Goal: Task Accomplishment & Management: Complete application form

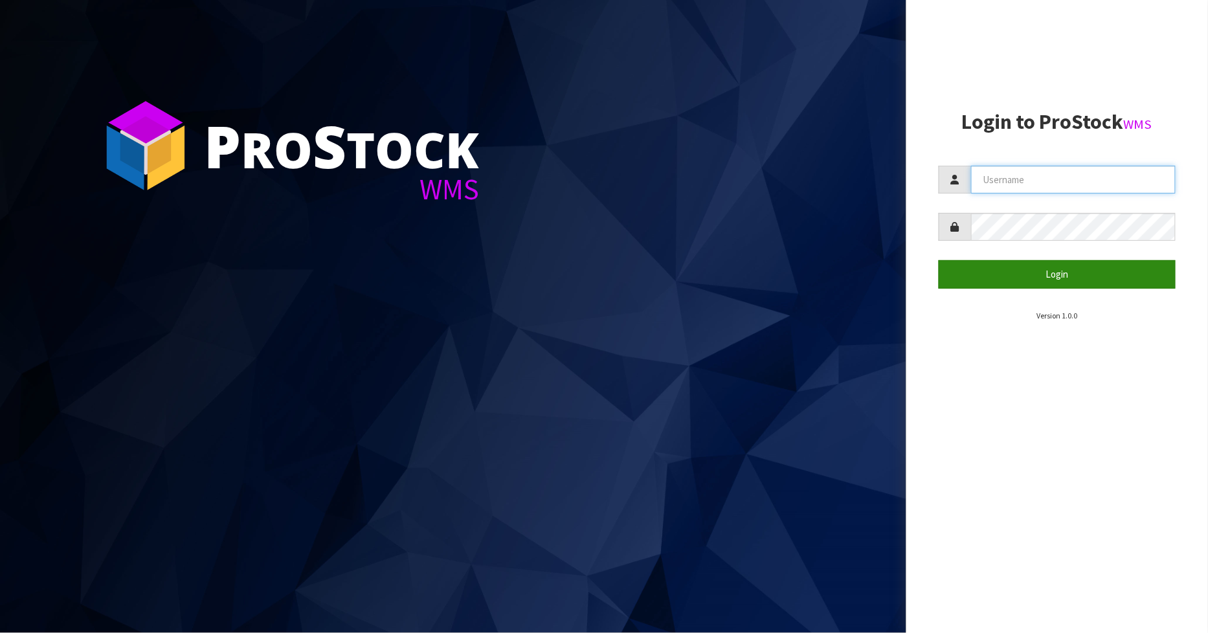
type input "[PERSON_NAME]"
click at [1028, 267] on button "Login" at bounding box center [1058, 274] width 238 height 28
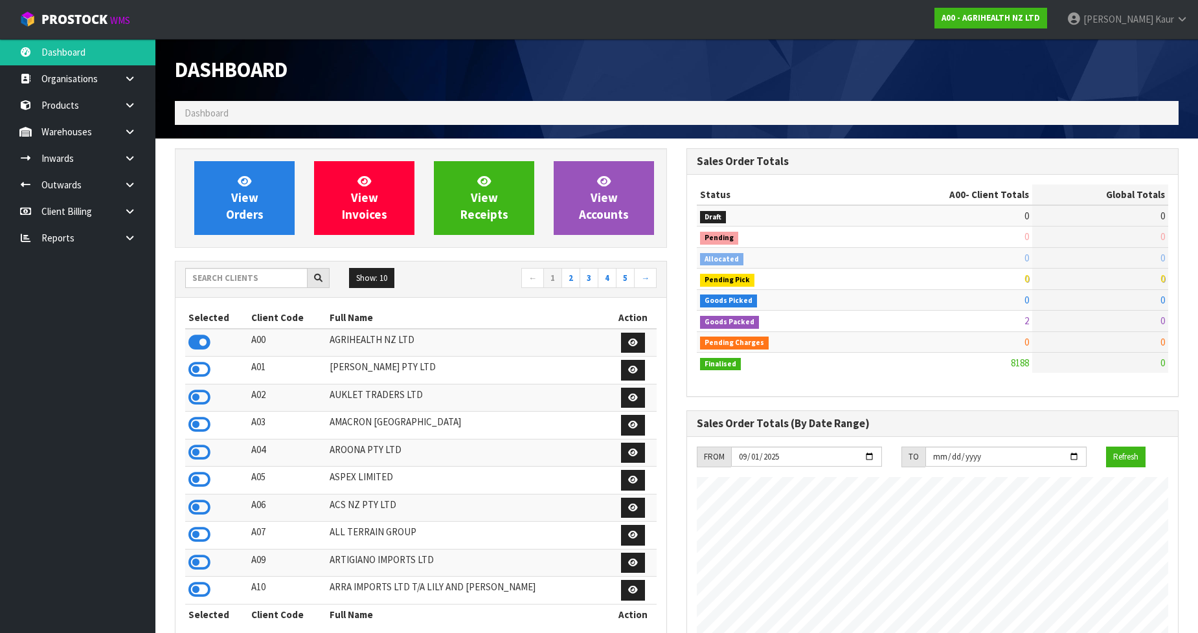
scroll to position [981, 512]
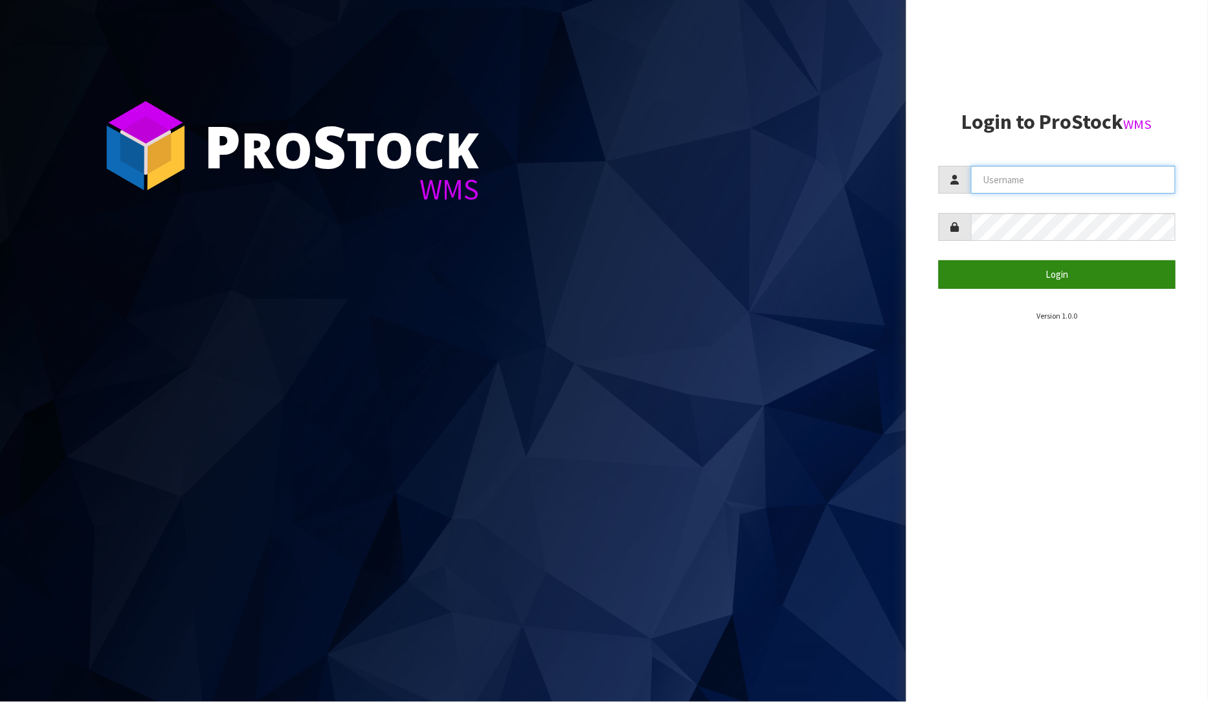
type input "[PERSON_NAME]"
click at [1096, 285] on button "Login" at bounding box center [1058, 274] width 238 height 28
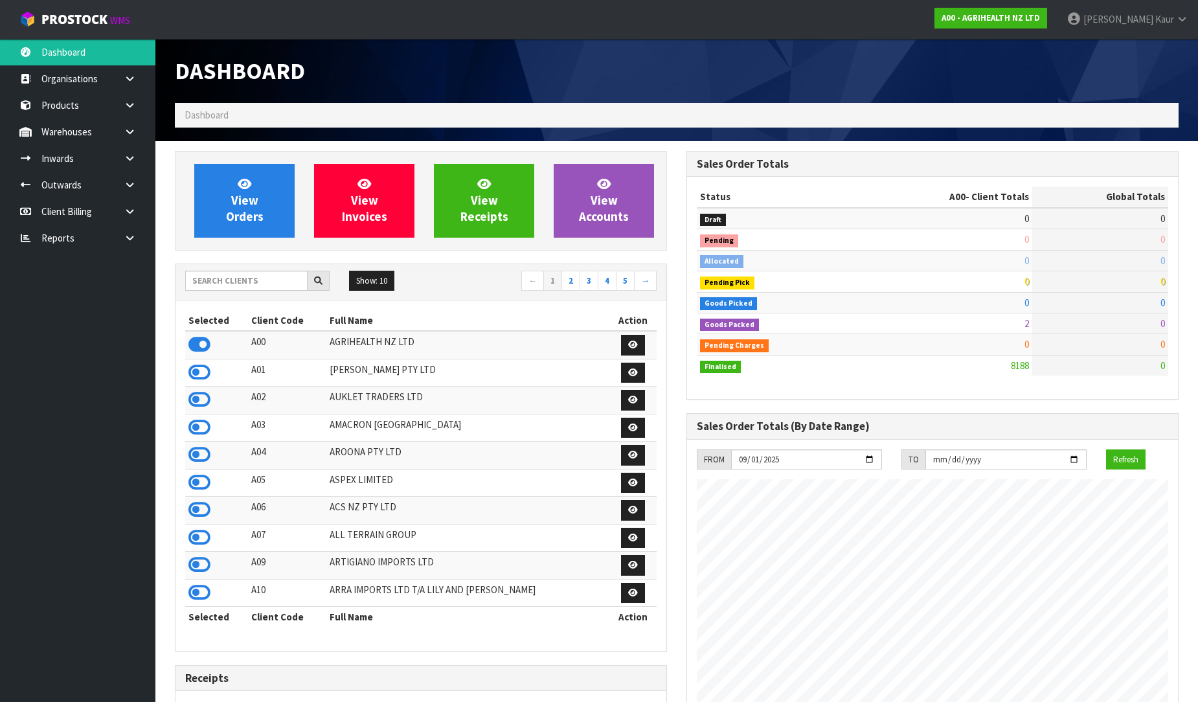
scroll to position [981, 512]
click at [130, 243] on link at bounding box center [134, 238] width 41 height 27
click at [95, 292] on link "CWL" at bounding box center [77, 291] width 155 height 27
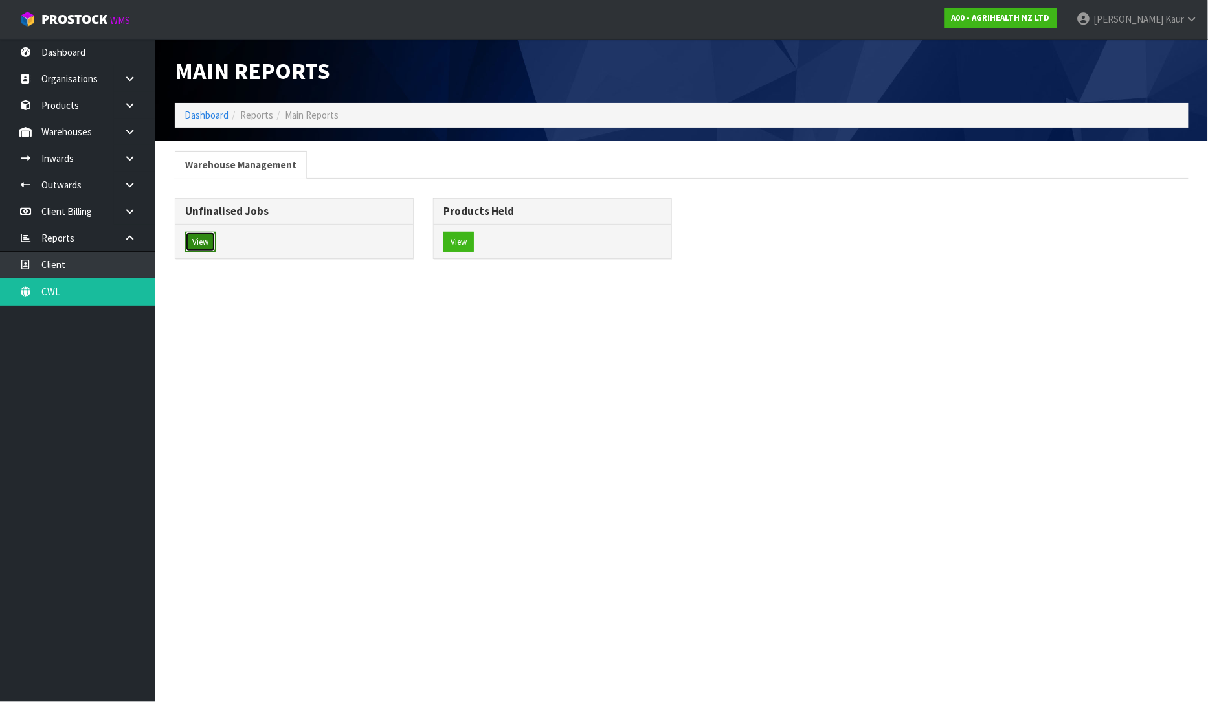
click at [214, 246] on button "View" at bounding box center [200, 242] width 30 height 21
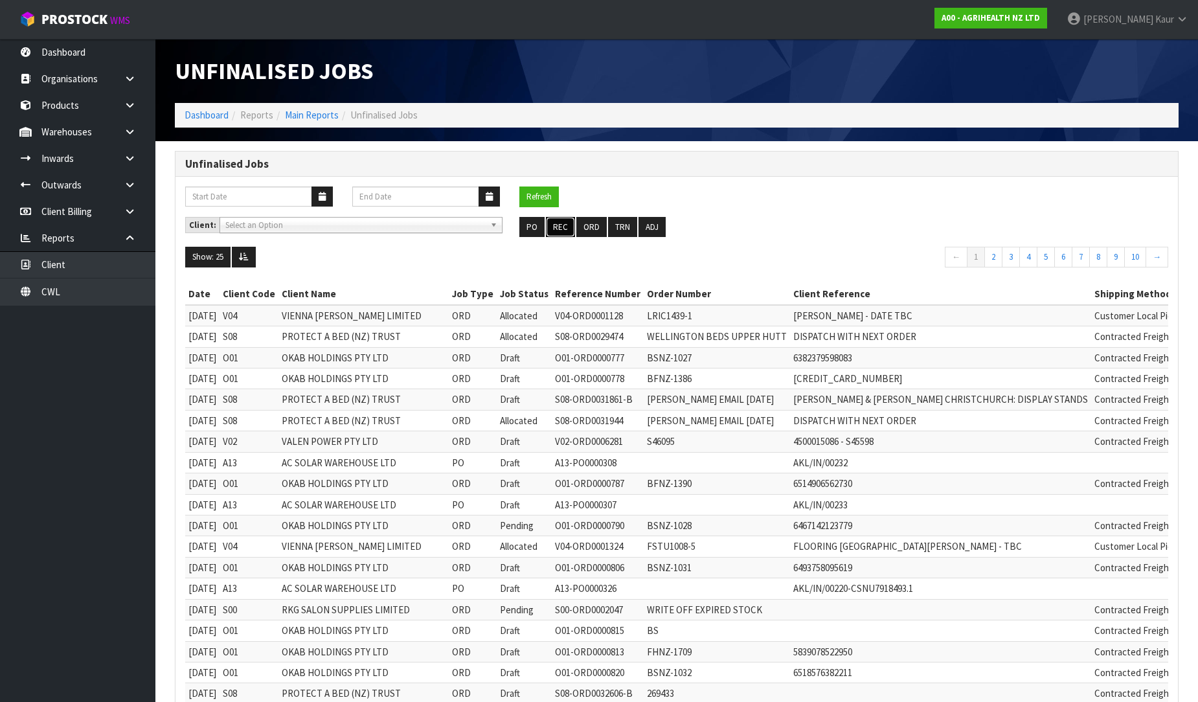
click at [565, 227] on button "REC" at bounding box center [560, 227] width 29 height 21
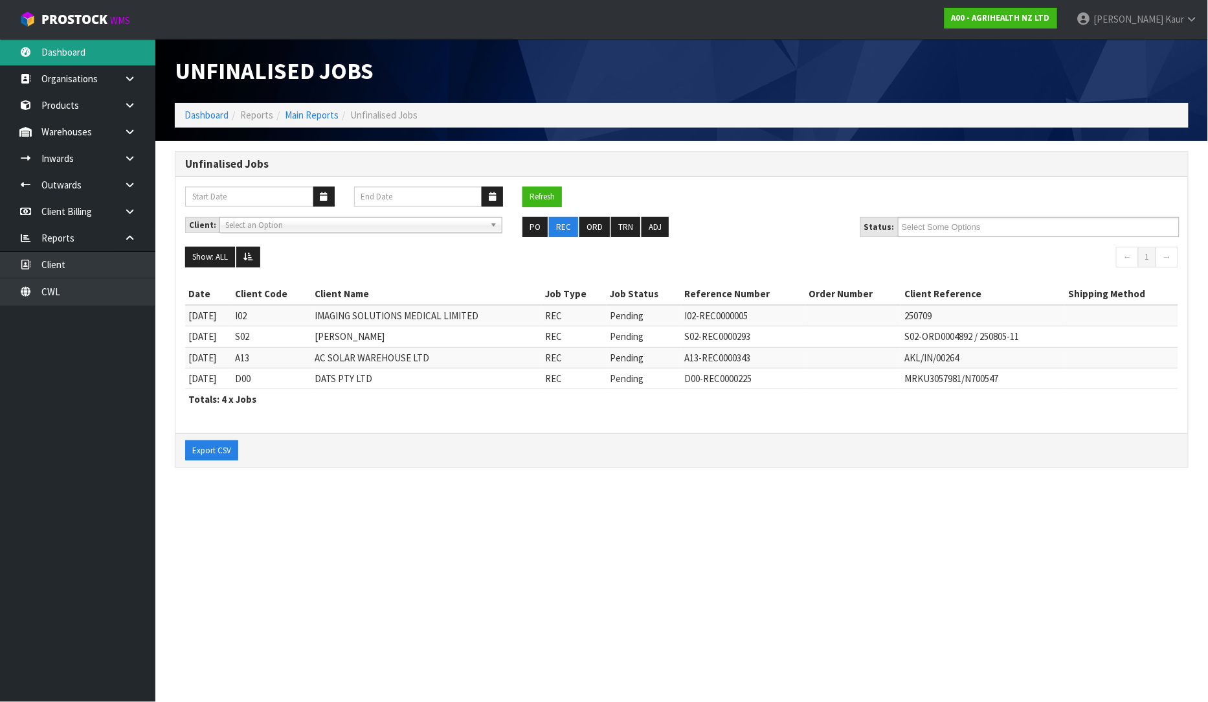
click at [56, 45] on link "Dashboard" at bounding box center [77, 52] width 155 height 27
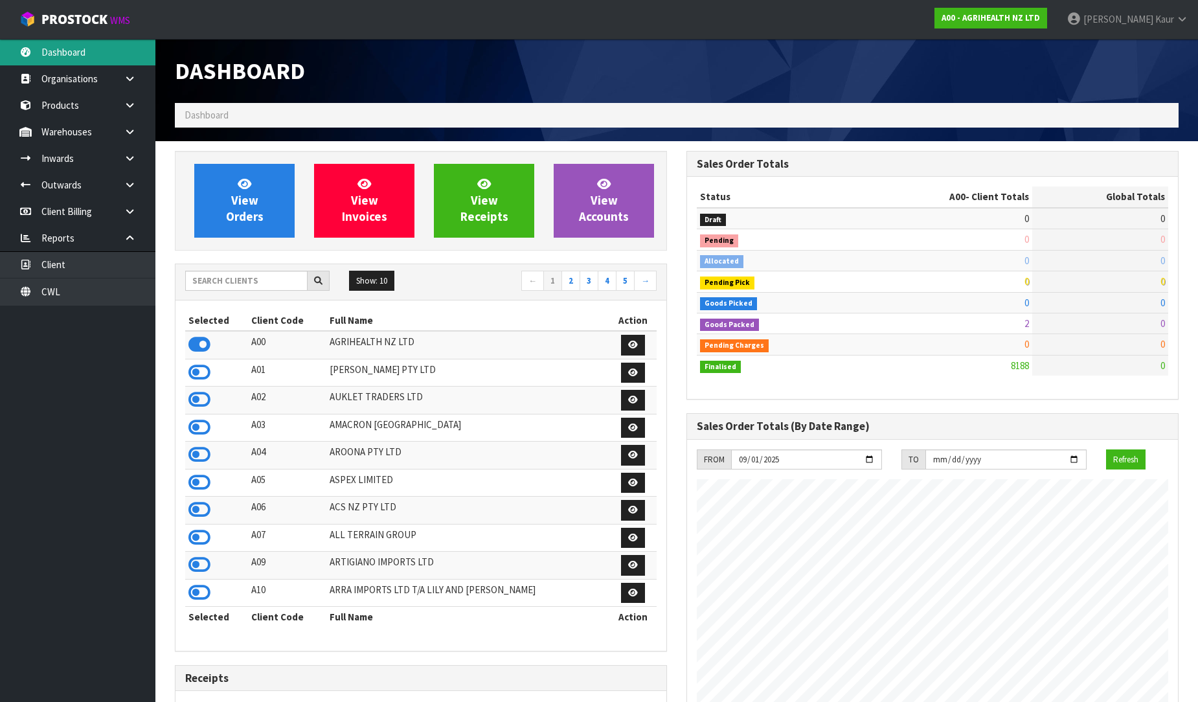
scroll to position [981, 512]
click at [201, 271] on input "text" at bounding box center [246, 281] width 122 height 20
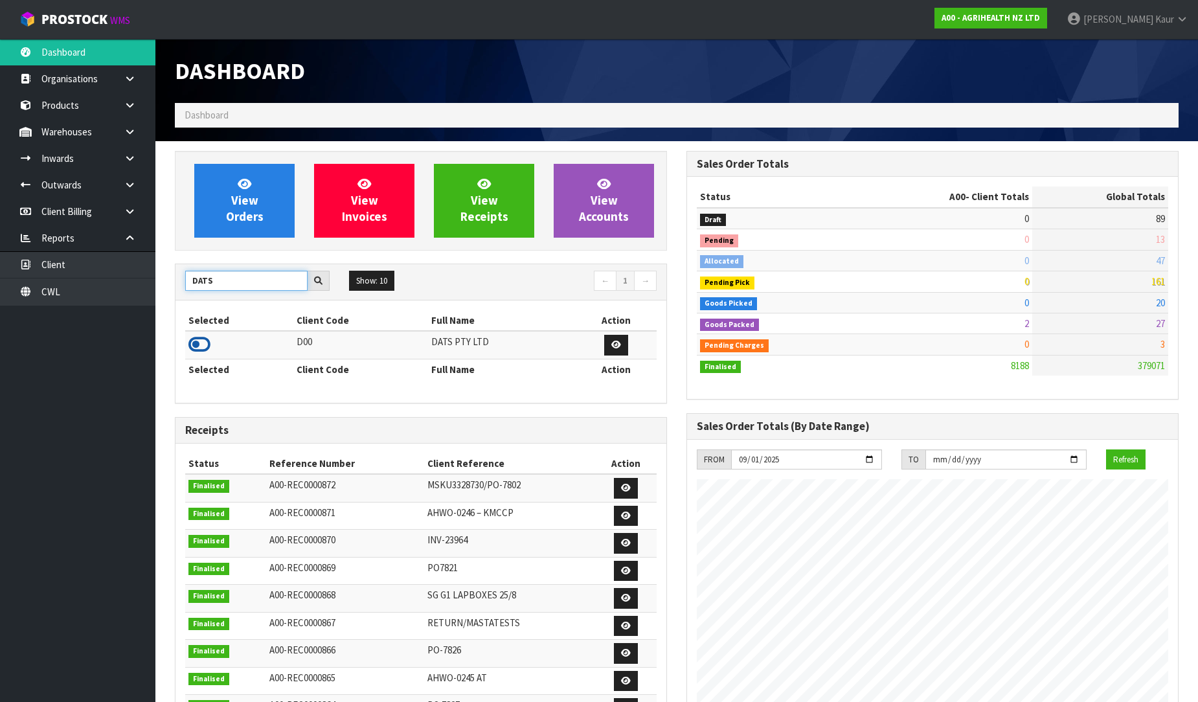
type input "DATS"
click at [190, 339] on icon at bounding box center [199, 344] width 22 height 19
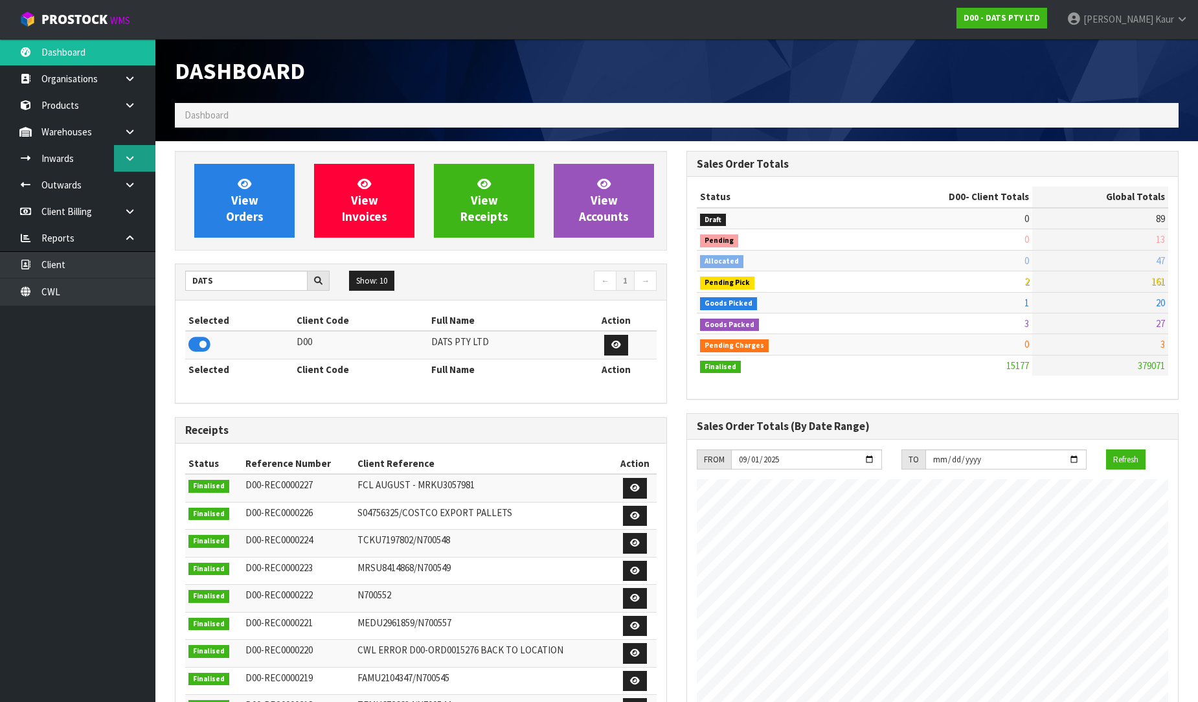
click at [122, 160] on link at bounding box center [134, 158] width 41 height 27
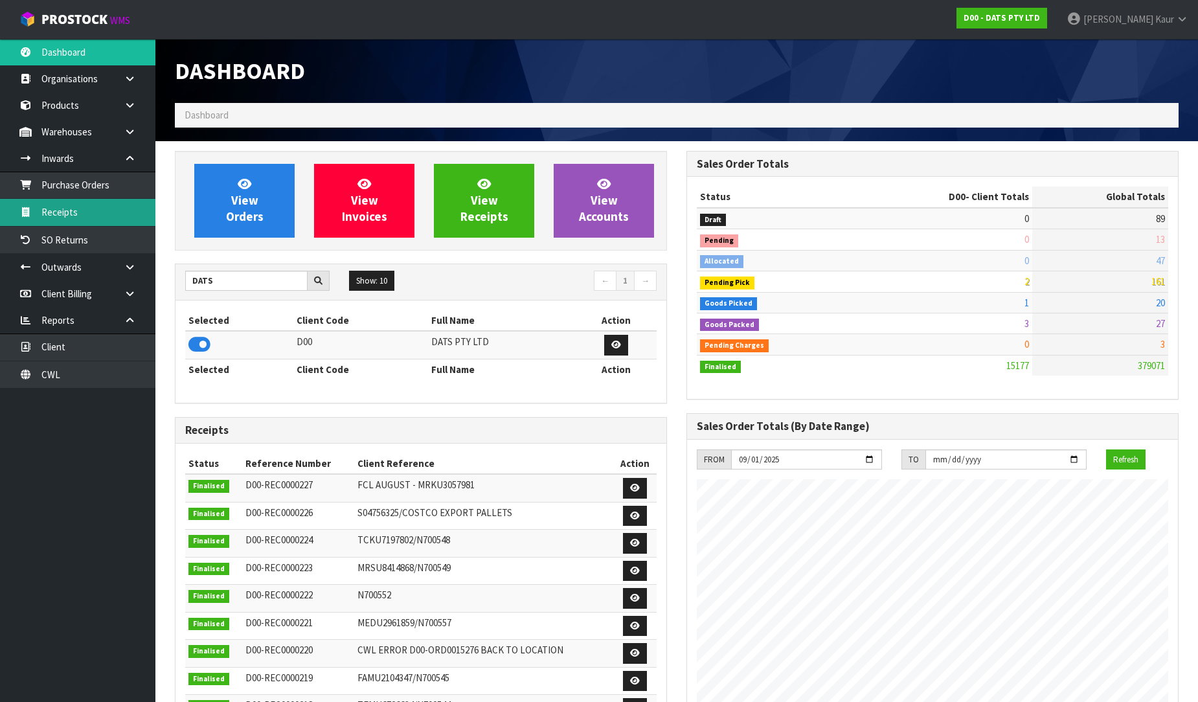
click at [88, 206] on link "Receipts" at bounding box center [77, 212] width 155 height 27
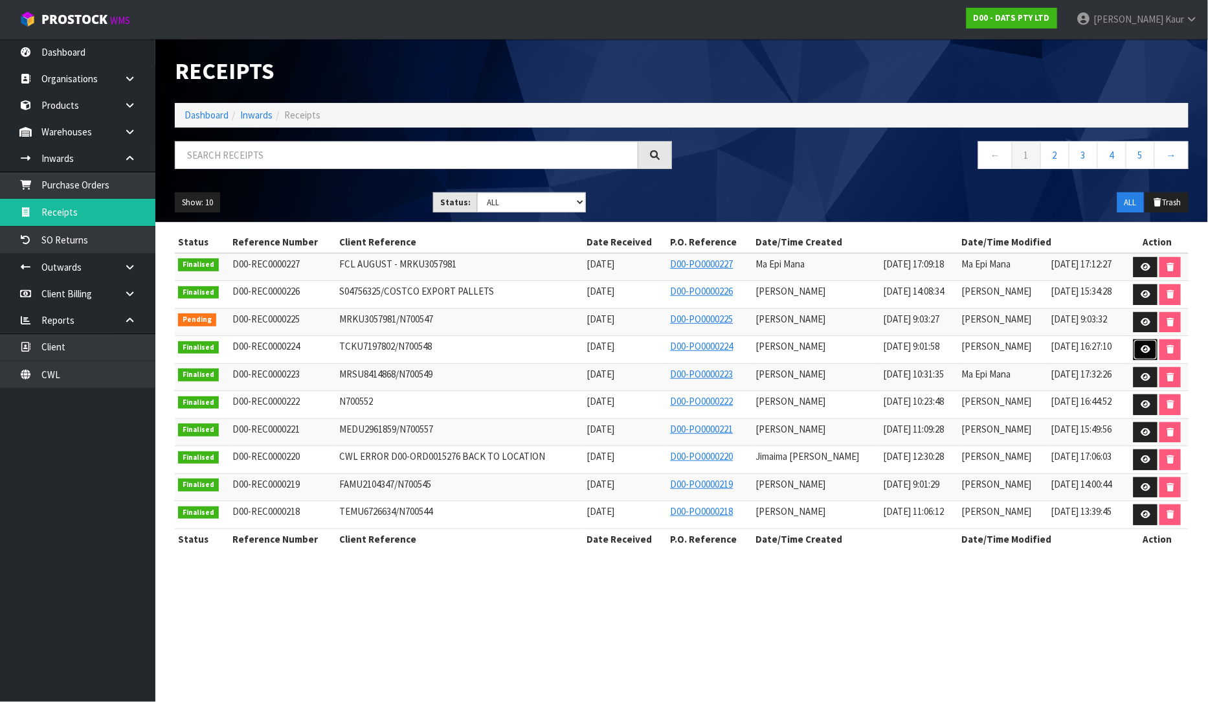
click at [1145, 347] on icon at bounding box center [1146, 349] width 10 height 8
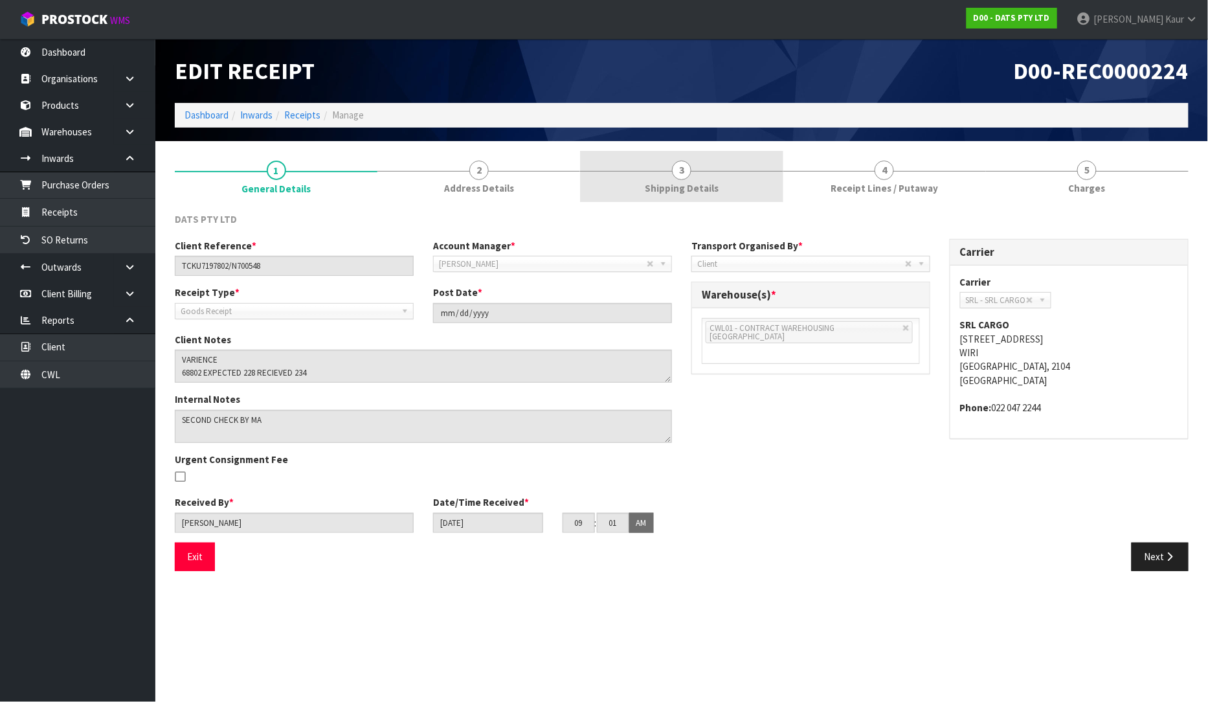
click at [701, 174] on link "3 Shipping Details" at bounding box center [681, 176] width 203 height 51
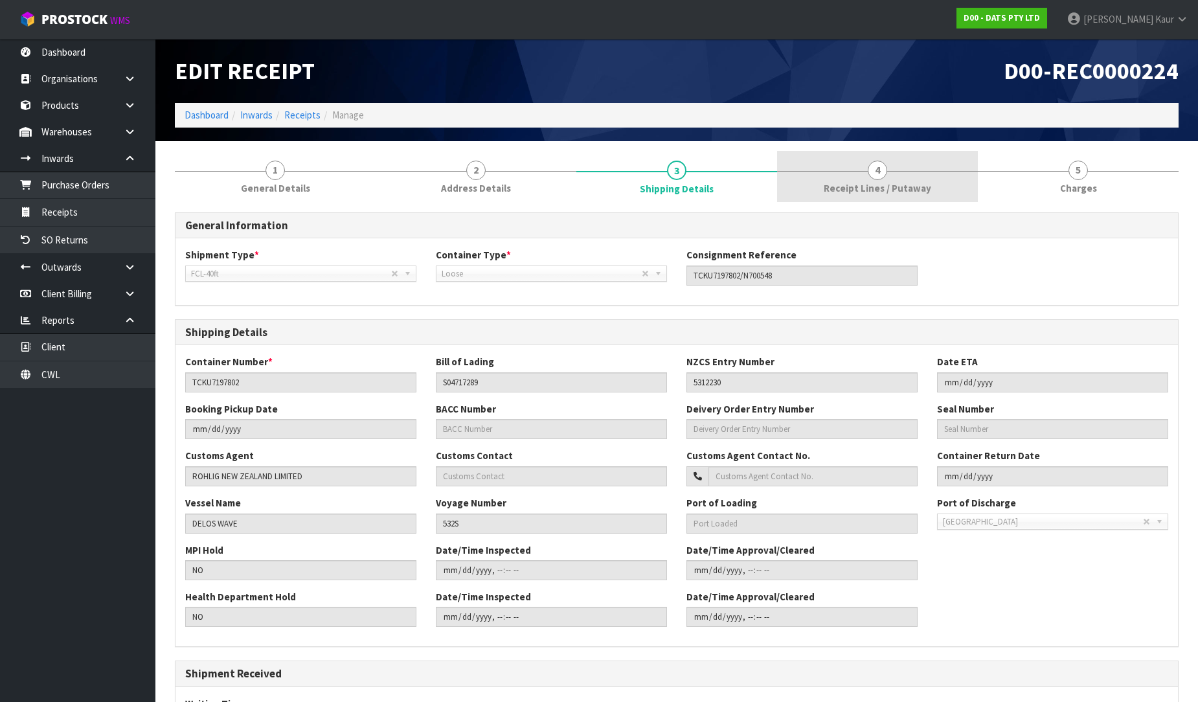
click at [877, 192] on span "Receipt Lines / Putaway" at bounding box center [877, 188] width 107 height 14
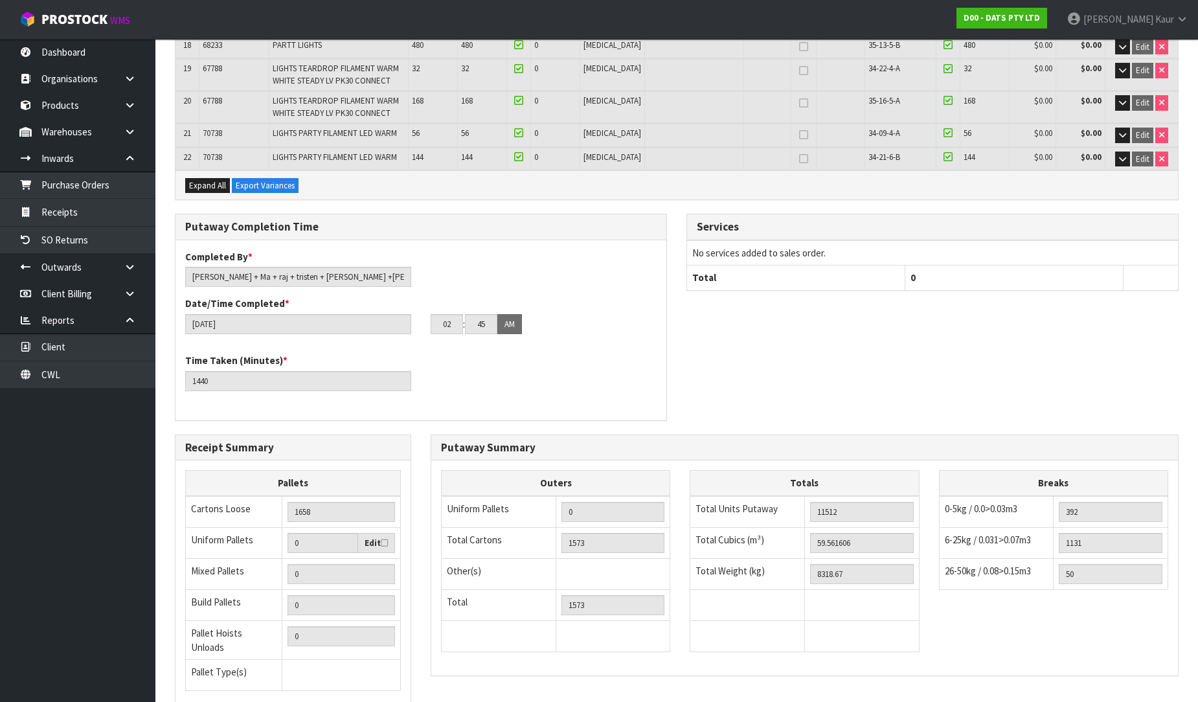
scroll to position [719, 0]
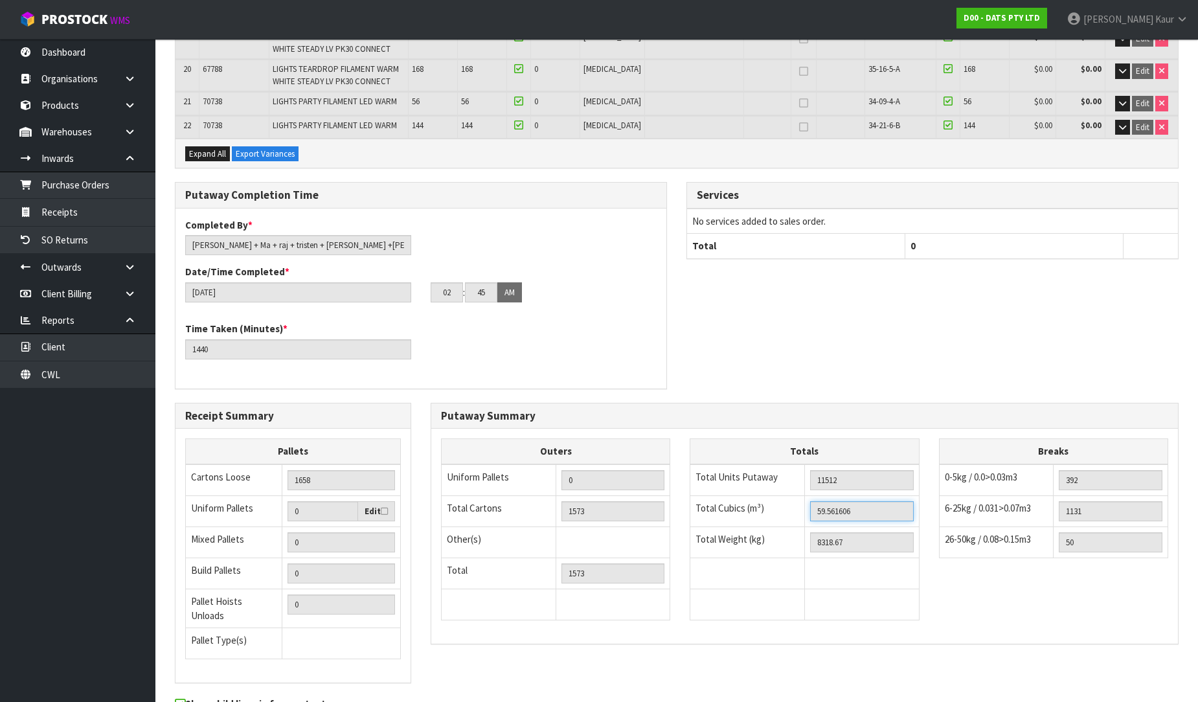
drag, startPoint x: 857, startPoint y: 501, endPoint x: 788, endPoint y: 497, distance: 69.4
click at [788, 497] on tr "Total Cubics (m³) 59.561606" at bounding box center [804, 510] width 229 height 31
drag, startPoint x: 859, startPoint y: 533, endPoint x: 807, endPoint y: 536, distance: 52.5
click at [807, 536] on td "8318.67" at bounding box center [861, 541] width 115 height 31
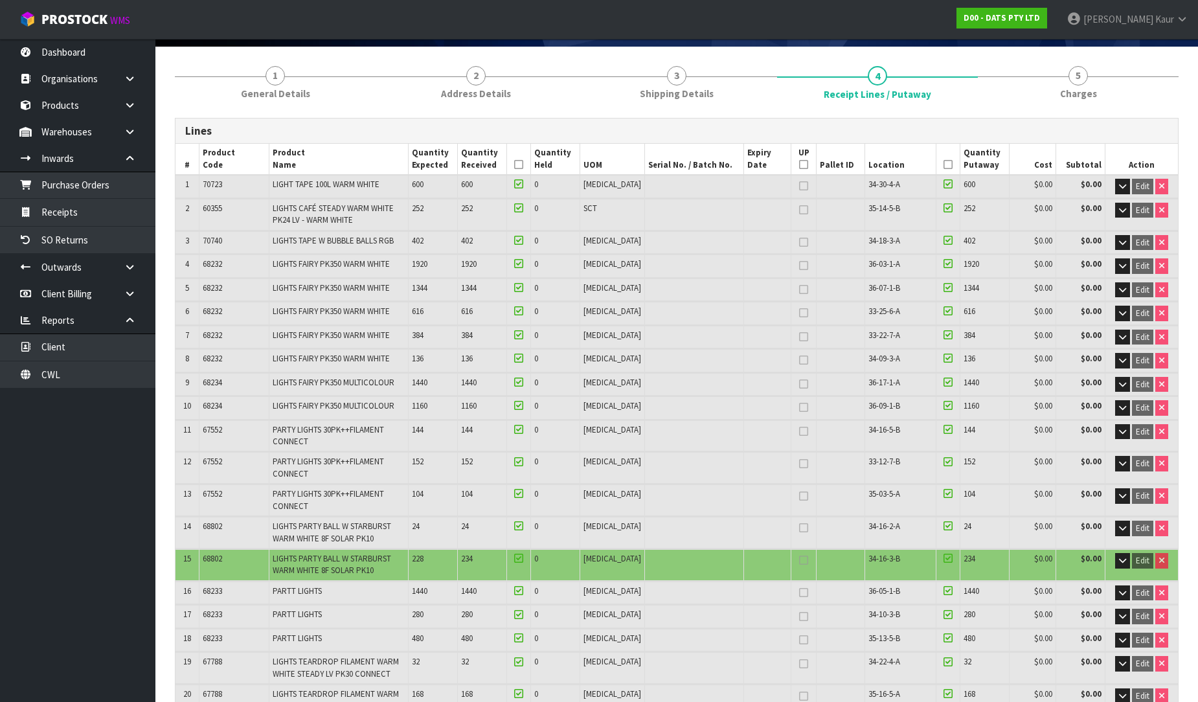
scroll to position [72, 0]
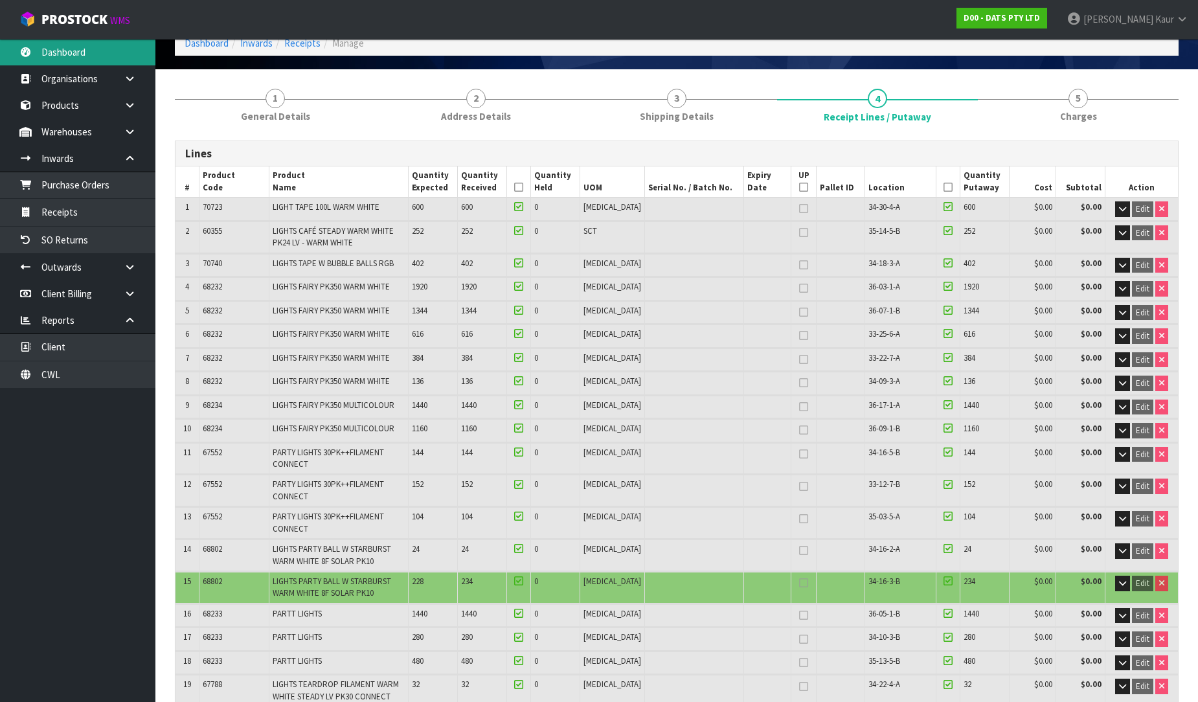
click at [74, 60] on link "Dashboard" at bounding box center [77, 52] width 155 height 27
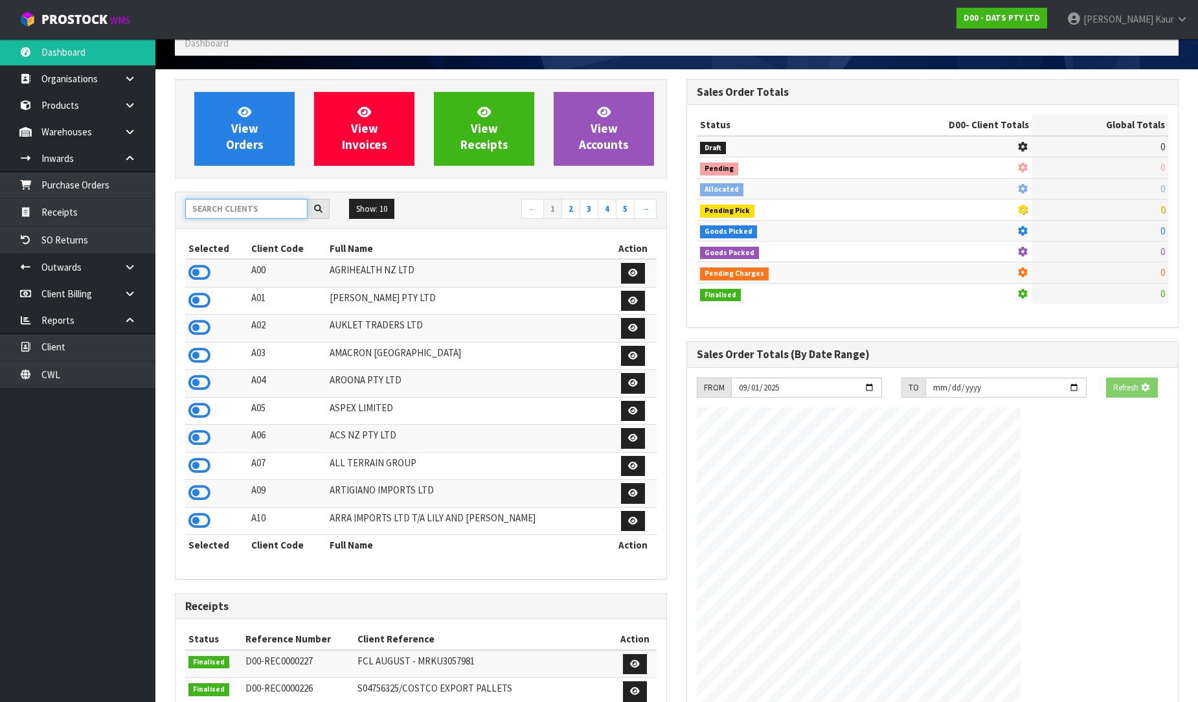
click at [269, 209] on input "text" at bounding box center [246, 209] width 122 height 20
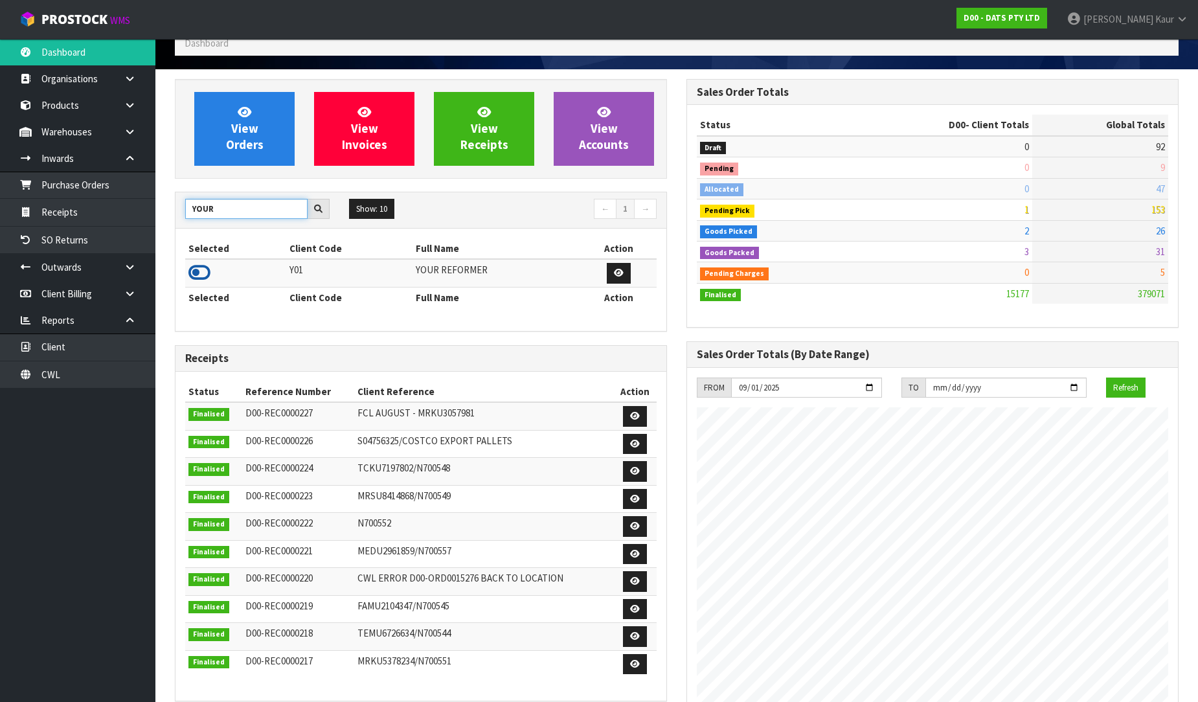
type input "YOUR"
click at [203, 267] on icon at bounding box center [199, 272] width 22 height 19
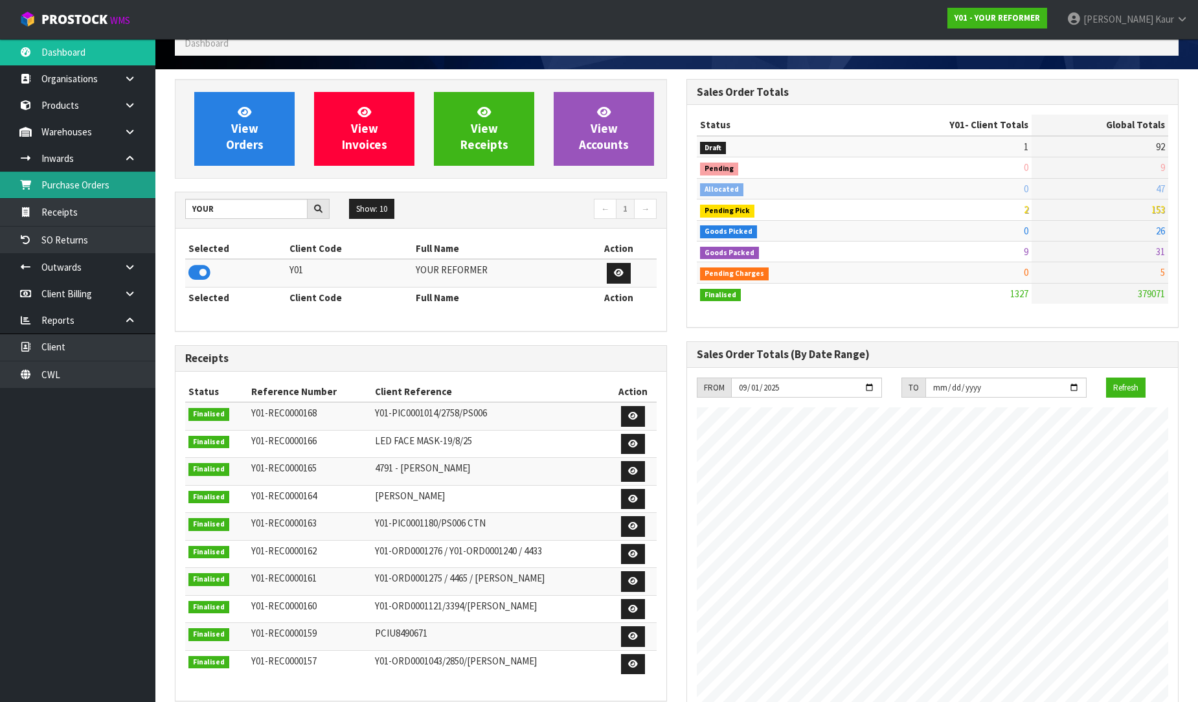
click at [54, 191] on link "Purchase Orders" at bounding box center [77, 185] width 155 height 27
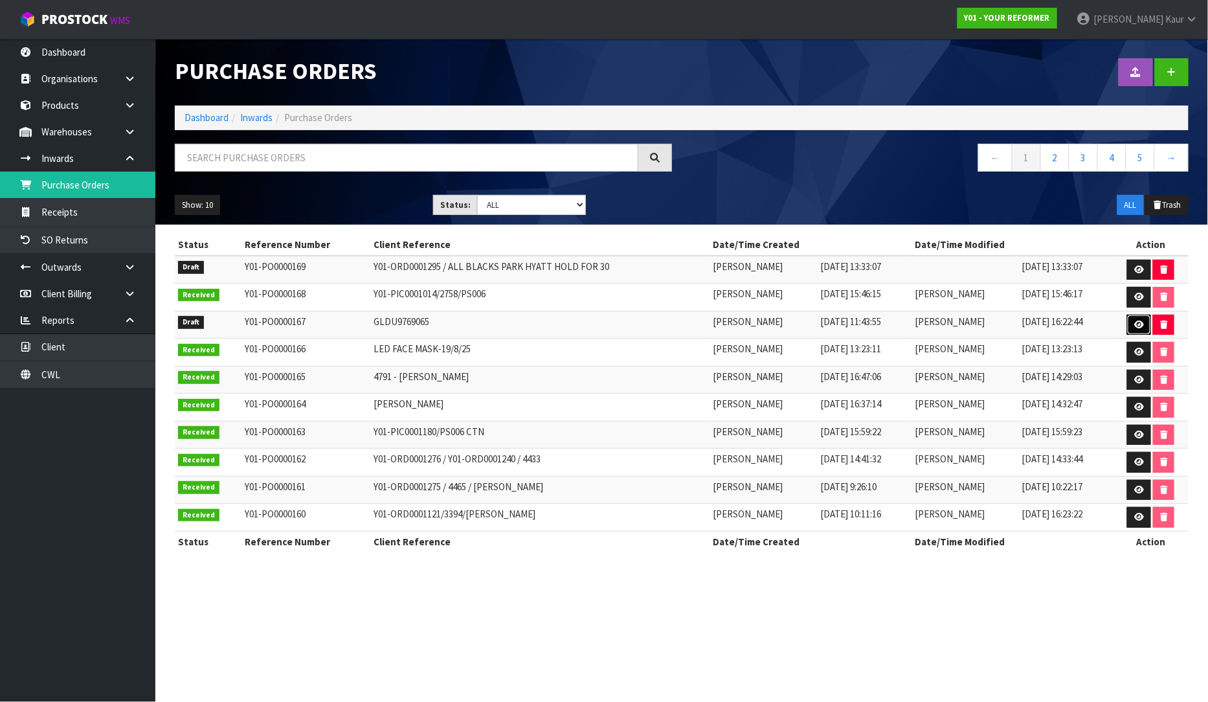
click at [1133, 326] on link at bounding box center [1139, 325] width 24 height 21
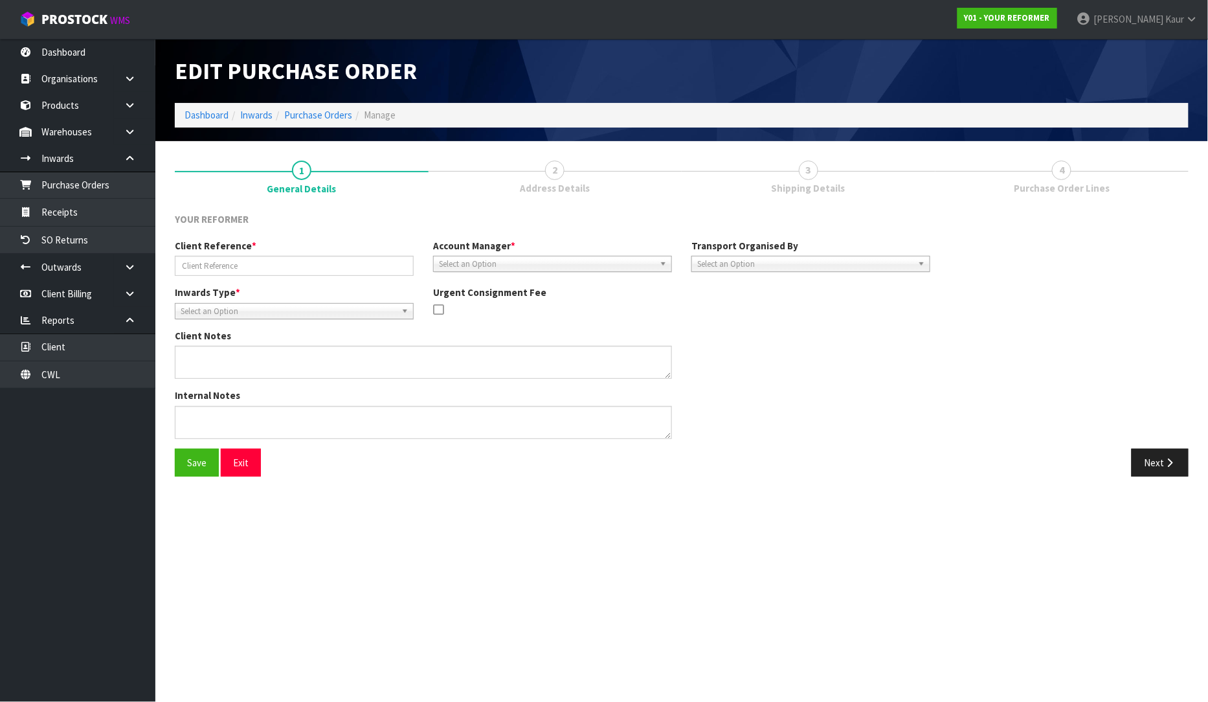
type input "GLDU9769065"
click at [779, 264] on span "Select an Option" at bounding box center [805, 264] width 216 height 16
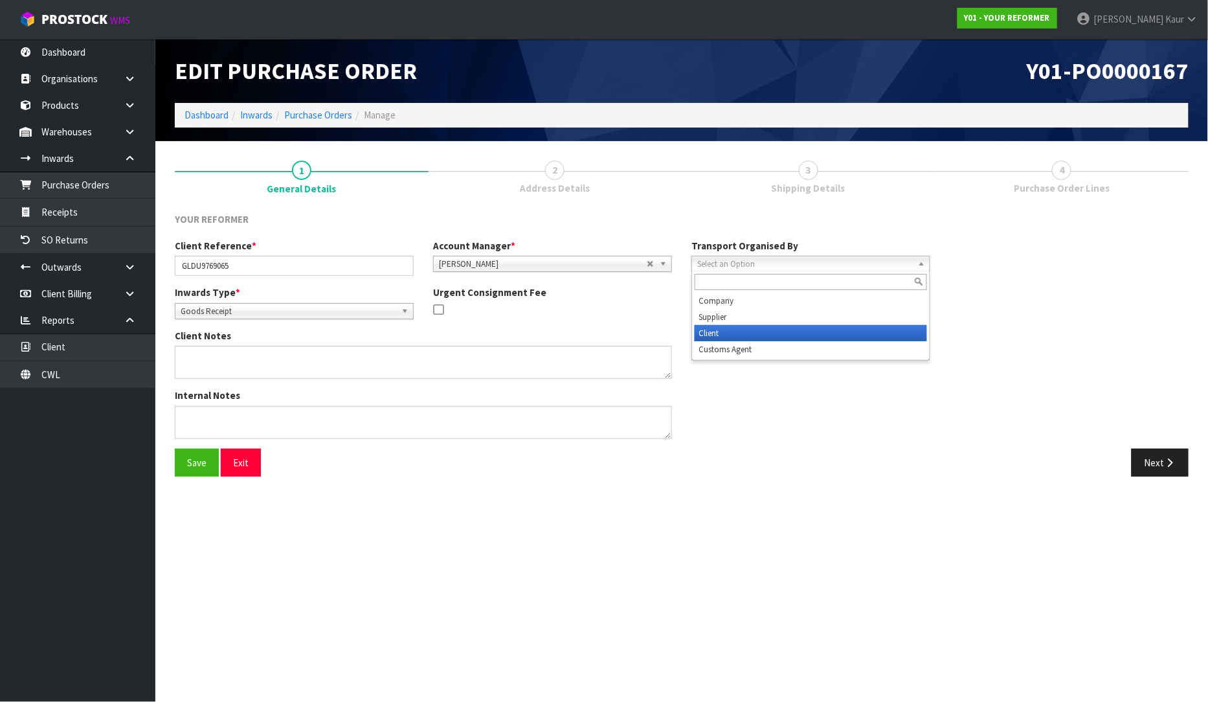
click at [743, 330] on li "Client" at bounding box center [811, 333] width 232 height 16
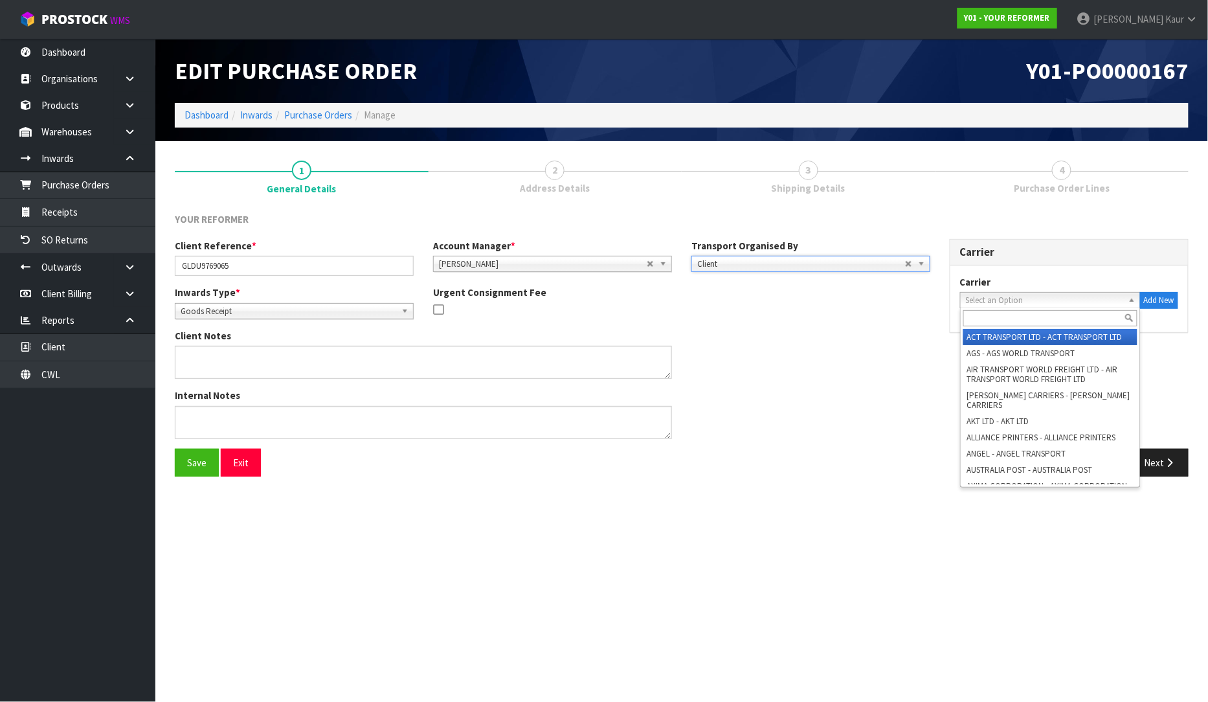
click at [992, 302] on span "Select an Option" at bounding box center [1044, 301] width 157 height 16
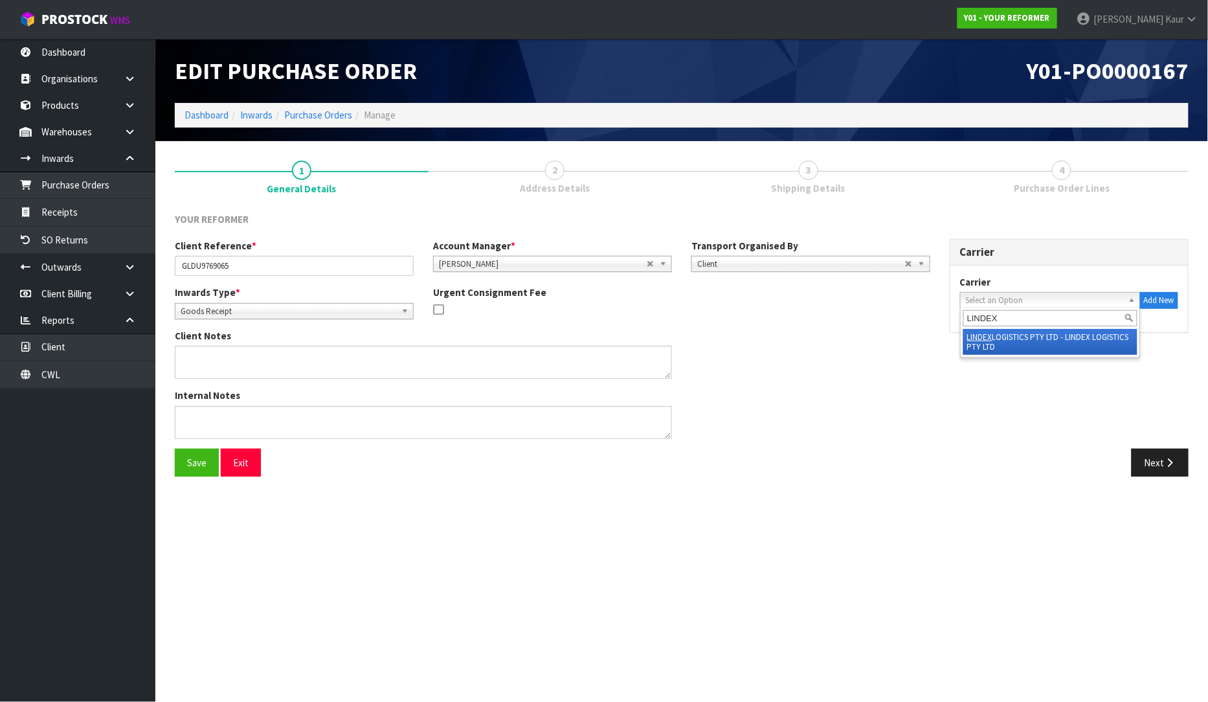
type input "LINDEX"
click at [1008, 335] on li "LINDEX LOGISTICS PTY LTD - LINDEX LOGISTICS PTY LTD" at bounding box center [1051, 342] width 174 height 26
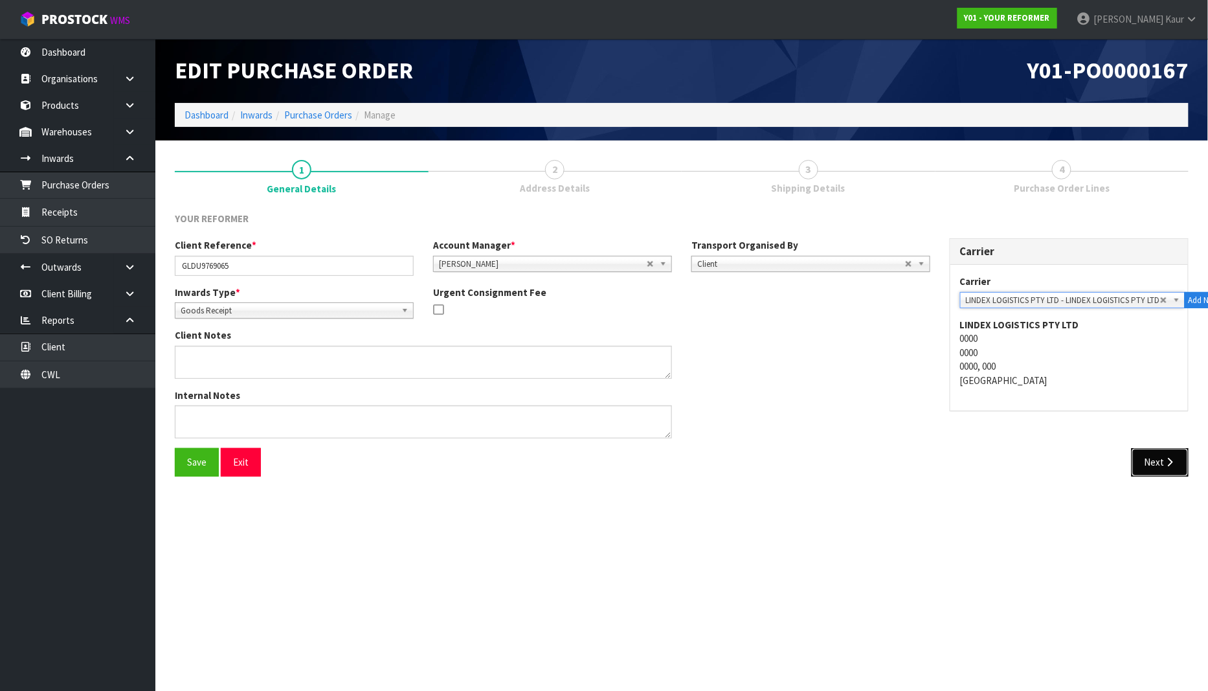
click at [1164, 469] on button "Next" at bounding box center [1160, 462] width 57 height 28
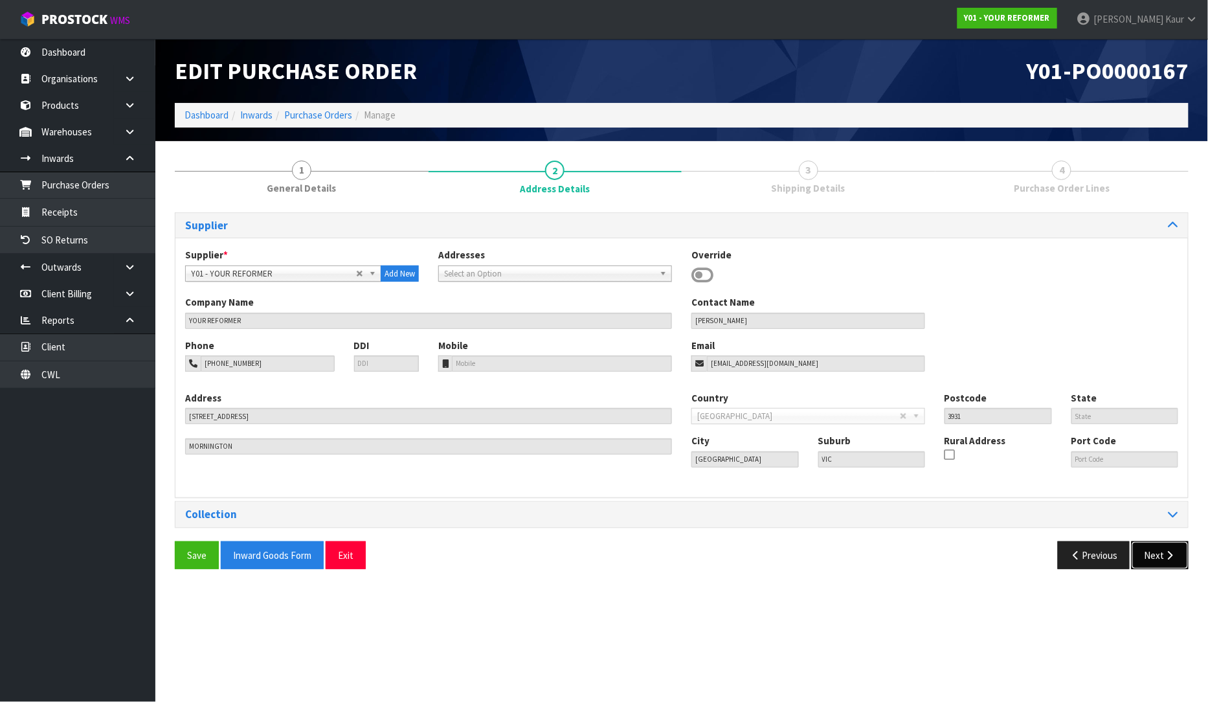
click at [1163, 551] on button "Next" at bounding box center [1160, 555] width 57 height 28
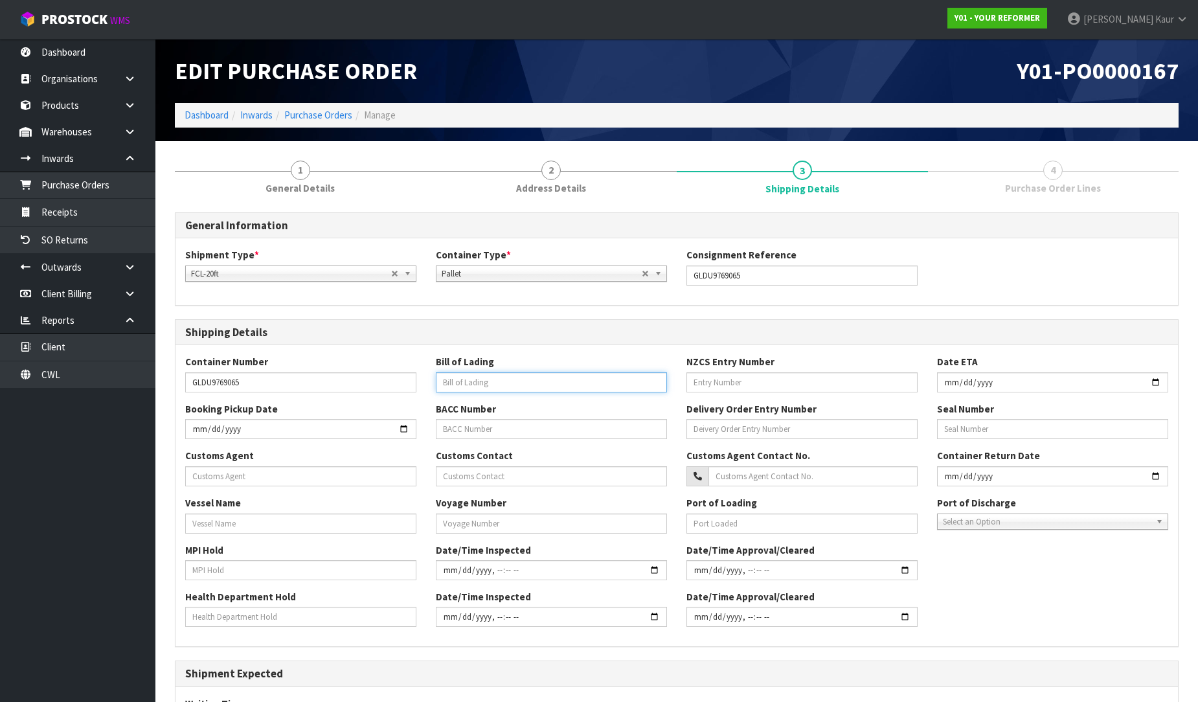
click at [530, 377] on input "text" at bounding box center [551, 382] width 231 height 20
paste input "NGZF51973500"
type input "NGZF51973500"
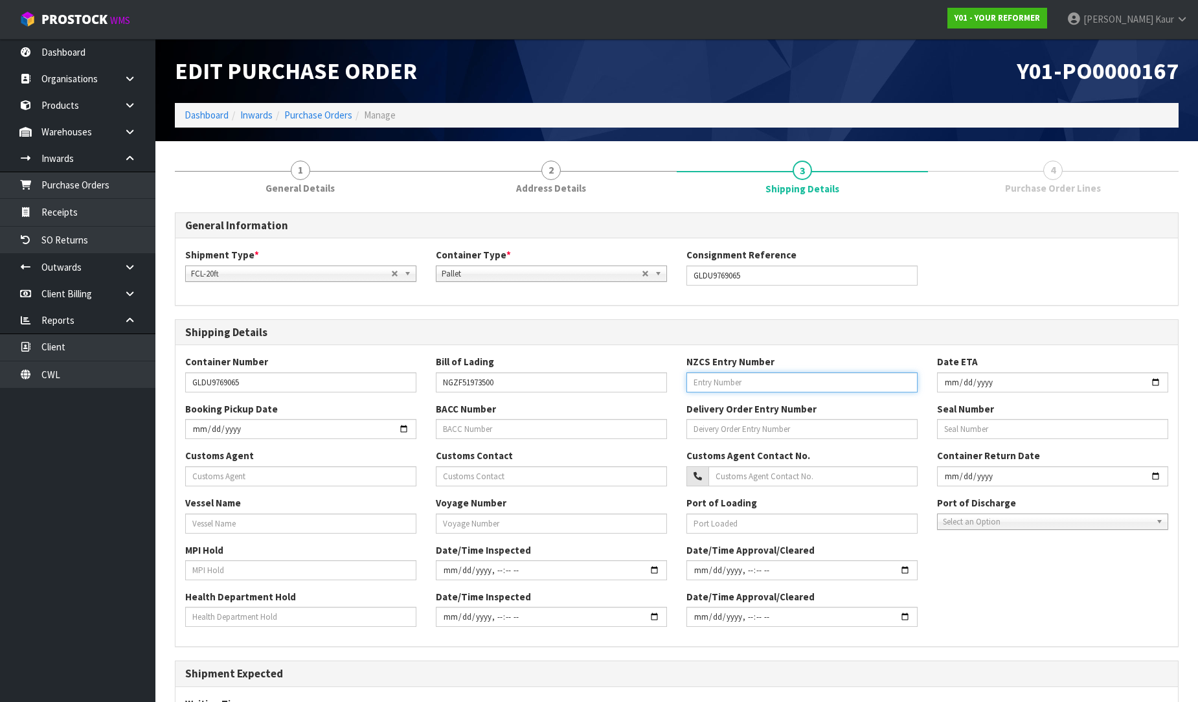
click at [795, 384] on input "text" at bounding box center [801, 382] width 231 height 20
paste input "84236394"
type input "84236394"
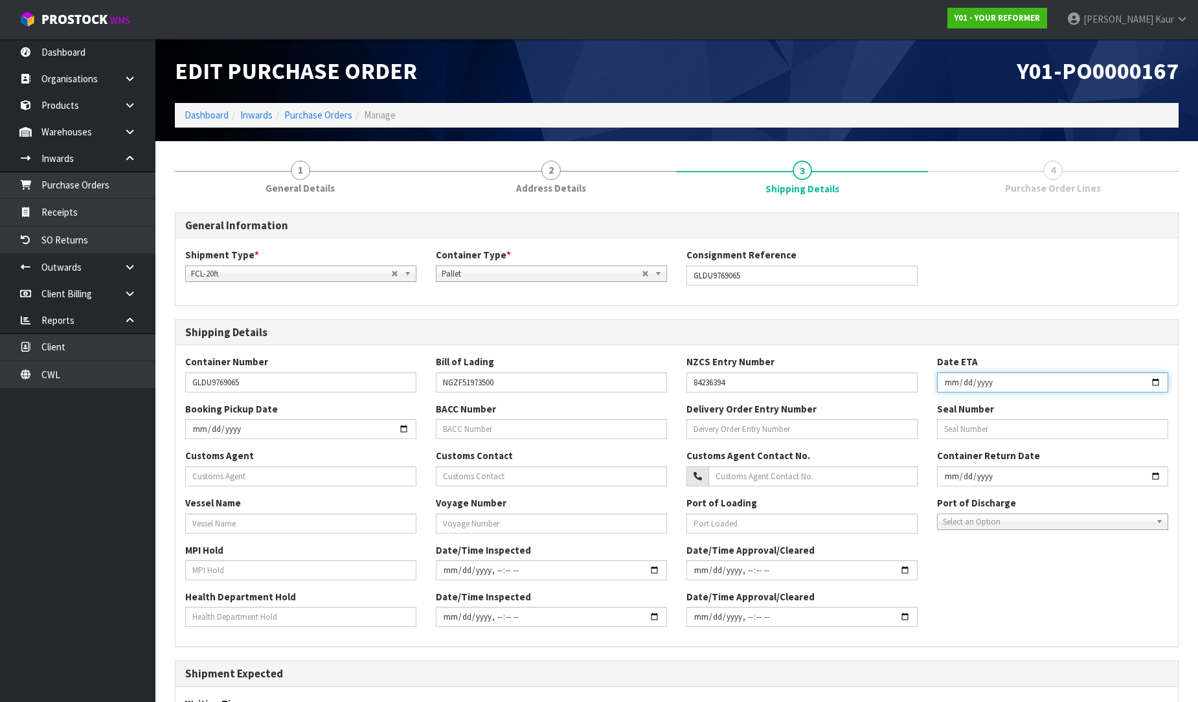
click at [946, 383] on input "date" at bounding box center [1052, 382] width 231 height 20
type input "2025-08-30"
click at [199, 471] on input "text" at bounding box center [300, 476] width 231 height 20
paste input "LOGO ON PILATES EQUIPMENT PTY LTD"
type input "LOGO ON PILATES EQUIPMENT PTY LTD"
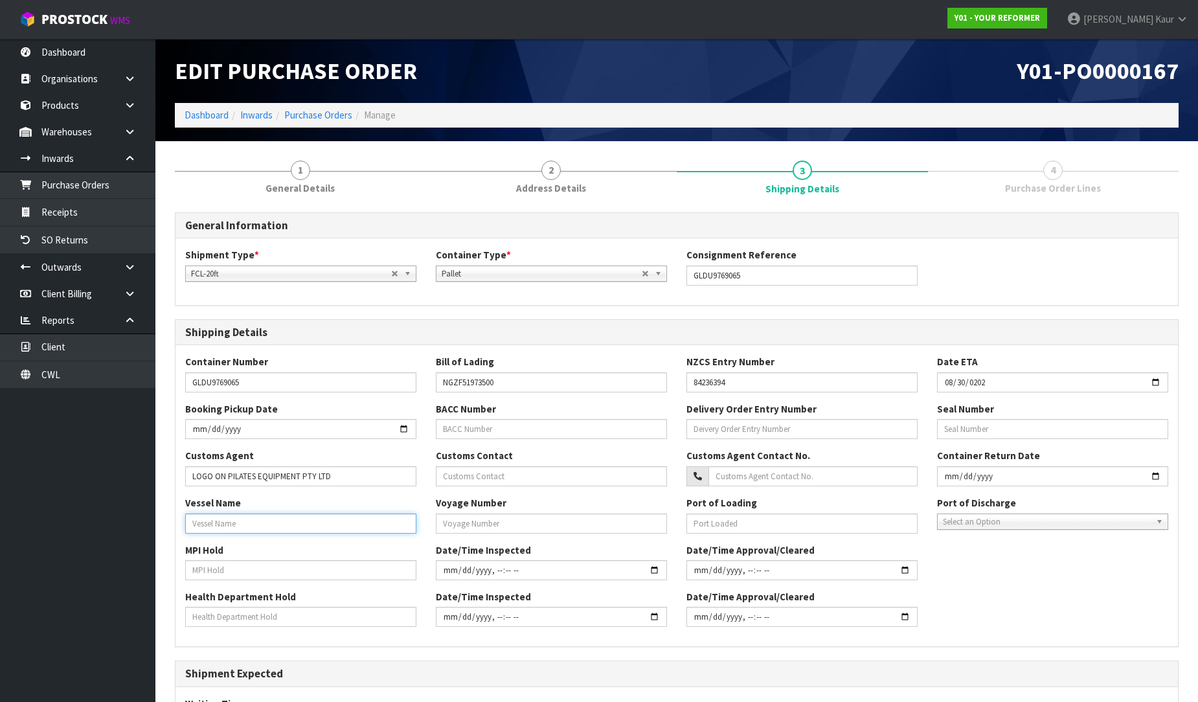
click at [261, 522] on input "text" at bounding box center [300, 524] width 231 height 20
paste input "CMA CGM"
click at [232, 519] on input "CMA CGM" at bounding box center [300, 524] width 231 height 20
paste input "PERTH"
type input "CMA CGM PERTH"
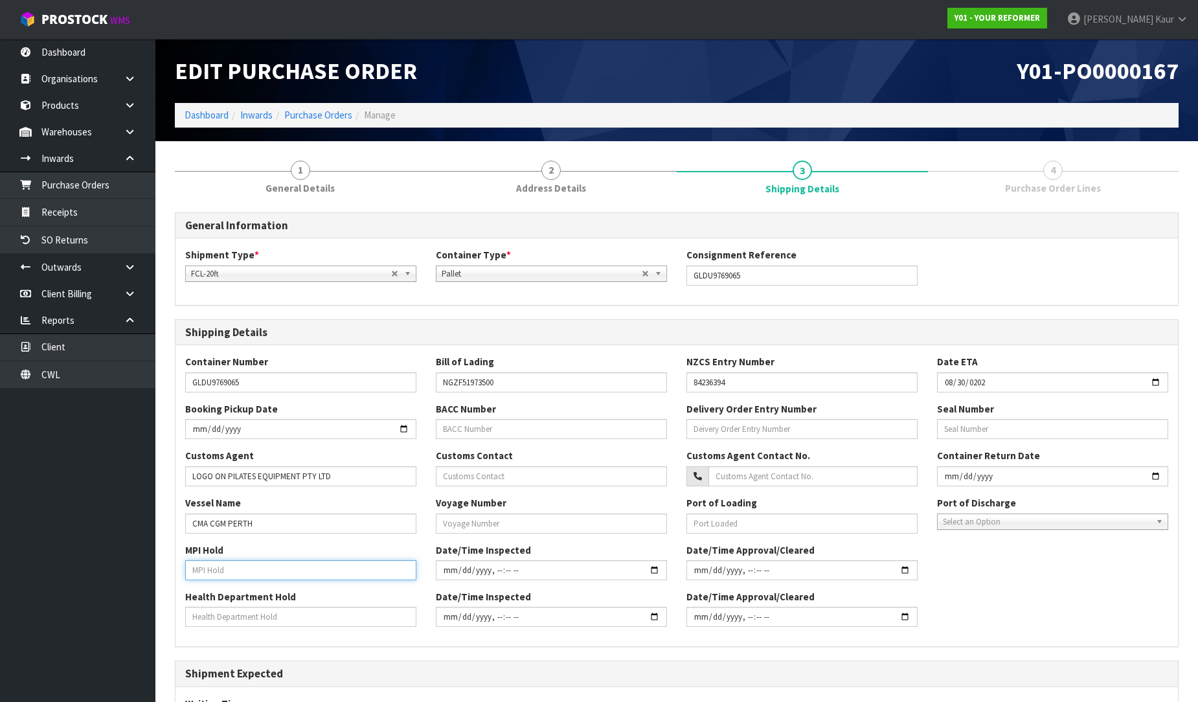
click at [228, 562] on input "text" at bounding box center [300, 570] width 231 height 20
type input "NO"
click at [212, 624] on input "text" at bounding box center [300, 617] width 231 height 20
type input "NO"
click at [492, 519] on input "text" at bounding box center [551, 524] width 231 height 20
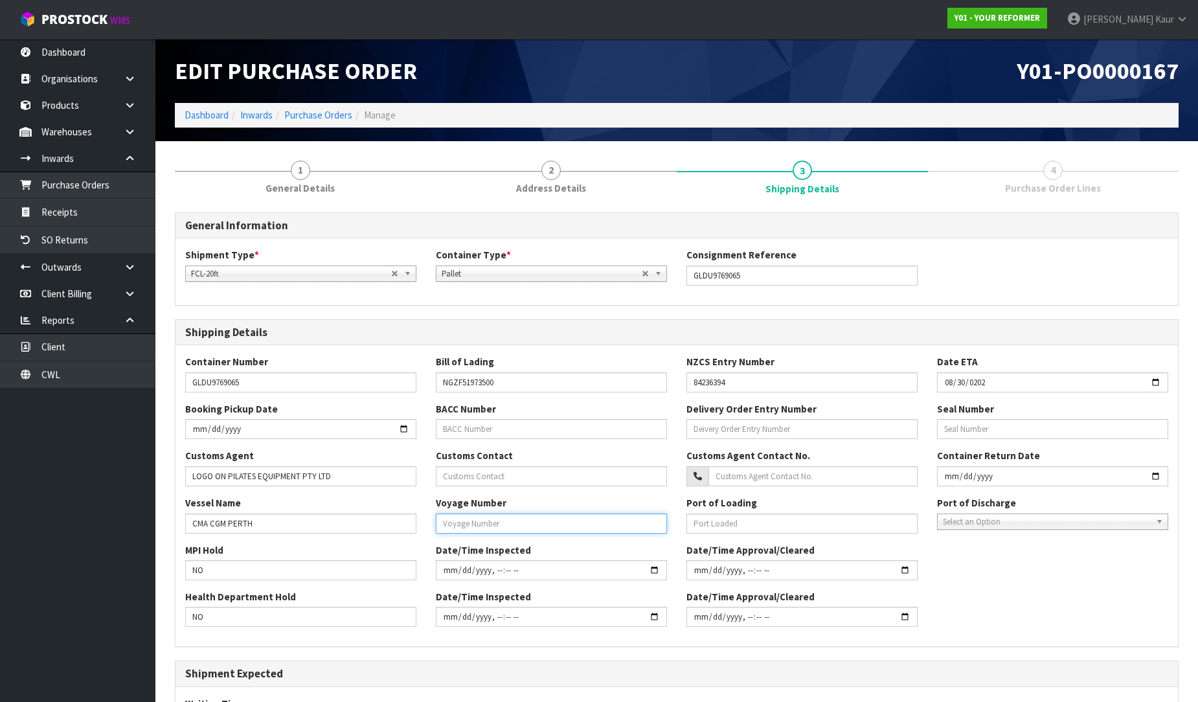
paste input "0472S"
type input "0472S"
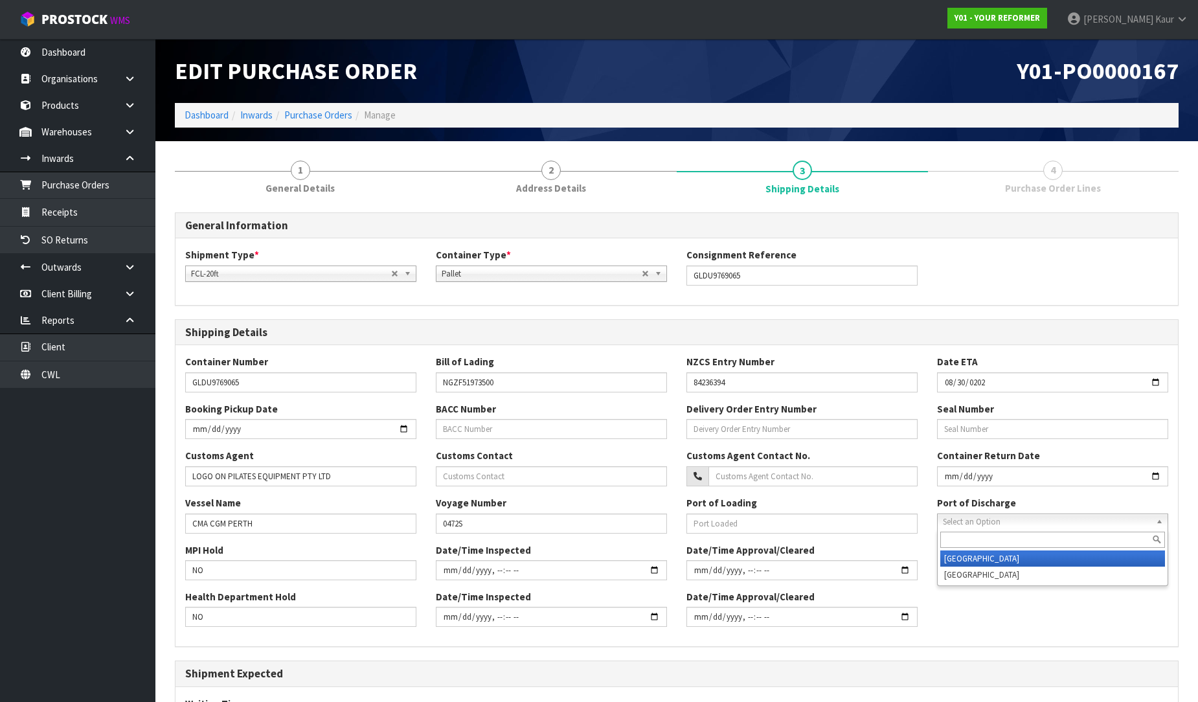
click at [1004, 518] on span "Select an Option" at bounding box center [1047, 522] width 208 height 16
click at [960, 558] on li "Auckland" at bounding box center [1052, 558] width 225 height 16
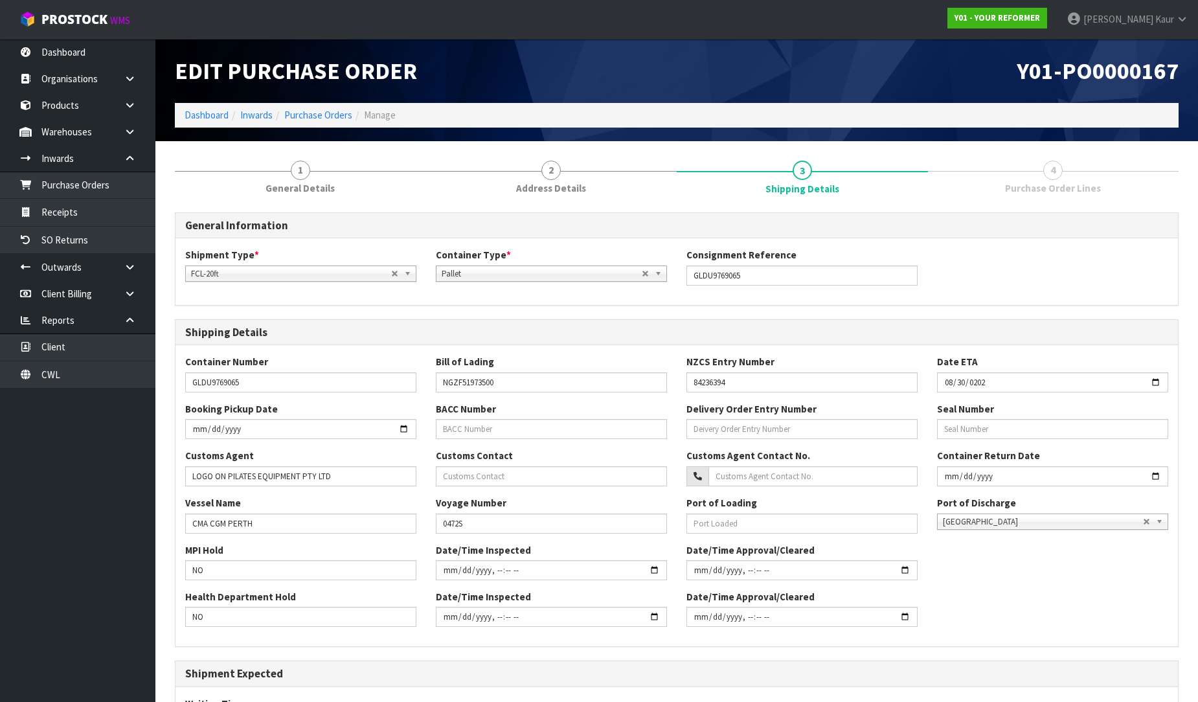
click at [1048, 546] on div "MPI Hold NO Date/Time Inspected Date/Time Approval/Cleared" at bounding box center [676, 566] width 1002 height 47
click at [275, 174] on link "1 General Details" at bounding box center [300, 176] width 251 height 51
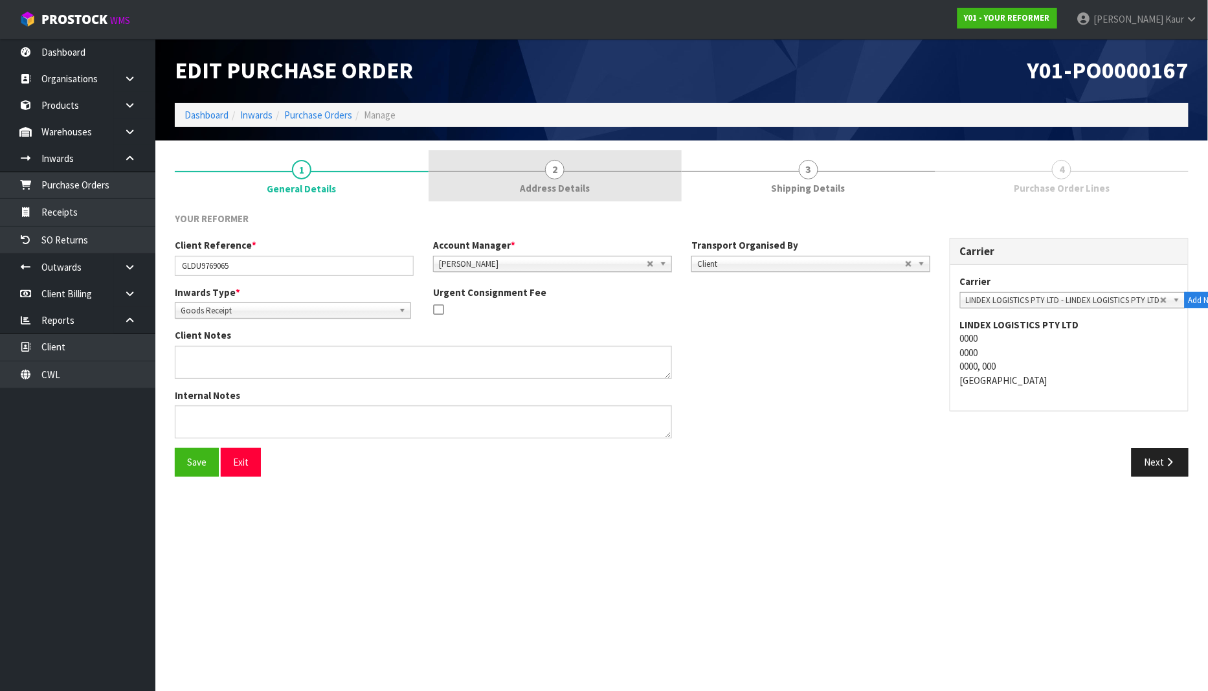
click at [587, 192] on span "Address Details" at bounding box center [555, 188] width 70 height 14
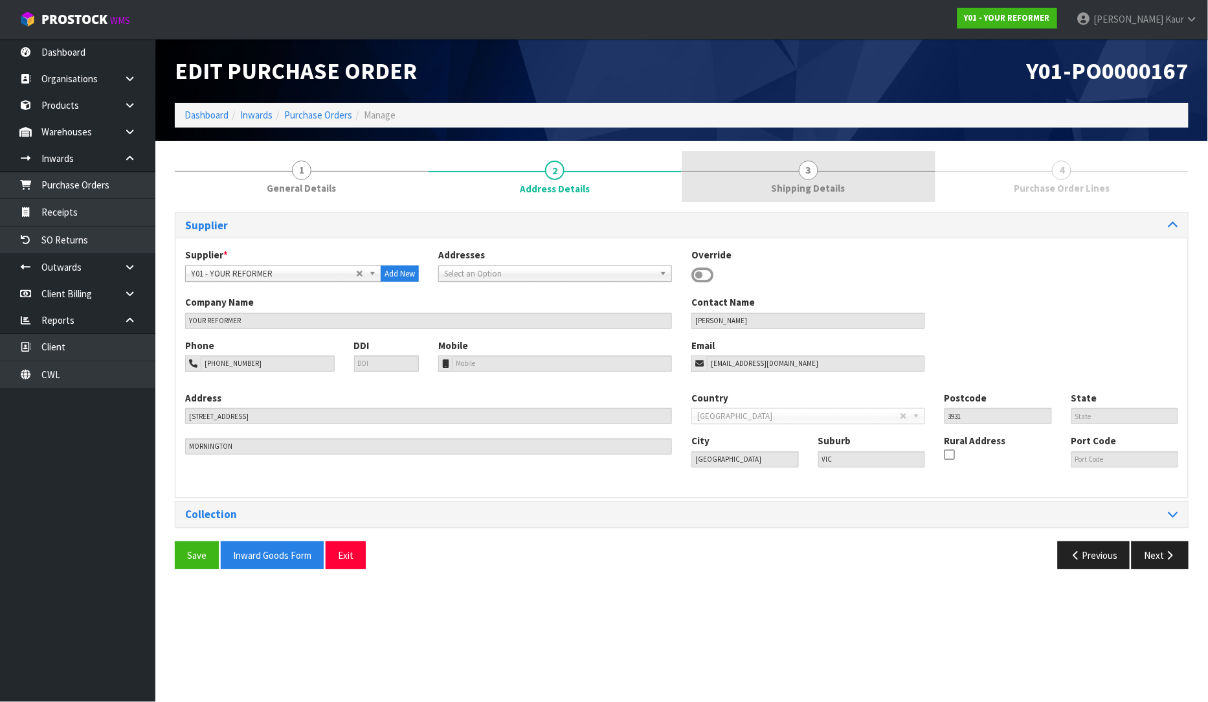
click at [798, 186] on span "Shipping Details" at bounding box center [809, 188] width 74 height 14
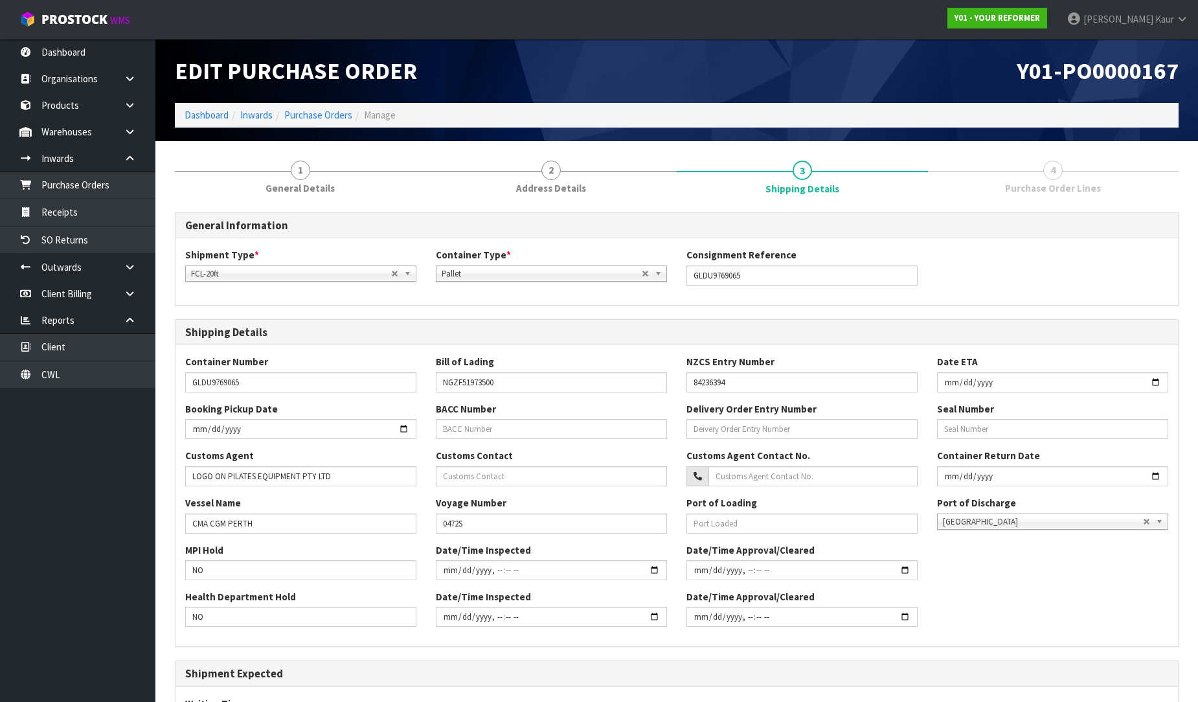
click at [1019, 553] on div "MPI Hold NO Date/Time Inspected Date/Time Approval/Cleared" at bounding box center [676, 566] width 1002 height 47
click at [308, 177] on link "1 General Details" at bounding box center [300, 176] width 251 height 51
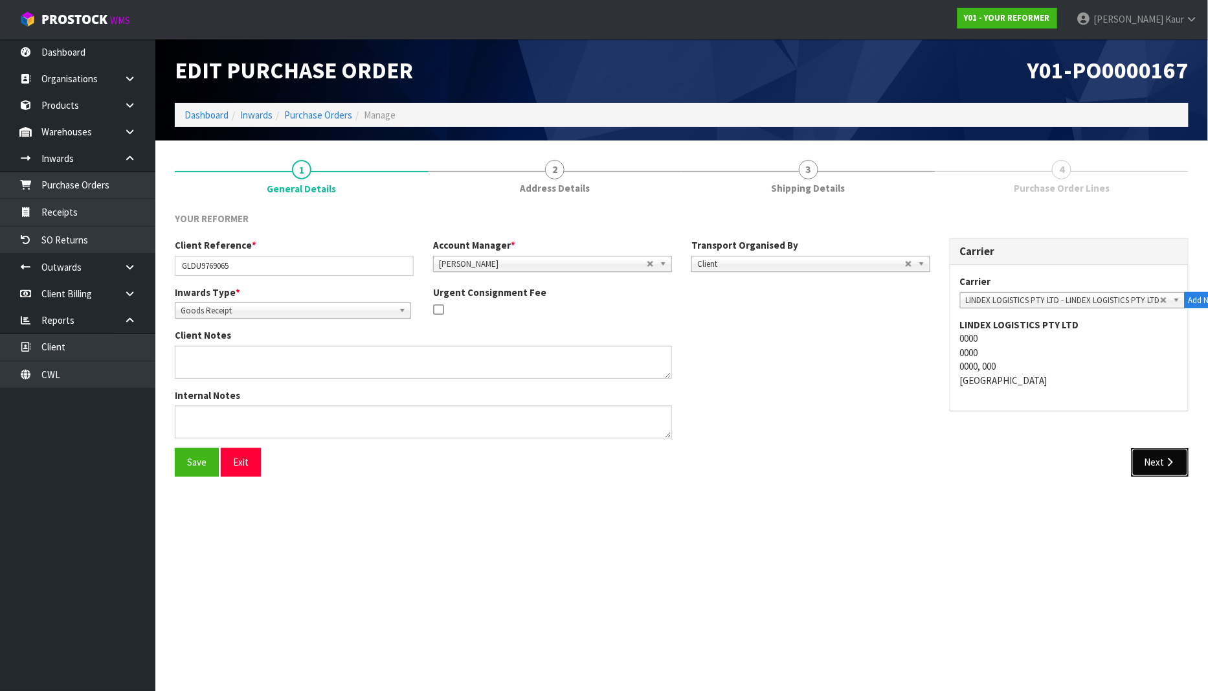
click at [1151, 469] on button "Next" at bounding box center [1160, 462] width 57 height 28
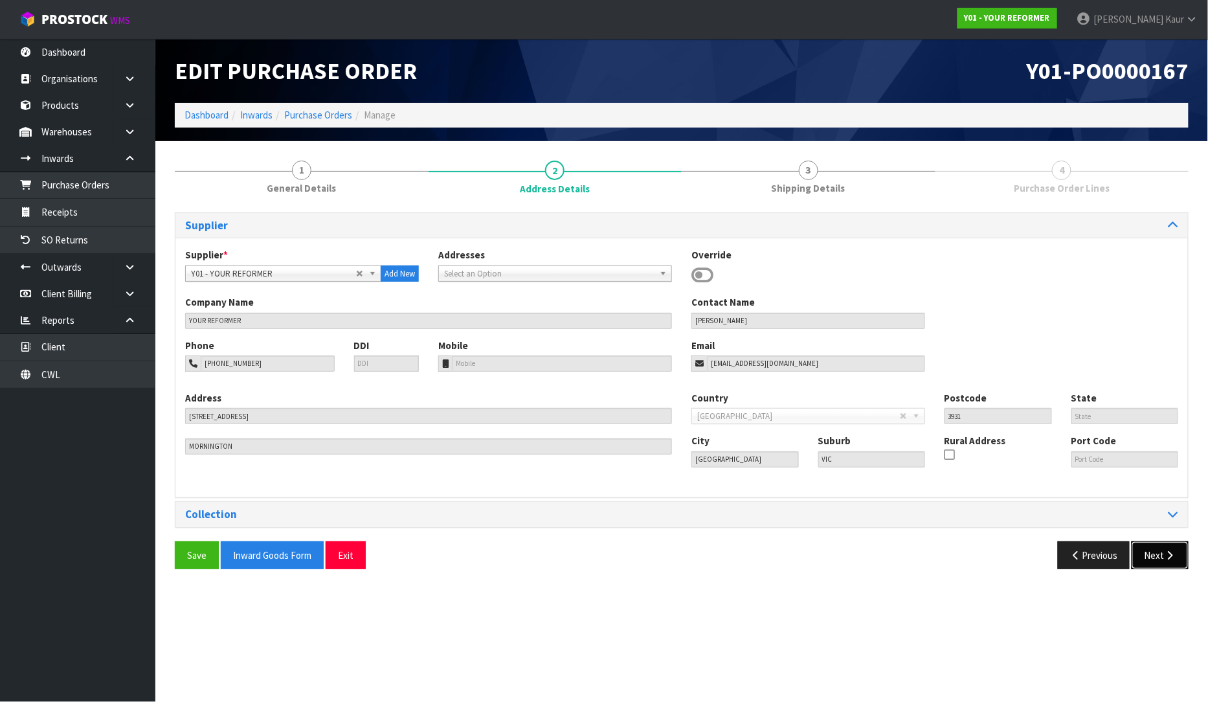
click at [1134, 548] on button "Next" at bounding box center [1160, 555] width 57 height 28
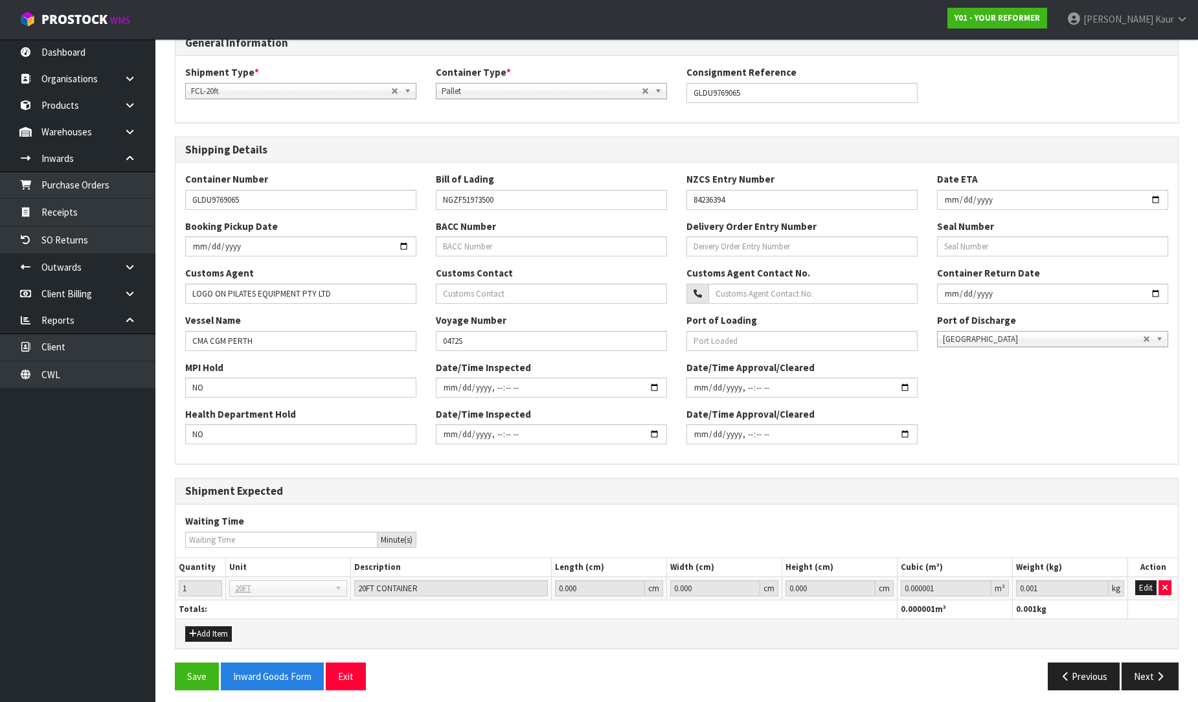
scroll to position [190, 0]
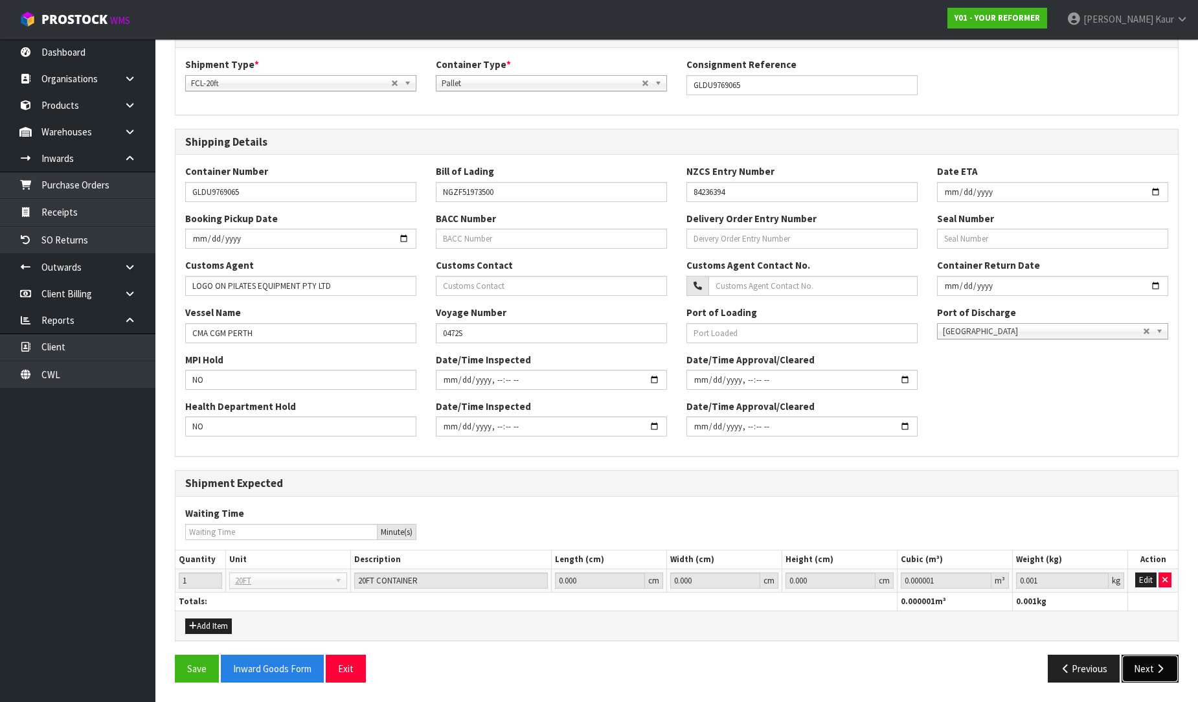
click at [1136, 668] on button "Next" at bounding box center [1150, 669] width 57 height 28
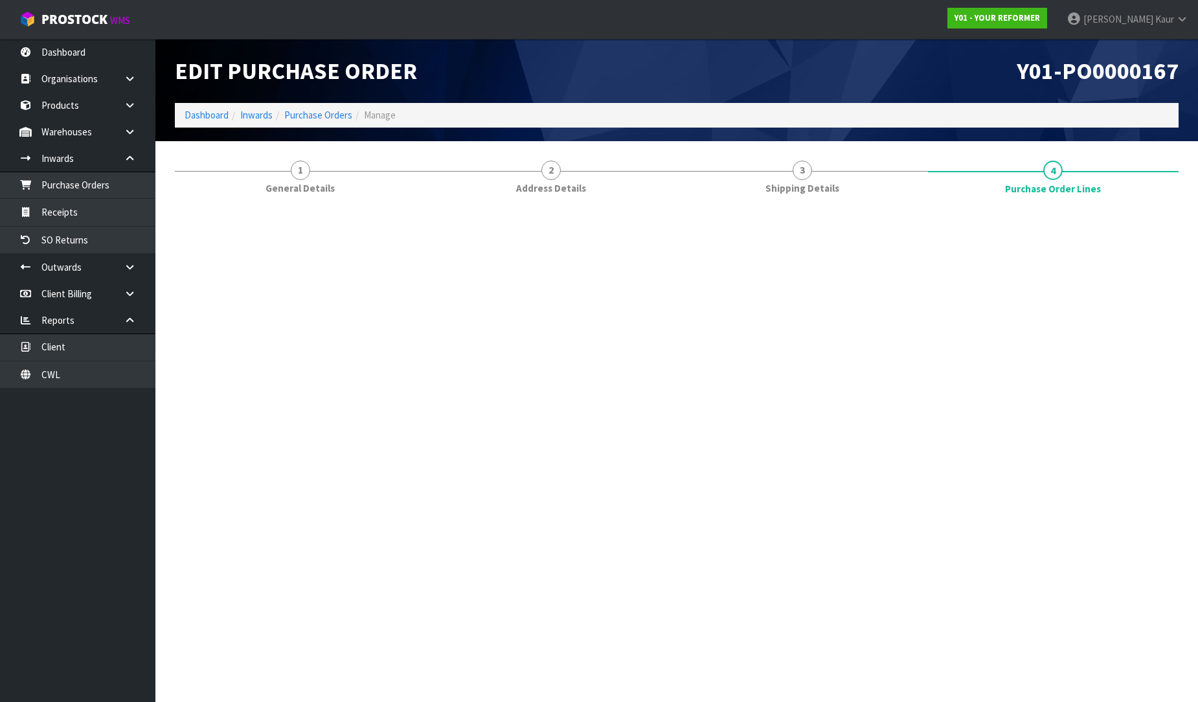
scroll to position [0, 0]
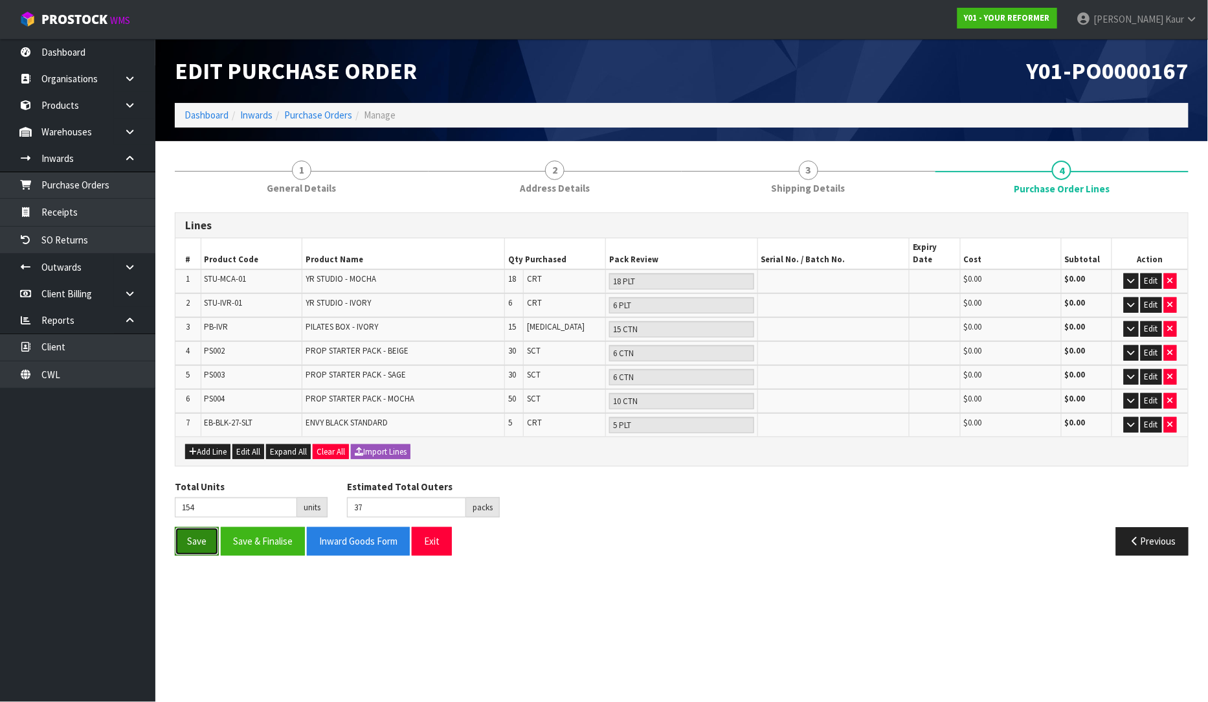
click at [201, 527] on button "Save" at bounding box center [197, 541] width 44 height 28
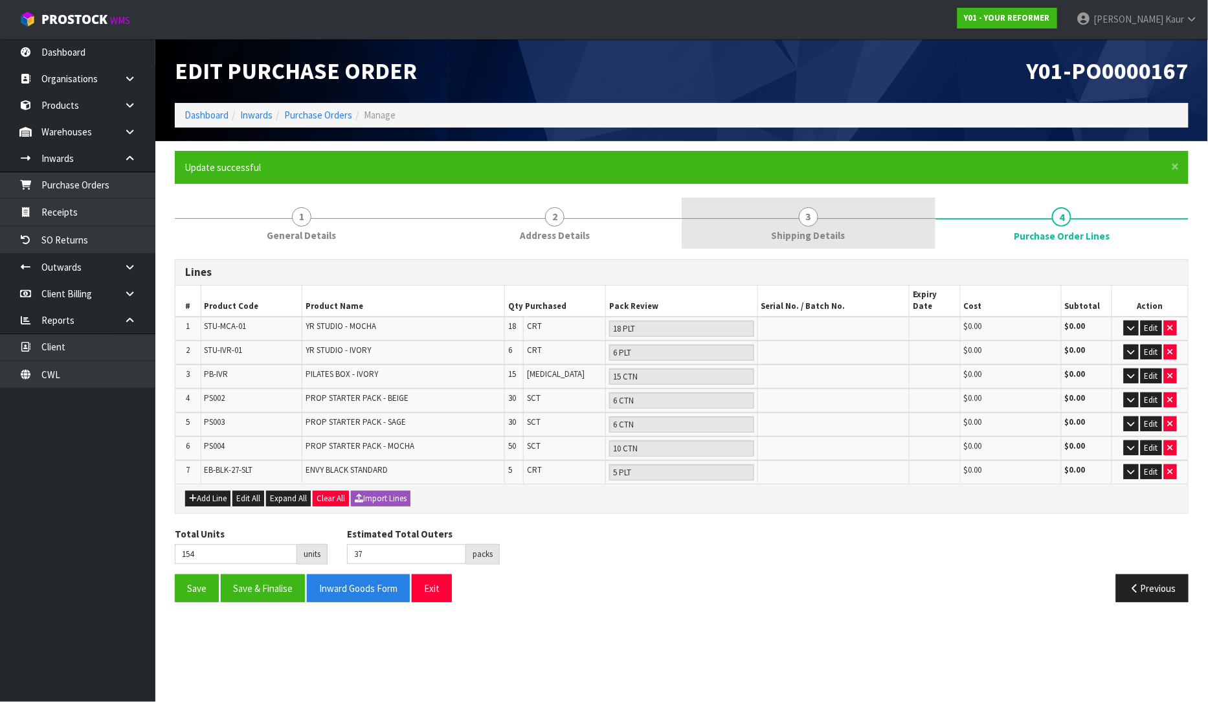
click at [782, 221] on link "3 Shipping Details" at bounding box center [809, 223] width 254 height 51
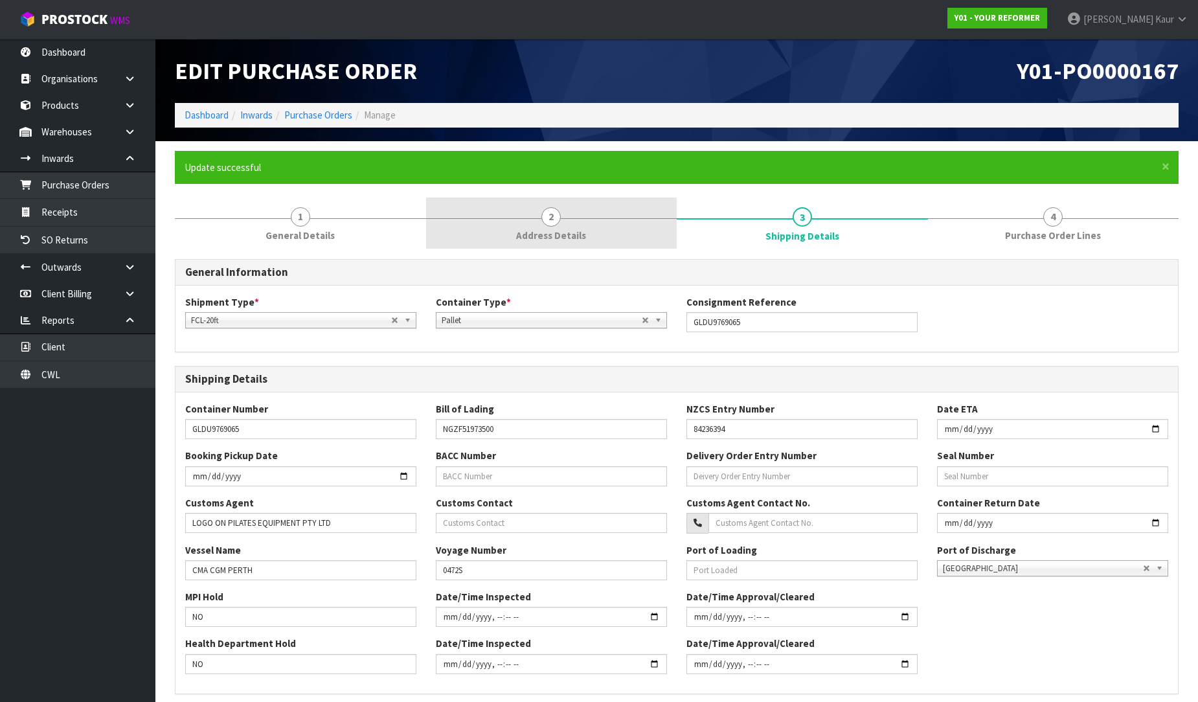
click at [548, 234] on span "Address Details" at bounding box center [551, 236] width 70 height 14
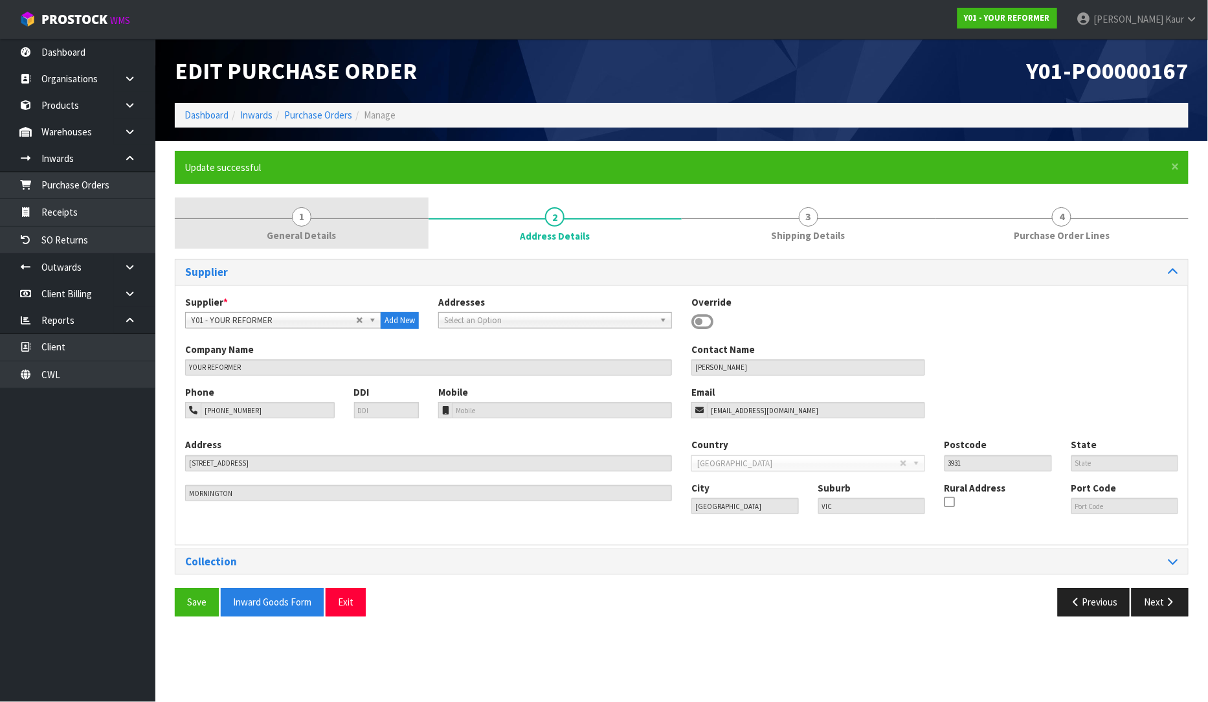
click at [332, 224] on link "1 General Details" at bounding box center [302, 223] width 254 height 51
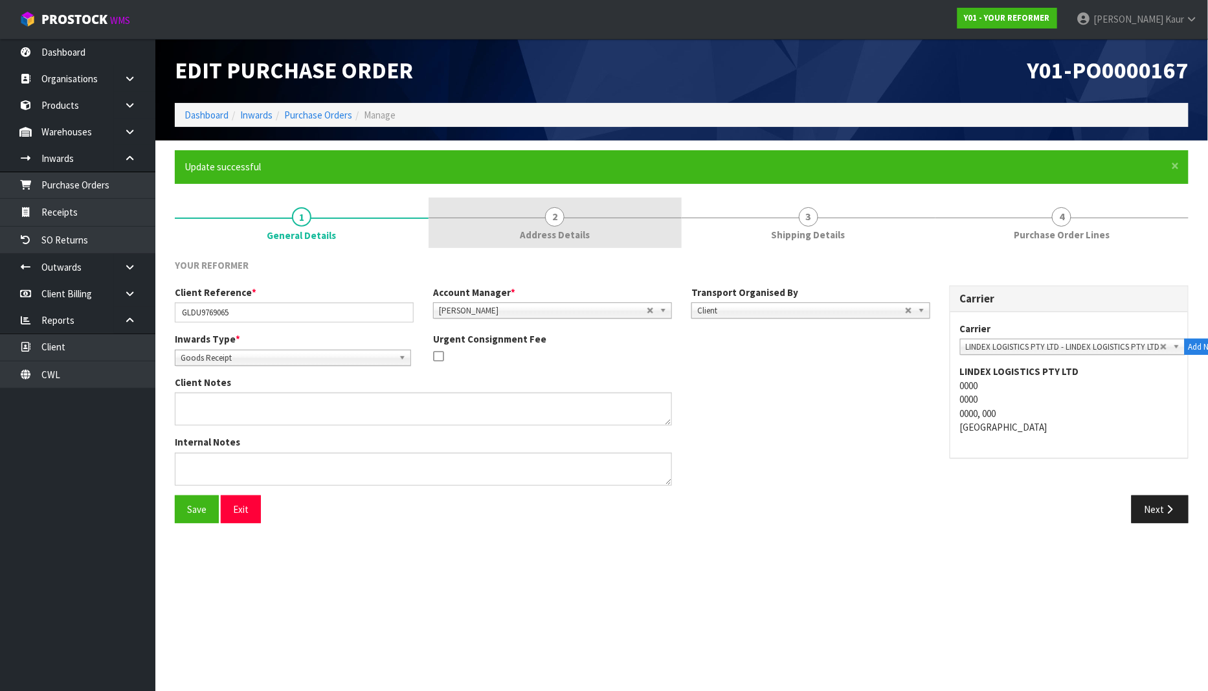
click at [570, 242] on span "Address Details" at bounding box center [555, 235] width 70 height 14
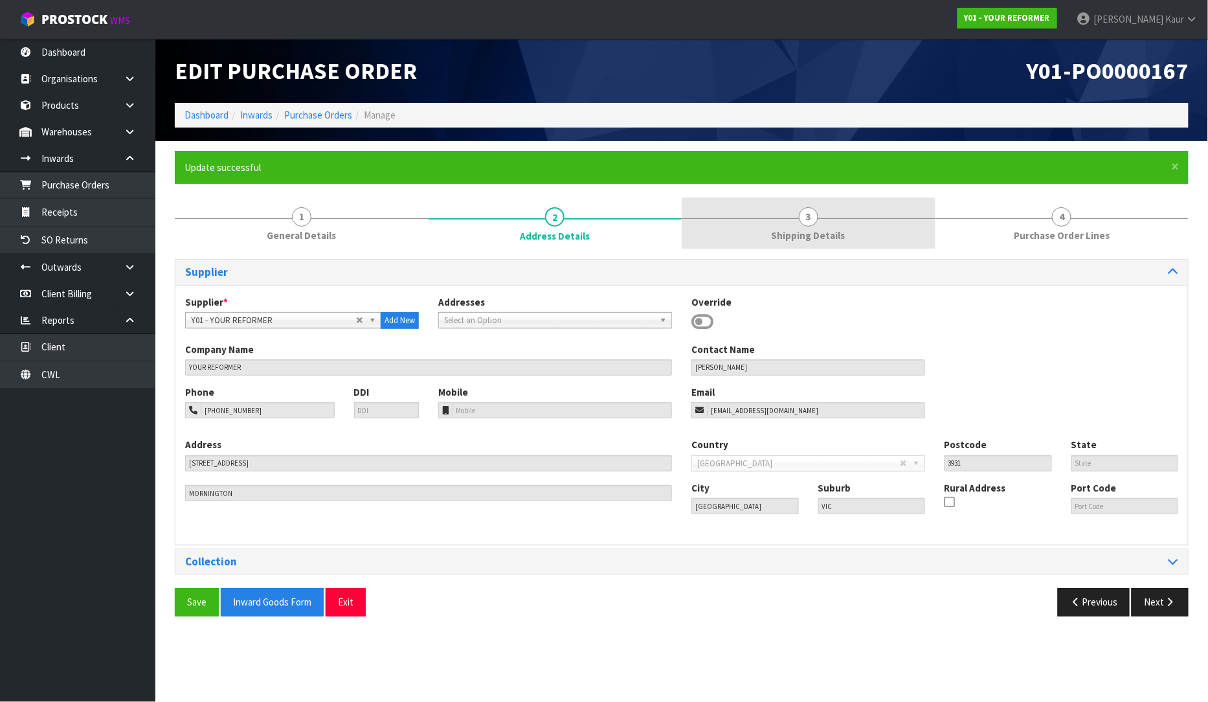
click at [800, 232] on span "Shipping Details" at bounding box center [809, 236] width 74 height 14
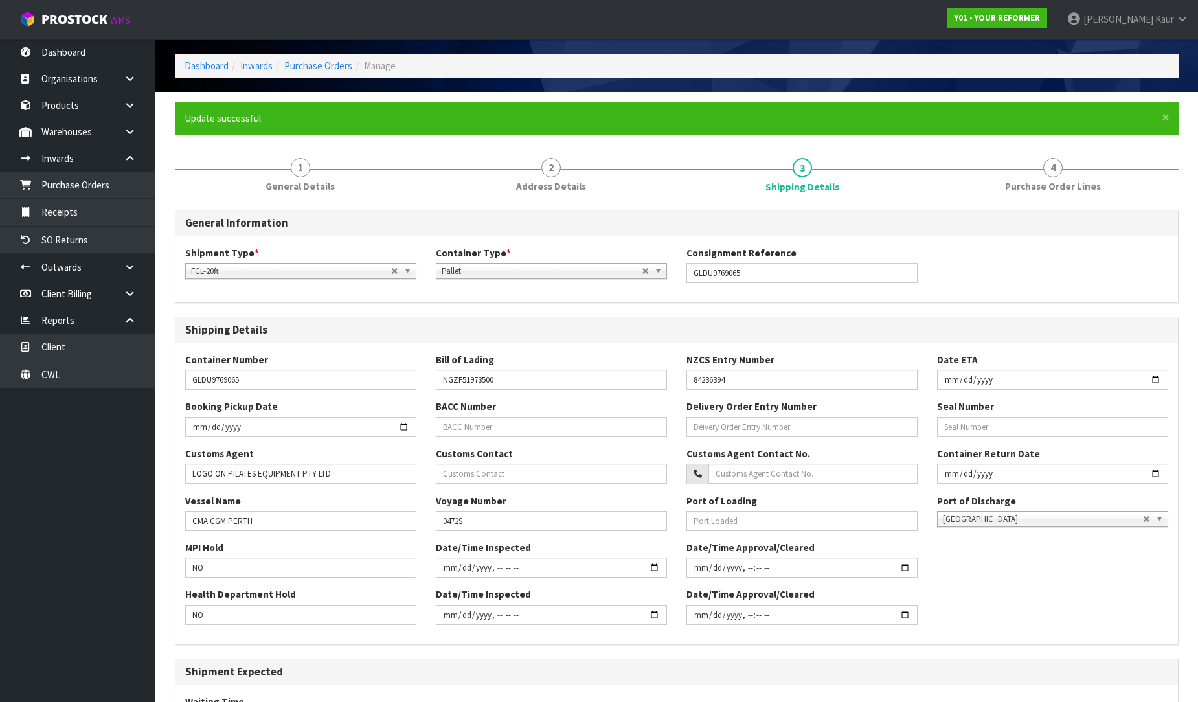
scroll to position [237, 0]
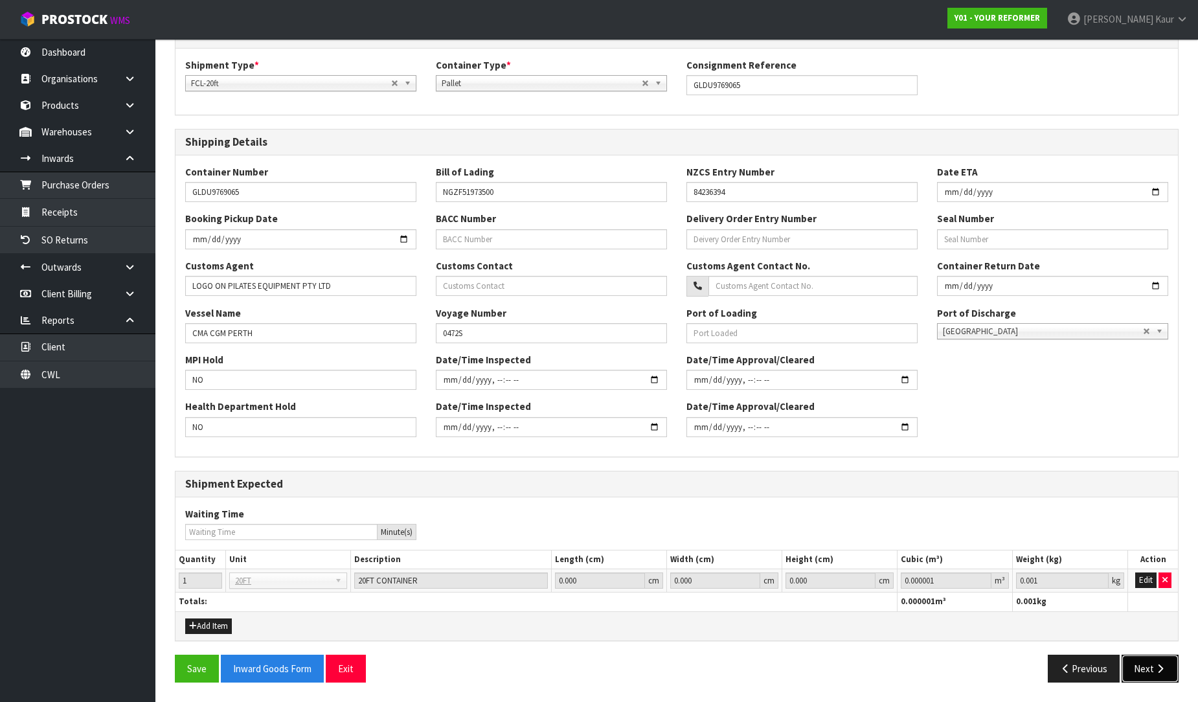
click at [1138, 661] on button "Next" at bounding box center [1150, 669] width 57 height 28
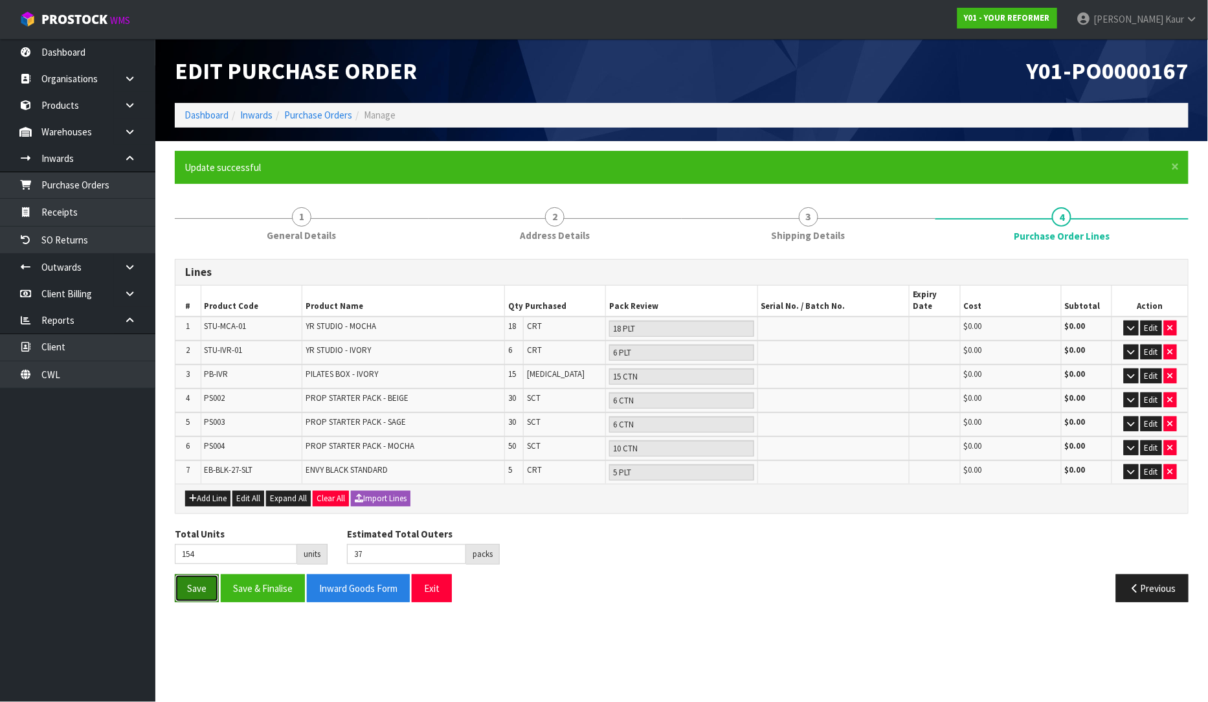
click at [196, 574] on button "Save" at bounding box center [197, 588] width 44 height 28
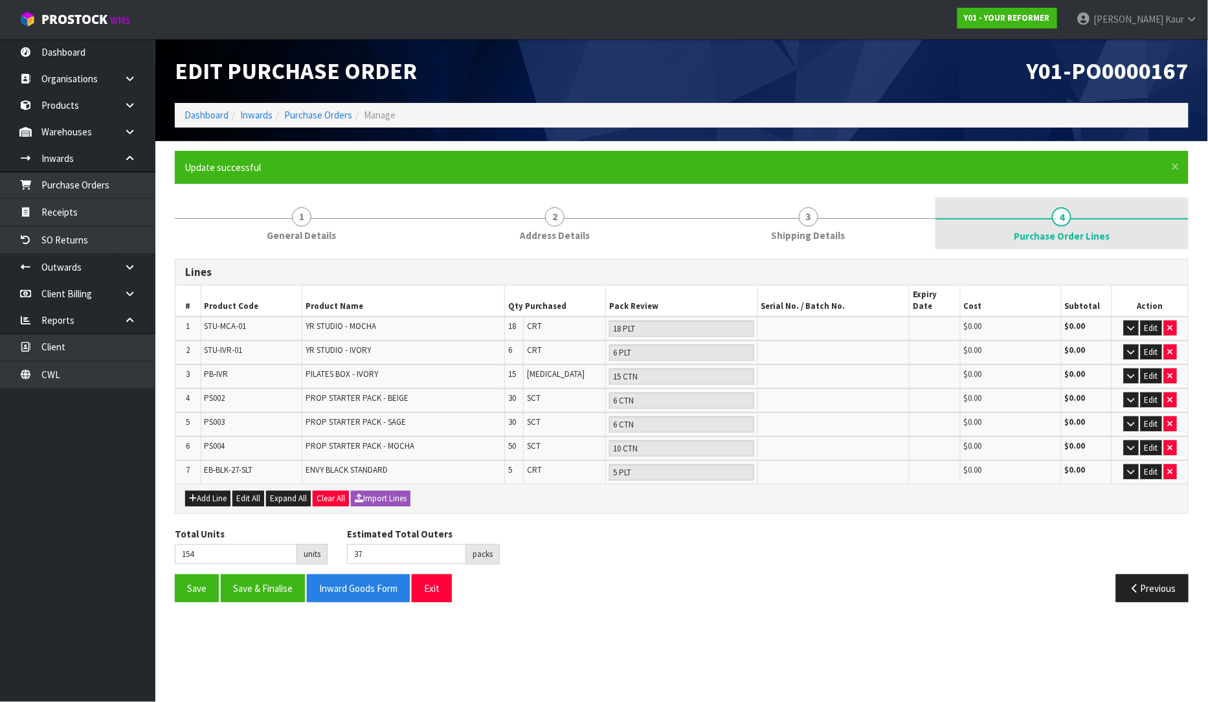
click at [1058, 214] on span "4" at bounding box center [1061, 216] width 19 height 19
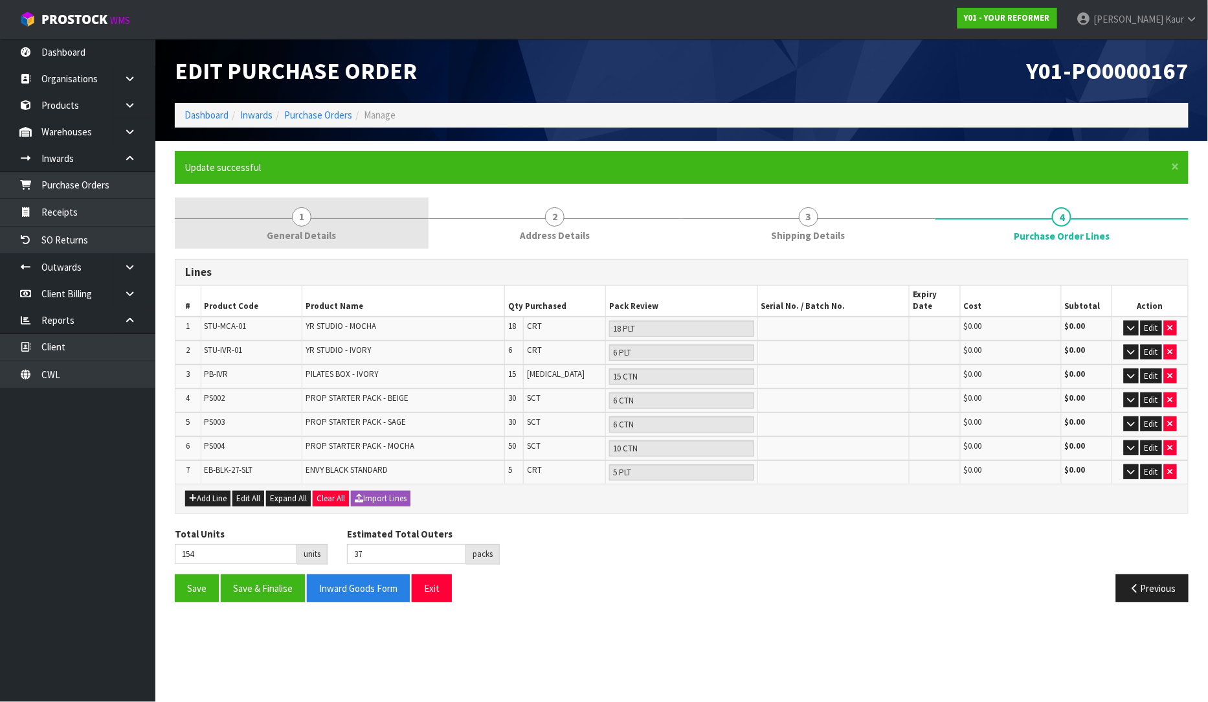
click at [299, 246] on link "1 General Details" at bounding box center [302, 223] width 254 height 51
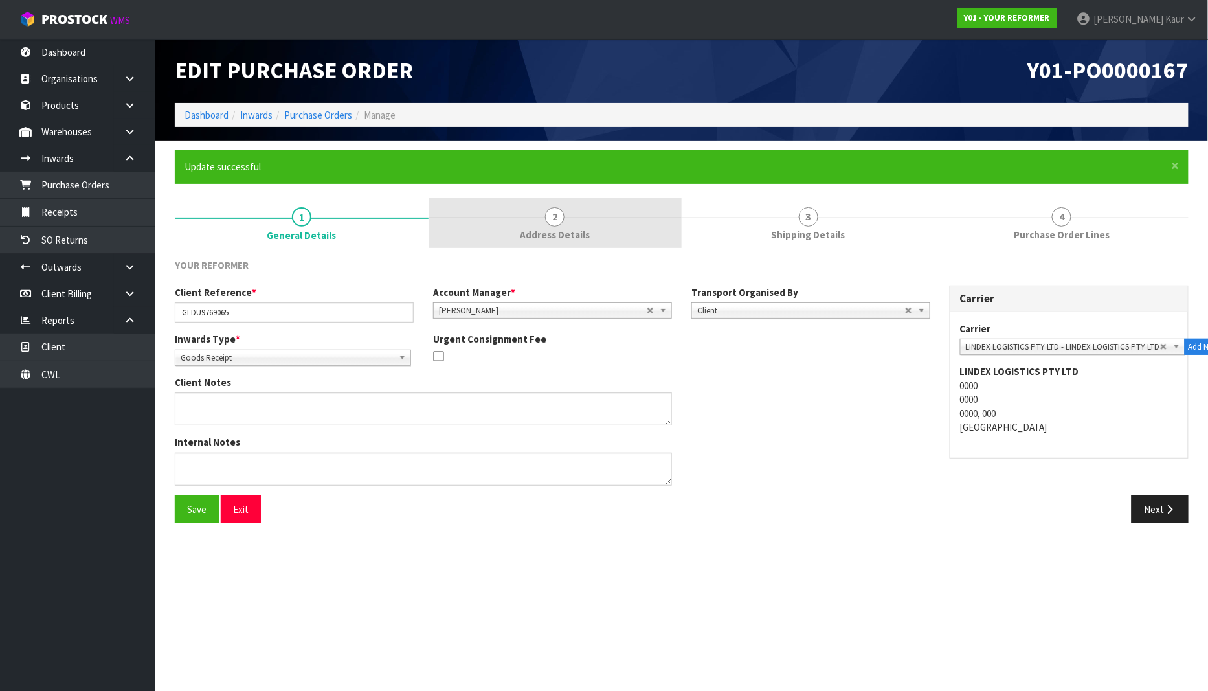
click at [558, 242] on link "2 Address Details" at bounding box center [556, 223] width 254 height 51
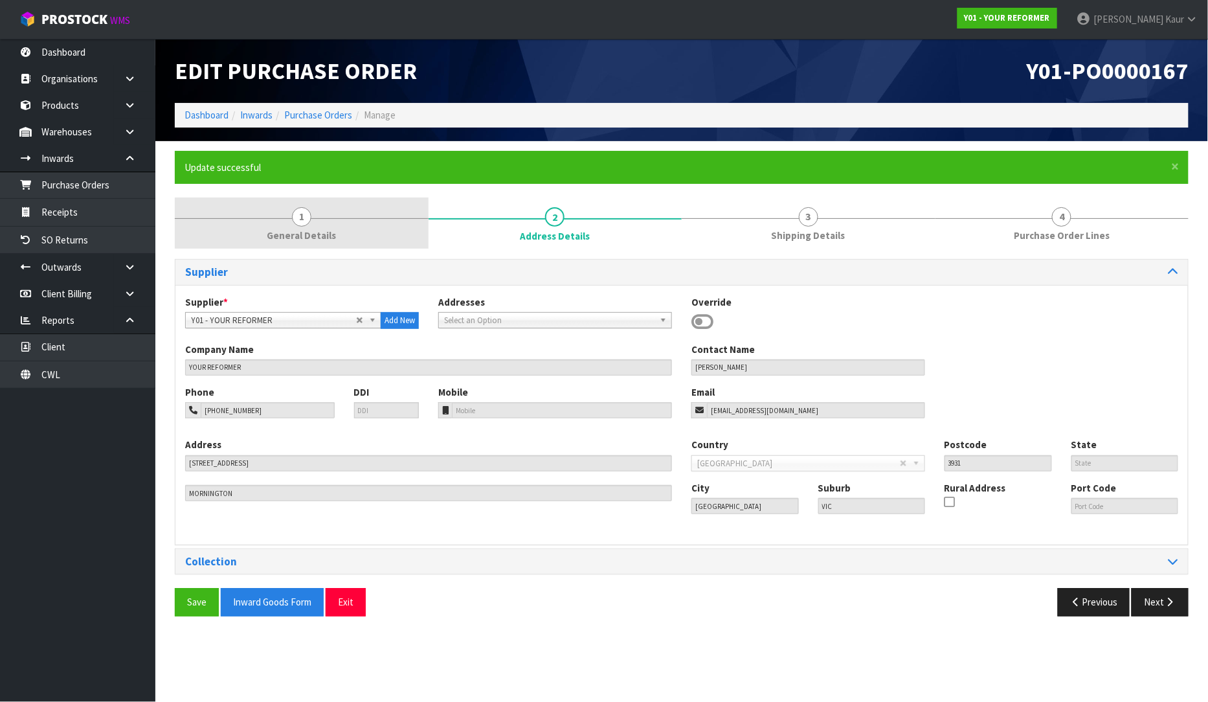
click at [296, 231] on span "General Details" at bounding box center [301, 236] width 69 height 14
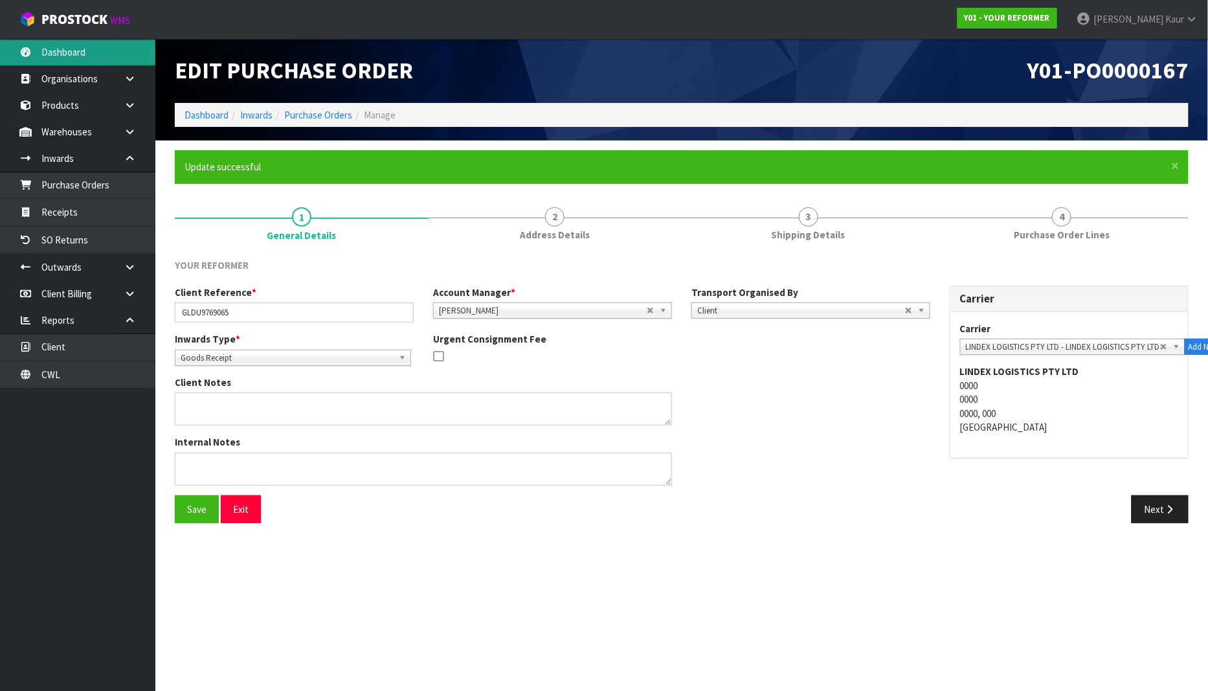
click at [63, 47] on link "Dashboard" at bounding box center [77, 52] width 155 height 27
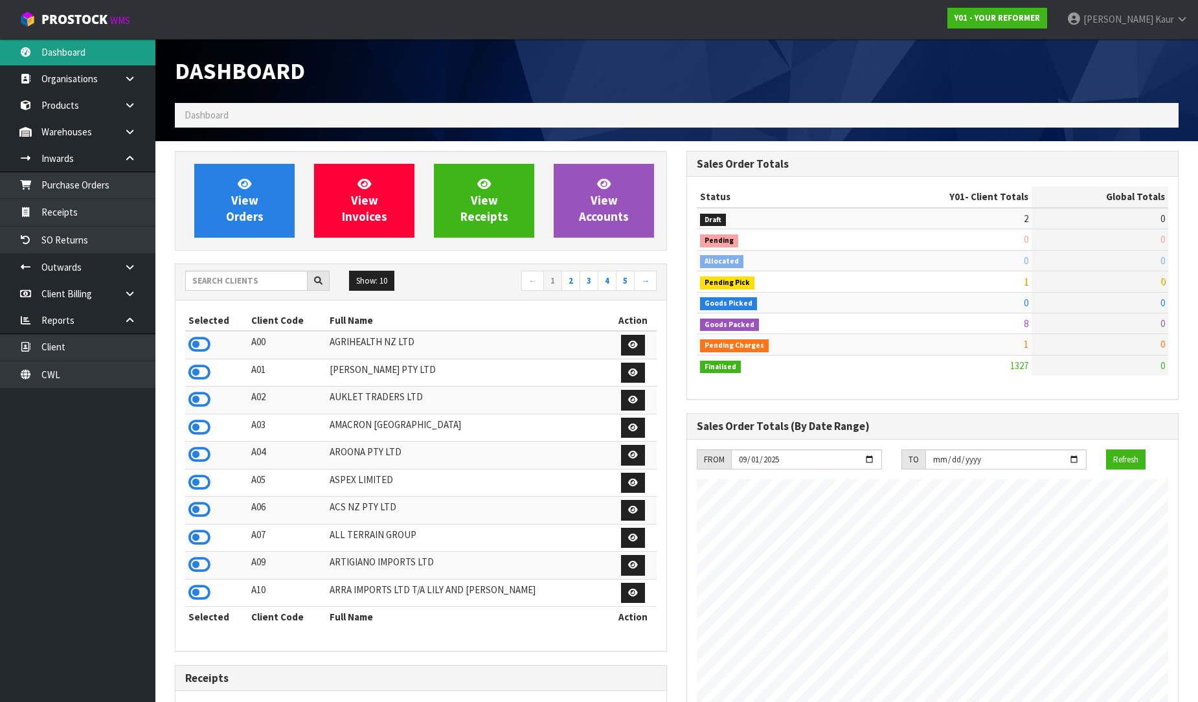
scroll to position [981, 512]
click at [258, 267] on div "Show: 10 5 10 25 50 ← 1 2 3 4 5 →" at bounding box center [420, 282] width 491 height 36
click at [251, 273] on input "text" at bounding box center [246, 281] width 122 height 20
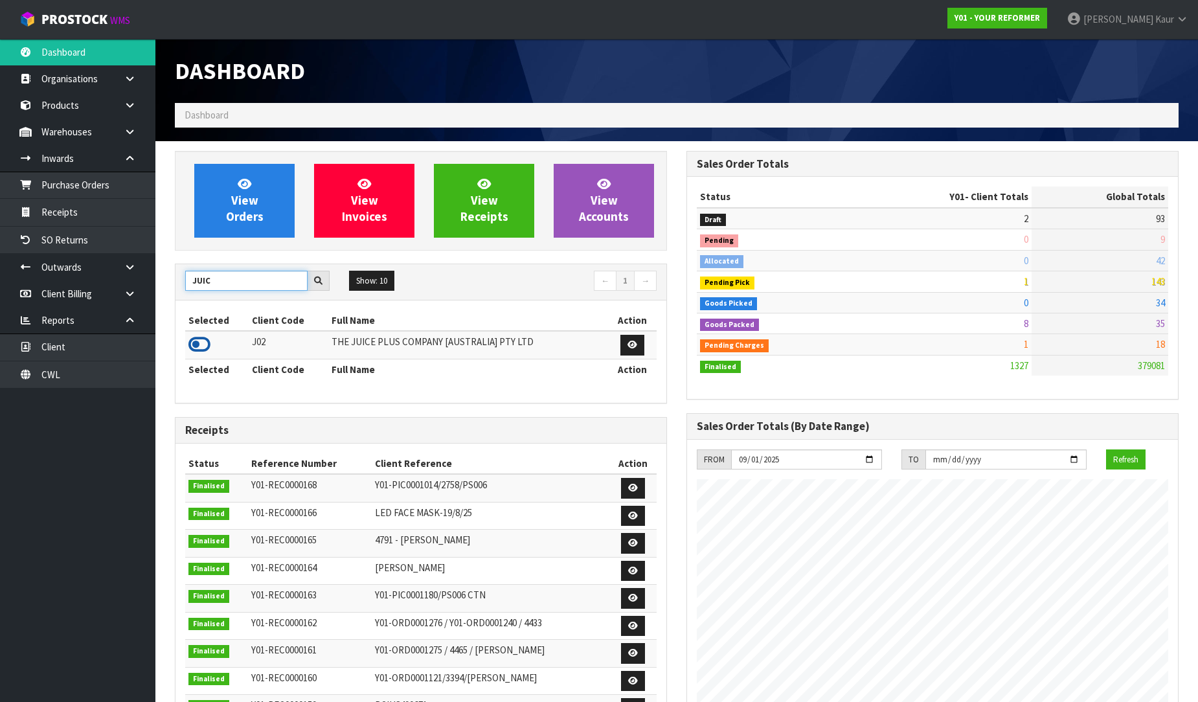
type input "JUIC"
click at [198, 337] on icon at bounding box center [199, 344] width 22 height 19
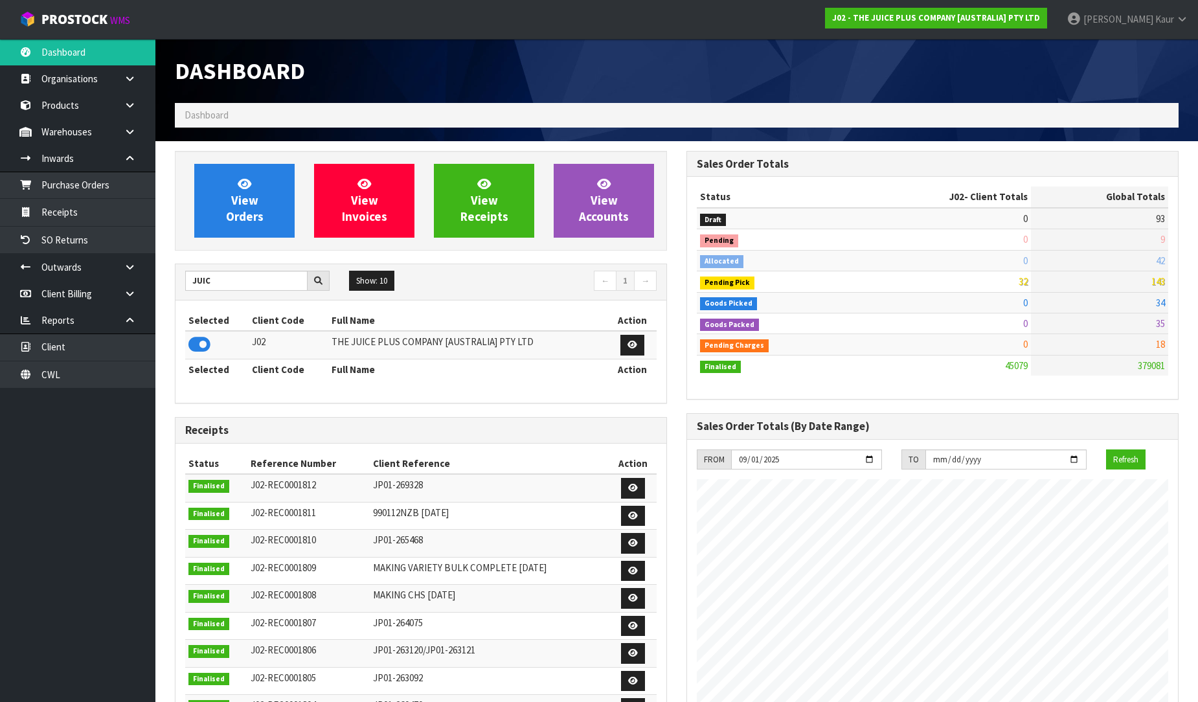
click at [171, 394] on div "View Orders View Invoices View Receipts View Accounts JUIC Show: 10 5 10 25 50 ←" at bounding box center [421, 527] width 512 height 752
click at [126, 290] on icon at bounding box center [130, 294] width 12 height 10
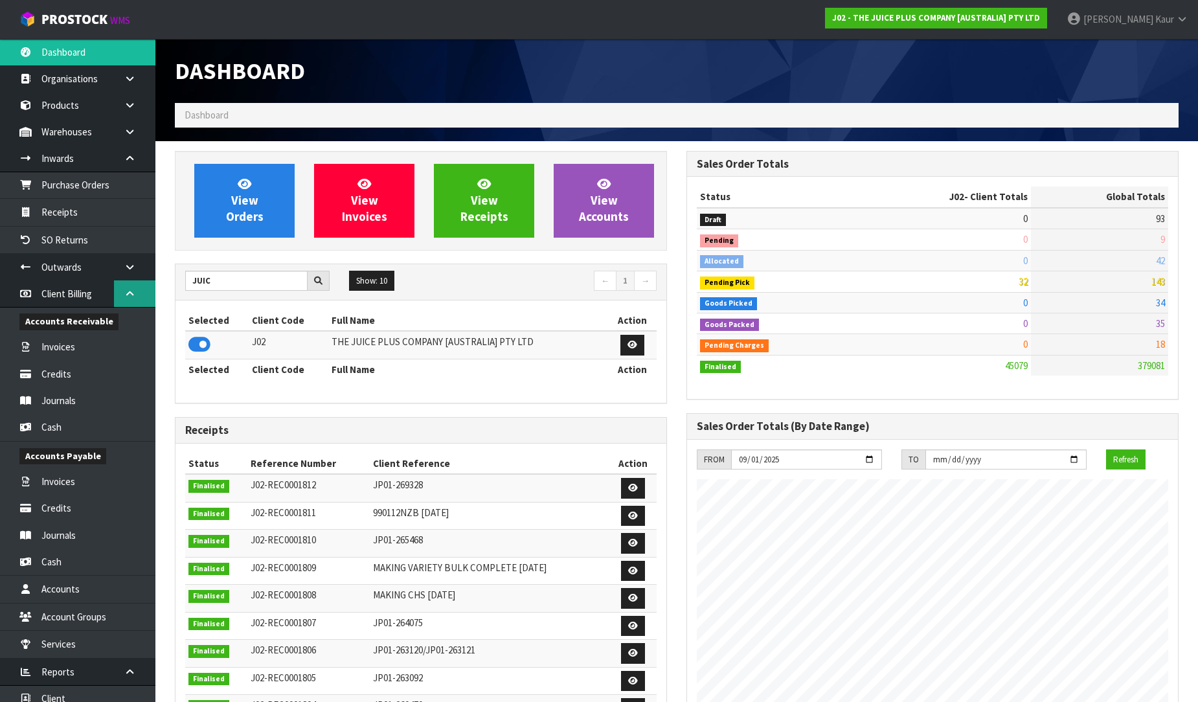
click at [126, 290] on icon at bounding box center [130, 294] width 12 height 10
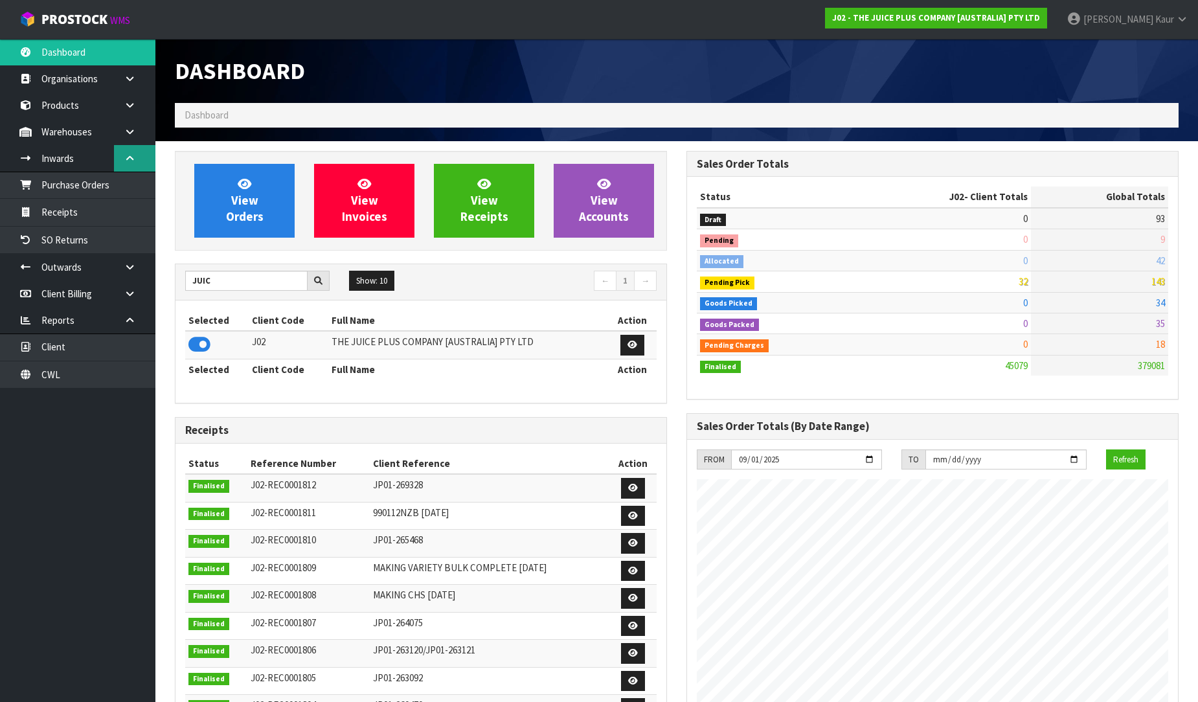
click at [128, 159] on icon at bounding box center [130, 158] width 12 height 10
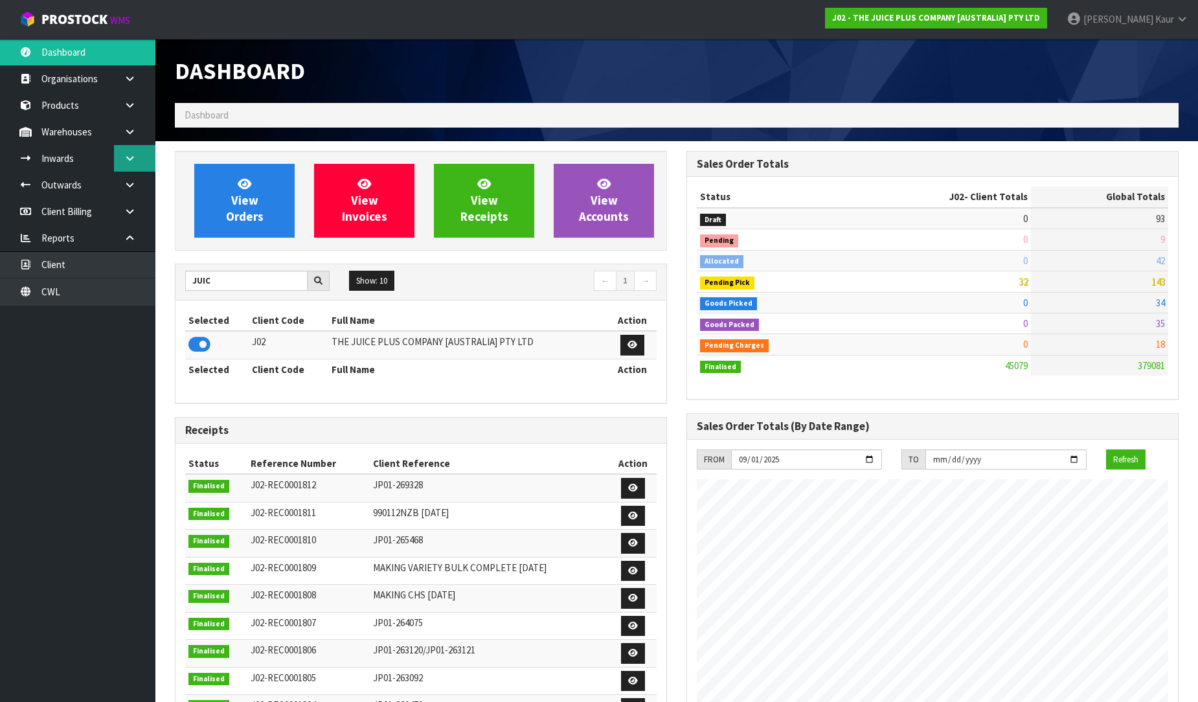
click at [128, 159] on icon at bounding box center [130, 158] width 12 height 10
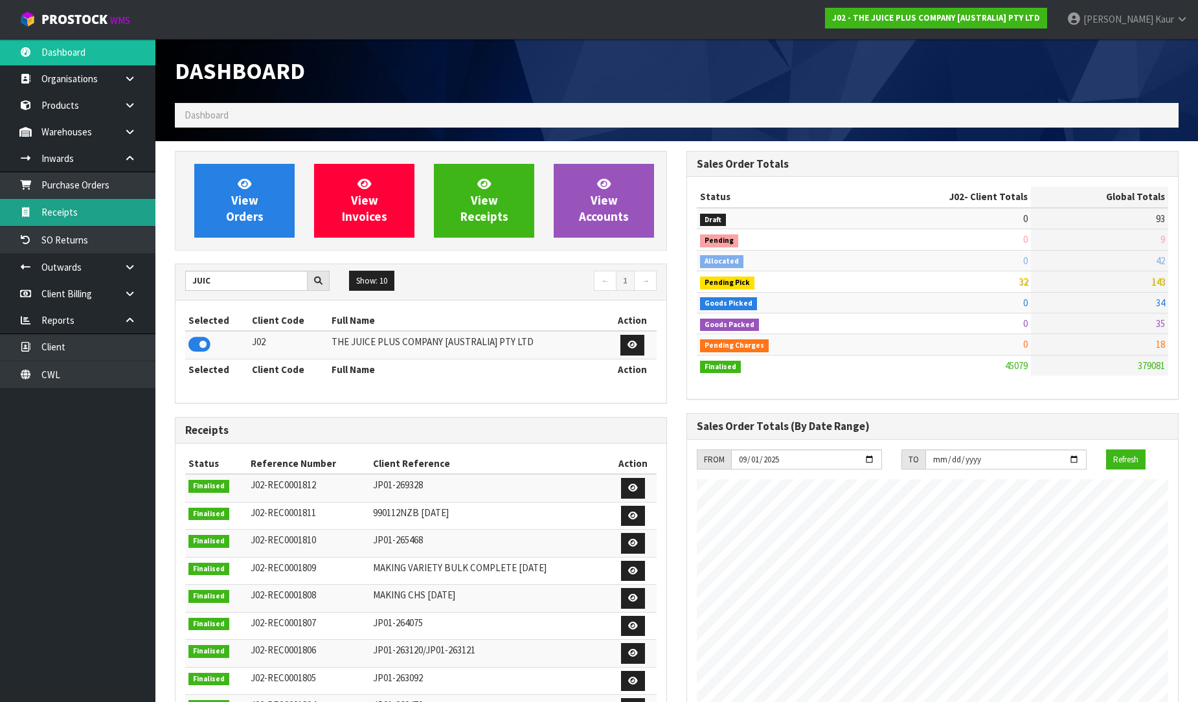
click at [87, 205] on link "Receipts" at bounding box center [77, 212] width 155 height 27
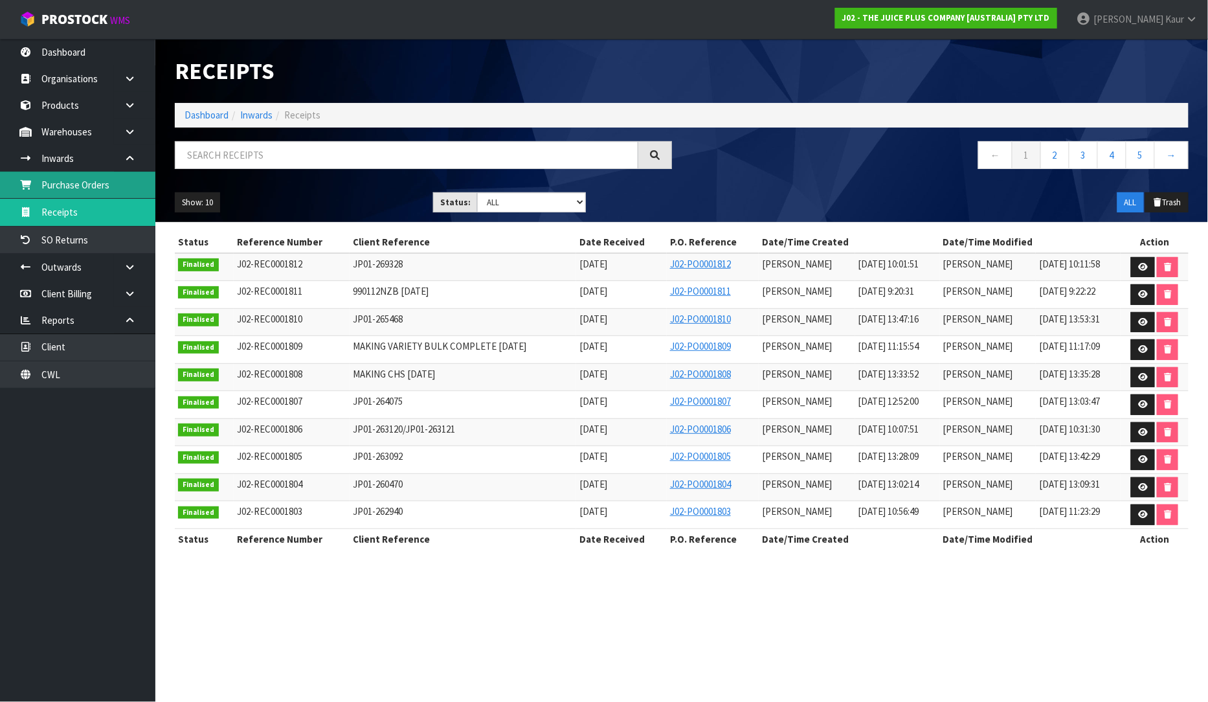
click at [98, 185] on link "Purchase Orders" at bounding box center [77, 185] width 155 height 27
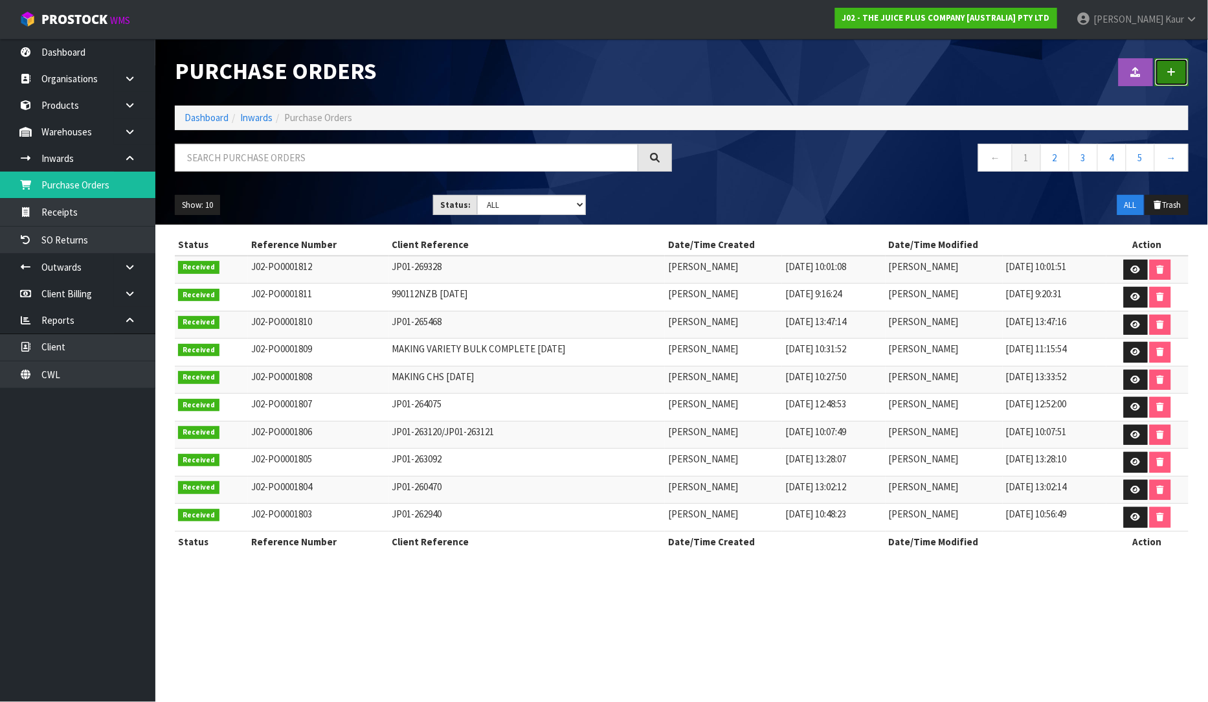
click at [1176, 74] on icon at bounding box center [1172, 72] width 9 height 10
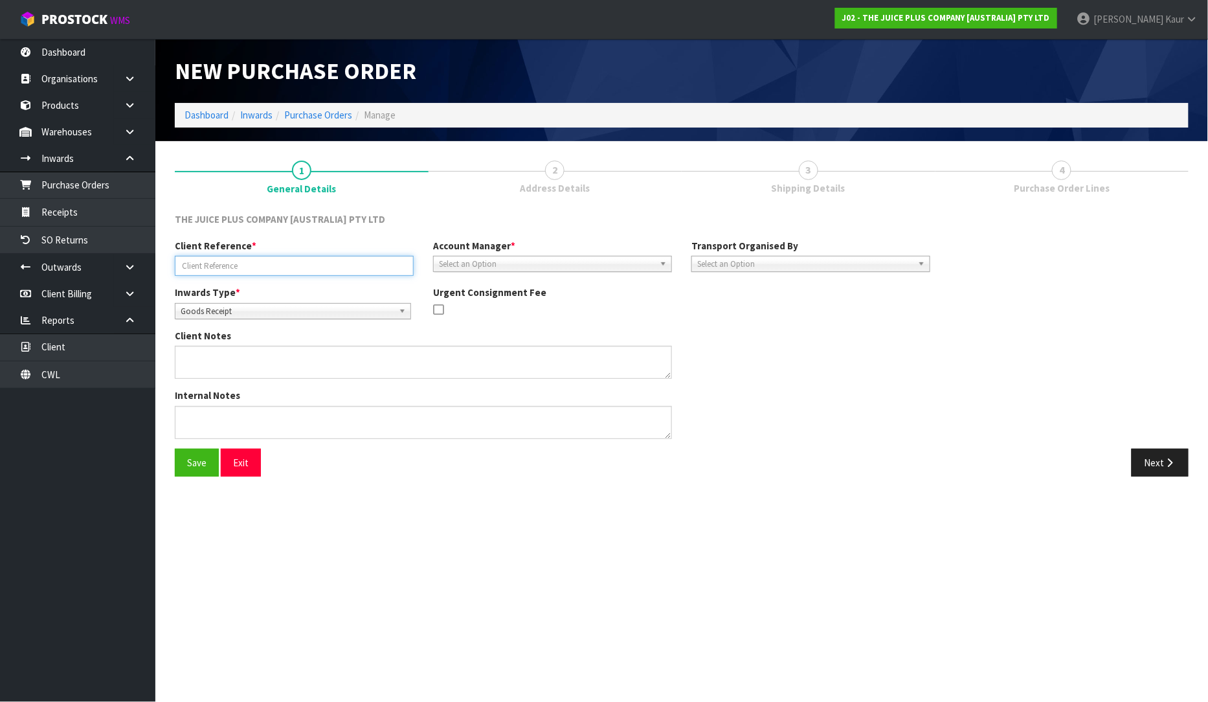
click at [337, 264] on input "text" at bounding box center [294, 266] width 239 height 20
click at [306, 266] on input "text" at bounding box center [294, 266] width 239 height 20
type input "NZ125"
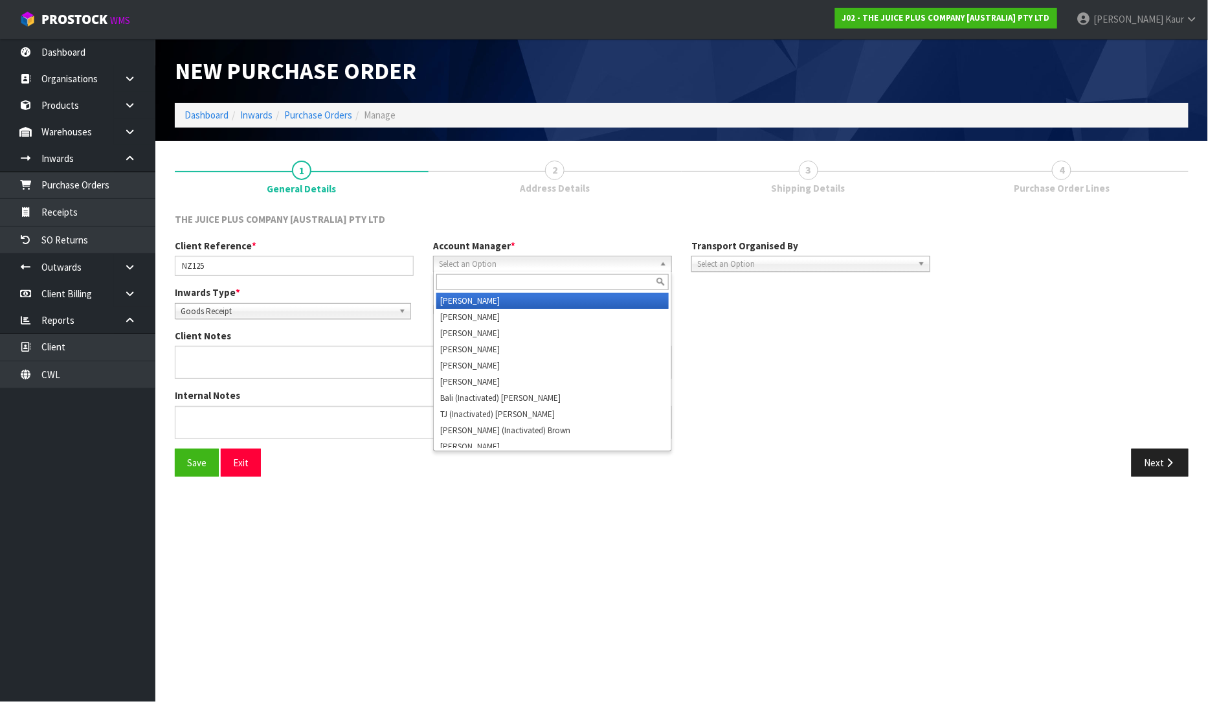
click at [513, 257] on span "Select an Option" at bounding box center [547, 264] width 216 height 16
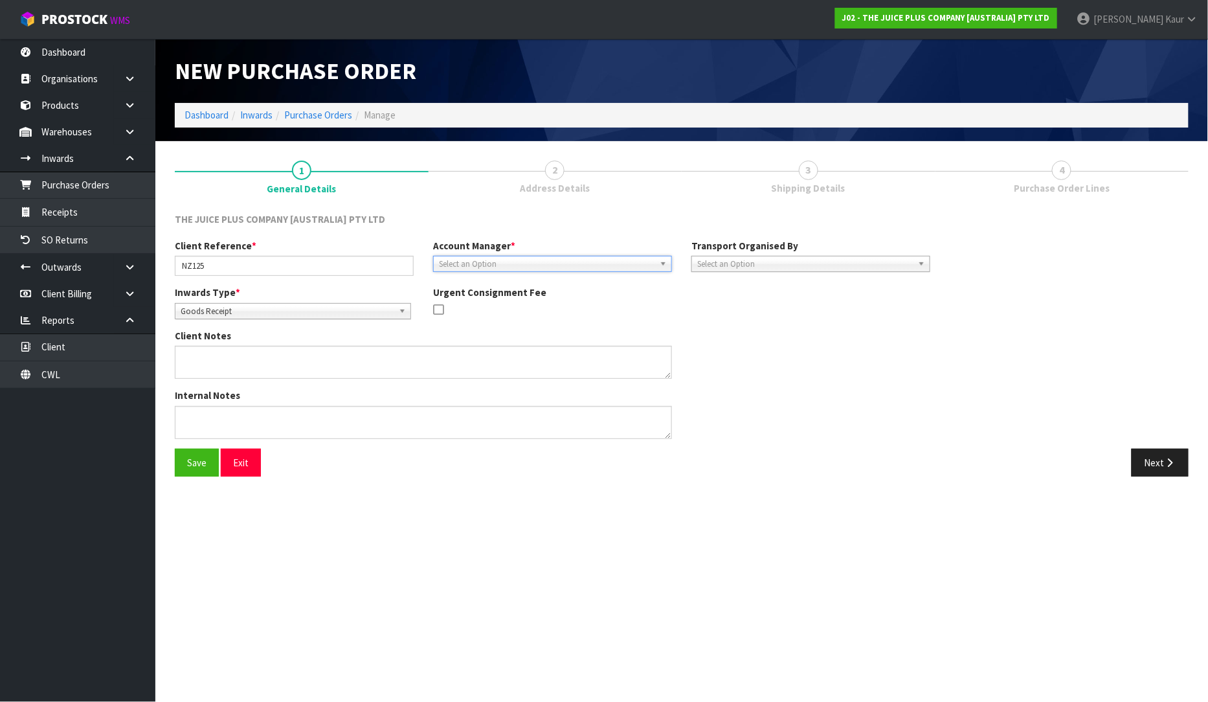
click at [513, 257] on span "Select an Option" at bounding box center [547, 264] width 216 height 16
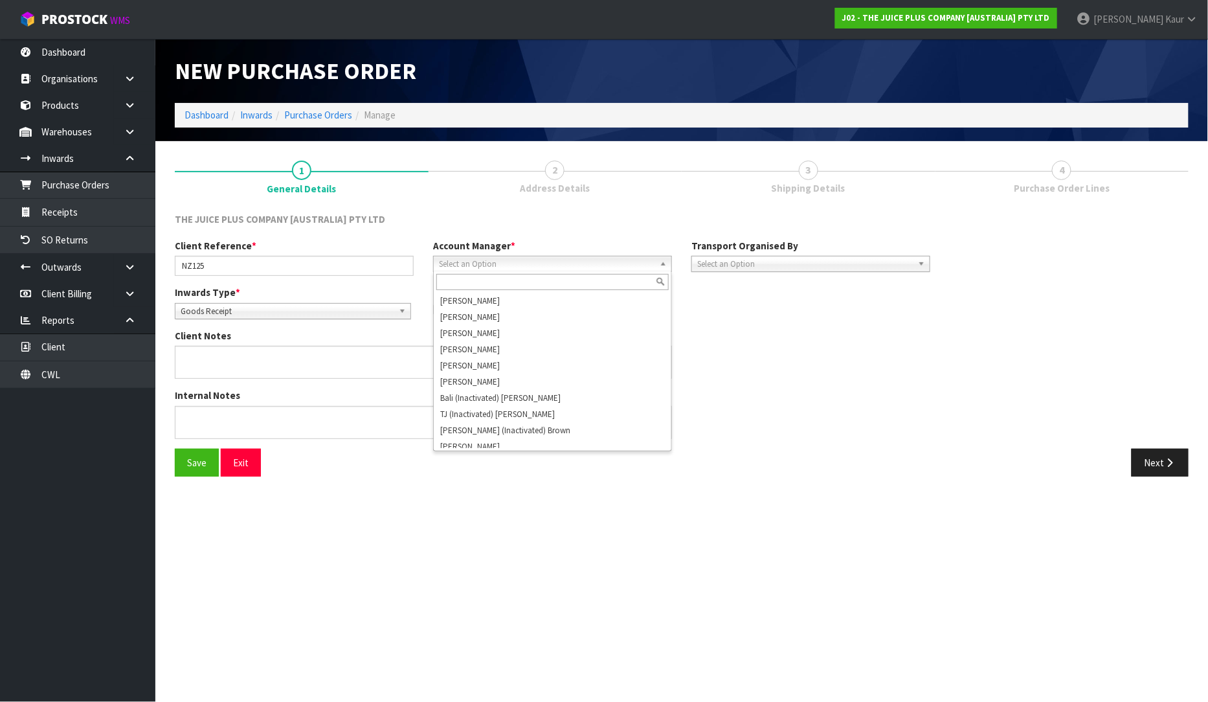
click at [551, 263] on span "Select an Option" at bounding box center [547, 264] width 216 height 16
click at [574, 258] on span "Select an Option" at bounding box center [547, 264] width 216 height 16
type input "RO"
click at [484, 366] on li "Ro cio Lopez" at bounding box center [552, 365] width 232 height 16
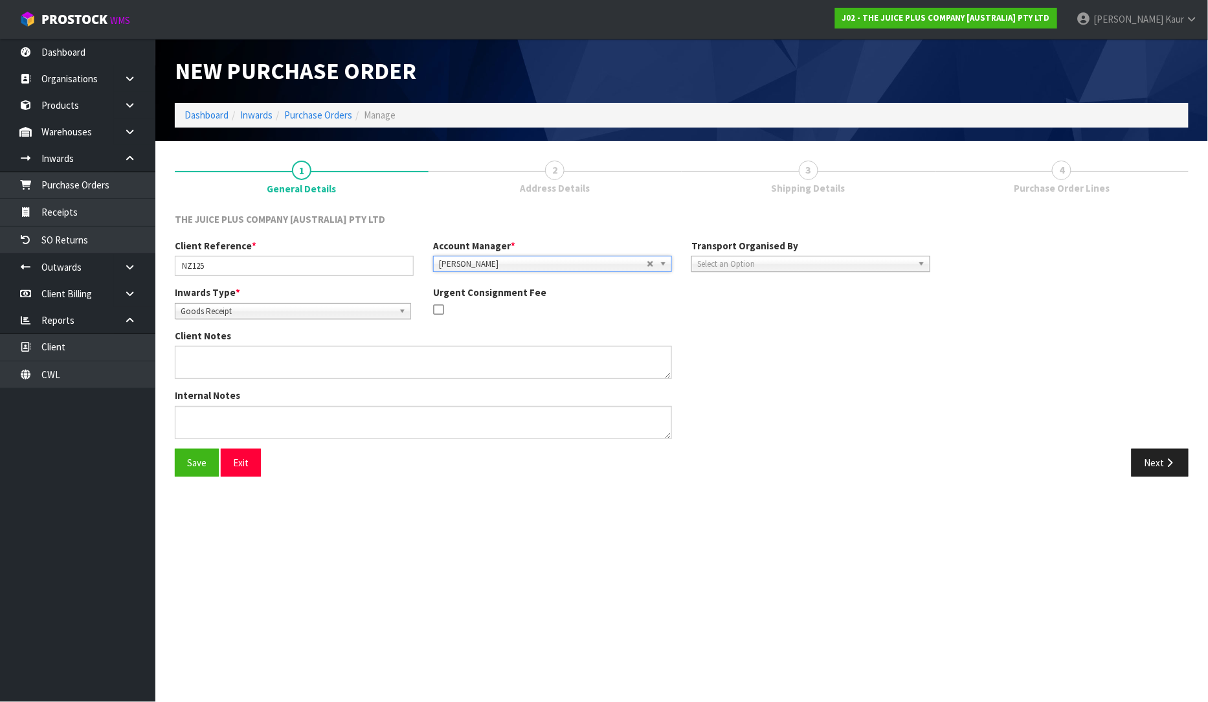
click at [937, 325] on div "Inwards Type * Goods Receipt Goods Returned Goods Receipt Urgent Consignment Fee" at bounding box center [552, 307] width 775 height 43
click at [797, 253] on div "Transport Organised By Company Supplier Client Customs Agent Select an Option" at bounding box center [811, 255] width 258 height 33
click at [785, 263] on span "Select an Option" at bounding box center [805, 264] width 216 height 16
click at [766, 264] on span "Select an Option" at bounding box center [805, 264] width 216 height 16
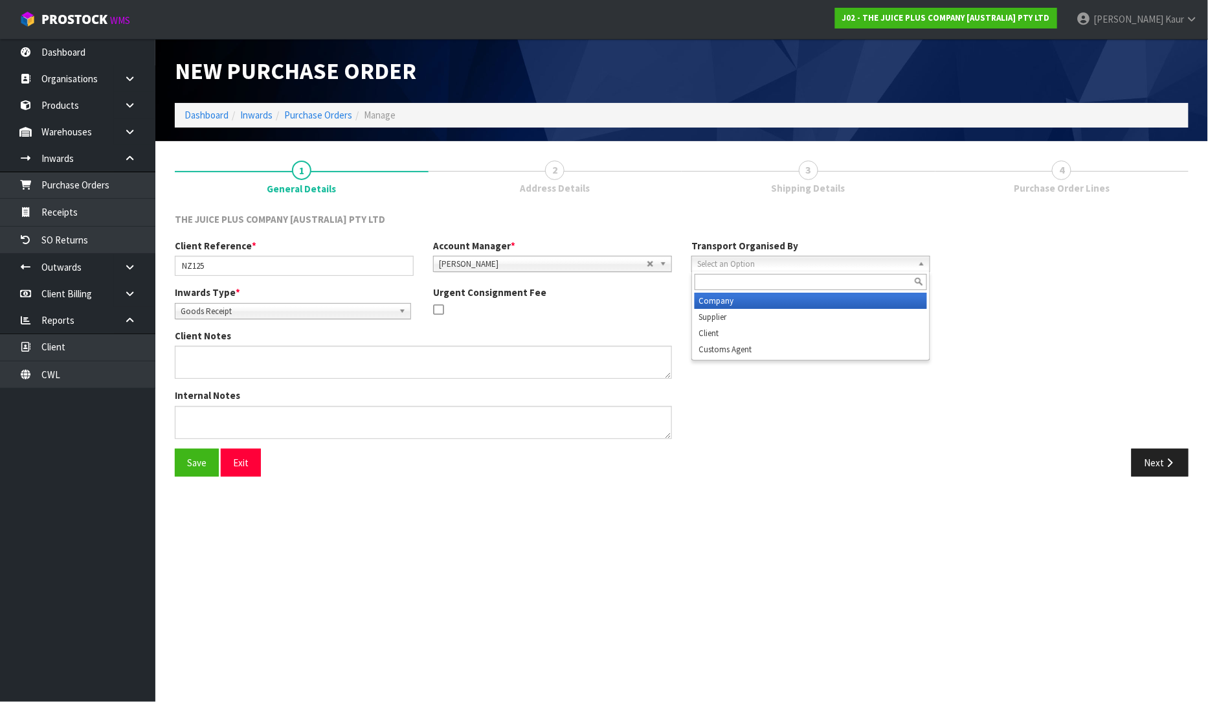
click at [740, 300] on li "Company" at bounding box center [811, 301] width 232 height 16
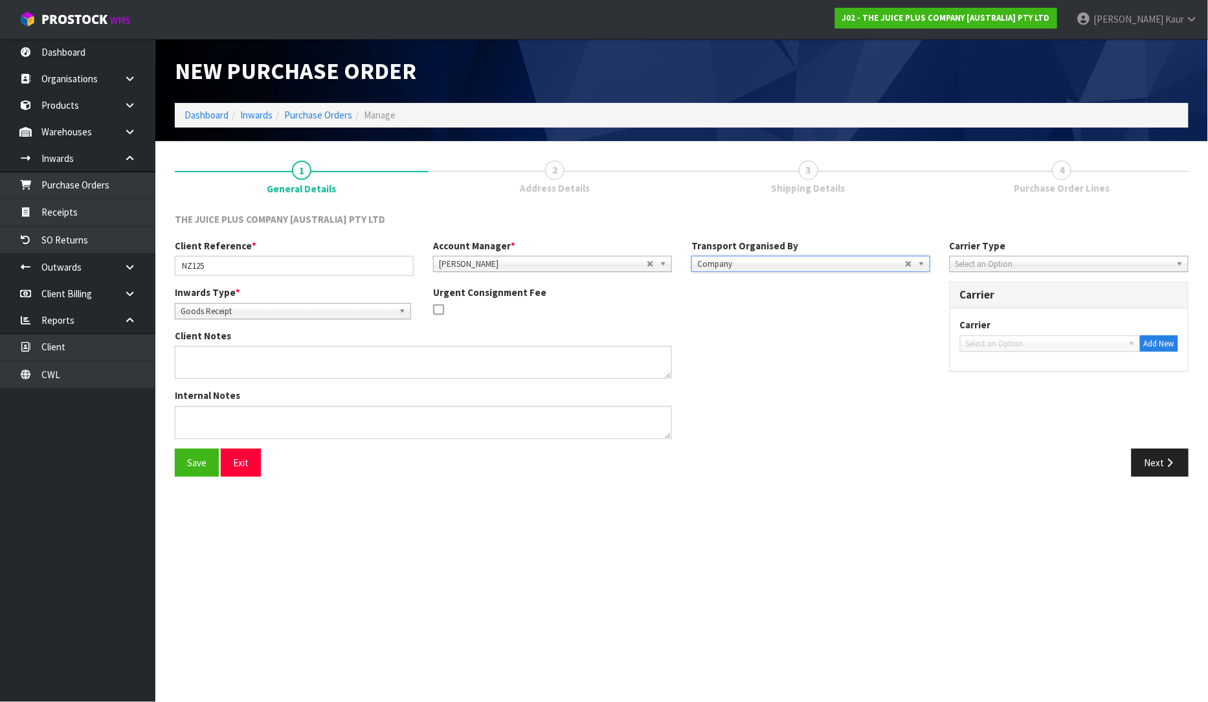
click at [1002, 266] on span "Select an Option" at bounding box center [1064, 264] width 216 height 16
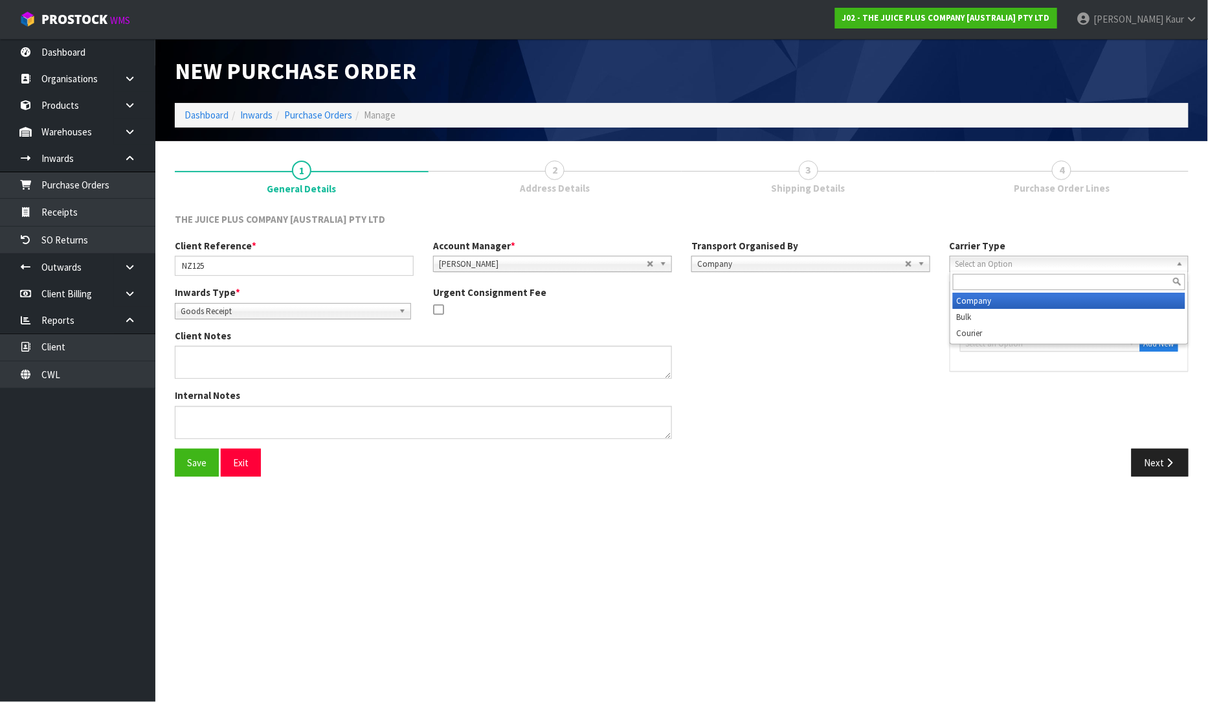
click at [996, 296] on li "Company" at bounding box center [1069, 301] width 232 height 16
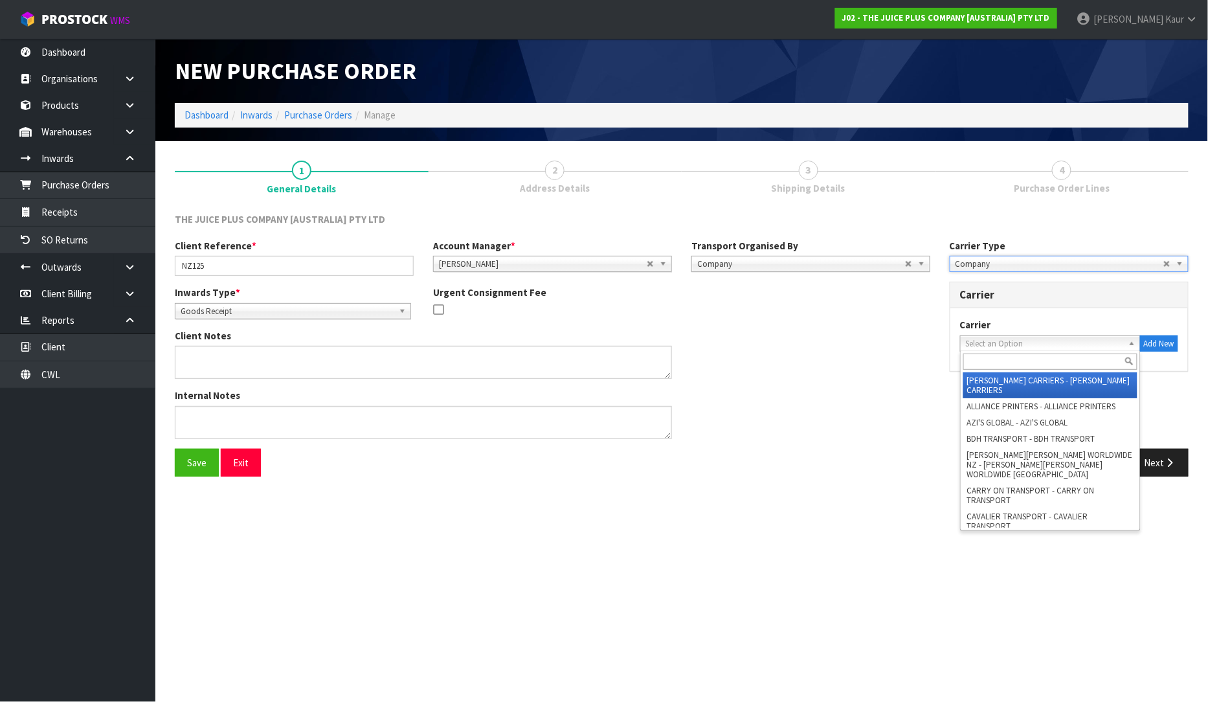
click at [1046, 342] on span "Select an Option" at bounding box center [1044, 344] width 157 height 16
click at [1037, 360] on input "text" at bounding box center [1051, 362] width 174 height 16
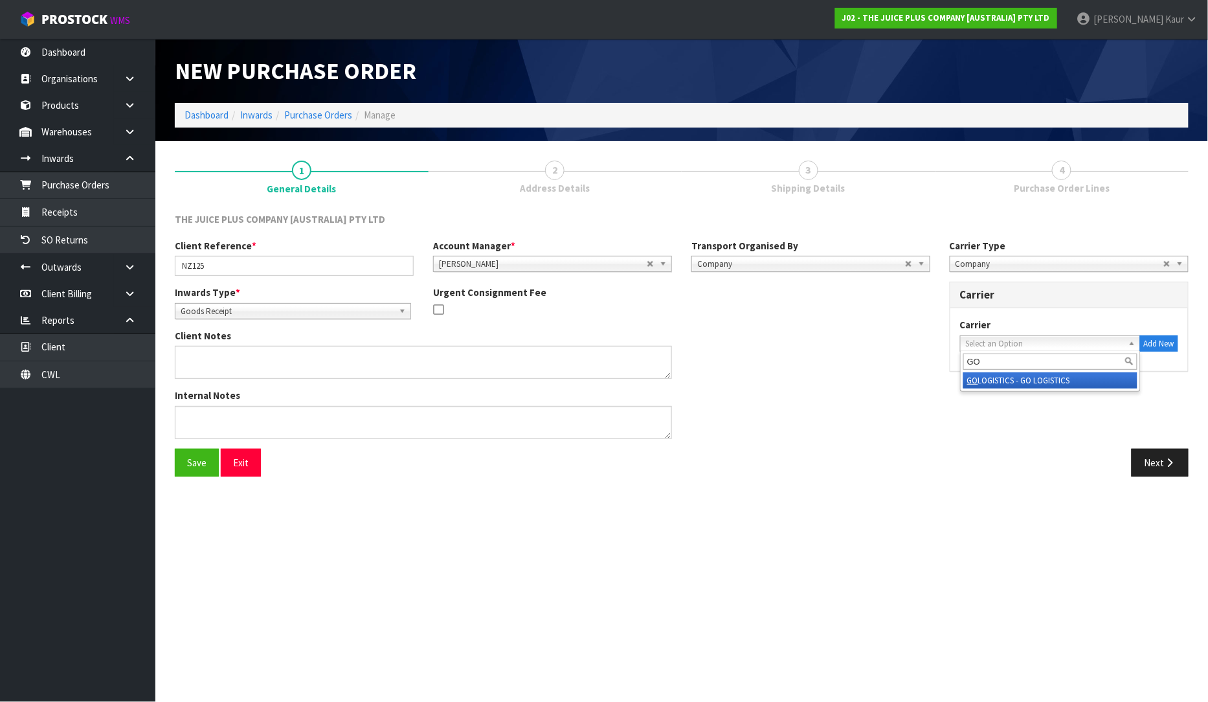
type input "G"
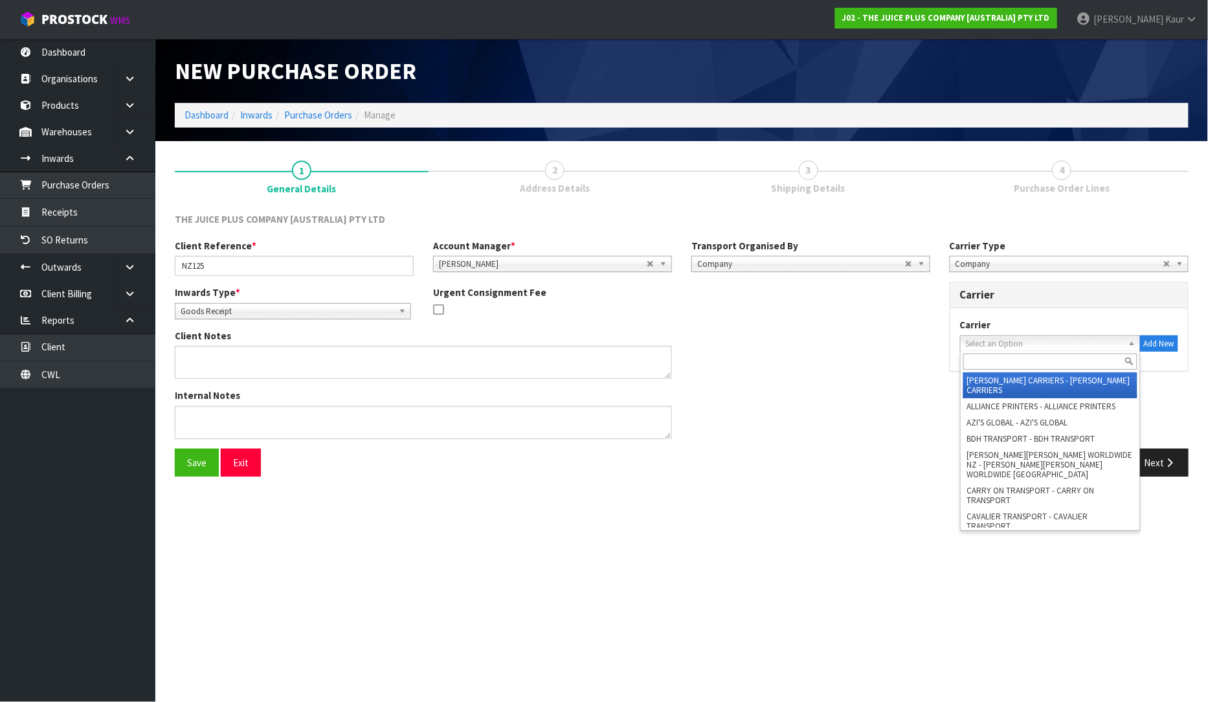
click at [1037, 360] on input "text" at bounding box center [1051, 362] width 174 height 16
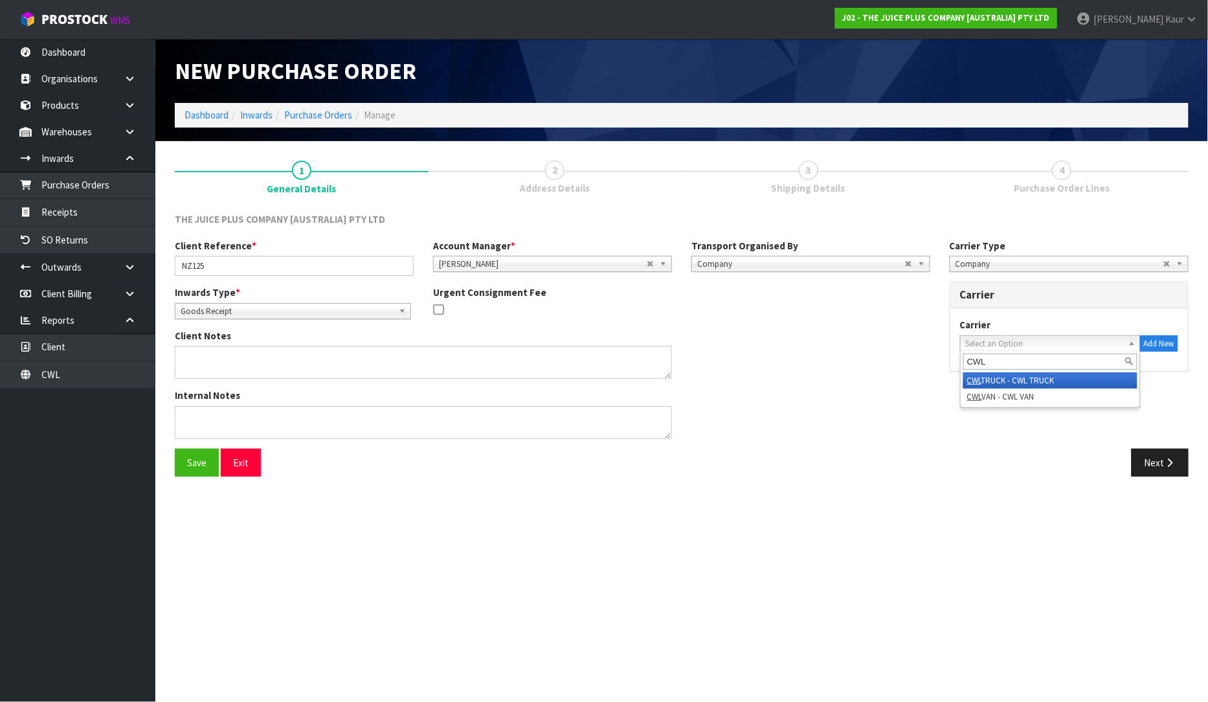
type input "CWL"
click at [1040, 372] on li "CWL TRUCK - CWL TRUCK" at bounding box center [1051, 380] width 174 height 16
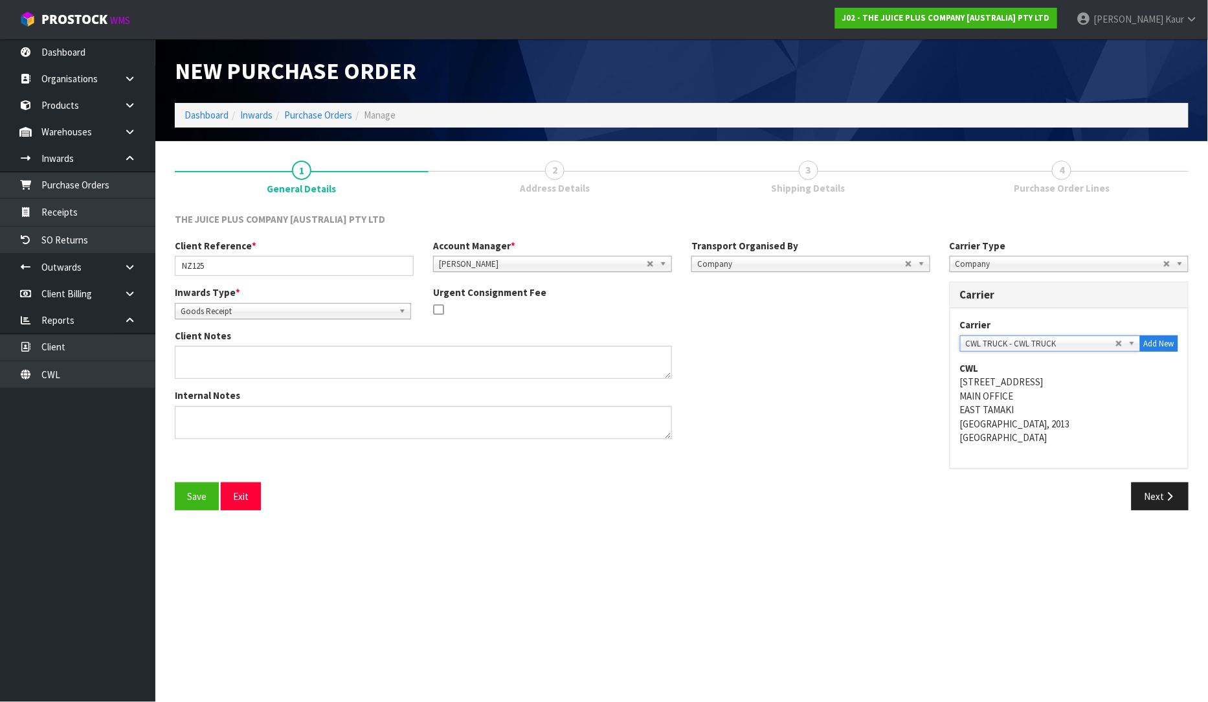
click at [848, 428] on div "Internal Notes" at bounding box center [552, 419] width 775 height 60
click at [767, 268] on span "Company" at bounding box center [801, 264] width 208 height 16
click at [762, 261] on span "Company" at bounding box center [801, 264] width 208 height 16
click at [570, 163] on link "2 Address Details" at bounding box center [556, 176] width 254 height 51
click at [1140, 506] on button "Next" at bounding box center [1160, 496] width 57 height 28
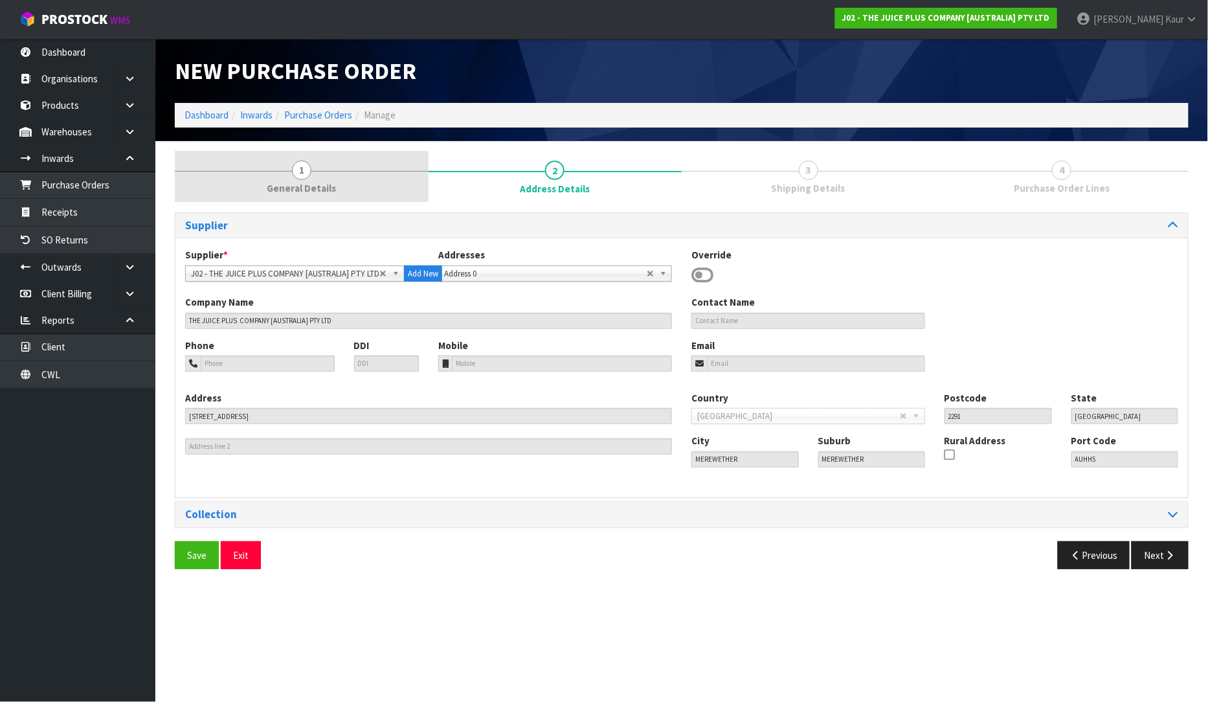
click at [315, 179] on link "1 General Details" at bounding box center [302, 176] width 254 height 51
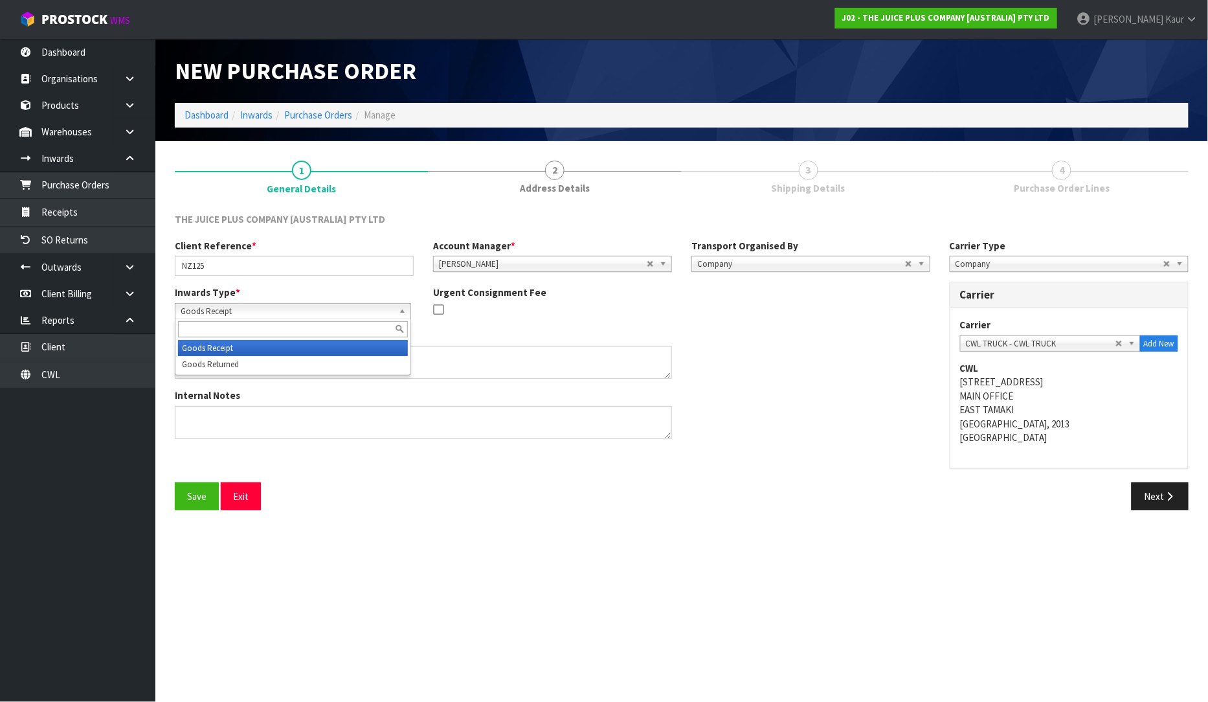
click at [339, 316] on span "Goods Receipt" at bounding box center [287, 312] width 213 height 16
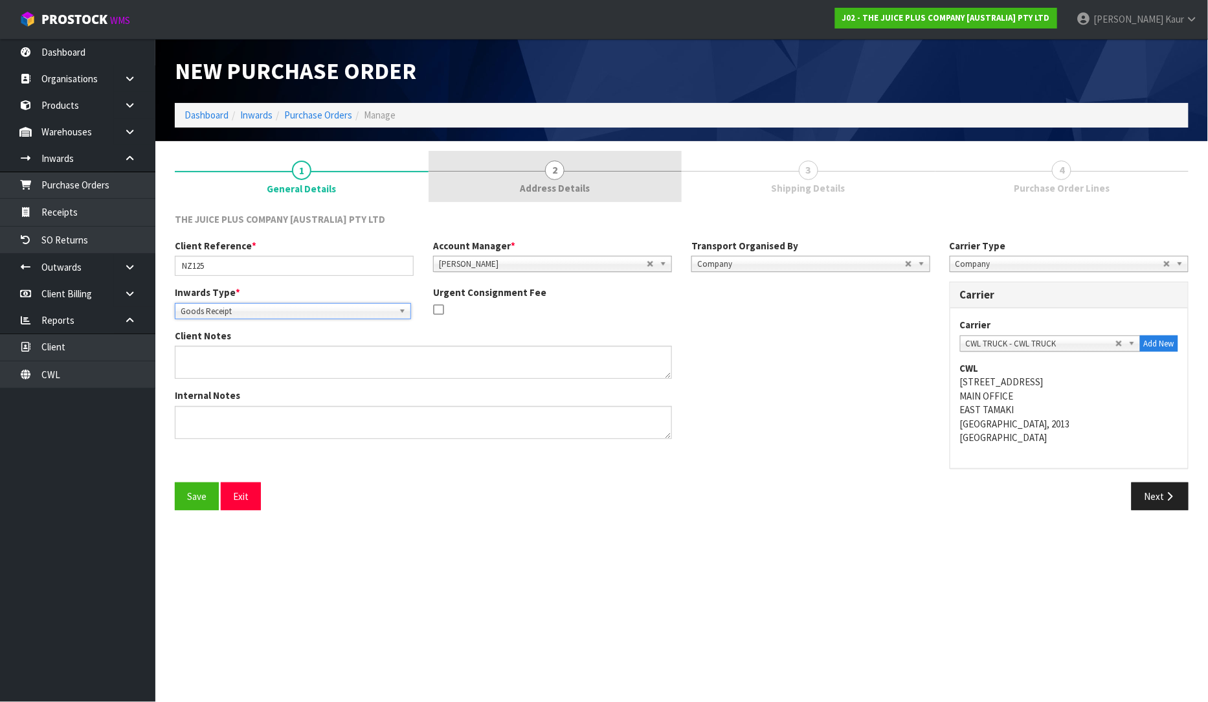
click at [543, 173] on link "2 Address Details" at bounding box center [556, 176] width 254 height 51
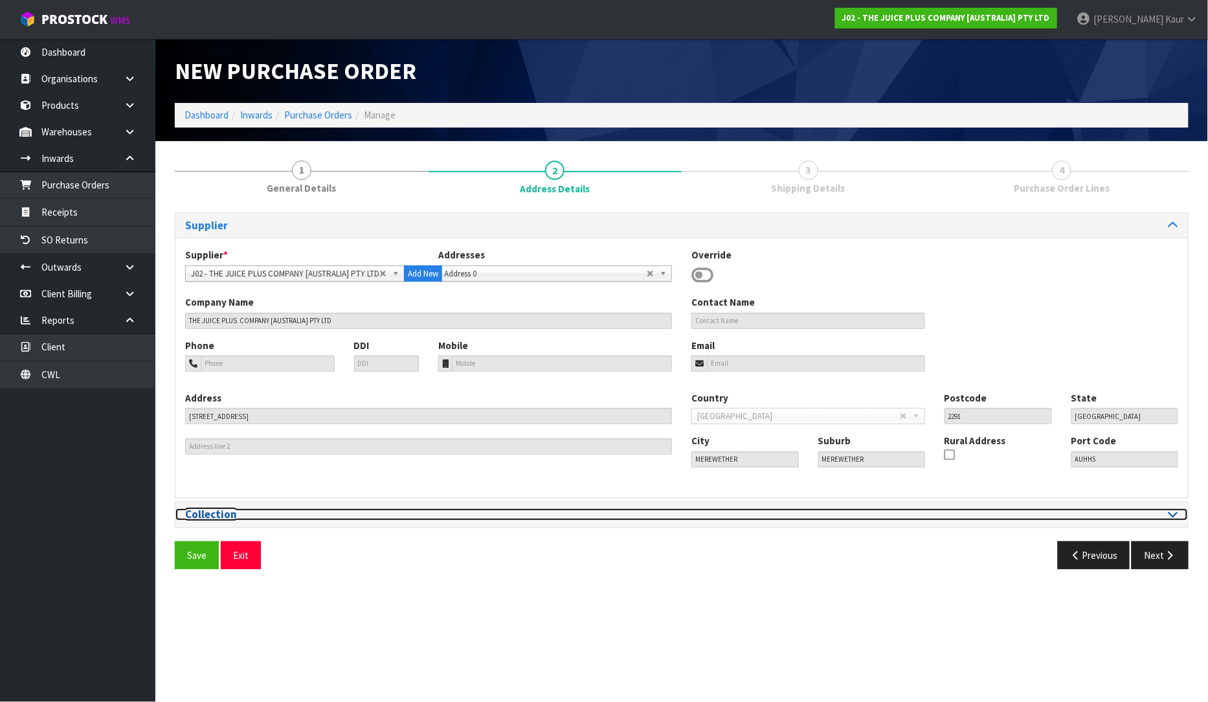
click at [1182, 520] on div at bounding box center [935, 514] width 506 height 12
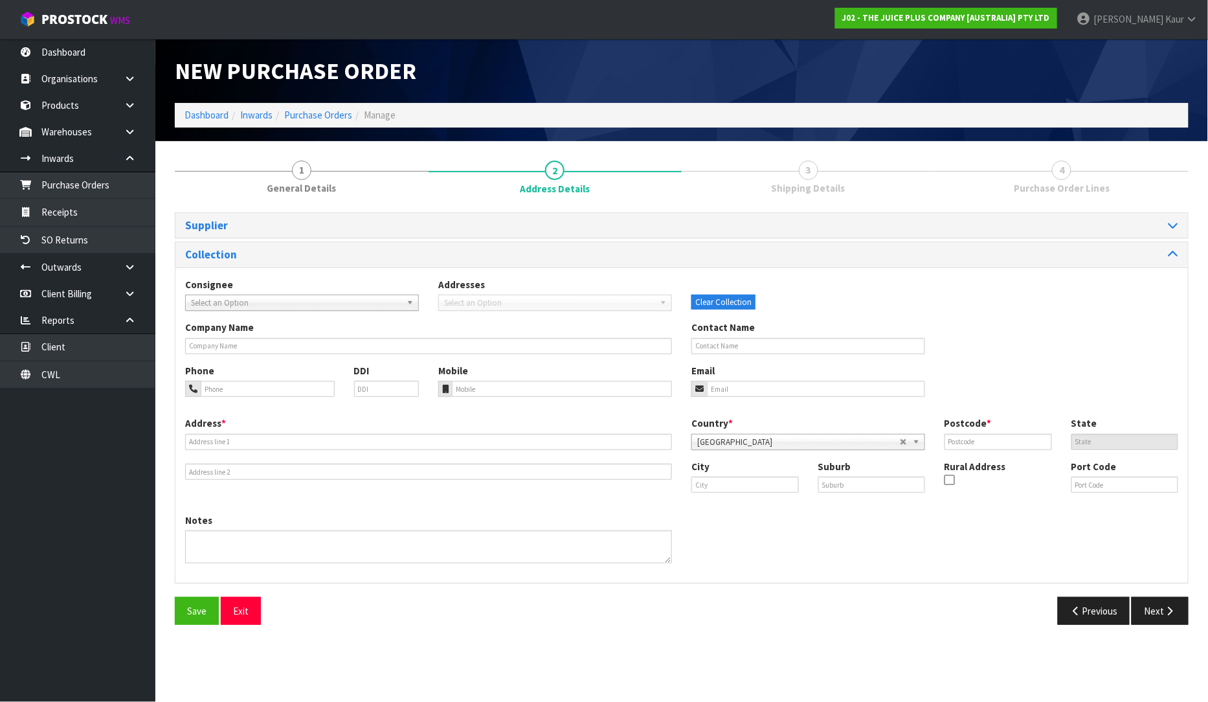
click at [337, 308] on span "Select an Option" at bounding box center [296, 303] width 210 height 16
click at [350, 301] on span "Select an Option" at bounding box center [296, 303] width 210 height 16
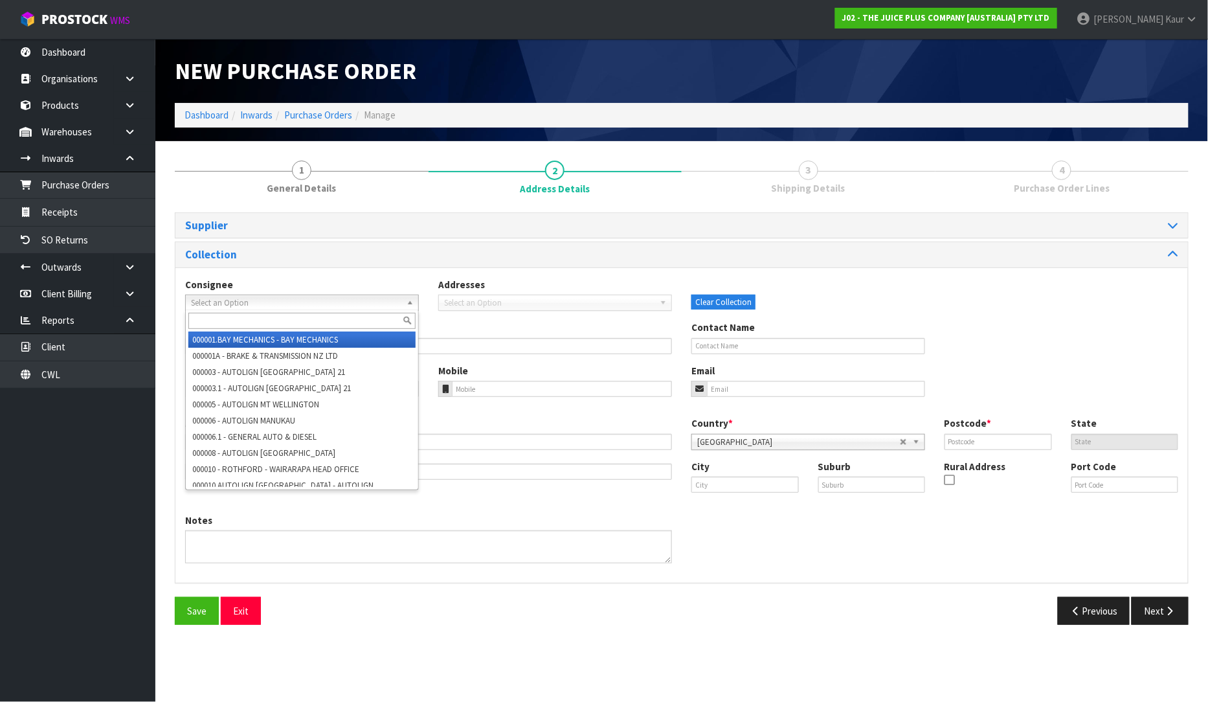
click at [350, 301] on span "Select an Option" at bounding box center [296, 303] width 210 height 16
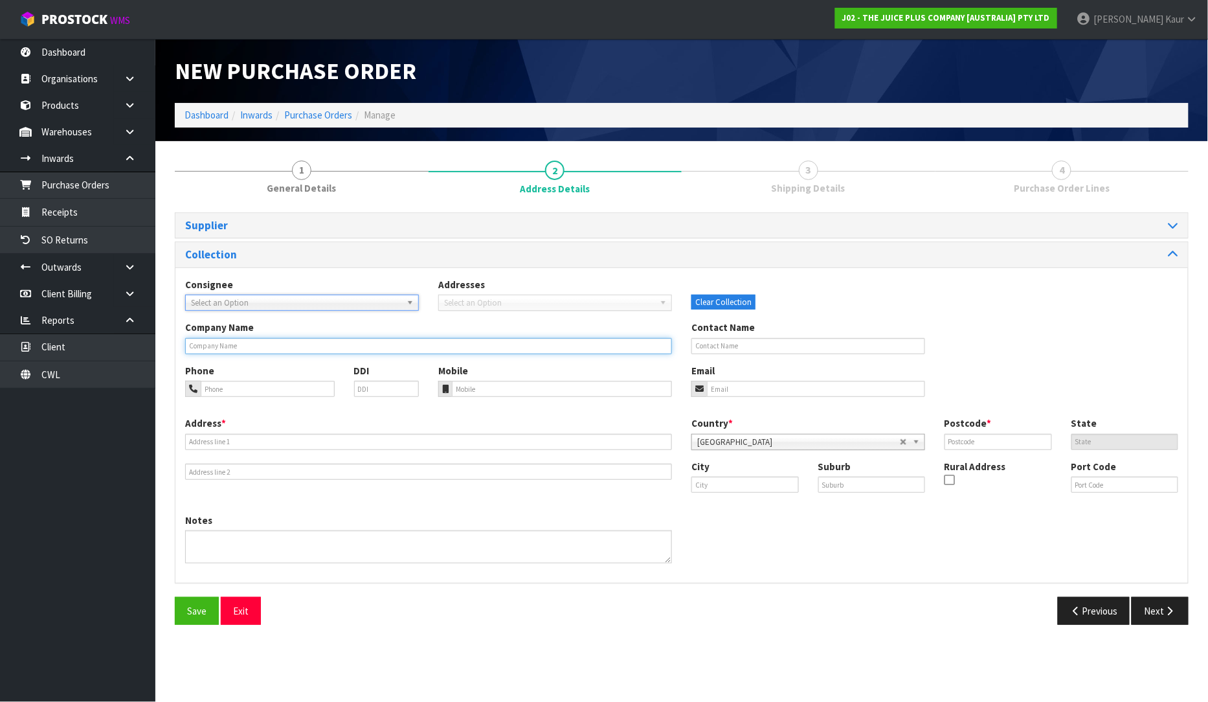
click at [326, 344] on input "text" at bounding box center [428, 346] width 487 height 16
click at [236, 345] on input "VANG" at bounding box center [428, 346] width 487 height 16
click at [236, 344] on input "VANG" at bounding box center [428, 346] width 487 height 16
paste input "UARD LOGISTICS SERVICES (NZ) LTD"
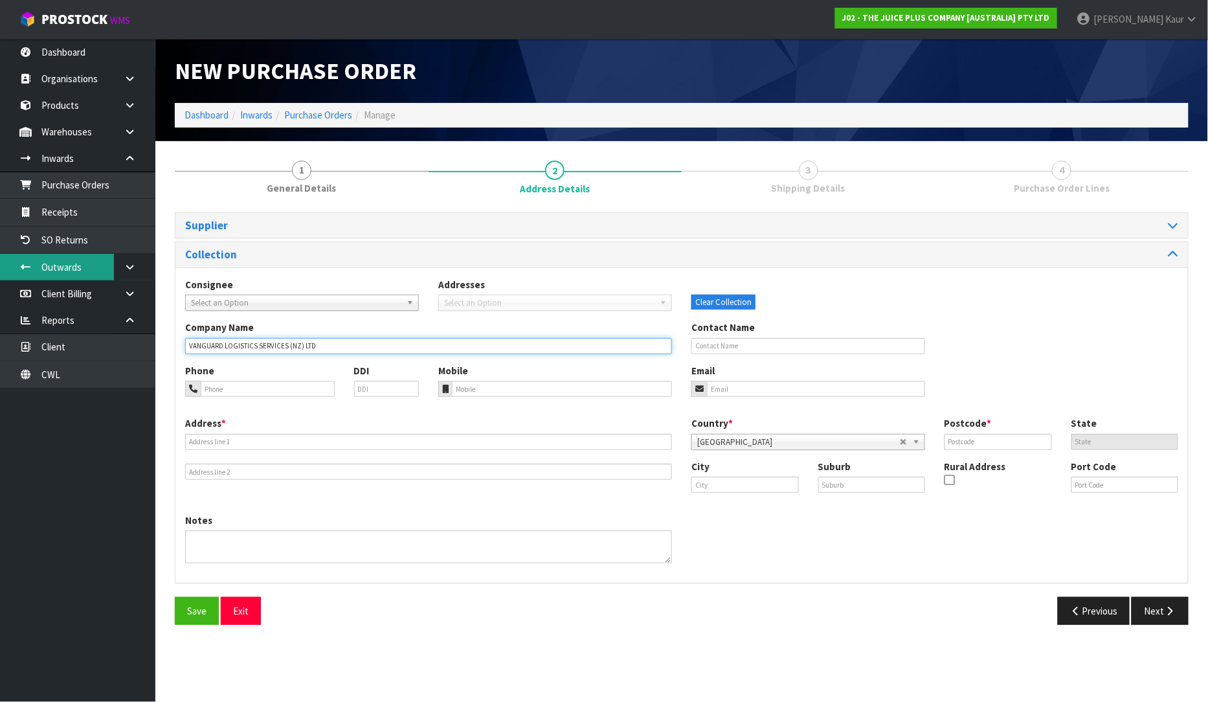
type input "VANGUARD LOGISTICS SERVICES (NZ) LTD"
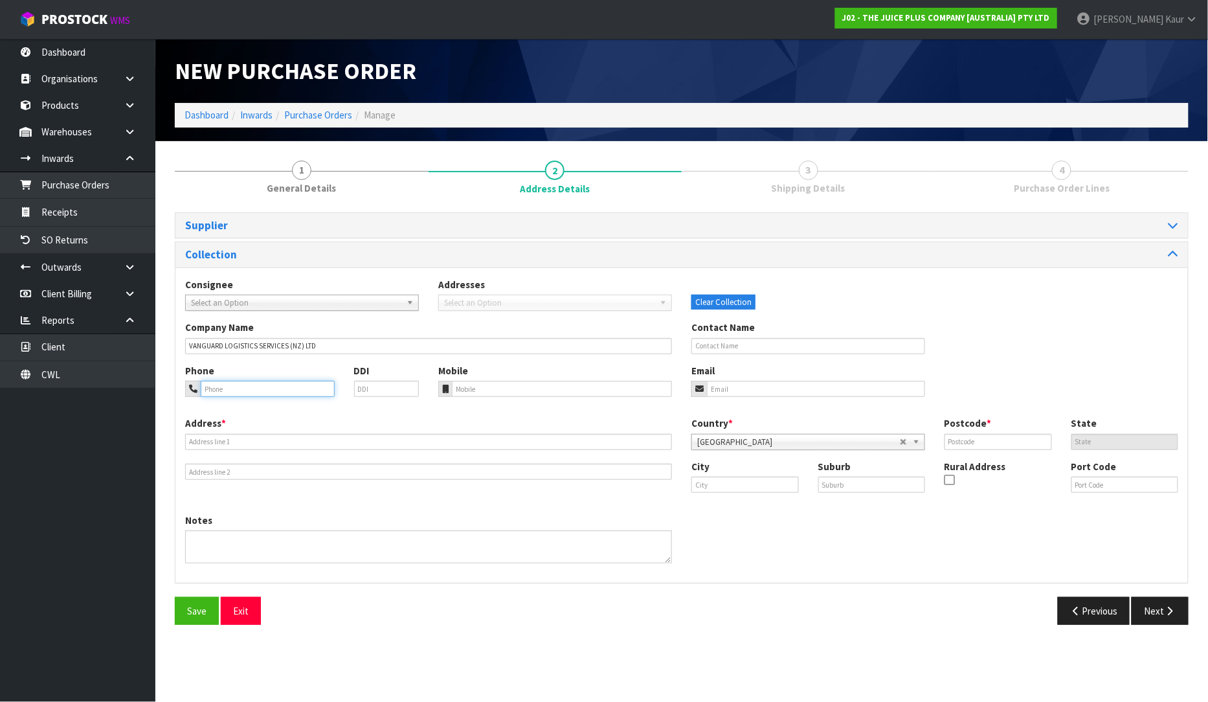
click at [263, 385] on input "tel" at bounding box center [268, 389] width 134 height 16
paste input "+6499160676"
type input "+6499160676"
click at [236, 447] on input "text" at bounding box center [428, 442] width 487 height 16
paste input "7 LANDING DRIVE"
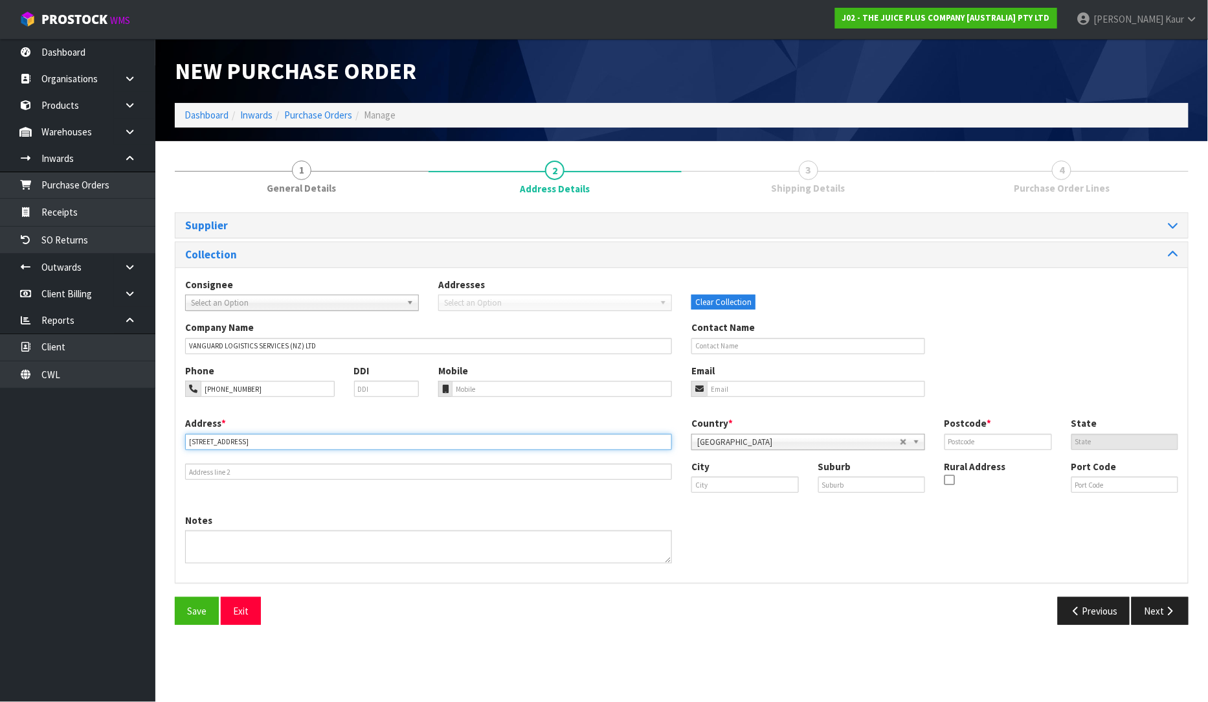
type input "7 LANDING DRIVE"
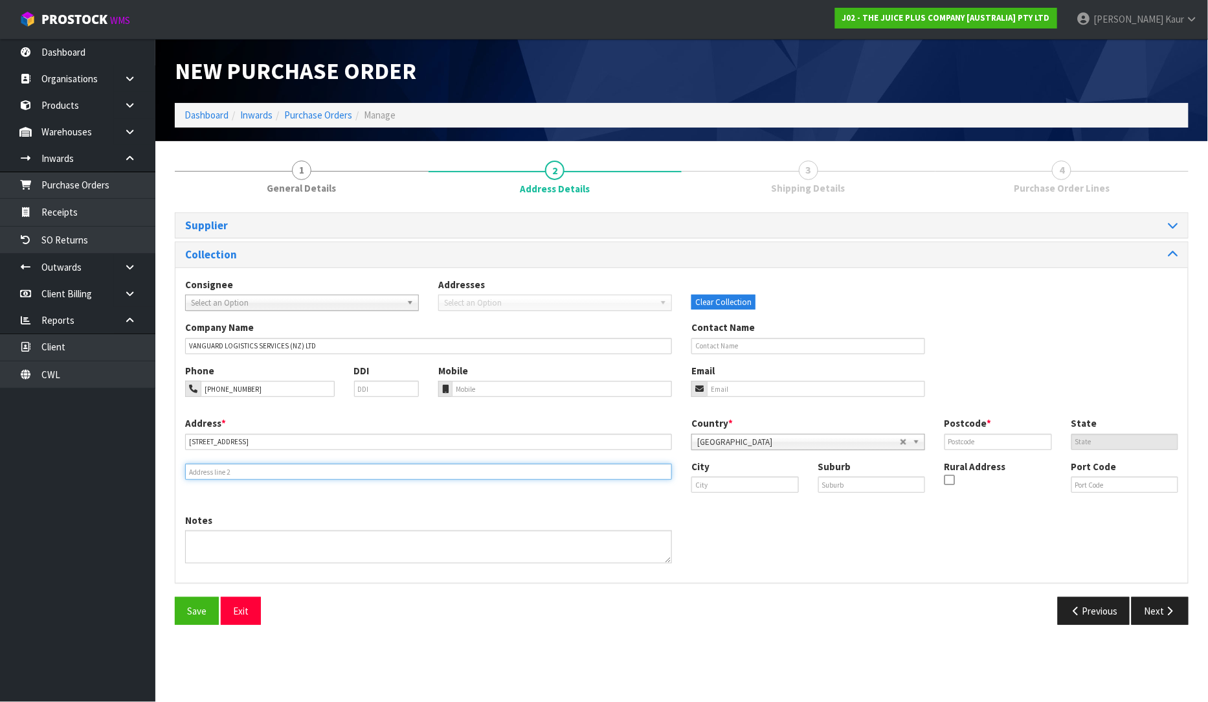
click at [247, 473] on input "text" at bounding box center [428, 472] width 487 height 16
paste input "AIRPORT OAKS"
type input "AIRPORT OAKS"
click at [704, 514] on div "Notes" at bounding box center [681, 544] width 1013 height 60
click at [970, 440] on input "text" at bounding box center [998, 442] width 107 height 16
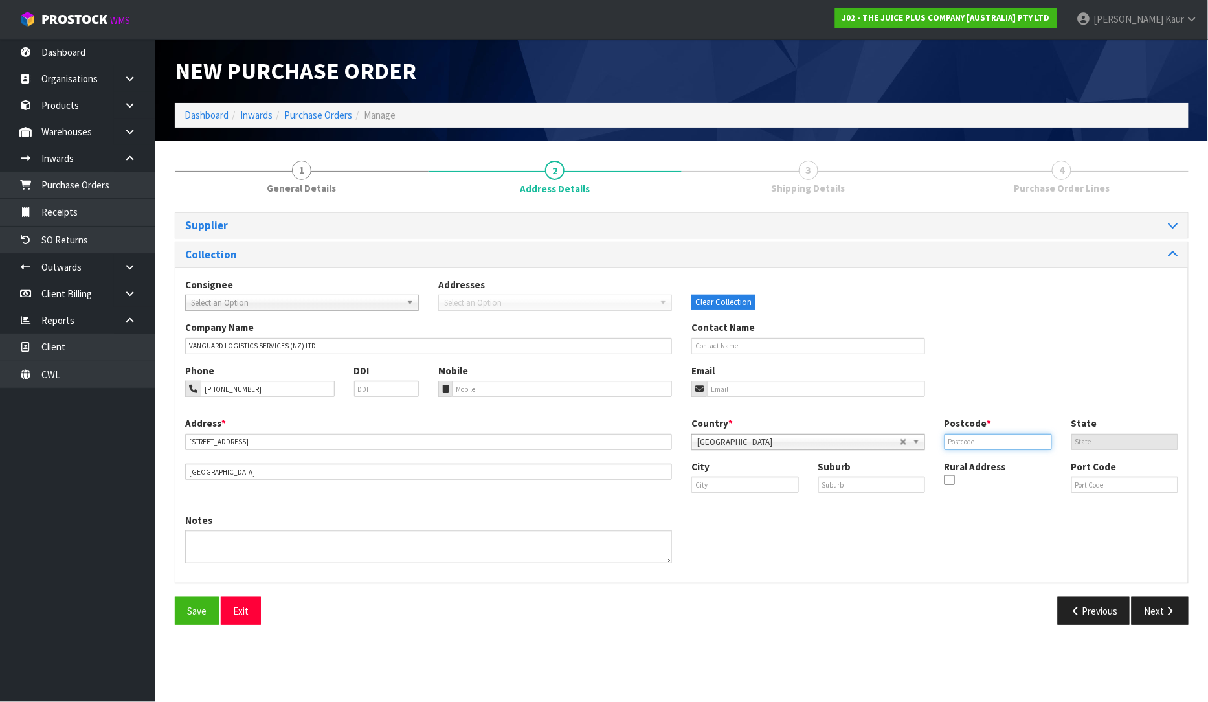
paste input "2022"
type input "2022"
click at [714, 484] on input "text" at bounding box center [745, 485] width 107 height 16
click at [704, 508] on link "Aucklan d" at bounding box center [743, 506] width 102 height 17
type input "Auckland"
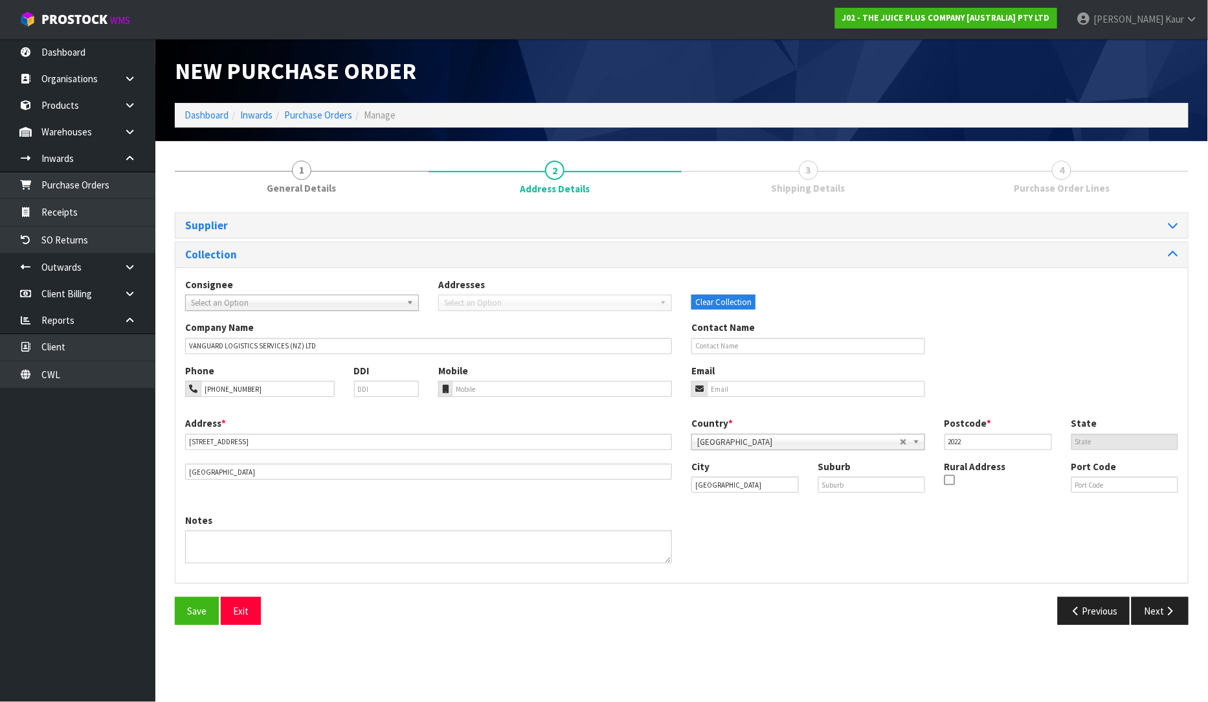
click at [1050, 514] on div "Notes" at bounding box center [681, 544] width 1013 height 60
click at [1094, 484] on input "text" at bounding box center [1125, 485] width 107 height 16
type input "2022"
click at [934, 571] on div "Notes" at bounding box center [681, 544] width 1013 height 60
drag, startPoint x: 1124, startPoint y: 480, endPoint x: 1058, endPoint y: 487, distance: 66.4
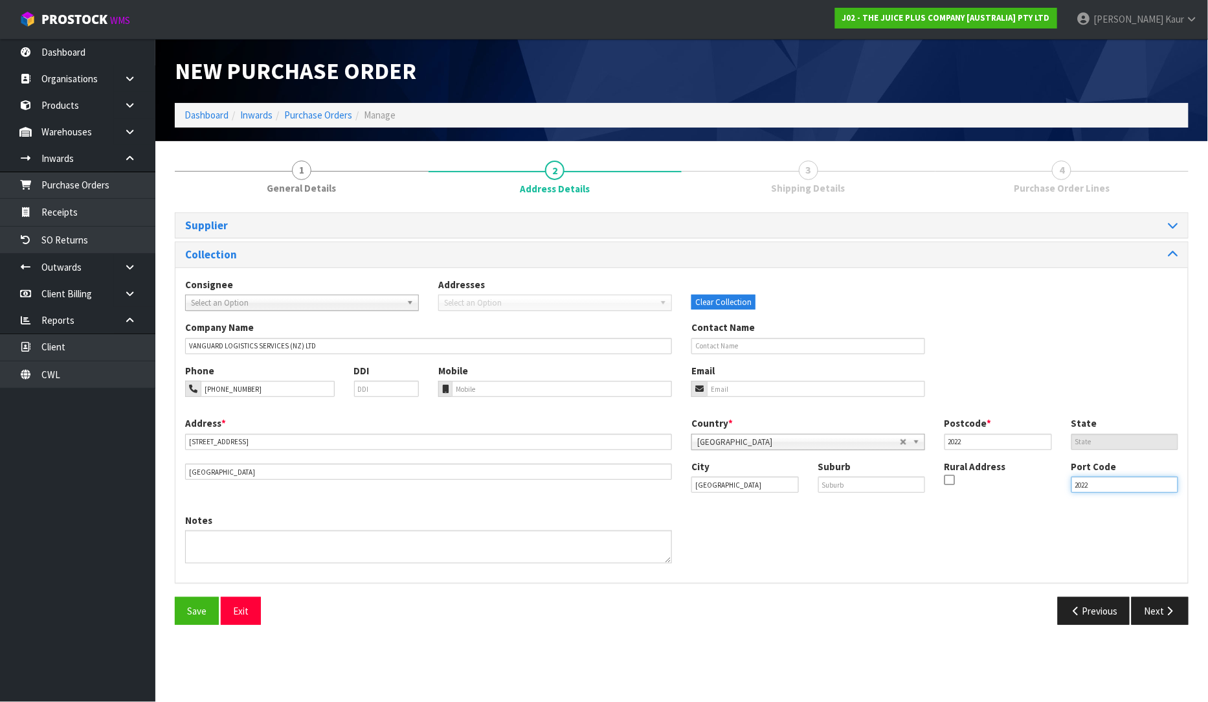
click at [1058, 487] on div "City Auckland Suburb Rural Address Port Code 2022" at bounding box center [935, 482] width 506 height 44
click at [1052, 514] on div "Notes" at bounding box center [681, 544] width 1013 height 60
click at [1168, 606] on icon "button" at bounding box center [1170, 611] width 12 height 10
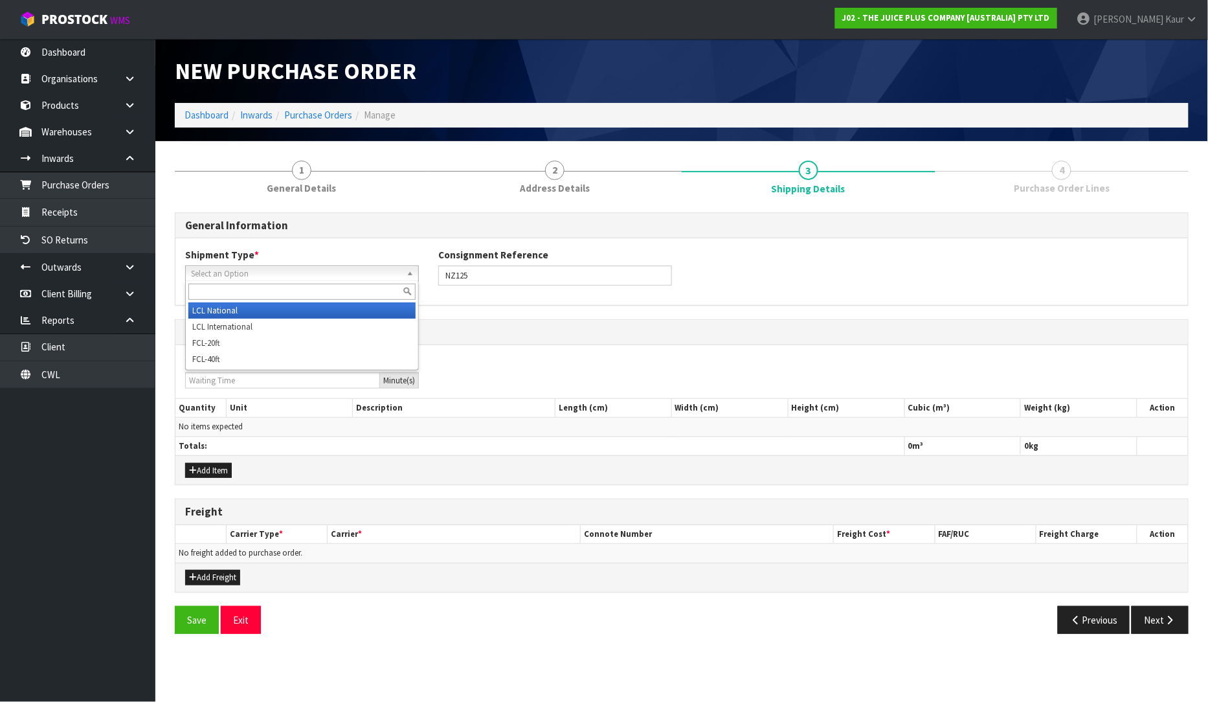
click at [393, 273] on span "Select an Option" at bounding box center [296, 274] width 210 height 16
click at [347, 305] on li "LCL National" at bounding box center [301, 310] width 227 height 16
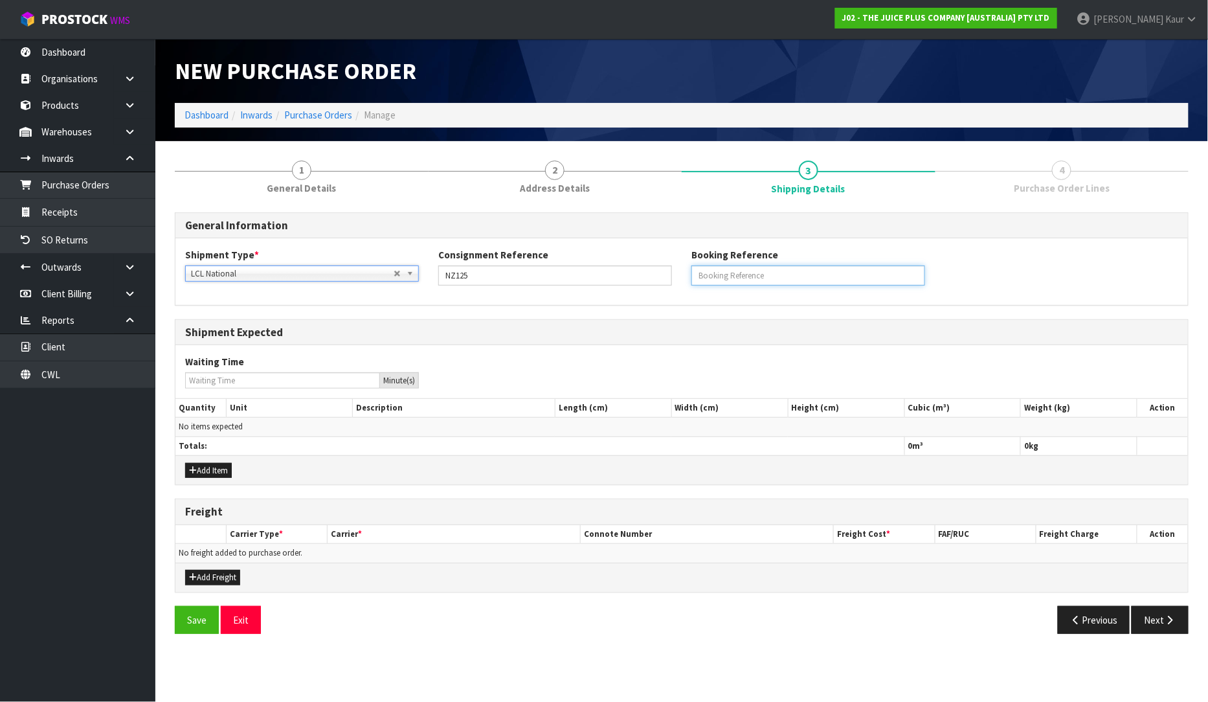
click at [848, 275] on input "text" at bounding box center [809, 276] width 234 height 20
click at [661, 299] on div "Shipment Type * LCL National LCL International FCL-20ft FCL-40ft LCL National L…" at bounding box center [681, 271] width 1013 height 66
click at [397, 274] on link "Select an Option" at bounding box center [302, 274] width 234 height 16
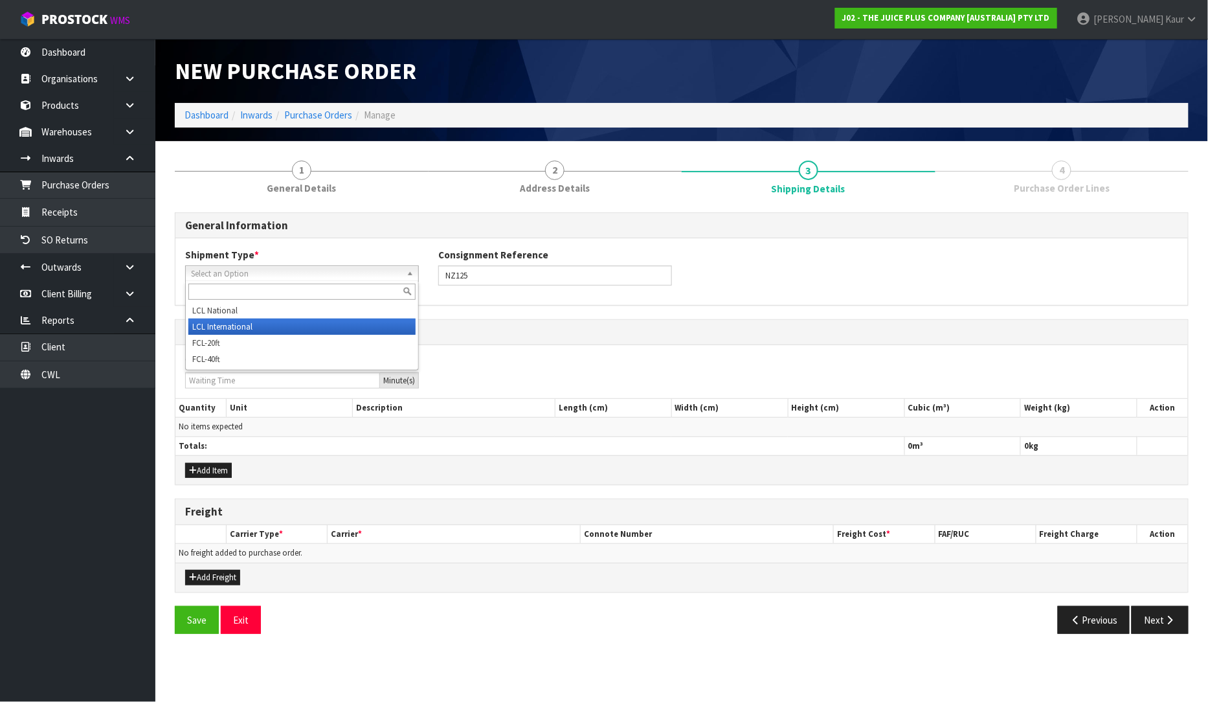
click at [314, 324] on li "LCL International" at bounding box center [301, 327] width 227 height 16
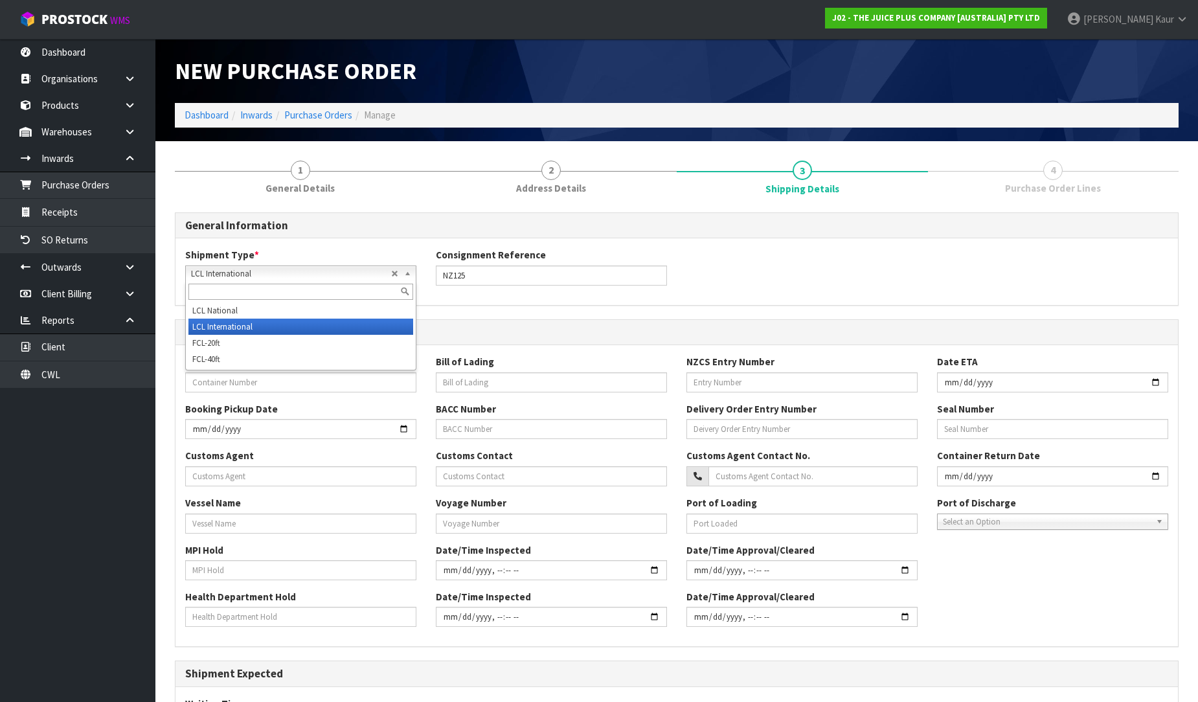
click at [390, 268] on span "LCL International" at bounding box center [291, 274] width 200 height 16
click at [342, 326] on li "LCL International" at bounding box center [300, 327] width 225 height 16
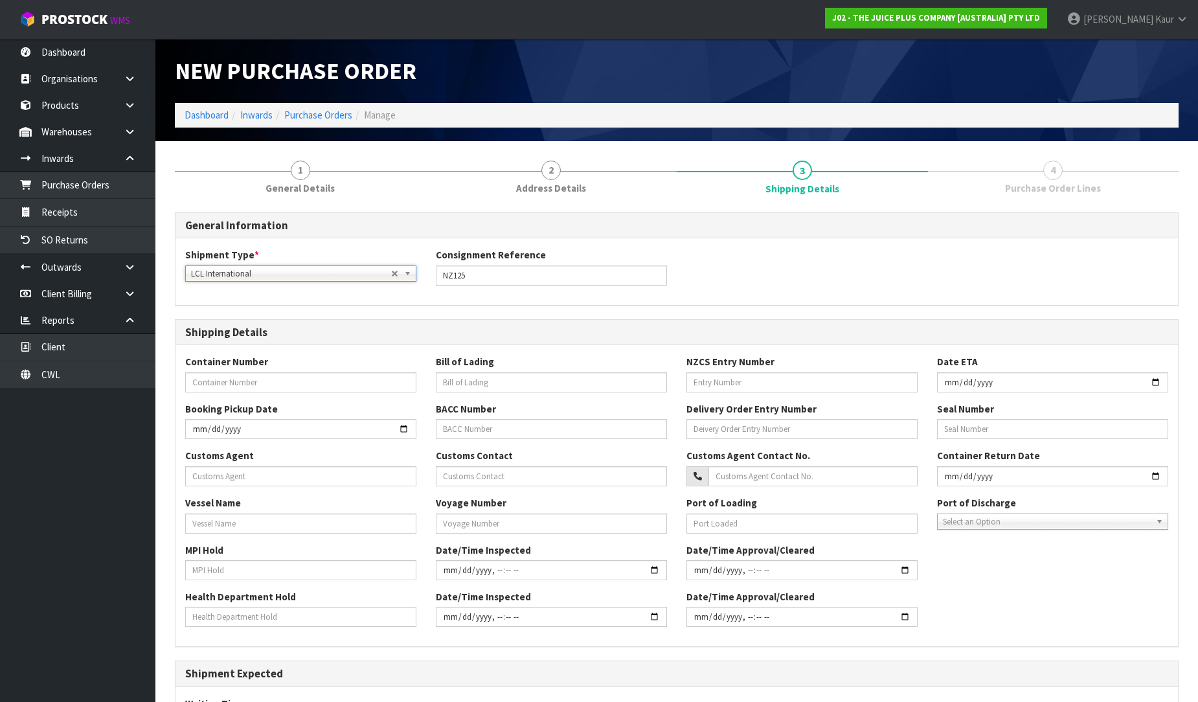
click at [352, 273] on span "LCL International" at bounding box center [291, 274] width 200 height 16
click at [501, 313] on div "General Information Shipment Type * LCL National LCL International FCL-20ft FCL…" at bounding box center [677, 598] width 1004 height 773
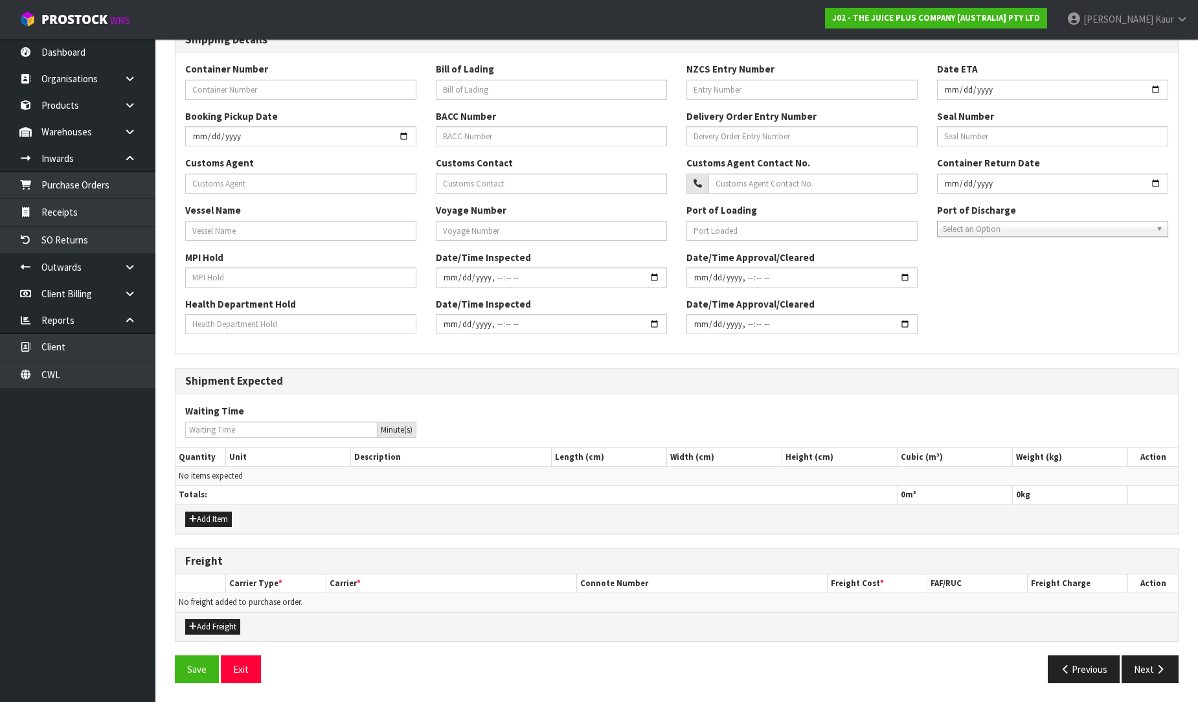
scroll to position [293, 0]
click at [232, 521] on button "Add Item" at bounding box center [208, 519] width 47 height 16
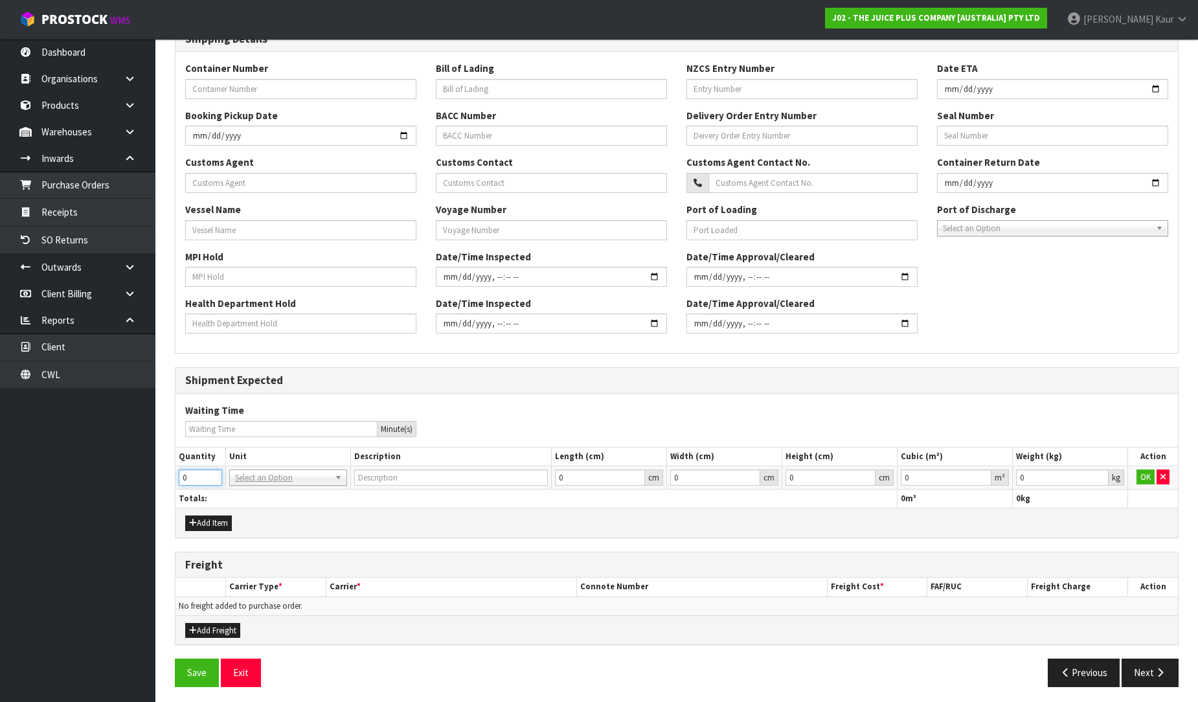
click at [199, 480] on input "0" at bounding box center [200, 477] width 43 height 16
click at [210, 475] on input "1" at bounding box center [200, 477] width 43 height 16
type input "2"
click at [210, 474] on input "2" at bounding box center [200, 477] width 43 height 16
click at [280, 529] on div "Add Item" at bounding box center [676, 522] width 1002 height 29
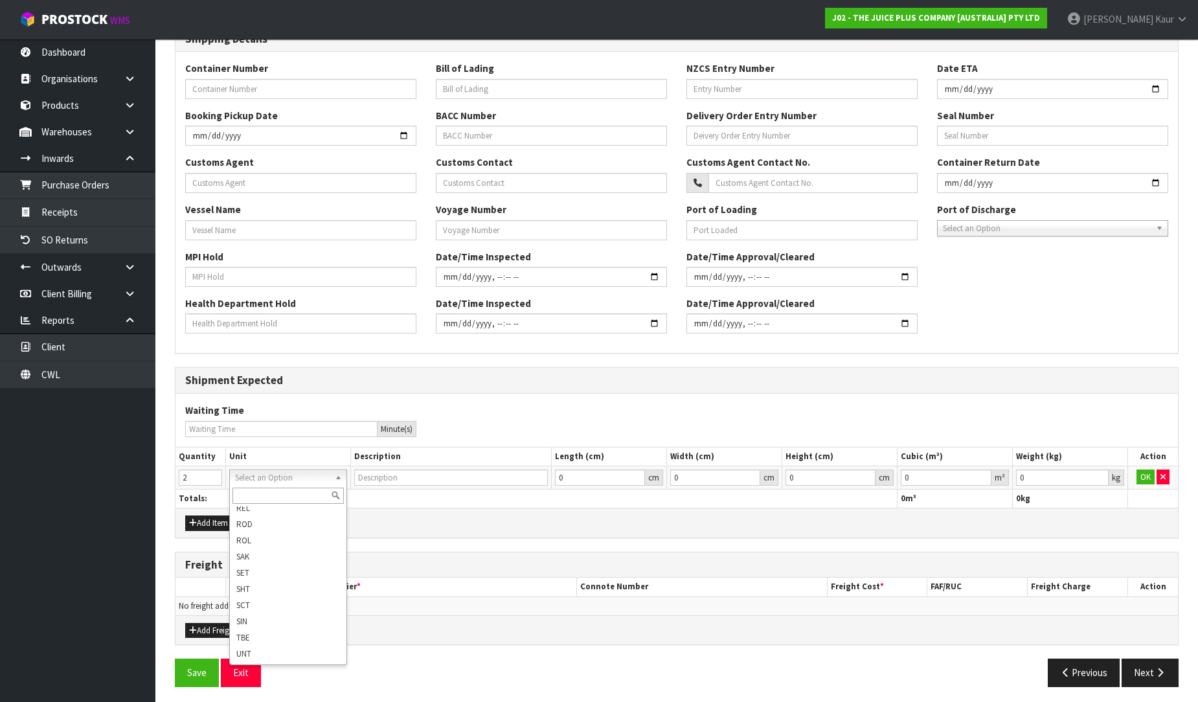
scroll to position [405, 0]
click at [266, 495] on input "text" at bounding box center [287, 496] width 111 height 16
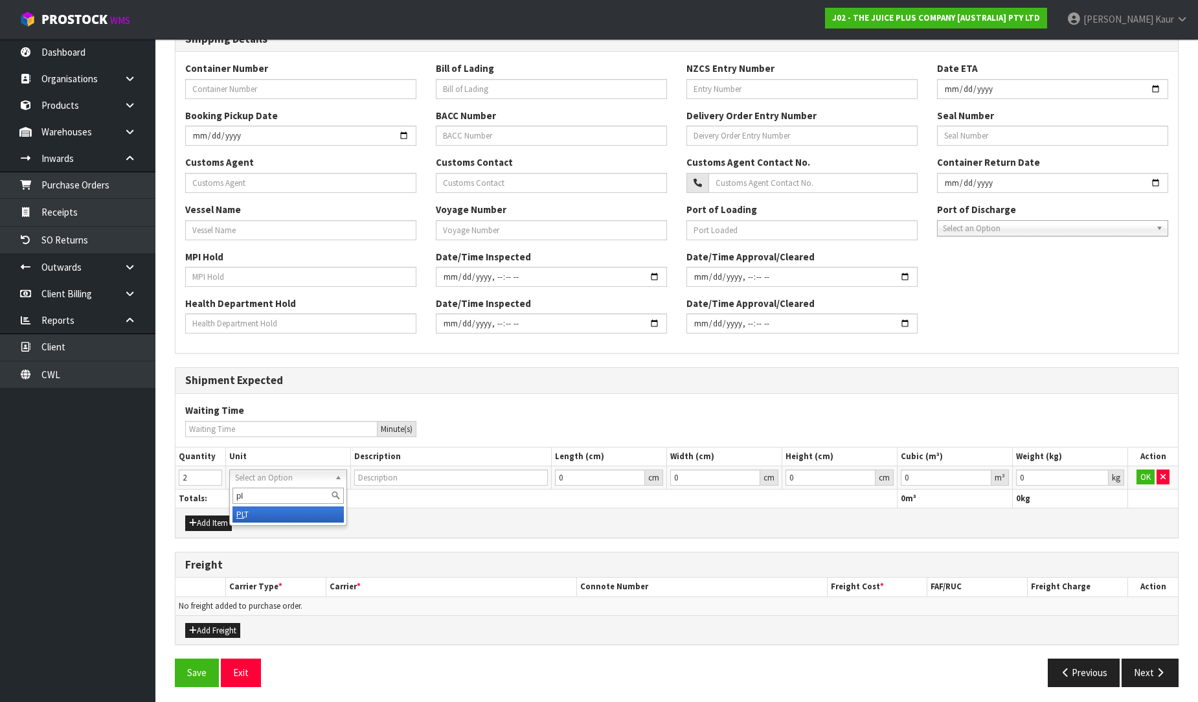
type input "pl"
type input "PALLET"
click at [539, 502] on th "Totals:" at bounding box center [536, 498] width 722 height 19
drag, startPoint x: 931, startPoint y: 481, endPoint x: 890, endPoint y: 480, distance: 40.8
click at [890, 480] on tr "2 BAG BAR BSK BIN BTL BOX BDL CAB CGE CTN CSE COI CRA CRT CBE CYL DRM JAR MTR P…" at bounding box center [676, 477] width 1002 height 23
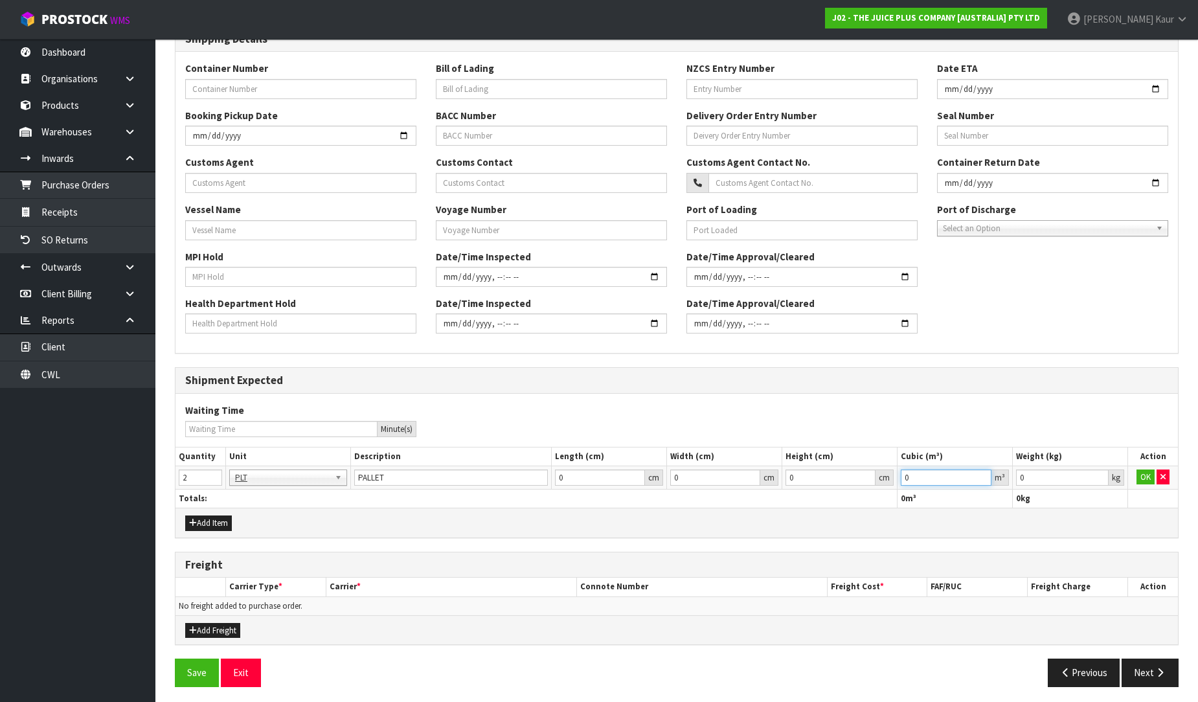
paste input "3.164"
type input "3.164"
drag, startPoint x: 1035, startPoint y: 482, endPoint x: 996, endPoint y: 488, distance: 39.2
click at [996, 488] on tr "2 BAG BAR BSK BIN BTL BOX BDL CAB CGE CTN CSE COI CRA CRT CBE CYL DRM JAR MTR P…" at bounding box center [676, 477] width 1002 height 23
paste input "785"
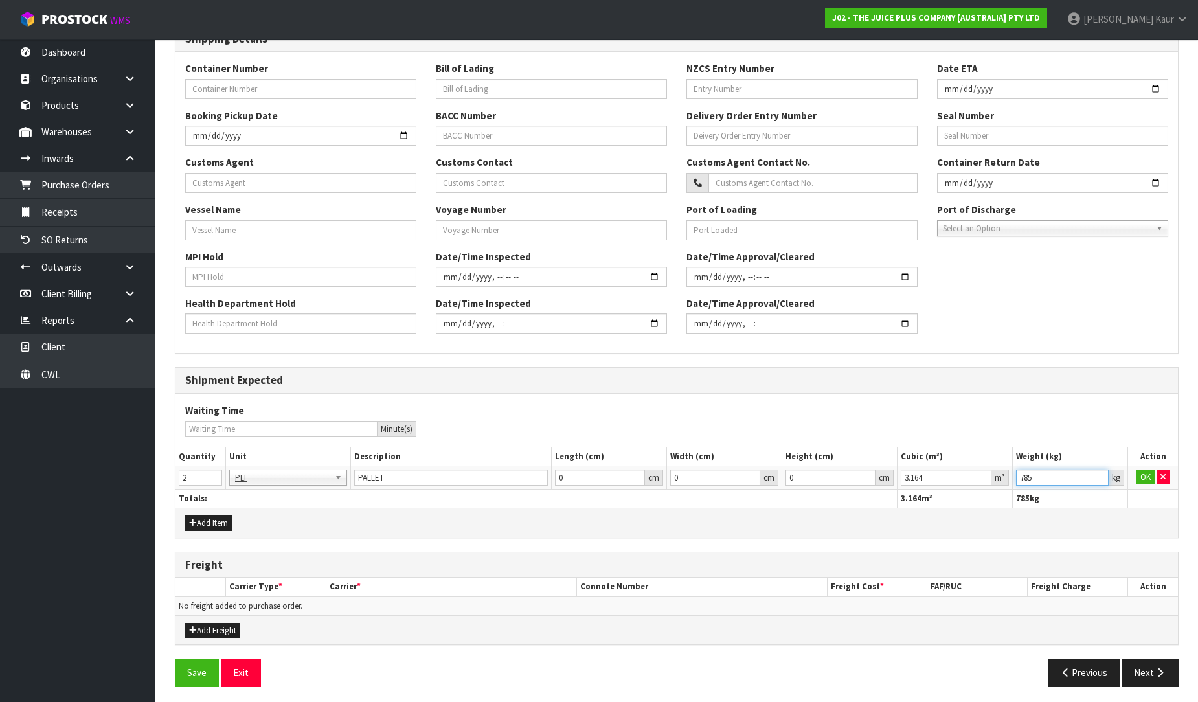
type input "785"
click at [1087, 490] on th "785 kg" at bounding box center [1070, 498] width 115 height 19
click at [1148, 475] on button "OK" at bounding box center [1145, 477] width 18 height 16
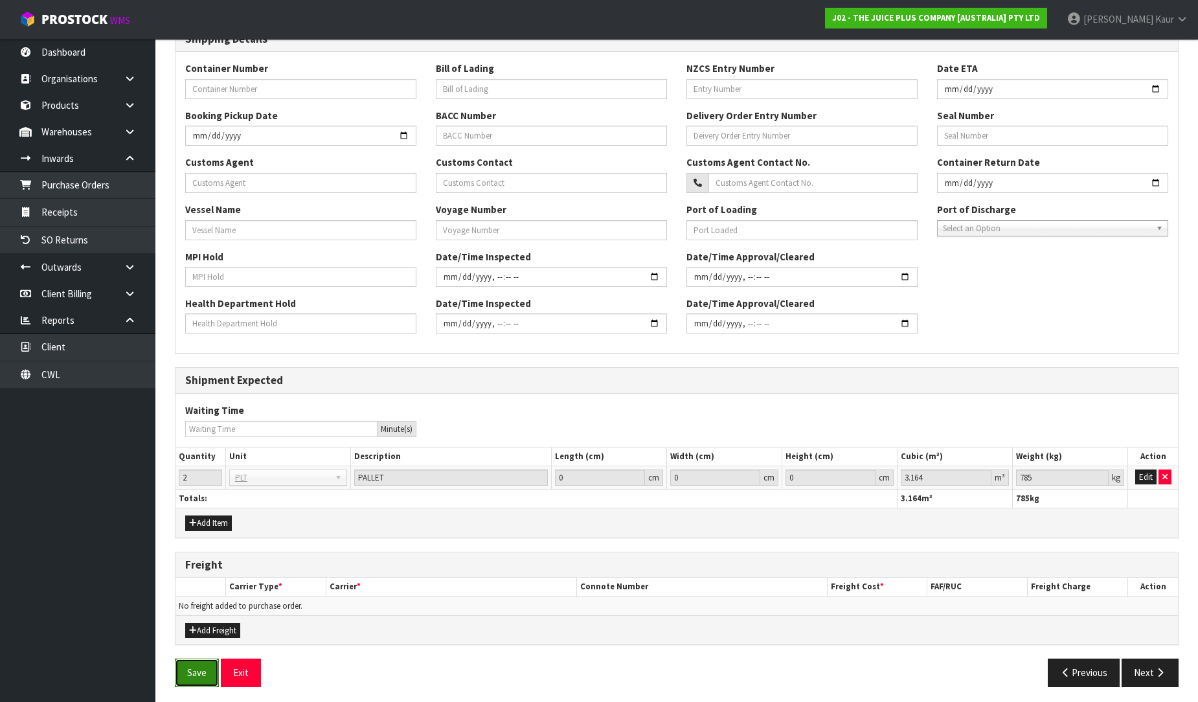
click at [177, 671] on button "Save" at bounding box center [197, 673] width 44 height 28
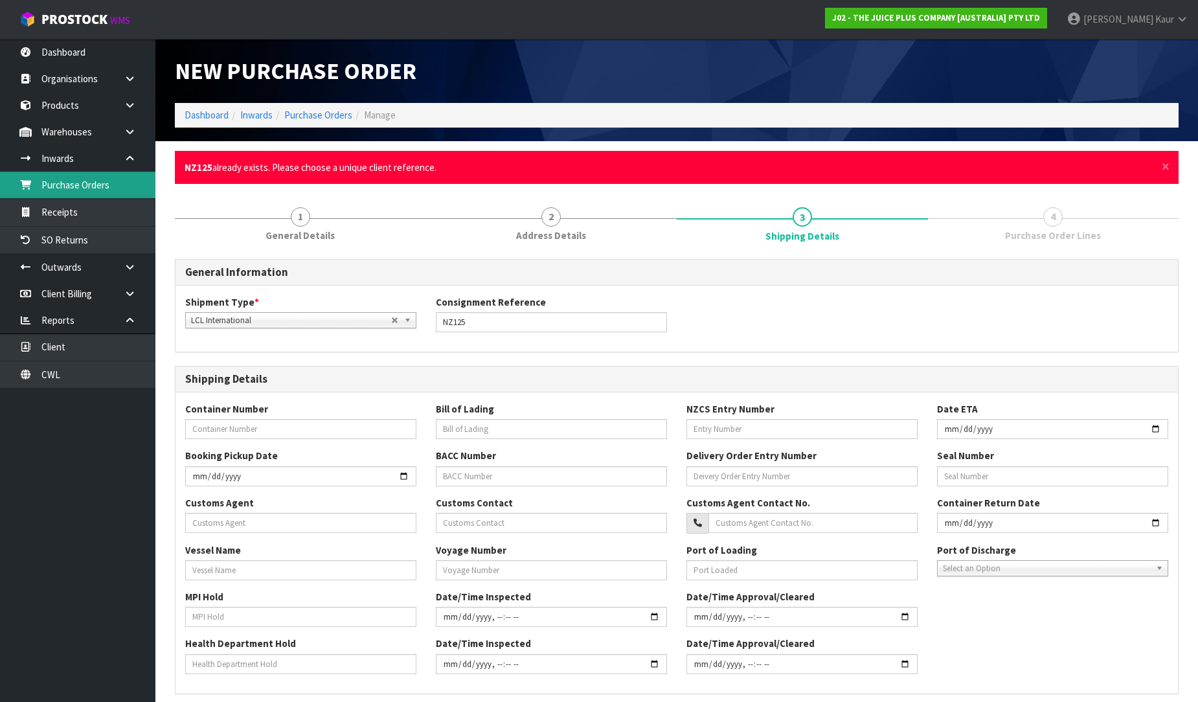
click at [91, 190] on link "Purchase Orders" at bounding box center [77, 185] width 155 height 27
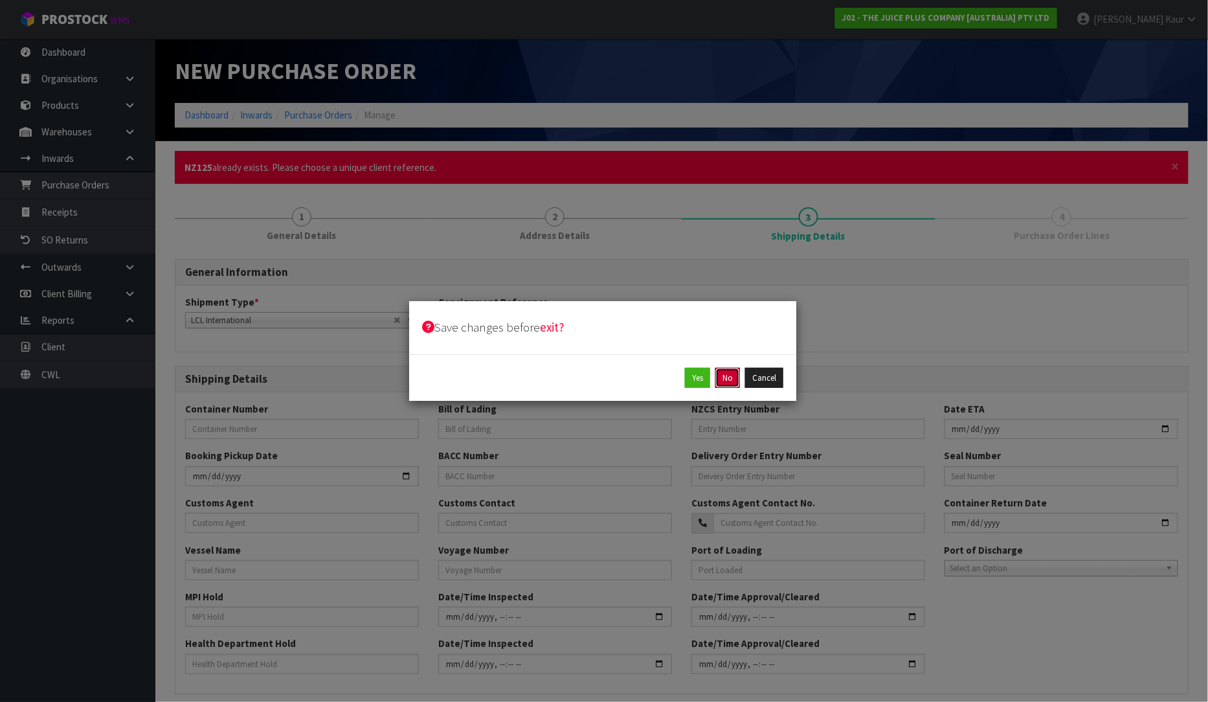
click at [722, 374] on button "No" at bounding box center [728, 378] width 25 height 21
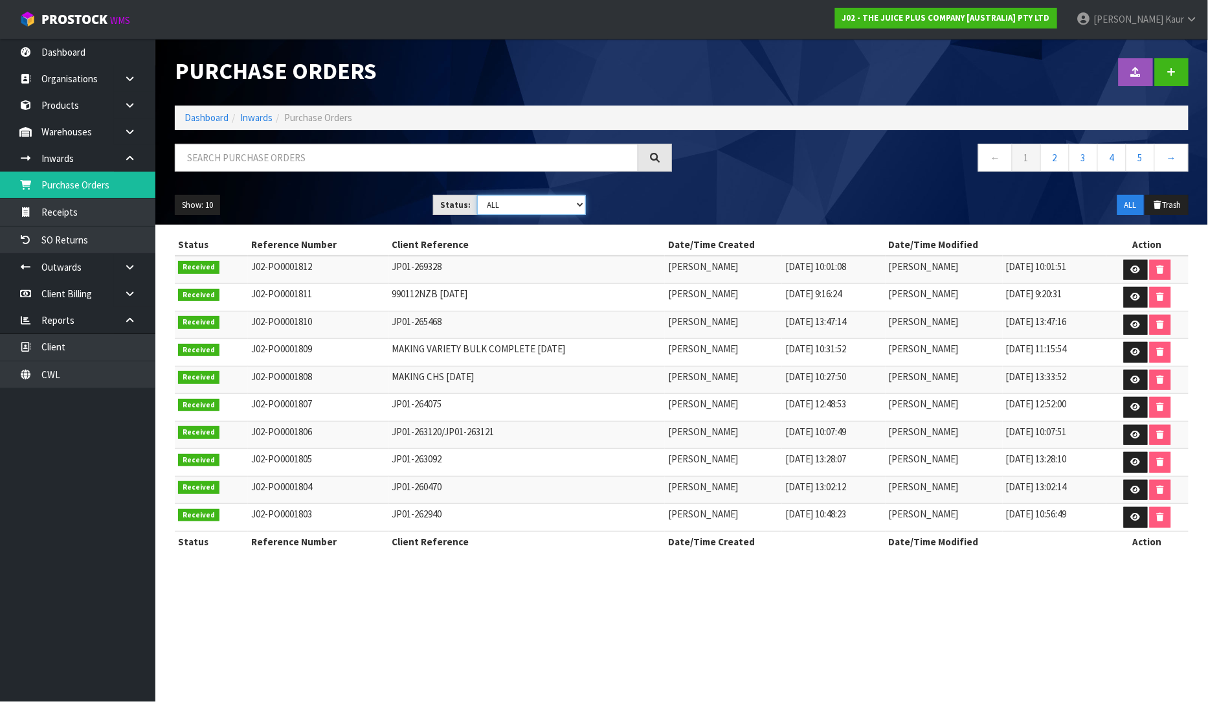
click at [570, 203] on select "Draft Pending Received Cancelled ALL" at bounding box center [531, 205] width 109 height 20
select select "string:0"
click at [477, 195] on select "Draft Pending Received Cancelled ALL" at bounding box center [531, 205] width 109 height 20
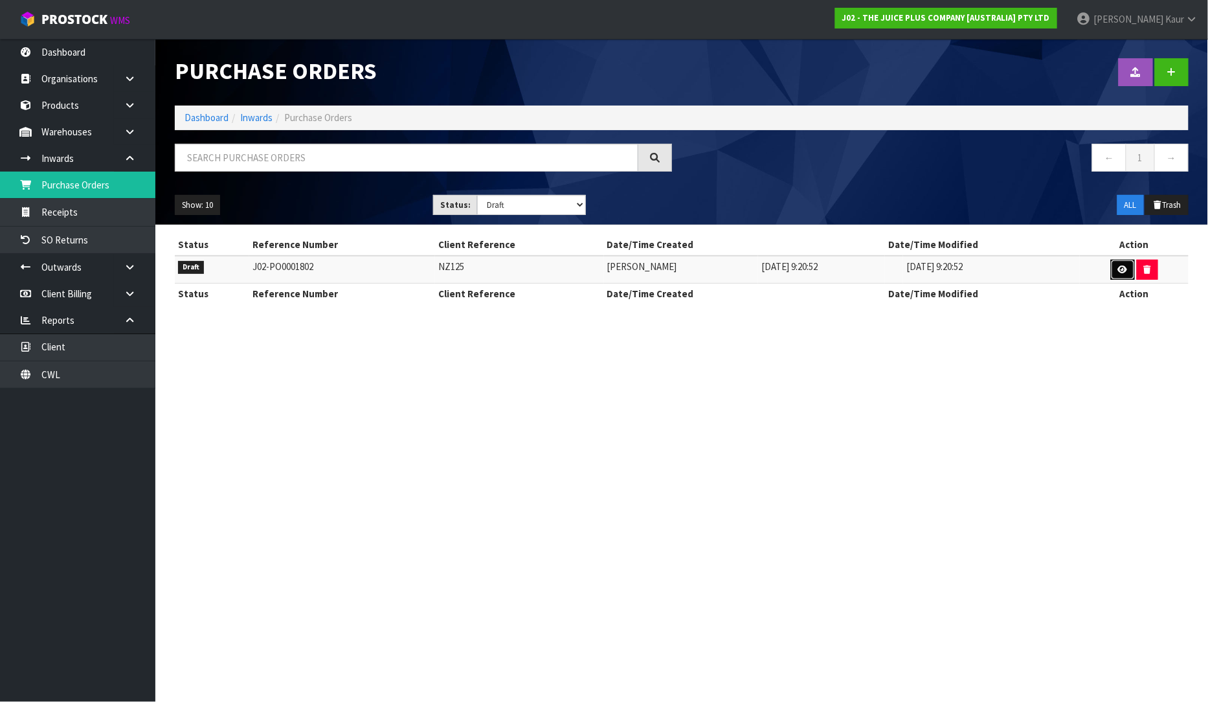
click at [1122, 270] on icon at bounding box center [1123, 270] width 10 height 8
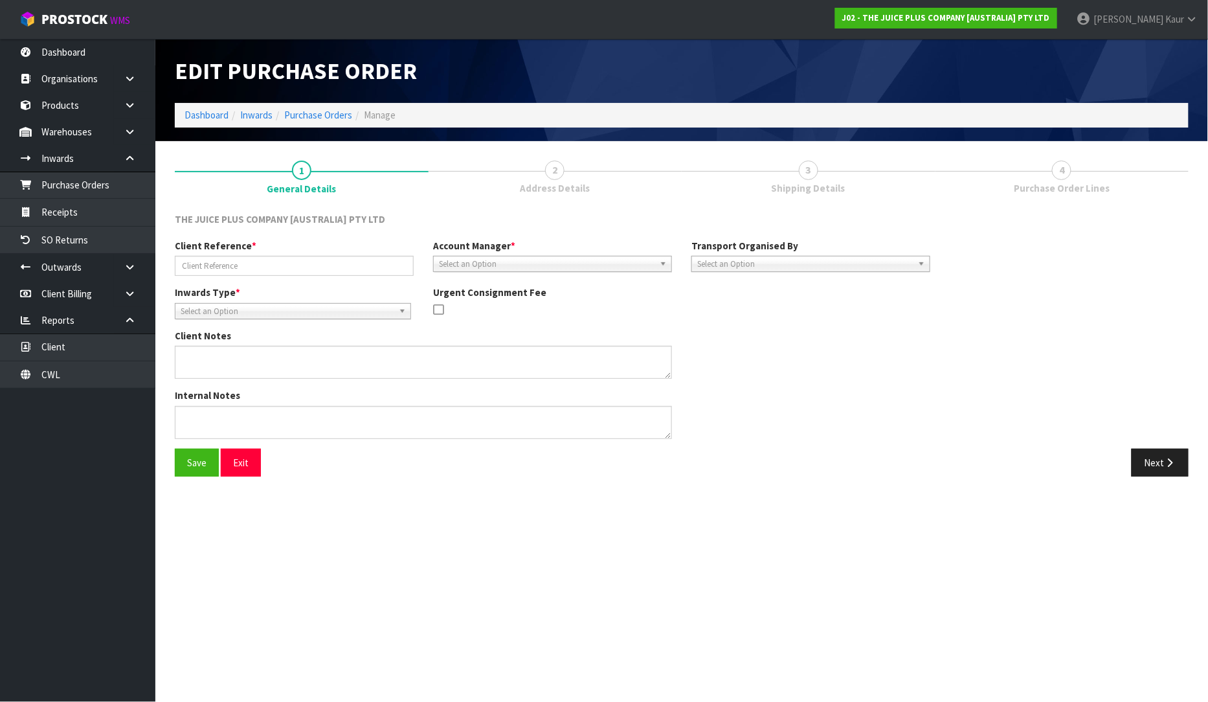
type input "NZ125"
click at [773, 270] on div "Select an Option" at bounding box center [811, 264] width 239 height 16
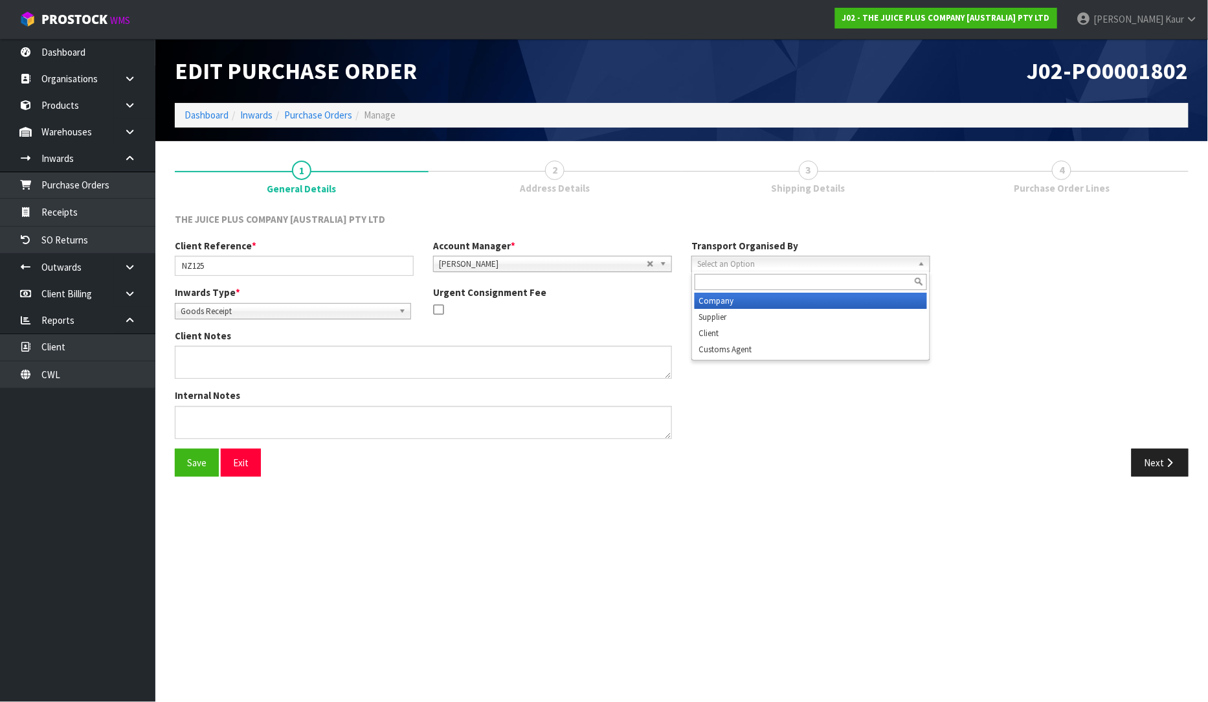
click at [750, 298] on li "Company" at bounding box center [811, 301] width 232 height 16
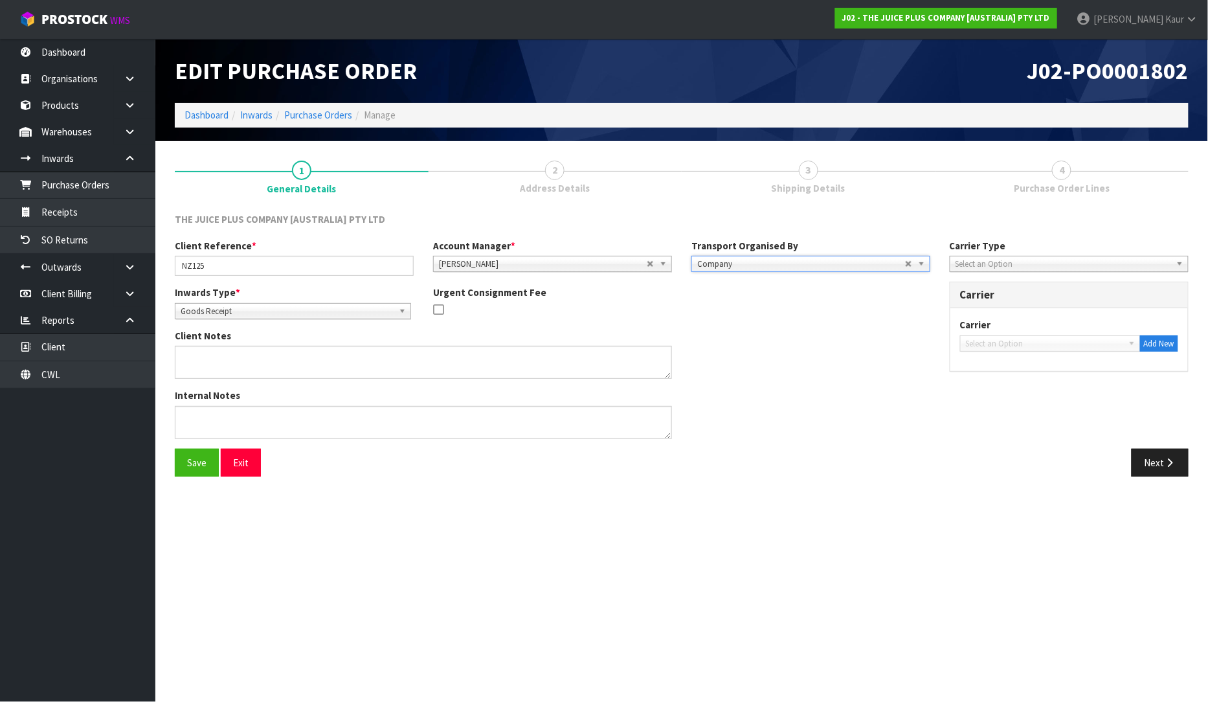
click at [1046, 266] on span "Select an Option" at bounding box center [1064, 264] width 216 height 16
click at [1006, 299] on li "Company" at bounding box center [1069, 301] width 232 height 16
click at [1040, 344] on span "Select an Option" at bounding box center [1044, 344] width 157 height 16
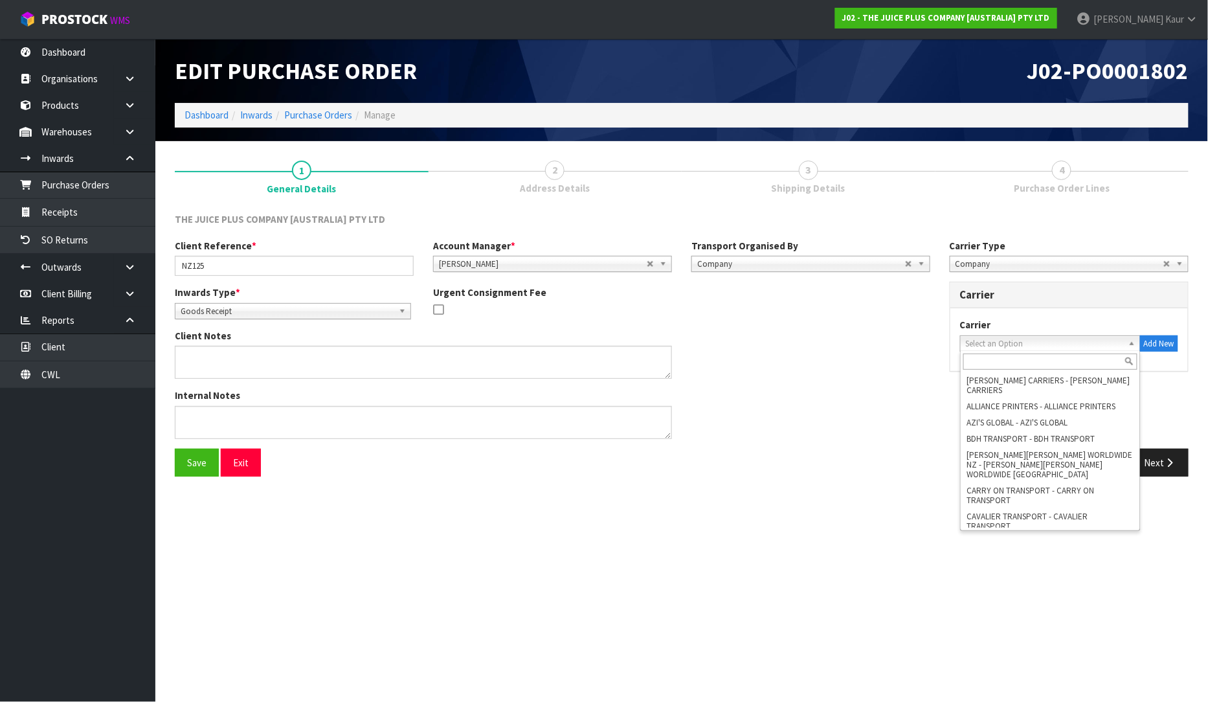
click at [1033, 359] on input "text" at bounding box center [1051, 362] width 174 height 16
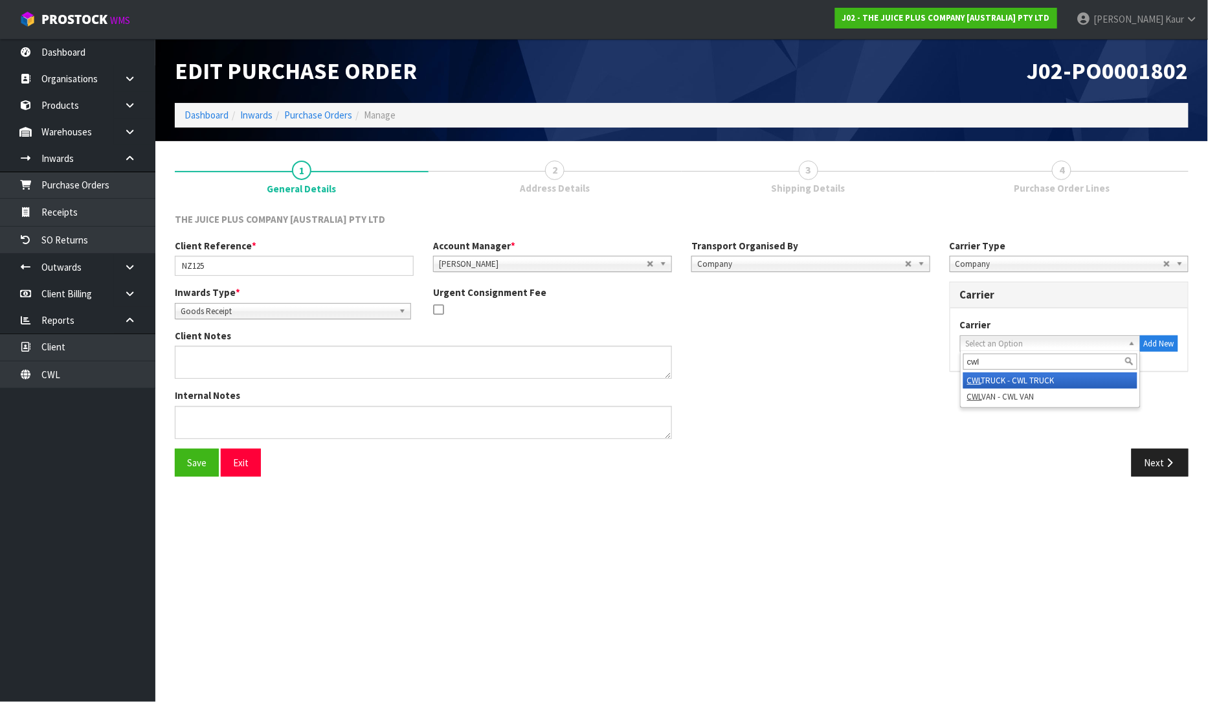
type input "cwl"
click at [1041, 383] on li "CWL TRUCK - CWL TRUCK" at bounding box center [1051, 380] width 174 height 16
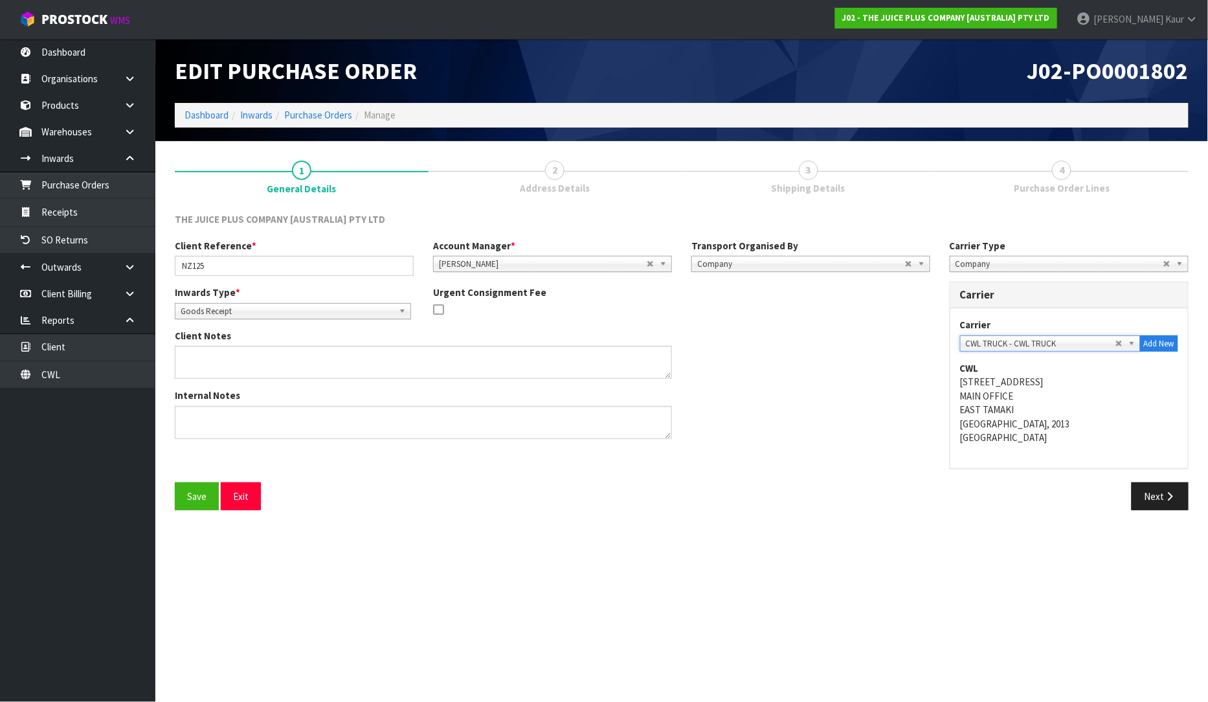
click at [745, 416] on div "Internal Notes" at bounding box center [552, 419] width 775 height 60
click at [541, 210] on div "THE JUICE PLUS COMPANY [AUSTRALIA] PTY LTD Client Reference * NZ125 Account Man…" at bounding box center [682, 361] width 1014 height 317
click at [1173, 515] on div "Save Exit Next" at bounding box center [682, 501] width 1034 height 38
click at [1173, 508] on button "Next" at bounding box center [1160, 496] width 57 height 28
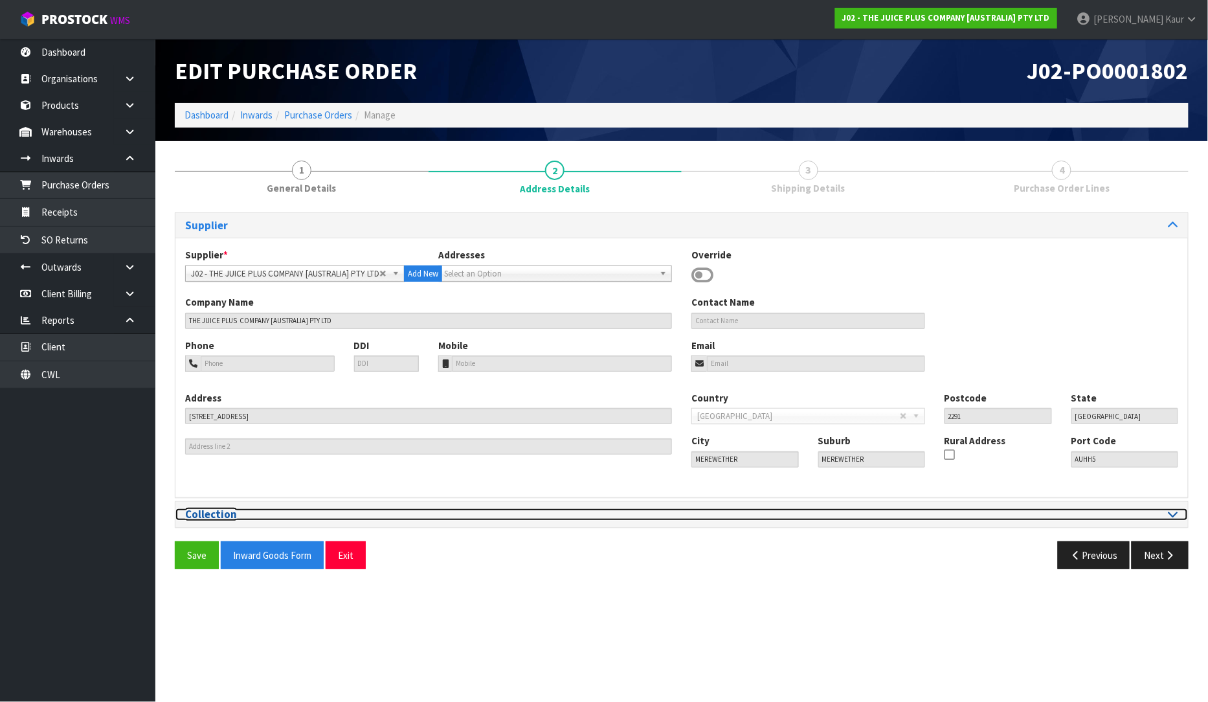
click at [1181, 509] on div at bounding box center [935, 514] width 506 height 12
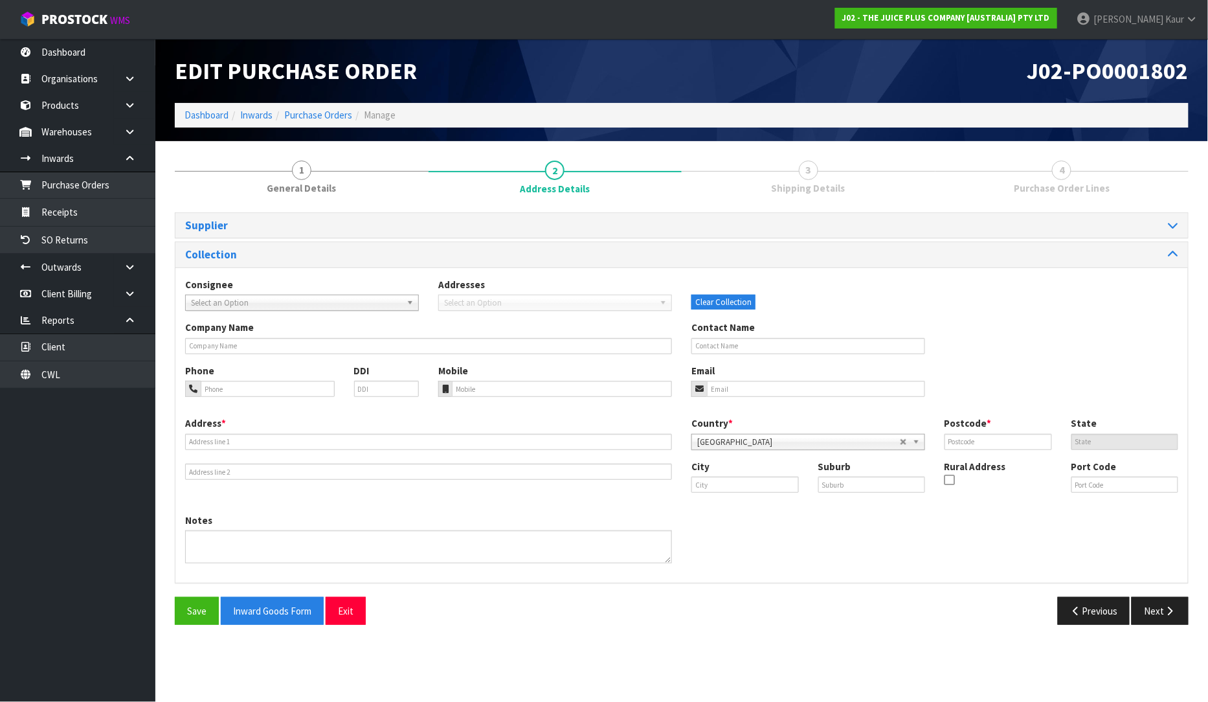
click at [383, 311] on div "Consignee 000001.BAY MECHANICS - BAY MECHANICS 000001A - BRAKE & TRANSMISSION N…" at bounding box center [681, 299] width 1013 height 43
click at [370, 299] on span "Select an Option" at bounding box center [296, 303] width 210 height 16
click at [367, 300] on span "Select an Option" at bounding box center [296, 303] width 210 height 16
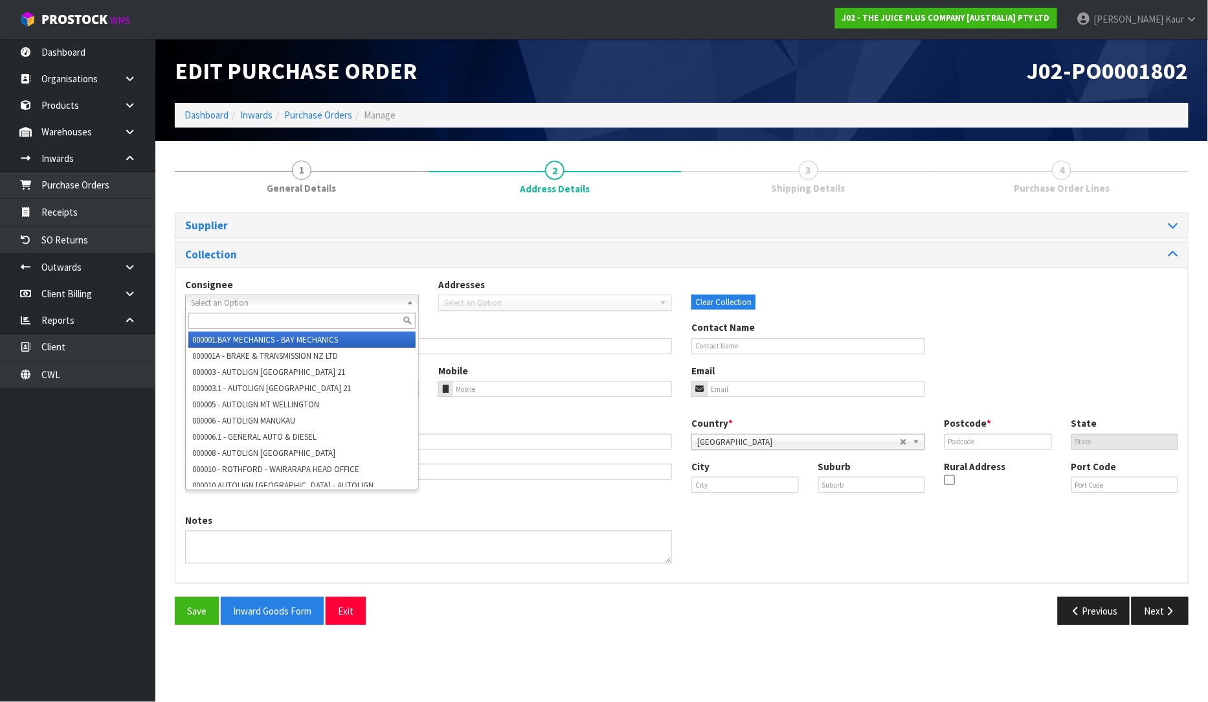
click at [367, 300] on span "Select an Option" at bounding box center [296, 303] width 210 height 16
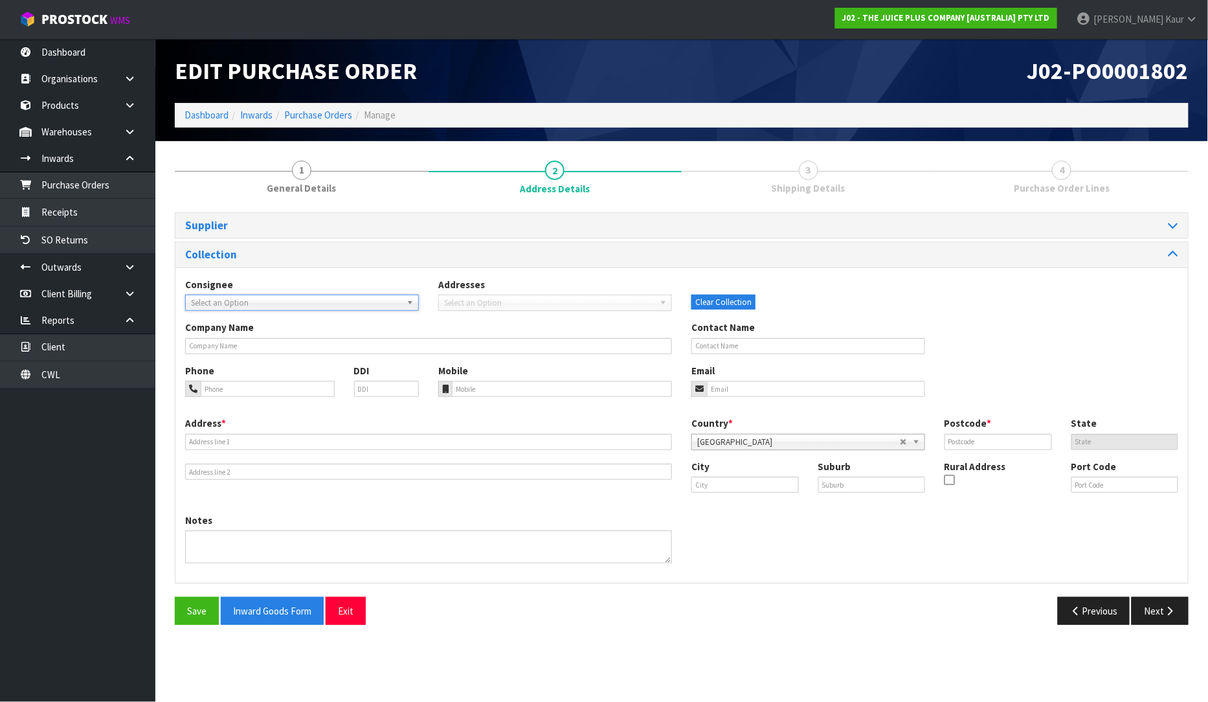
click at [367, 300] on span "Select an Option" at bounding box center [296, 303] width 210 height 16
click at [333, 334] on div "Company Name" at bounding box center [428, 337] width 506 height 33
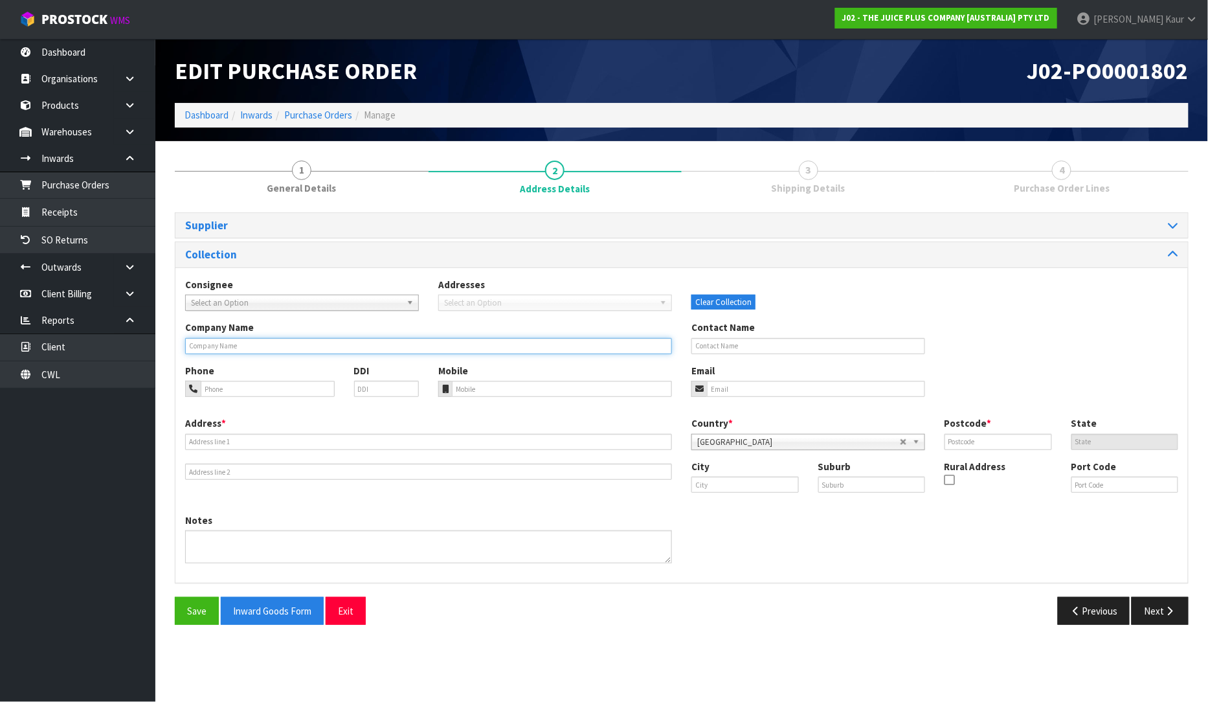
click at [315, 342] on input "text" at bounding box center [428, 346] width 487 height 16
click at [341, 345] on input "text" at bounding box center [428, 346] width 487 height 16
paste input "VANGUARD LOGISTICS SERVICES (NZ) LT"
type input "VANGUARD LOGISTICS SERVICES (NZ) LTD"
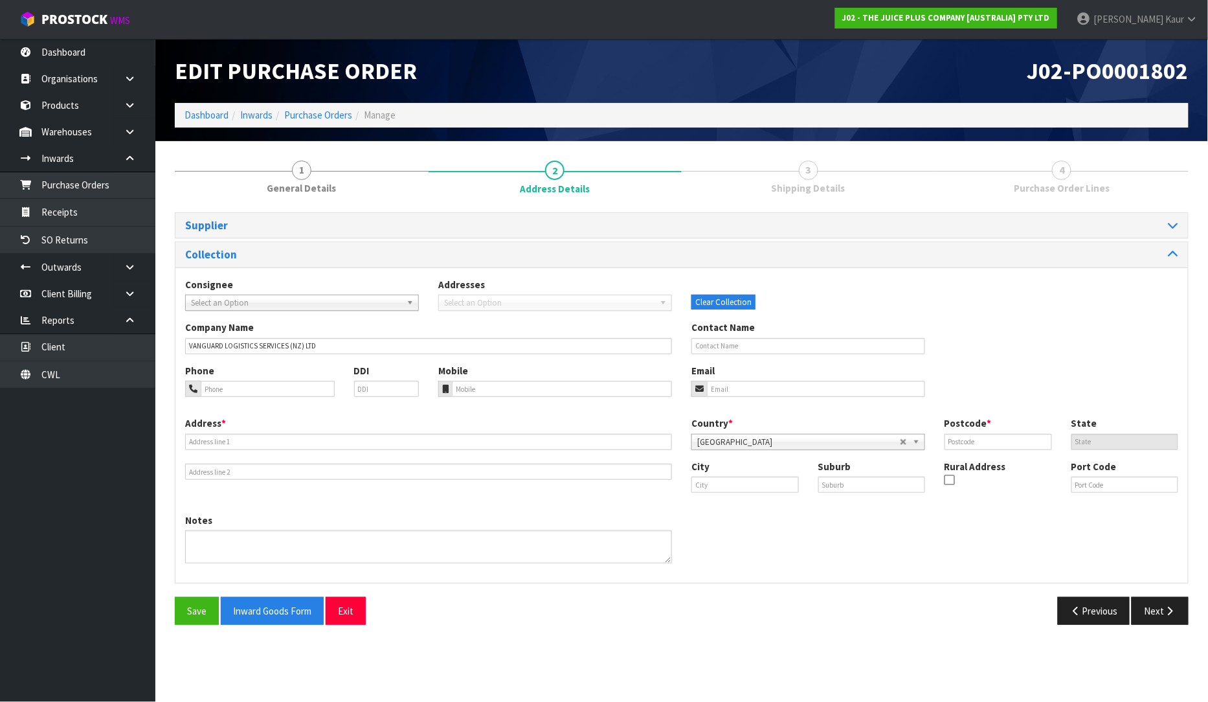
click at [303, 449] on div "Address *" at bounding box center [428, 447] width 506 height 63
click at [310, 440] on input "text" at bounding box center [428, 442] width 487 height 16
paste input "7 LANDING DRIVE"
type input "7 LANDING DRIVE"
click at [280, 474] on input "text" at bounding box center [428, 472] width 487 height 16
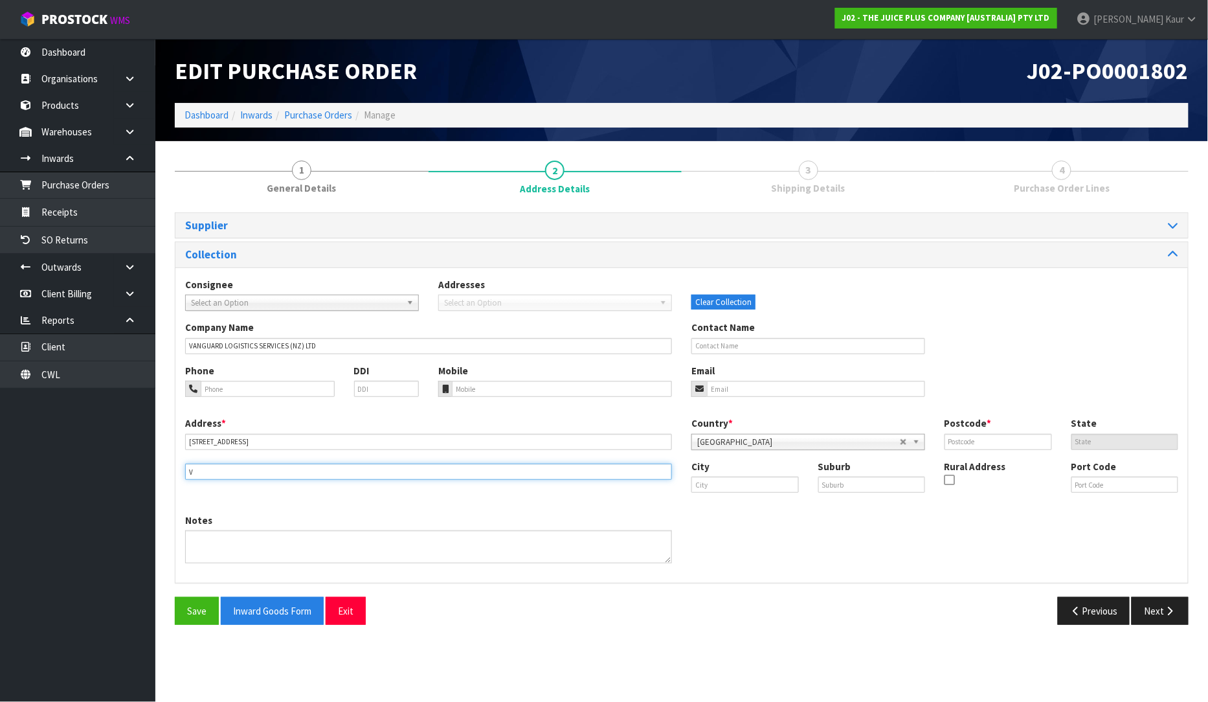
drag, startPoint x: 268, startPoint y: 473, endPoint x: 137, endPoint y: 473, distance: 130.8
click at [137, 473] on body "Toggle navigation ProStock WMS J02 - THE JUICE PLUS COMPANY [AUSTRALIA] PTY LTD…" at bounding box center [604, 351] width 1208 height 702
paste input "AIRPORT OAKS"
type input "AIRPORT OAKS"
click at [756, 484] on input "text" at bounding box center [745, 485] width 107 height 16
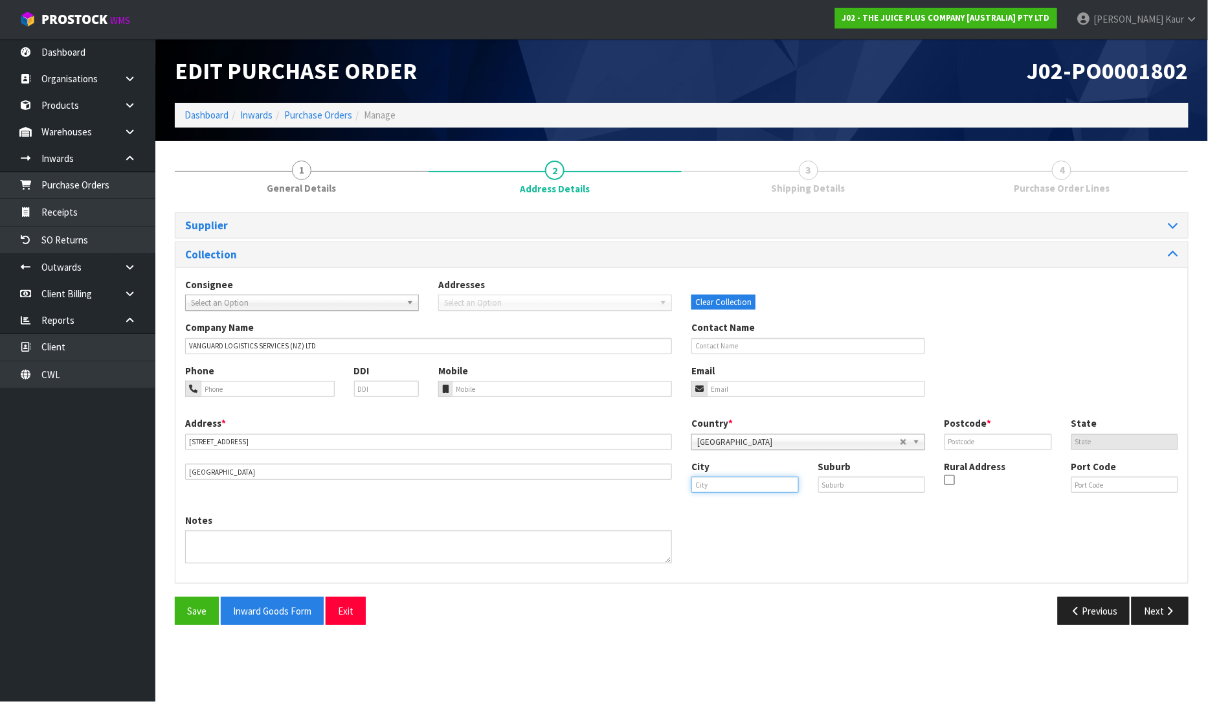
paste input "AUCKLAND A"
click at [760, 482] on input "AUCKLAND A" at bounding box center [745, 485] width 107 height 16
click at [747, 512] on link "Auckland" at bounding box center [752, 506] width 120 height 17
type input "Auckland"
click at [1027, 519] on div "Notes" at bounding box center [681, 544] width 1013 height 60
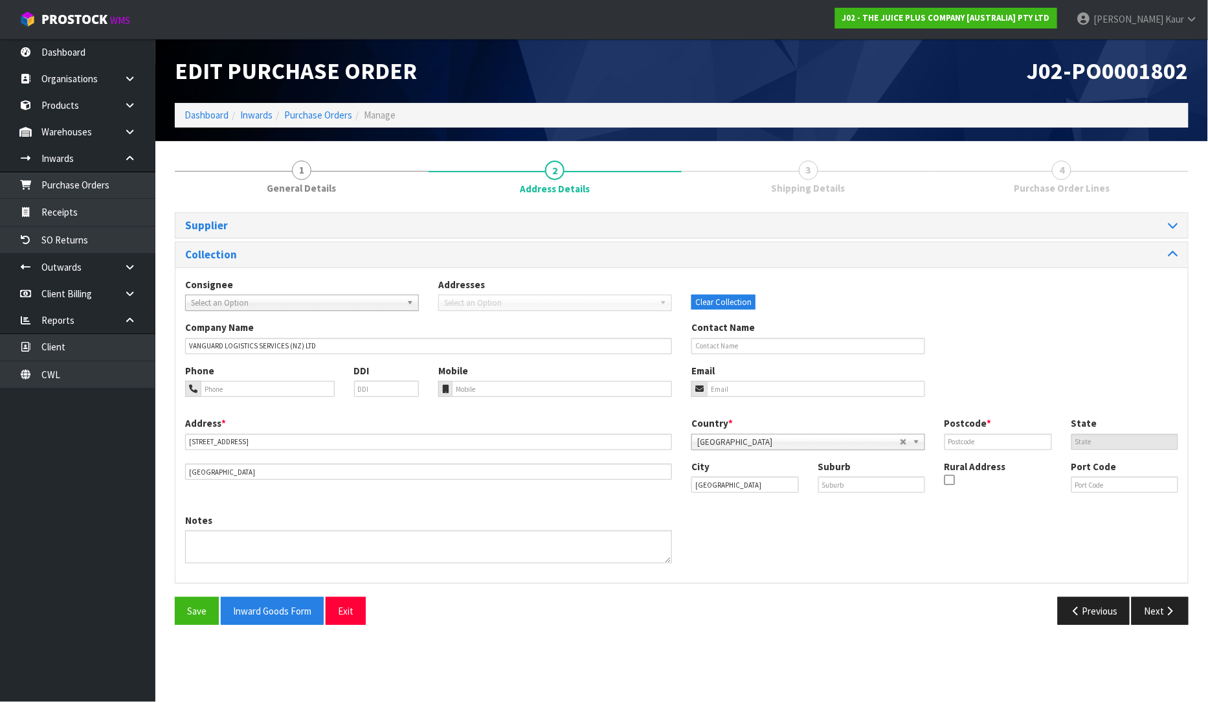
click at [988, 449] on div "Country * Afghanistan Aland Islands Albania Algeria American Samoa Andorra Ango…" at bounding box center [935, 437] width 506 height 43
click at [989, 444] on input "text" at bounding box center [998, 442] width 107 height 16
type input "2022"
click at [999, 501] on div "City Auckland Suburb Rural Address Port Code" at bounding box center [935, 482] width 506 height 44
click at [786, 165] on link "3 Shipping Details" at bounding box center [809, 176] width 254 height 51
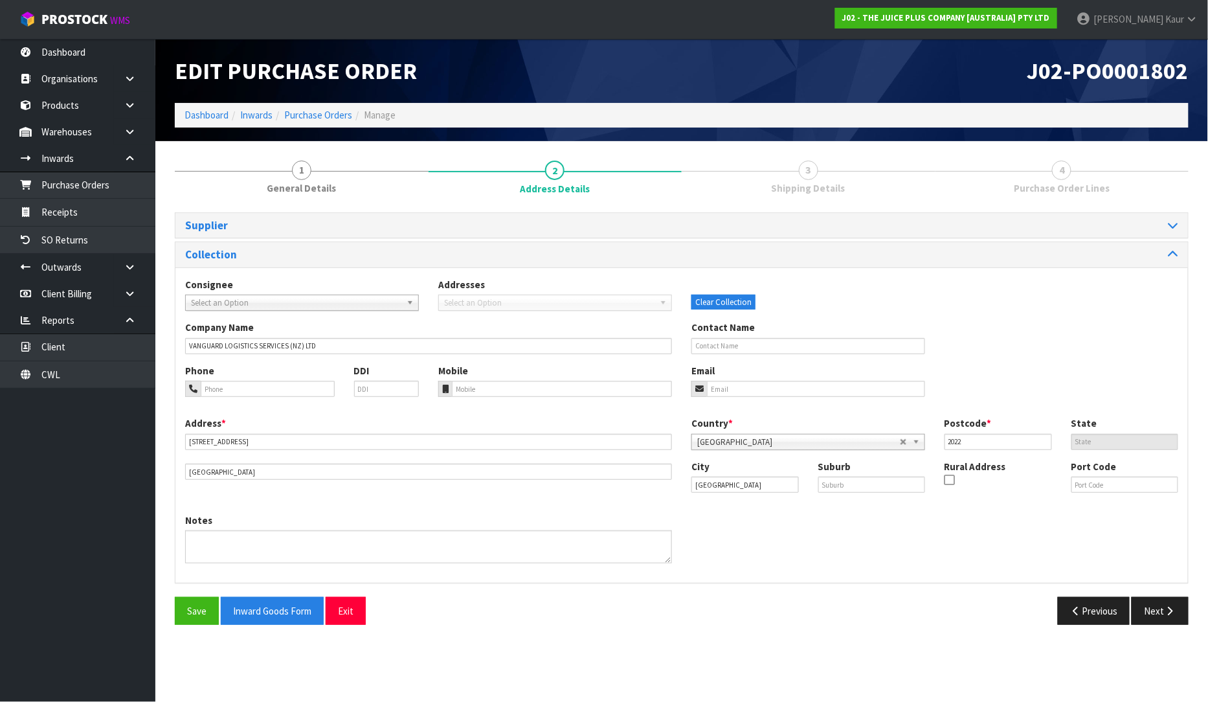
click at [808, 164] on span "3" at bounding box center [808, 170] width 19 height 19
click at [267, 393] on input "tel" at bounding box center [268, 389] width 134 height 16
paste input "6499160676"
click at [204, 387] on input "6499160676" at bounding box center [268, 389] width 134 height 16
type input "+6499160676"
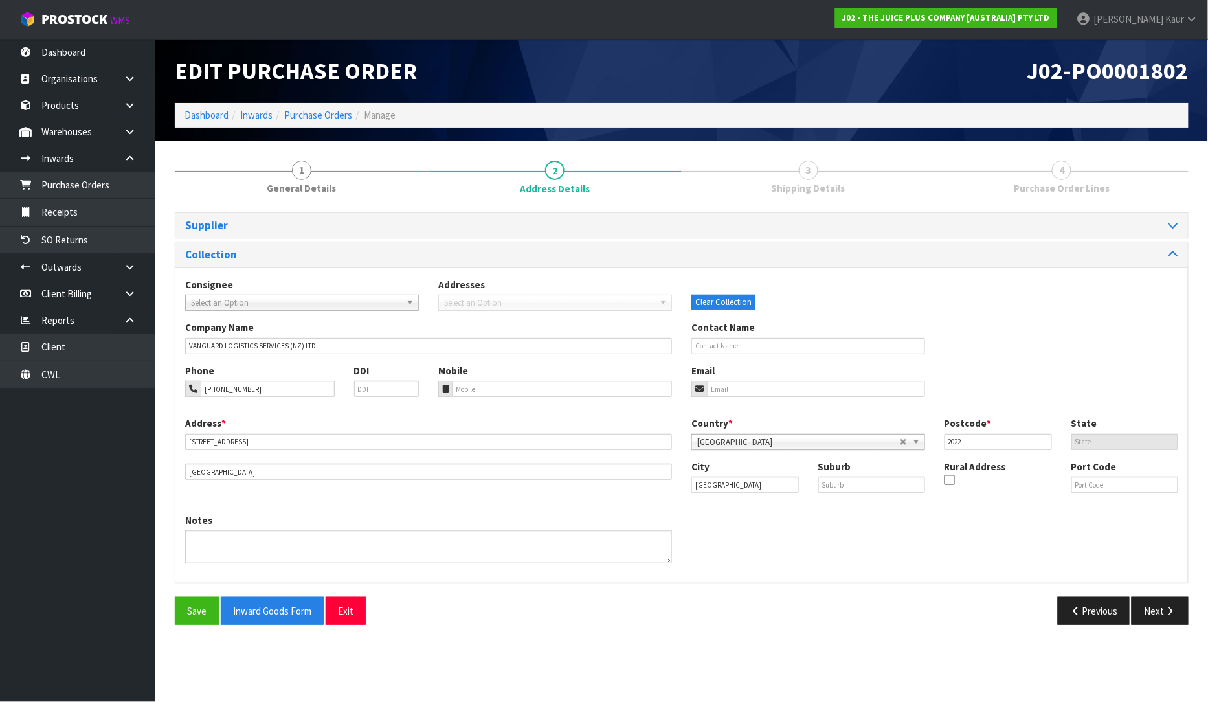
click at [313, 415] on div "Phone +6499160676 DDI Mobile Email" at bounding box center [681, 390] width 1013 height 52
click at [831, 636] on section "1 General Details 2 Address Details 3 Shipping Details 4 Purchase Order Lines S…" at bounding box center [681, 393] width 1053 height 504
click at [1154, 602] on button "Next" at bounding box center [1160, 611] width 57 height 28
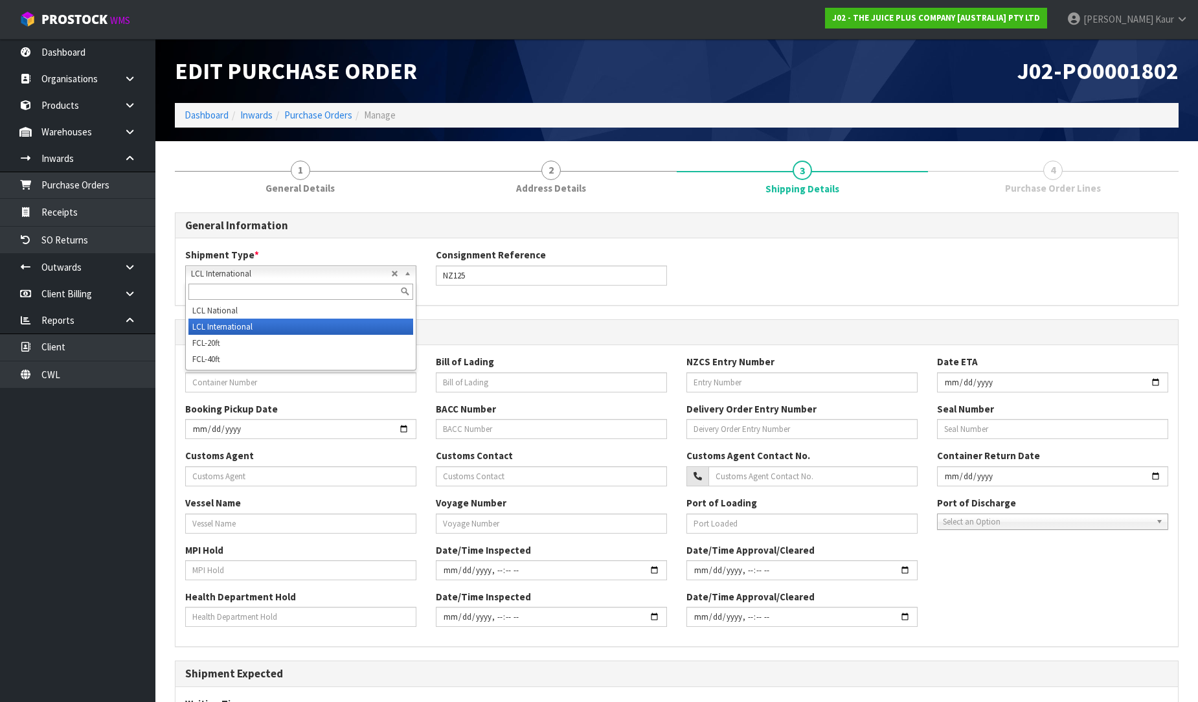
click at [413, 272] on b at bounding box center [410, 273] width 12 height 15
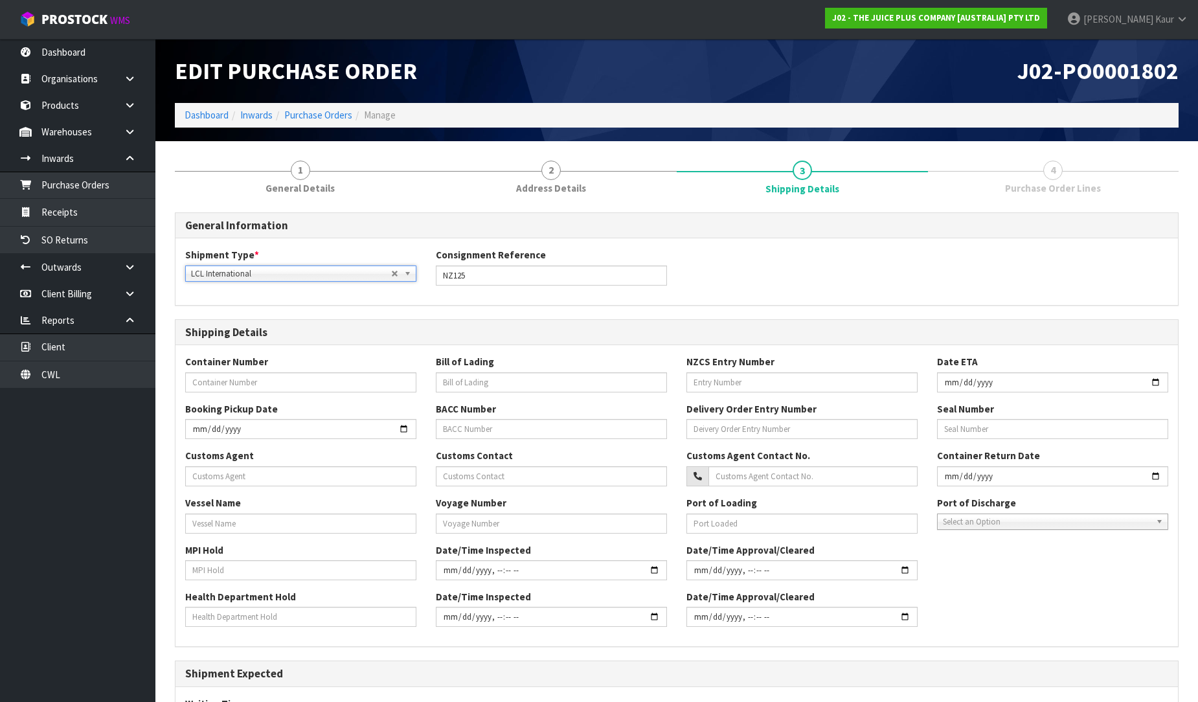
click at [413, 272] on b at bounding box center [410, 273] width 12 height 15
click at [923, 248] on div "Shipment Type * LCL National LCL International FCL-20ft FCL-40ft LCL Internatio…" at bounding box center [676, 271] width 1002 height 47
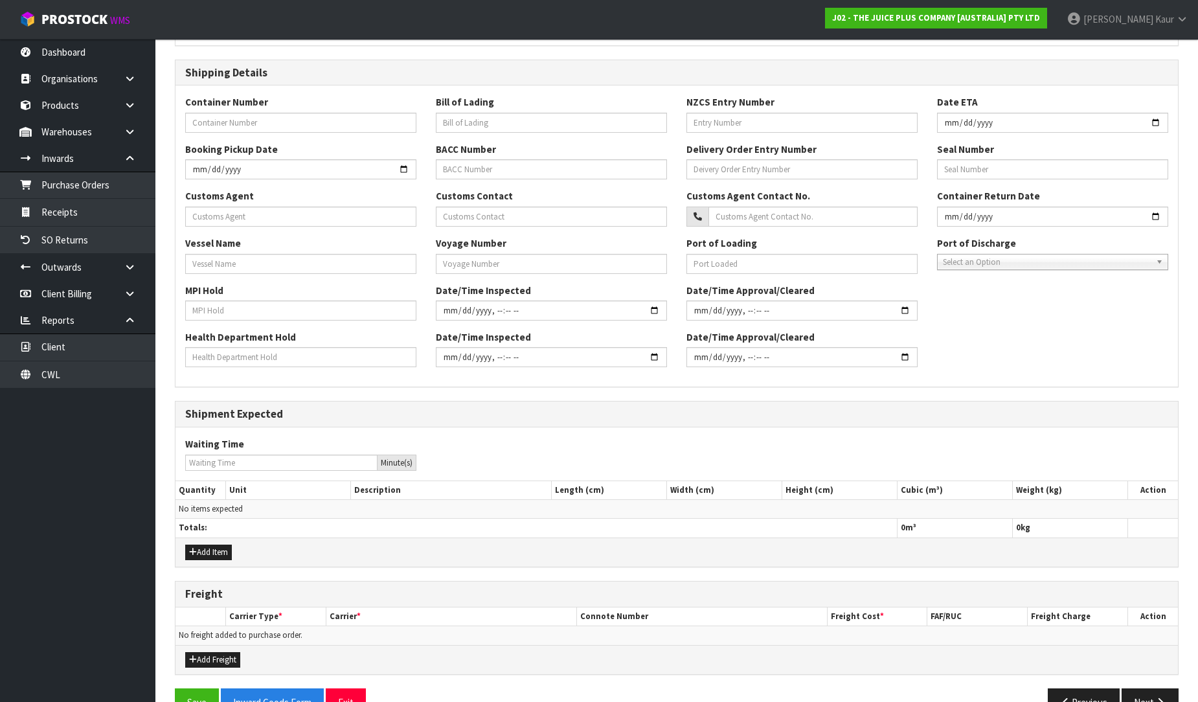
scroll to position [293, 0]
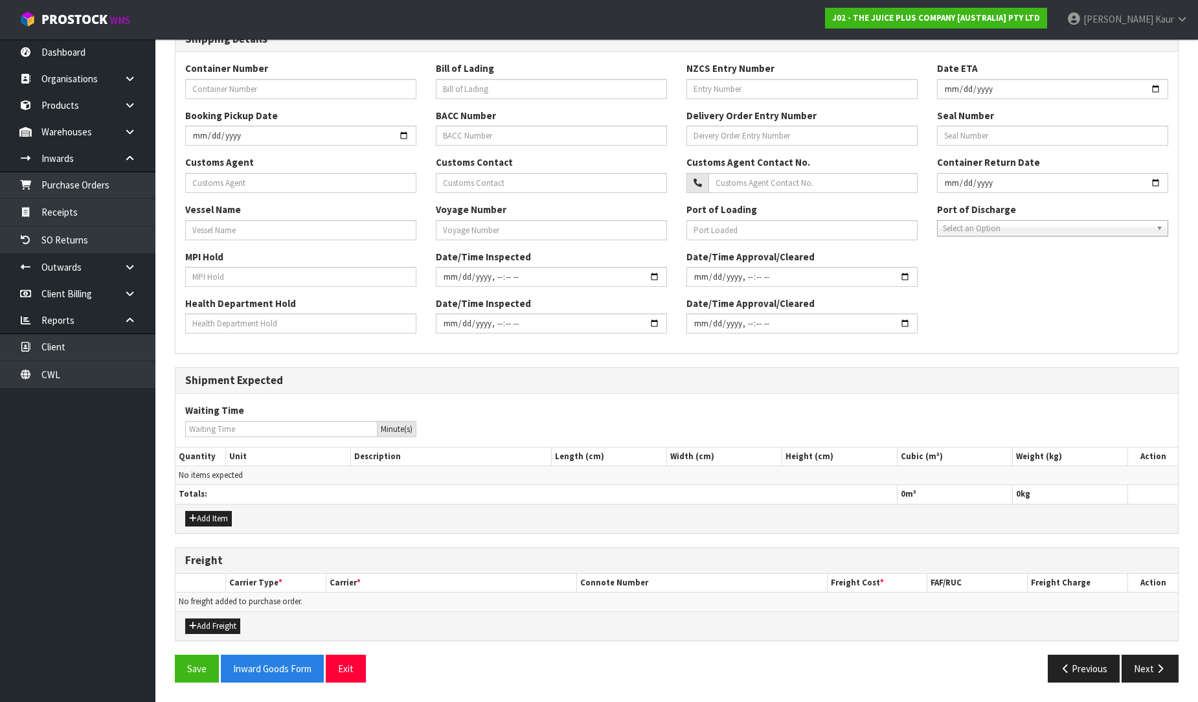
click at [343, 490] on th "Totals:" at bounding box center [536, 494] width 722 height 19
click at [222, 519] on button "Add Item" at bounding box center [208, 519] width 47 height 16
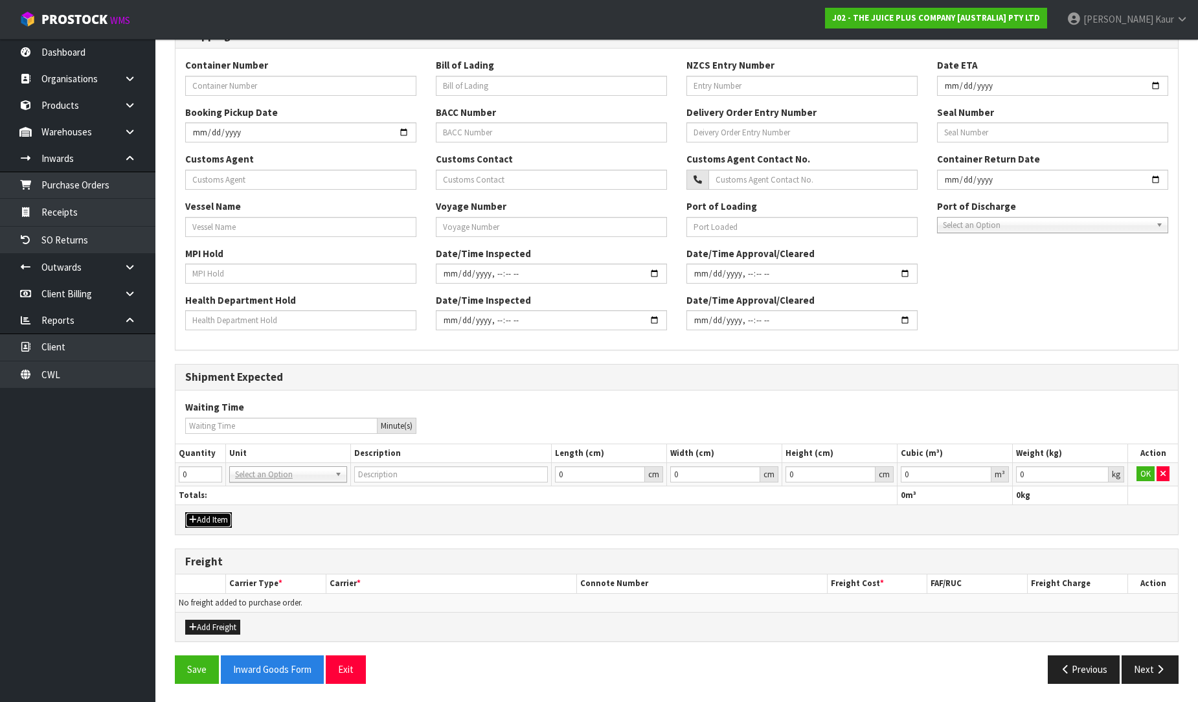
scroll to position [298, 0]
click at [216, 471] on input "1" at bounding box center [200, 473] width 43 height 16
type input "2"
click at [216, 471] on input "2" at bounding box center [200, 473] width 43 height 16
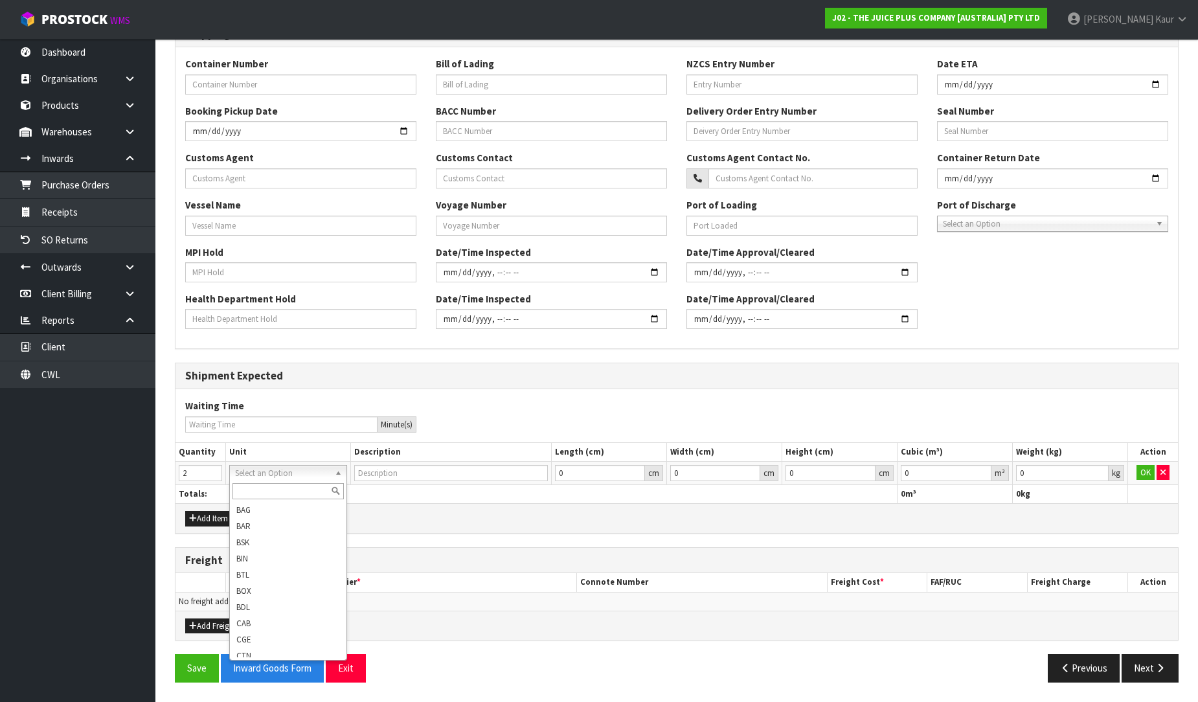
click at [277, 492] on input "text" at bounding box center [287, 491] width 111 height 16
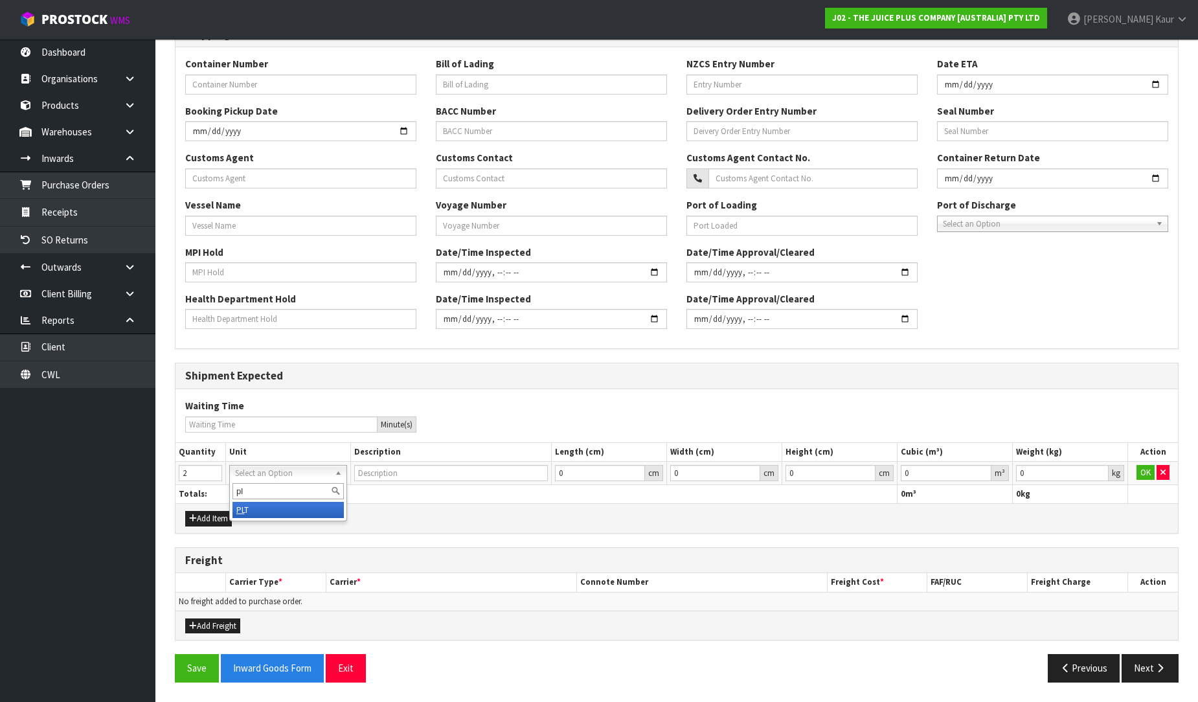
type input "pl"
type input "PALLET"
drag, startPoint x: 927, startPoint y: 462, endPoint x: 910, endPoint y: 467, distance: 17.0
click at [927, 462] on td "0 m³" at bounding box center [955, 472] width 115 height 23
drag, startPoint x: 922, startPoint y: 468, endPoint x: 869, endPoint y: 478, distance: 54.0
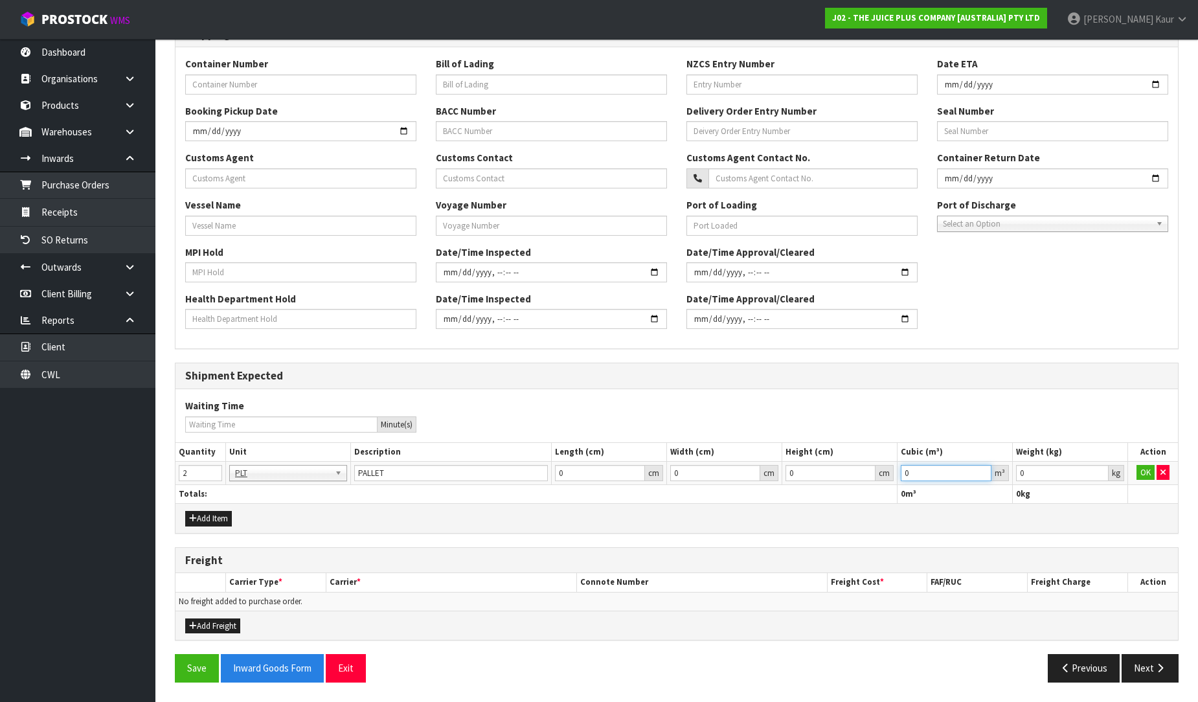
click at [869, 478] on tr "2 BAG BAR BSK BIN BTL BOX BDL CAB CGE CTN CSE COI CRA CRT CBE CYL DRM JAR MTR P…" at bounding box center [676, 472] width 1002 height 23
paste input "3.164"
type input "3.164"
drag, startPoint x: 1032, startPoint y: 471, endPoint x: 1006, endPoint y: 475, distance: 26.2
click at [1006, 475] on tr "2 BAG BAR BSK BIN BTL BOX BDL CAB CGE CTN CSE COI CRA CRT CBE CYL DRM JAR MTR P…" at bounding box center [676, 472] width 1002 height 23
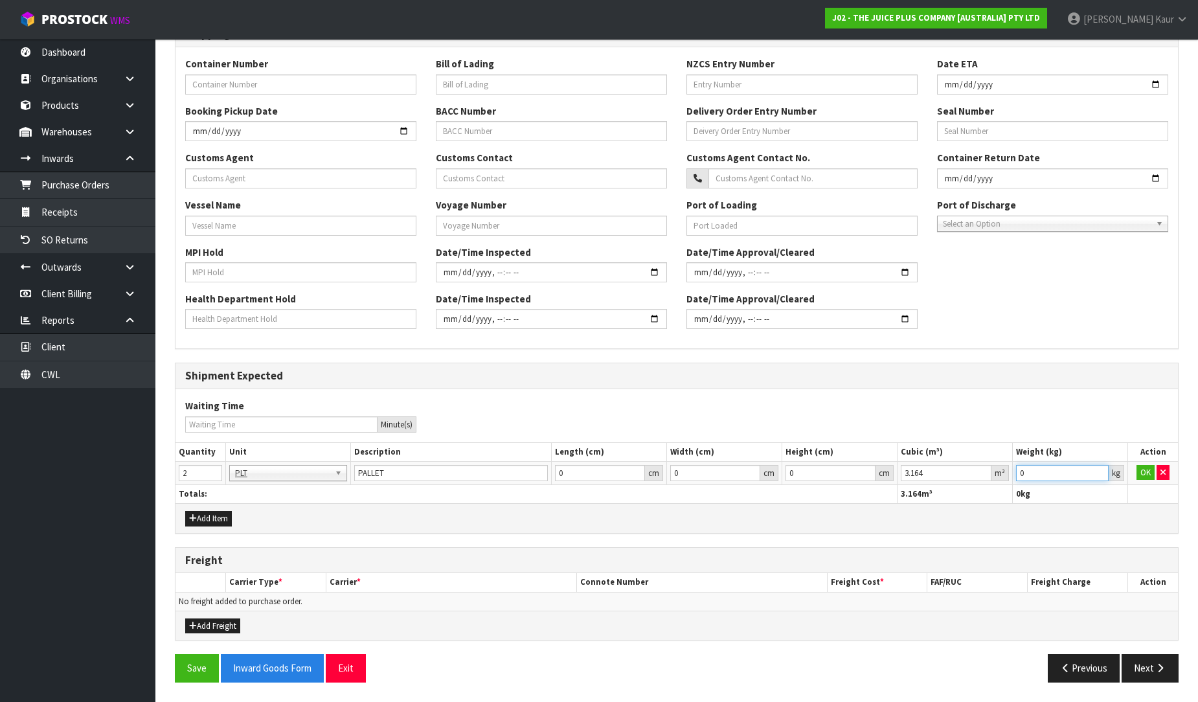
paste input "785"
type input "785"
click at [497, 506] on div "Add Item" at bounding box center [676, 517] width 1002 height 29
click at [1151, 475] on button "OK" at bounding box center [1145, 473] width 18 height 16
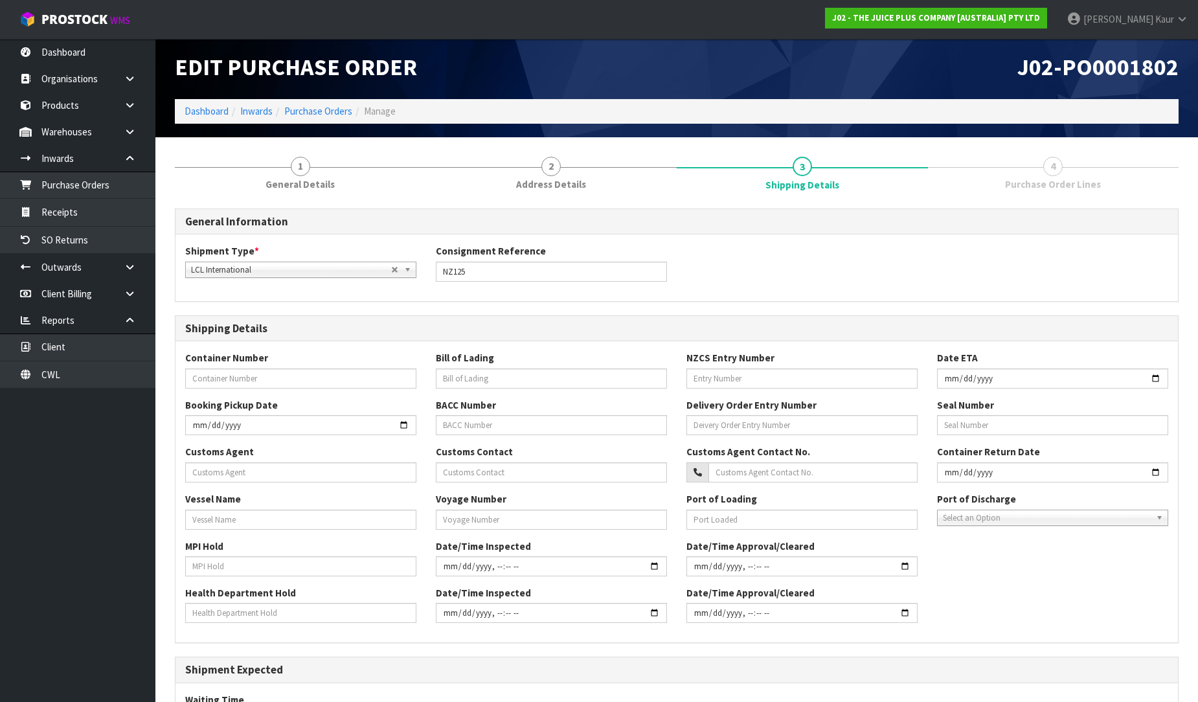
scroll to position [0, 0]
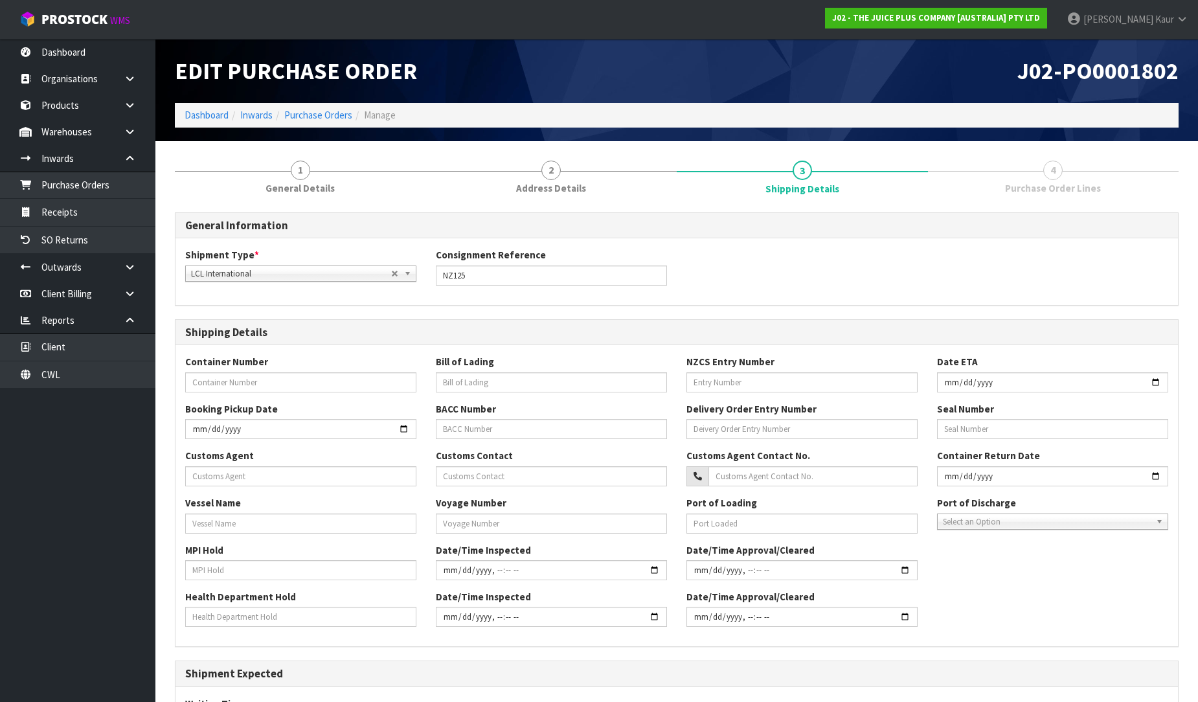
click at [1015, 171] on div at bounding box center [1053, 171] width 251 height 1
click at [1048, 177] on span "4" at bounding box center [1052, 170] width 19 height 19
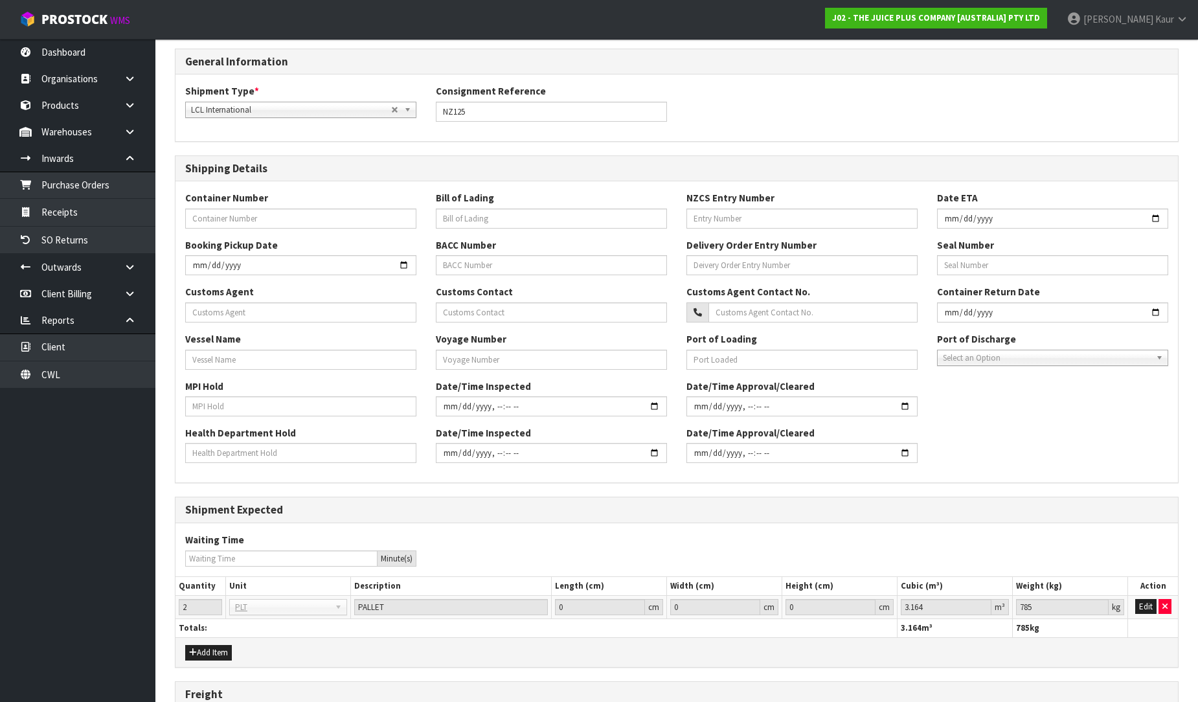
scroll to position [298, 0]
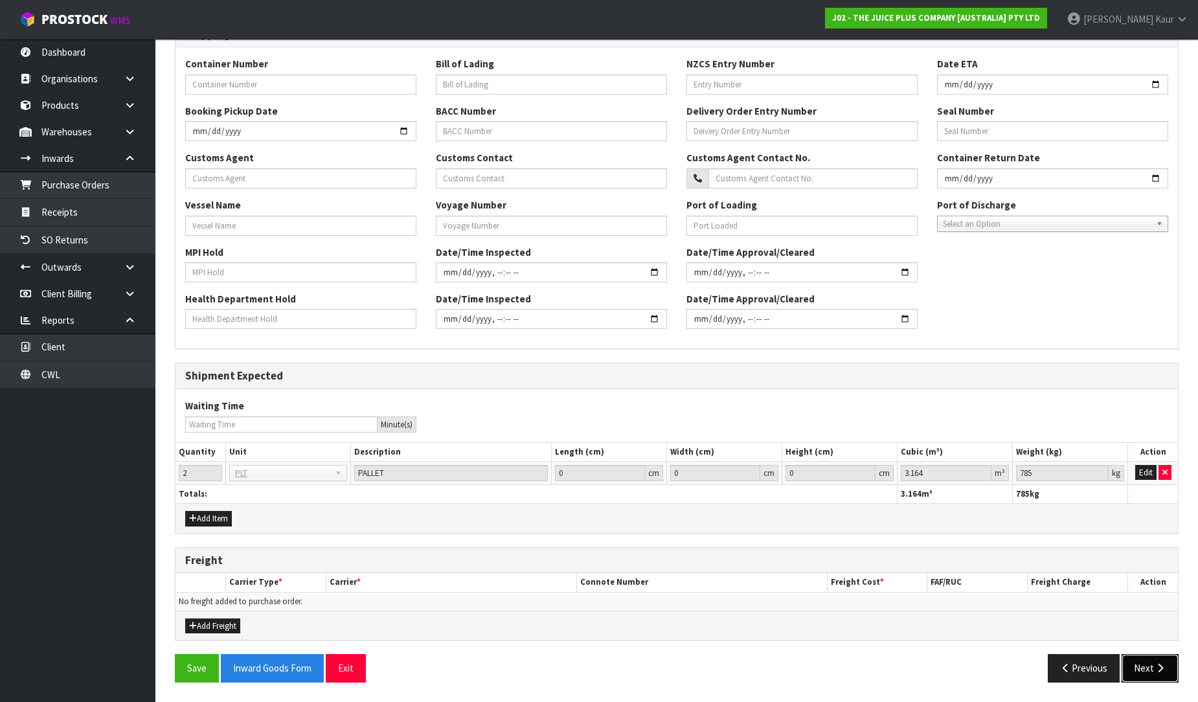
click at [1144, 662] on button "Next" at bounding box center [1150, 668] width 57 height 28
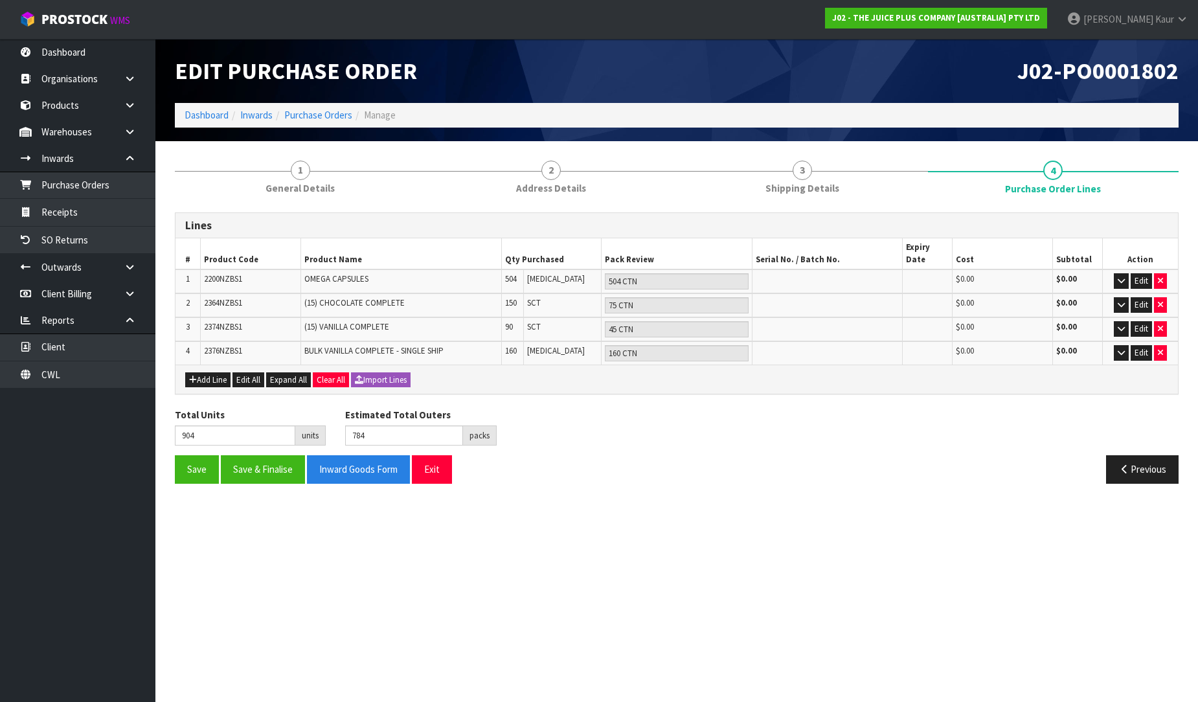
scroll to position [0, 0]
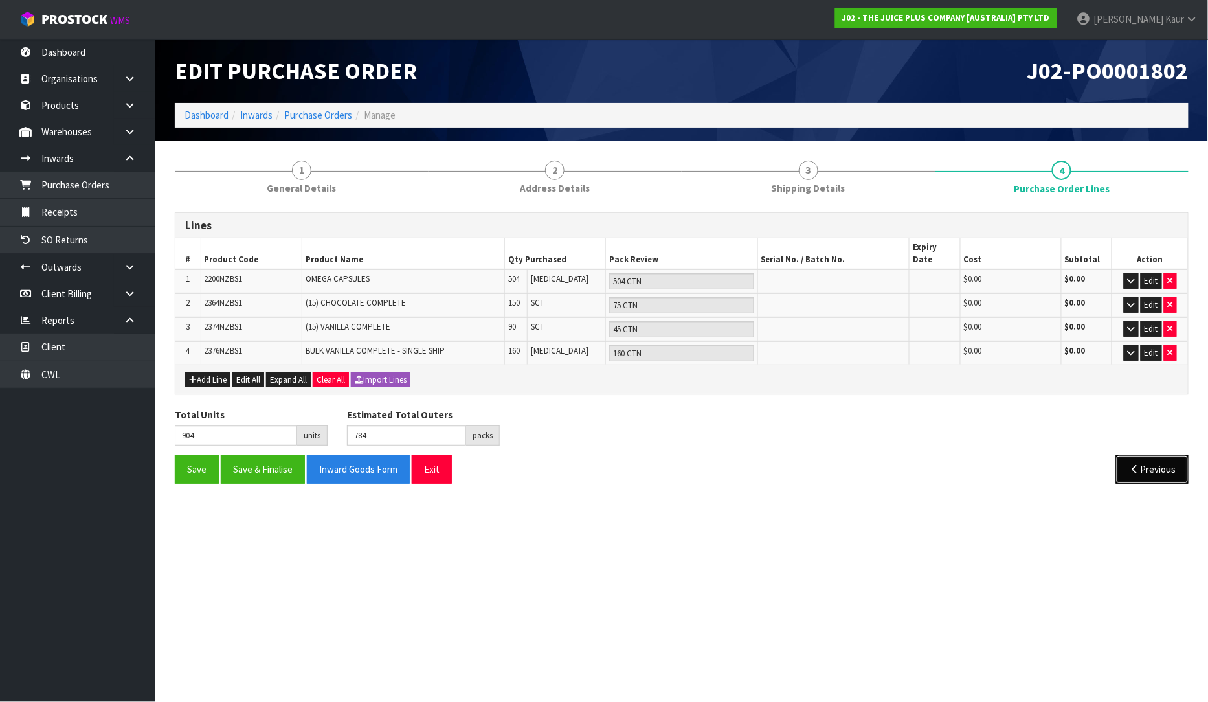
click at [1131, 464] on icon "button" at bounding box center [1135, 469] width 12 height 10
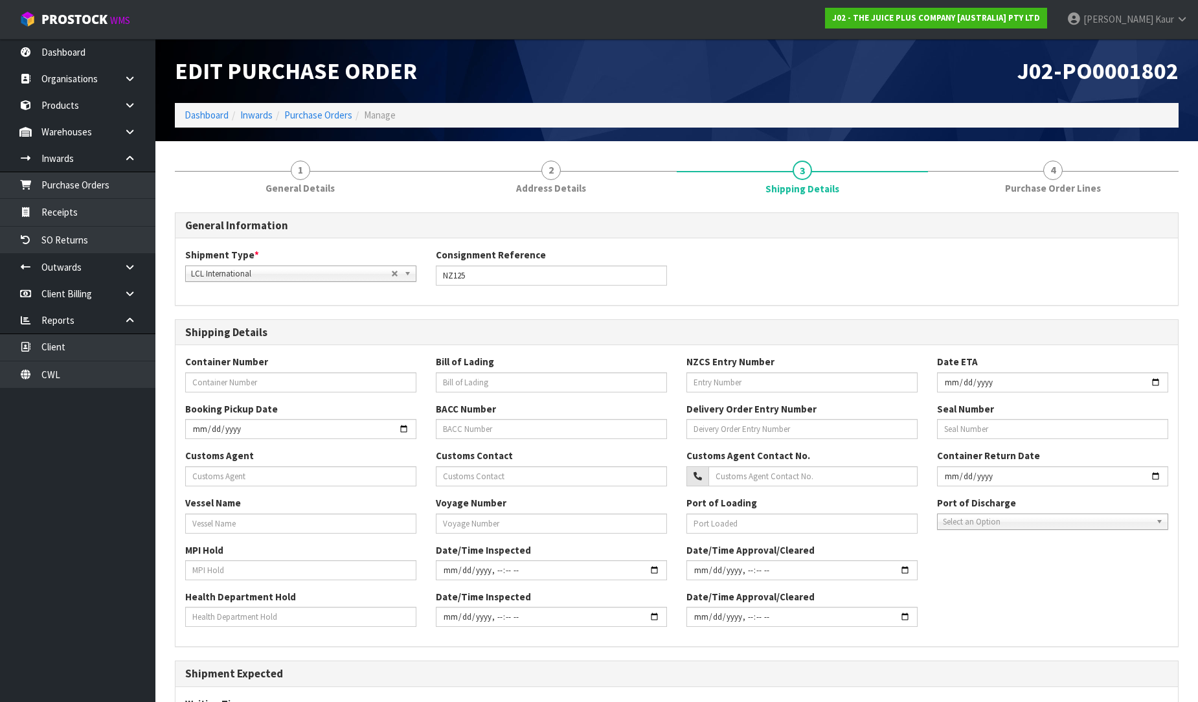
scroll to position [298, 0]
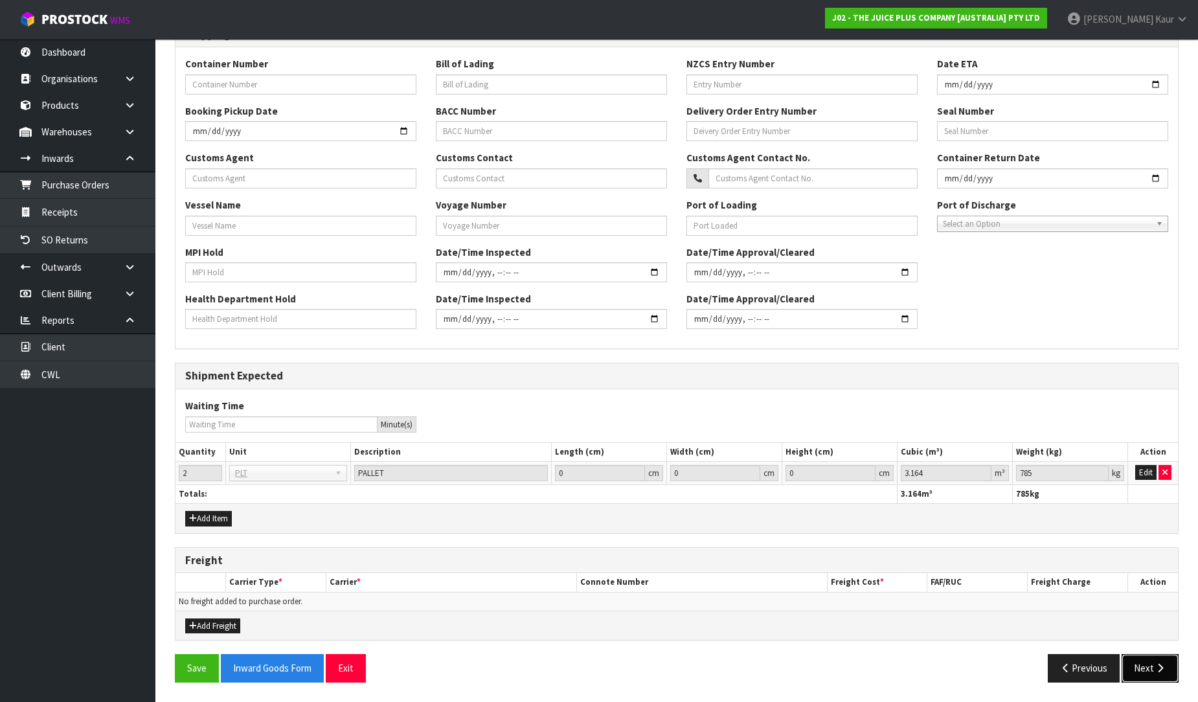
click at [1149, 668] on button "Next" at bounding box center [1150, 668] width 57 height 28
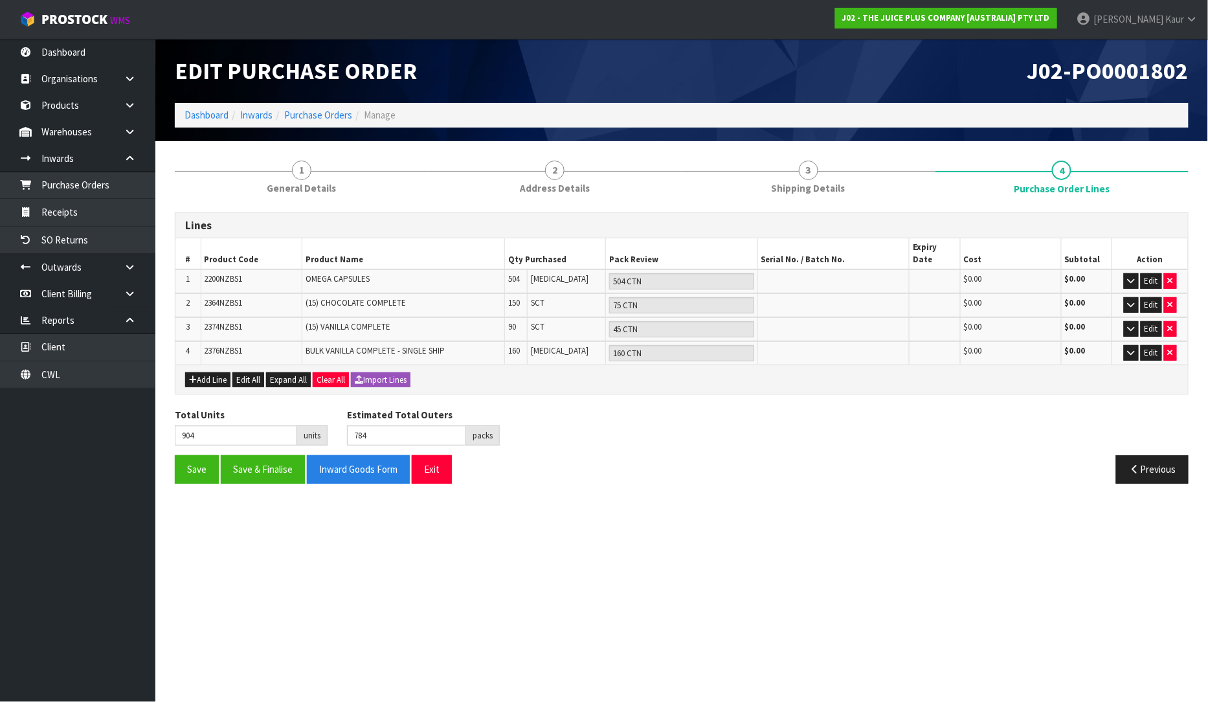
click at [836, 434] on div "Total Units 904 units Estimated Total Outers 784 packs Estimated Total Pallets …" at bounding box center [682, 431] width 1034 height 47
click at [198, 460] on button "Save" at bounding box center [197, 469] width 44 height 28
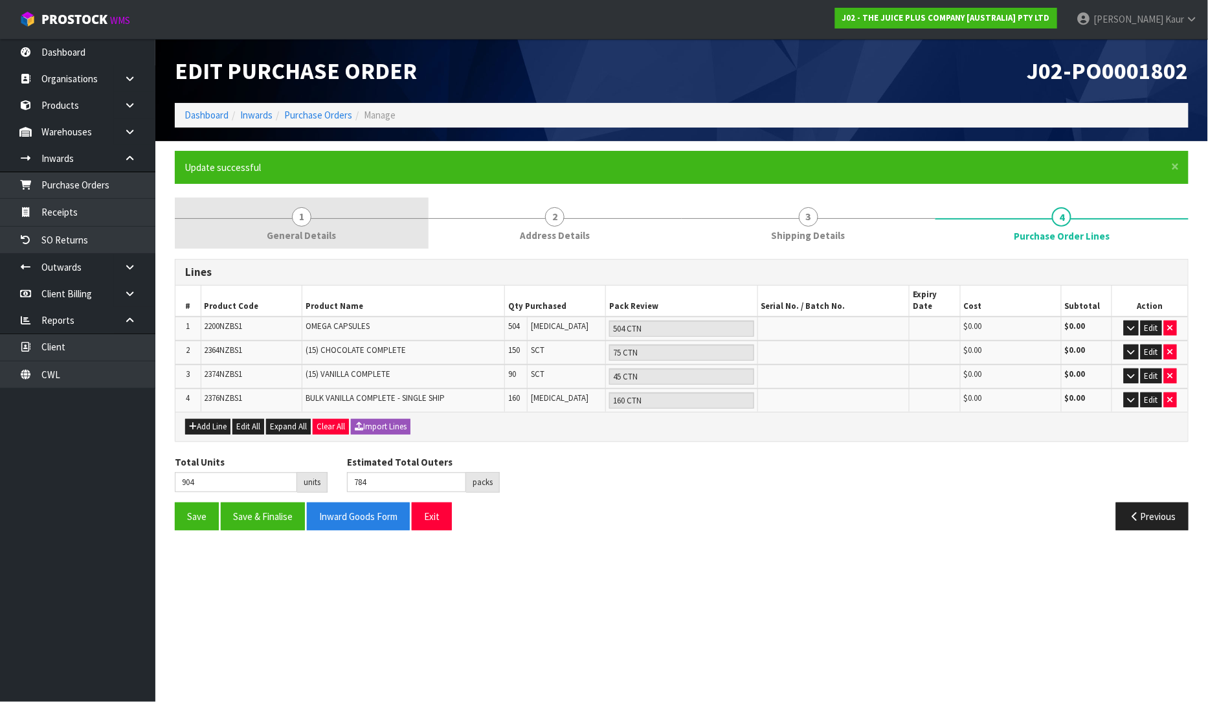
click at [324, 238] on span "General Details" at bounding box center [301, 236] width 69 height 14
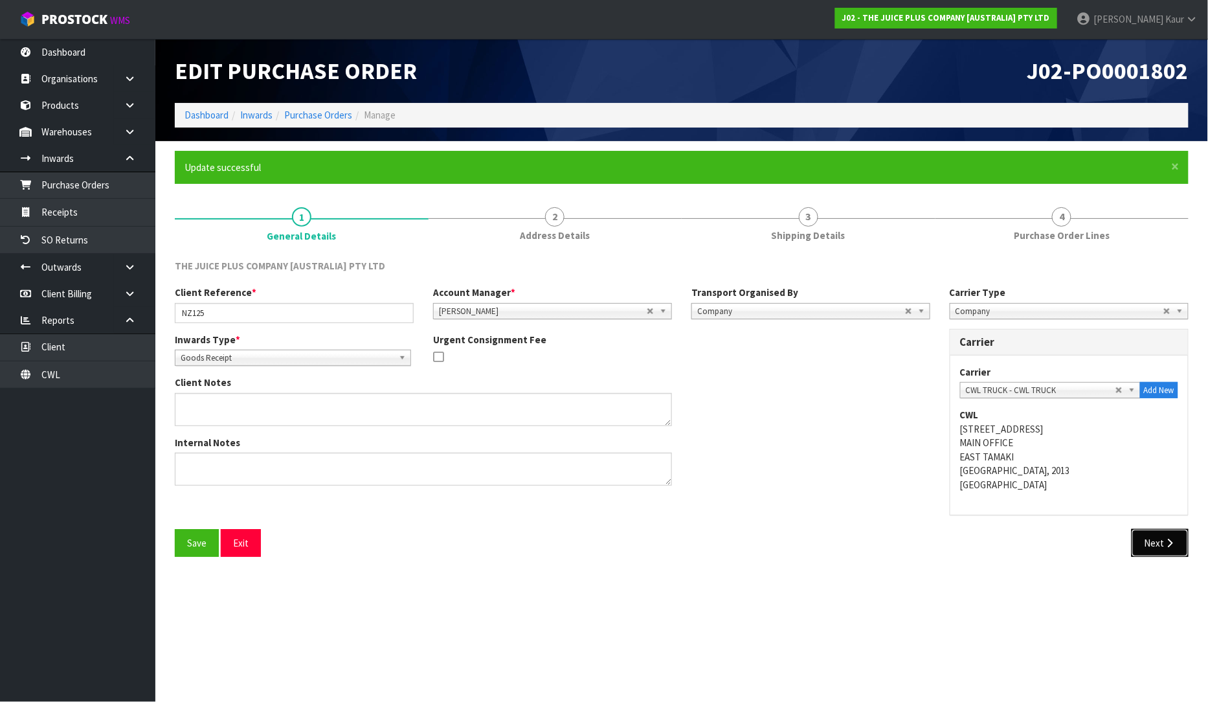
click at [1162, 552] on button "Next" at bounding box center [1160, 543] width 57 height 28
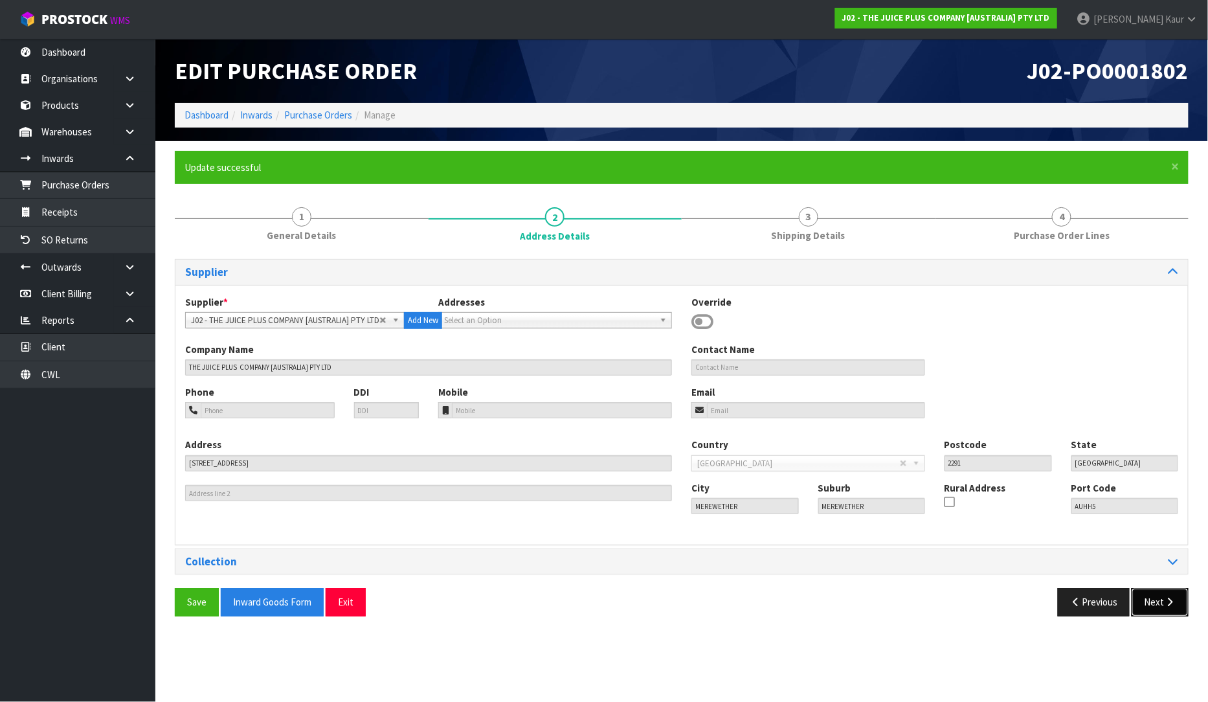
click at [1160, 604] on button "Next" at bounding box center [1160, 602] width 57 height 28
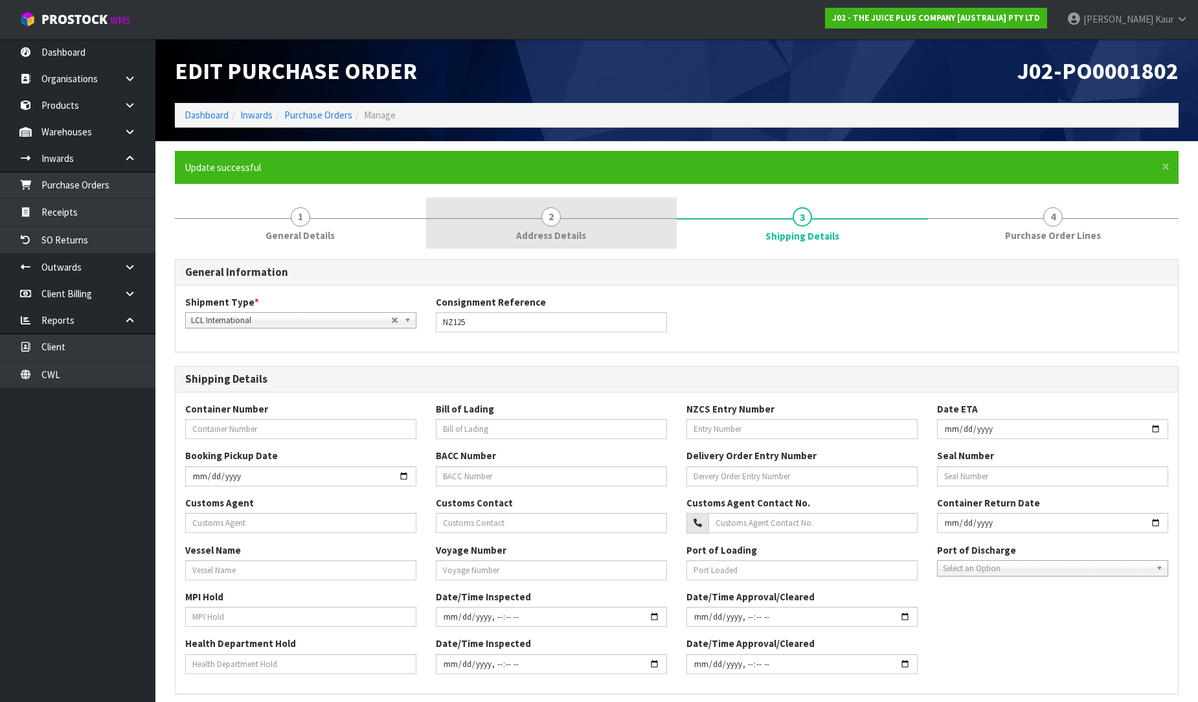
click at [565, 222] on link "2 Address Details" at bounding box center [551, 223] width 251 height 51
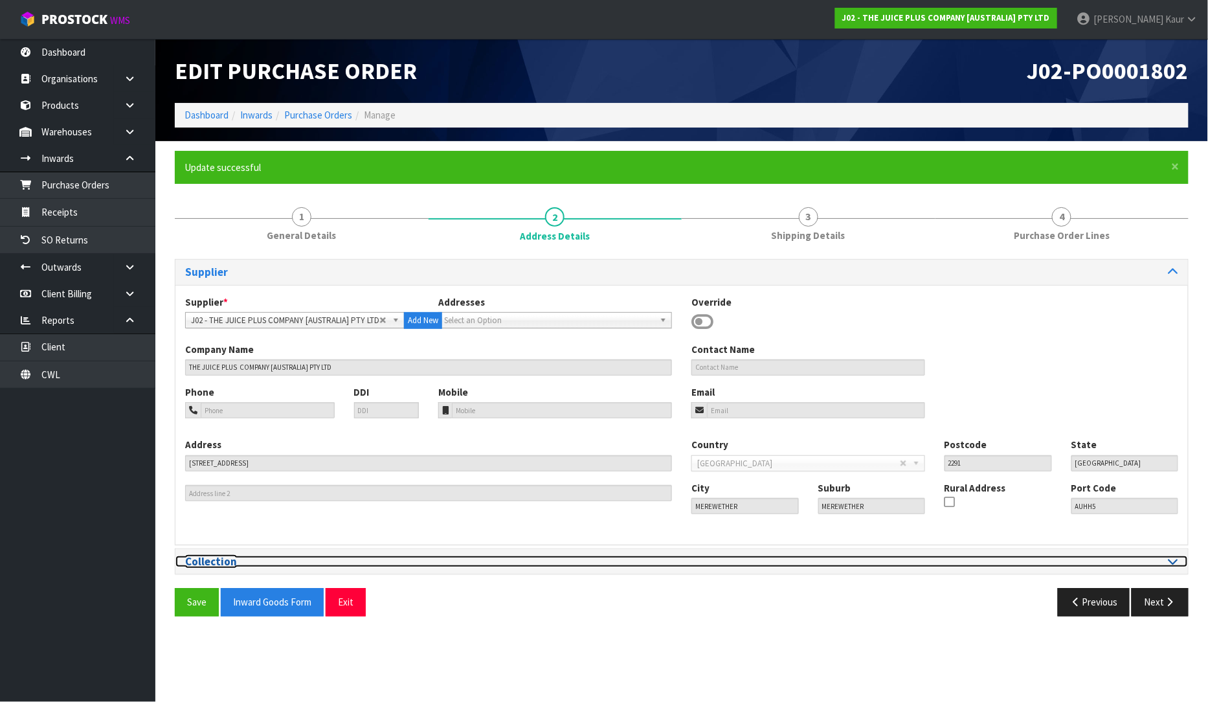
click at [1168, 564] on div at bounding box center [935, 562] width 487 height 12
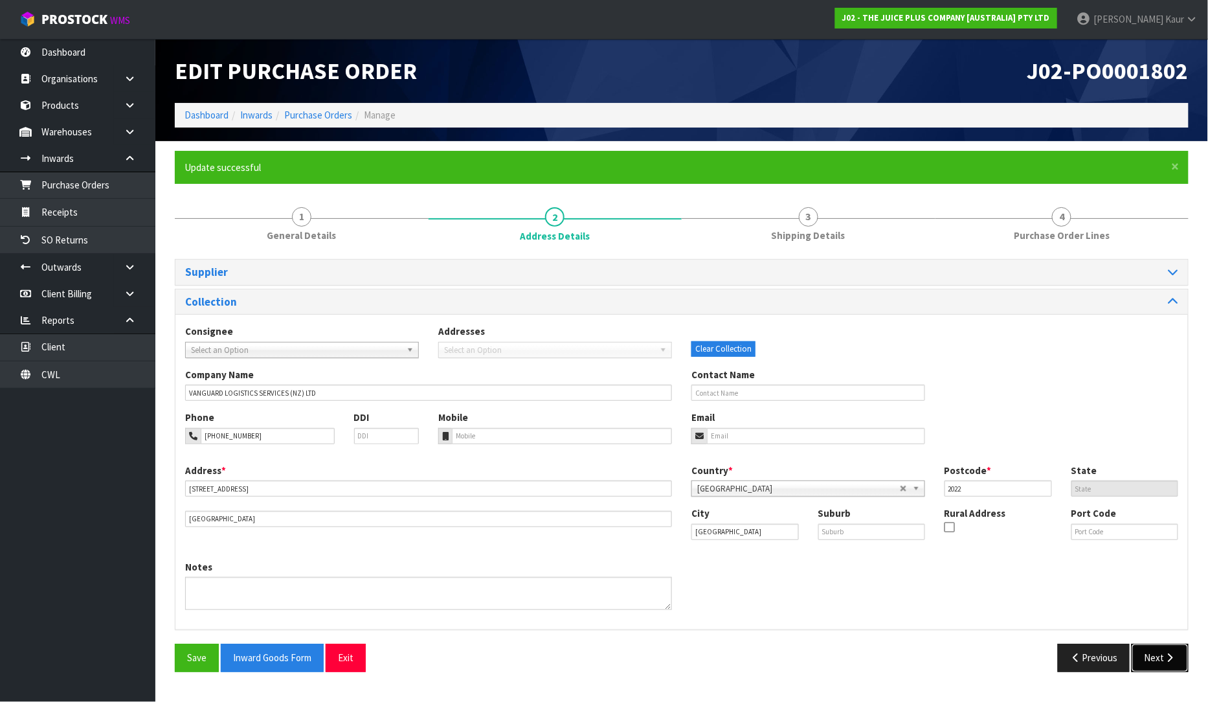
click at [1156, 664] on button "Next" at bounding box center [1160, 658] width 57 height 28
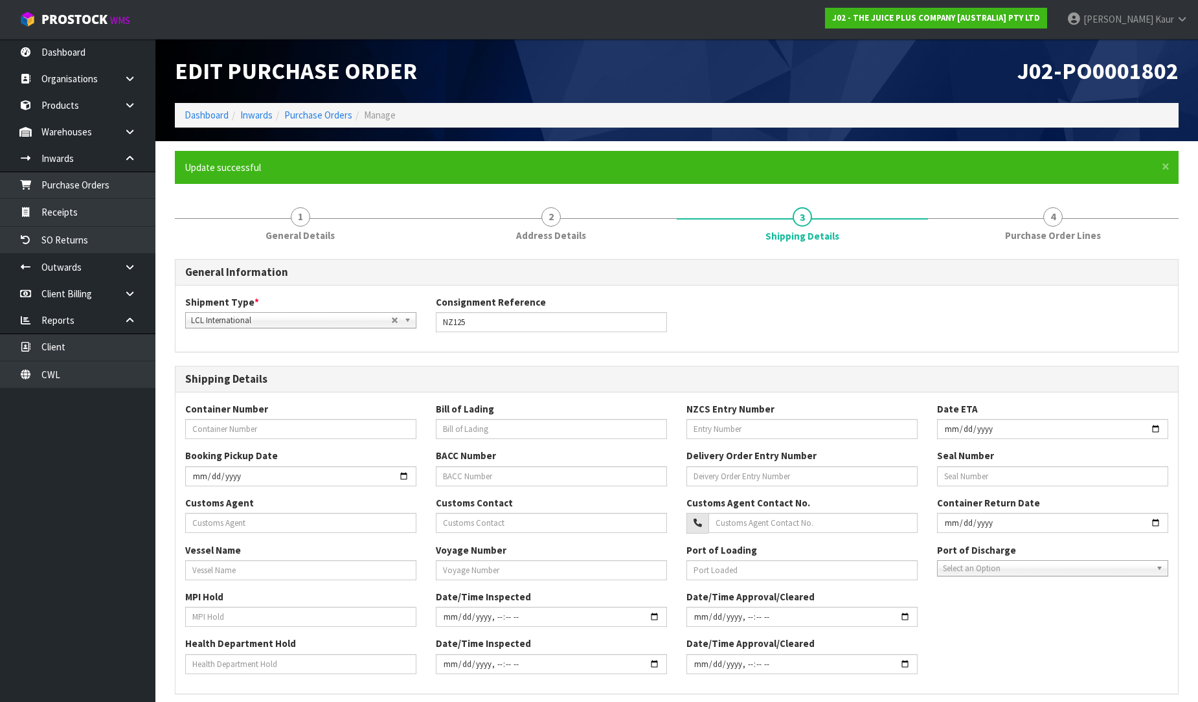
scroll to position [345, 0]
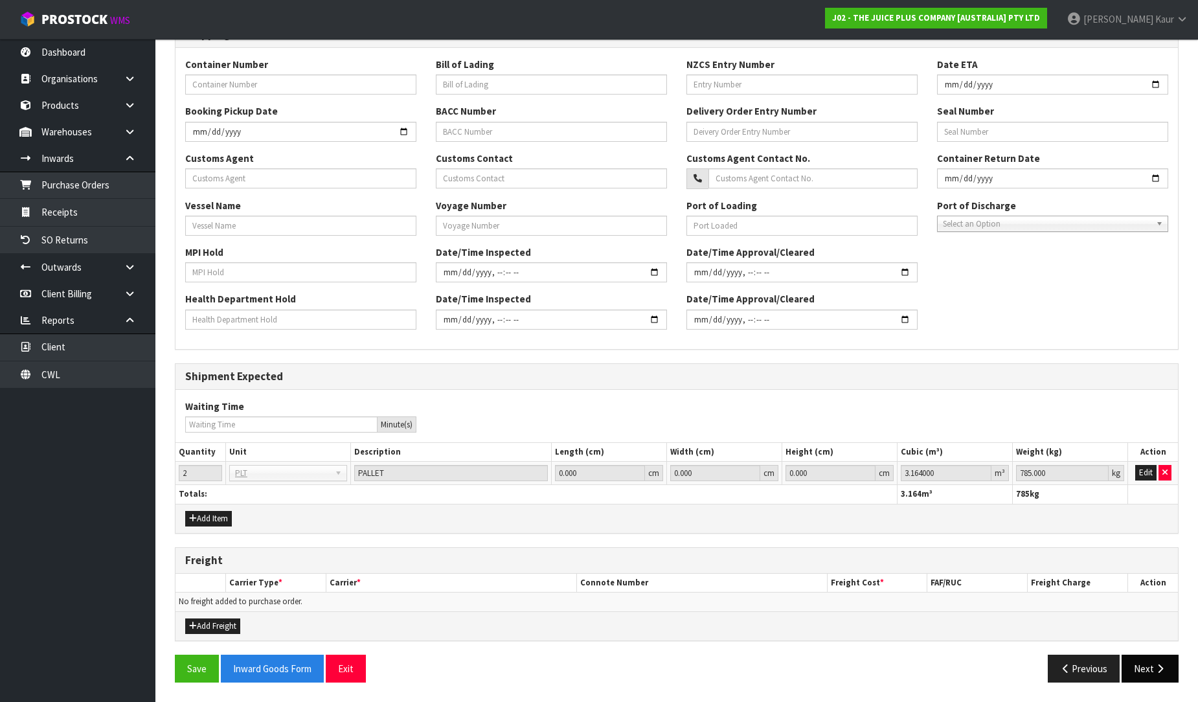
drag, startPoint x: 1145, startPoint y: 684, endPoint x: 1144, endPoint y: 673, distance: 11.1
click at [1145, 684] on div "Save Inward Goods Form Exit Previous Next" at bounding box center [676, 674] width 1023 height 38
click at [1142, 673] on button "Next" at bounding box center [1150, 669] width 57 height 28
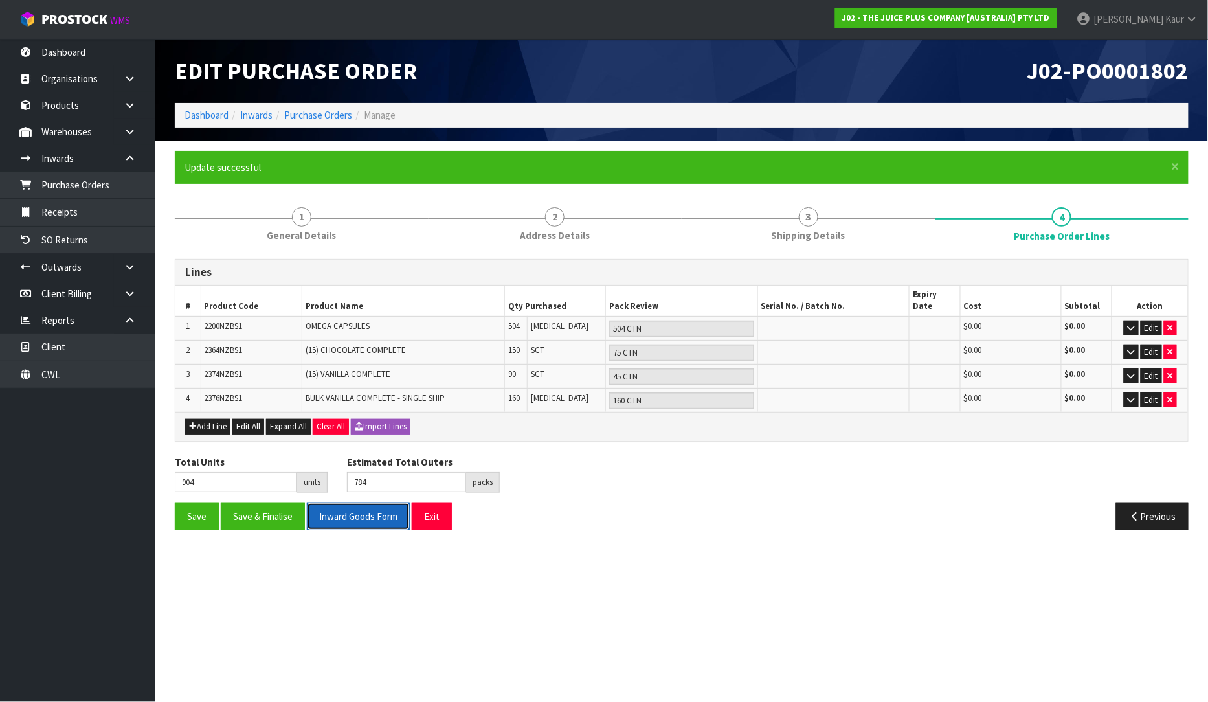
click at [352, 503] on button "Inward Goods Form" at bounding box center [358, 517] width 103 height 28
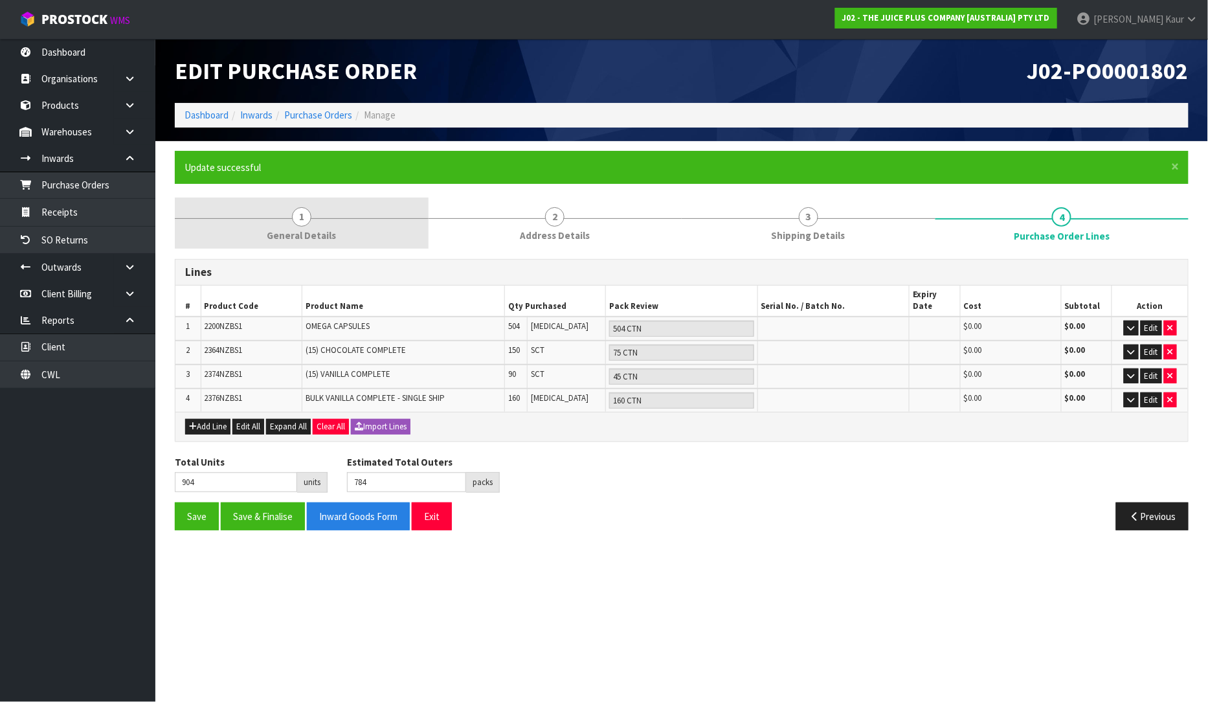
click at [312, 210] on link "1 General Details" at bounding box center [302, 223] width 254 height 51
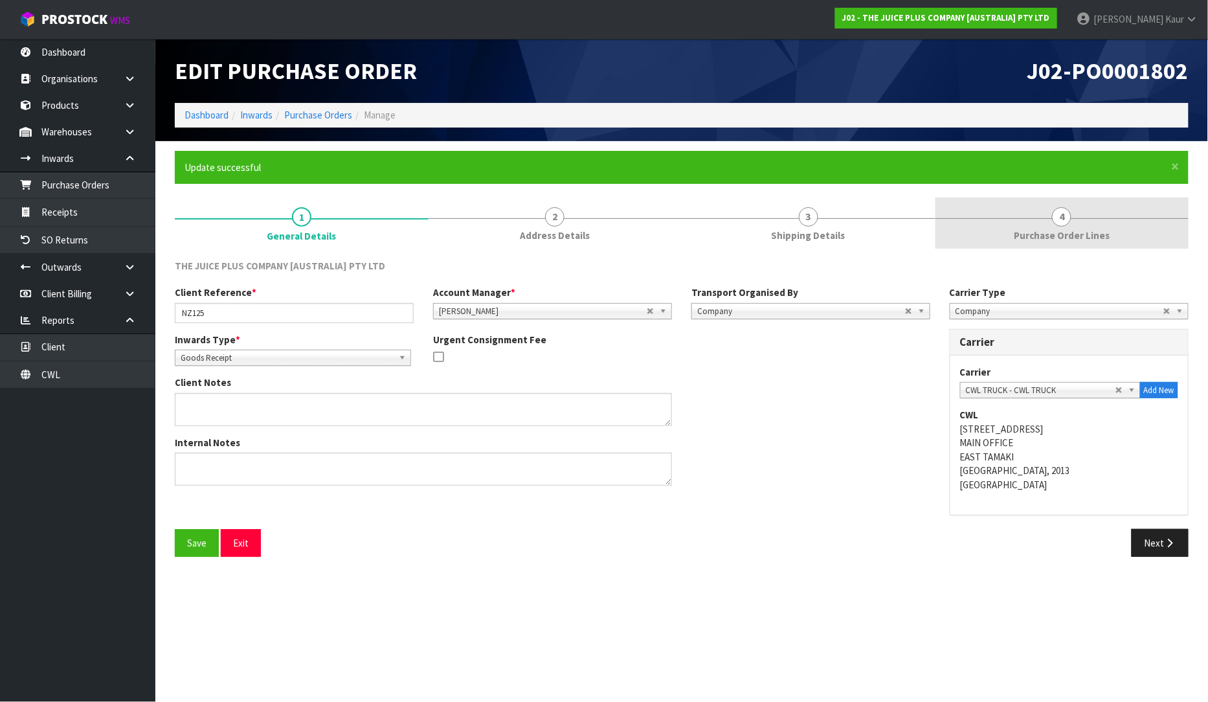
click at [1062, 236] on span "Purchase Order Lines" at bounding box center [1062, 236] width 96 height 14
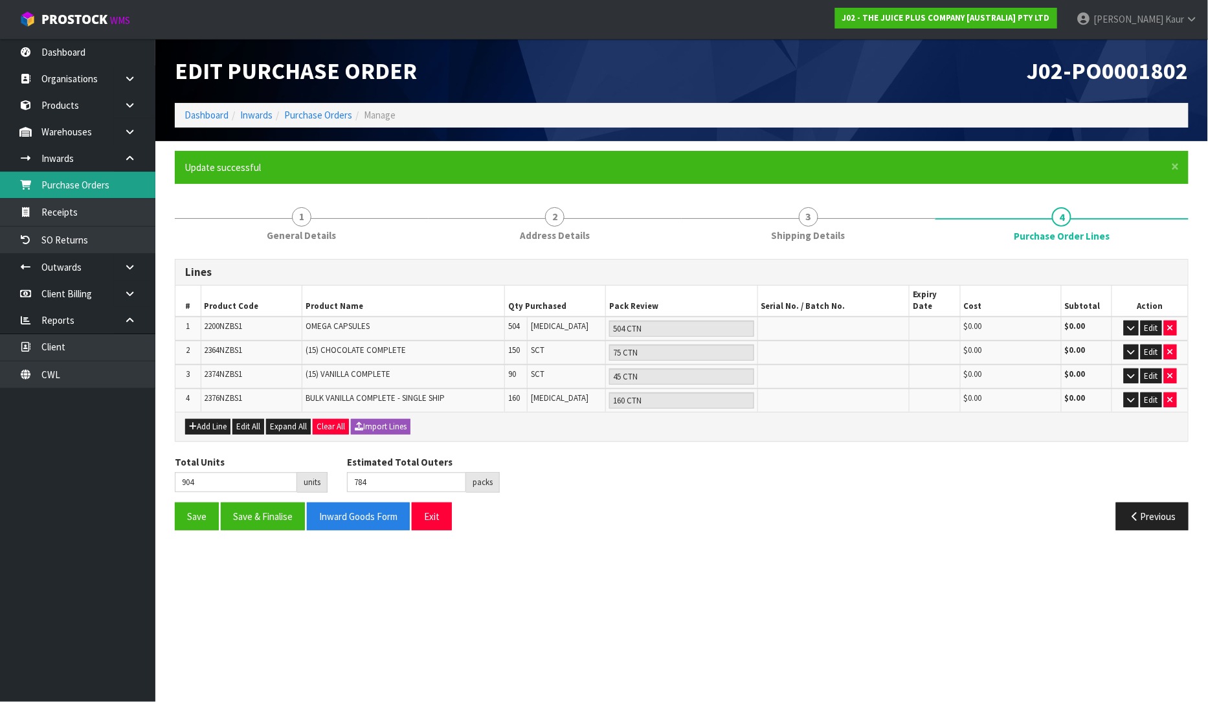
click at [78, 179] on link "Purchase Orders" at bounding box center [77, 185] width 155 height 27
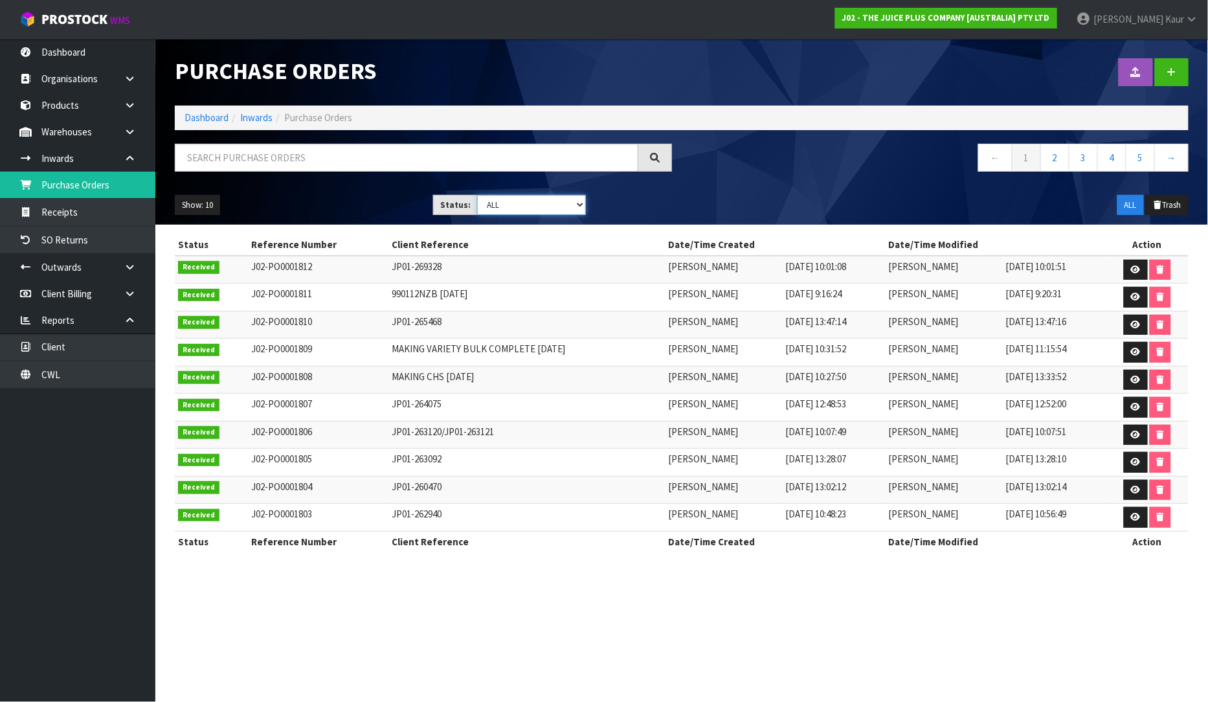
click at [582, 205] on select "Draft Pending Received Cancelled ALL" at bounding box center [531, 205] width 109 height 20
select select "string:0"
click at [477, 195] on select "Draft Pending Received Cancelled ALL" at bounding box center [531, 205] width 109 height 20
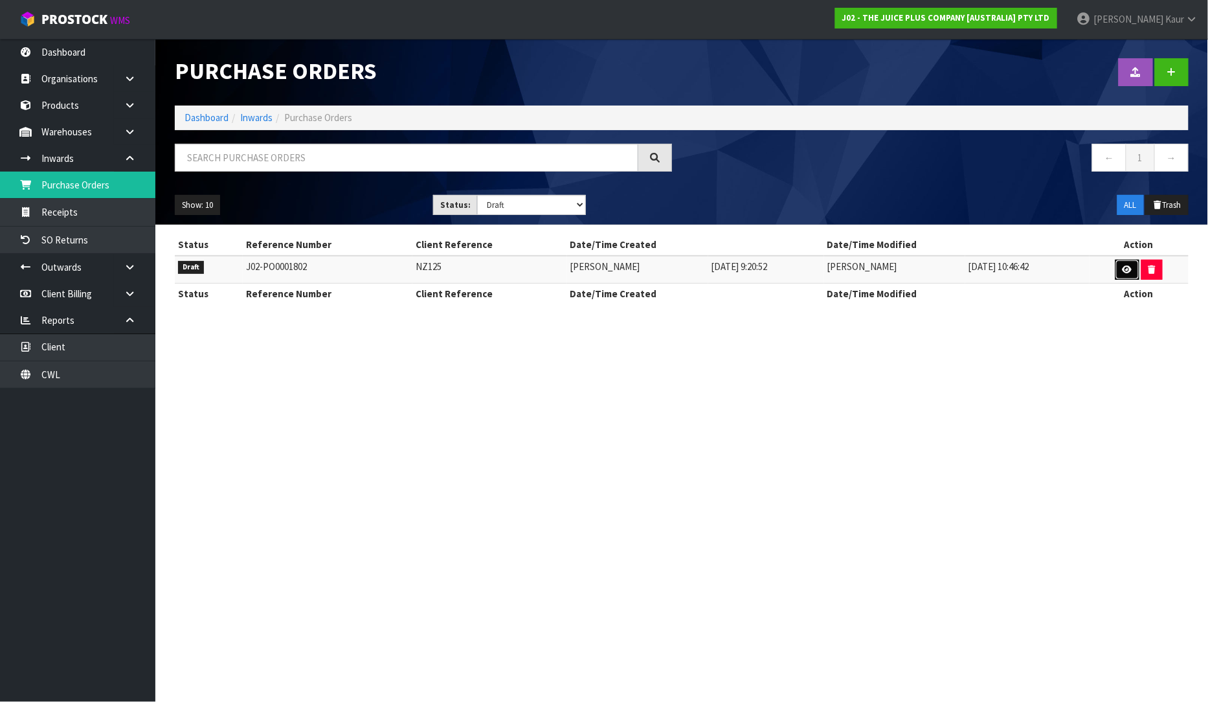
click at [1125, 267] on icon at bounding box center [1128, 270] width 10 height 8
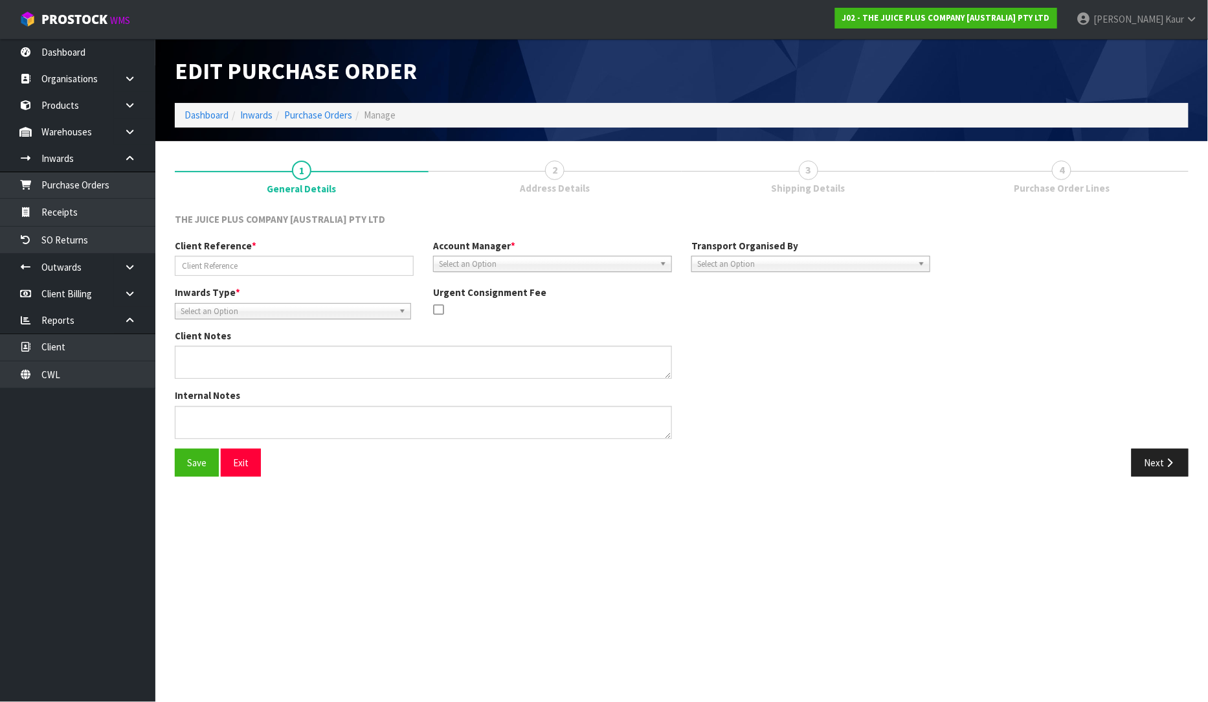
type input "NZ125"
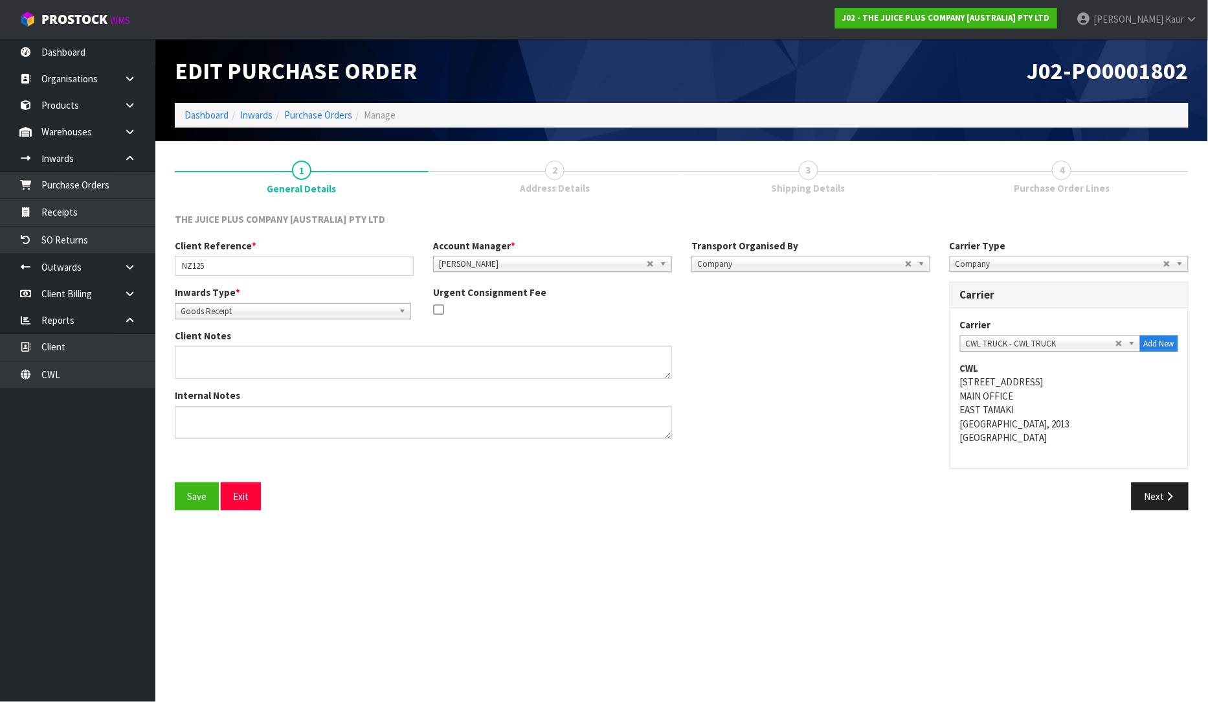
click at [836, 181] on span "Shipping Details" at bounding box center [809, 188] width 74 height 14
drag, startPoint x: 1151, startPoint y: 506, endPoint x: 1157, endPoint y: 547, distance: 40.7
click at [1155, 504] on button "Next" at bounding box center [1160, 496] width 57 height 28
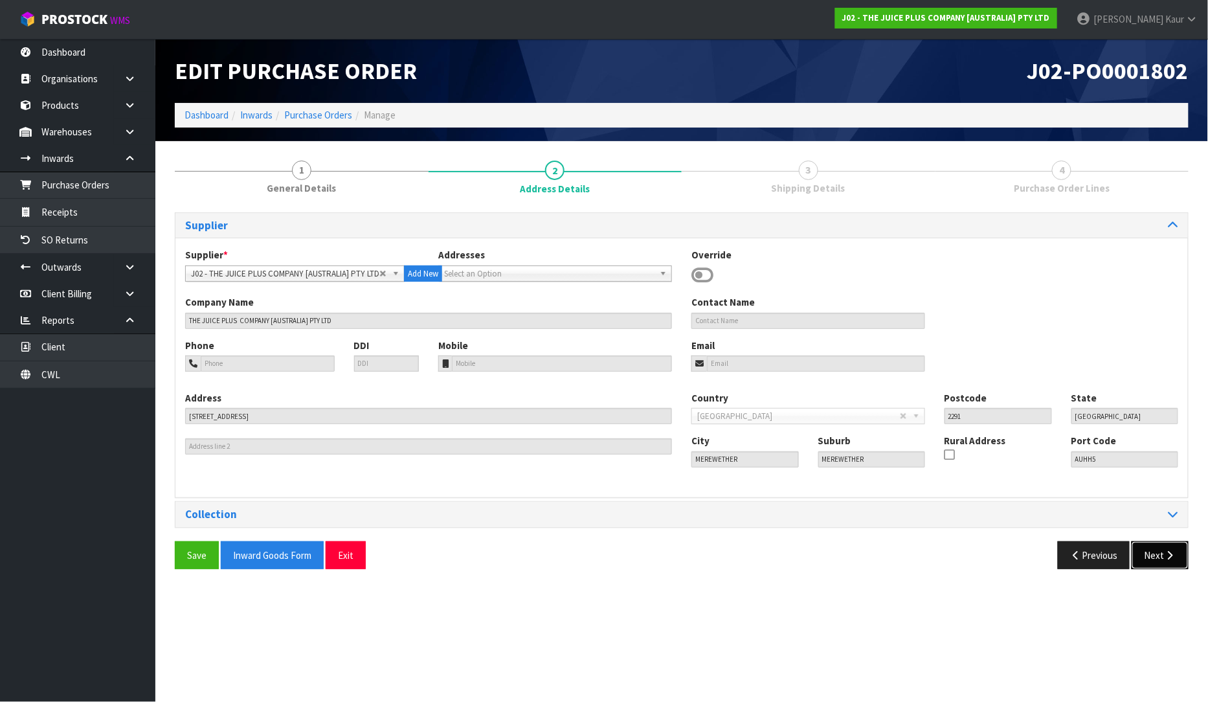
click at [1164, 561] on button "Next" at bounding box center [1160, 555] width 57 height 28
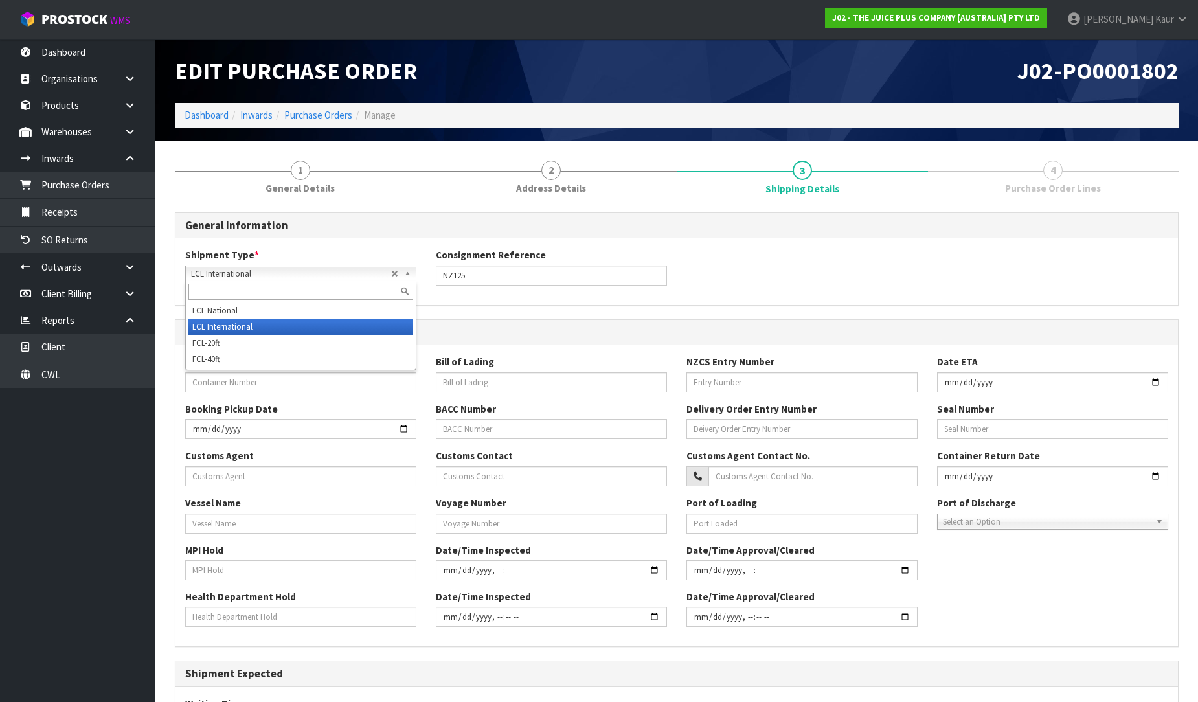
click at [258, 269] on span "LCL International" at bounding box center [291, 274] width 200 height 16
click at [737, 250] on div "Shipment Type * LCL National LCL International FCL-20ft FCL-40ft LCL Internatio…" at bounding box center [676, 271] width 1002 height 47
click at [259, 273] on span "LCL International" at bounding box center [291, 274] width 200 height 16
click at [374, 169] on link "1 General Details" at bounding box center [300, 176] width 251 height 51
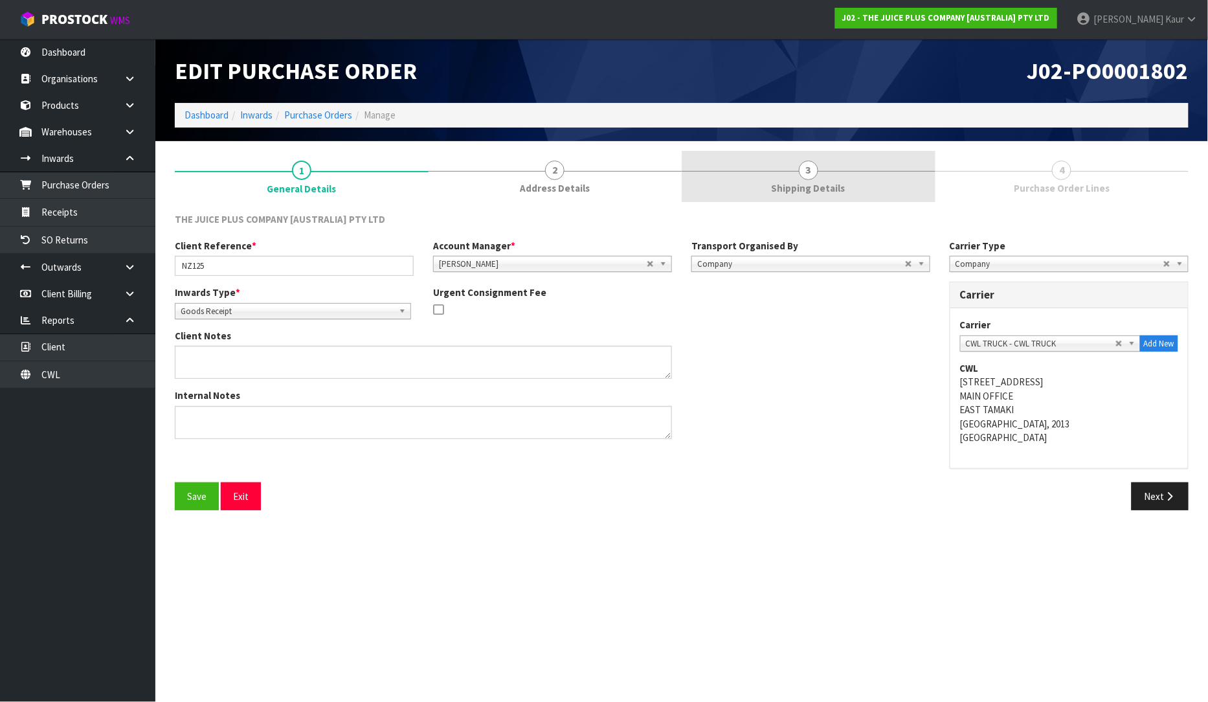
click at [813, 195] on span "Shipping Details" at bounding box center [809, 188] width 74 height 14
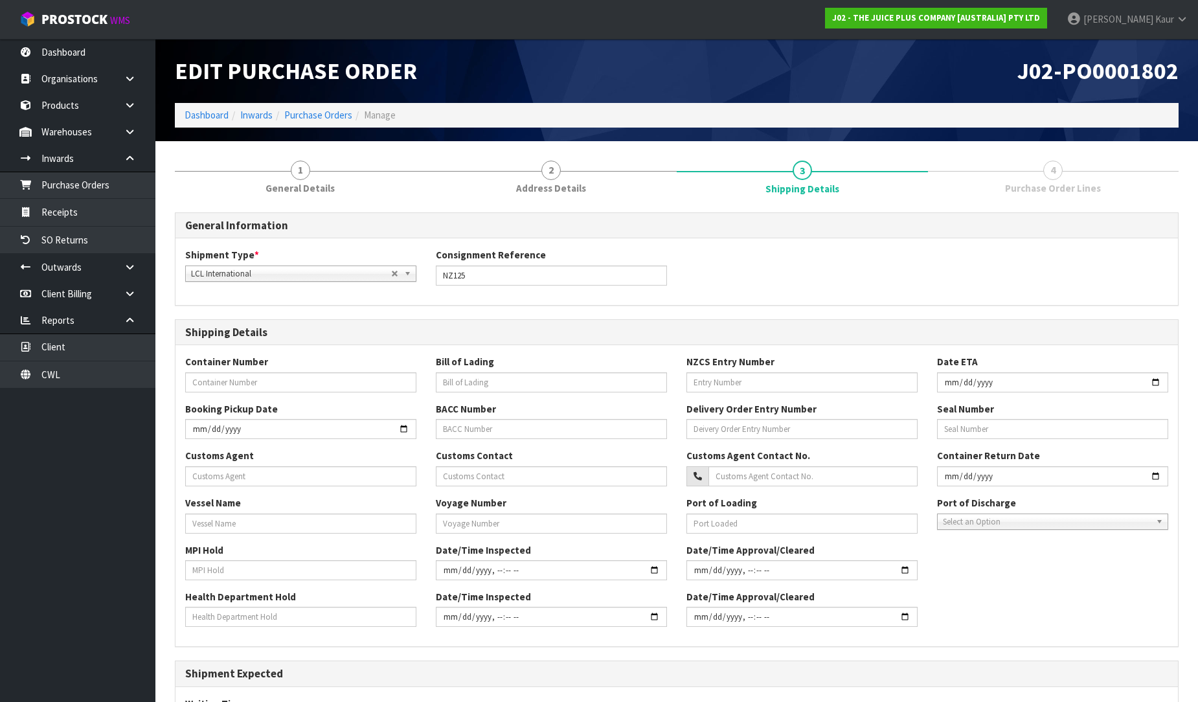
click at [270, 267] on span "LCL International" at bounding box center [291, 274] width 200 height 16
click at [784, 256] on div "Shipment Type * LCL National LCL International FCL-20ft FCL-40ft LCL Internatio…" at bounding box center [676, 271] width 1002 height 47
click at [228, 373] on input "text" at bounding box center [300, 382] width 231 height 20
click at [528, 380] on input "text" at bounding box center [551, 382] width 231 height 20
click at [751, 379] on input "text" at bounding box center [801, 382] width 231 height 20
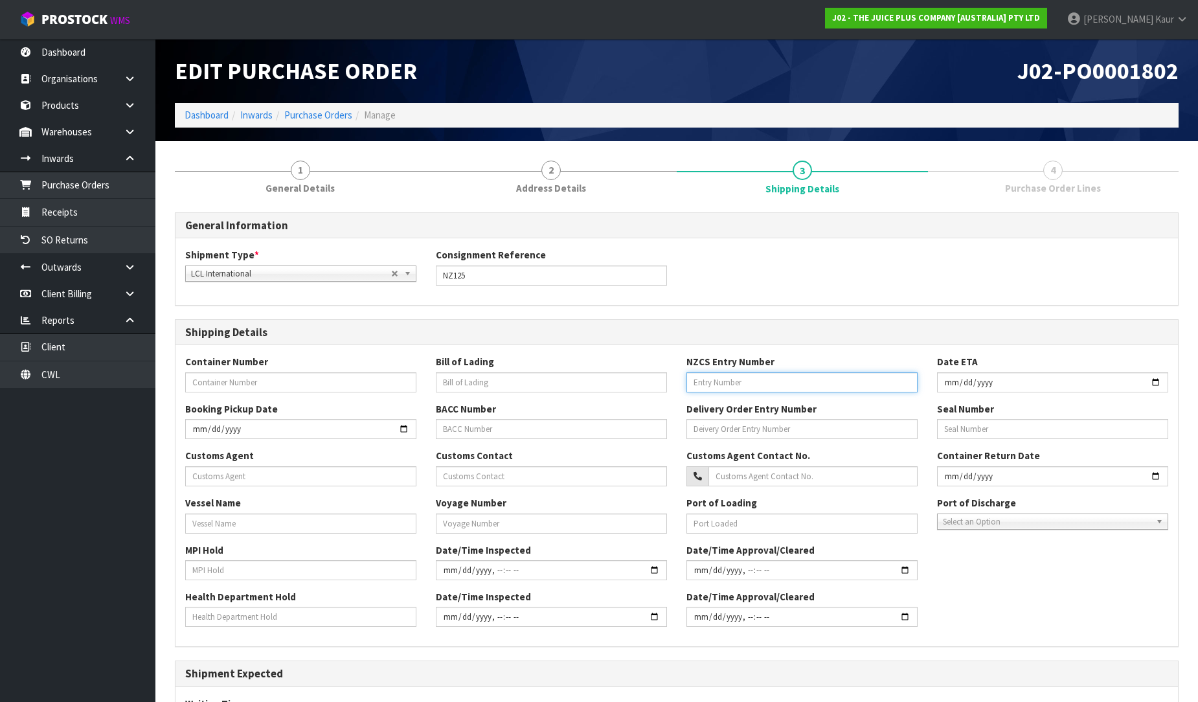
click at [787, 382] on input "text" at bounding box center [801, 382] width 231 height 20
click at [1021, 431] on input "text" at bounding box center [1052, 429] width 231 height 20
click at [221, 481] on input "text" at bounding box center [300, 476] width 231 height 20
click at [229, 527] on input "text" at bounding box center [300, 524] width 231 height 20
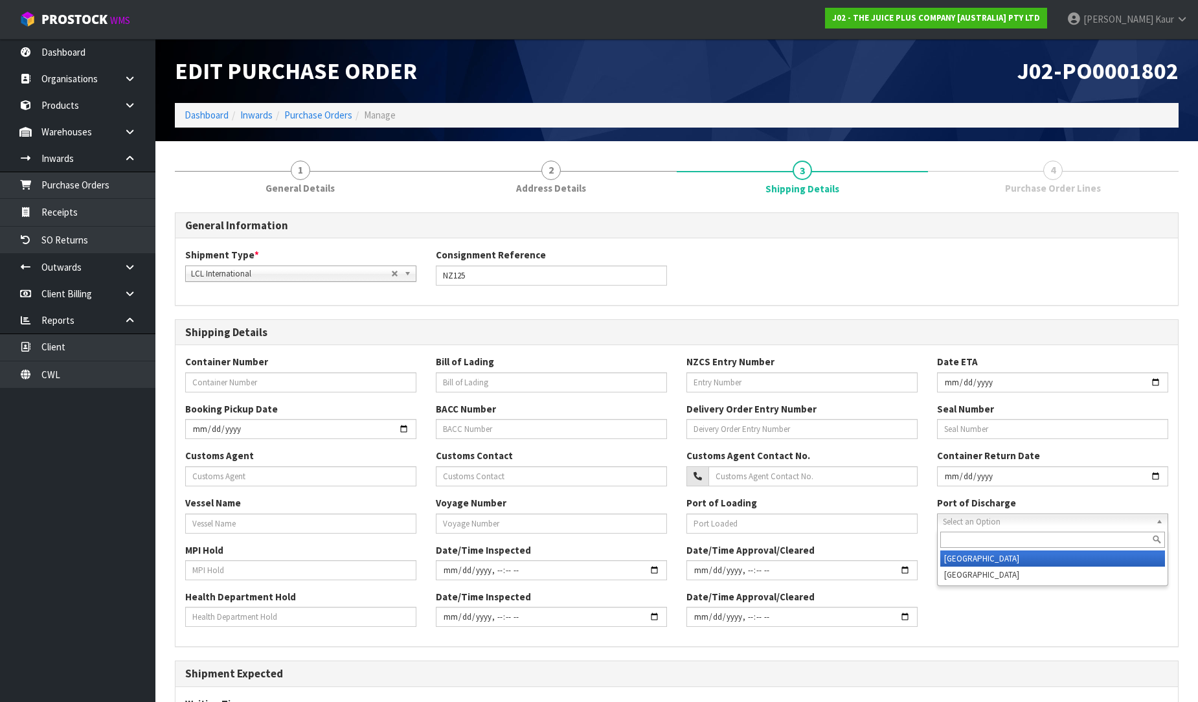
click at [1019, 521] on span "Select an Option" at bounding box center [1047, 522] width 208 height 16
click at [1008, 606] on div "Health Department Hold Date/Time Inspected Date/Time Approval/Cleared" at bounding box center [676, 613] width 1002 height 47
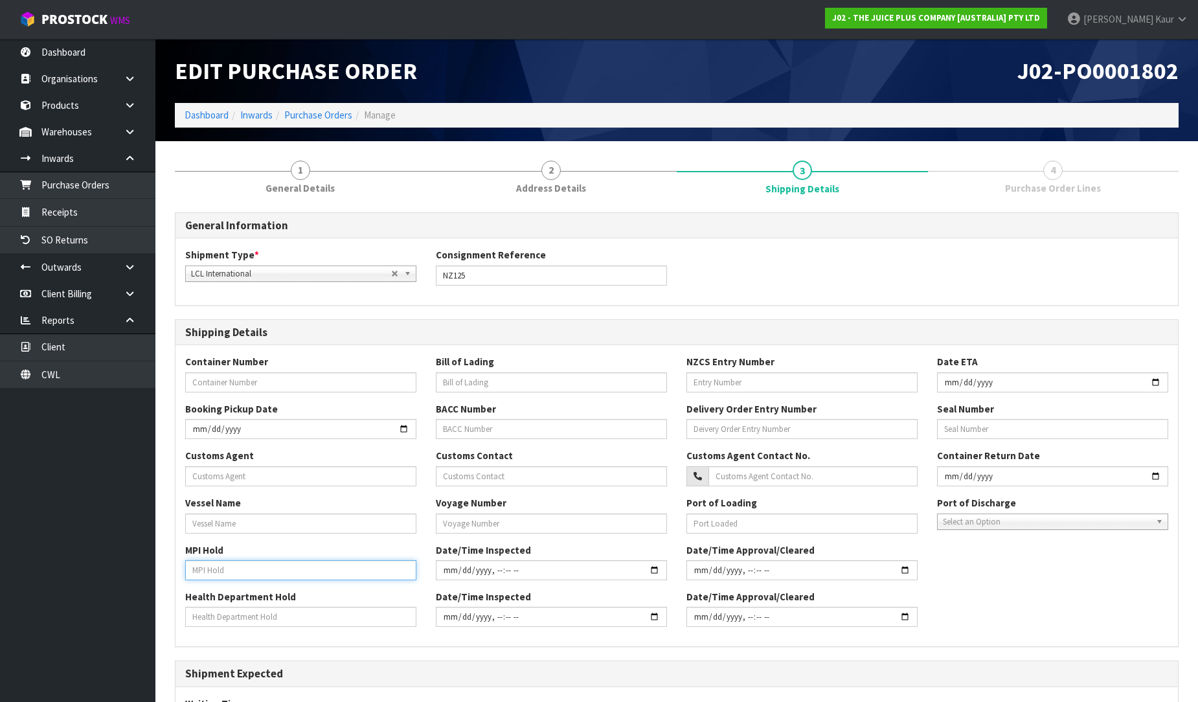
click at [247, 567] on input "text" at bounding box center [300, 570] width 231 height 20
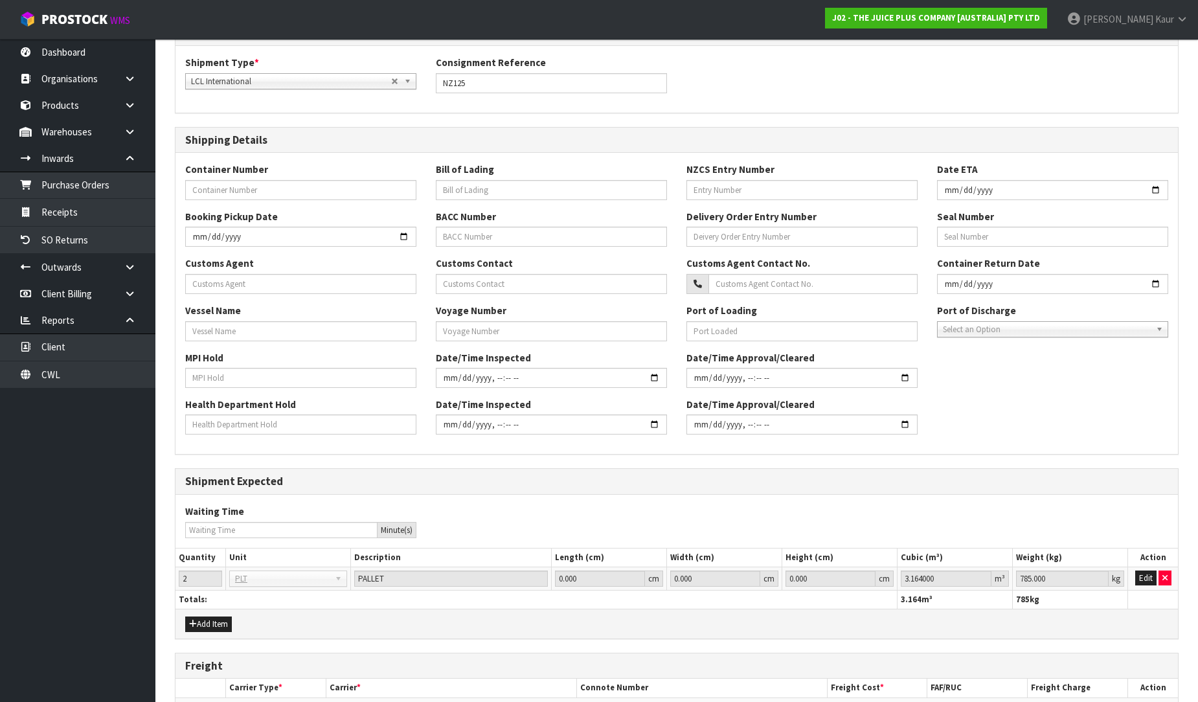
scroll to position [298, 0]
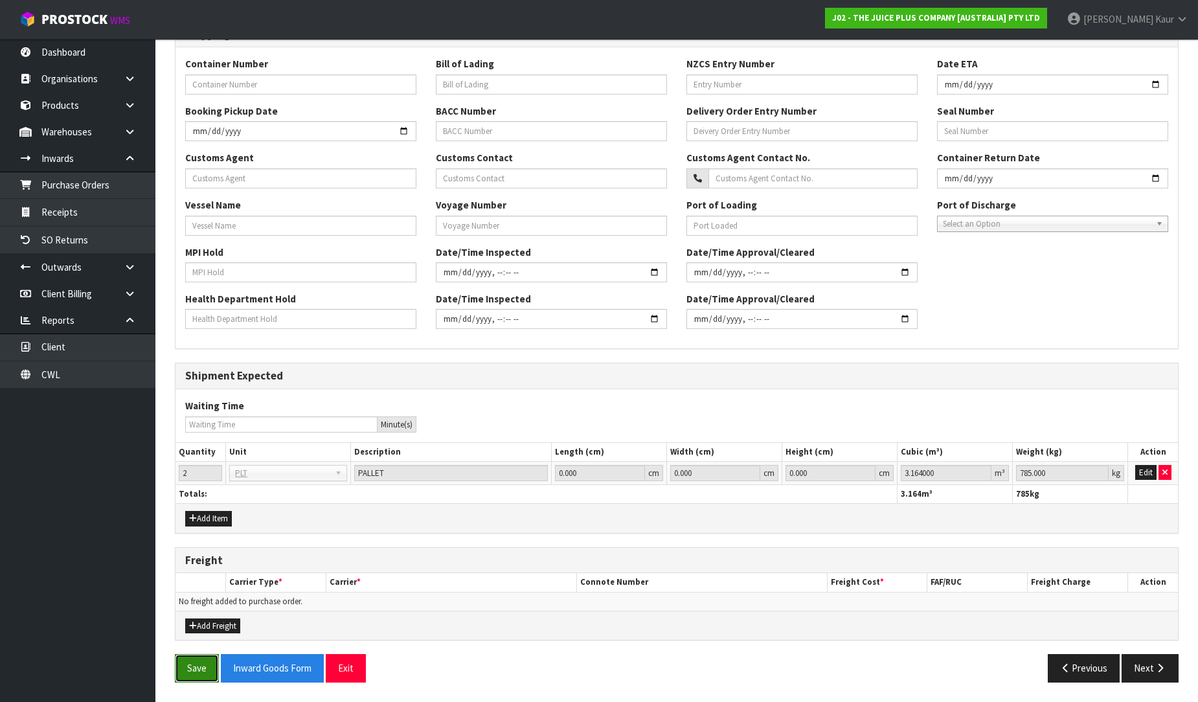
drag, startPoint x: 190, startPoint y: 670, endPoint x: 199, endPoint y: 655, distance: 16.9
click at [190, 670] on button "Save" at bounding box center [197, 668] width 44 height 28
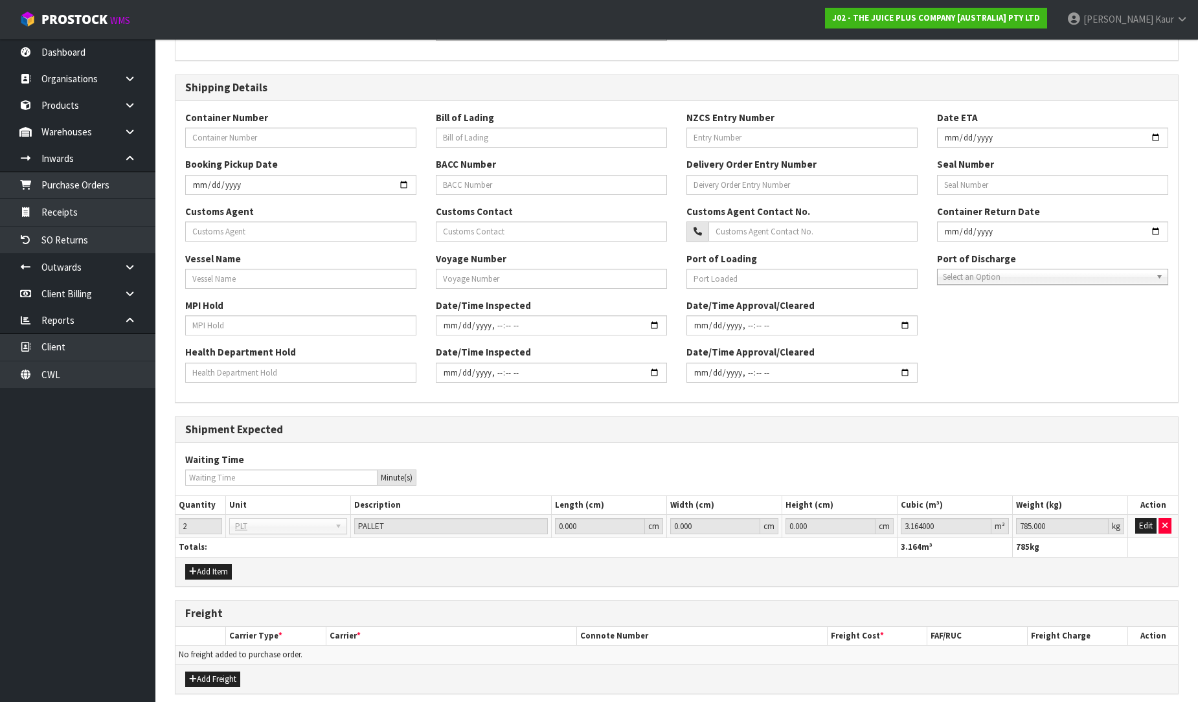
scroll to position [0, 0]
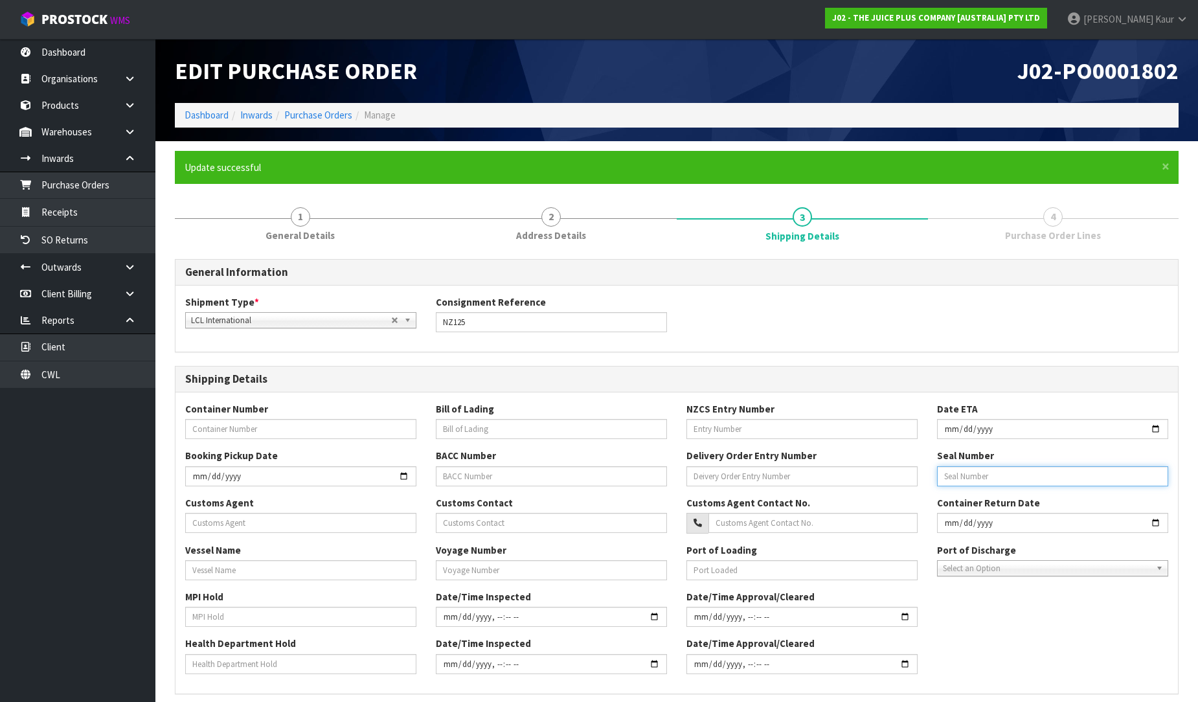
click at [975, 482] on input "text" at bounding box center [1052, 476] width 231 height 20
click at [106, 366] on link "CWL" at bounding box center [77, 374] width 155 height 27
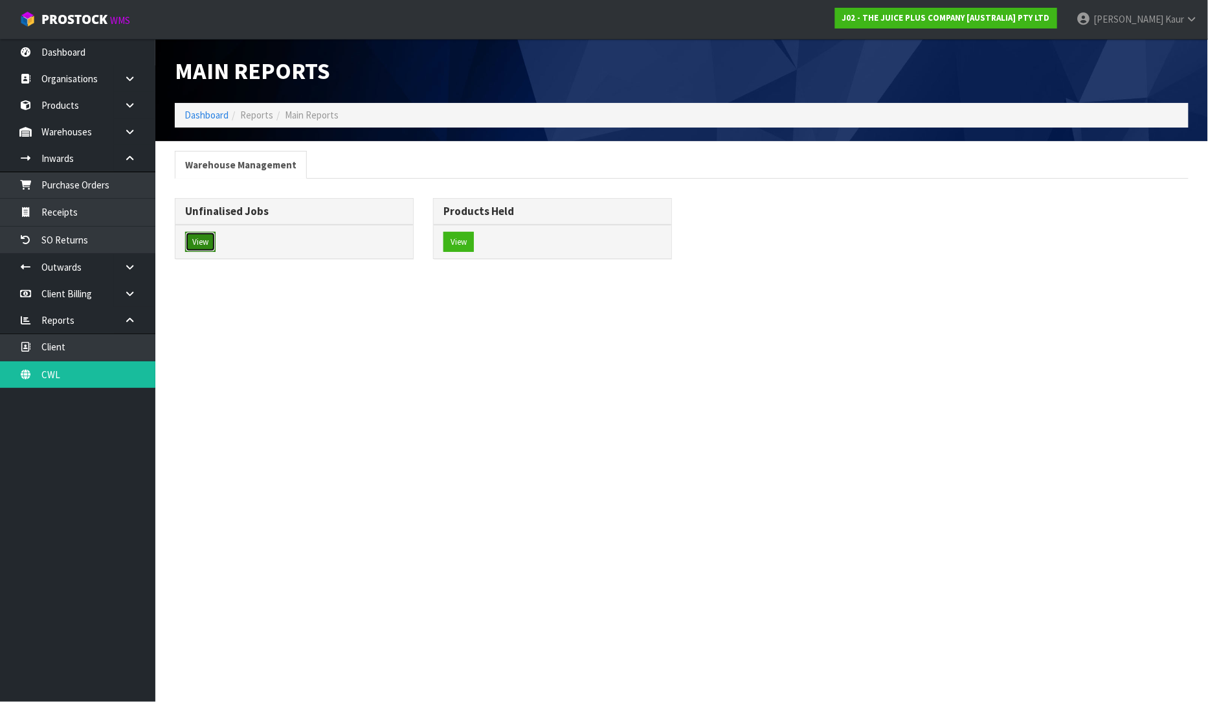
click at [202, 238] on button "View" at bounding box center [200, 242] width 30 height 21
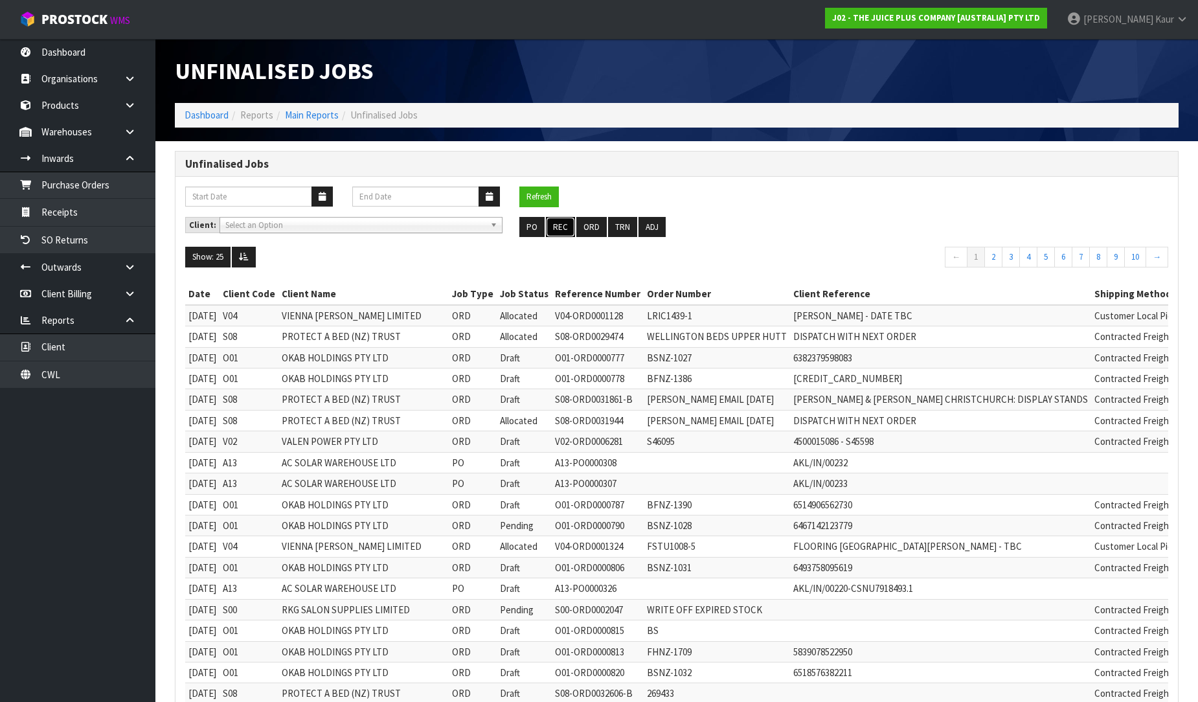
click at [565, 219] on button "REC" at bounding box center [560, 227] width 29 height 21
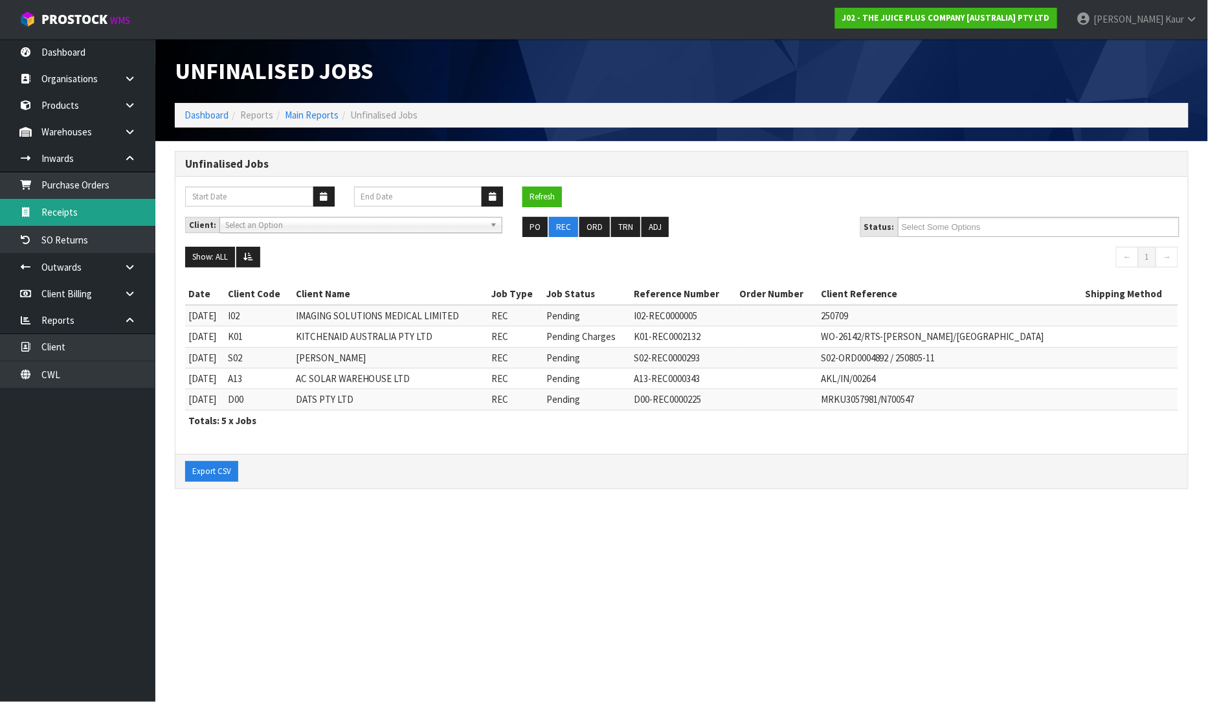
click at [69, 212] on link "Receipts" at bounding box center [77, 212] width 155 height 27
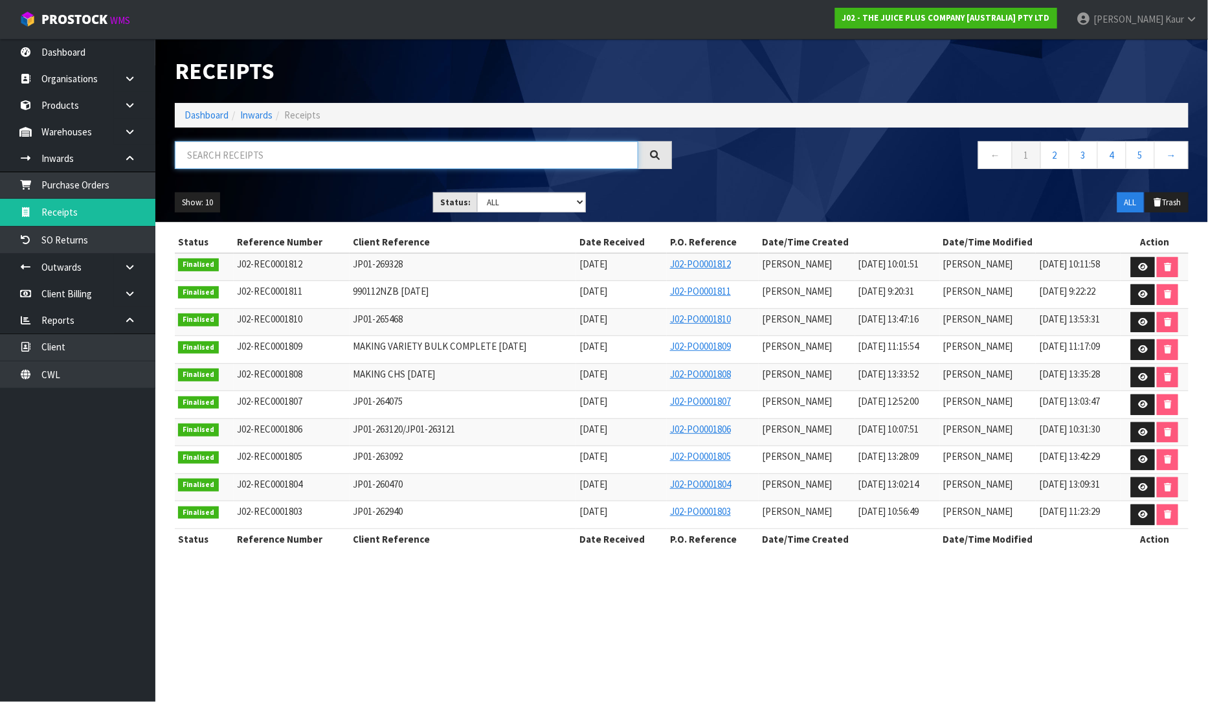
click at [205, 152] on input "text" at bounding box center [407, 155] width 464 height 28
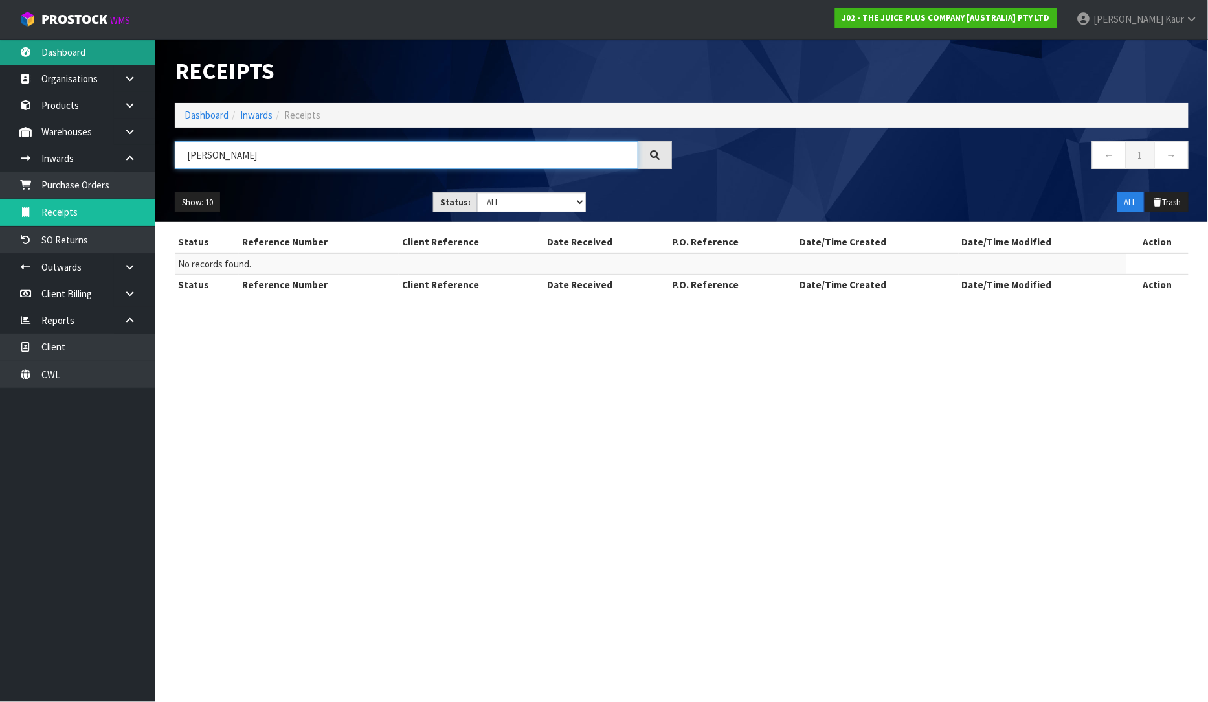
type input "GEENA"
click at [88, 45] on link "Dashboard" at bounding box center [77, 52] width 155 height 27
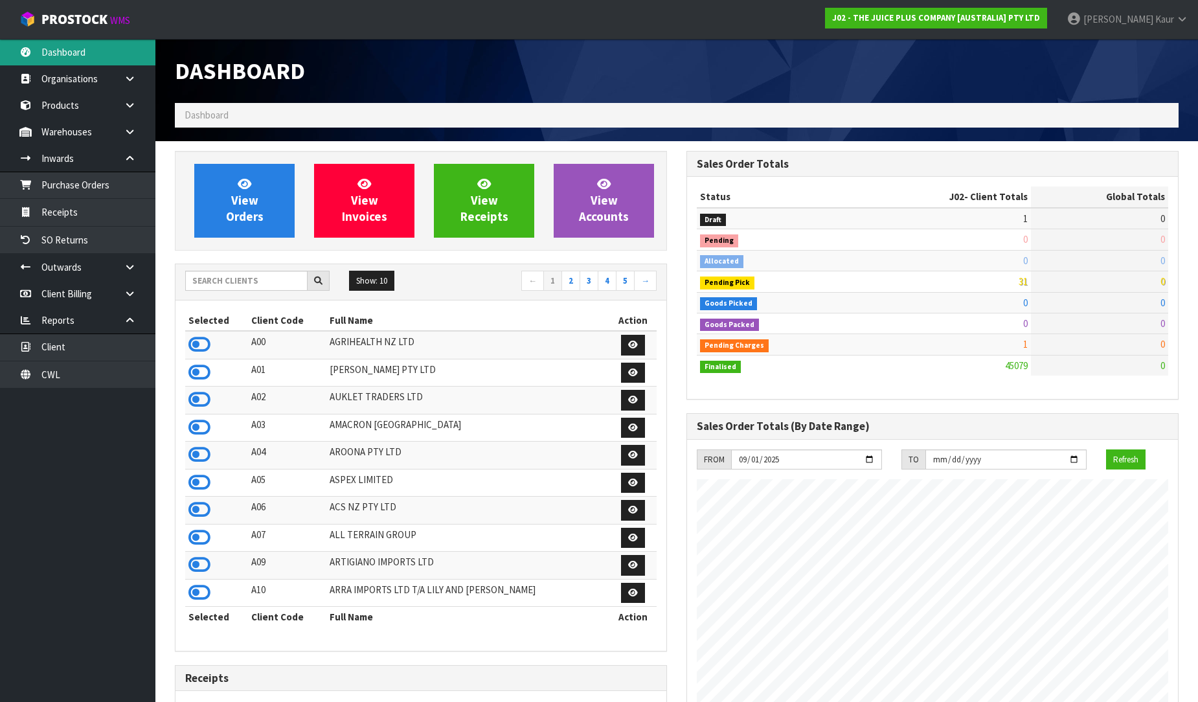
scroll to position [981, 512]
click at [214, 279] on input "text" at bounding box center [246, 281] width 122 height 20
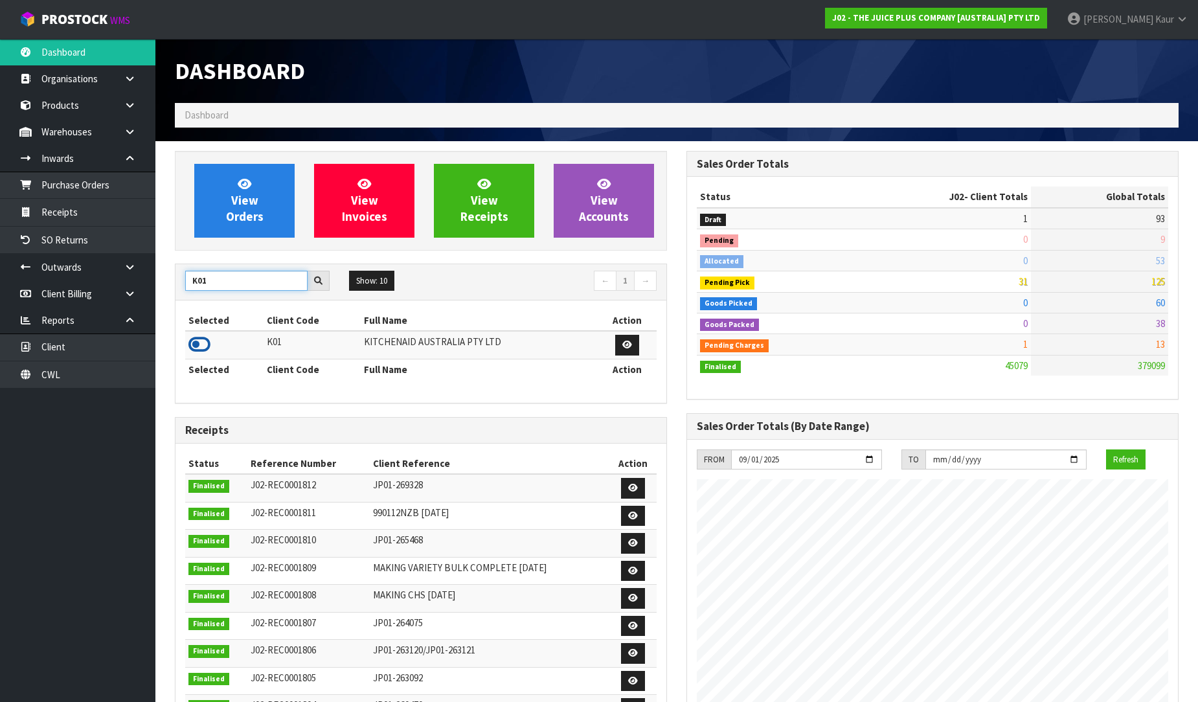
type input "K01"
click at [199, 344] on icon at bounding box center [199, 344] width 22 height 19
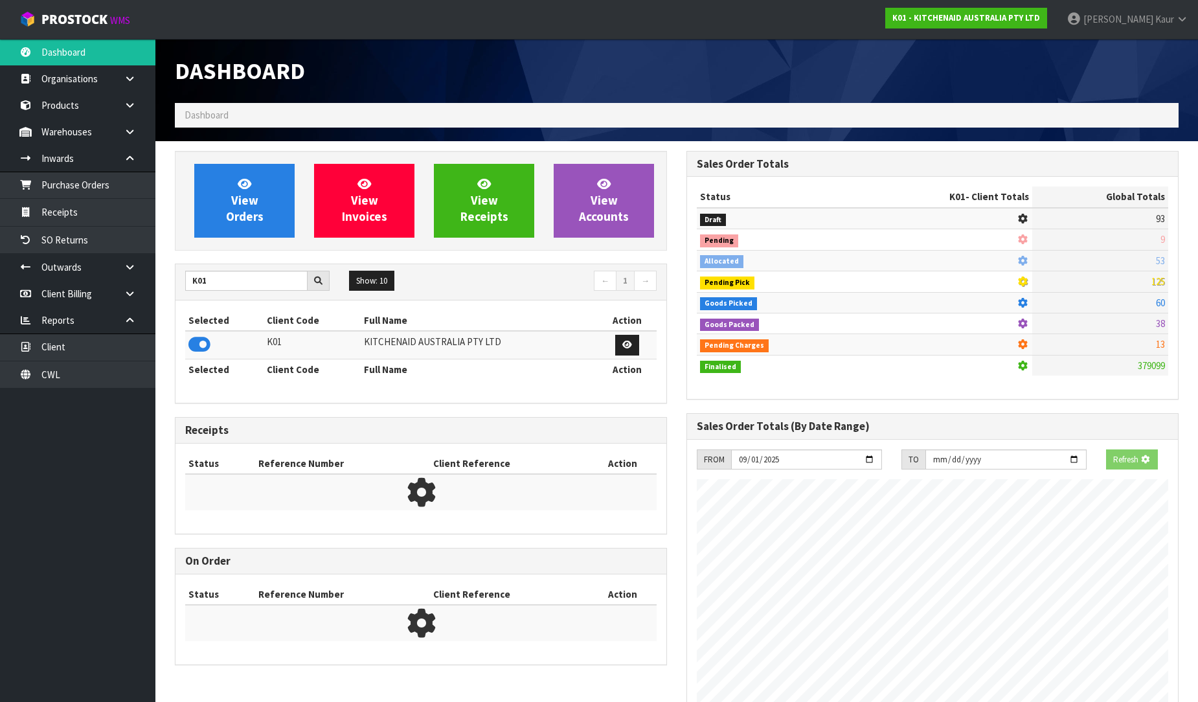
scroll to position [808, 512]
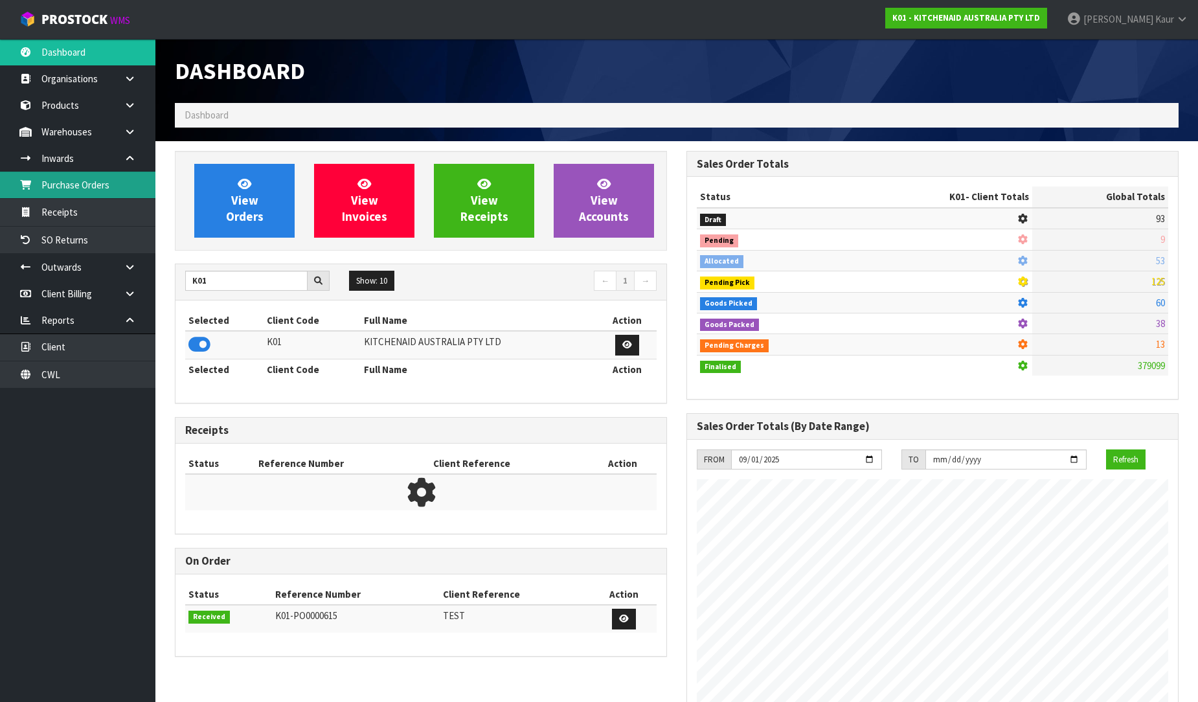
drag, startPoint x: 105, startPoint y: 192, endPoint x: 113, endPoint y: 192, distance: 8.4
click at [105, 192] on link "Purchase Orders" at bounding box center [77, 185] width 155 height 27
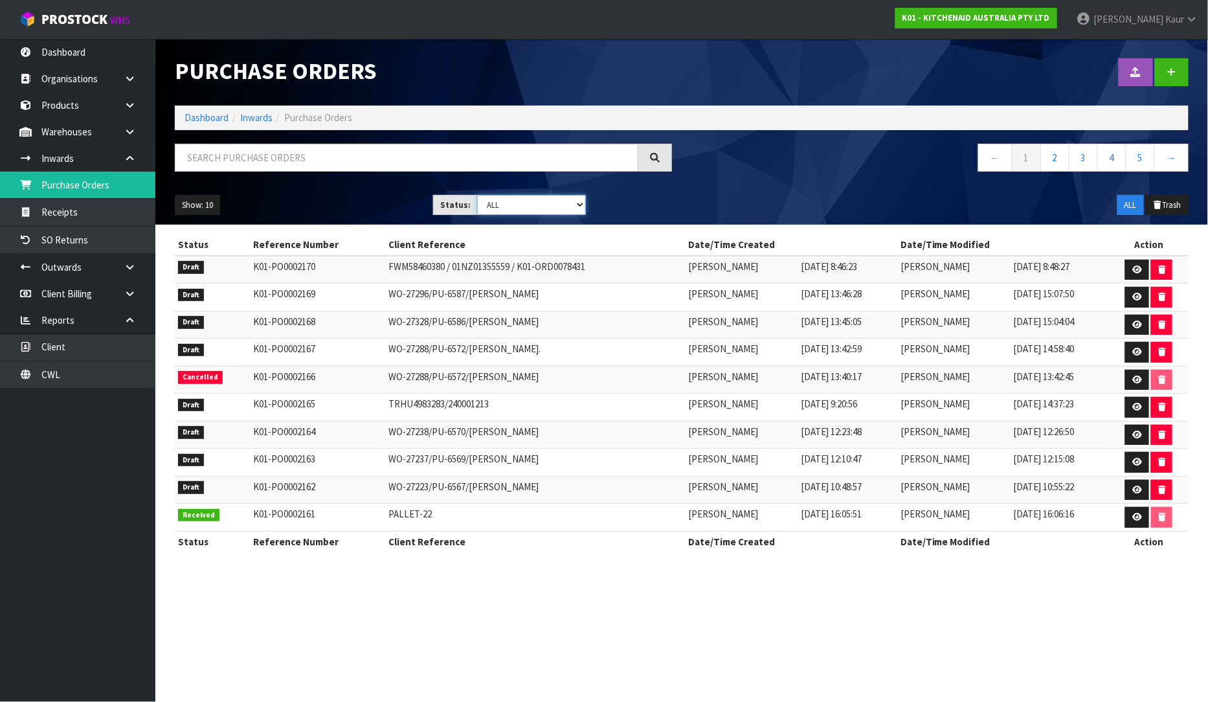
click at [574, 205] on select "Draft Pending Received Cancelled ALL" at bounding box center [531, 205] width 109 height 20
select select "string:1"
click at [477, 195] on select "Draft Pending Received Cancelled ALL" at bounding box center [531, 205] width 109 height 20
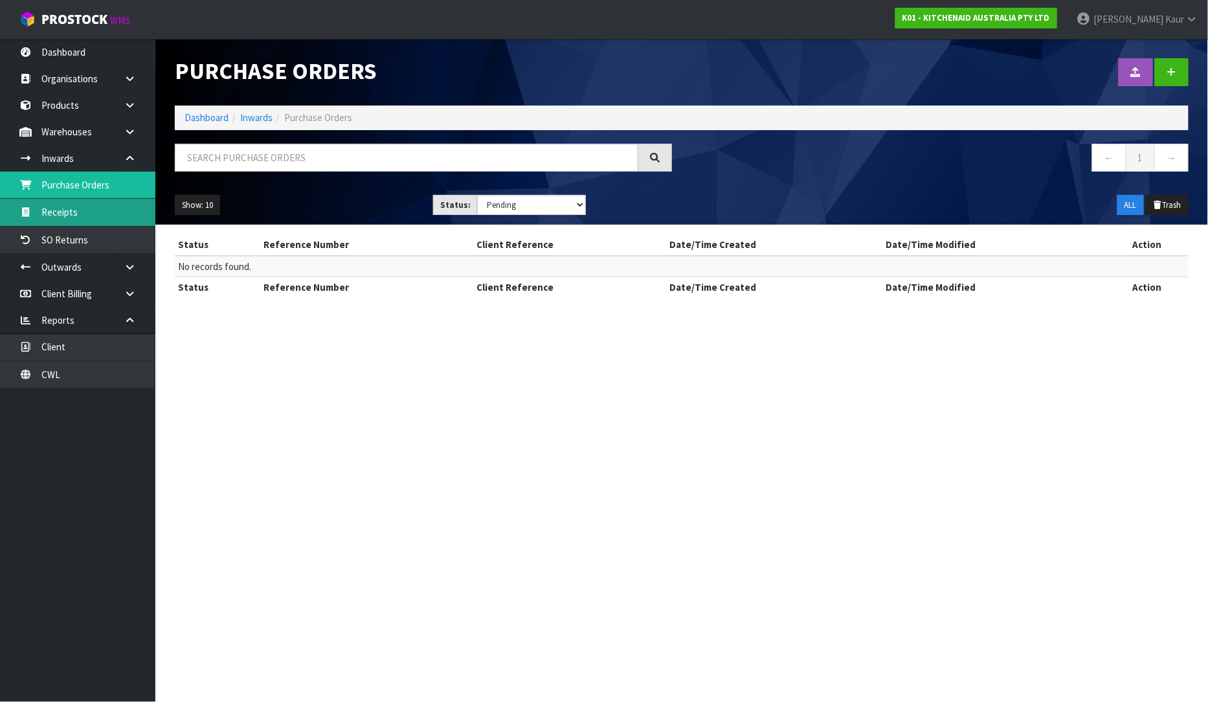
click at [117, 211] on link "Receipts" at bounding box center [77, 212] width 155 height 27
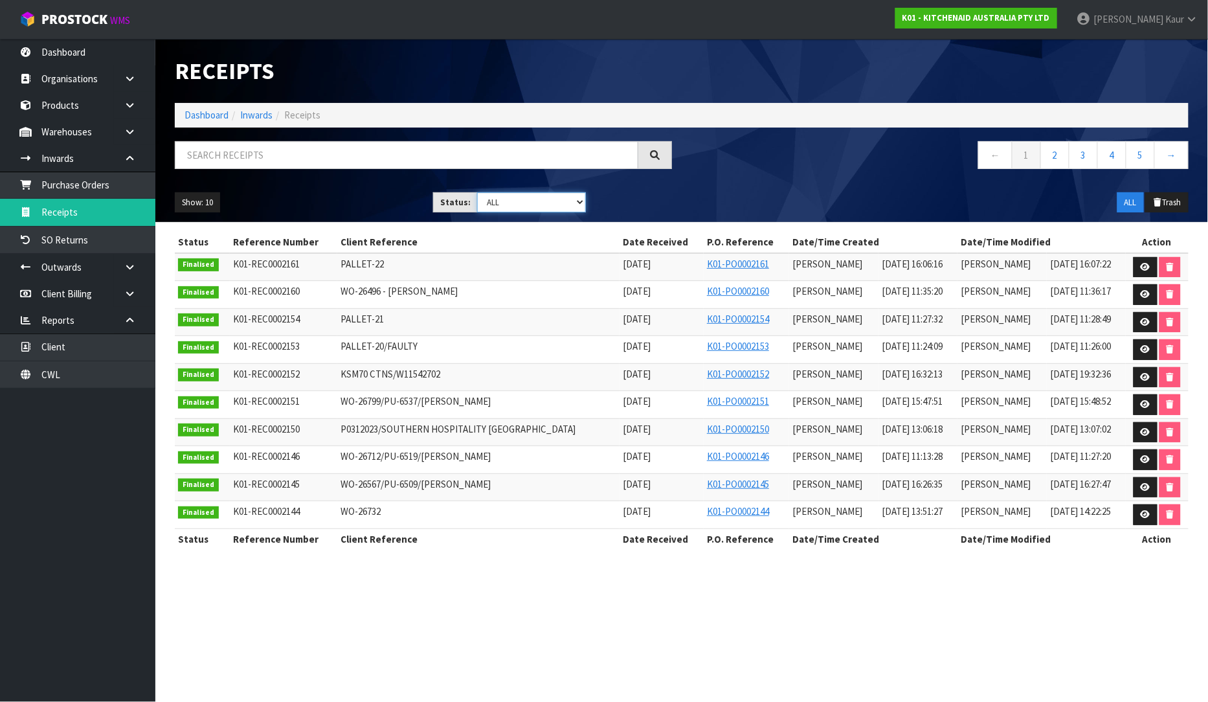
click at [575, 201] on select "Draft Pending Goods Checked Goods Putaway Pending Charges Finalised Cancelled A…" at bounding box center [531, 202] width 109 height 20
click at [477, 192] on select "Draft Pending Goods Checked Goods Putaway Pending Charges Finalised Cancelled A…" at bounding box center [531, 202] width 109 height 20
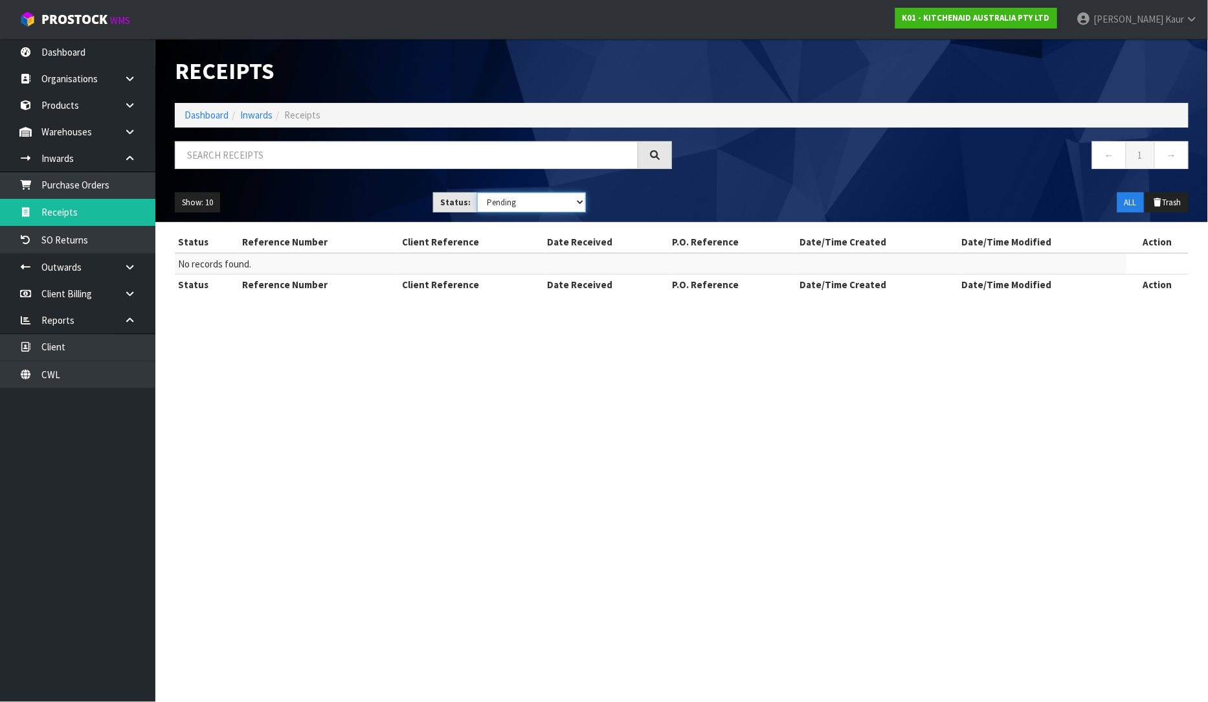
click at [580, 201] on select "Draft Pending Goods Checked Goods Putaway Pending Charges Finalised Cancelled A…" at bounding box center [531, 202] width 109 height 20
select select "string:4"
click at [477, 192] on select "Draft Pending Goods Checked Goods Putaway Pending Charges Finalised Cancelled A…" at bounding box center [531, 202] width 109 height 20
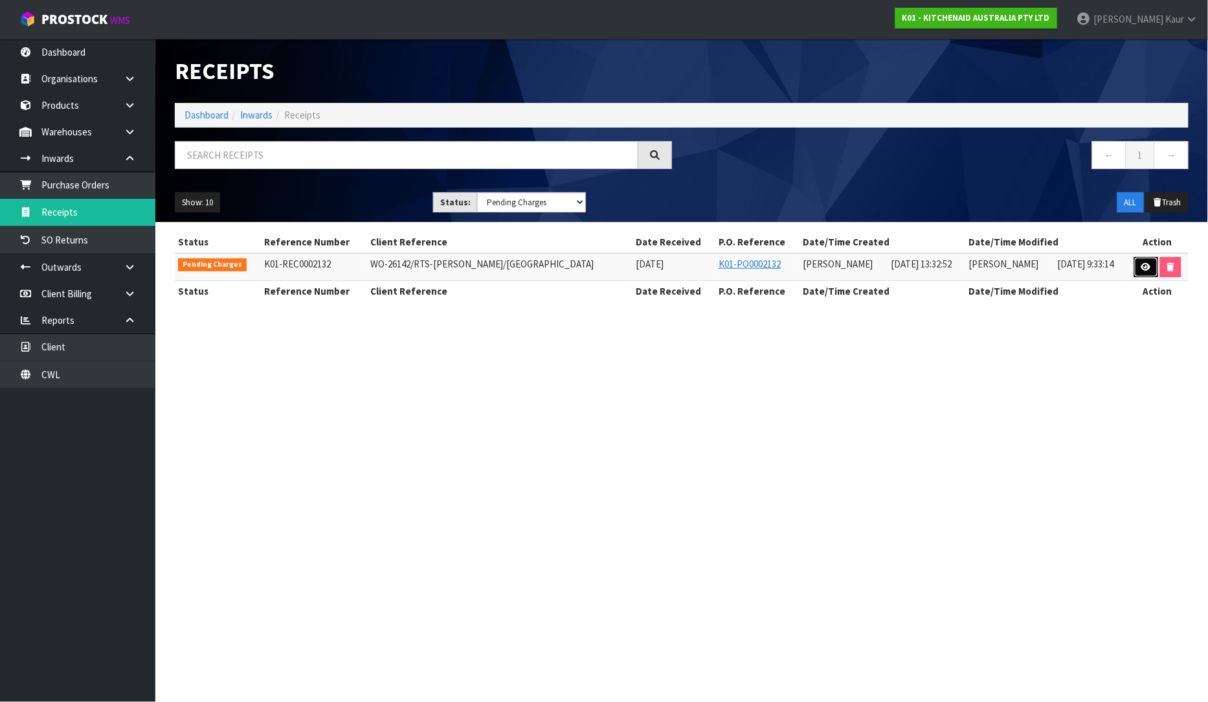
click at [1142, 267] on icon at bounding box center [1147, 267] width 10 height 8
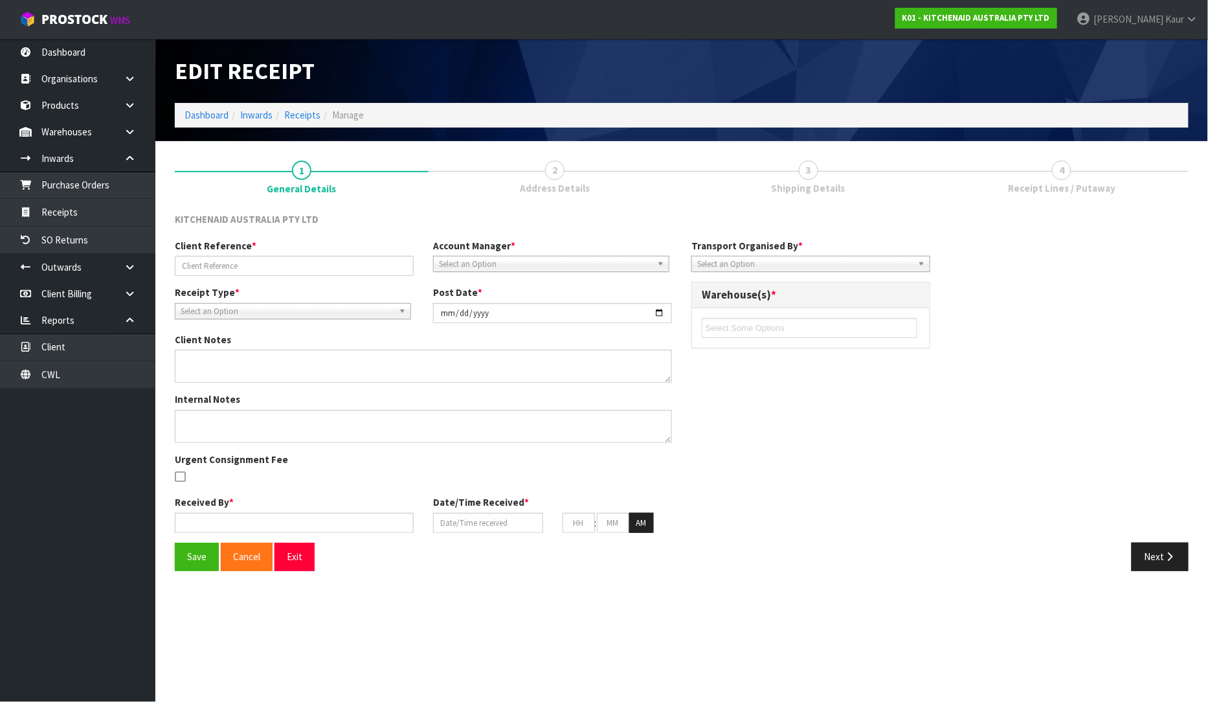
type input "WO-26142/RTS-GEENA CAMPBELL/WELLINGTON"
type input "2025-08-01"
type input "Prabhneet Kaur"
type input "01/08/2025"
type input "01"
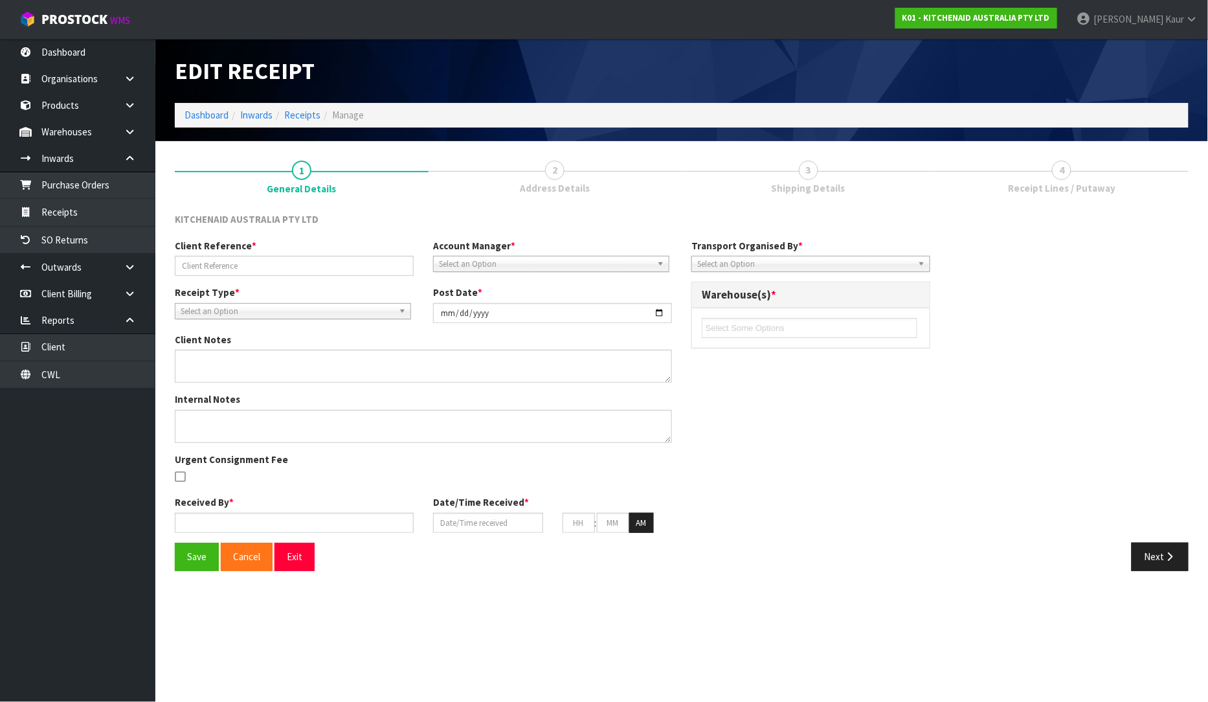
type input "32"
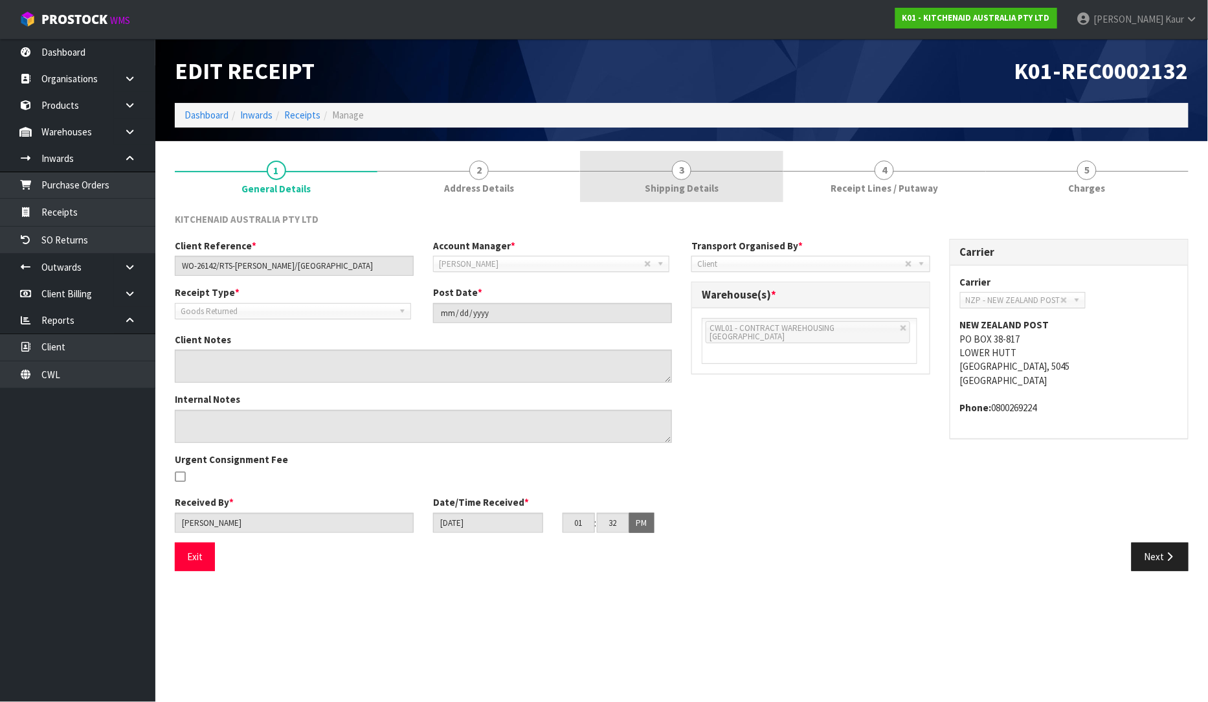
click at [678, 172] on span "3" at bounding box center [681, 170] width 19 height 19
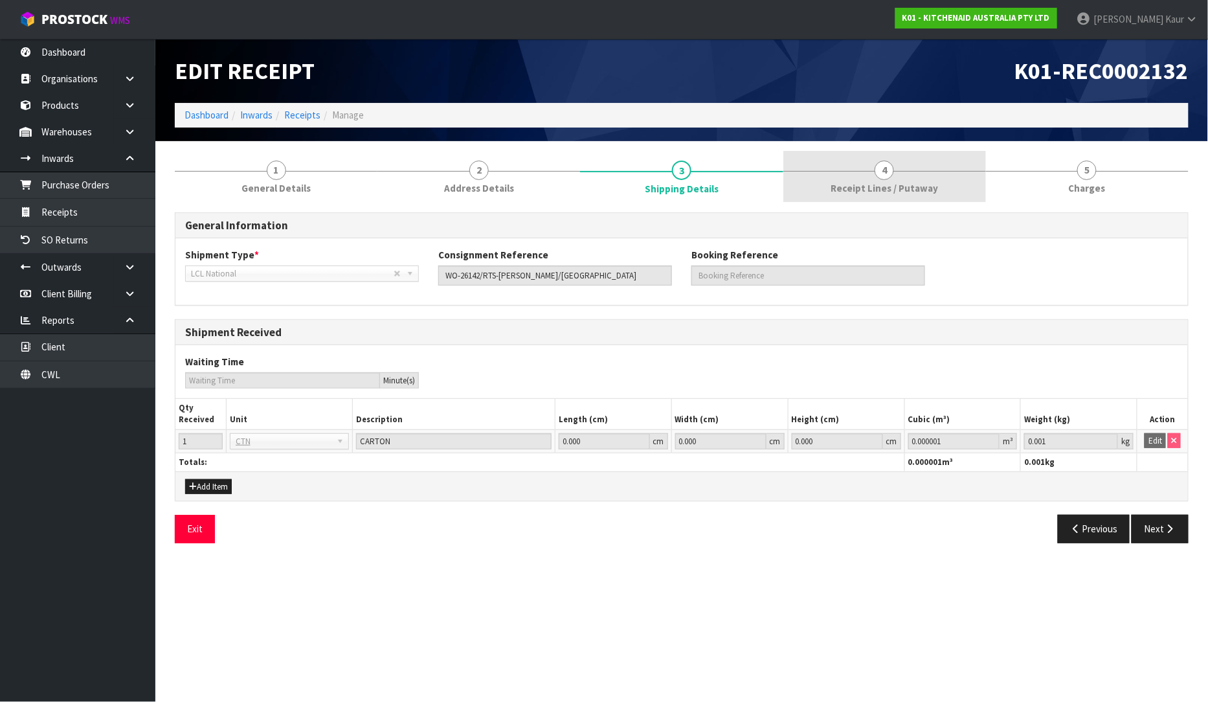
click at [918, 189] on span "Receipt Lines / Putaway" at bounding box center [884, 188] width 107 height 14
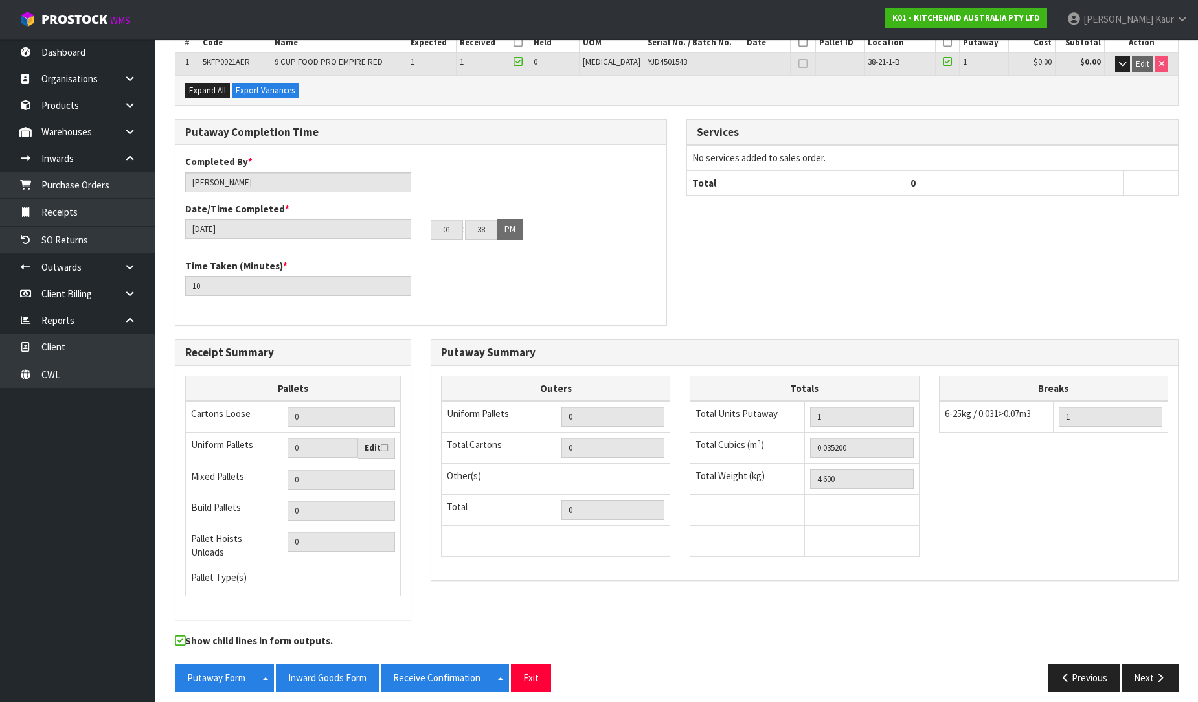
scroll to position [218, 0]
drag, startPoint x: 1159, startPoint y: 674, endPoint x: 1154, endPoint y: 659, distance: 16.4
click at [1159, 672] on button "Next" at bounding box center [1150, 677] width 57 height 28
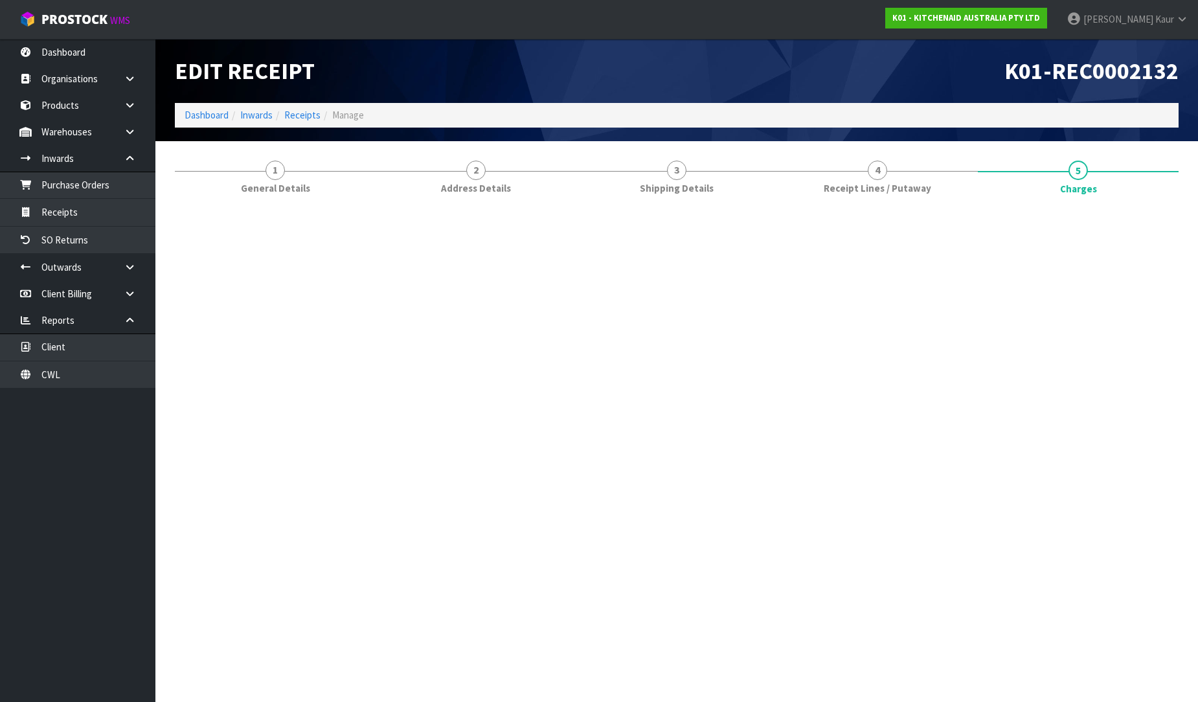
scroll to position [0, 0]
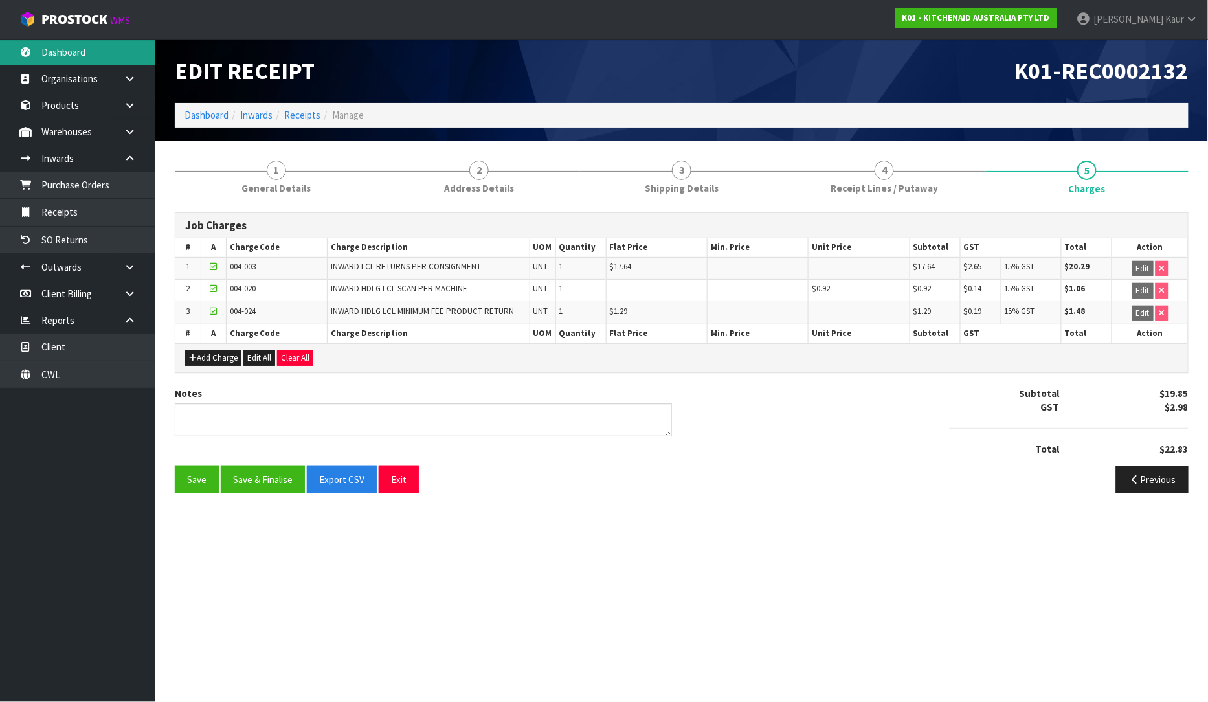
click at [57, 54] on link "Dashboard" at bounding box center [77, 52] width 155 height 27
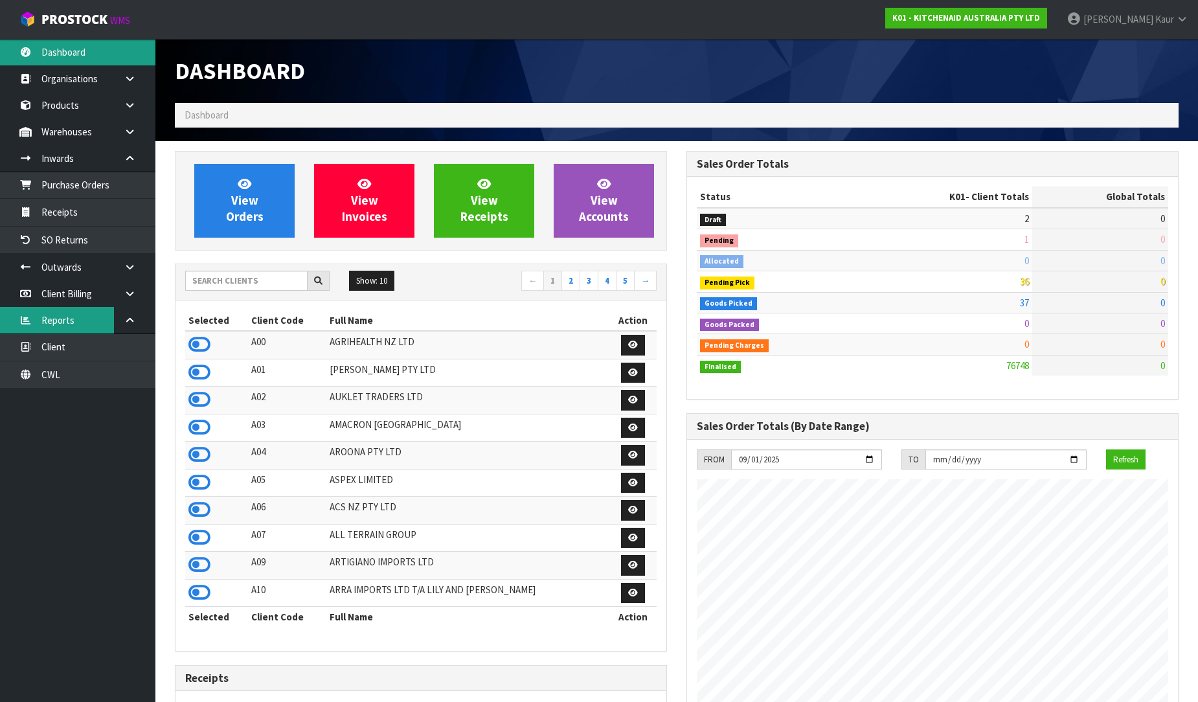
scroll to position [981, 512]
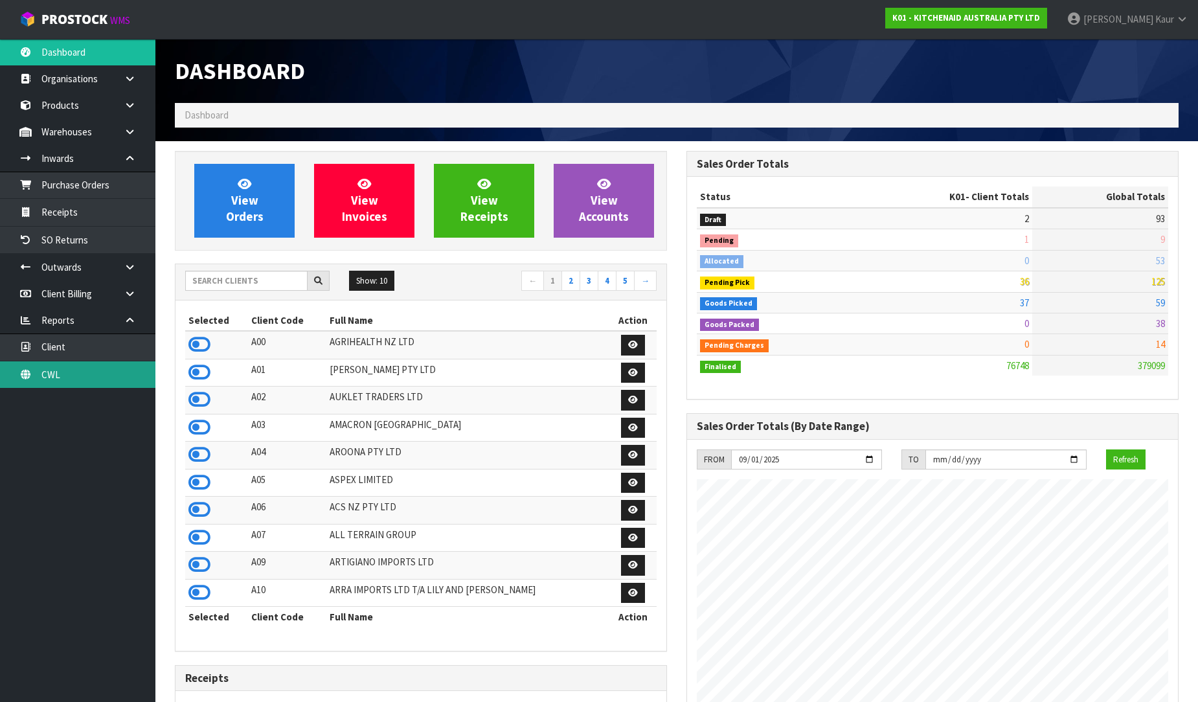
click at [62, 371] on link "CWL" at bounding box center [77, 374] width 155 height 27
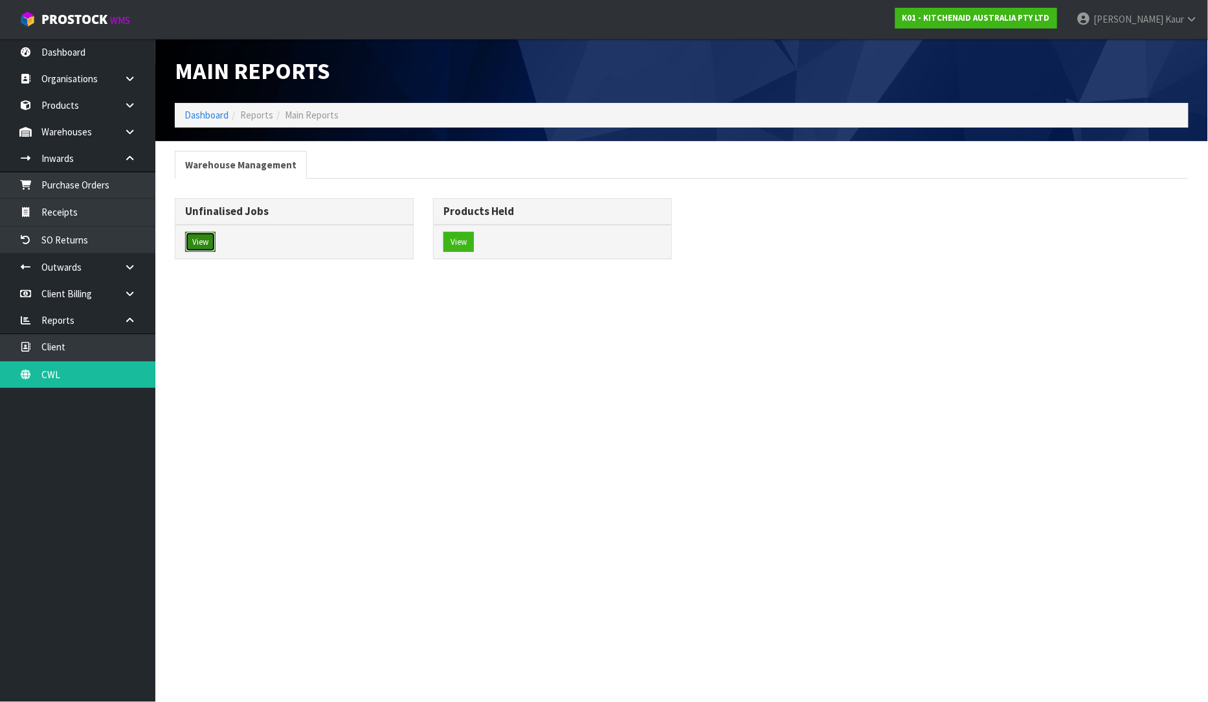
click at [196, 237] on button "View" at bounding box center [200, 242] width 30 height 21
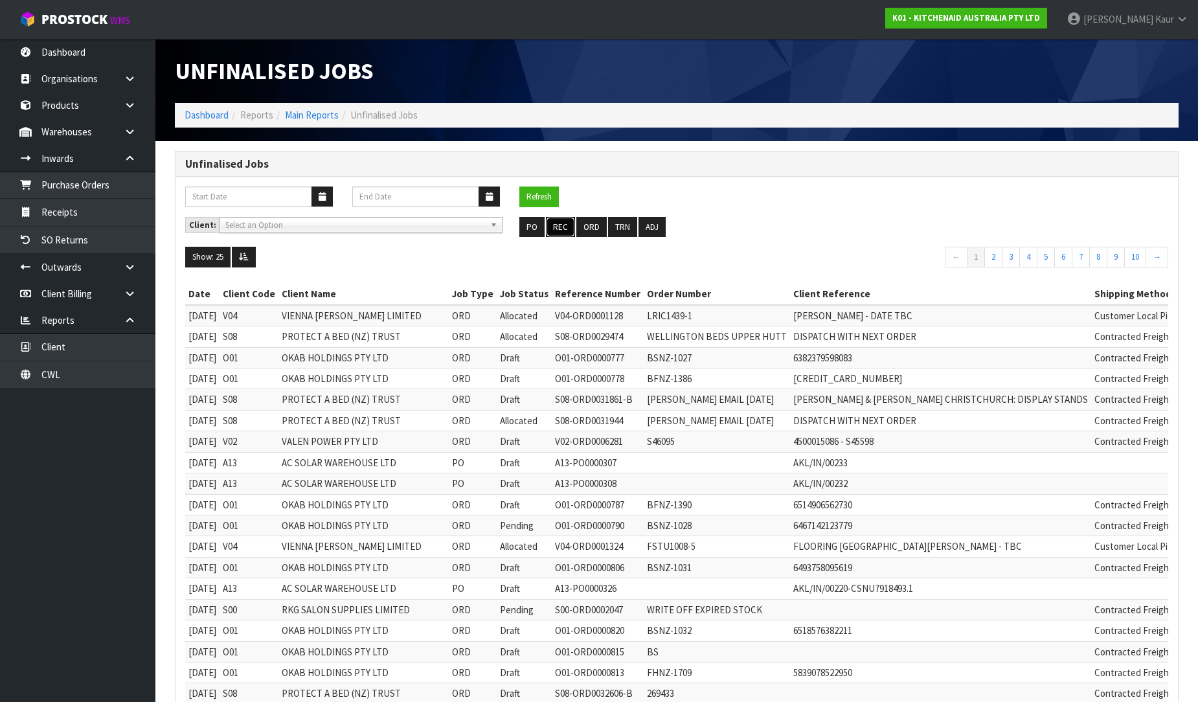
click at [555, 227] on button "REC" at bounding box center [560, 227] width 29 height 21
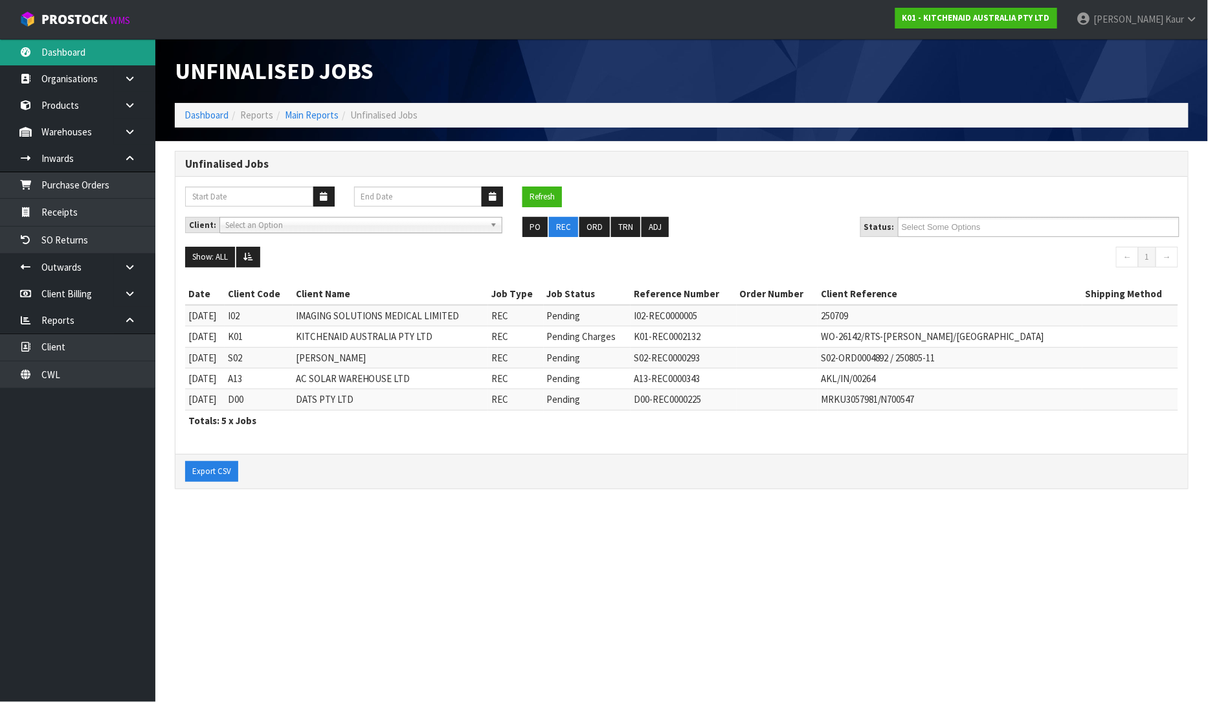
click at [70, 59] on link "Dashboard" at bounding box center [77, 52] width 155 height 27
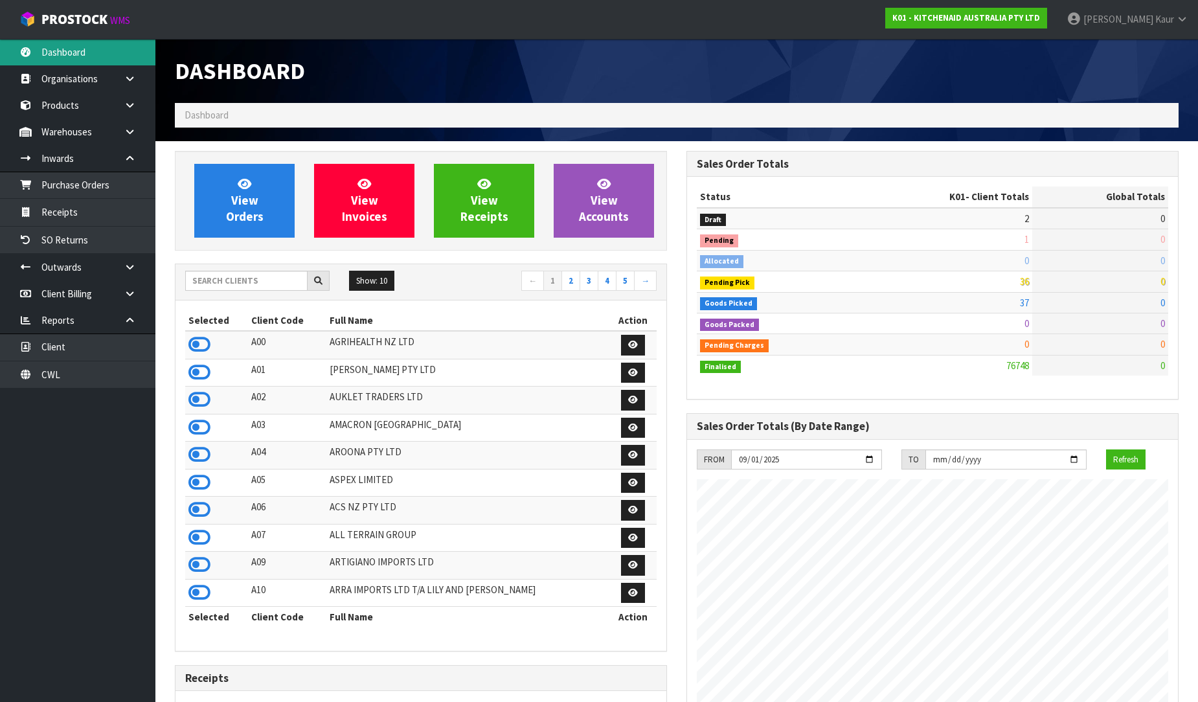
scroll to position [981, 512]
click at [189, 279] on input "text" at bounding box center [246, 281] width 122 height 20
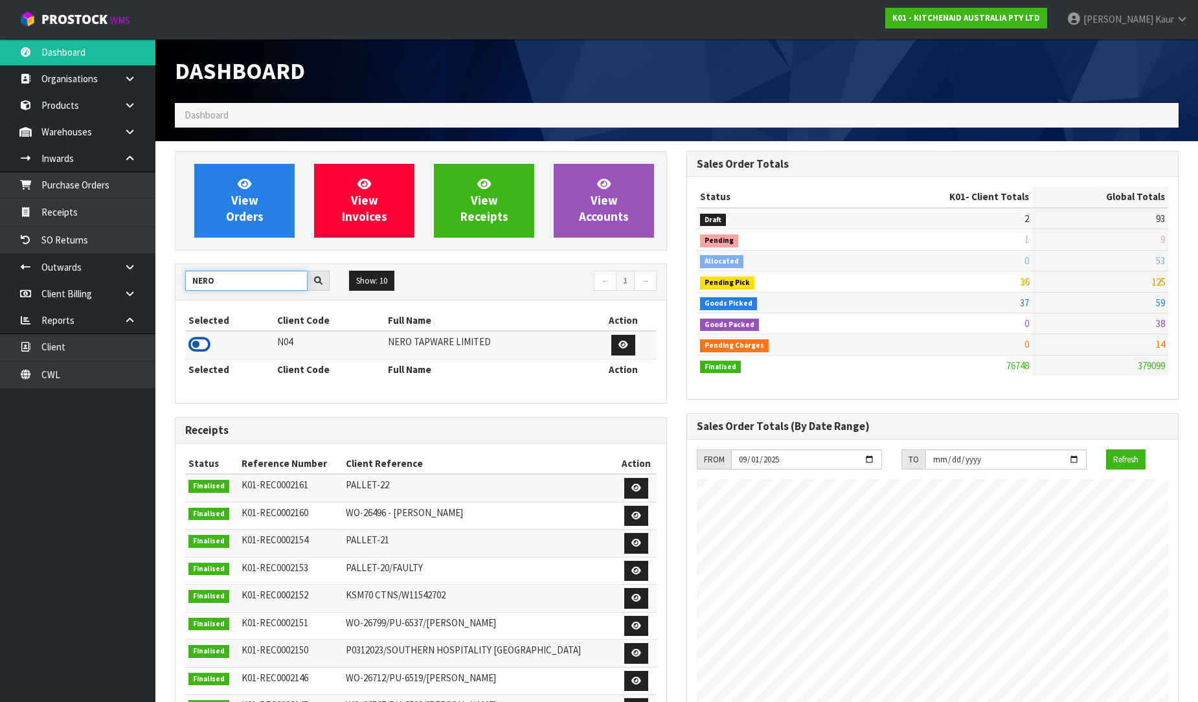
type input "NERO"
click at [203, 347] on icon at bounding box center [199, 344] width 22 height 19
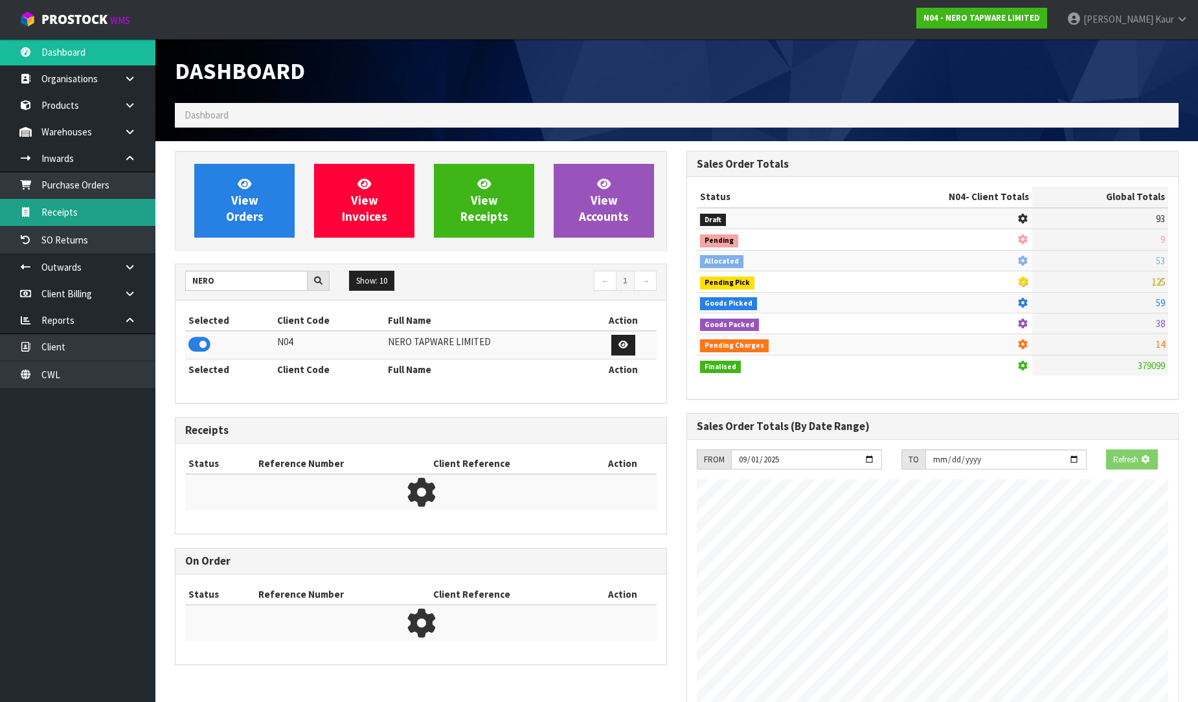
scroll to position [808, 512]
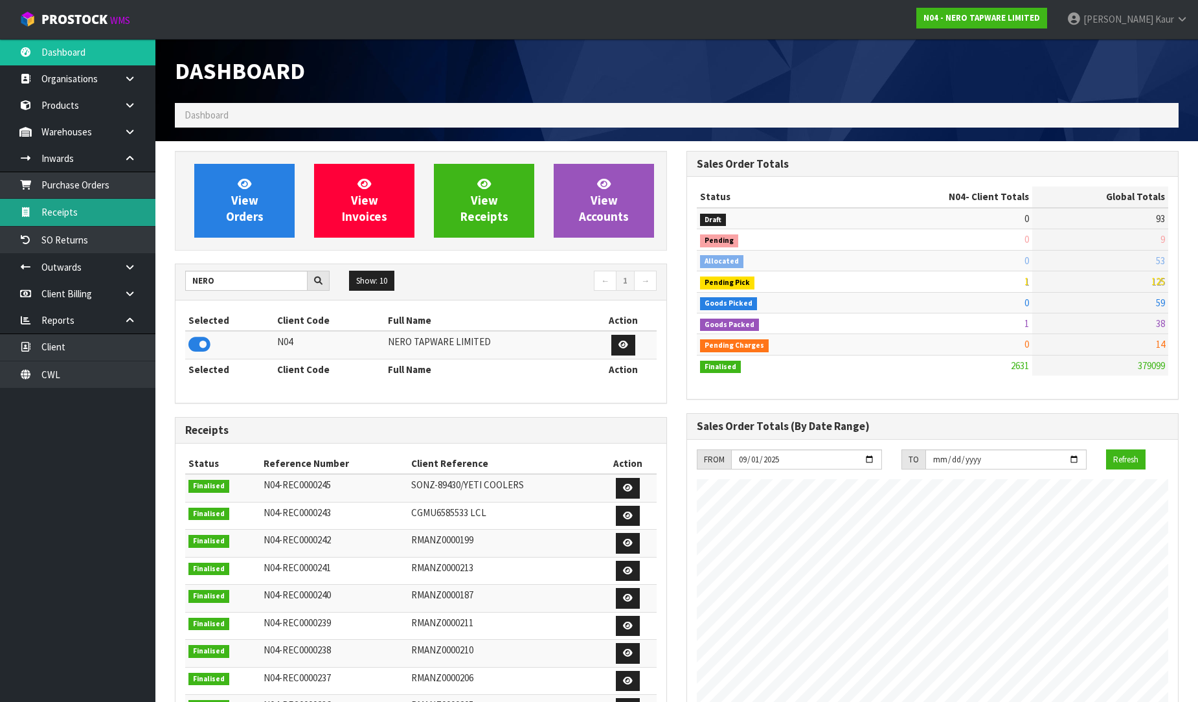
click at [50, 205] on link "Receipts" at bounding box center [77, 212] width 155 height 27
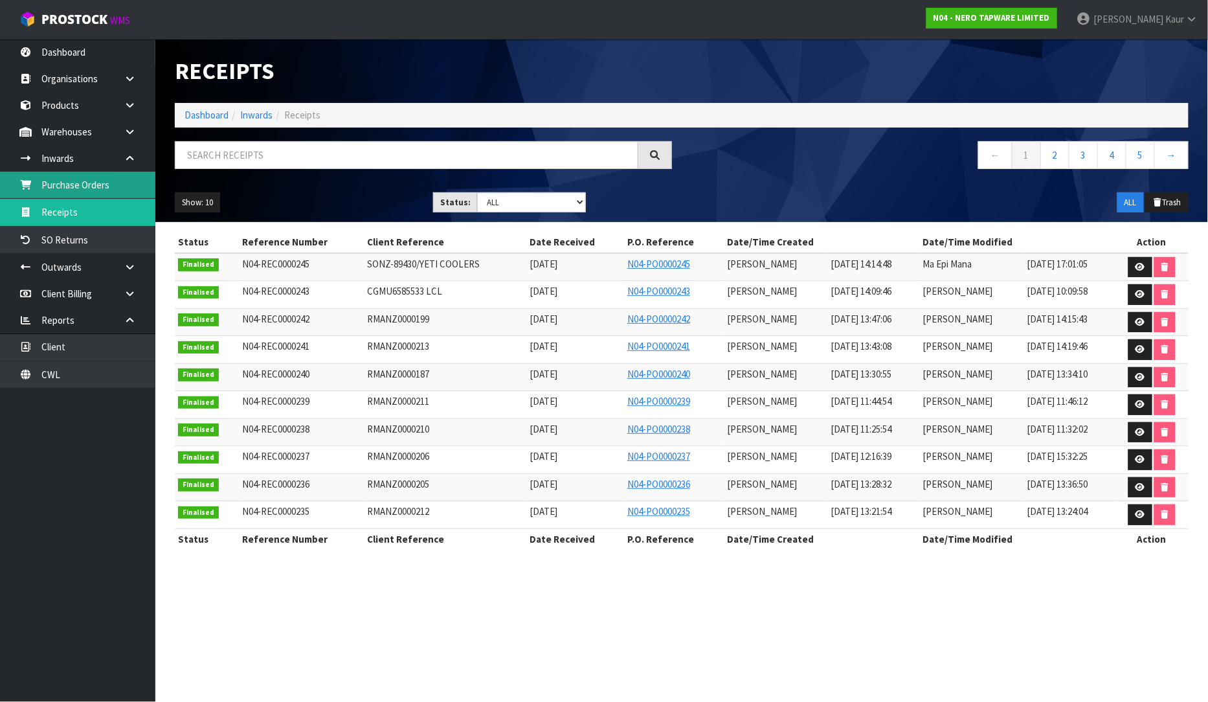
click at [114, 188] on link "Purchase Orders" at bounding box center [77, 185] width 155 height 27
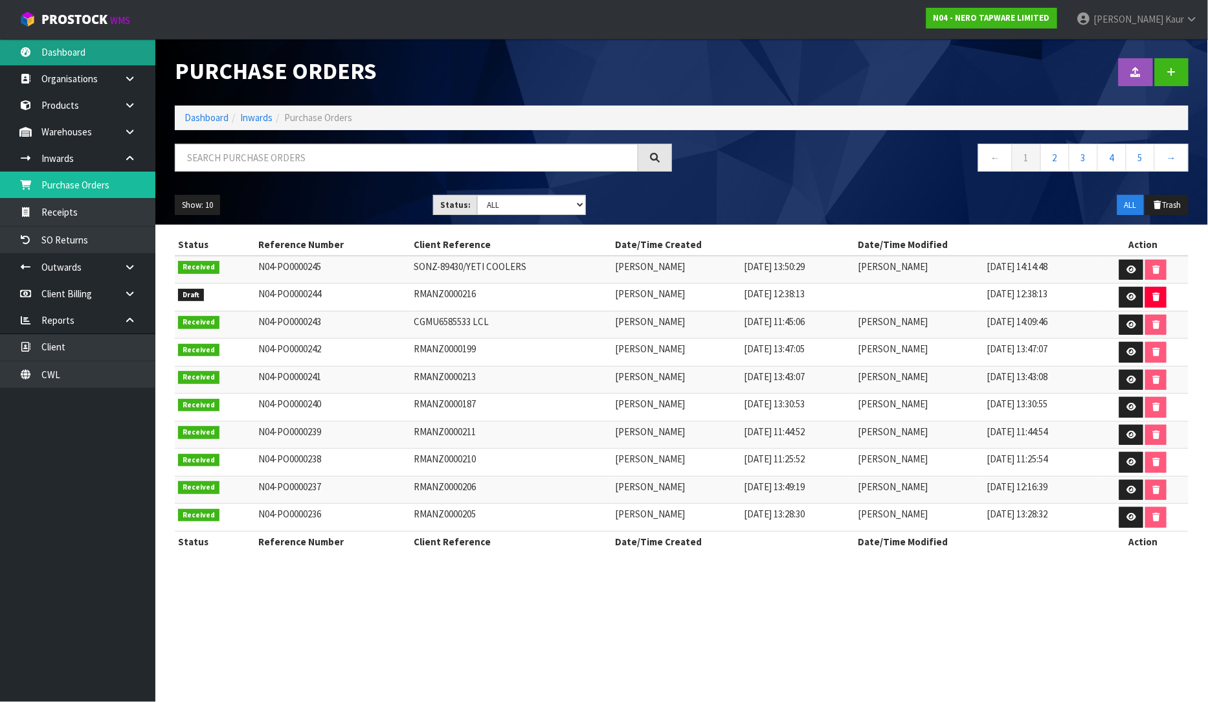
click at [91, 52] on link "Dashboard" at bounding box center [77, 52] width 155 height 27
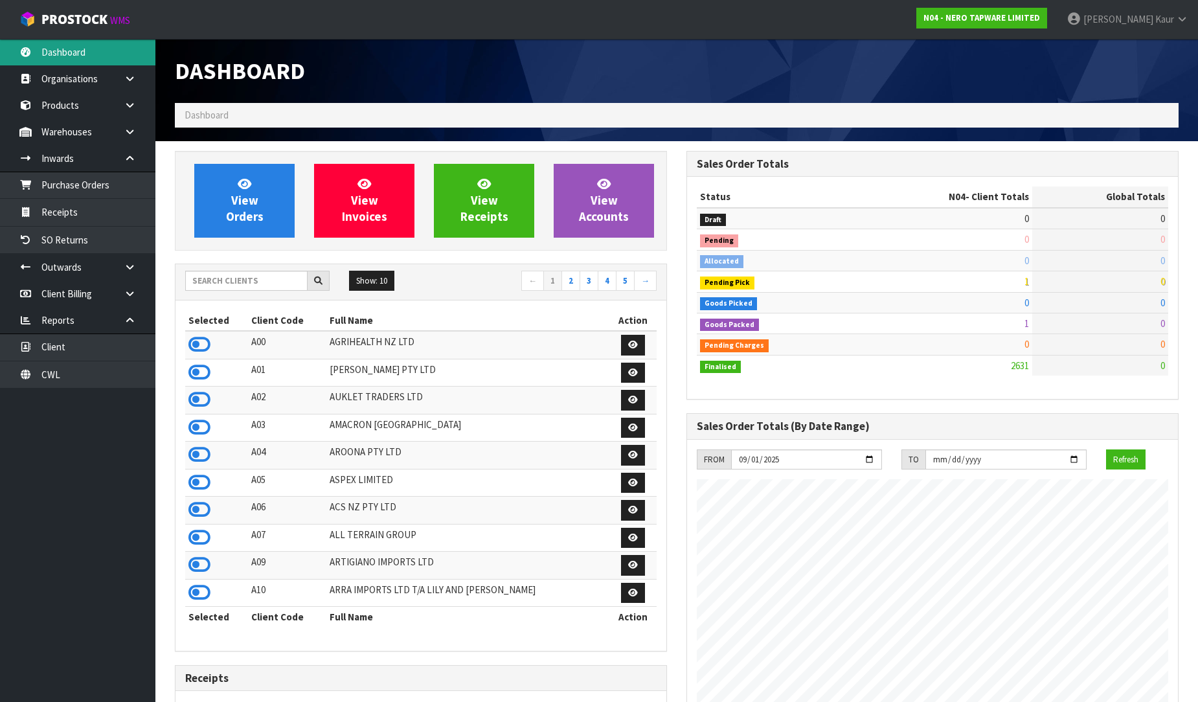
scroll to position [1024, 512]
click at [210, 281] on input "text" at bounding box center [246, 281] width 122 height 20
click at [120, 196] on link "Purchase Orders" at bounding box center [77, 185] width 155 height 27
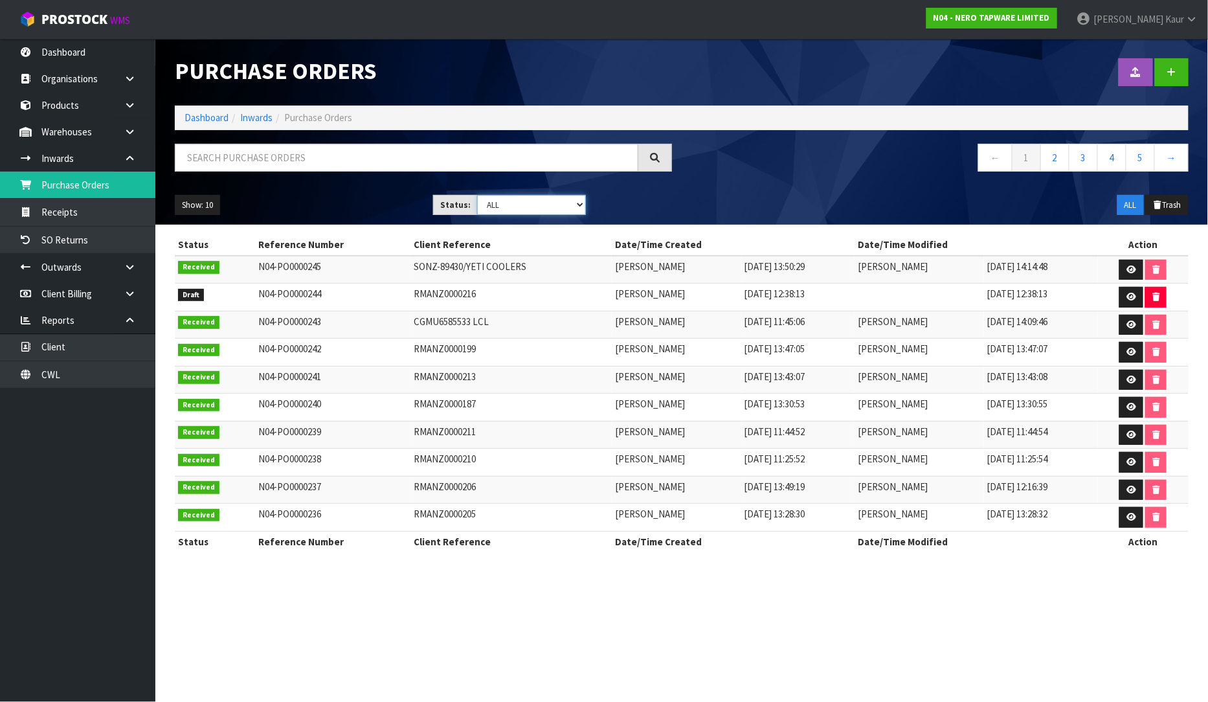
click at [580, 212] on select "Draft Pending Received Cancelled ALL" at bounding box center [531, 205] width 109 height 20
click at [970, 208] on div "ALL Trash" at bounding box center [1069, 205] width 258 height 21
click at [1135, 293] on icon at bounding box center [1132, 297] width 10 height 8
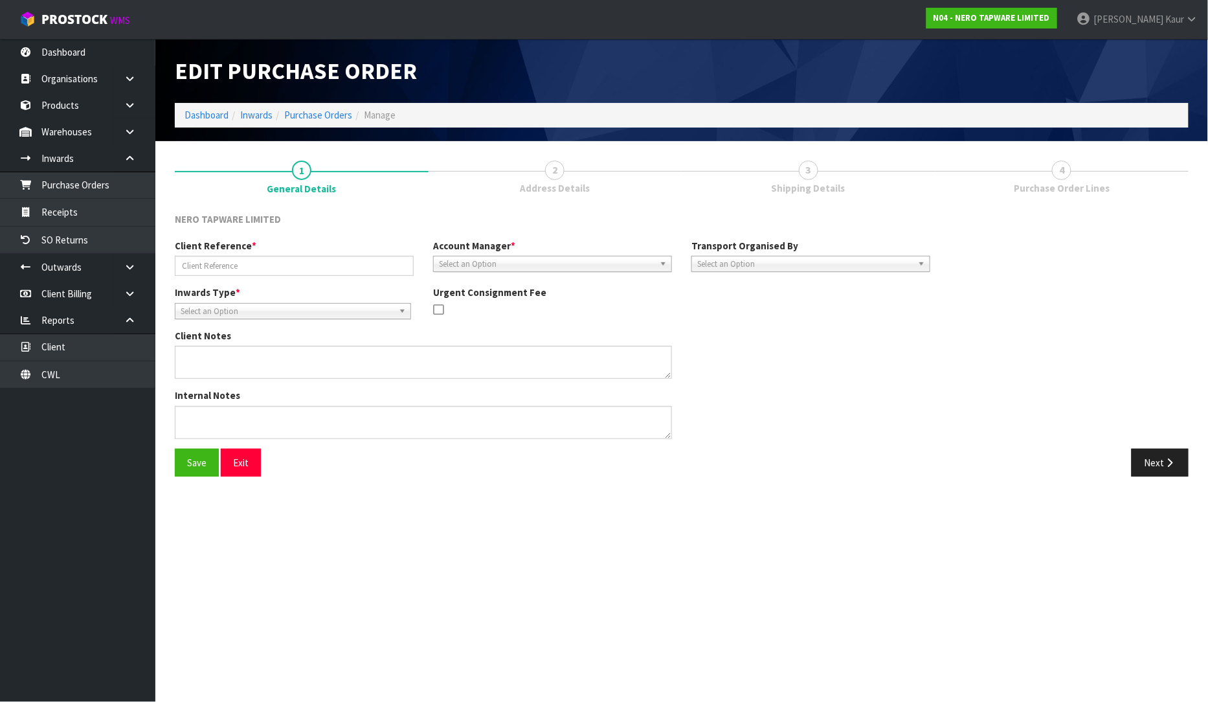
type input "RMANZ0000216"
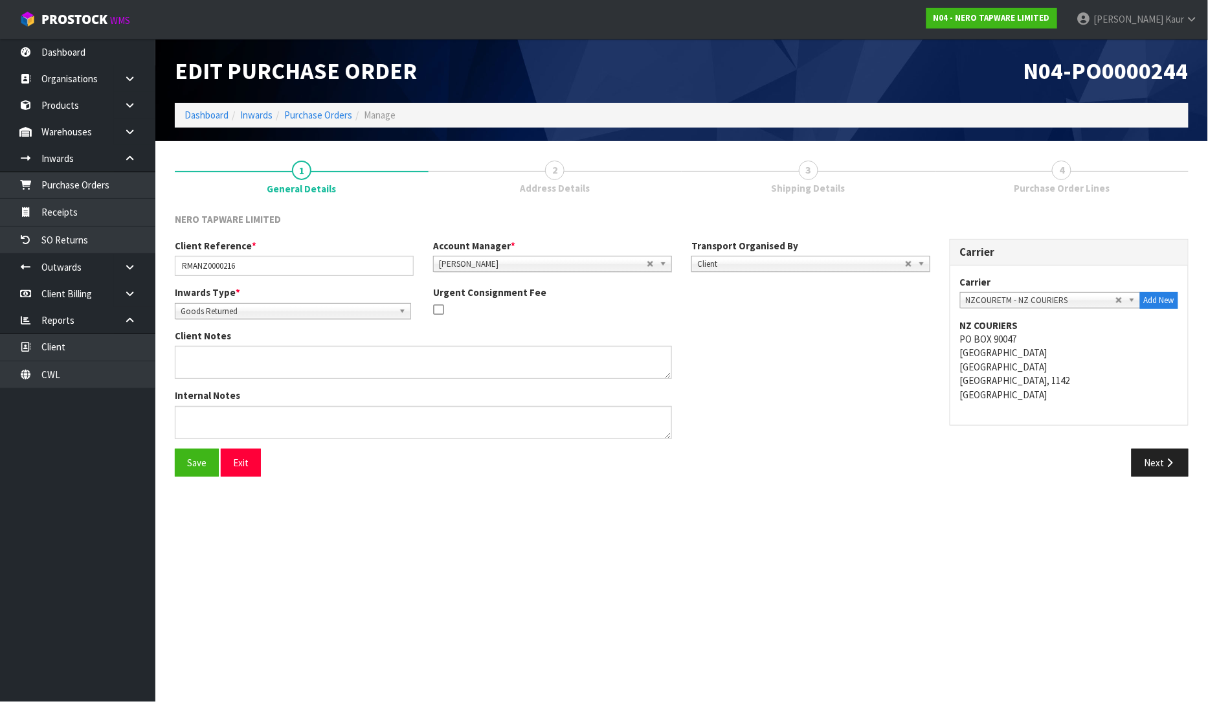
click at [513, 176] on link "2 Address Details" at bounding box center [556, 176] width 254 height 51
click at [581, 175] on link "2 Address Details" at bounding box center [556, 176] width 254 height 51
click at [1173, 458] on icon "button" at bounding box center [1170, 463] width 12 height 10
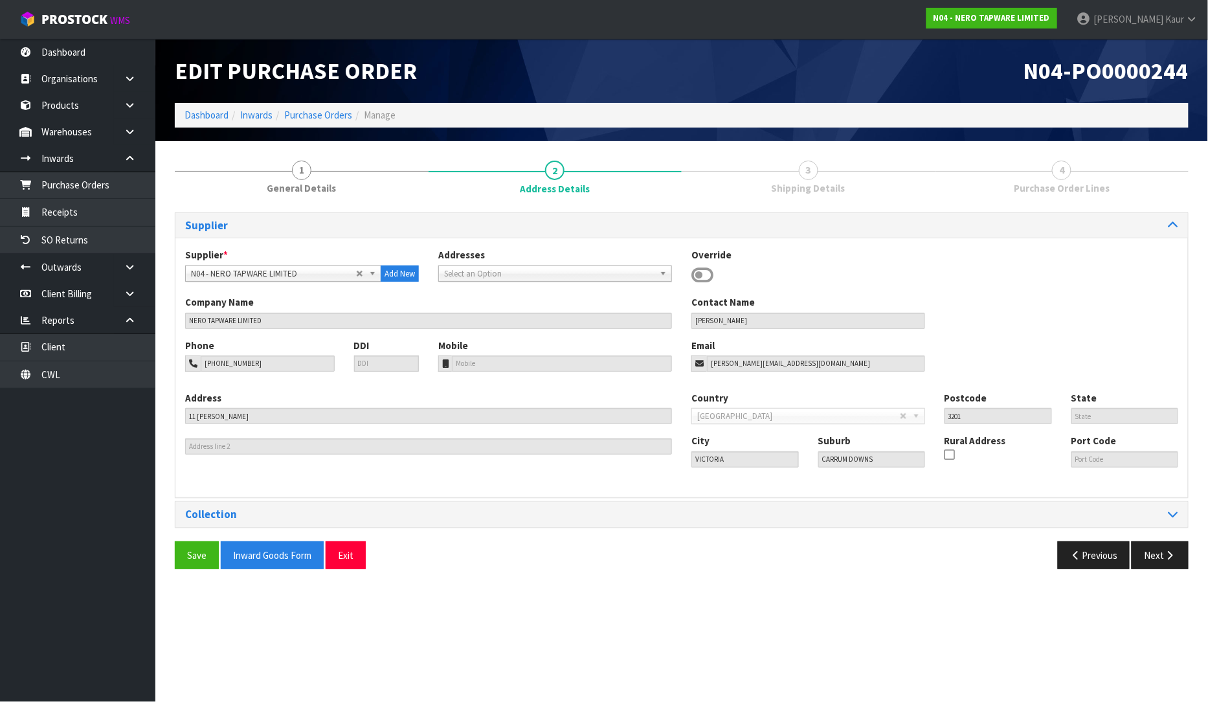
click at [830, 205] on div "Supplier Supplier * A00 - AGRIHEALTH NZ LTD A01 - AGAIN FASTER PTY LTD A02 - AU…" at bounding box center [682, 391] width 1014 height 377
click at [830, 174] on link "3 Shipping Details" at bounding box center [809, 176] width 254 height 51
click at [1167, 554] on icon "button" at bounding box center [1170, 555] width 12 height 10
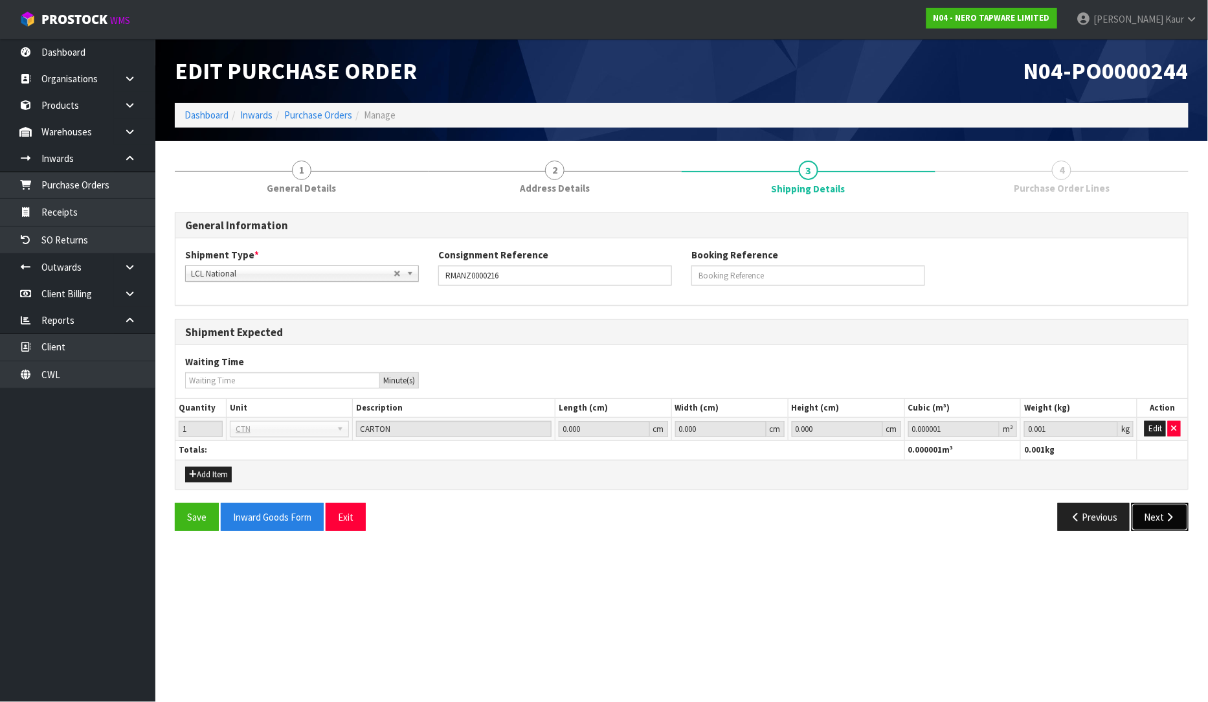
click at [1169, 508] on button "Next" at bounding box center [1160, 517] width 57 height 28
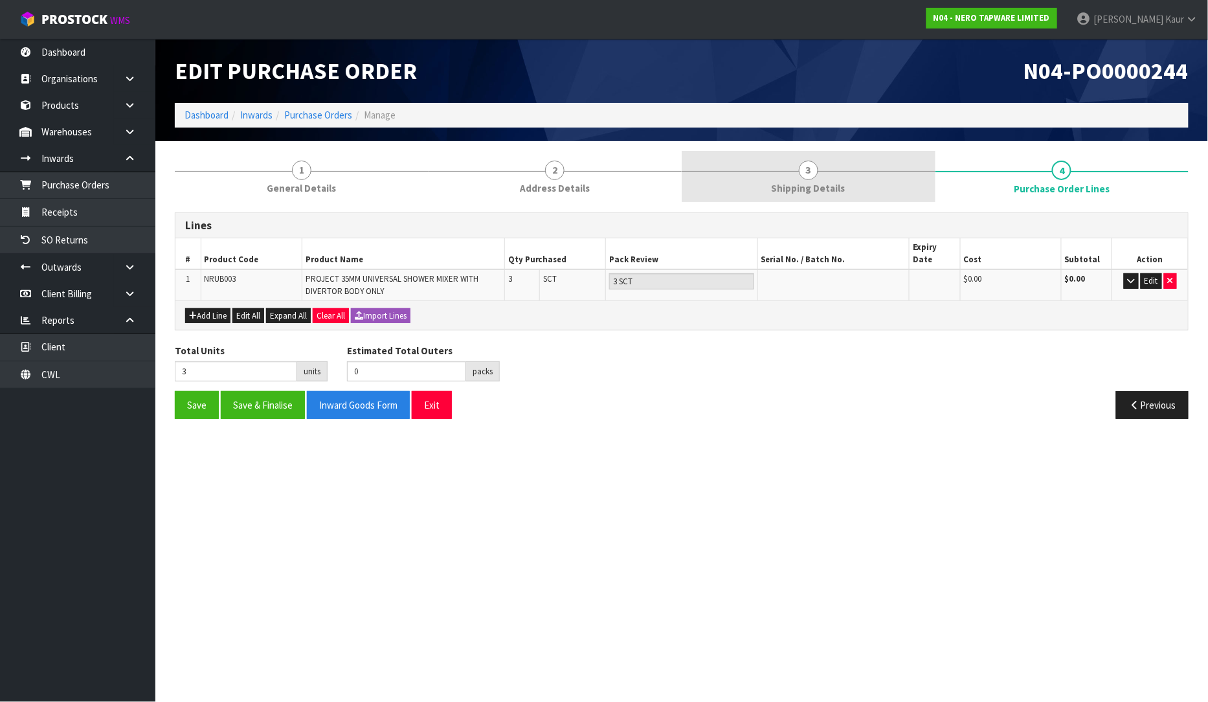
click at [769, 170] on link "3 Shipping Details" at bounding box center [809, 176] width 254 height 51
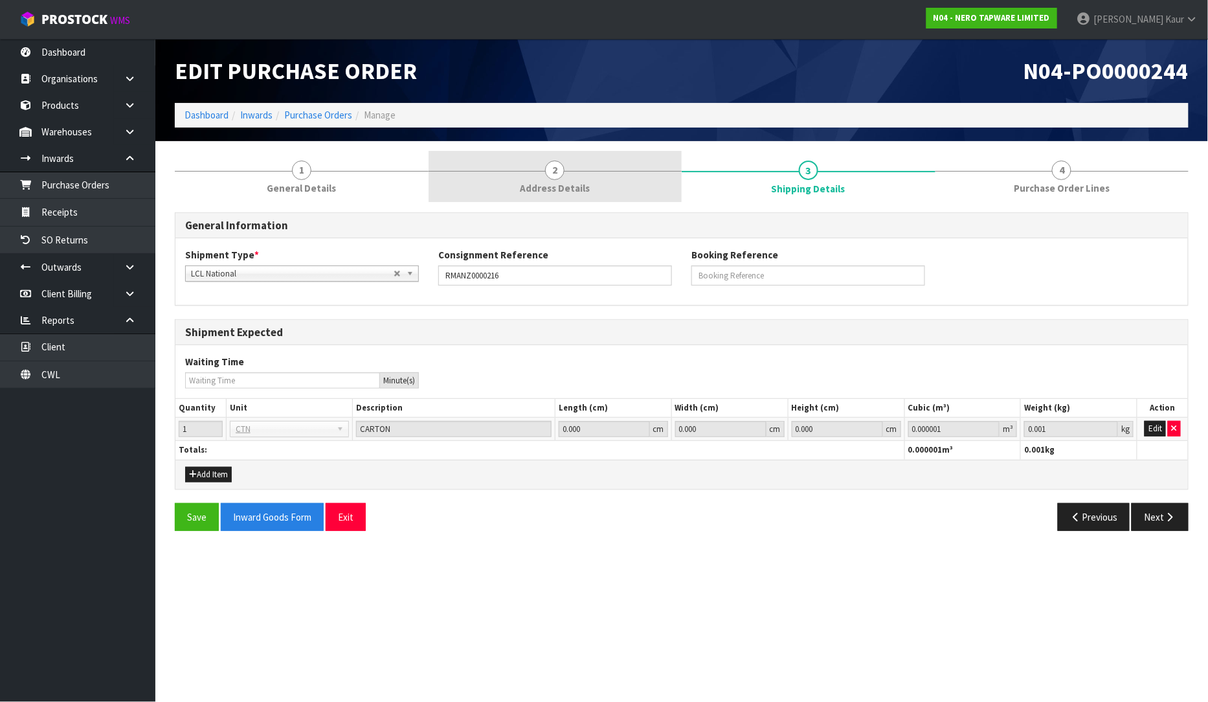
click at [646, 181] on link "2 Address Details" at bounding box center [556, 176] width 254 height 51
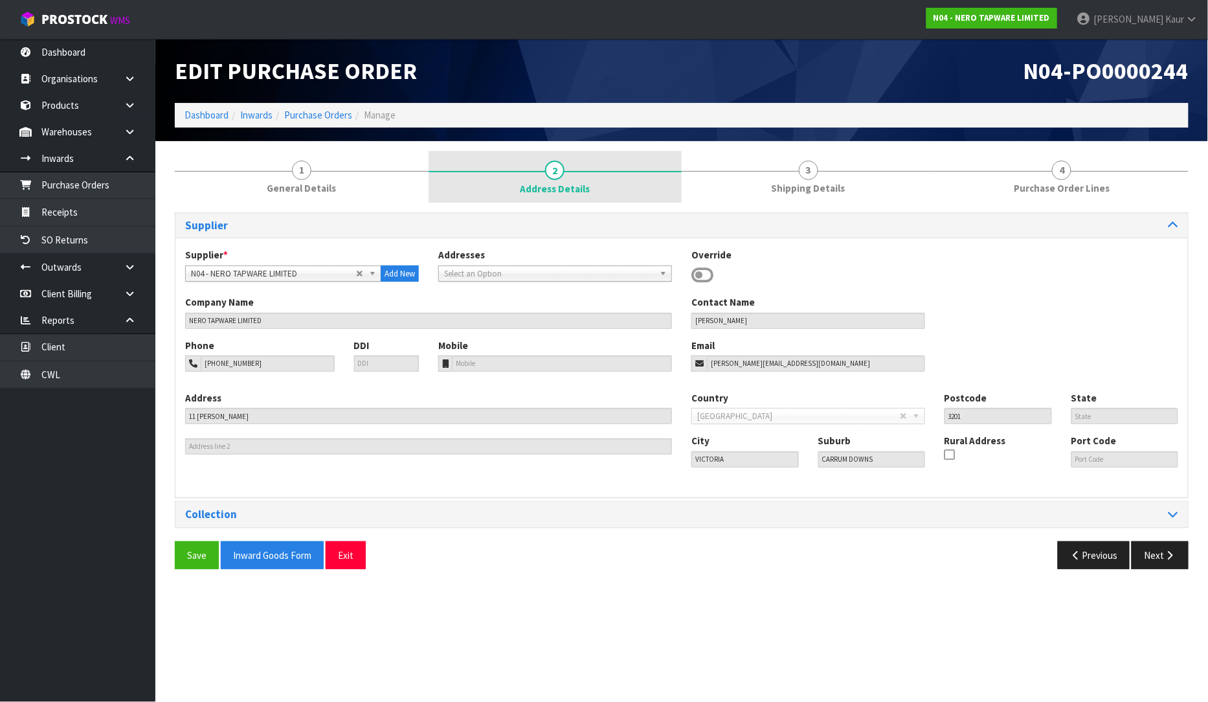
click at [551, 193] on span "Address Details" at bounding box center [555, 189] width 70 height 14
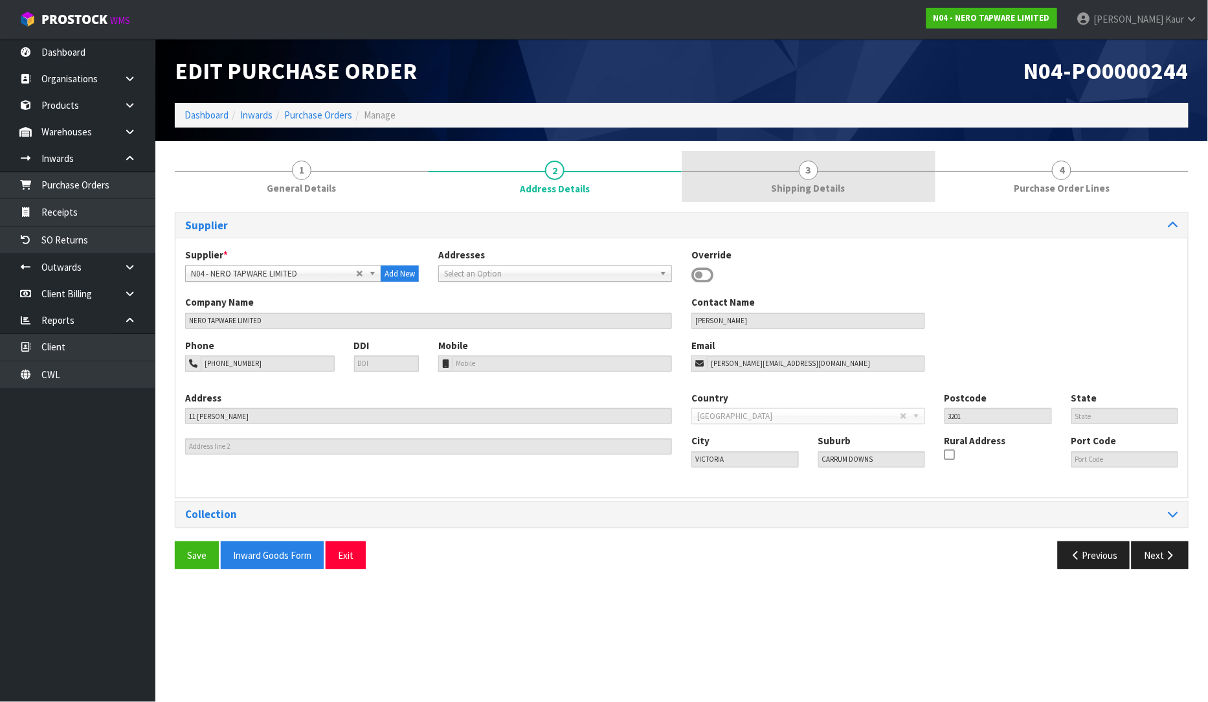
click at [741, 178] on link "3 Shipping Details" at bounding box center [809, 176] width 254 height 51
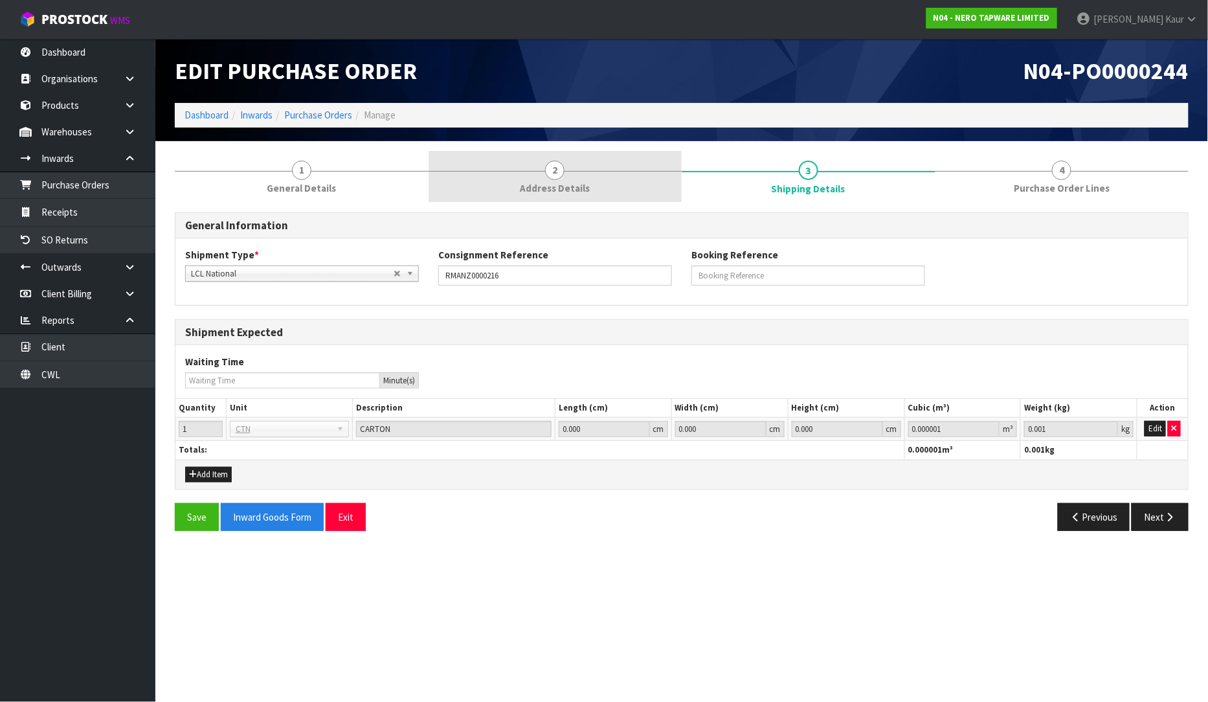
click at [619, 177] on link "2 Address Details" at bounding box center [556, 176] width 254 height 51
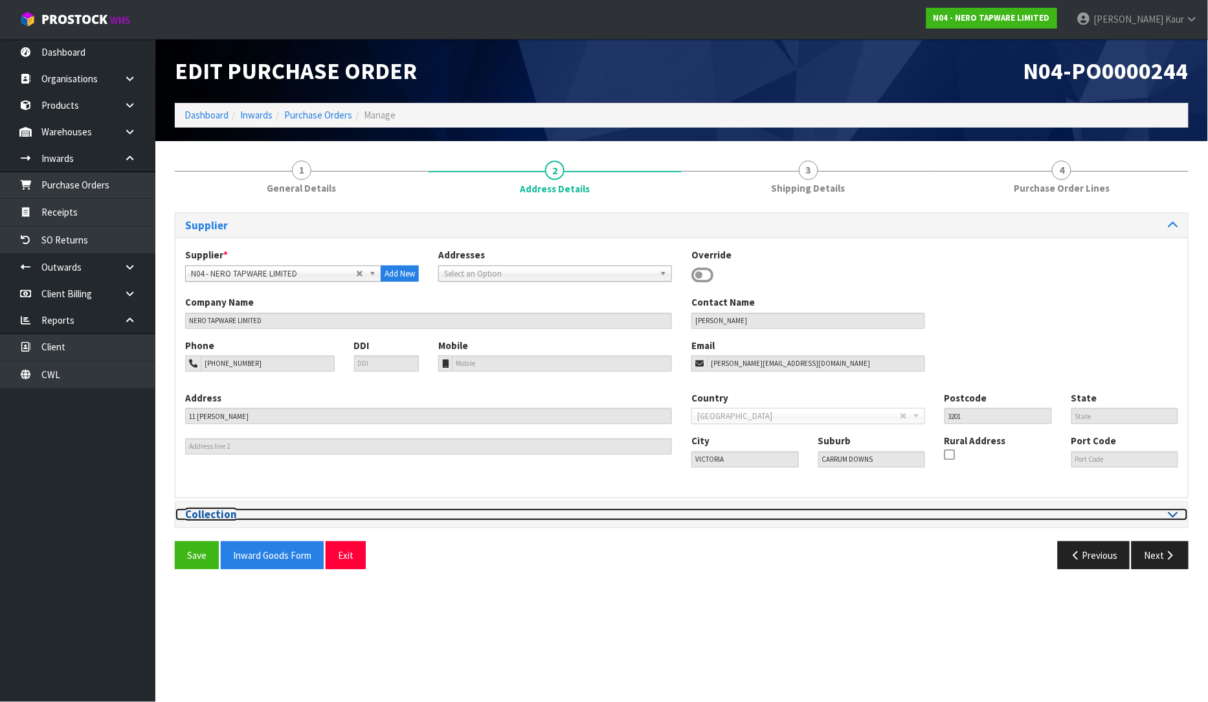
click at [1188, 514] on div at bounding box center [935, 514] width 506 height 12
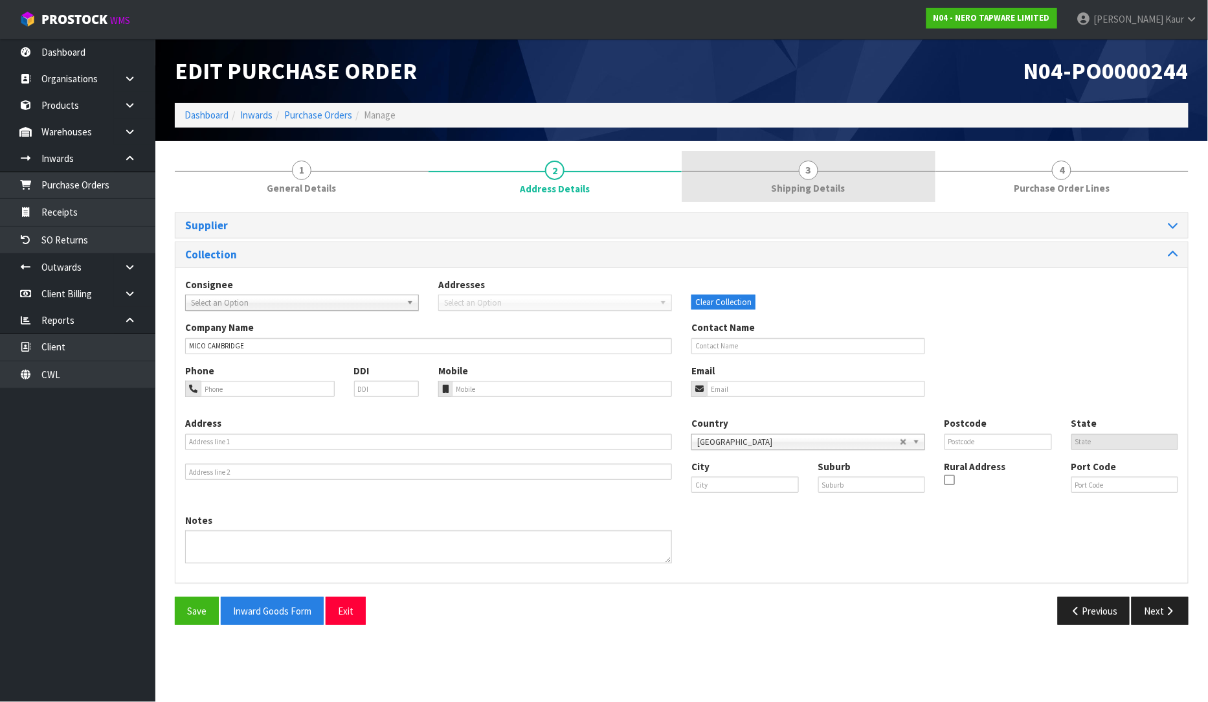
click at [916, 196] on link "3 Shipping Details" at bounding box center [809, 176] width 254 height 51
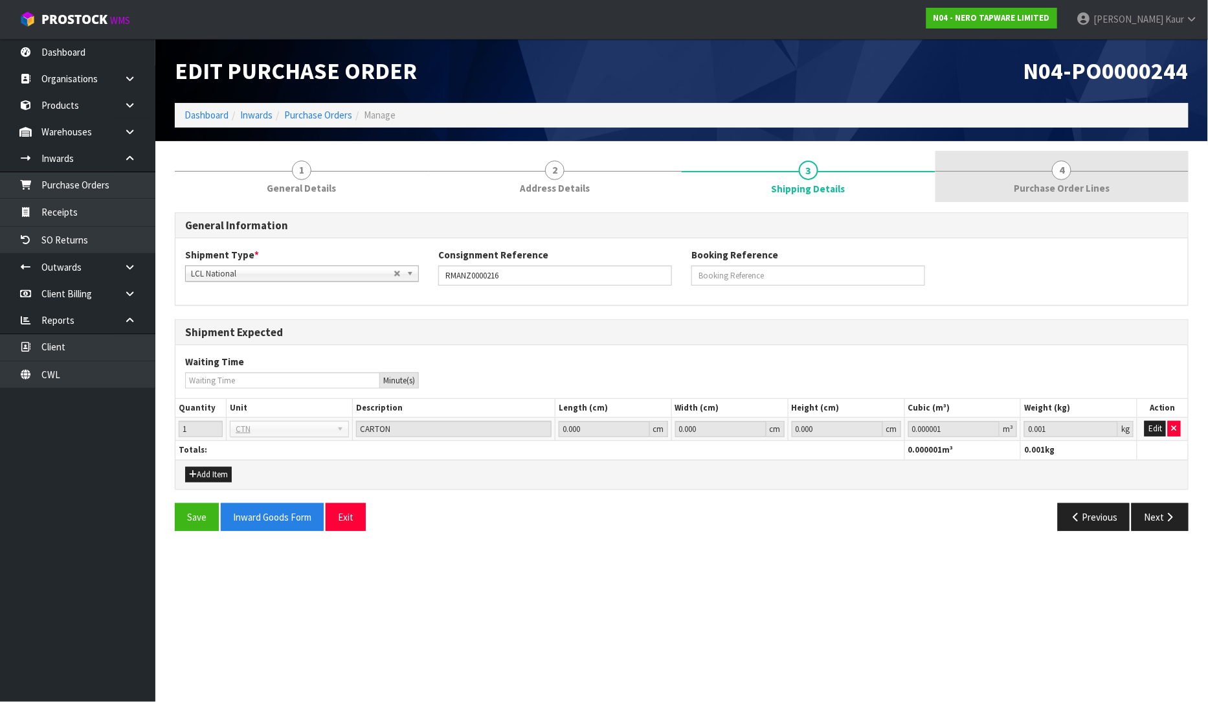
click at [1002, 185] on link "4 Purchase Order Lines" at bounding box center [1063, 176] width 254 height 51
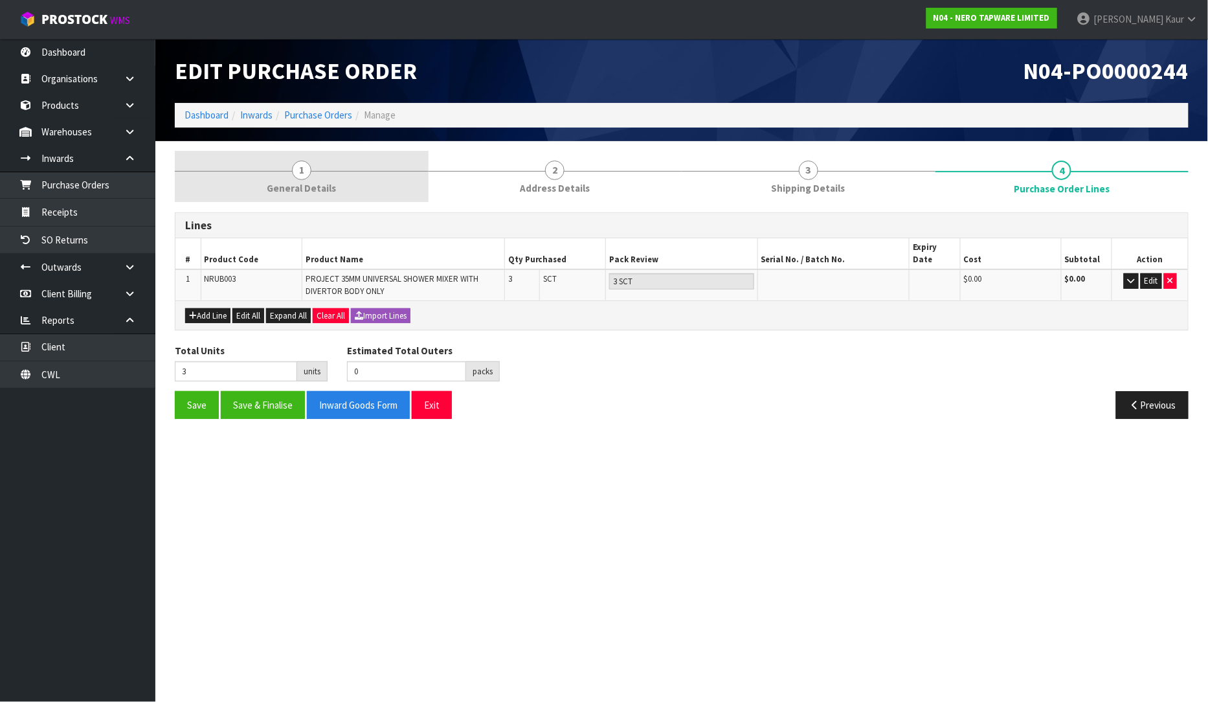
click at [372, 170] on link "1 General Details" at bounding box center [302, 176] width 254 height 51
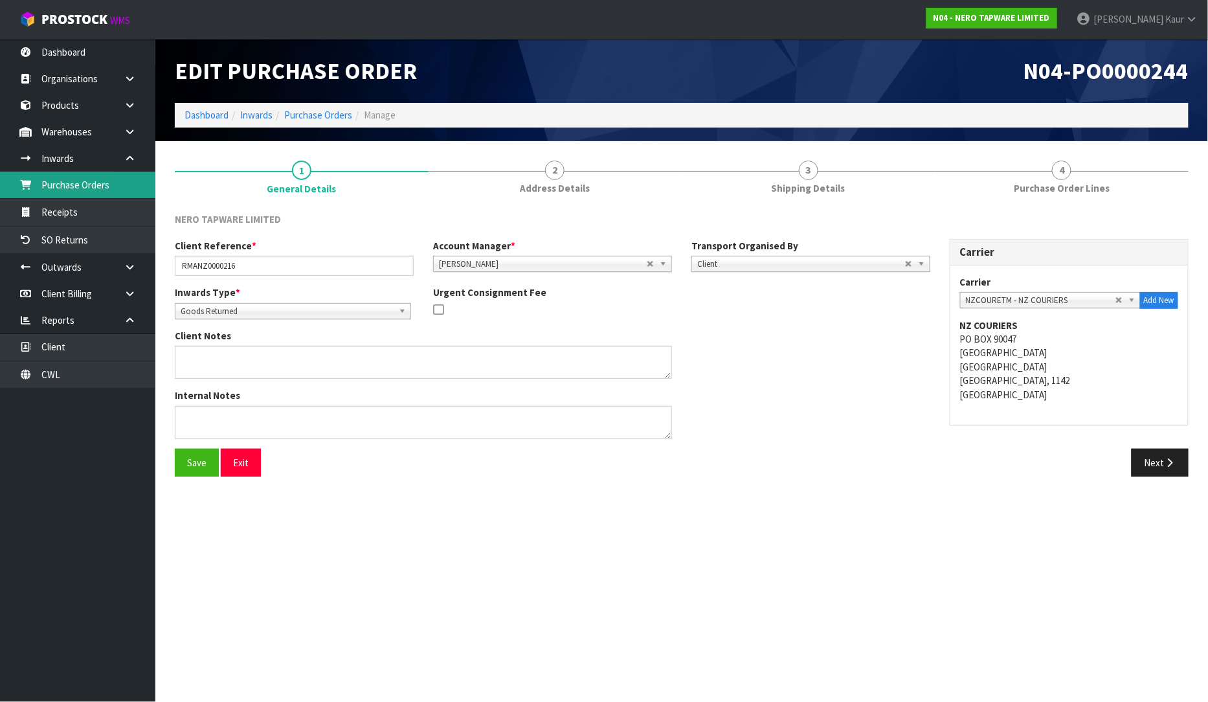
click at [67, 185] on link "Purchase Orders" at bounding box center [77, 185] width 155 height 27
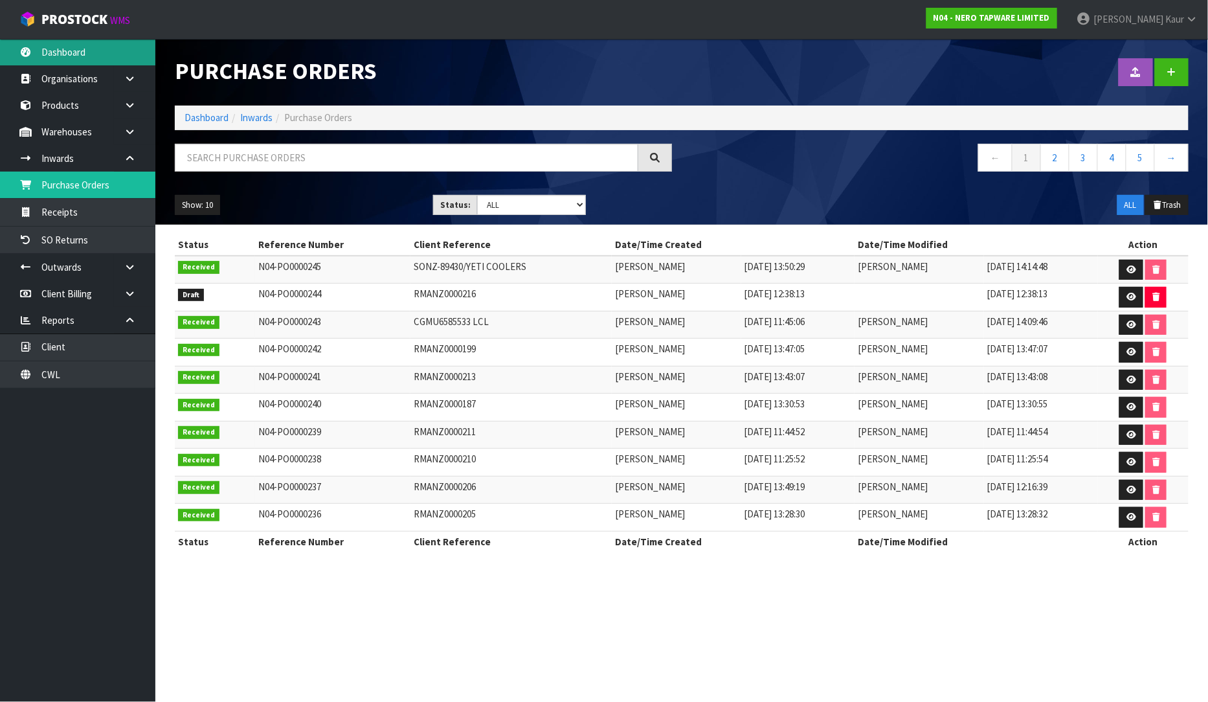
click at [92, 47] on link "Dashboard" at bounding box center [77, 52] width 155 height 27
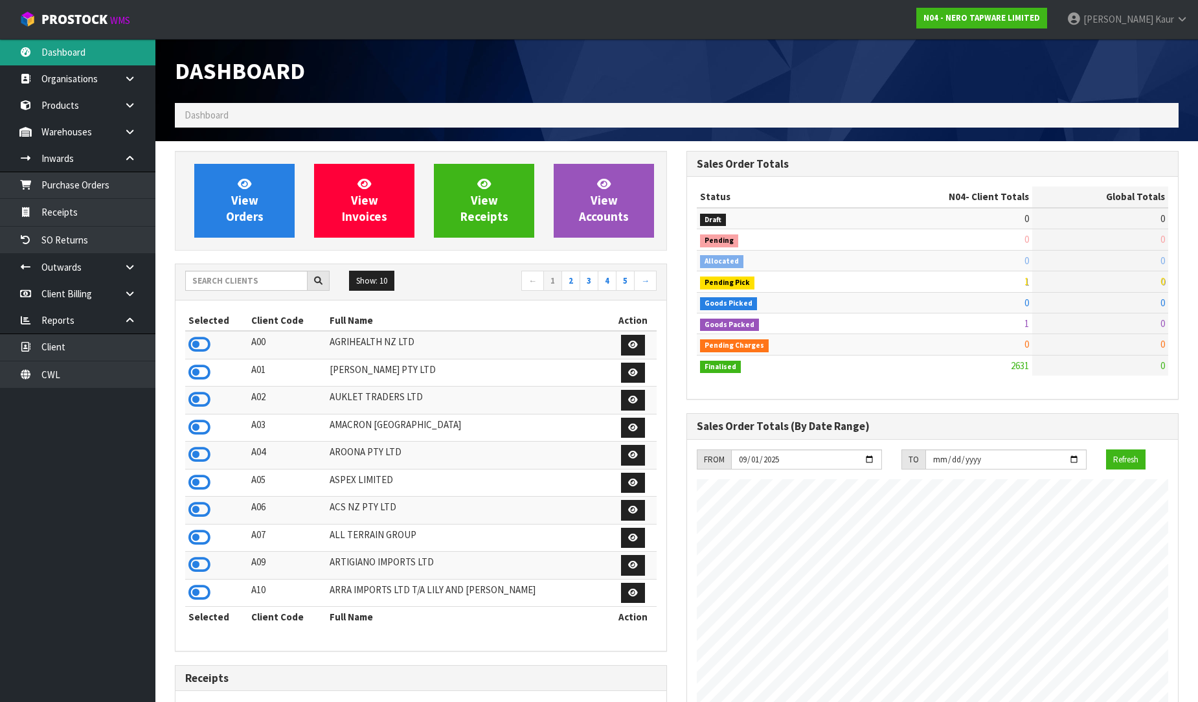
scroll to position [1009, 512]
click at [209, 280] on input "text" at bounding box center [246, 281] width 122 height 20
type input "T"
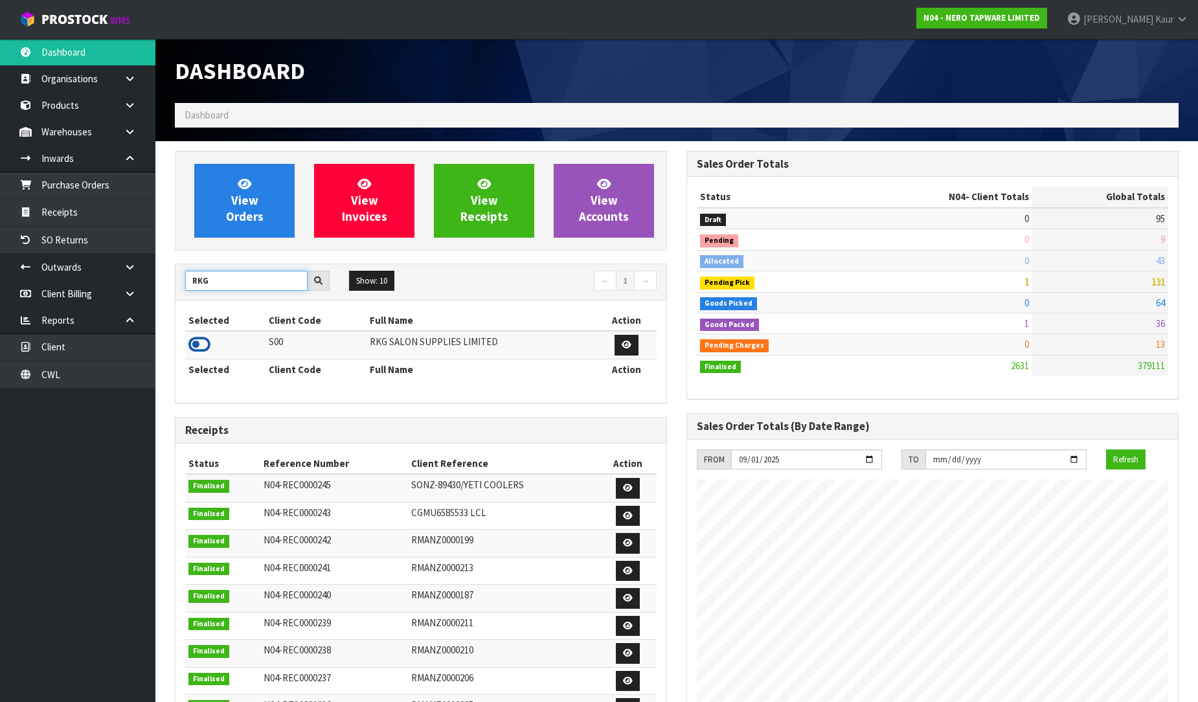
type input "RKG"
click at [199, 344] on icon at bounding box center [199, 344] width 22 height 19
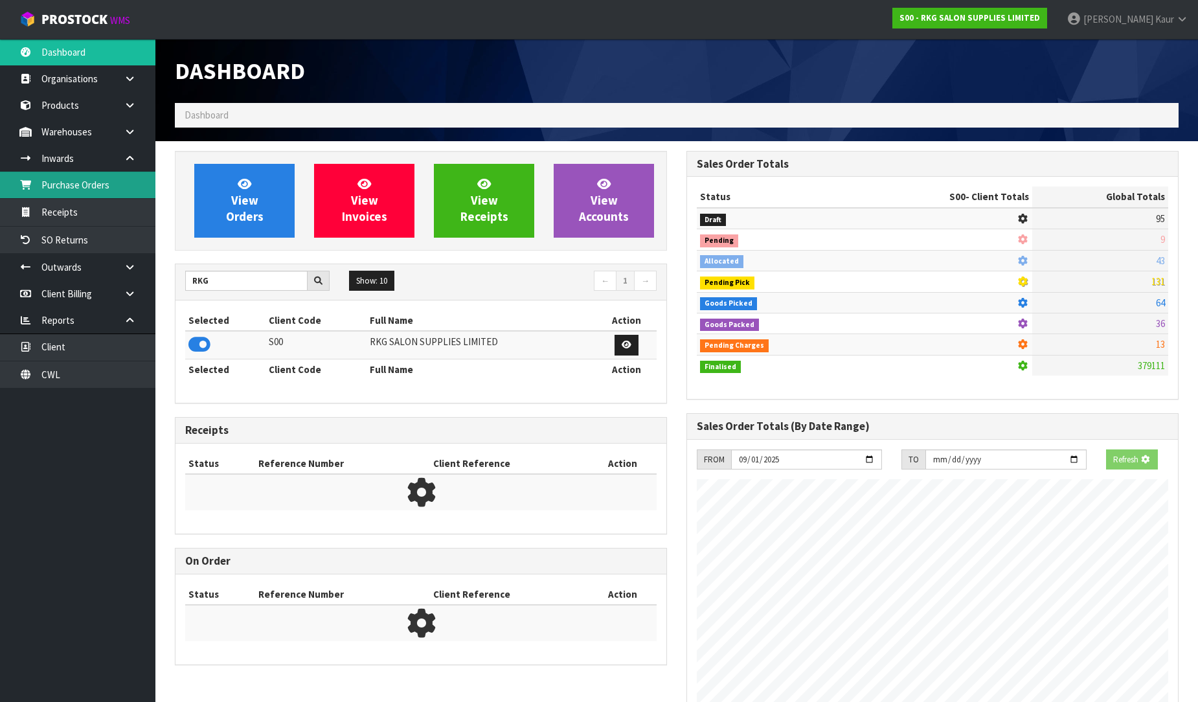
scroll to position [981, 512]
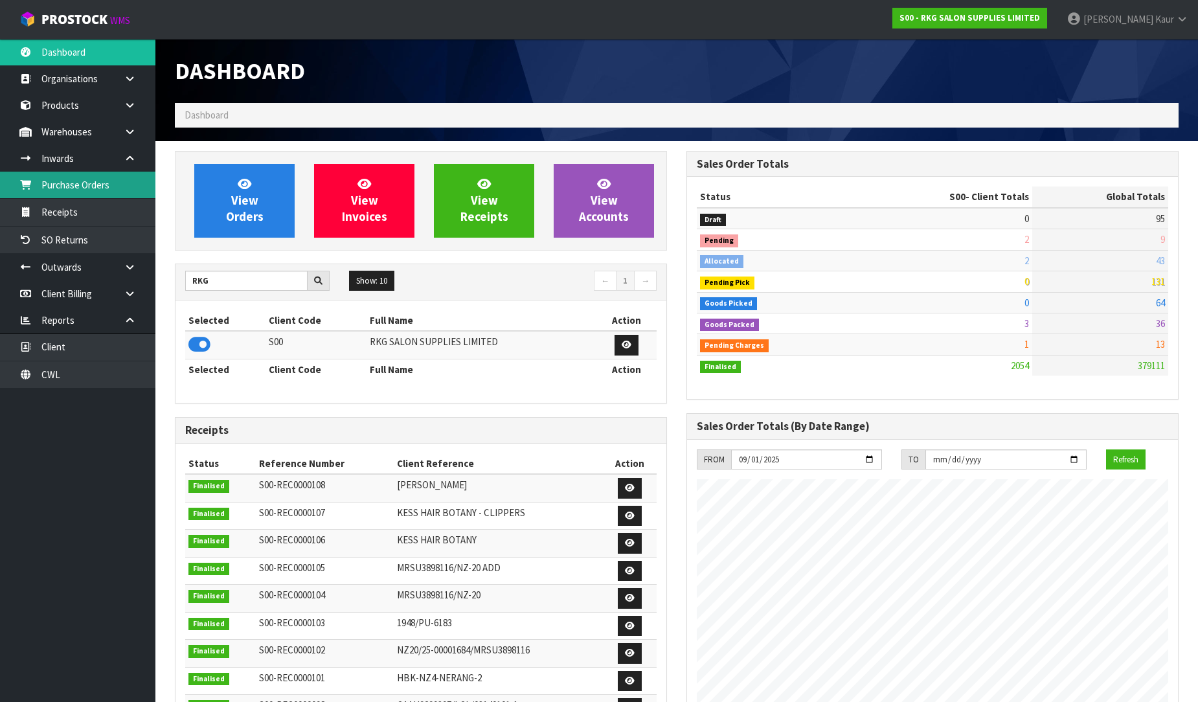
click at [85, 188] on link "Purchase Orders" at bounding box center [77, 185] width 155 height 27
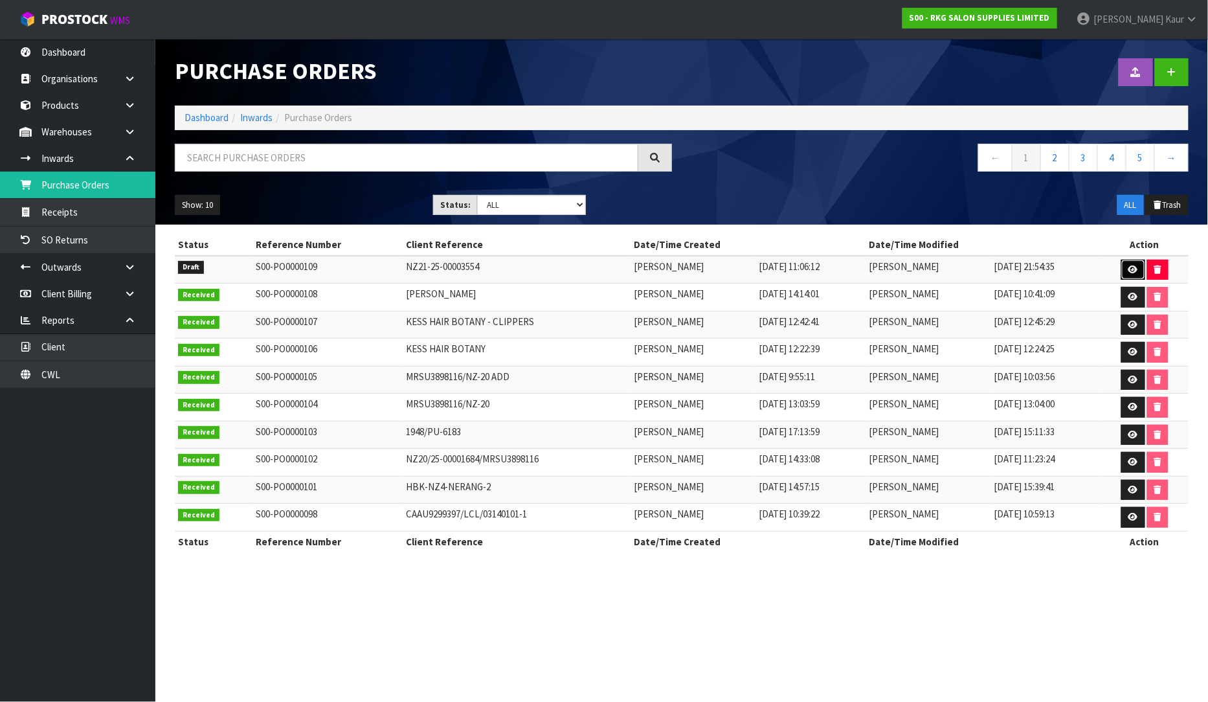
click at [1133, 267] on icon at bounding box center [1134, 270] width 10 height 8
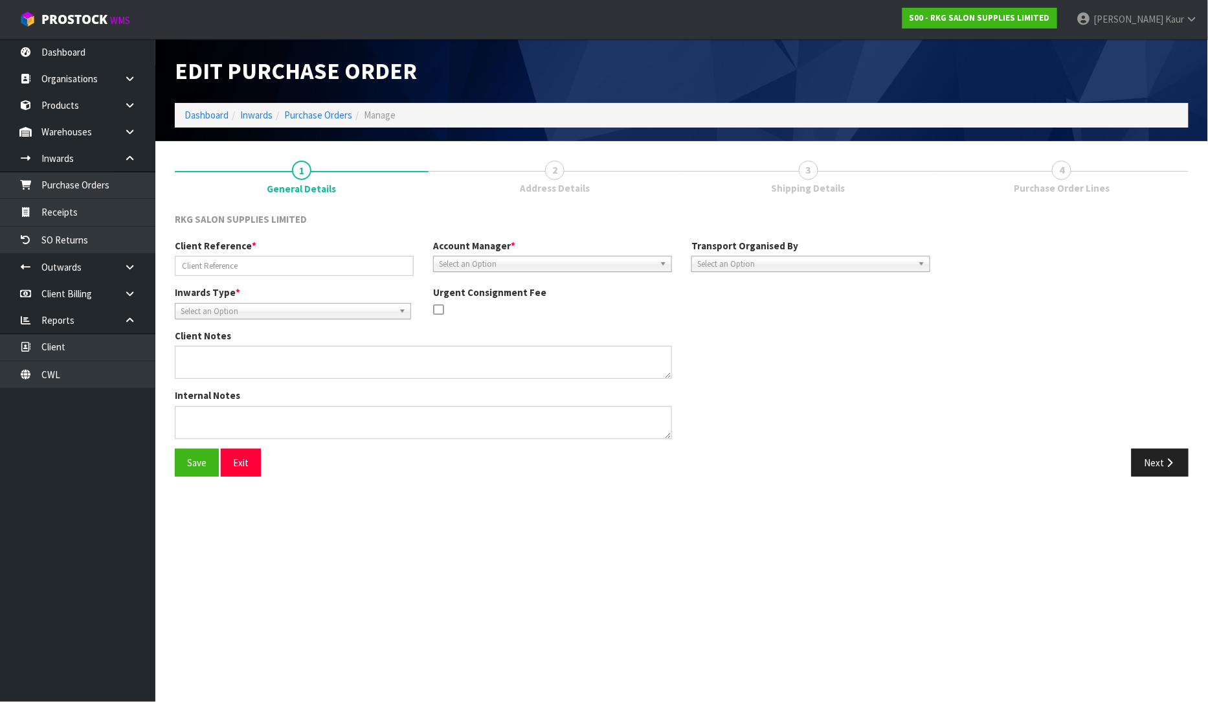
type input "NZ21-25-00003554"
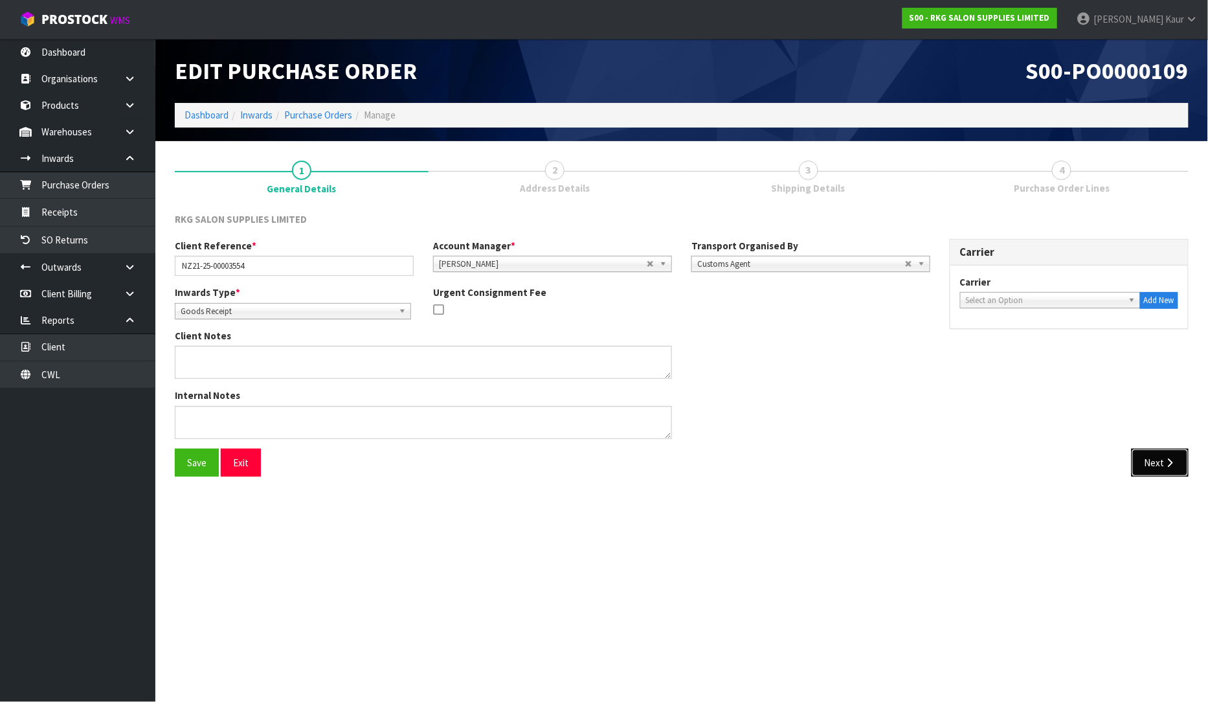
click at [1136, 468] on button "Next" at bounding box center [1160, 463] width 57 height 28
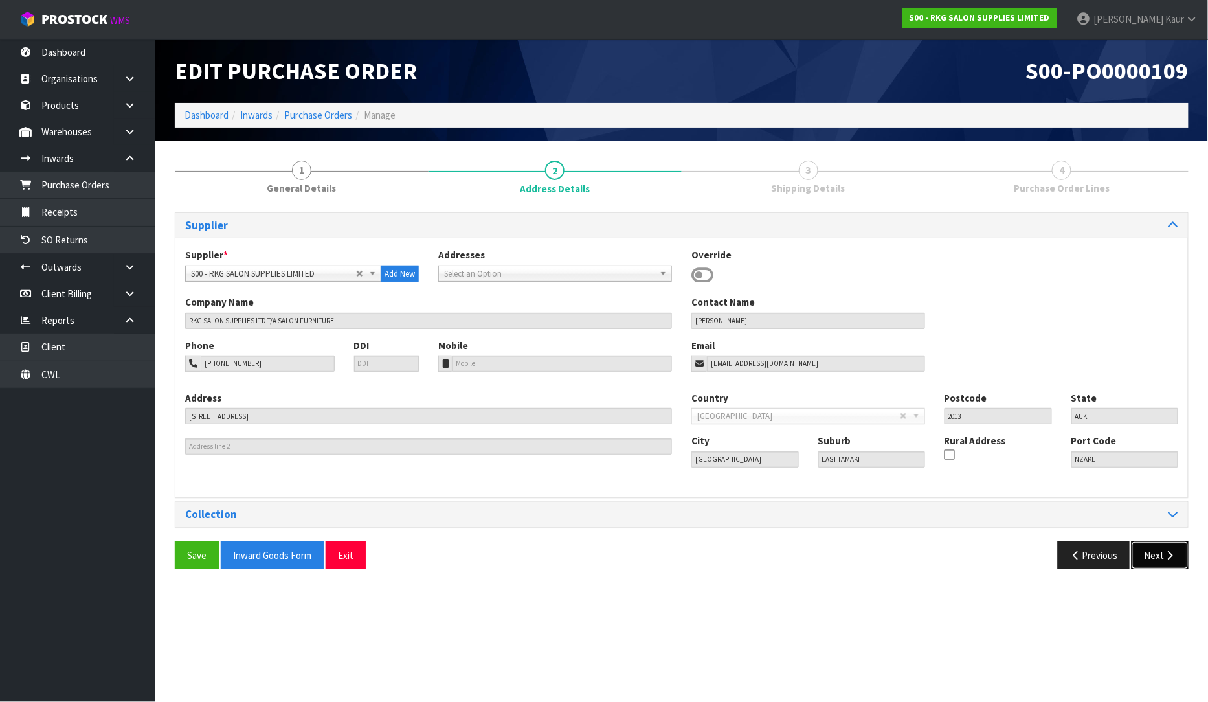
click at [1156, 547] on button "Next" at bounding box center [1160, 555] width 57 height 28
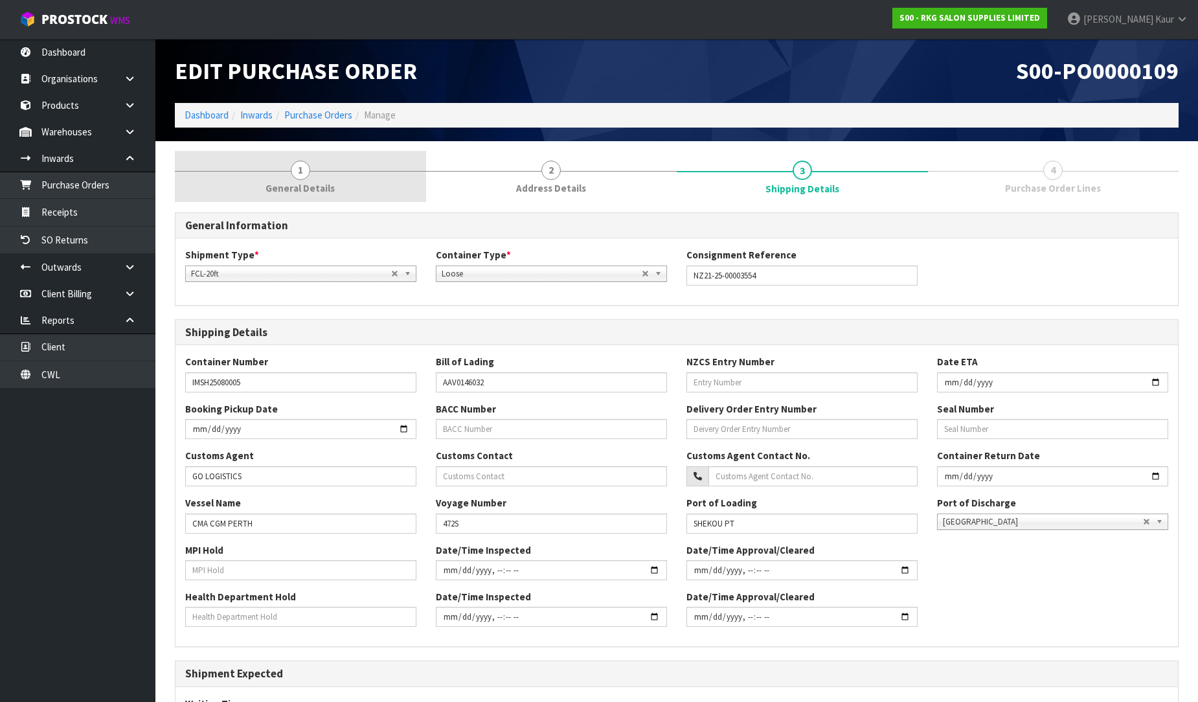
click at [292, 192] on span "General Details" at bounding box center [300, 188] width 69 height 14
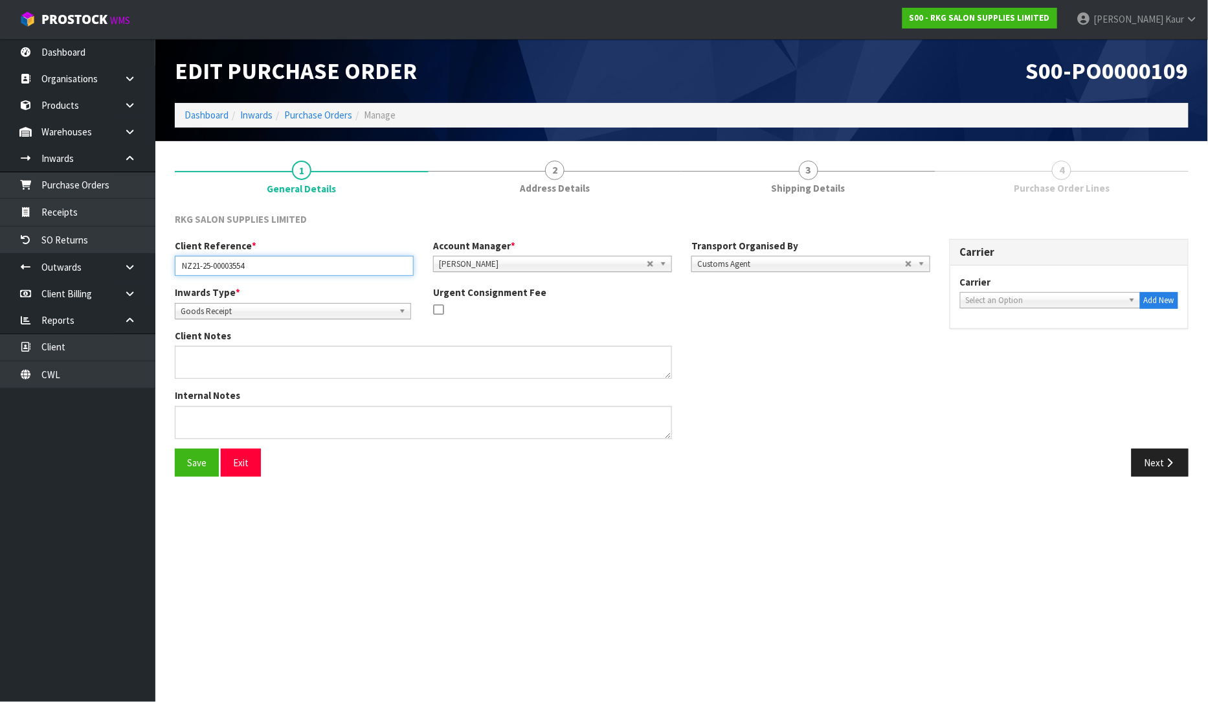
click at [264, 267] on input "NZ21-25-00003554" at bounding box center [294, 266] width 239 height 20
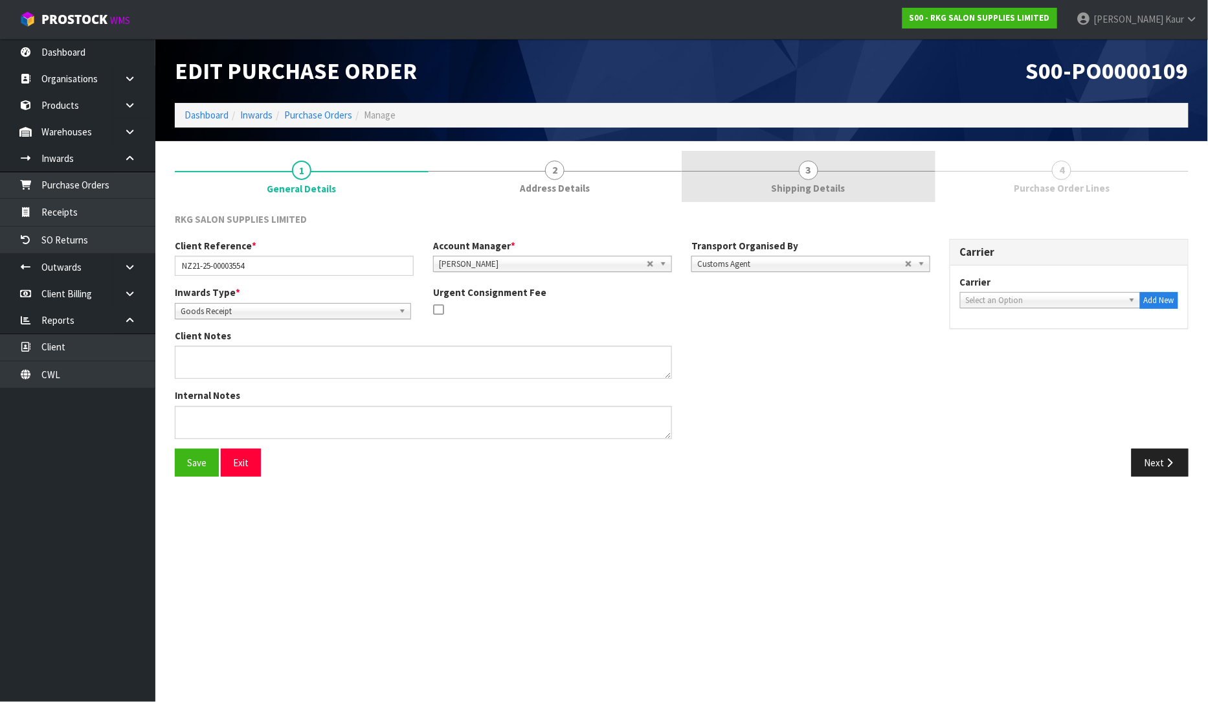
click at [822, 185] on span "Shipping Details" at bounding box center [809, 188] width 74 height 14
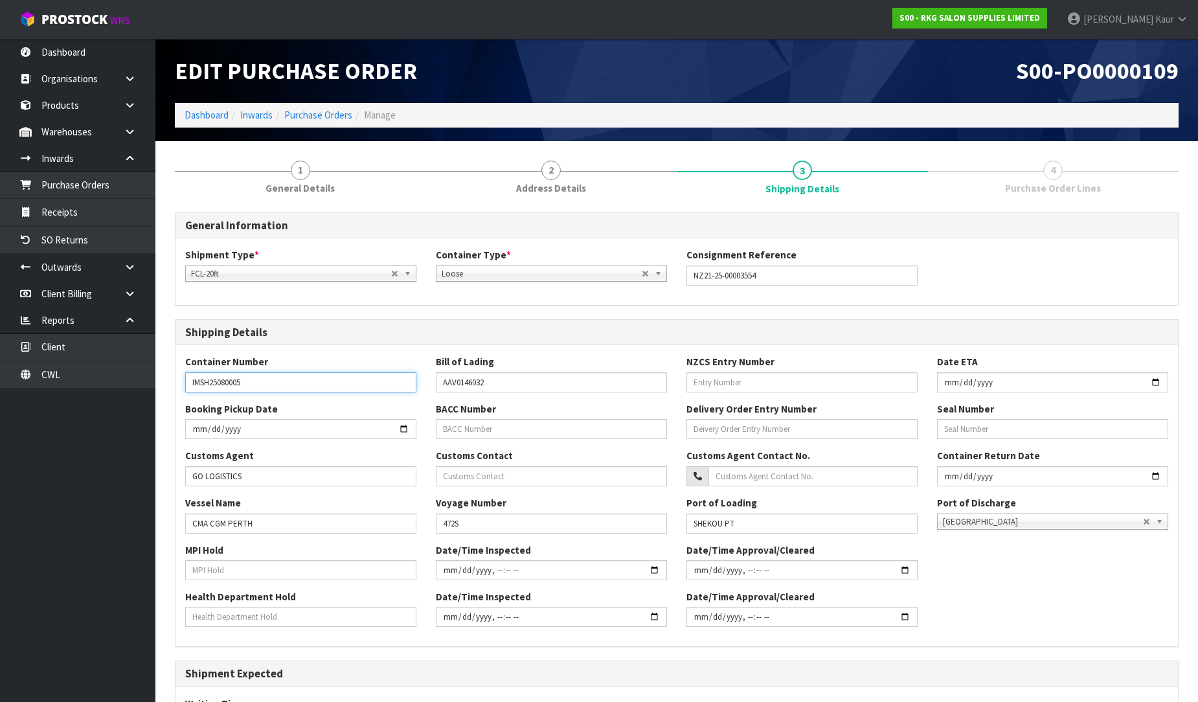
click at [247, 382] on input "IMSH25080005" at bounding box center [300, 382] width 231 height 20
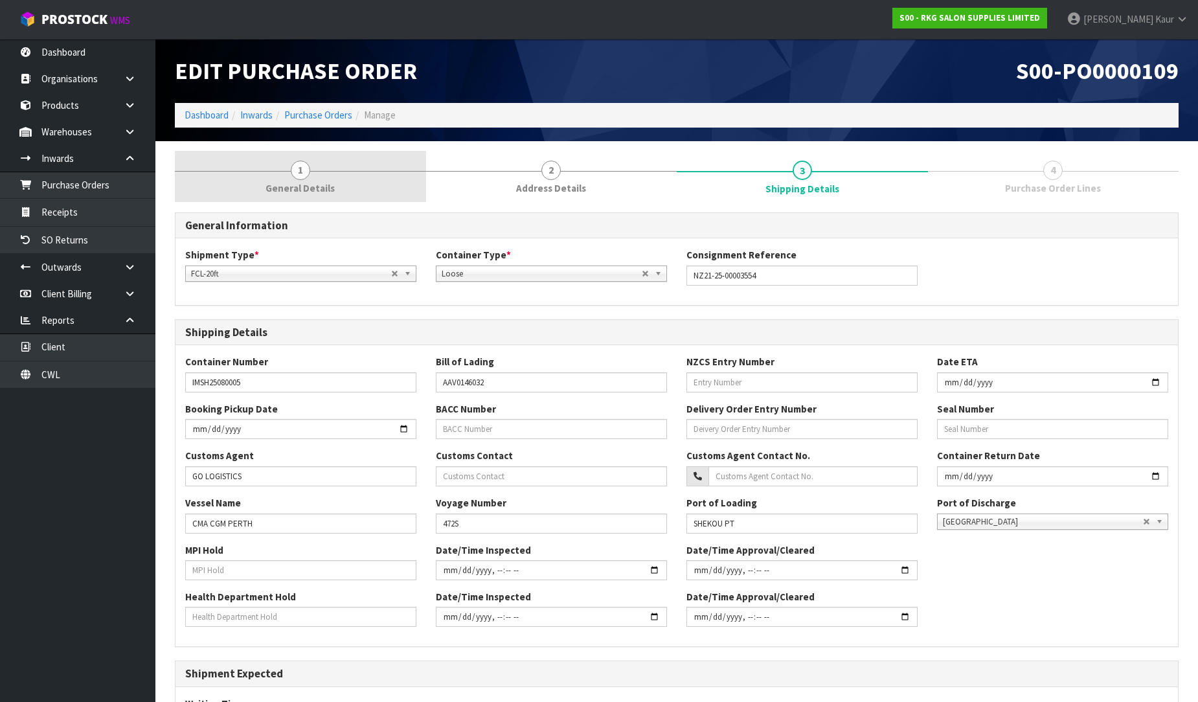
click at [293, 195] on span "General Details" at bounding box center [300, 188] width 69 height 14
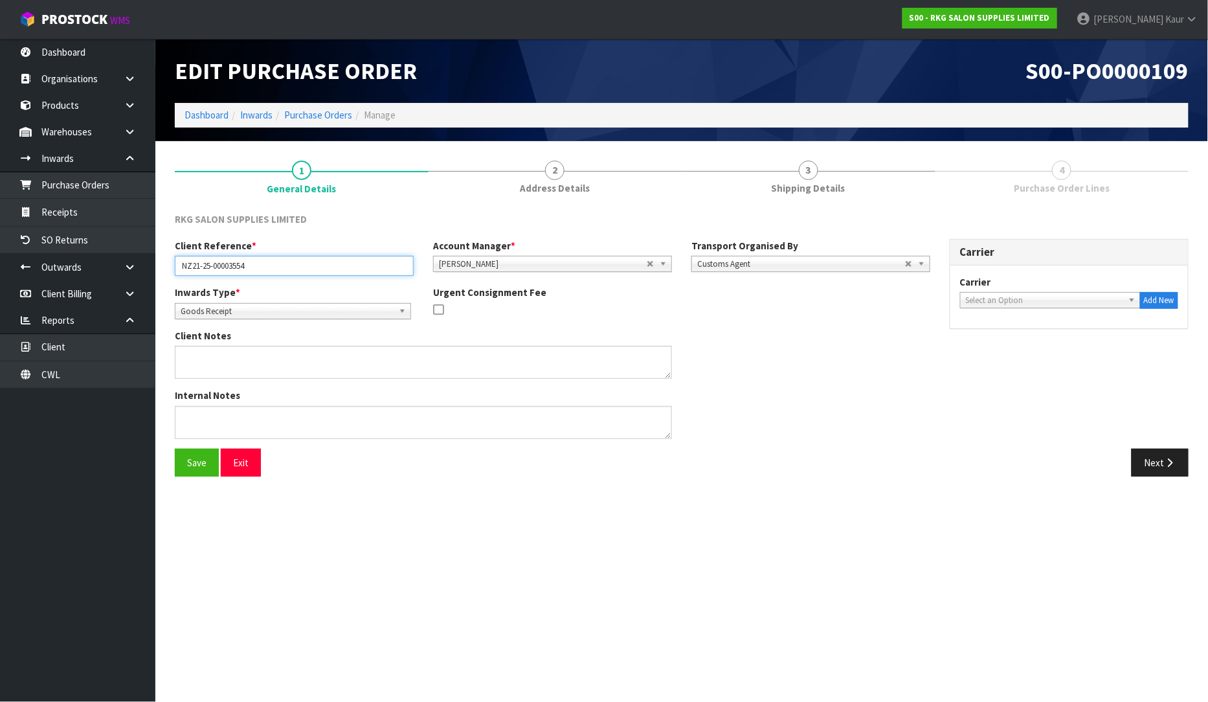
click at [258, 269] on input "NZ21-25-00003554" at bounding box center [294, 266] width 239 height 20
click at [257, 264] on input "NZ21-25-00003554/" at bounding box center [294, 266] width 239 height 20
paste input "AXIU2947221"
type input "NZ21-25-00003554/AXIU2947221"
click at [180, 464] on button "Save" at bounding box center [197, 463] width 44 height 28
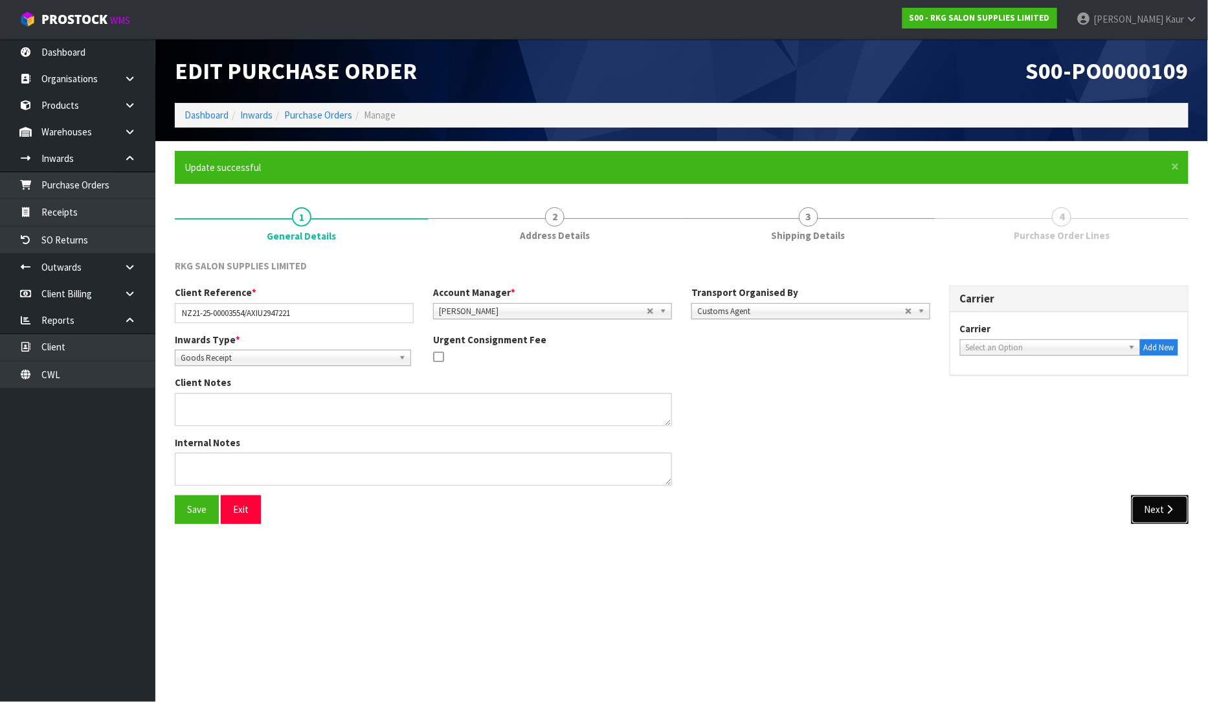
drag, startPoint x: 1162, startPoint y: 518, endPoint x: 1206, endPoint y: 556, distance: 57.9
click at [1162, 518] on button "Next" at bounding box center [1160, 509] width 57 height 28
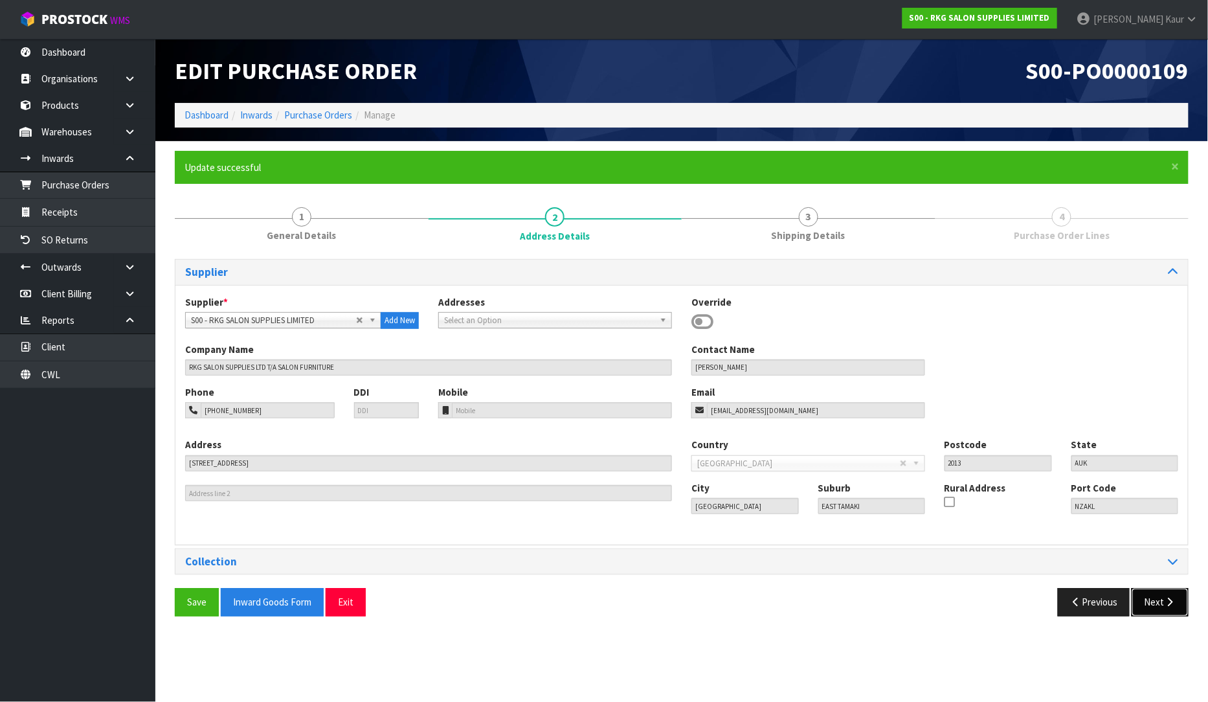
click at [1160, 601] on button "Next" at bounding box center [1160, 602] width 57 height 28
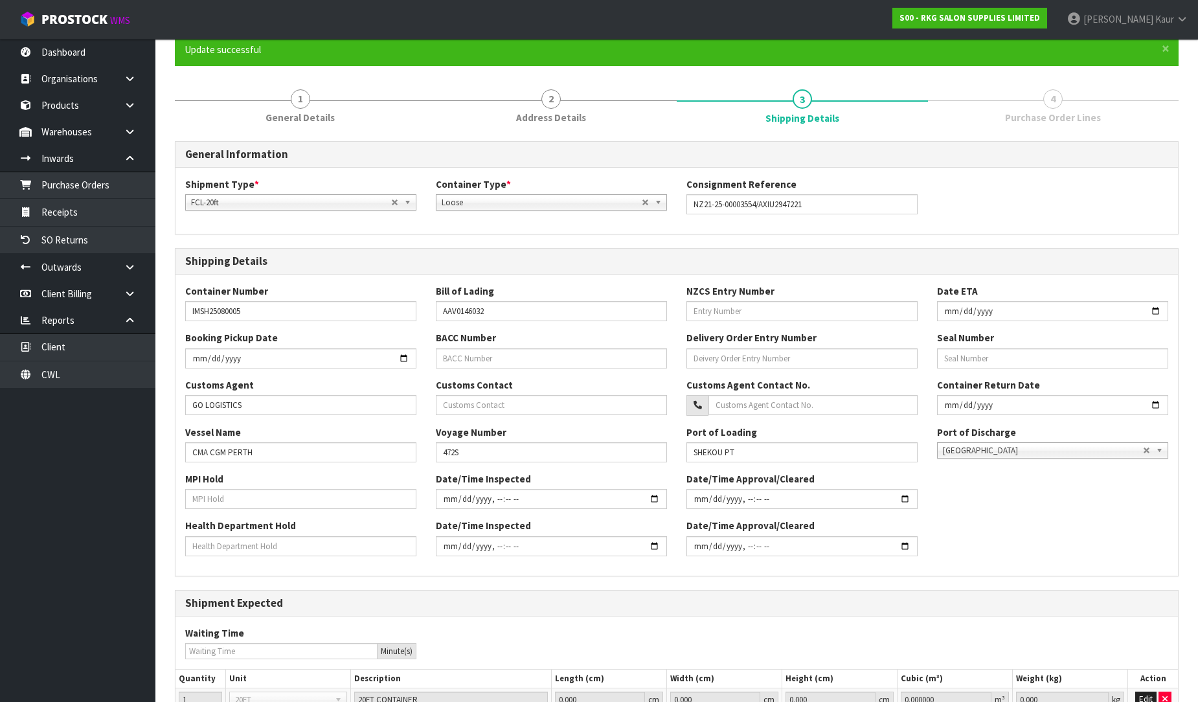
scroll to position [237, 0]
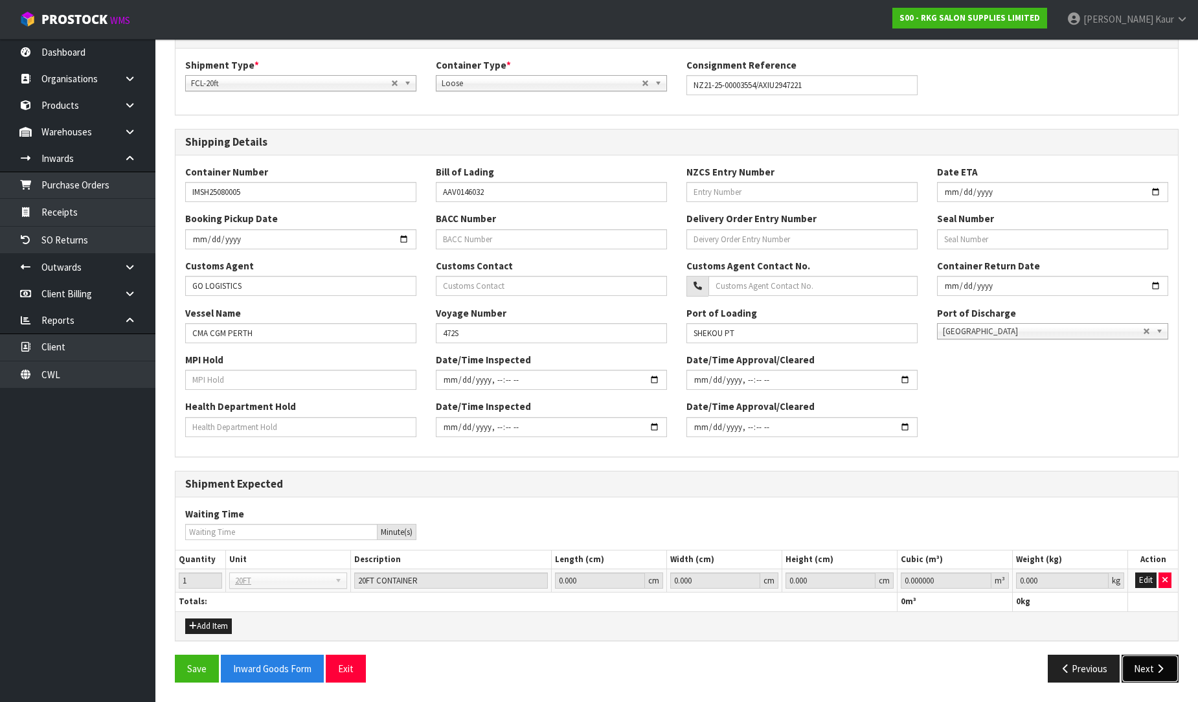
click at [1156, 673] on button "Next" at bounding box center [1150, 669] width 57 height 28
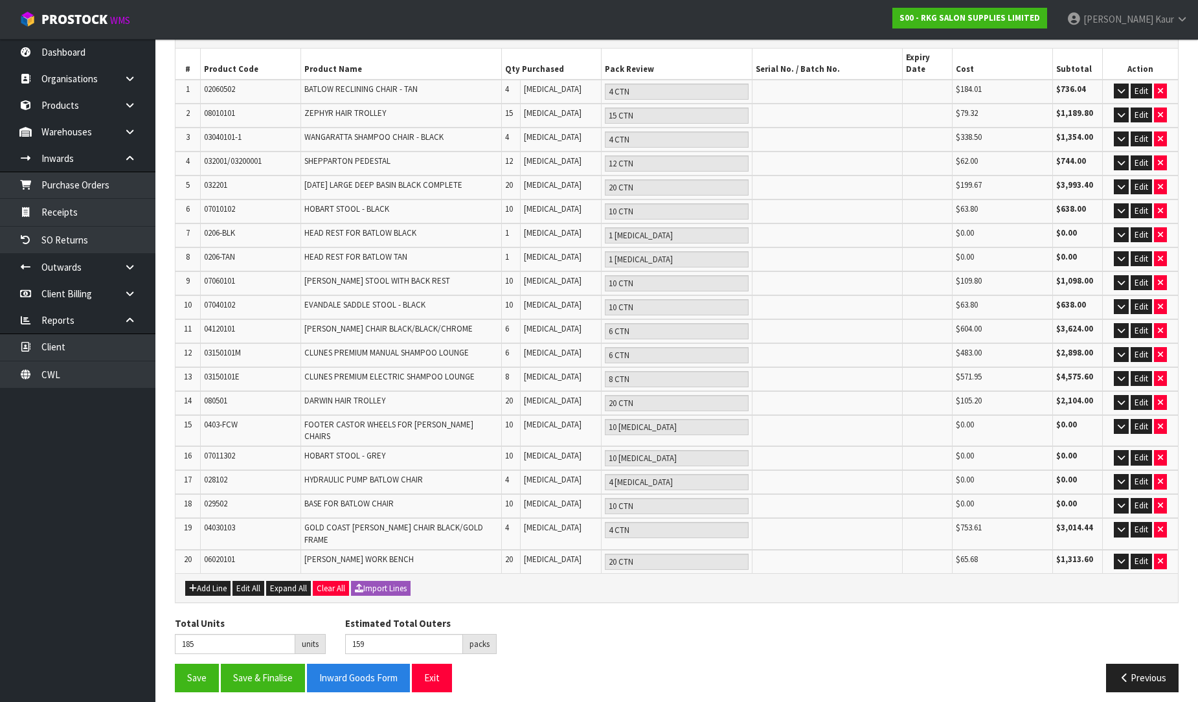
scroll to position [207, 0]
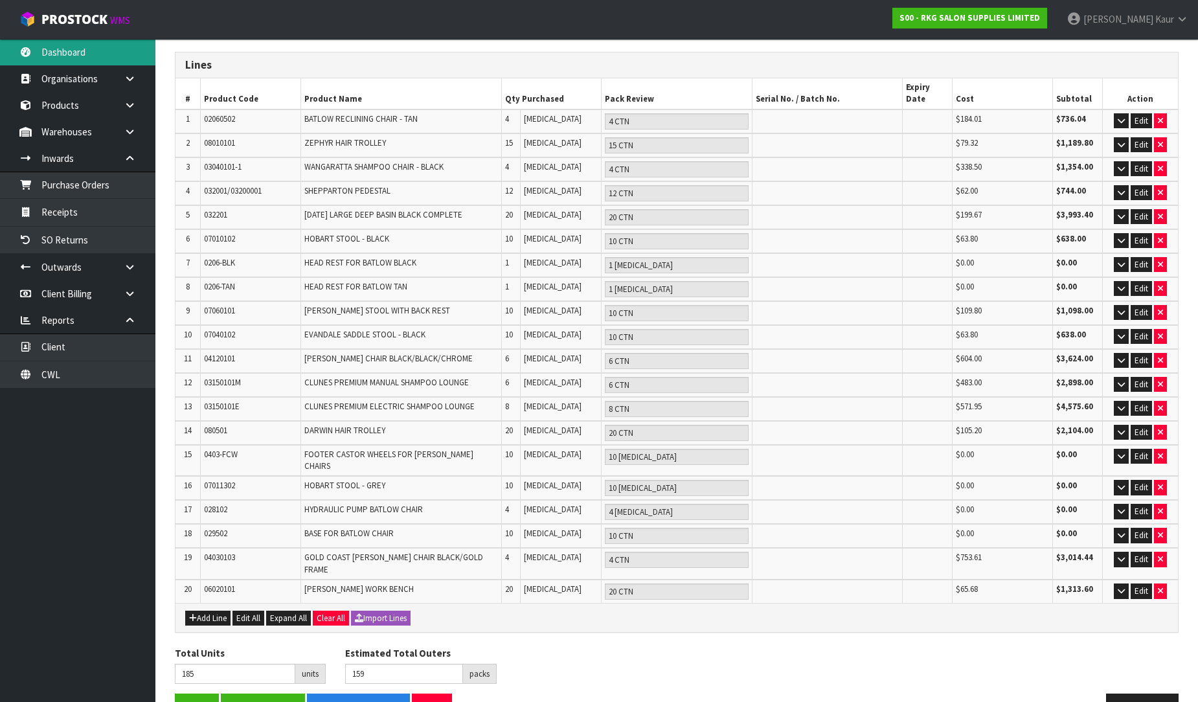
click at [75, 58] on link "Dashboard" at bounding box center [77, 52] width 155 height 27
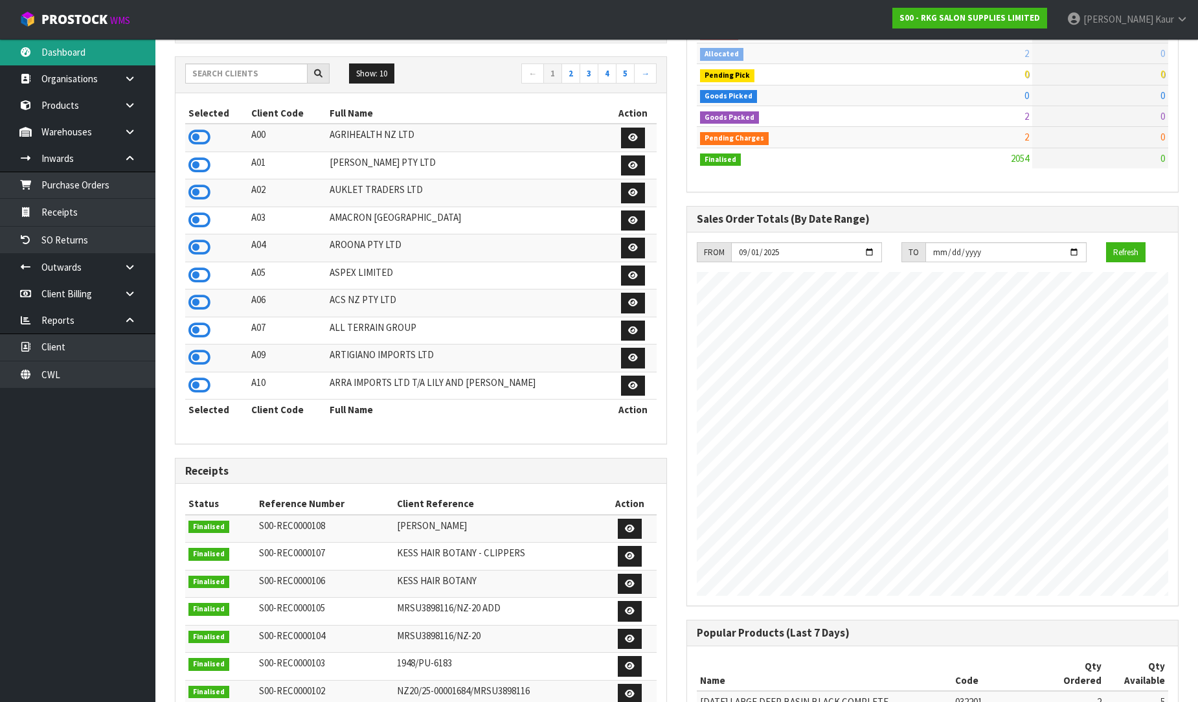
scroll to position [1024, 512]
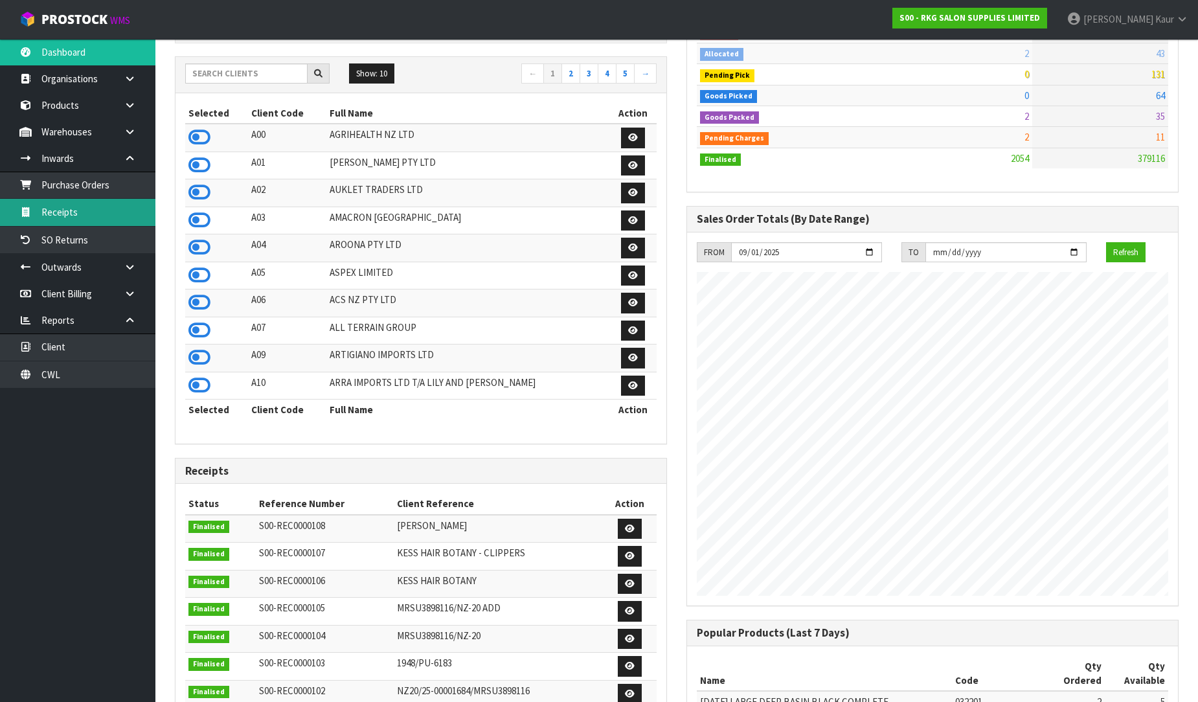
click at [117, 199] on link "Receipts" at bounding box center [77, 212] width 155 height 27
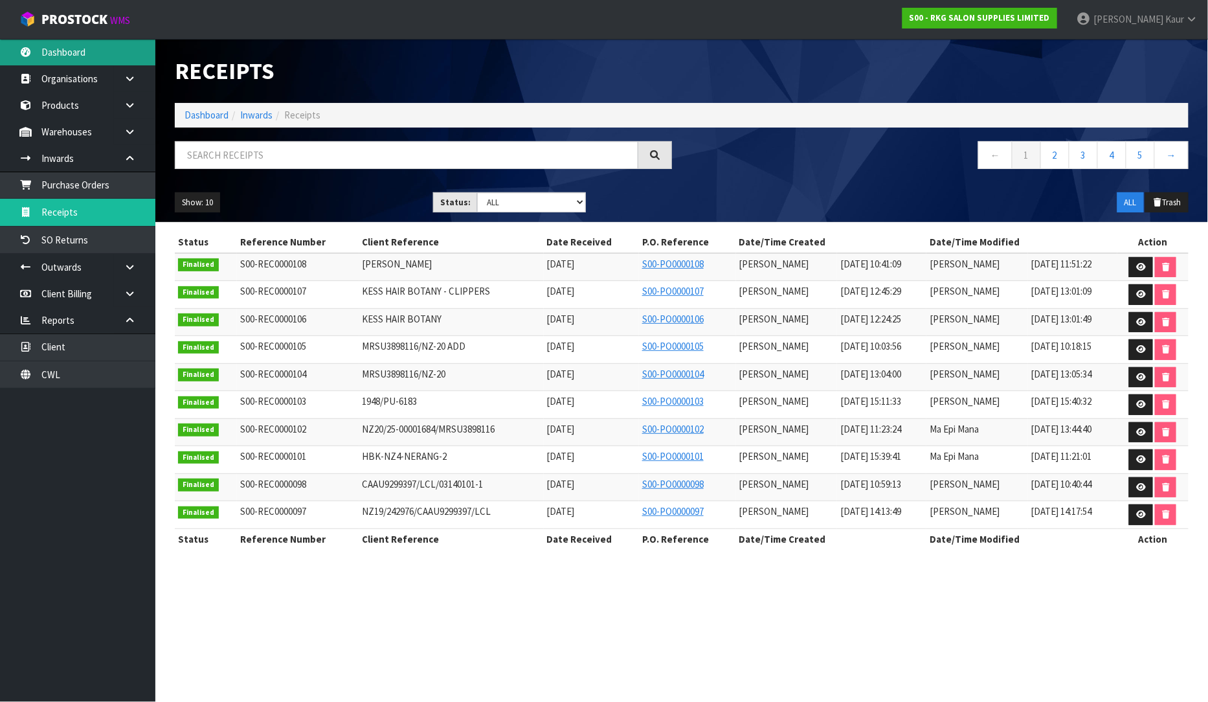
click at [58, 52] on link "Dashboard" at bounding box center [77, 52] width 155 height 27
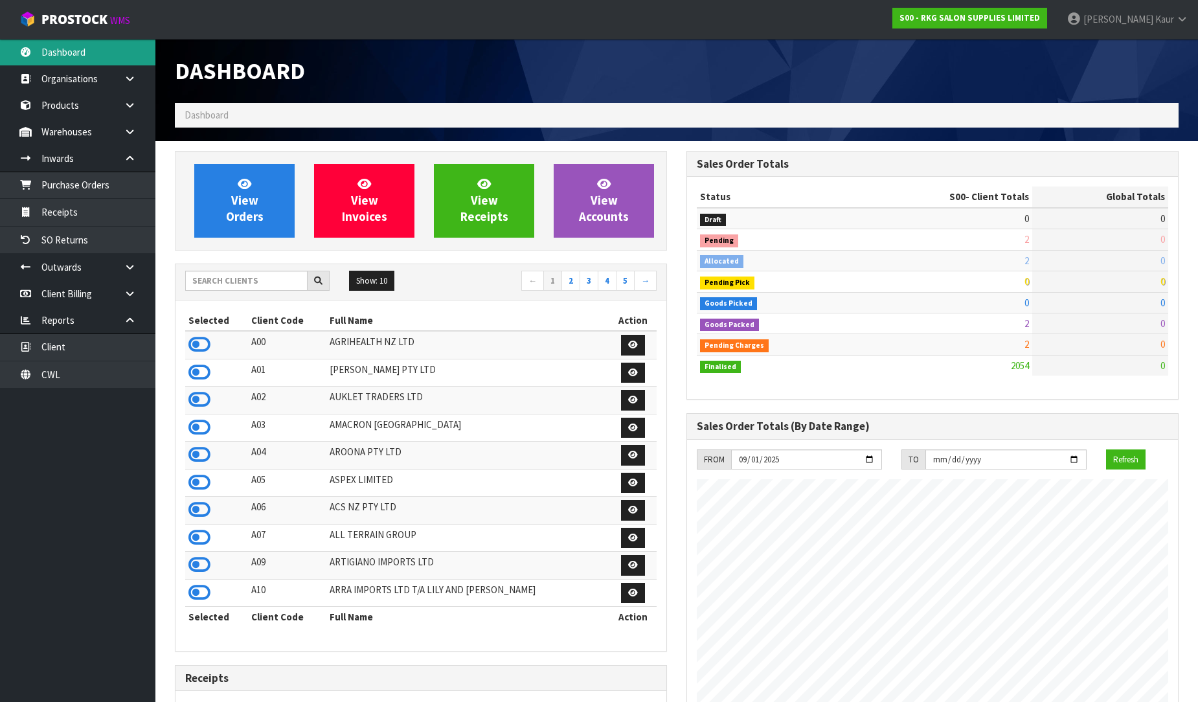
scroll to position [1024, 512]
click at [231, 285] on input "text" at bounding box center [246, 281] width 122 height 20
type input "N"
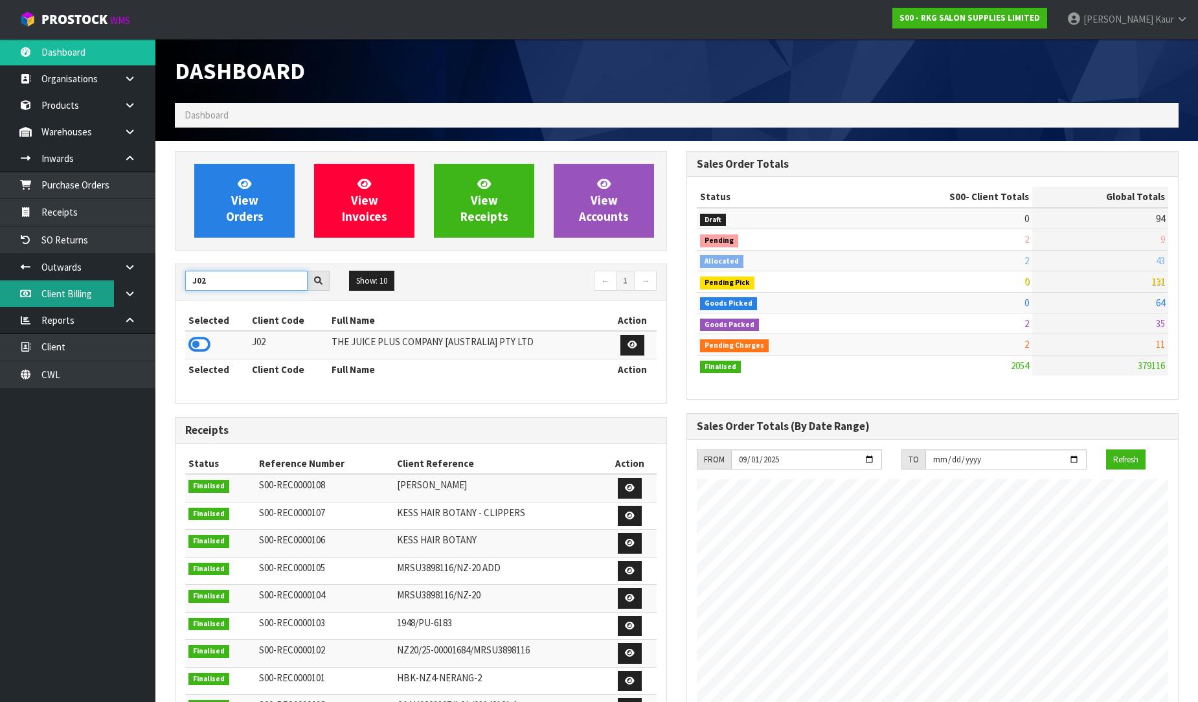
type input "J02"
click at [195, 348] on icon at bounding box center [199, 344] width 22 height 19
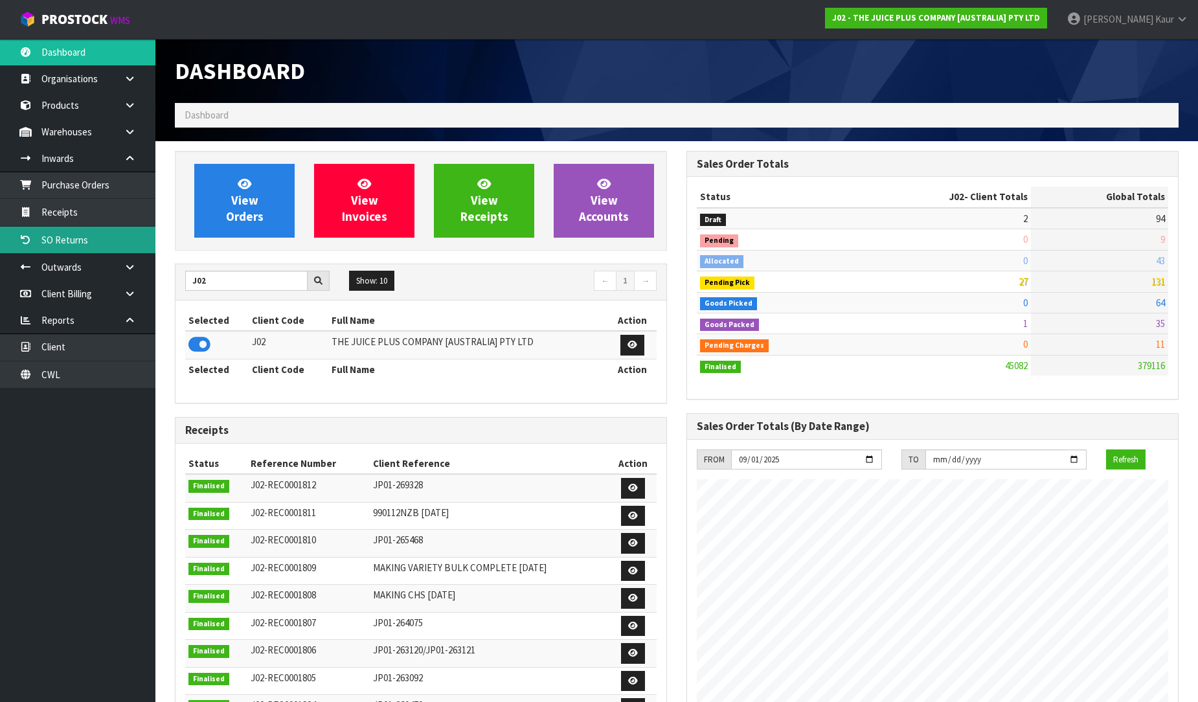
scroll to position [981, 512]
click at [76, 202] on link "Receipts" at bounding box center [77, 212] width 155 height 27
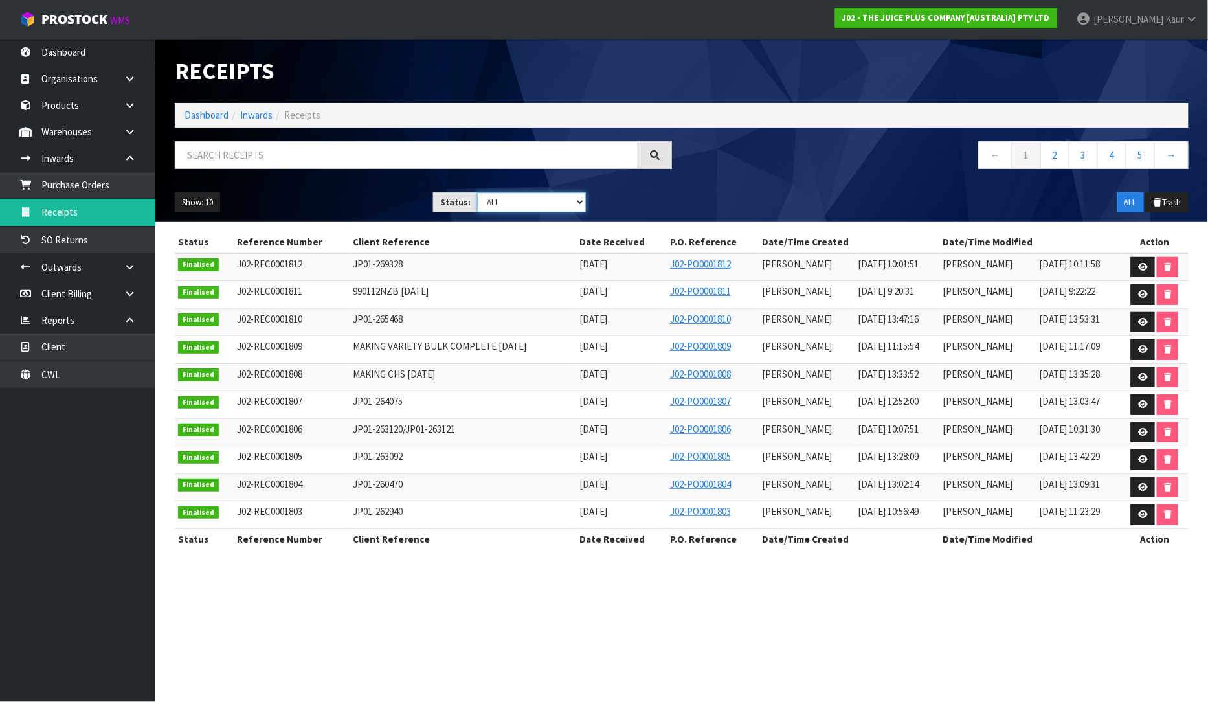
click at [582, 203] on select "Draft Pending Goods Checked Goods Putaway Pending Charges Finalised Cancelled A…" at bounding box center [531, 202] width 109 height 20
select select "string:0"
click at [477, 192] on select "Draft Pending Goods Checked Goods Putaway Pending Charges Finalised Cancelled A…" at bounding box center [531, 202] width 109 height 20
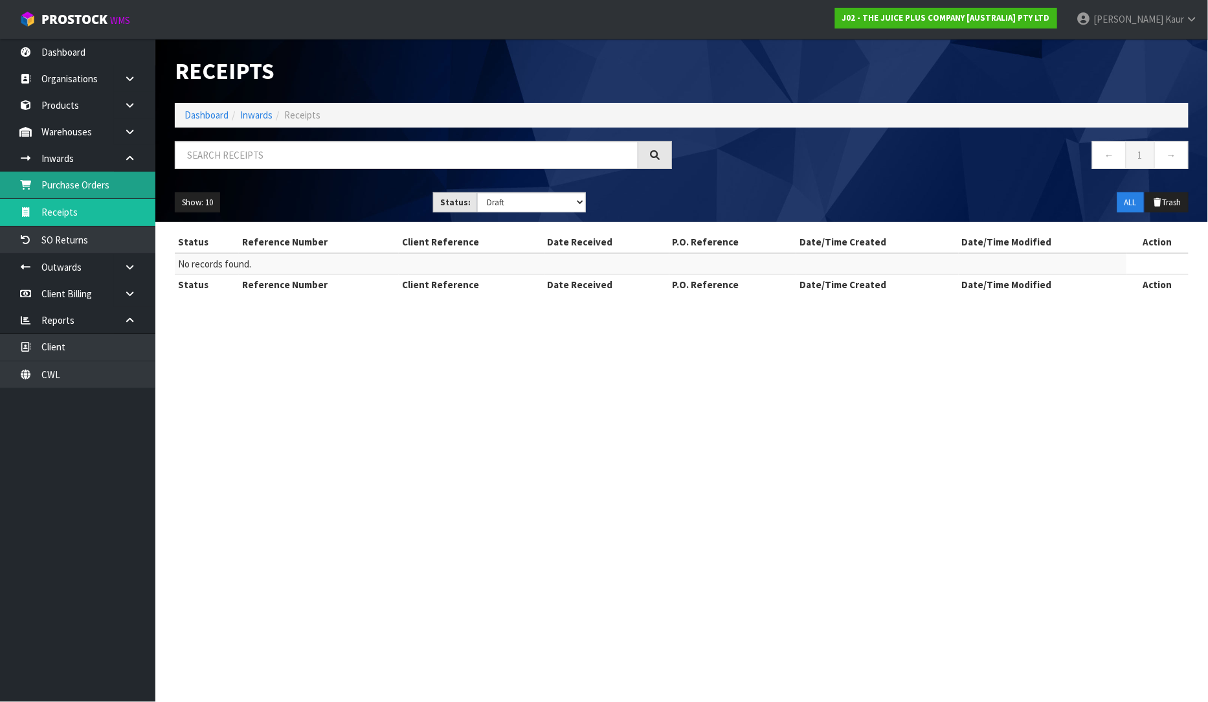
drag, startPoint x: 82, startPoint y: 185, endPoint x: 519, endPoint y: 203, distance: 437.5
click at [82, 185] on link "Purchase Orders" at bounding box center [77, 185] width 155 height 27
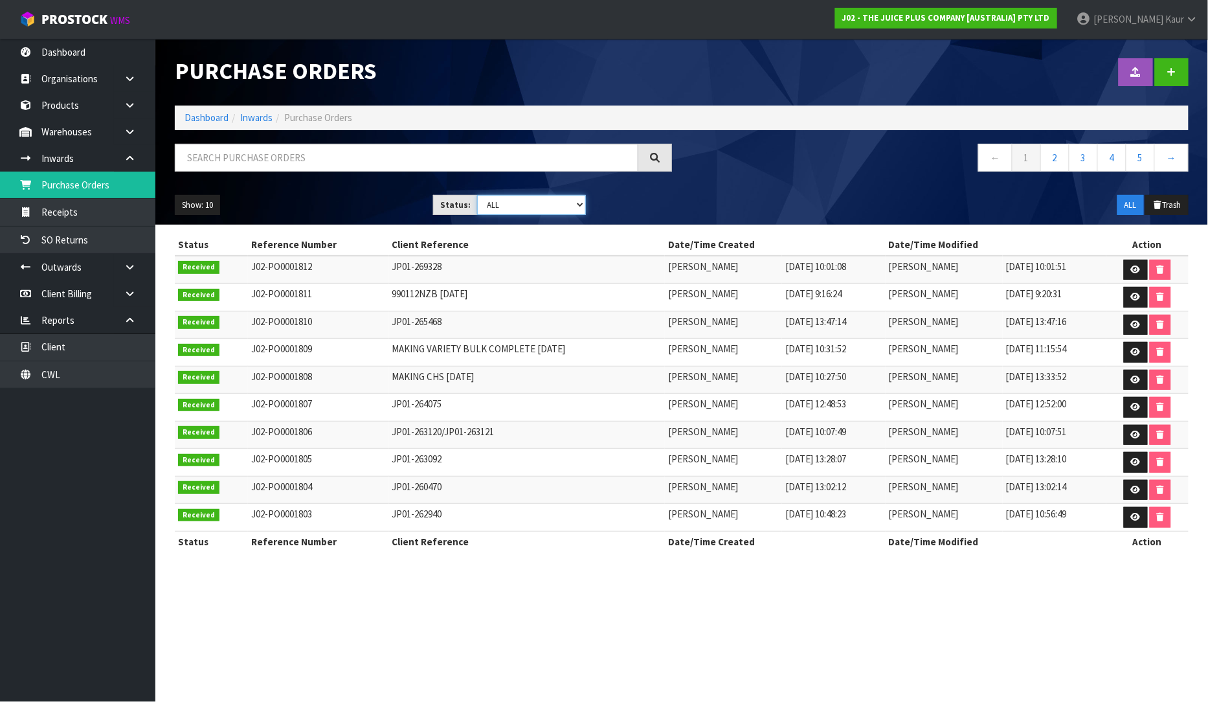
click at [571, 206] on select "Draft Pending Received Cancelled ALL" at bounding box center [531, 205] width 109 height 20
select select "string:0"
click at [477, 195] on select "Draft Pending Received Cancelled ALL" at bounding box center [531, 205] width 109 height 20
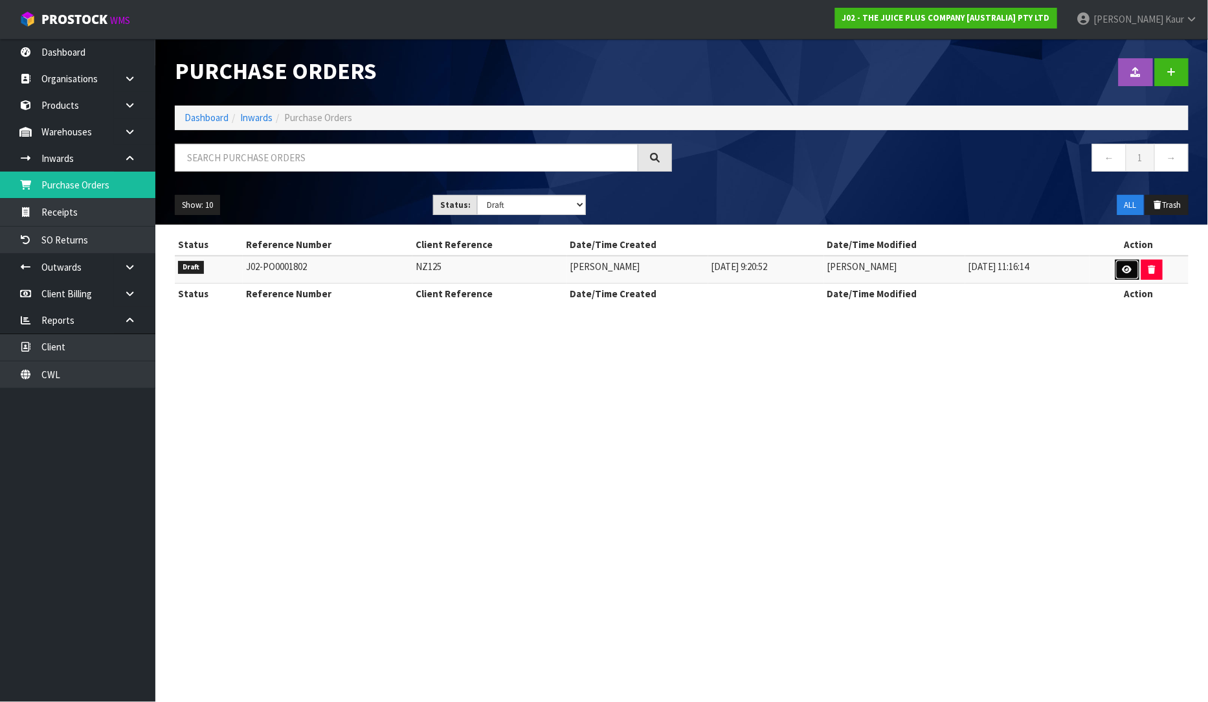
click at [1135, 270] on link at bounding box center [1128, 270] width 24 height 21
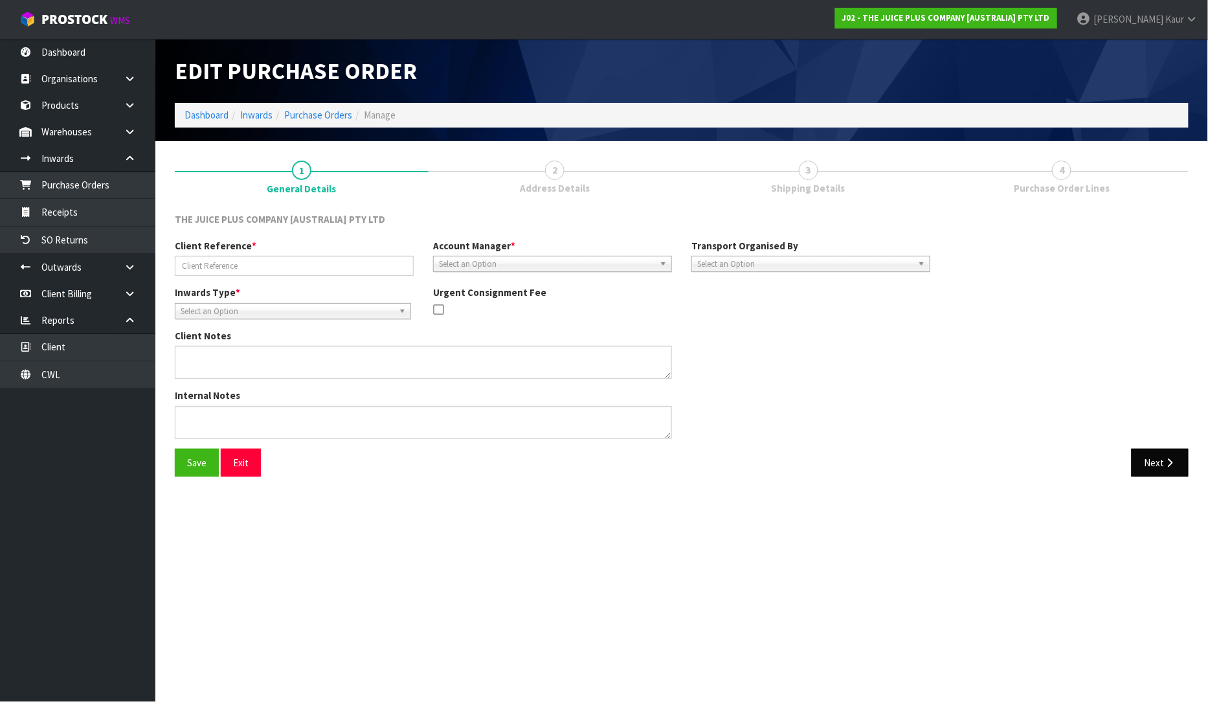
type input "NZ125"
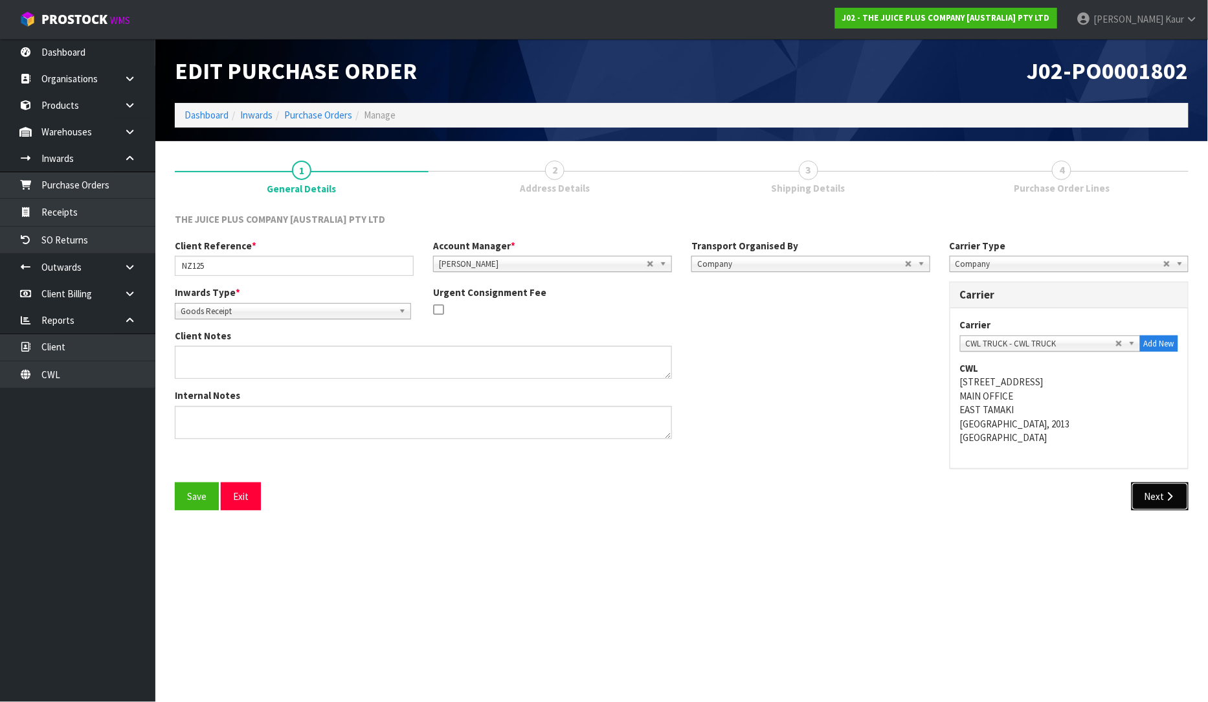
click at [1160, 464] on div "THE JUICE PLUS COMPANY [AUSTRALIA] PTY LTD Client Reference * NZ125 Account Man…" at bounding box center [682, 366] width 1014 height 308
click at [1171, 501] on button "Next" at bounding box center [1160, 496] width 57 height 28
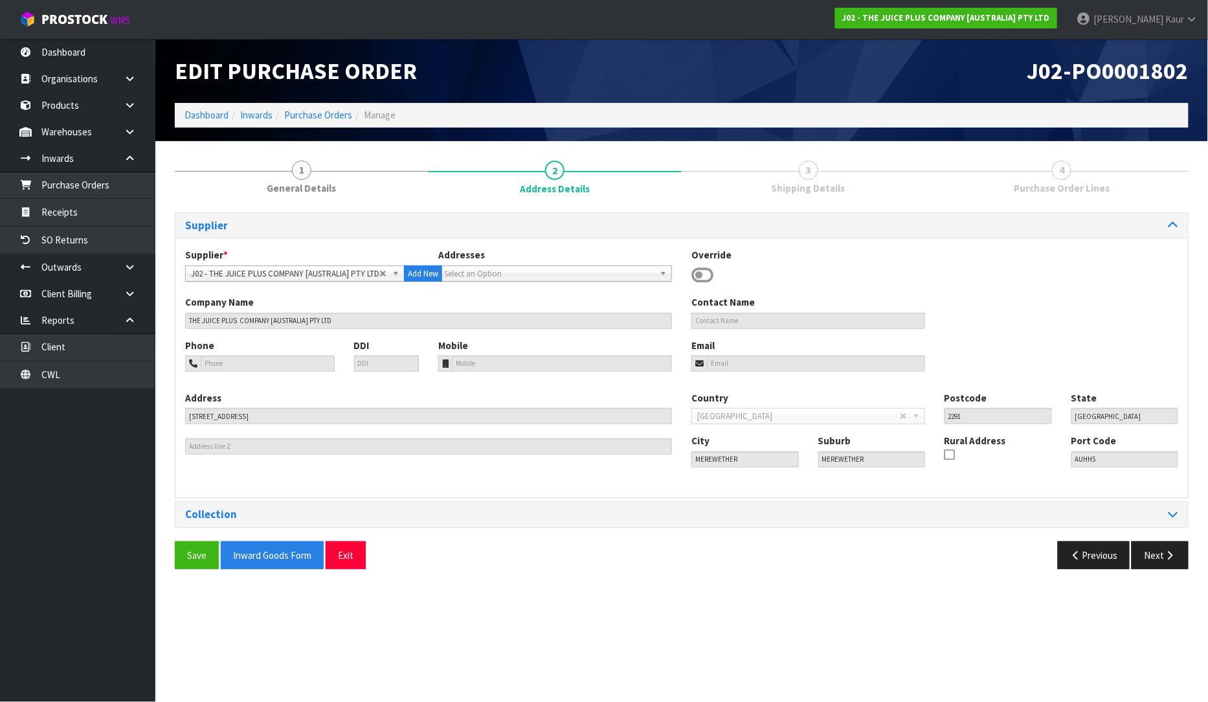
drag, startPoint x: 1157, startPoint y: 535, endPoint x: 1157, endPoint y: 558, distance: 22.7
click at [1157, 536] on div "Supplier Supplier * A00 - AGRIHEALTH NZ LTD A01 - AGAIN FASTER PTY LTD A02 - AU…" at bounding box center [682, 395] width 1014 height 367
click at [1157, 558] on button "Next" at bounding box center [1160, 555] width 57 height 28
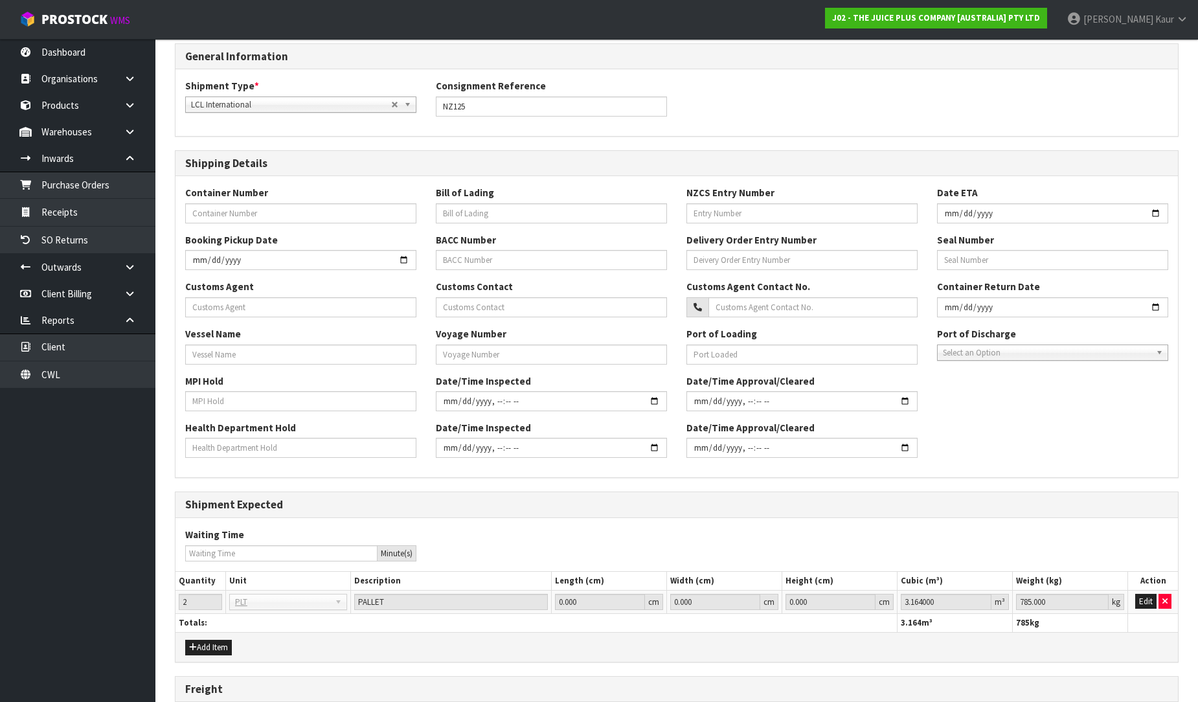
scroll to position [298, 0]
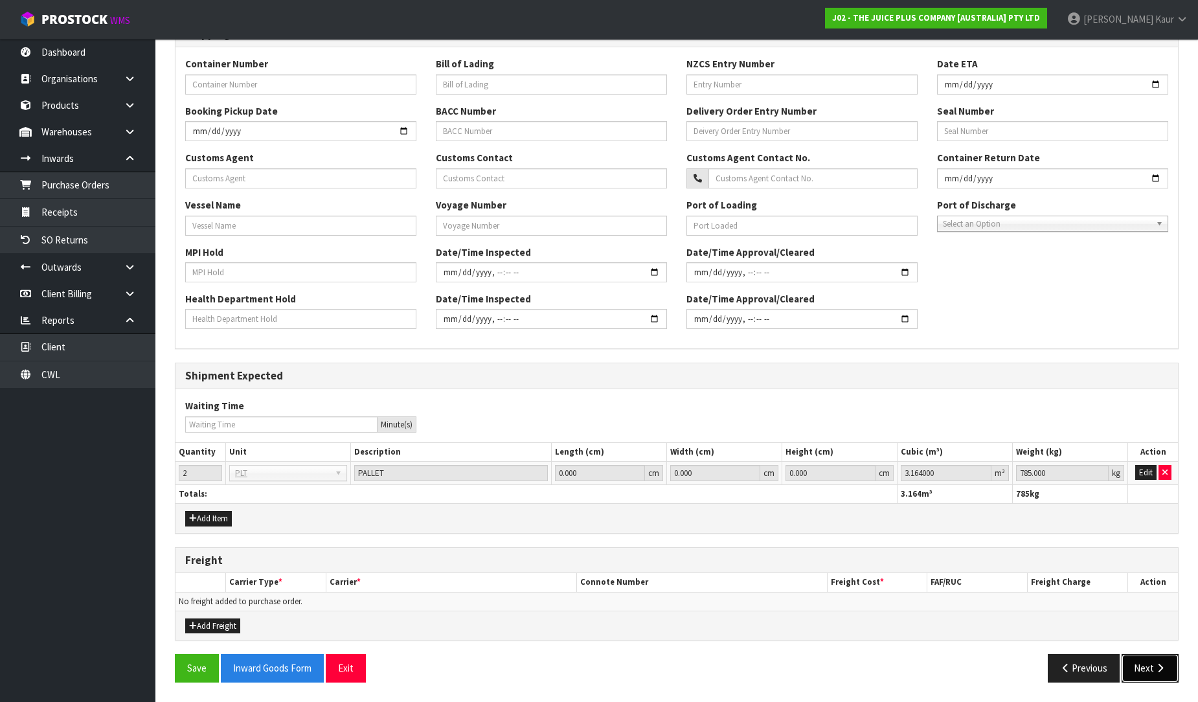
click at [1144, 673] on button "Next" at bounding box center [1150, 668] width 57 height 28
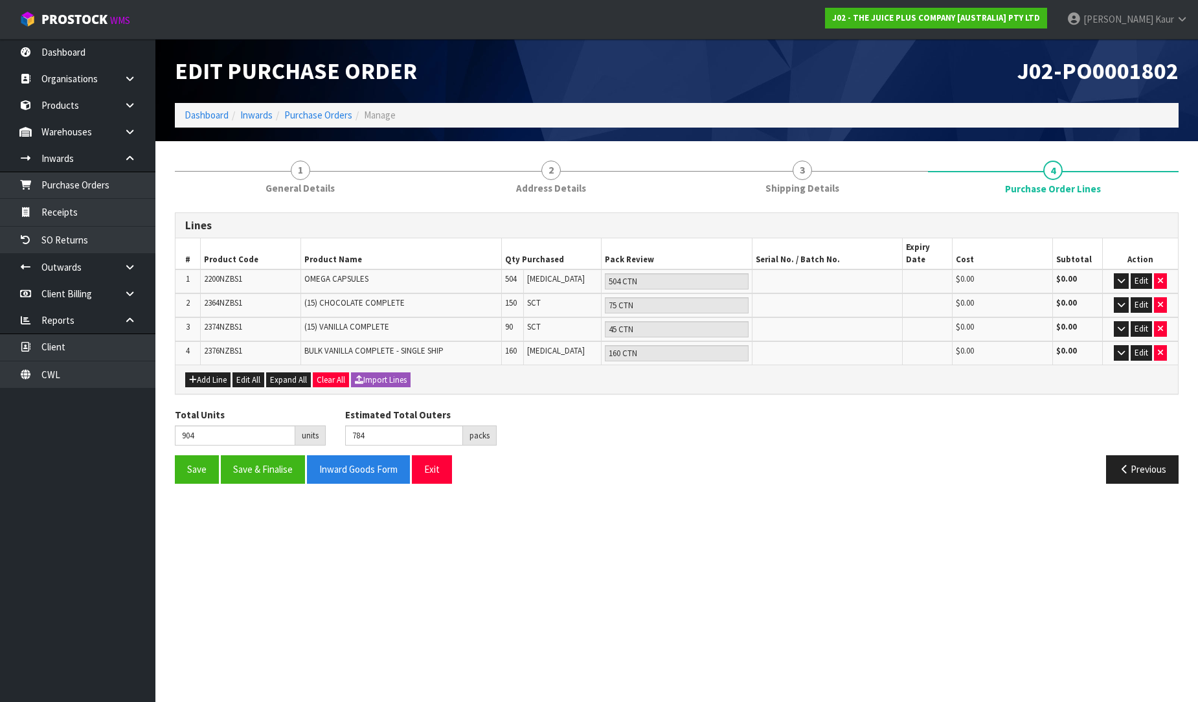
scroll to position [0, 0]
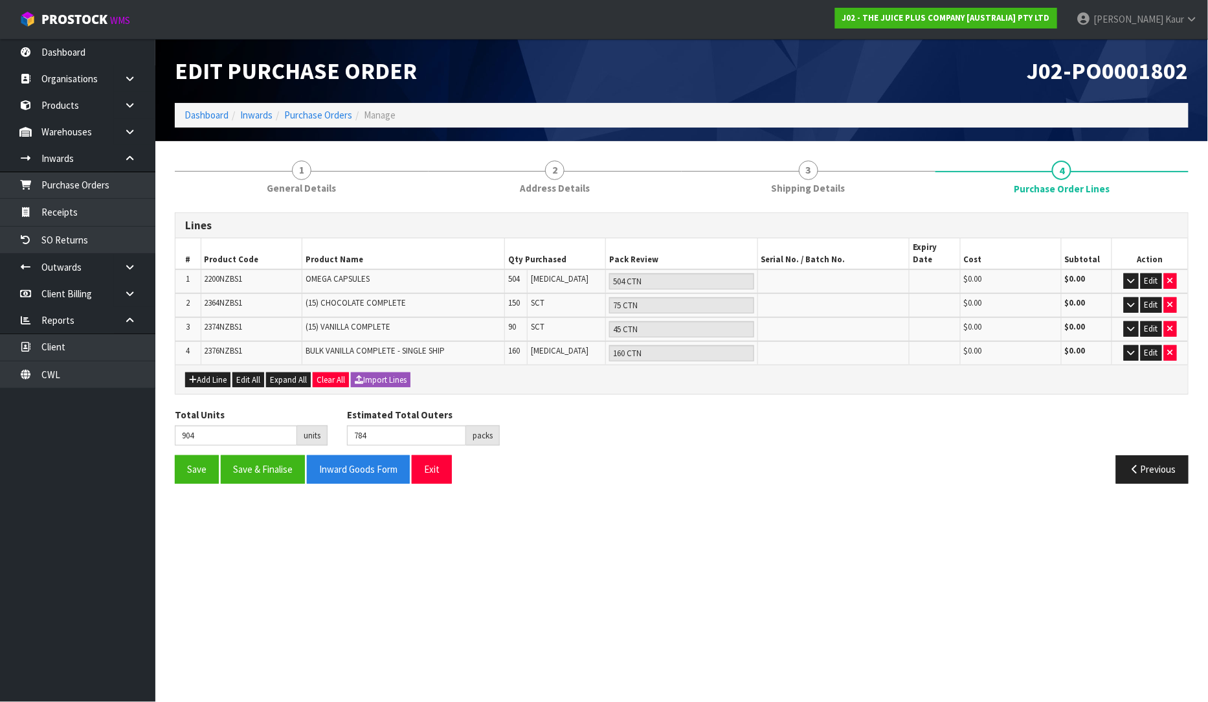
click at [383, 372] on div "Add Line Edit All Expand All Clear All Import Lines" at bounding box center [681, 379] width 1013 height 29
click at [384, 372] on button "Import Lines" at bounding box center [381, 380] width 60 height 16
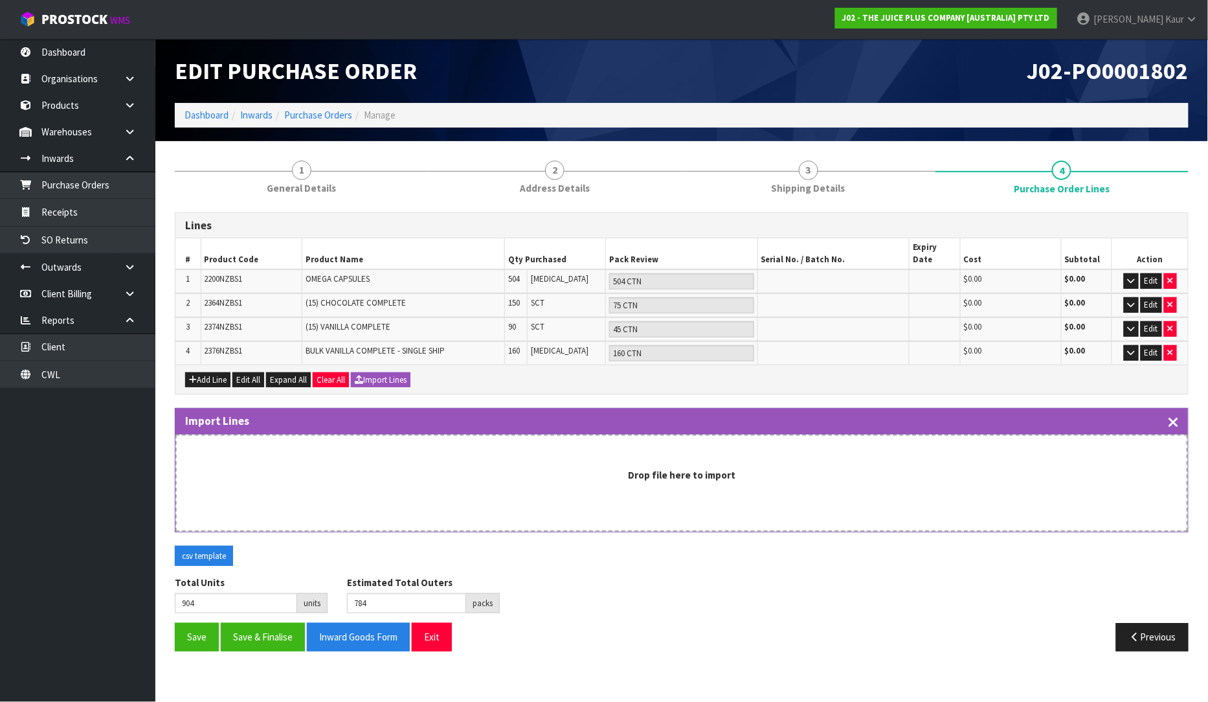
click at [1176, 415] on icon "button" at bounding box center [1174, 422] width 9 height 15
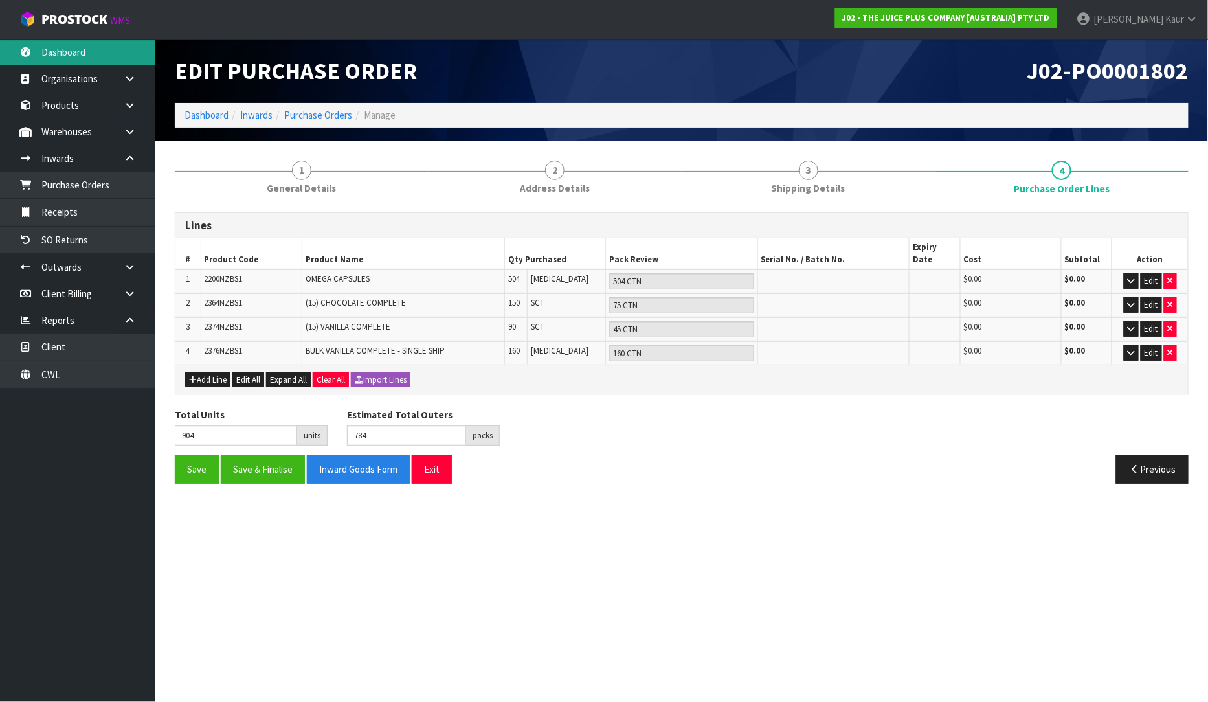
click at [81, 43] on link "Dashboard" at bounding box center [77, 52] width 155 height 27
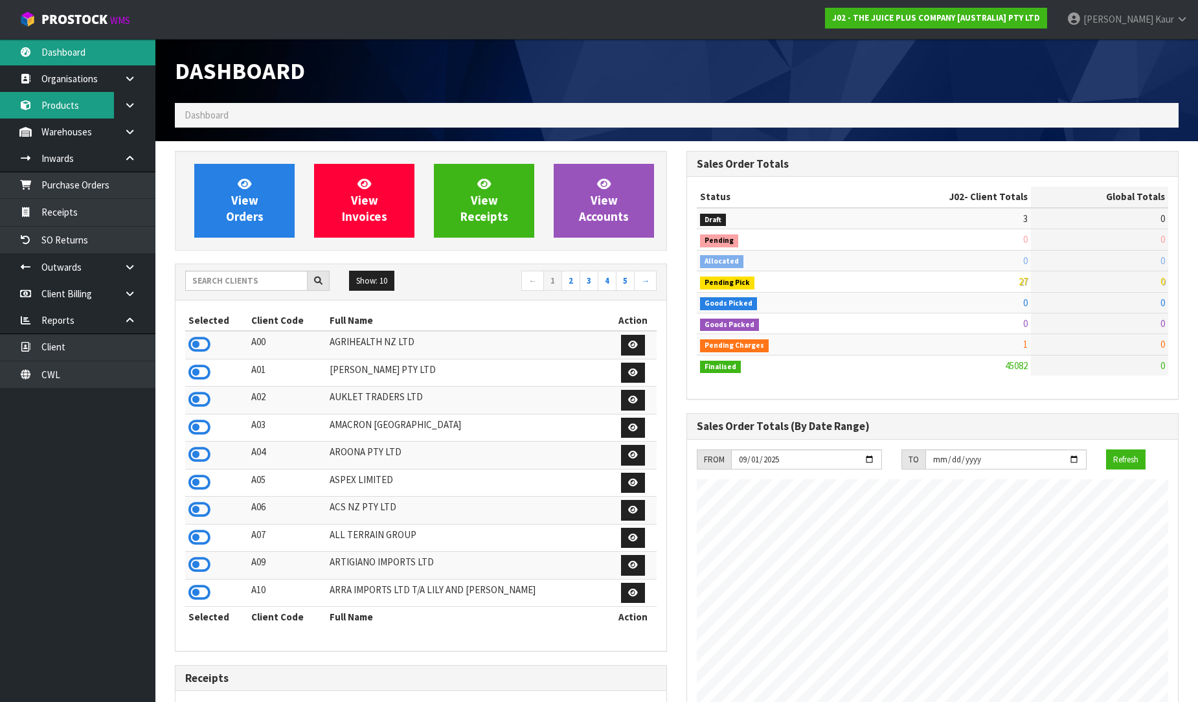
scroll to position [981, 512]
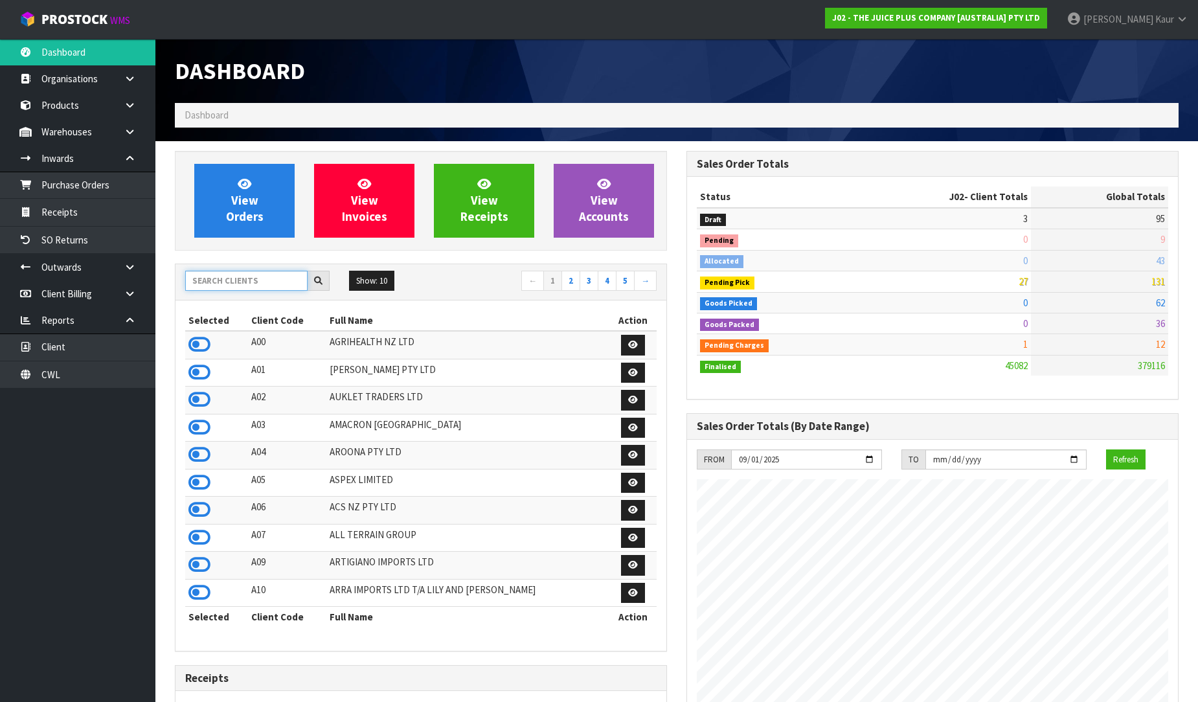
click at [205, 278] on input "text" at bounding box center [246, 281] width 122 height 20
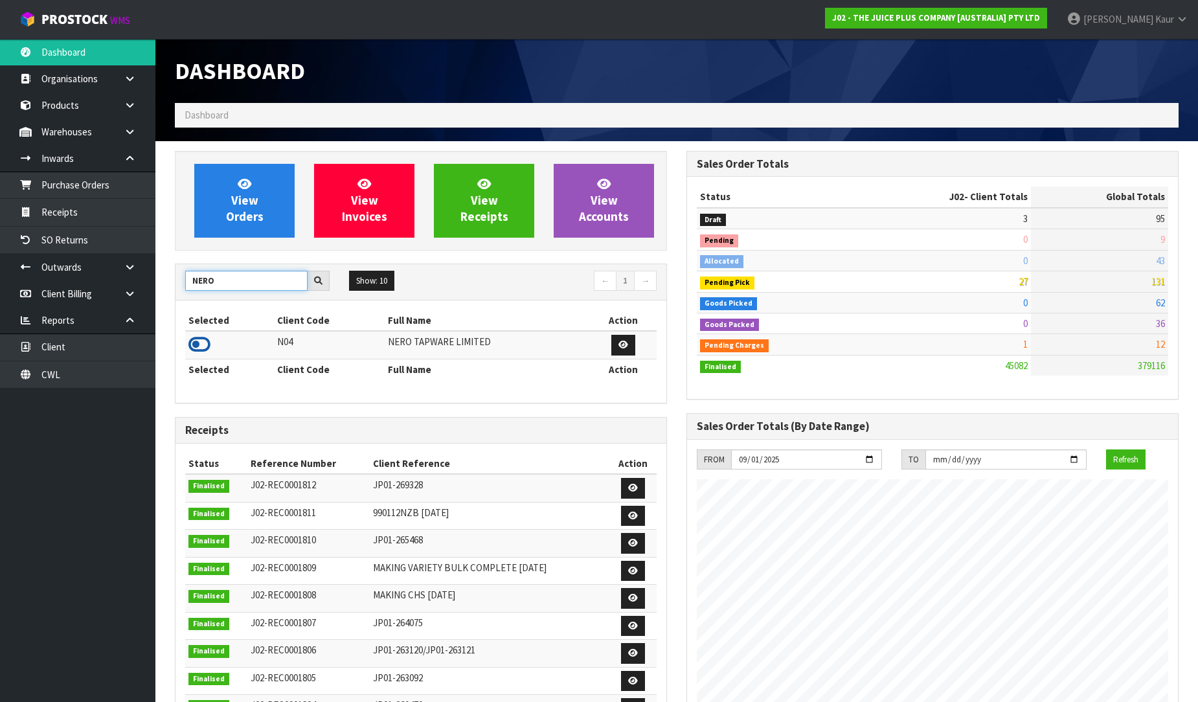
type input "NERO"
click at [202, 342] on icon at bounding box center [199, 344] width 22 height 19
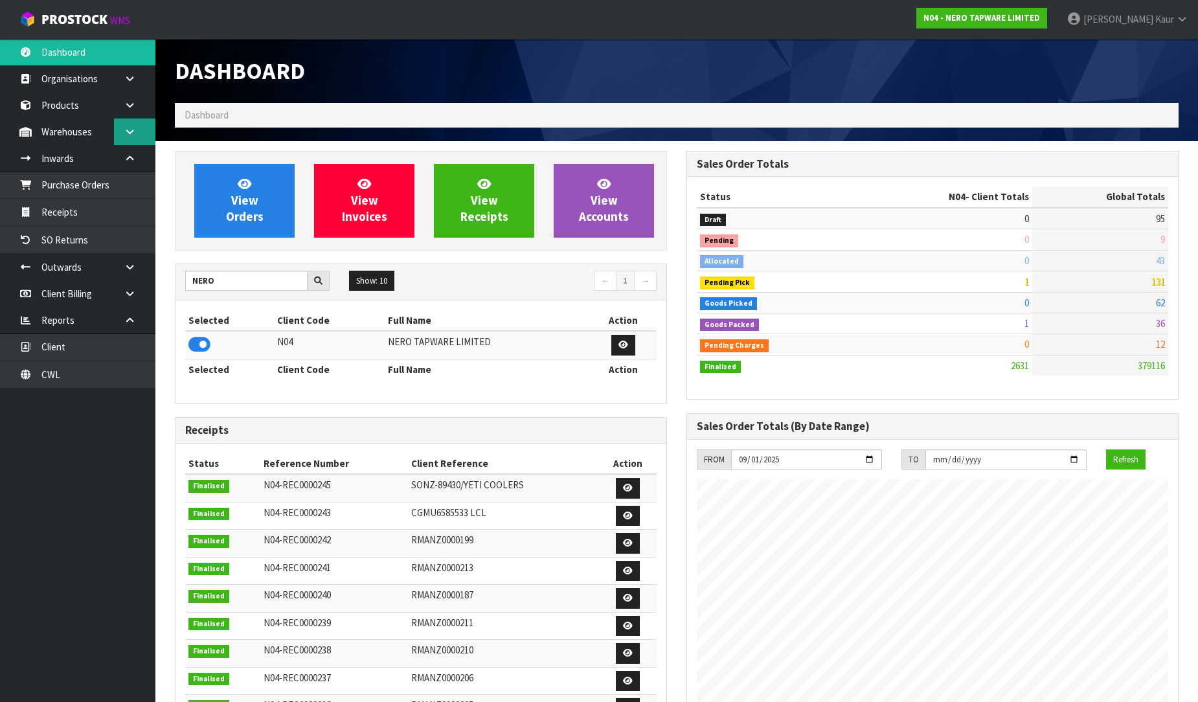
scroll to position [1024, 512]
click at [47, 106] on link "Products" at bounding box center [77, 105] width 155 height 27
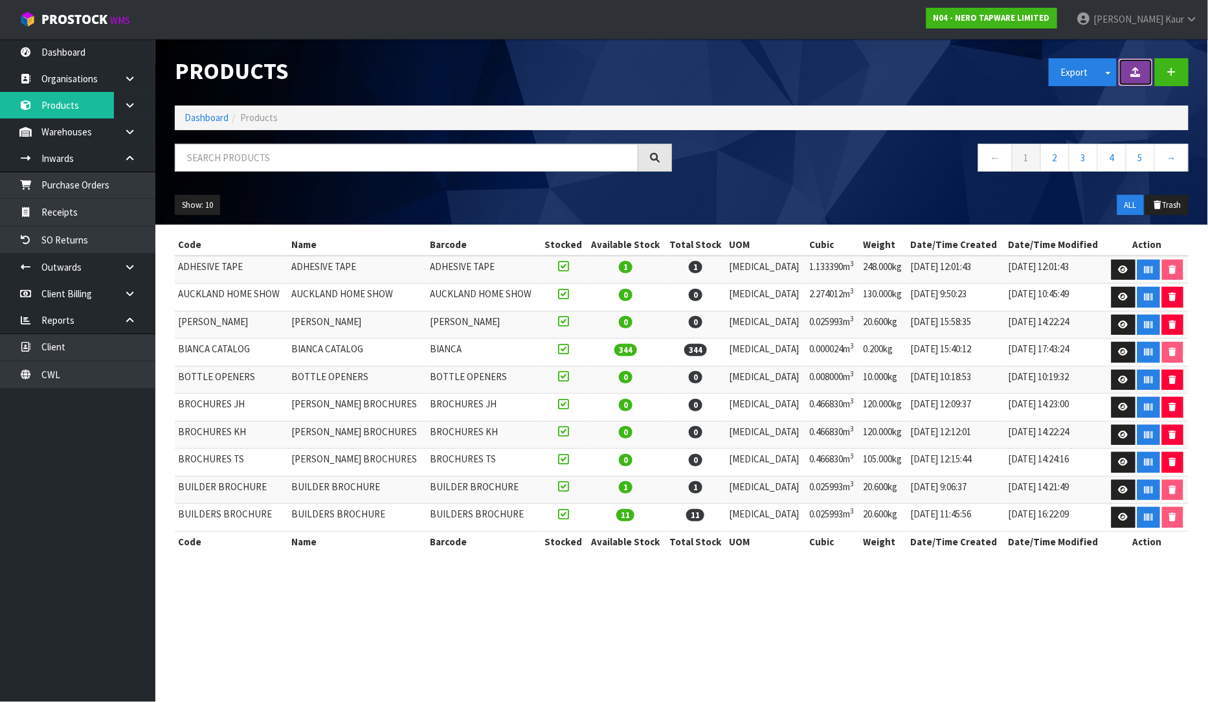
click at [1141, 78] on button at bounding box center [1136, 72] width 34 height 28
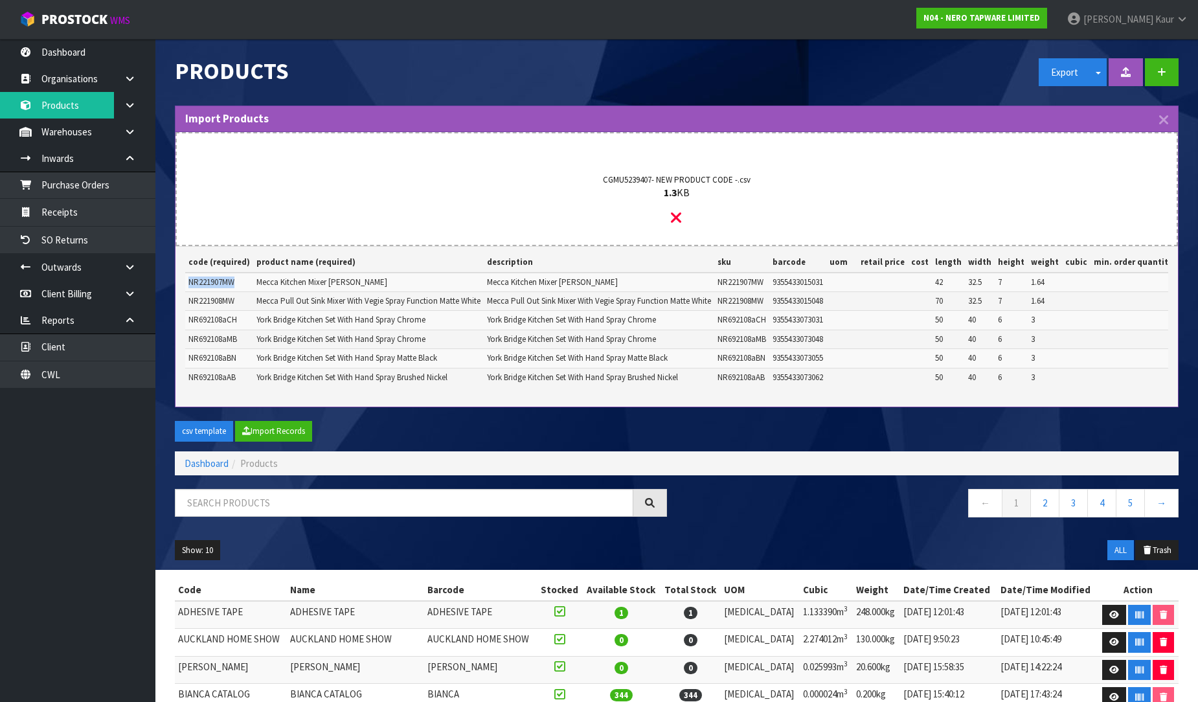
drag, startPoint x: 243, startPoint y: 278, endPoint x: 190, endPoint y: 279, distance: 53.1
click at [190, 279] on td "NR221907MW" at bounding box center [219, 282] width 68 height 19
copy span "NR221907MW"
click at [283, 442] on button "Import Records" at bounding box center [273, 431] width 77 height 21
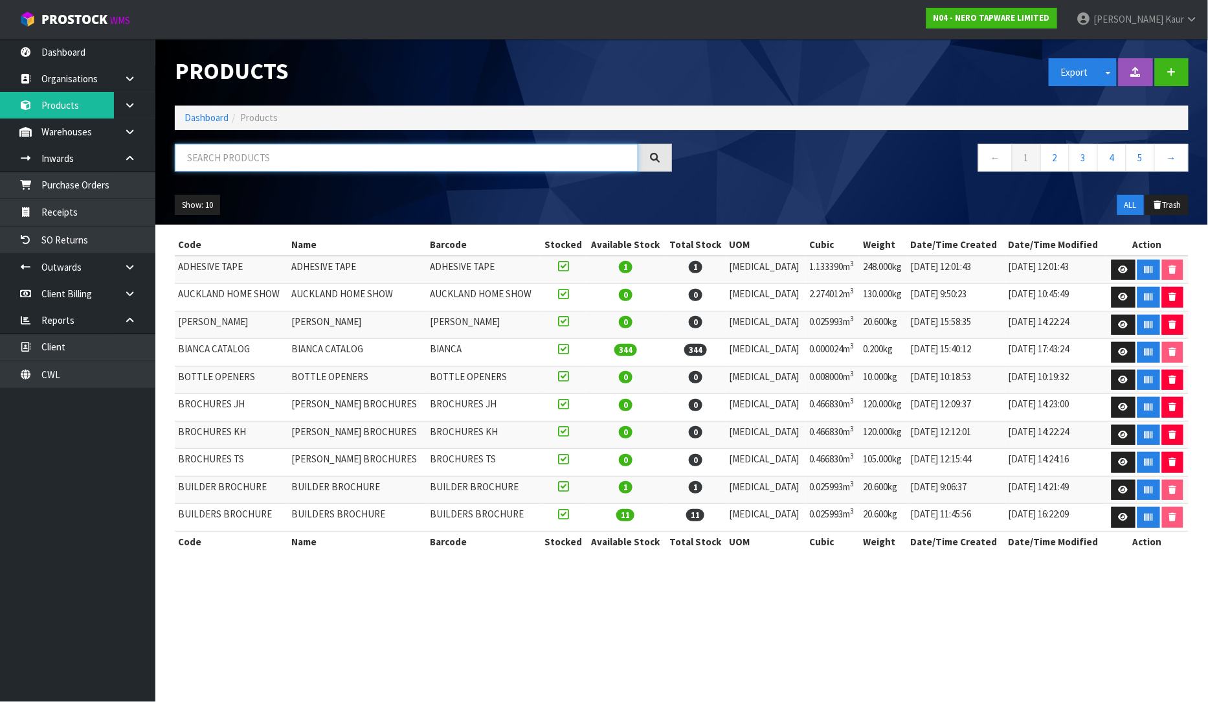
click at [232, 166] on input "text" at bounding box center [407, 158] width 464 height 28
paste input "NR221907MW"
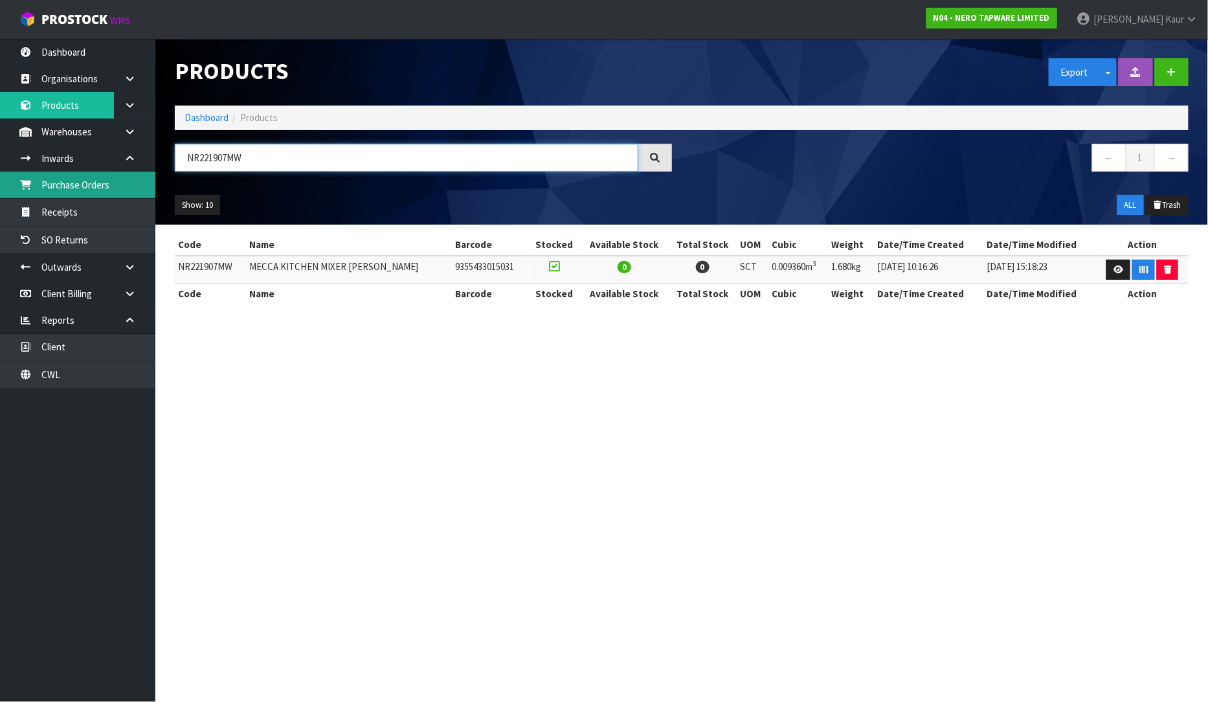
type input "NR221907MW"
click at [99, 188] on link "Purchase Orders" at bounding box center [77, 185] width 155 height 27
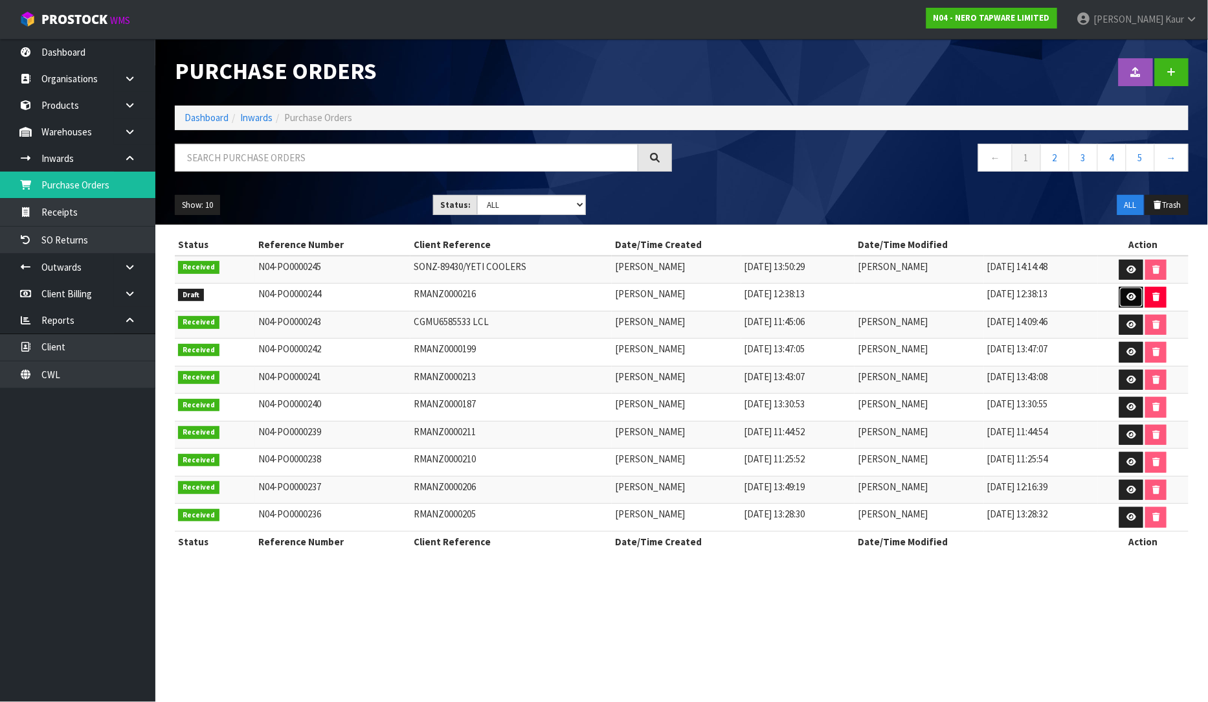
click at [1137, 292] on link at bounding box center [1132, 297] width 24 height 21
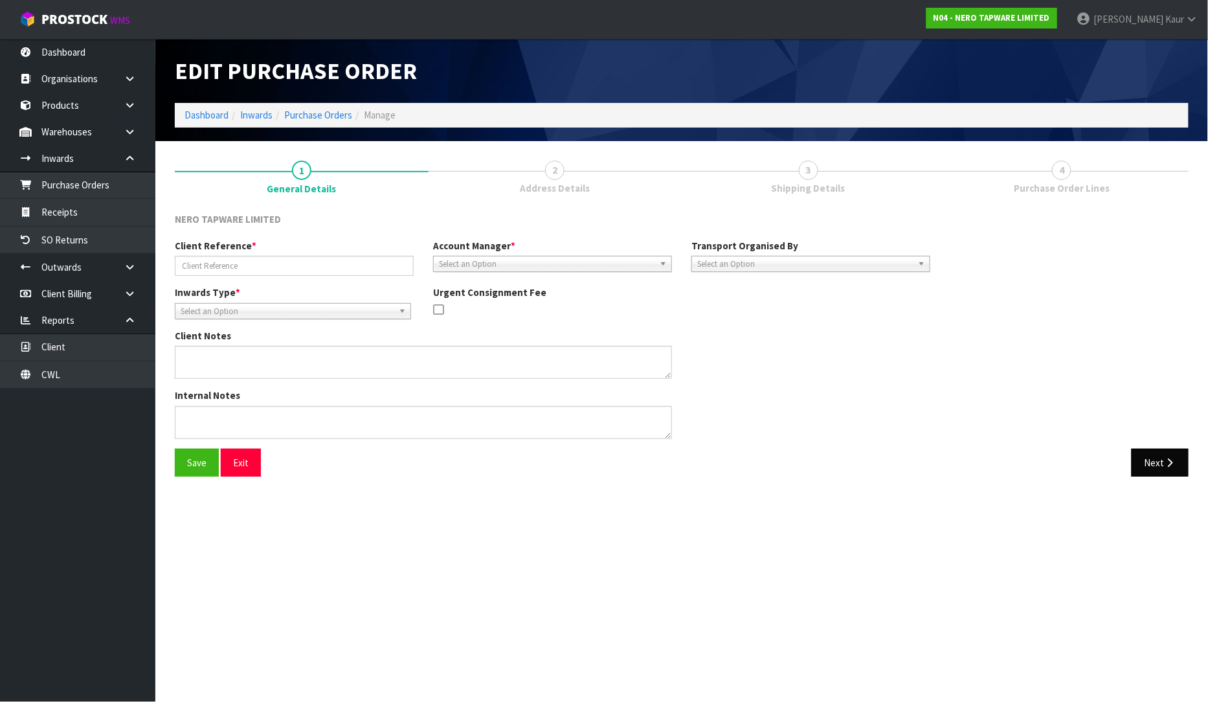
type input "RMANZ0000216"
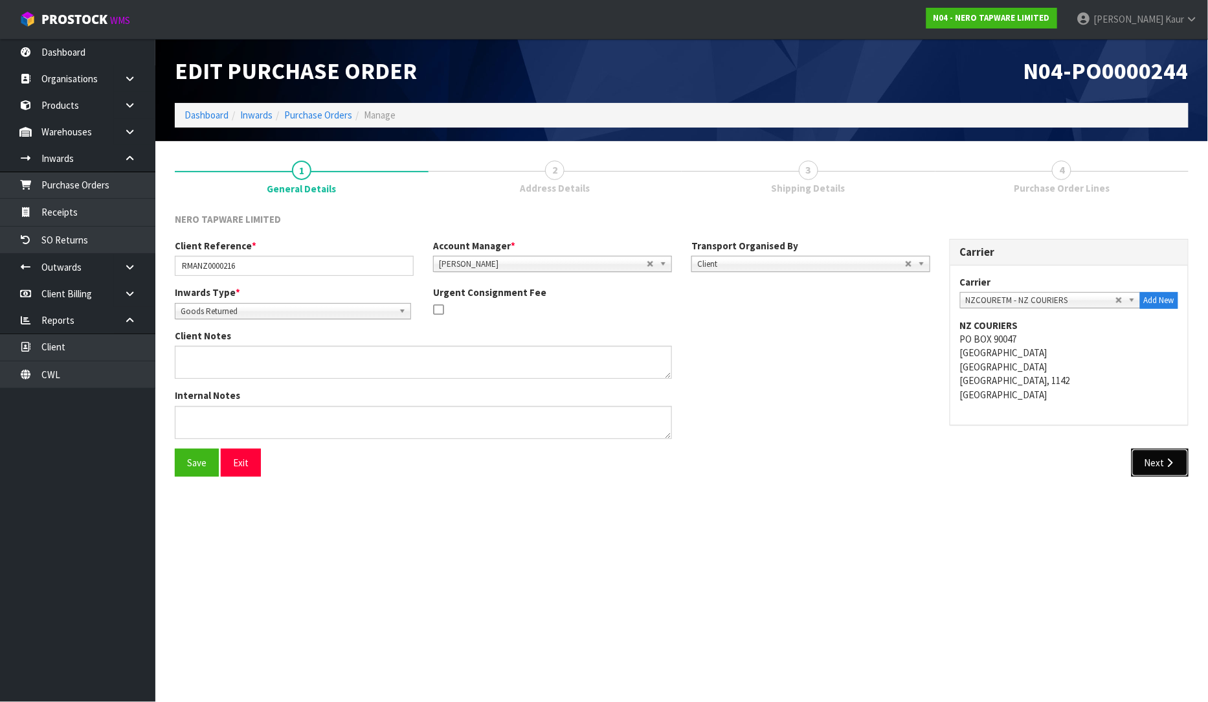
click at [1176, 467] on icon "button" at bounding box center [1170, 463] width 12 height 10
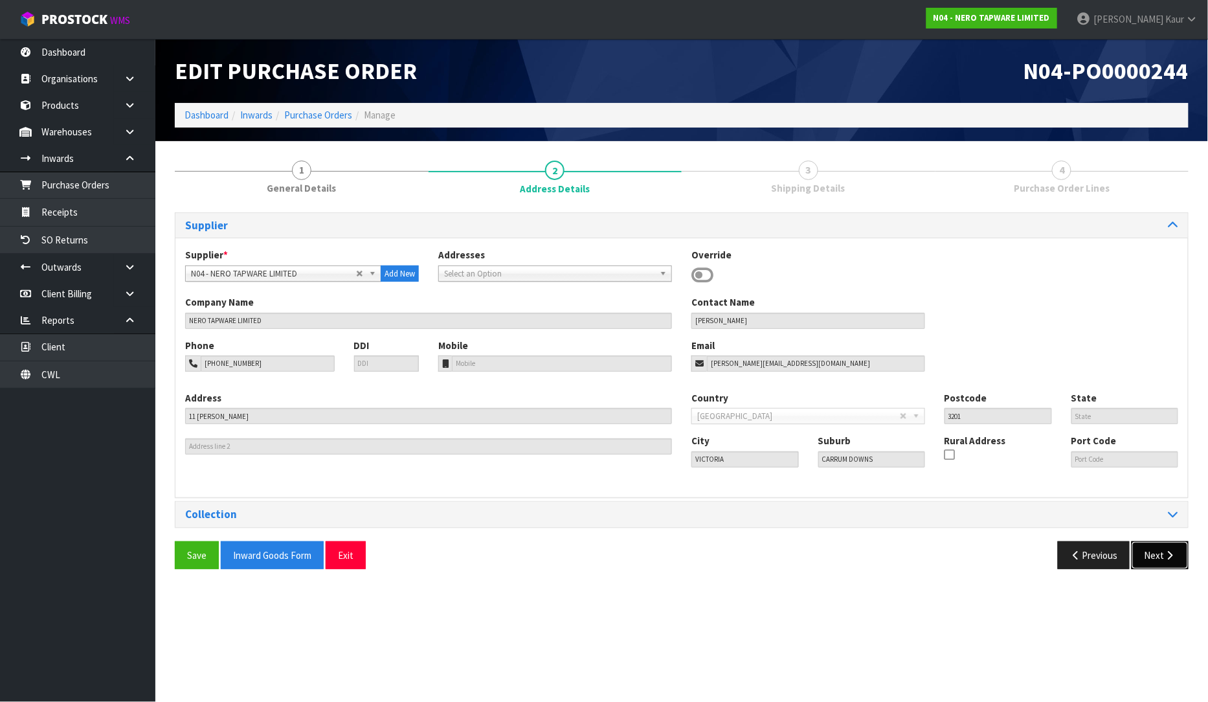
click at [1162, 544] on button "Next" at bounding box center [1160, 555] width 57 height 28
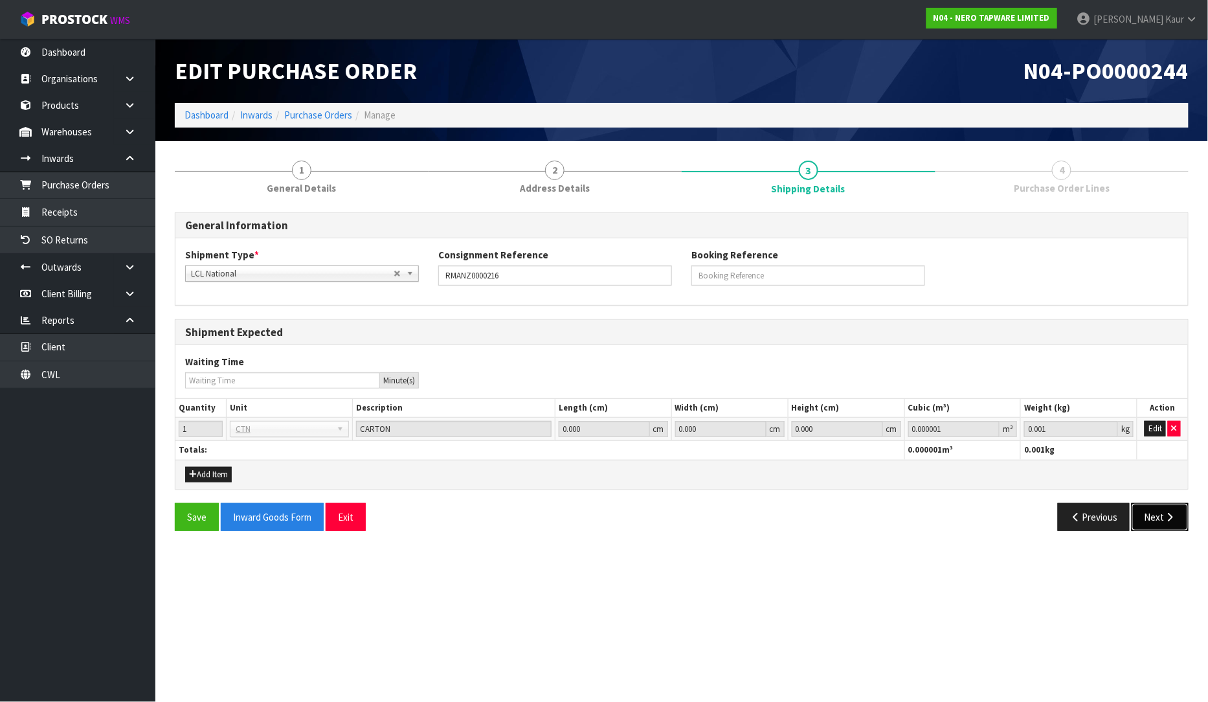
drag, startPoint x: 1153, startPoint y: 530, endPoint x: 1157, endPoint y: 519, distance: 11.1
click at [1153, 529] on button "Next" at bounding box center [1160, 517] width 57 height 28
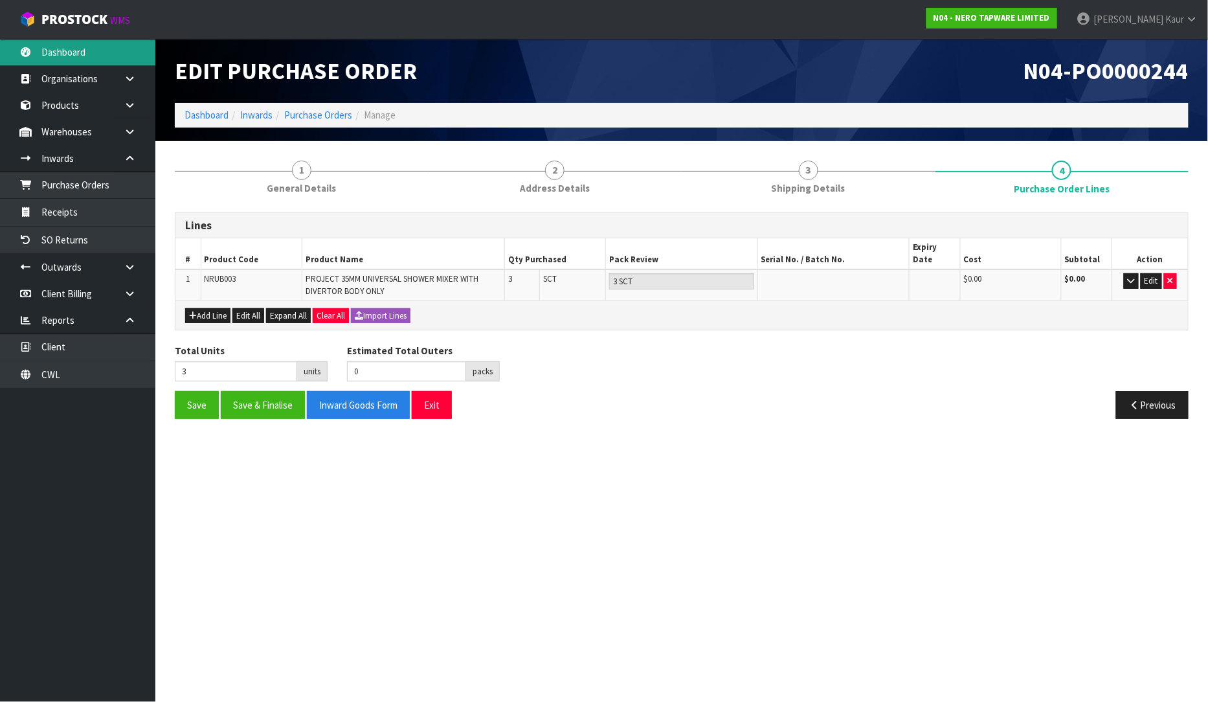
click at [51, 60] on link "Dashboard" at bounding box center [77, 52] width 155 height 27
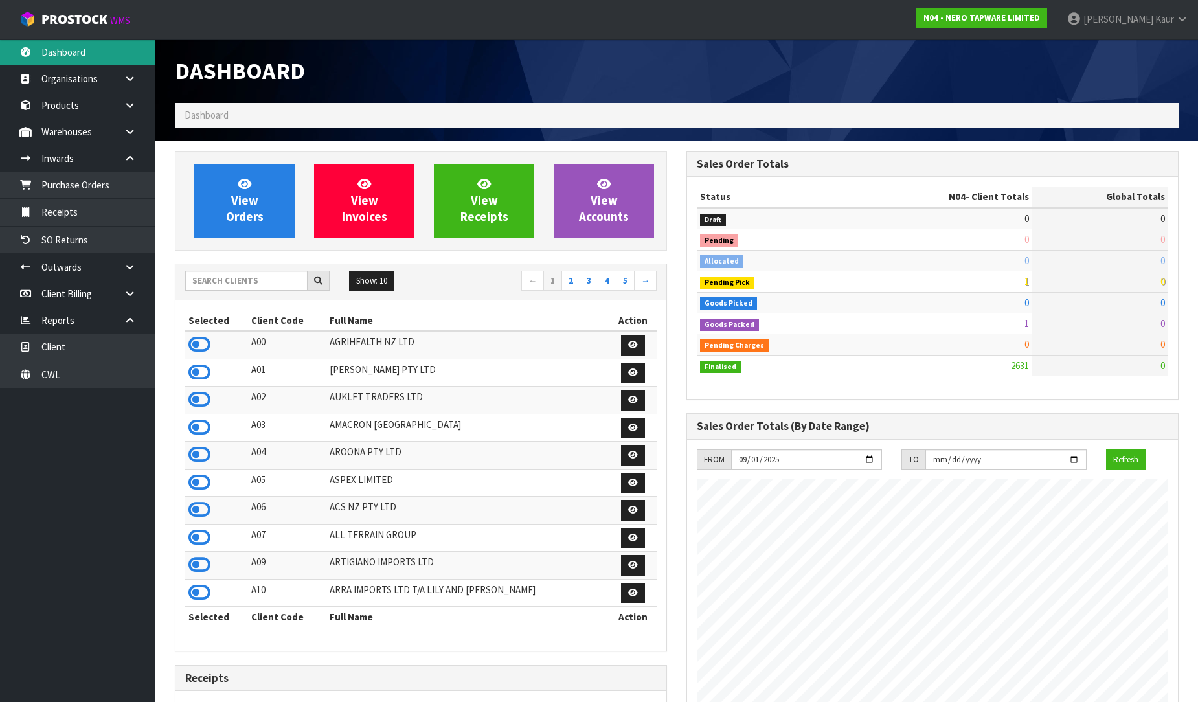
scroll to position [1024, 512]
click at [235, 276] on input "text" at bounding box center [246, 281] width 122 height 20
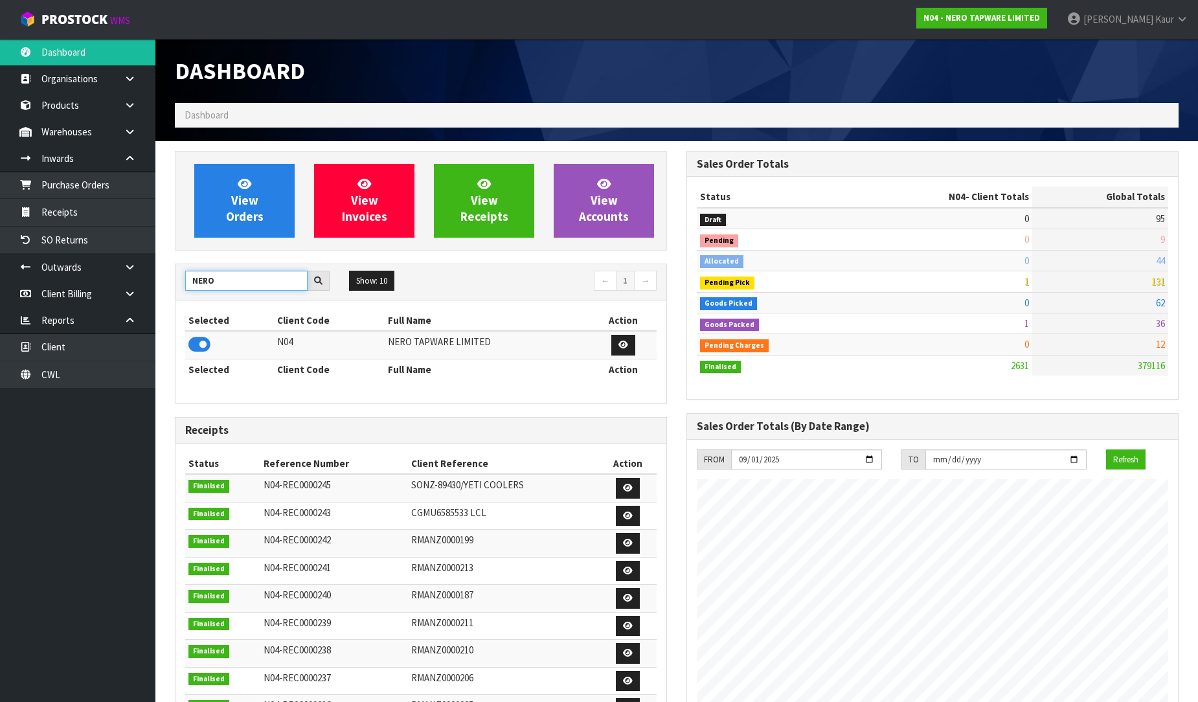
type input "NERO"
click at [318, 346] on td "N04" at bounding box center [329, 345] width 111 height 28
click at [107, 190] on link "Purchase Orders" at bounding box center [77, 185] width 155 height 27
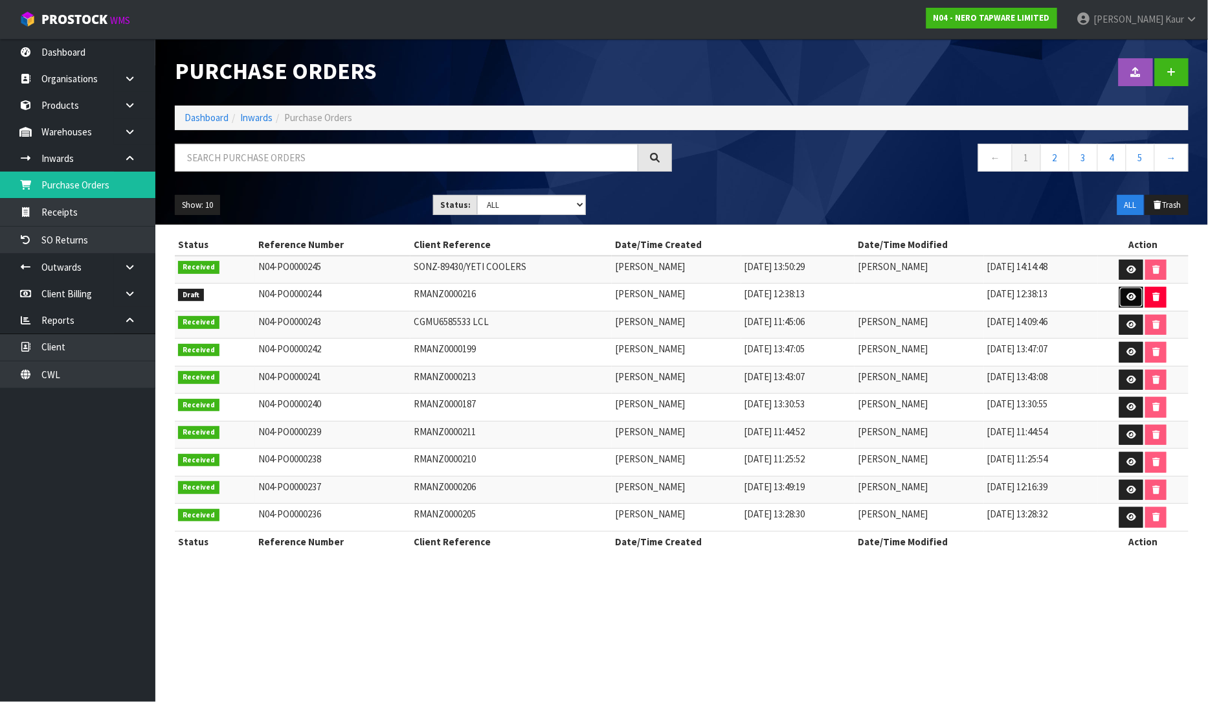
click at [1127, 296] on link at bounding box center [1132, 297] width 24 height 21
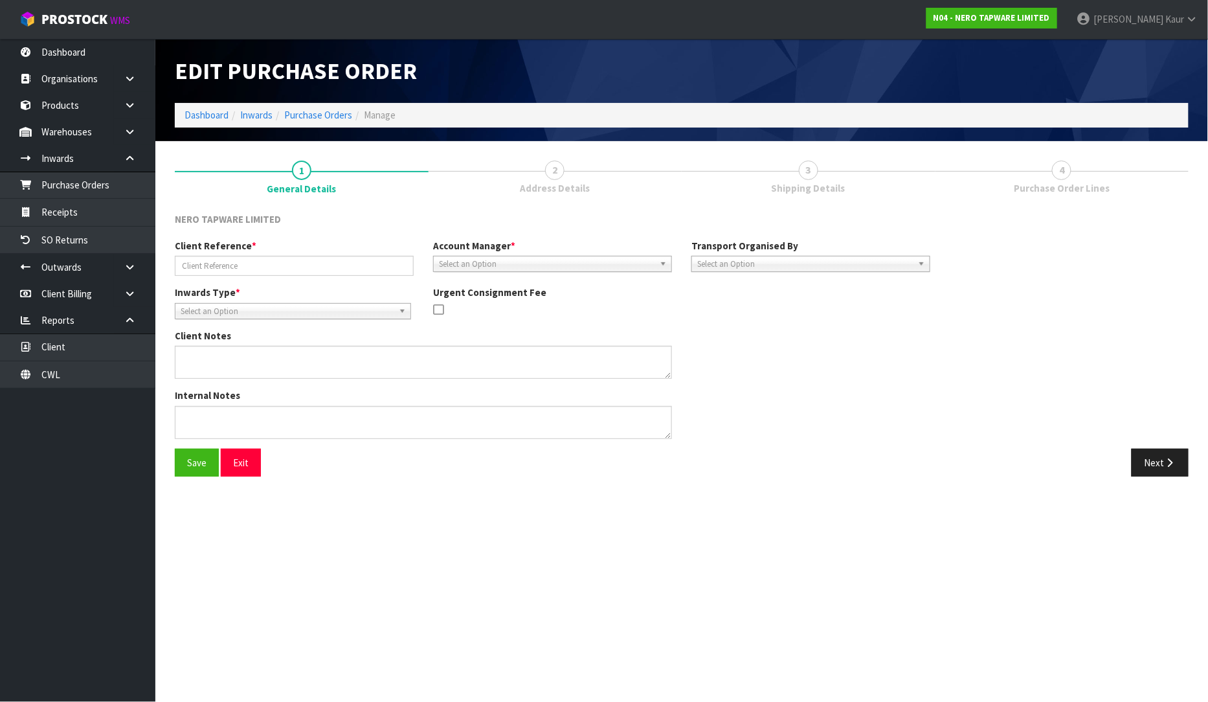
type input "RMANZ0000216"
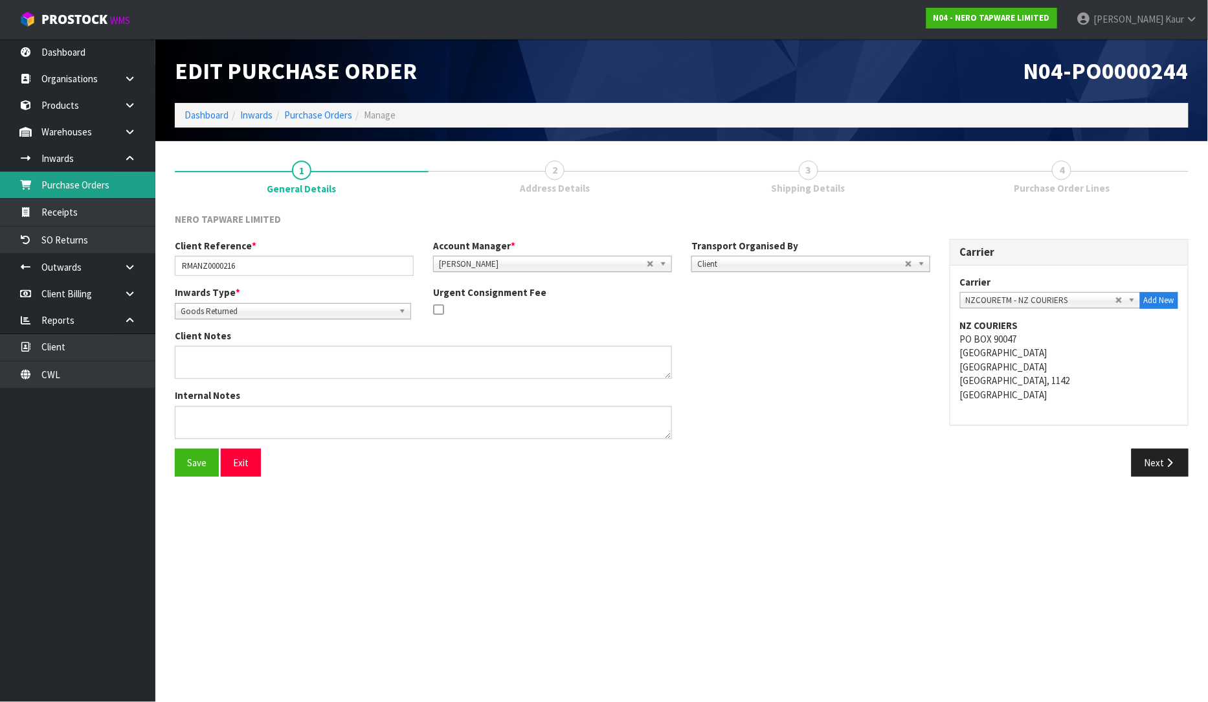
click at [96, 194] on link "Purchase Orders" at bounding box center [77, 185] width 155 height 27
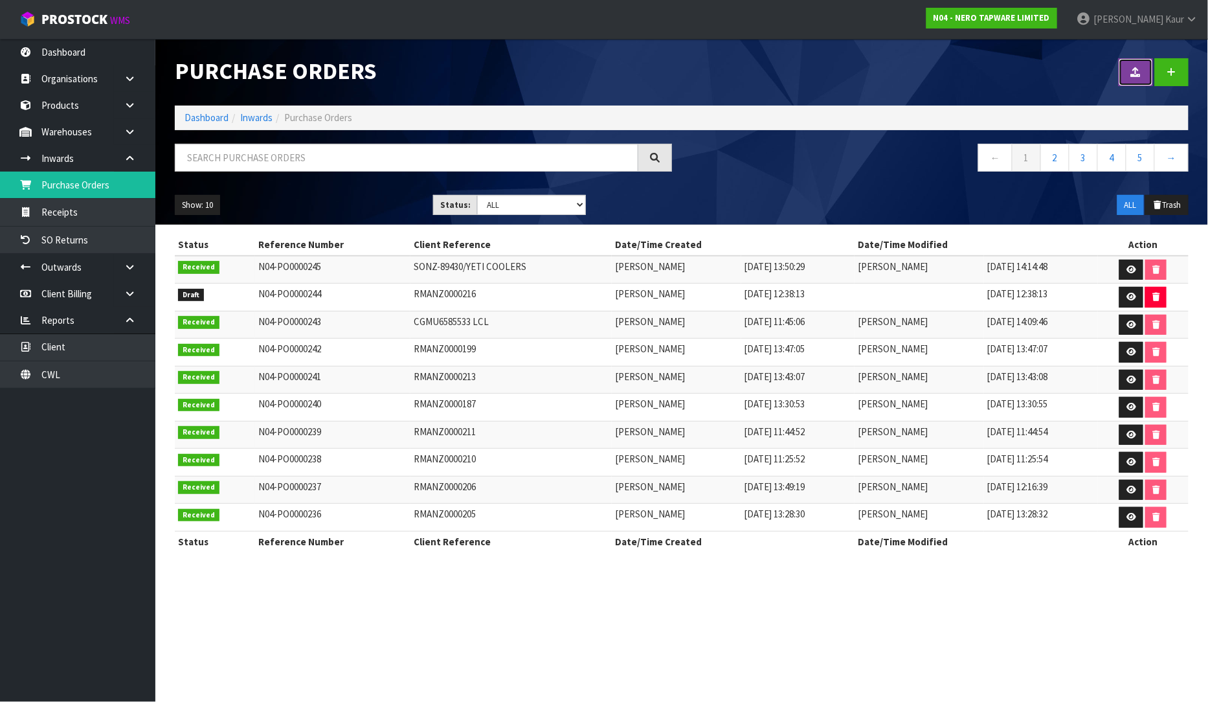
click at [1138, 85] on button at bounding box center [1136, 72] width 34 height 28
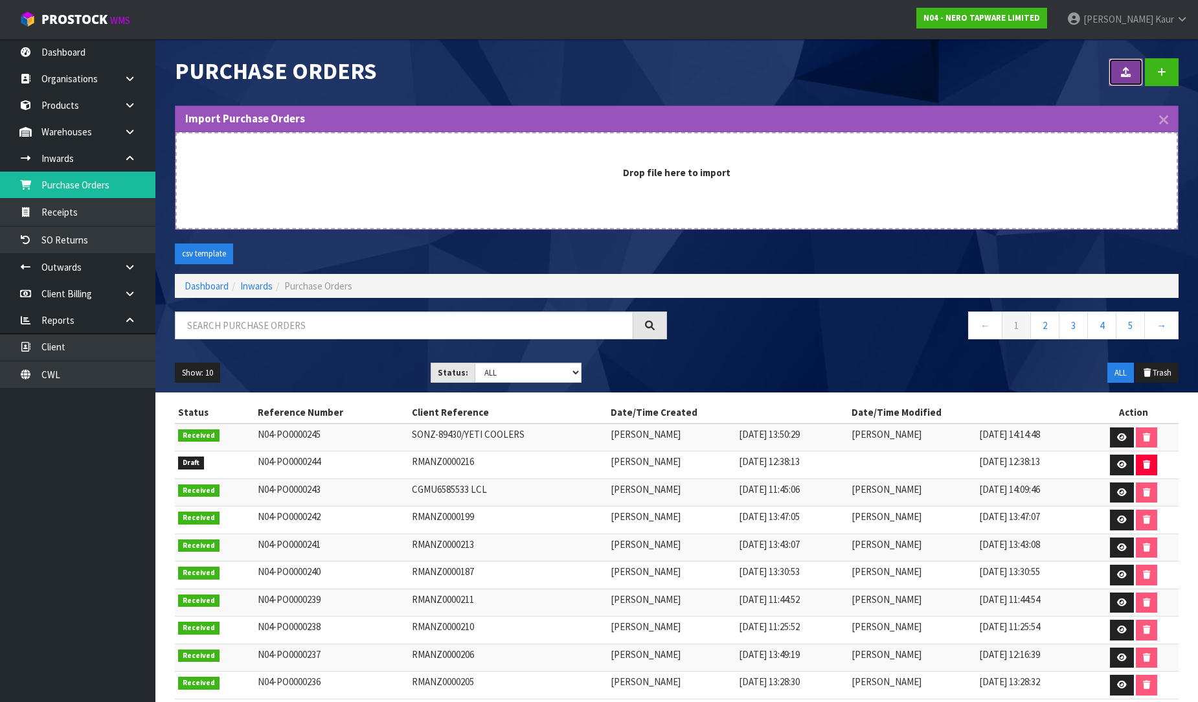
click at [1138, 85] on button at bounding box center [1126, 72] width 34 height 28
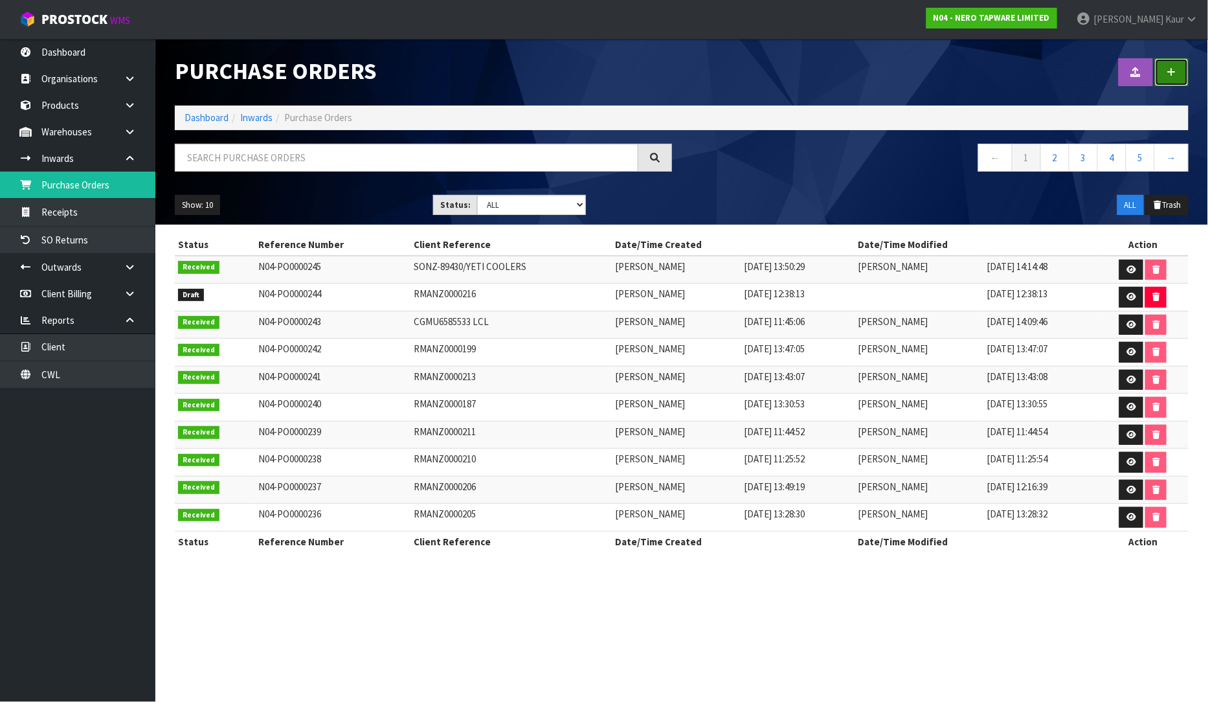
click at [1185, 76] on link at bounding box center [1172, 72] width 34 height 28
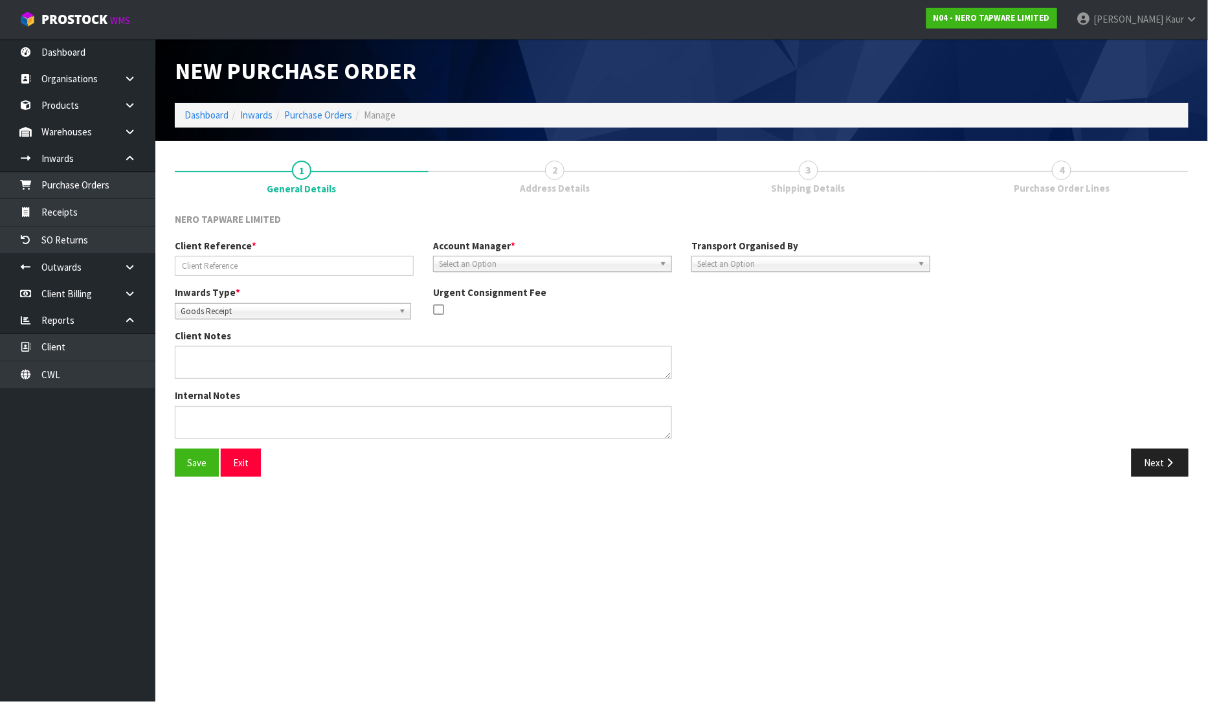
click at [451, 256] on link "Select an Option" at bounding box center [552, 264] width 239 height 16
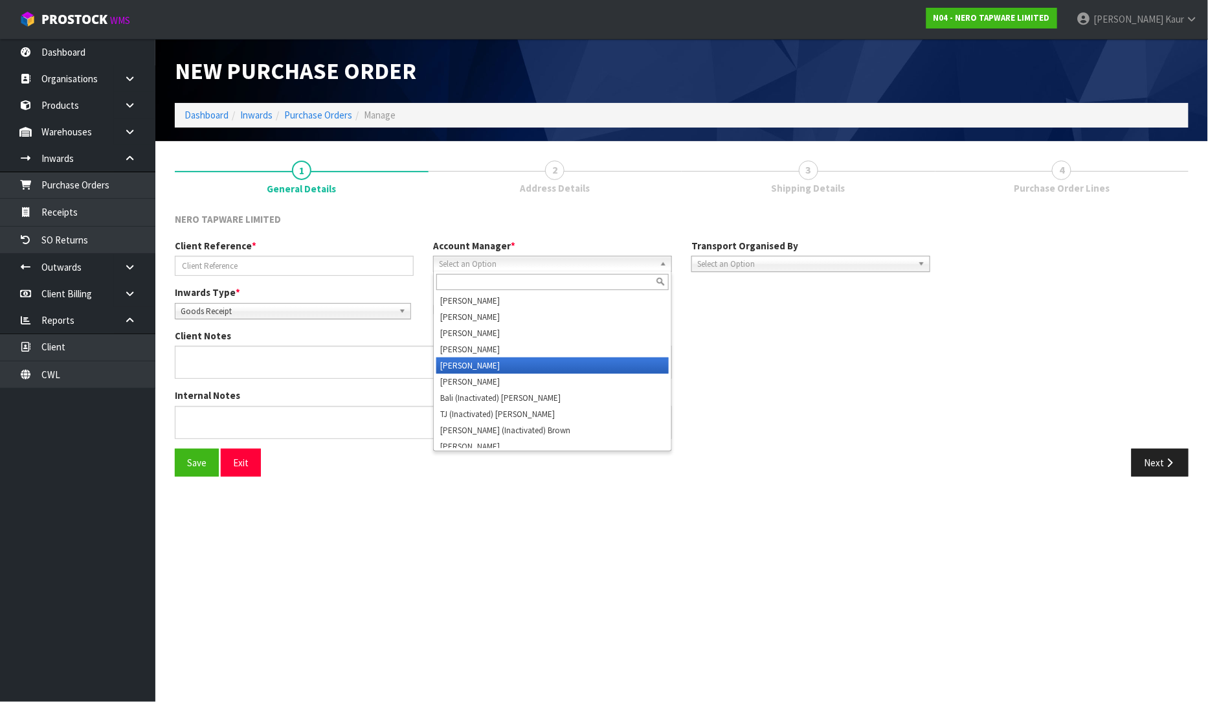
click at [462, 365] on li "Vineeta Lingam" at bounding box center [552, 365] width 232 height 16
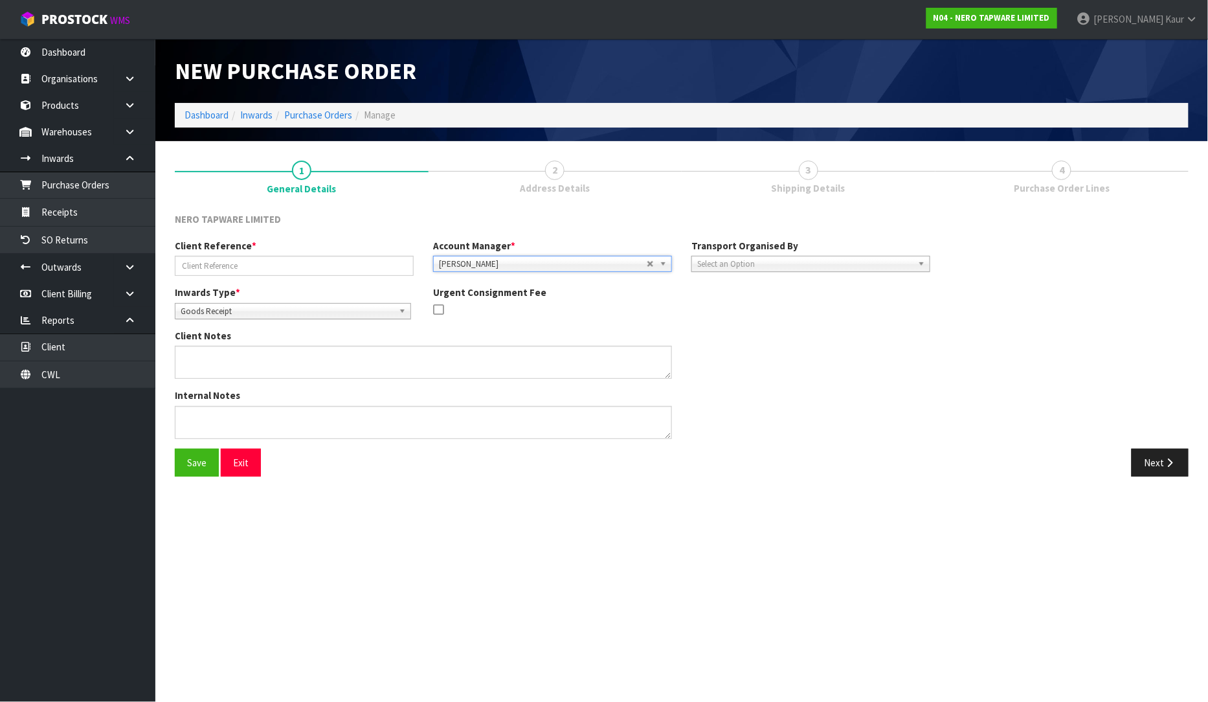
click at [743, 327] on div "Inwards Type * Goods Receipt Goods Returned Goods Receipt Urgent Consignment Fee" at bounding box center [552, 307] width 775 height 43
click at [811, 267] on span "Select an Option" at bounding box center [805, 264] width 216 height 16
click at [808, 267] on span "Select an Option" at bounding box center [805, 264] width 216 height 16
click at [730, 269] on span "Select an Option" at bounding box center [805, 264] width 216 height 16
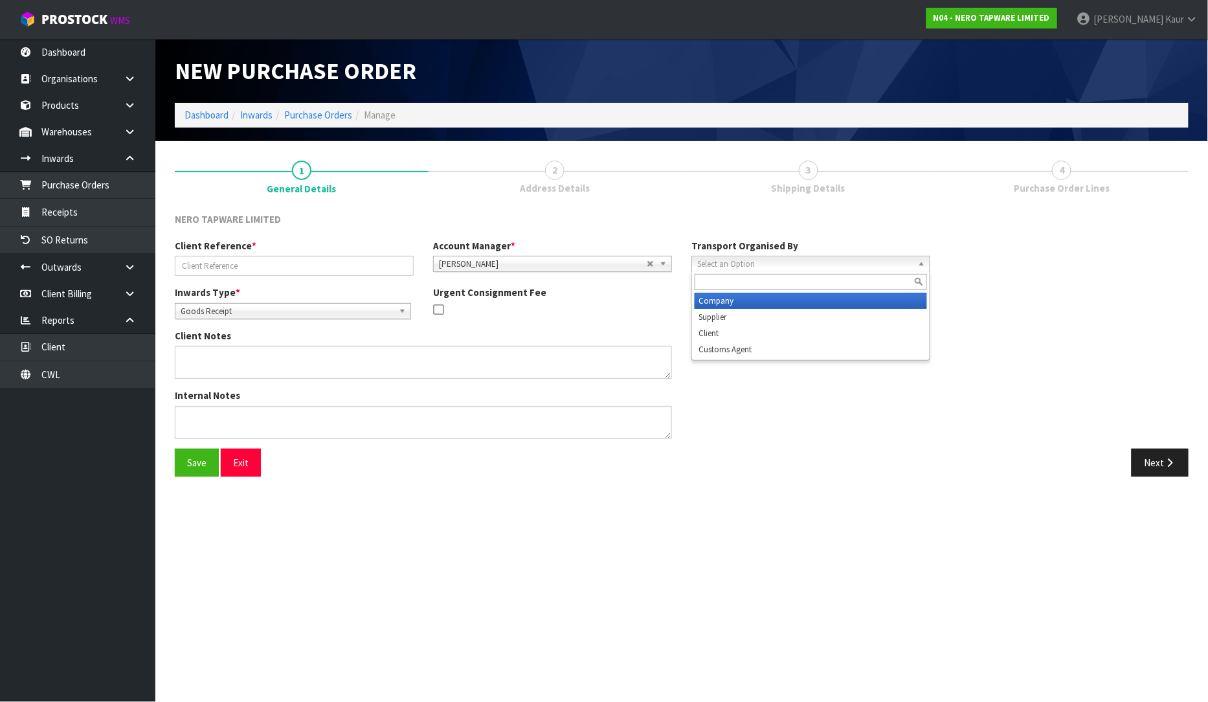
click at [859, 264] on span "Select an Option" at bounding box center [805, 264] width 216 height 16
click at [852, 299] on li "Company" at bounding box center [811, 301] width 232 height 16
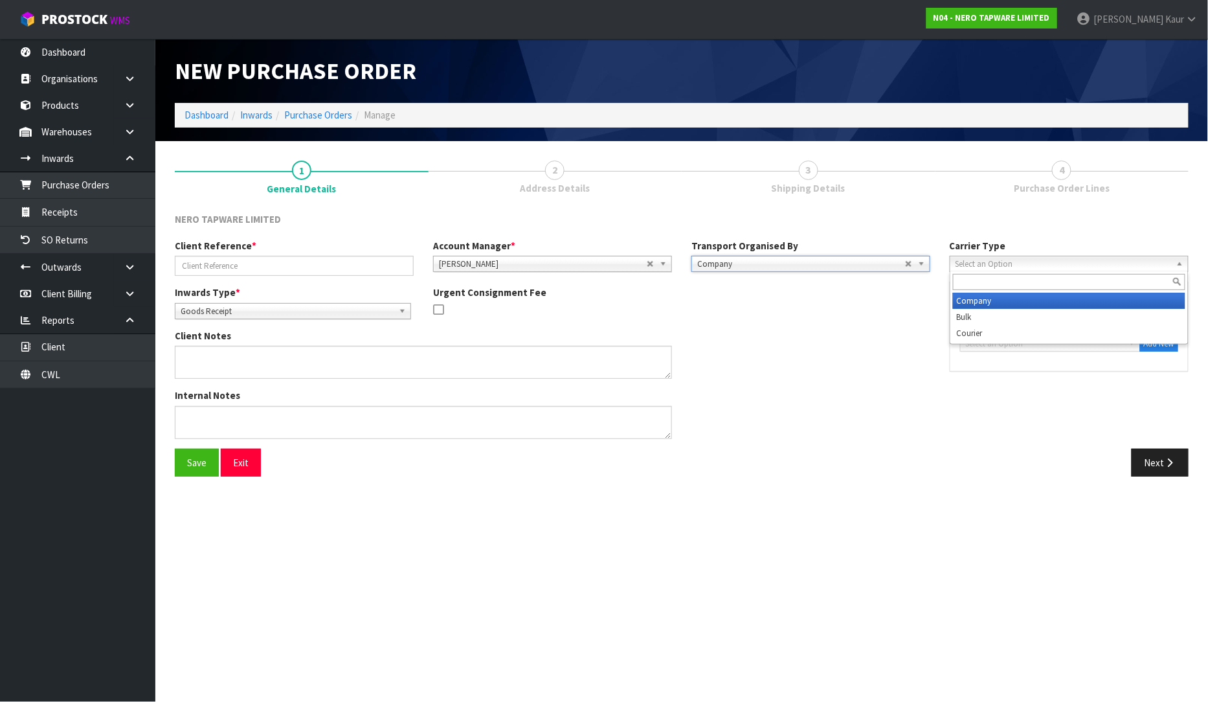
click at [1006, 264] on span "Select an Option" at bounding box center [1064, 264] width 216 height 16
click at [991, 299] on li "Company" at bounding box center [1069, 301] width 232 height 16
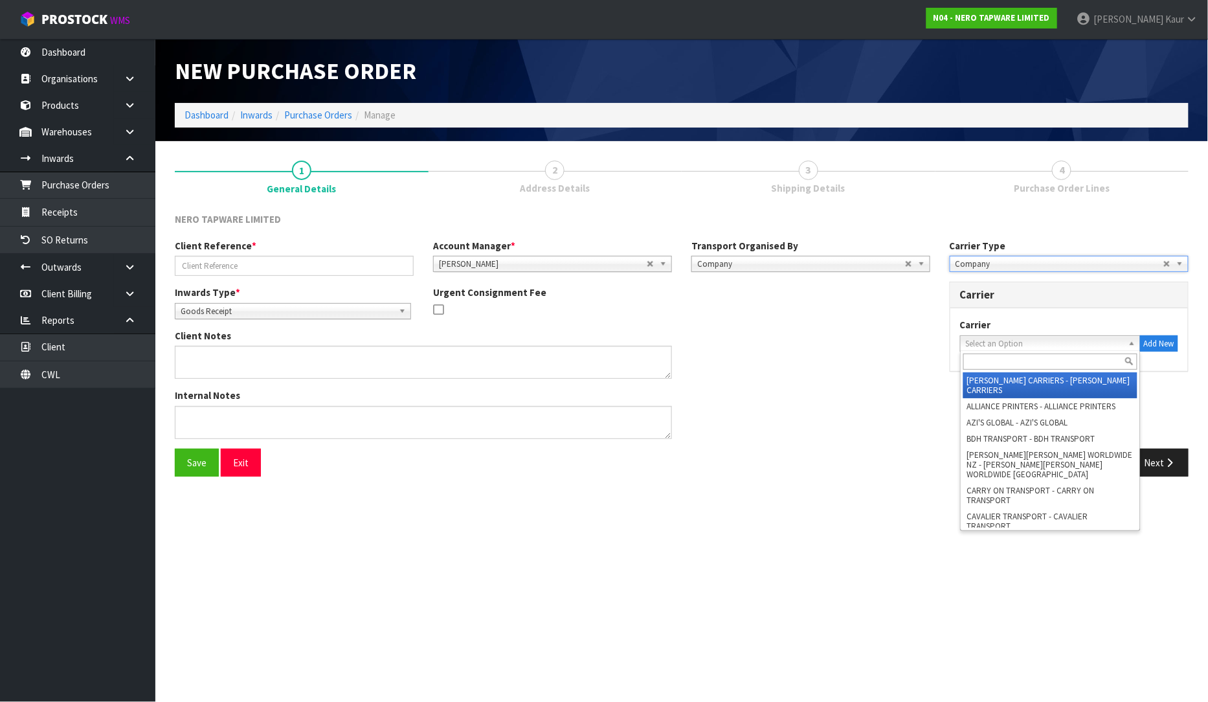
click at [1033, 339] on span "Select an Option" at bounding box center [1044, 344] width 157 height 16
click at [1019, 365] on input "text" at bounding box center [1051, 362] width 174 height 16
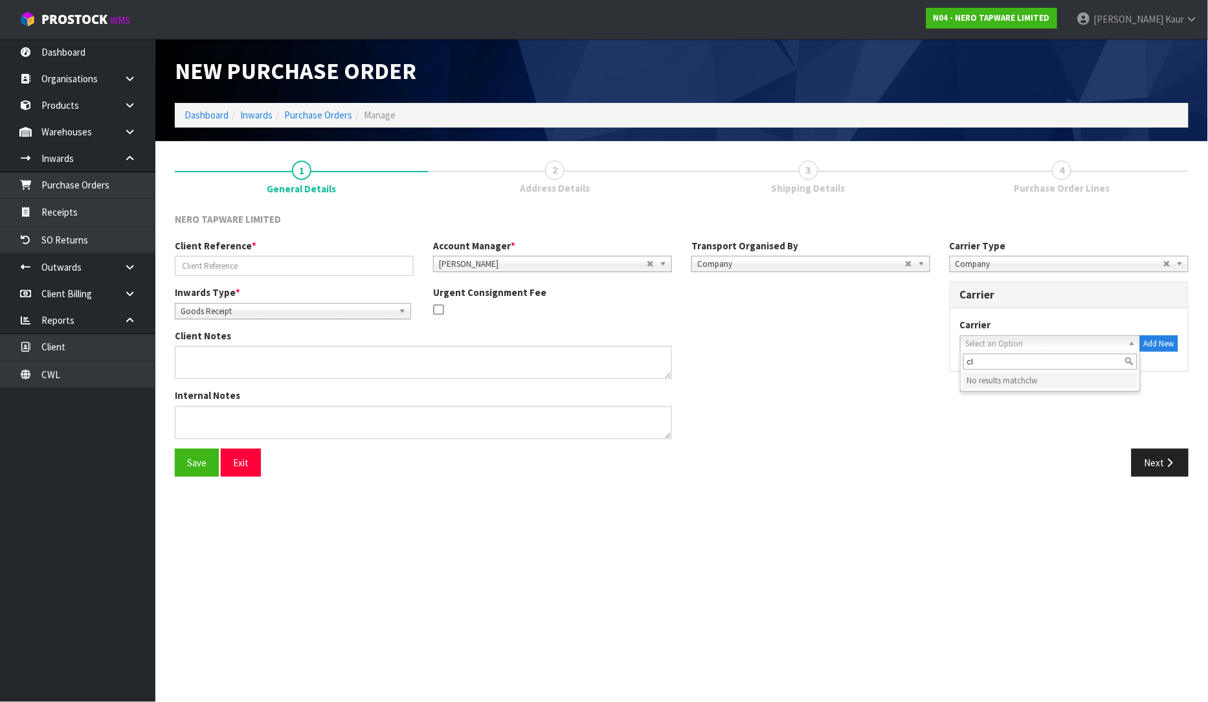
type input "c"
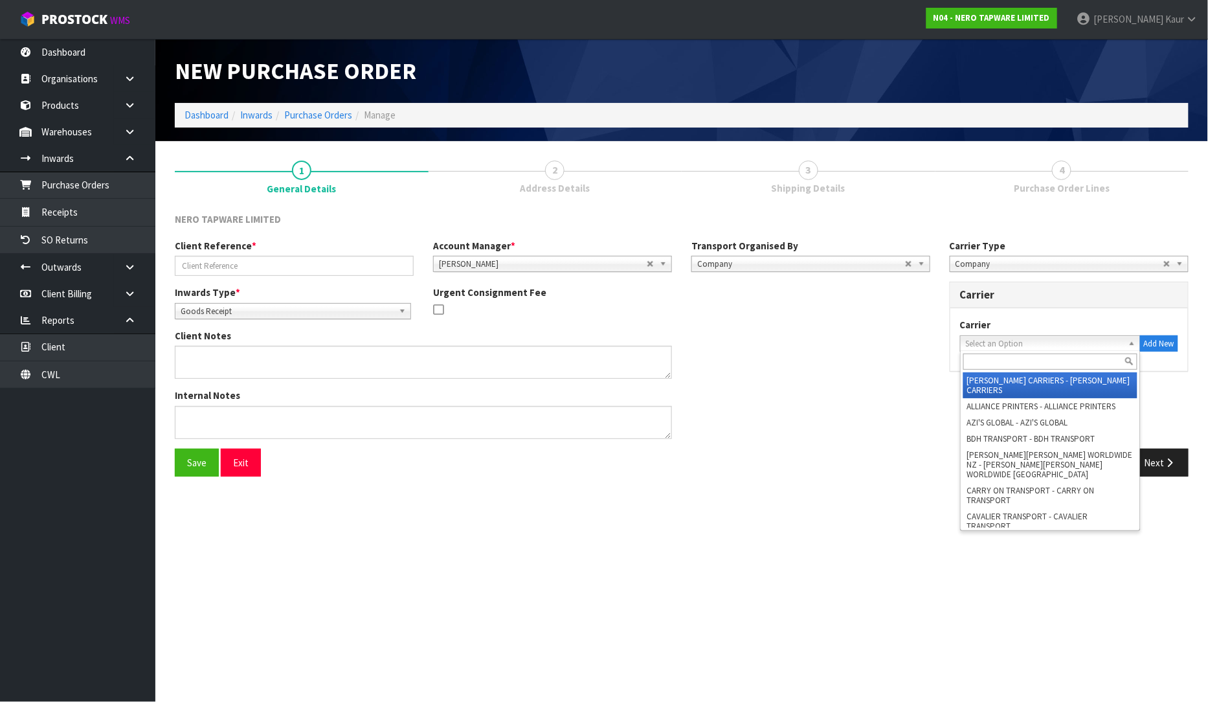
click at [948, 383] on div "Carrier Type Company Bulk Courier Company Company Bulk Courier Carrier Carrier …" at bounding box center [1069, 312] width 258 height 146
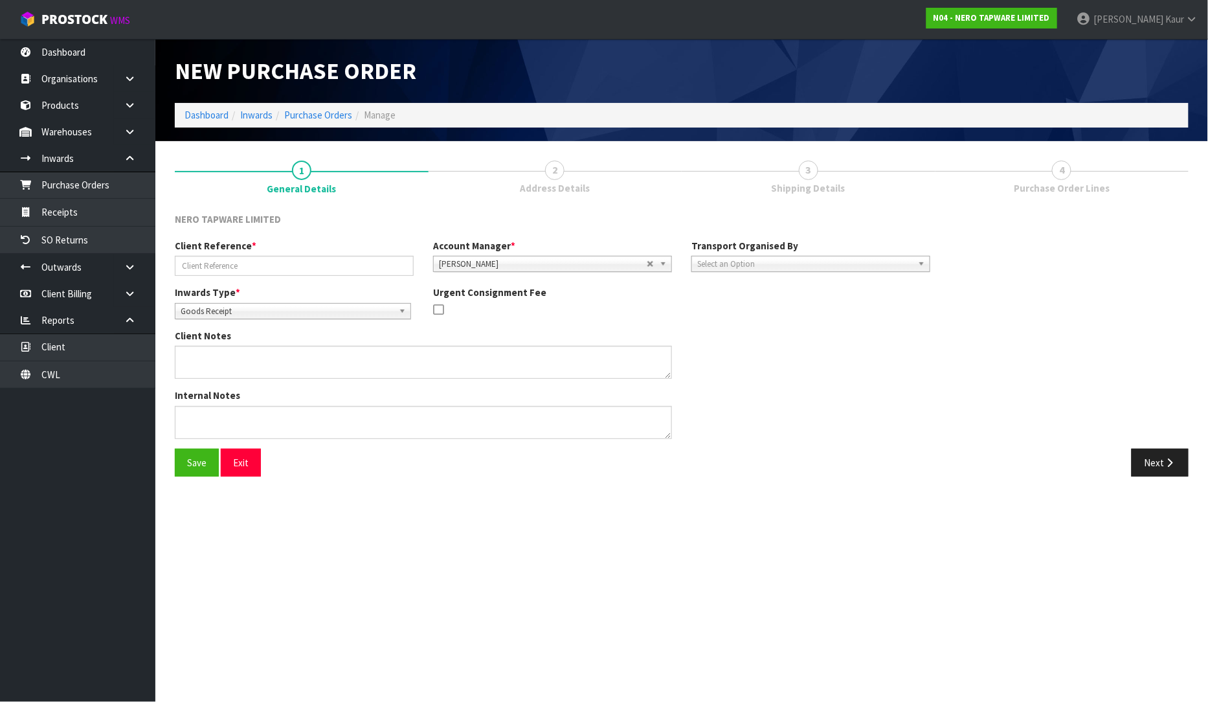
click at [874, 344] on div "Client Notes" at bounding box center [552, 359] width 775 height 60
click at [585, 175] on link "2 Address Details" at bounding box center [556, 176] width 254 height 51
click at [536, 183] on span "Address Details" at bounding box center [555, 188] width 70 height 14
click at [284, 247] on div "Client Reference *" at bounding box center [294, 257] width 258 height 37
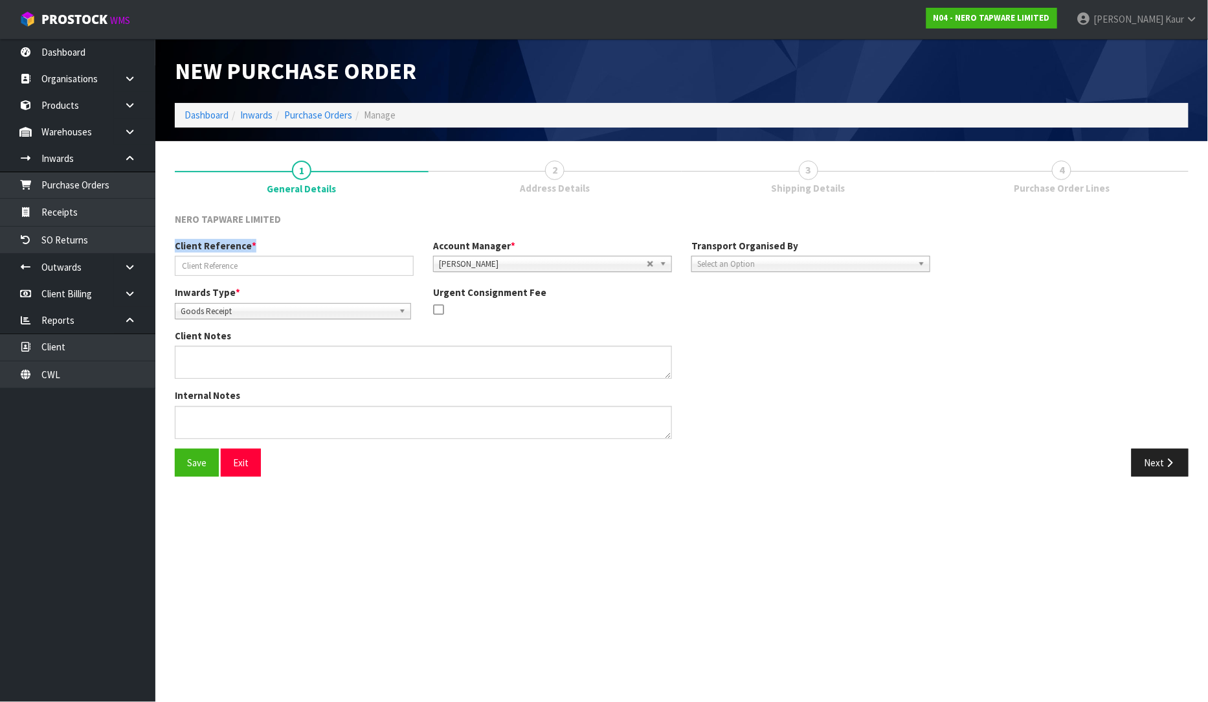
click at [284, 247] on div "Client Reference *" at bounding box center [294, 257] width 258 height 37
click at [256, 267] on input "text" at bounding box center [294, 266] width 239 height 20
click at [591, 171] on link "2 Address Details" at bounding box center [556, 176] width 254 height 51
click at [309, 242] on div "Client Reference *" at bounding box center [294, 257] width 258 height 37
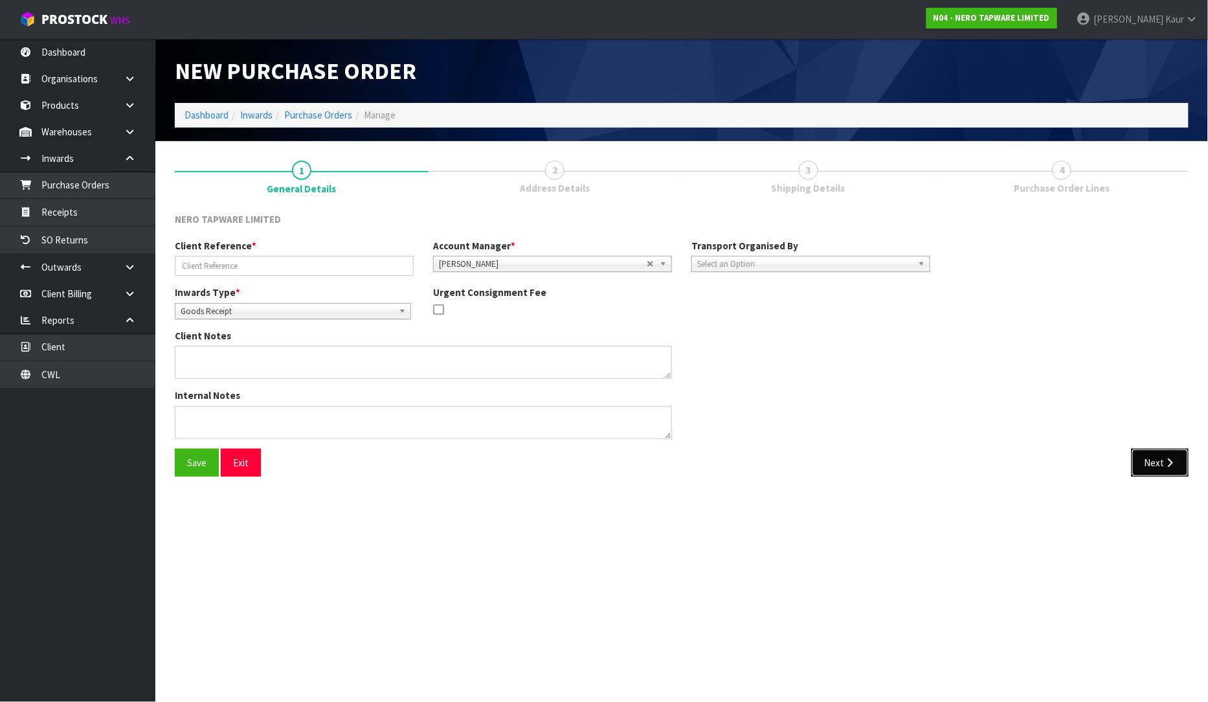
click at [1170, 469] on button "Next" at bounding box center [1160, 463] width 57 height 28
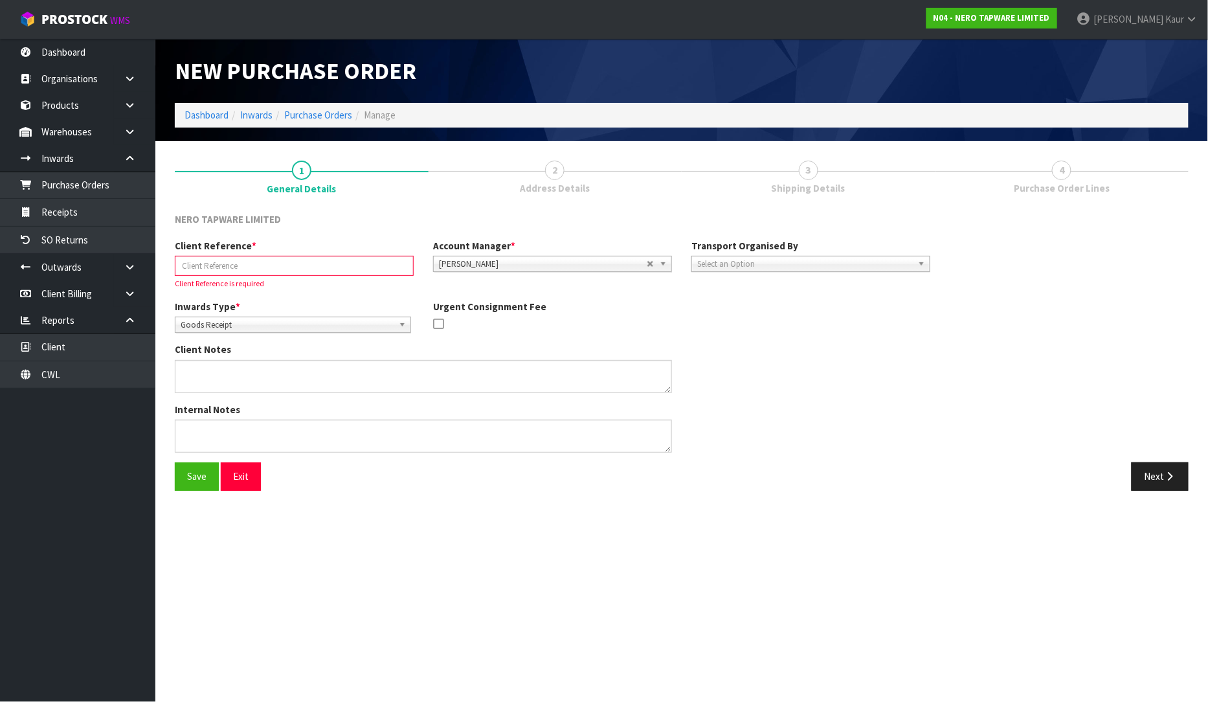
click at [294, 257] on input "text" at bounding box center [294, 266] width 239 height 20
click at [399, 224] on div "NERO TAPWARE LIMITED" at bounding box center [294, 220] width 258 height 17
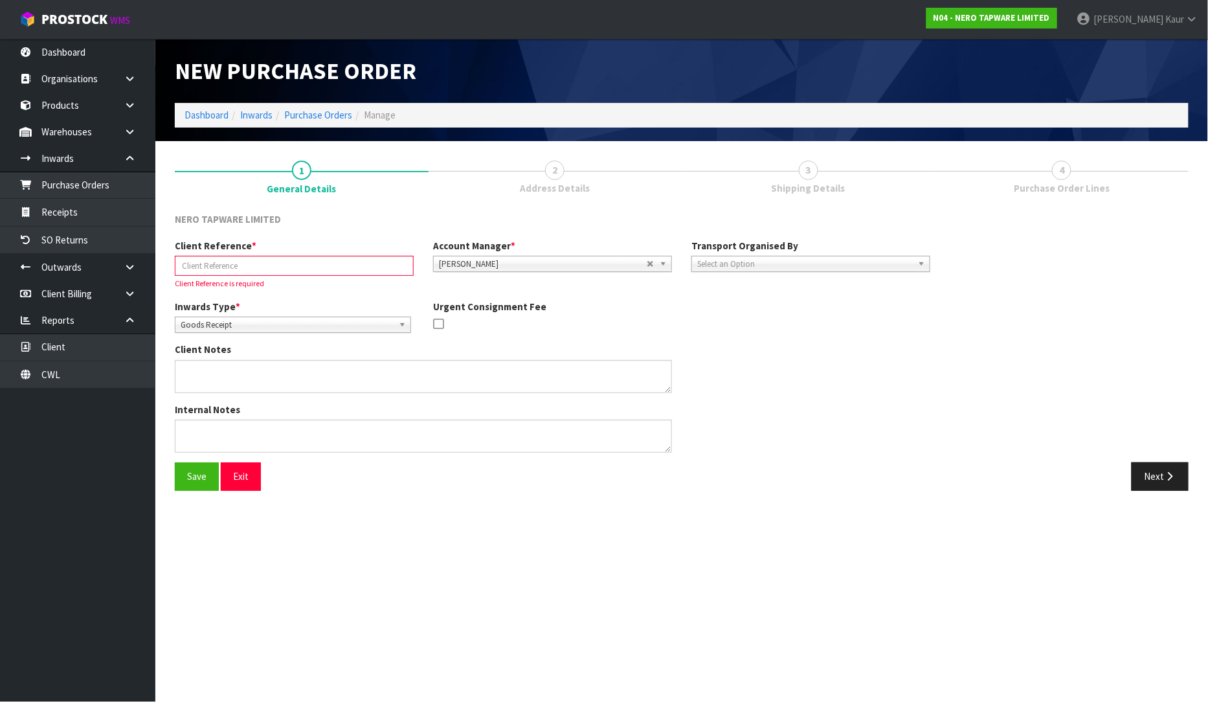
click at [345, 259] on input "text" at bounding box center [294, 266] width 239 height 20
click at [572, 324] on div at bounding box center [552, 325] width 239 height 16
drag, startPoint x: 685, startPoint y: 542, endPoint x: 666, endPoint y: 508, distance: 38.9
click at [685, 542] on section "New Purchase Order Dashboard Inwards Purchase Orders Manage 1 General Details 2…" at bounding box center [604, 351] width 1208 height 702
click at [1011, 361] on div "Client Reference * Client Reference is required Account Manager * Zubair Moolla…" at bounding box center [682, 350] width 1034 height 223
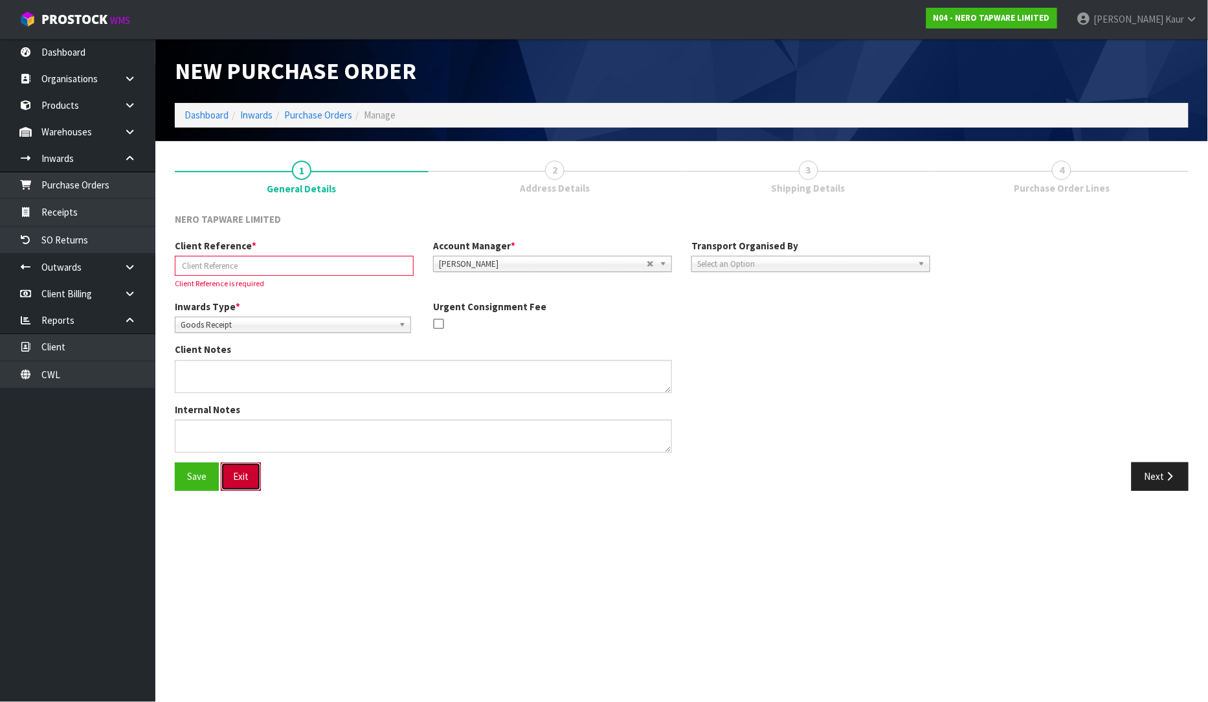
click at [221, 486] on button "Exit" at bounding box center [241, 476] width 40 height 28
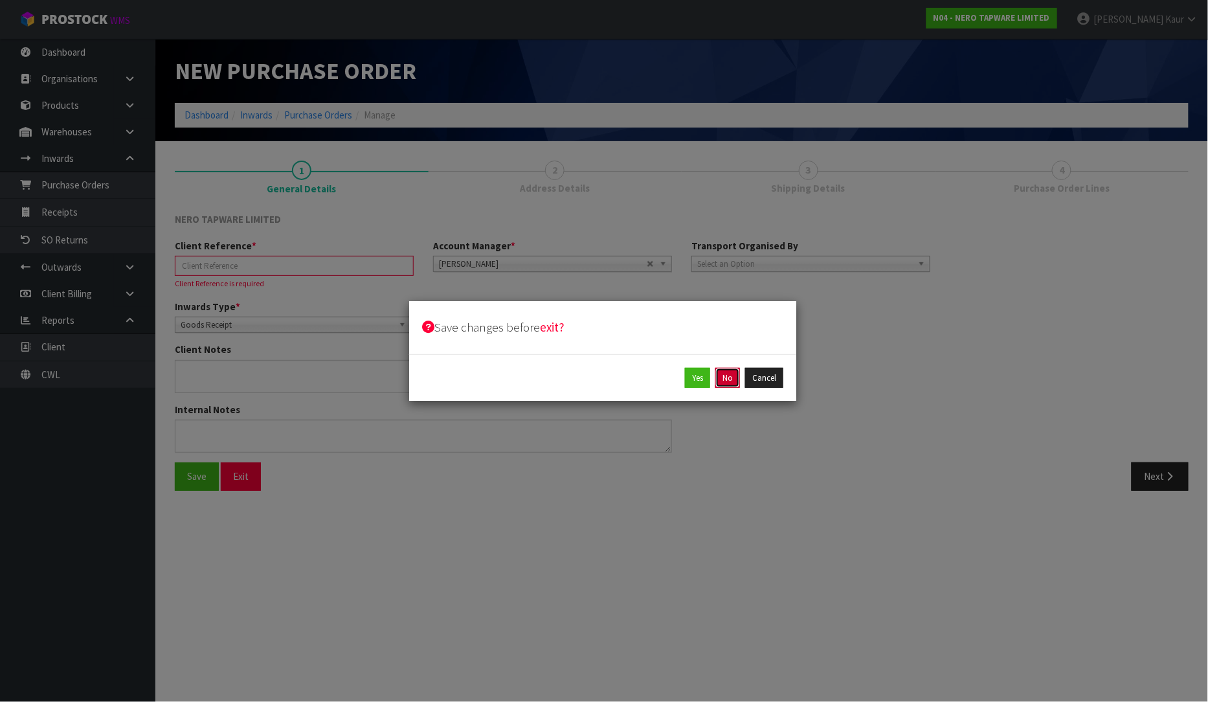
click at [719, 376] on button "No" at bounding box center [728, 378] width 25 height 21
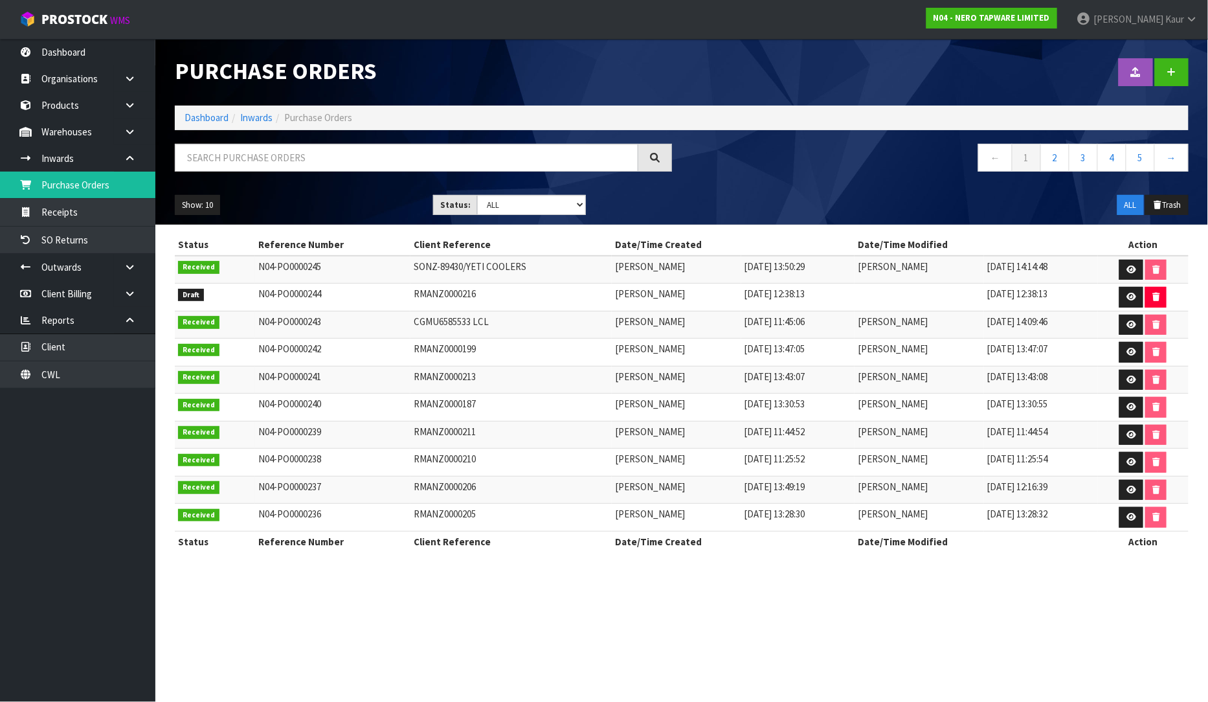
click at [92, 37] on nav "Toggle navigation ProStock WMS N04 - NERO TAPWARE LIMITED Prabhneet Kaur Logout" at bounding box center [604, 20] width 1208 height 40
click at [53, 52] on link "Dashboard" at bounding box center [77, 52] width 155 height 27
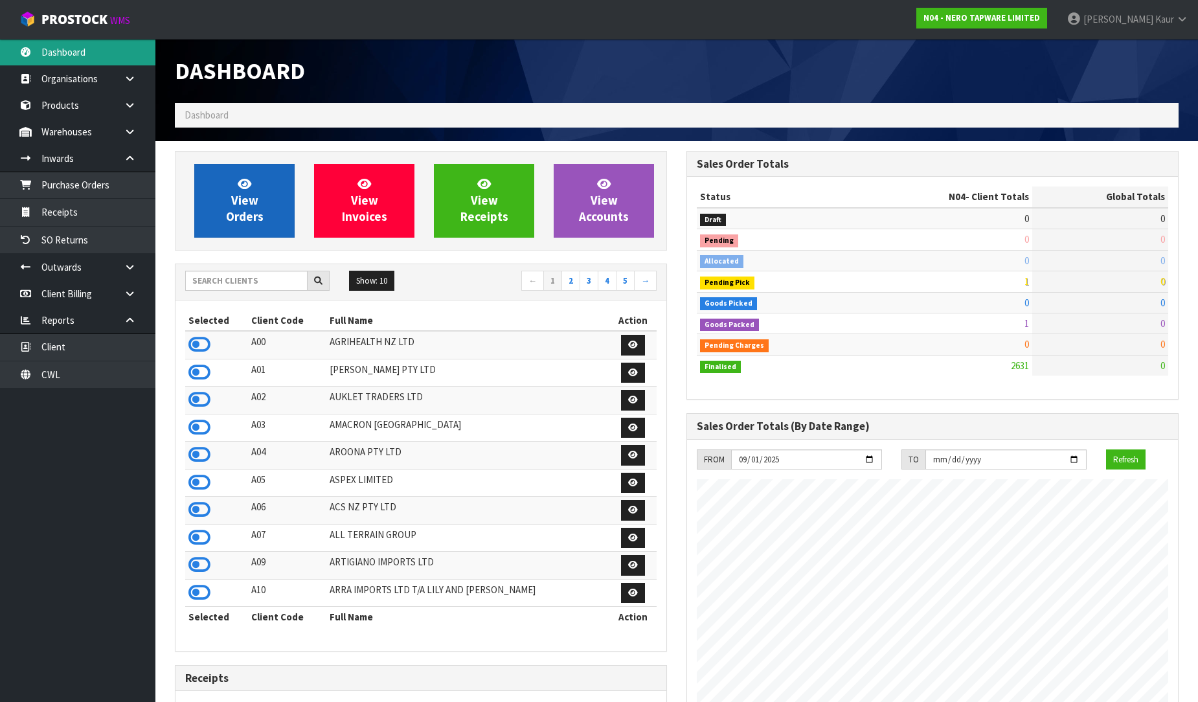
scroll to position [1024, 512]
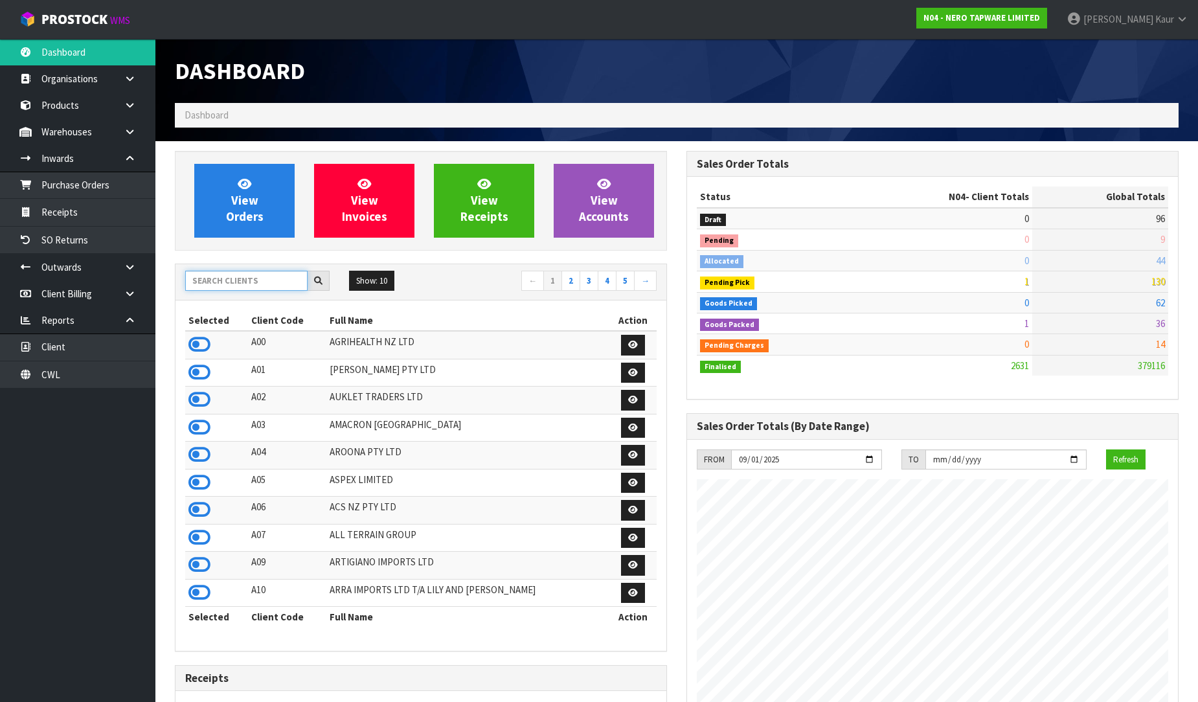
click at [266, 282] on input "text" at bounding box center [246, 281] width 122 height 20
click at [221, 281] on input "text" at bounding box center [246, 281] width 122 height 20
drag, startPoint x: 221, startPoint y: 281, endPoint x: 225, endPoint y: 293, distance: 12.9
click at [221, 280] on input "text" at bounding box center [246, 281] width 122 height 20
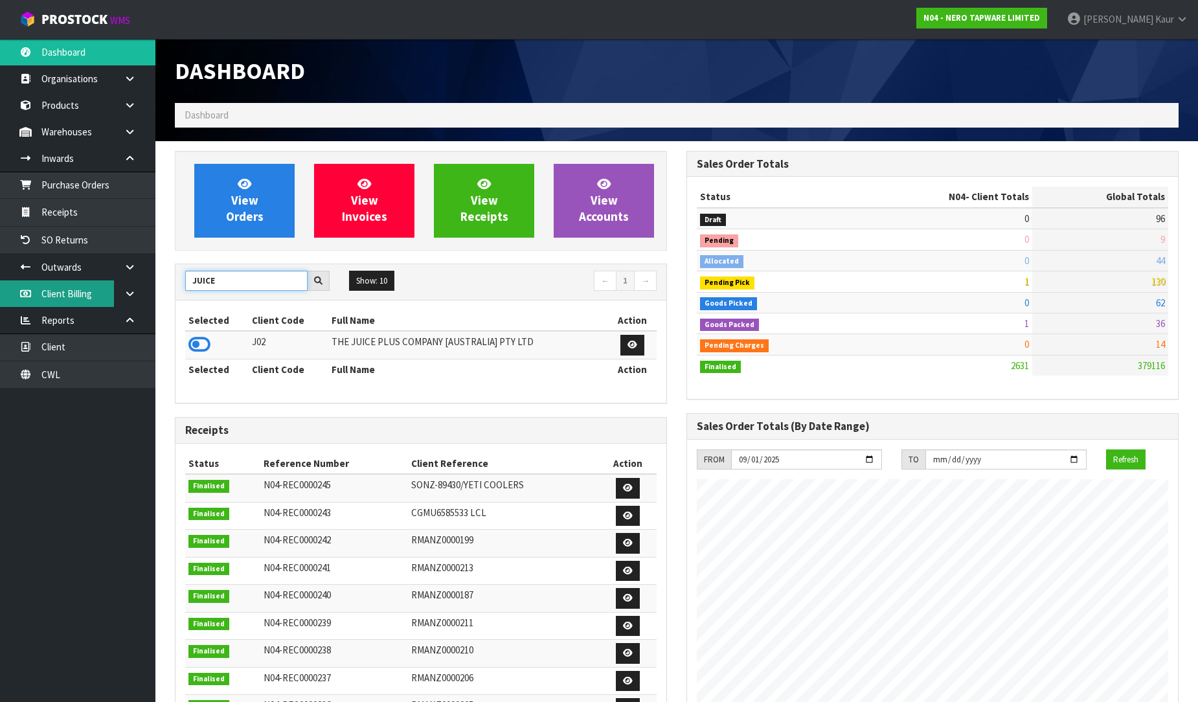
drag, startPoint x: 221, startPoint y: 286, endPoint x: 107, endPoint y: 300, distance: 114.9
click at [107, 299] on body "Toggle navigation ProStock WMS N04 - NERO TAPWARE LIMITED Prabhneet Kaur Logout…" at bounding box center [599, 351] width 1198 height 702
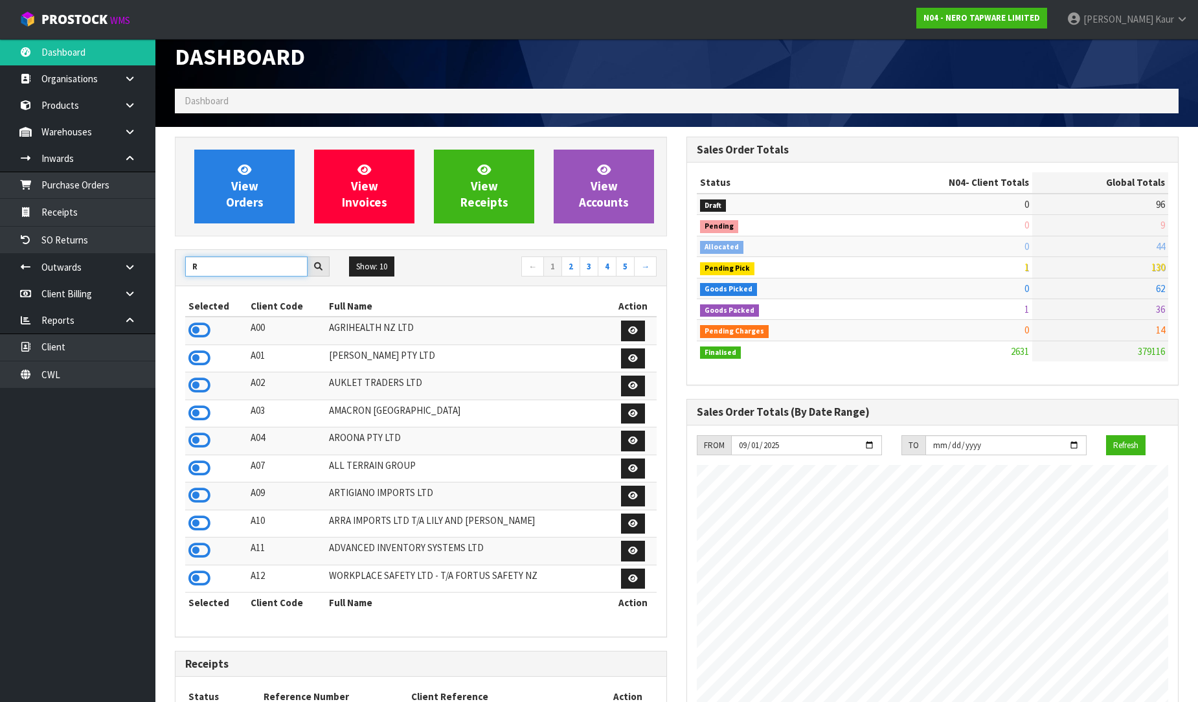
scroll to position [0, 0]
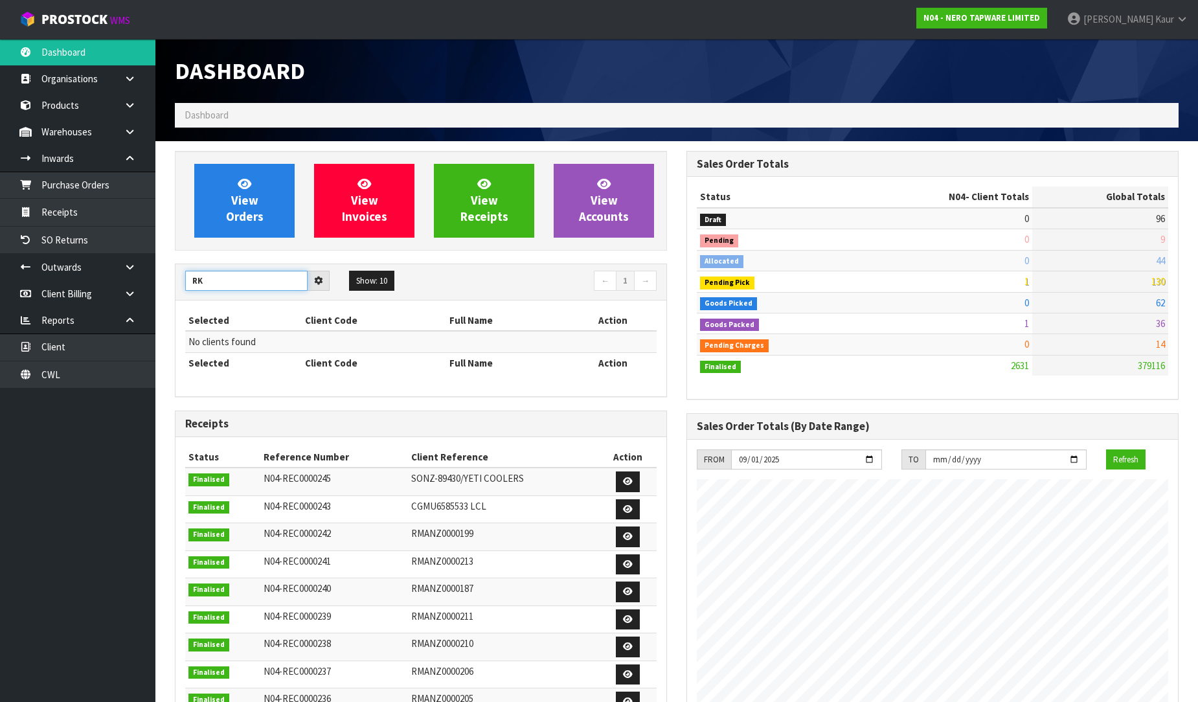
type input "R"
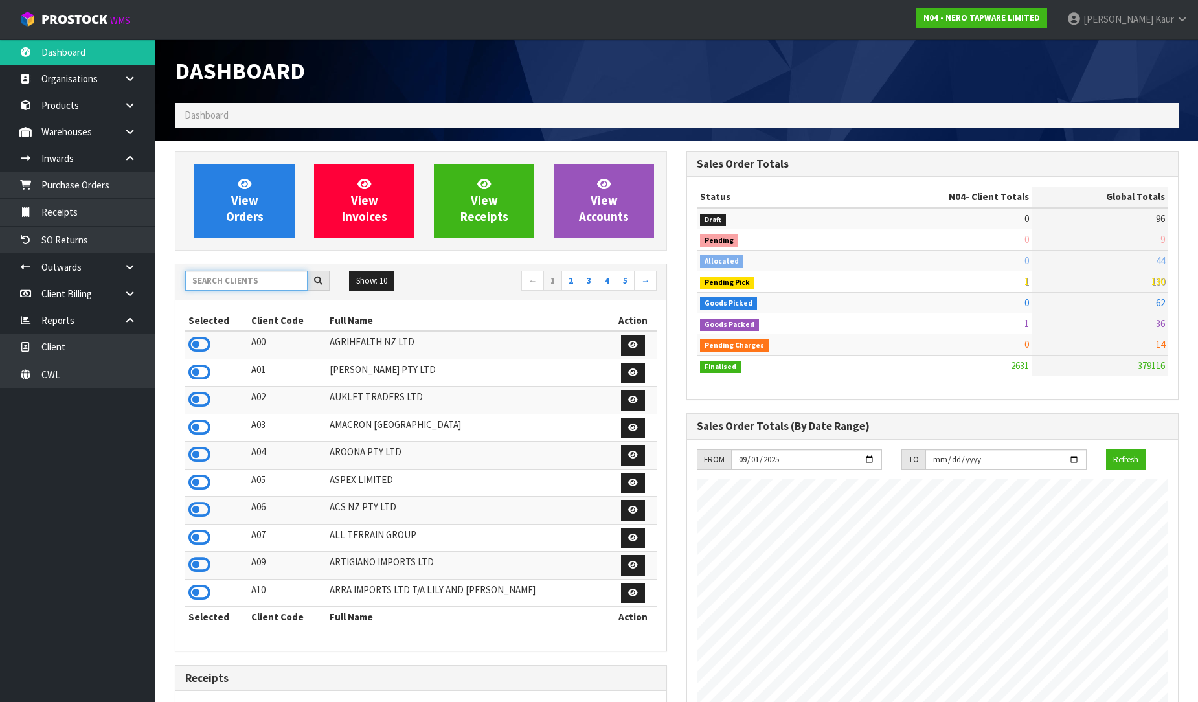
click at [235, 286] on input "text" at bounding box center [246, 281] width 122 height 20
click at [574, 278] on link "2" at bounding box center [570, 281] width 19 height 21
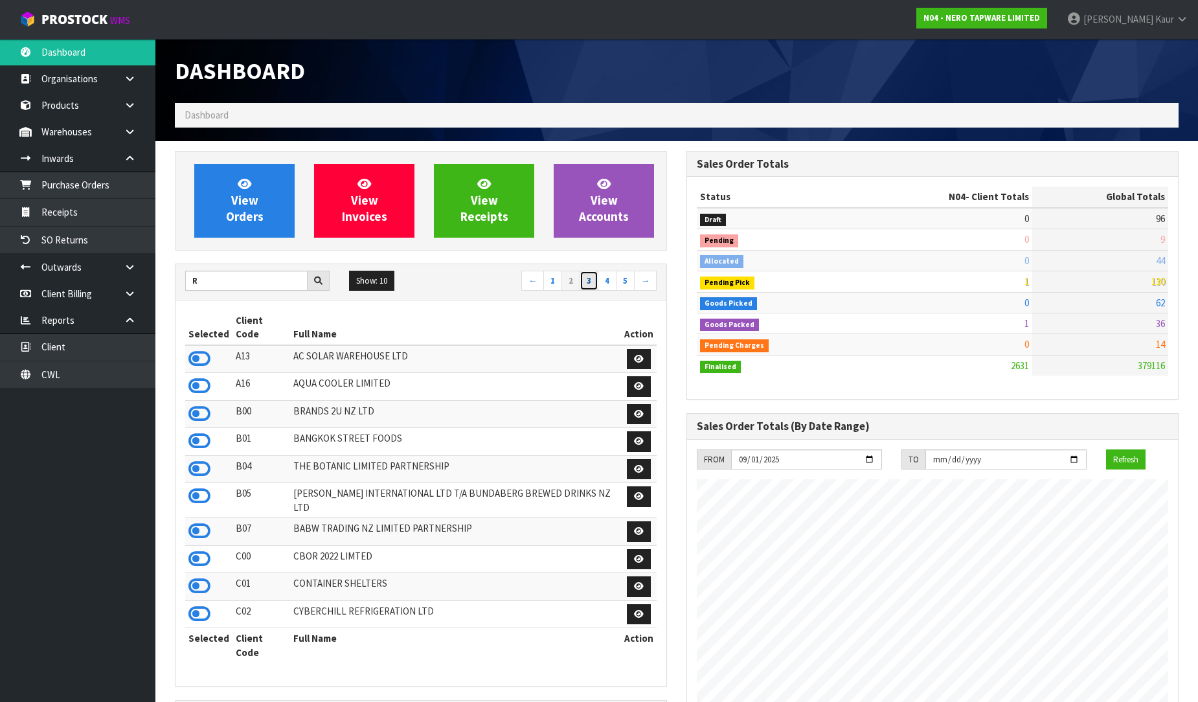
click at [587, 278] on link "3" at bounding box center [589, 281] width 19 height 21
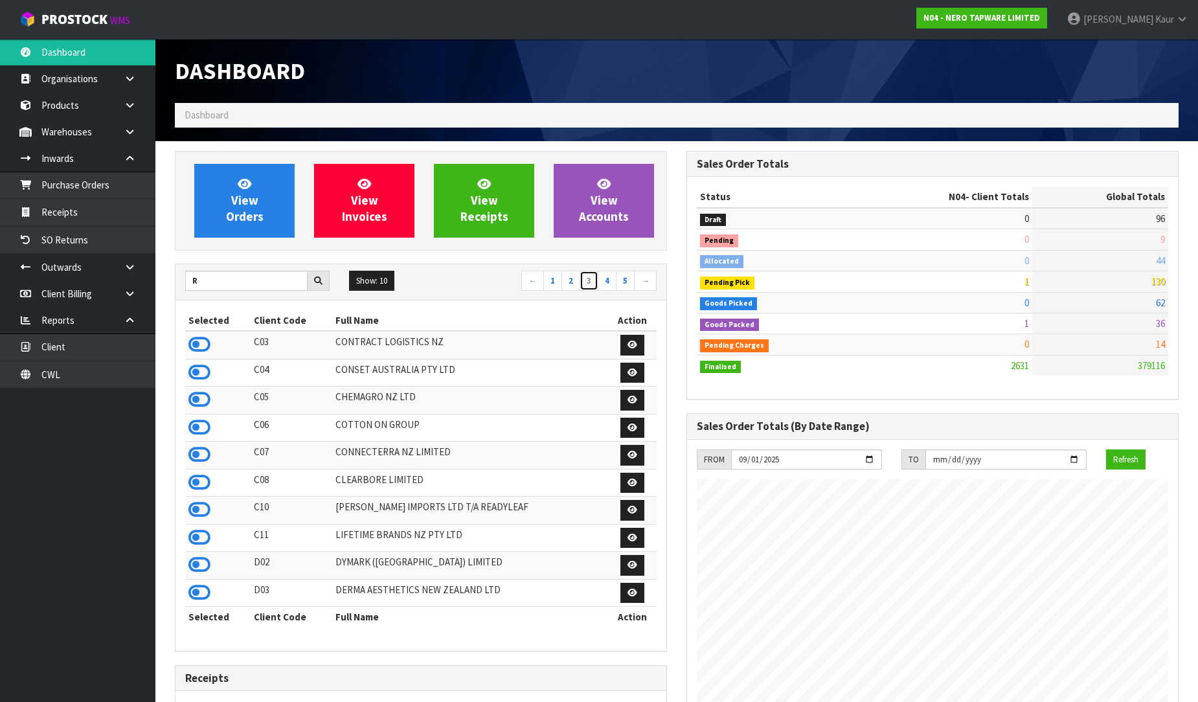
click at [594, 279] on link "3" at bounding box center [589, 281] width 19 height 21
click at [648, 276] on link "→" at bounding box center [645, 281] width 23 height 21
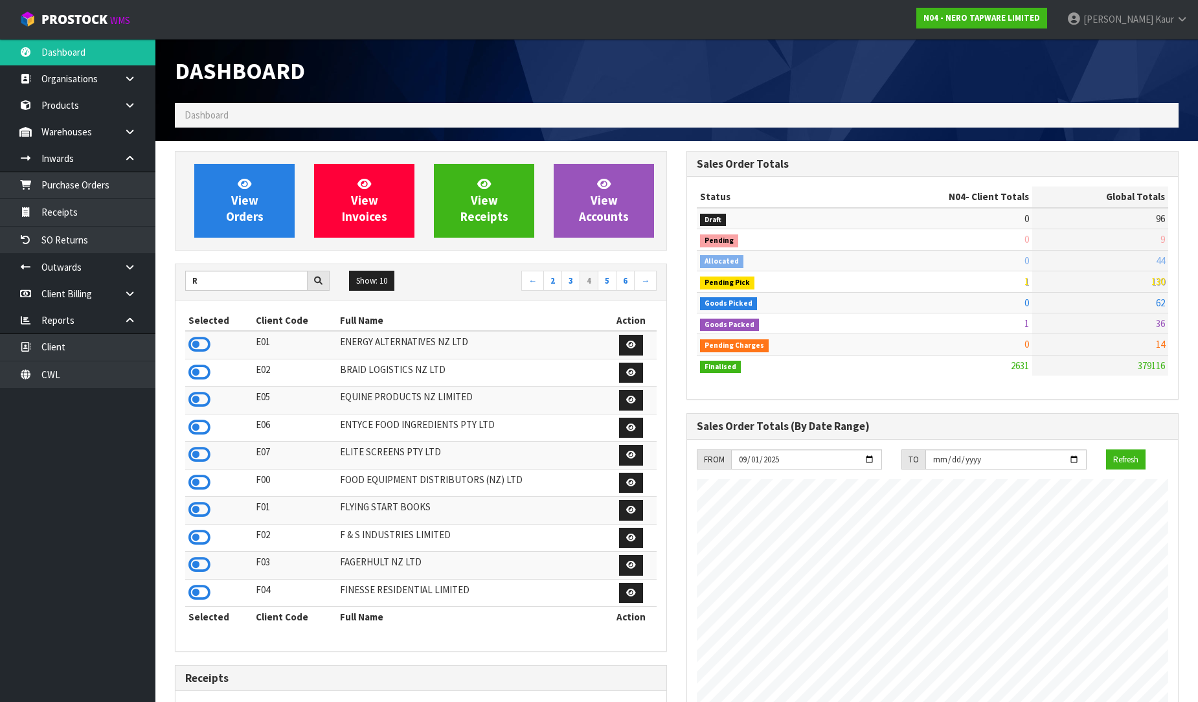
click at [312, 283] on div at bounding box center [319, 281] width 22 height 21
click at [281, 282] on input "R" at bounding box center [246, 281] width 122 height 20
type input "RK"
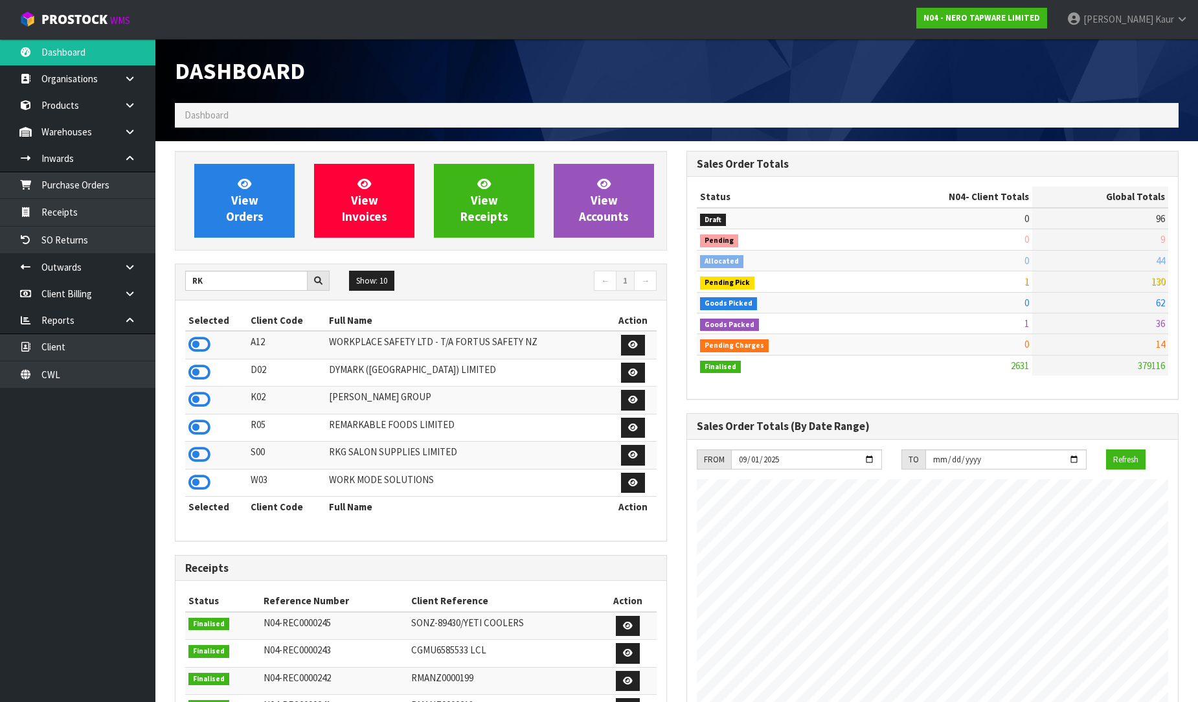
click at [330, 279] on div "RK" at bounding box center [257, 281] width 164 height 21
click at [206, 460] on icon at bounding box center [199, 454] width 22 height 19
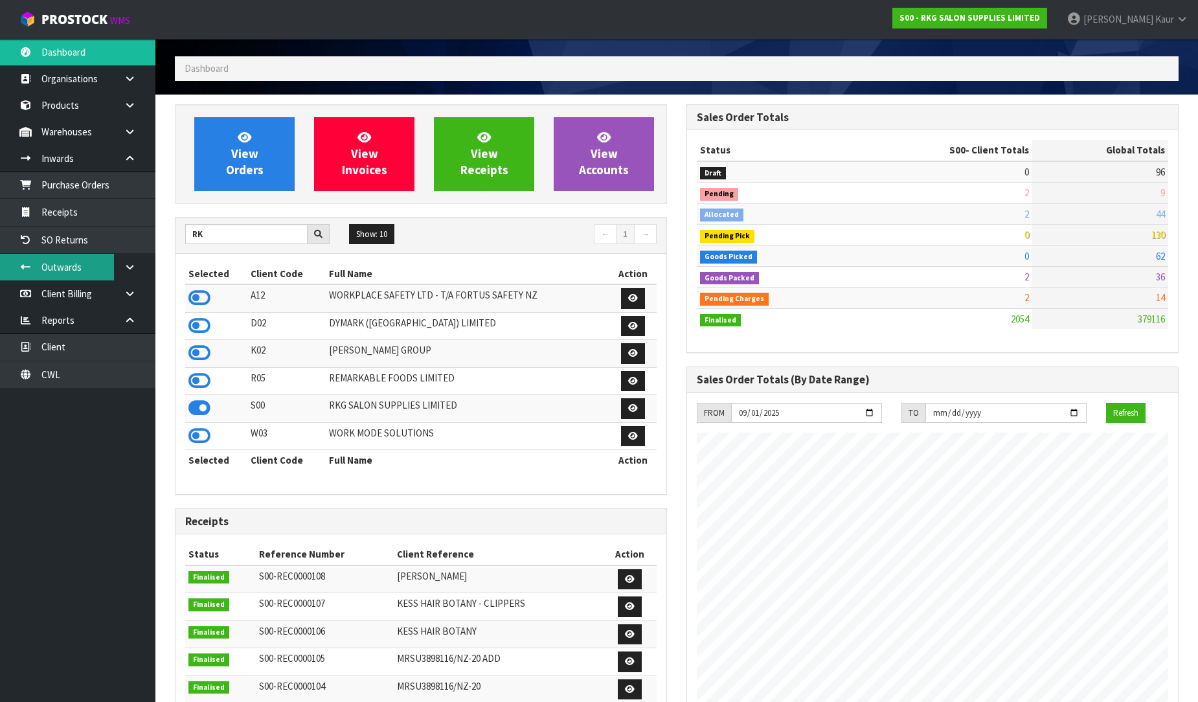
scroll to position [72, 0]
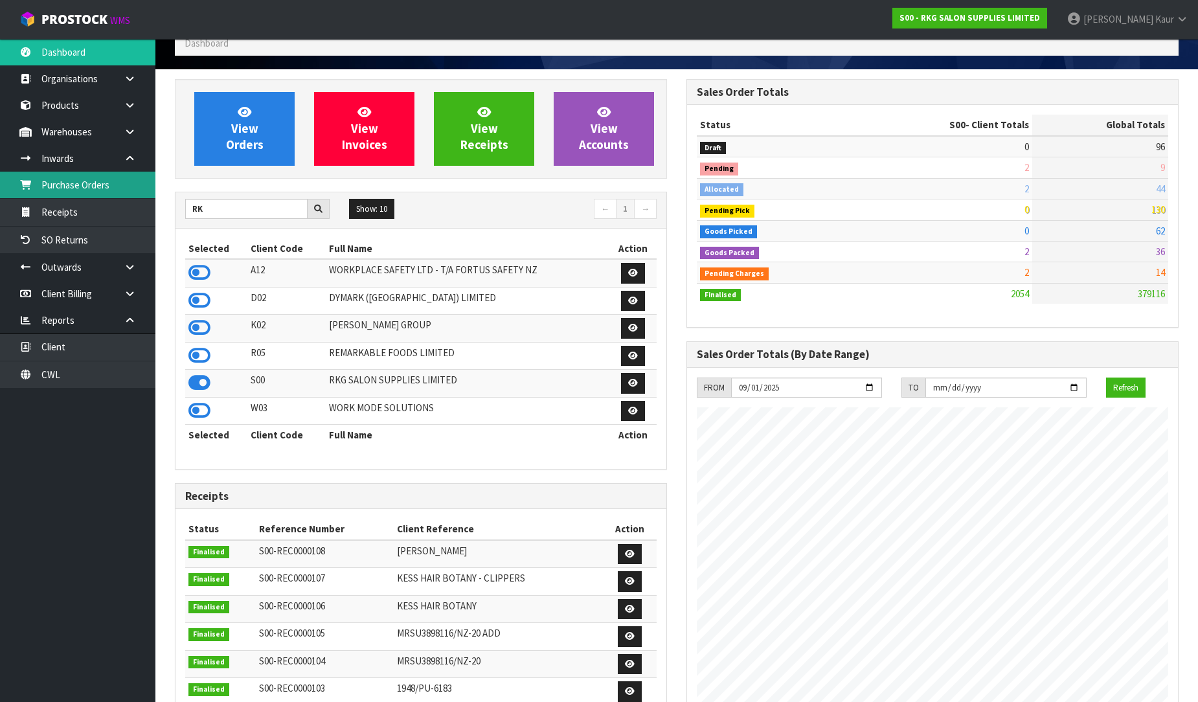
click at [123, 183] on link "Purchase Orders" at bounding box center [77, 185] width 155 height 27
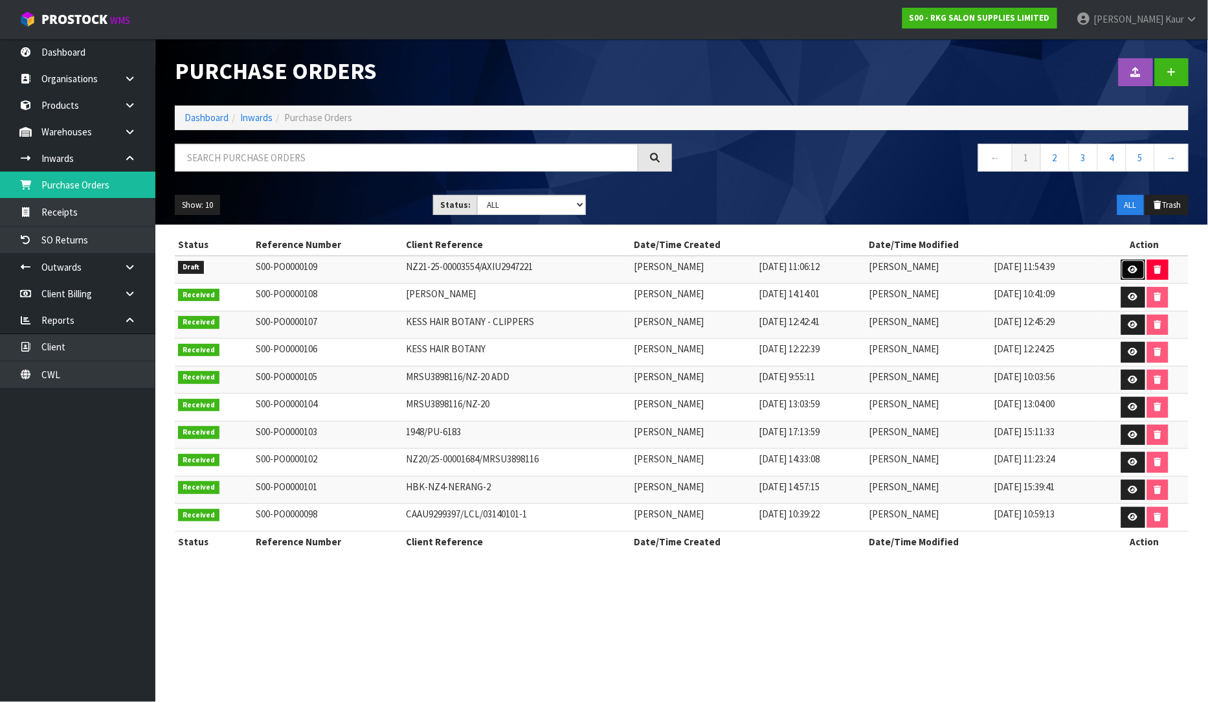
click at [1131, 269] on icon at bounding box center [1134, 270] width 10 height 8
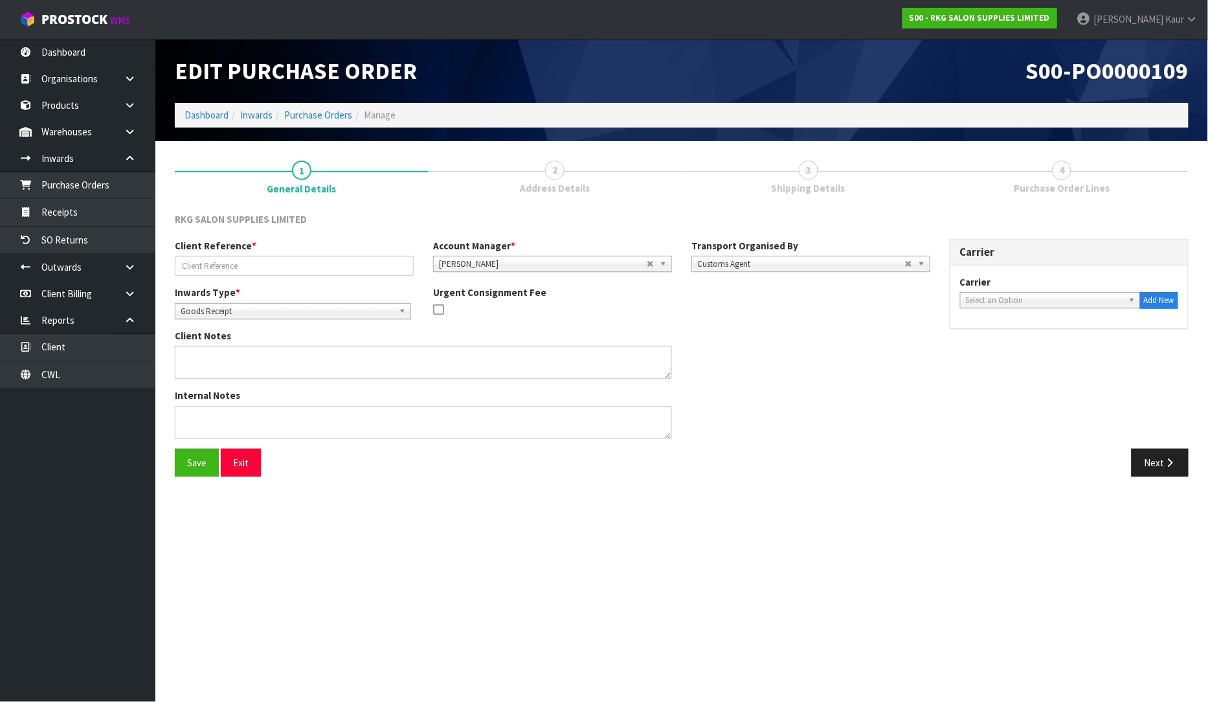
type input "NZ21-25-00003554/AXIU2947221"
click at [543, 172] on link "2 Address Details" at bounding box center [556, 176] width 254 height 51
click at [1153, 461] on button "Next" at bounding box center [1160, 463] width 57 height 28
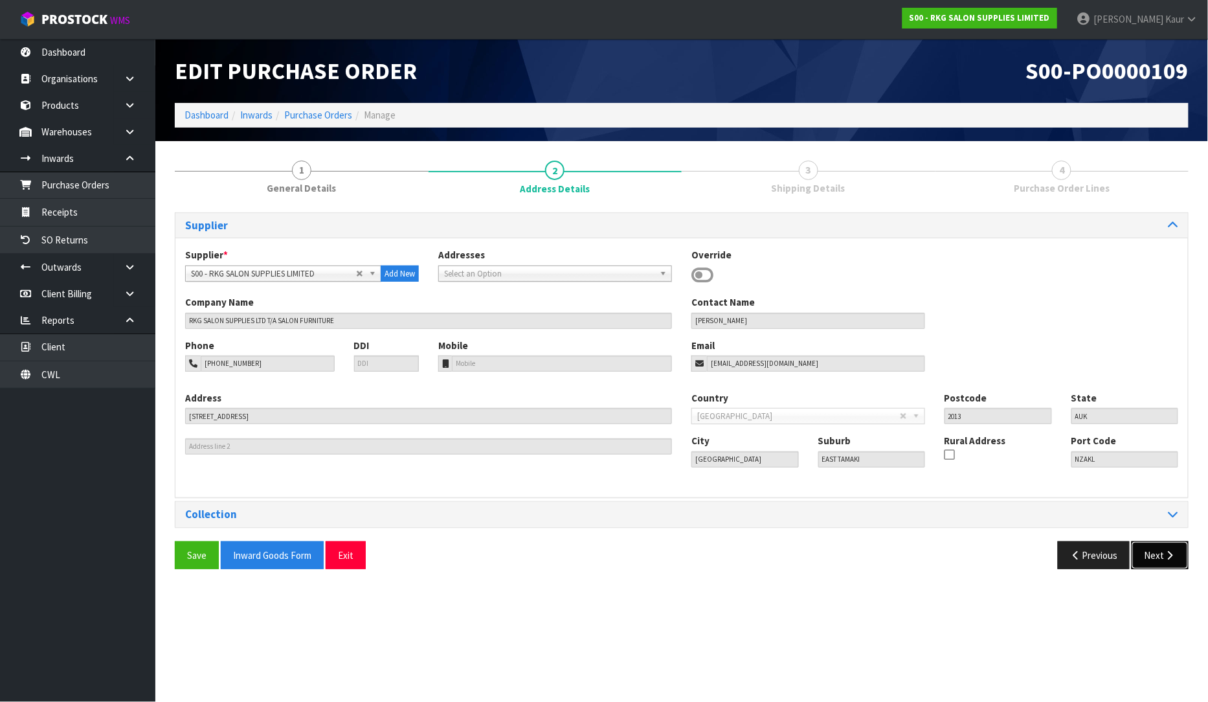
click at [1158, 556] on button "Next" at bounding box center [1160, 555] width 57 height 28
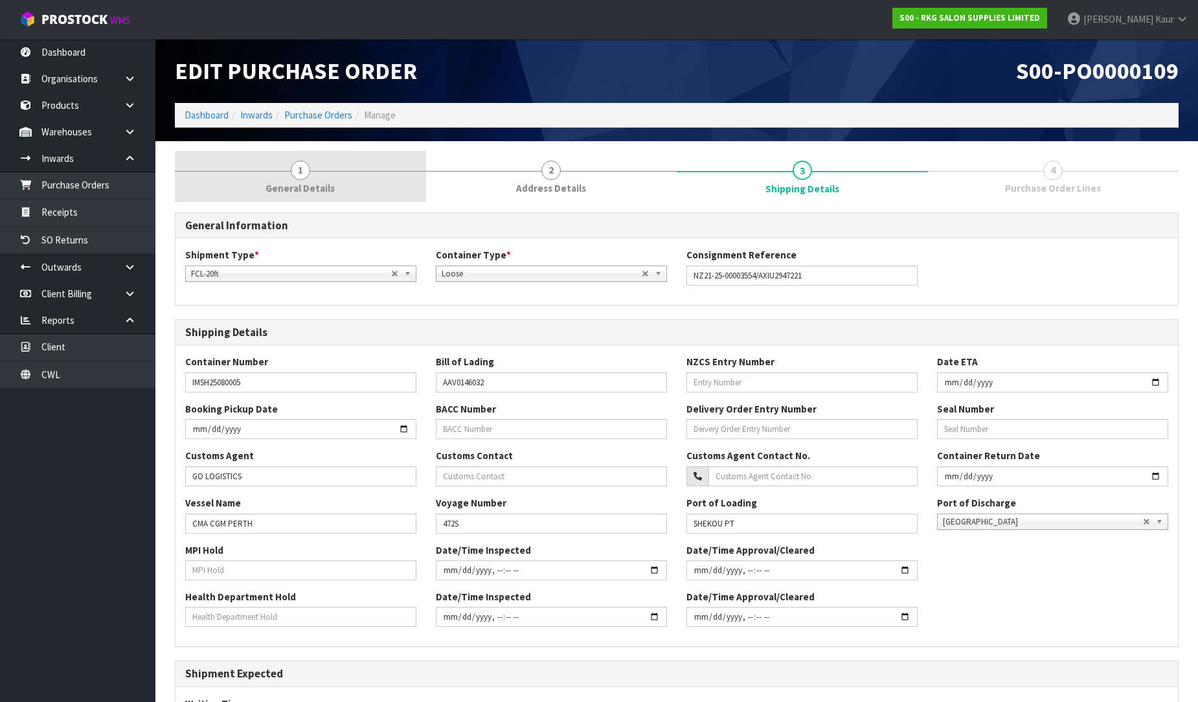
click at [308, 190] on span "General Details" at bounding box center [300, 188] width 69 height 14
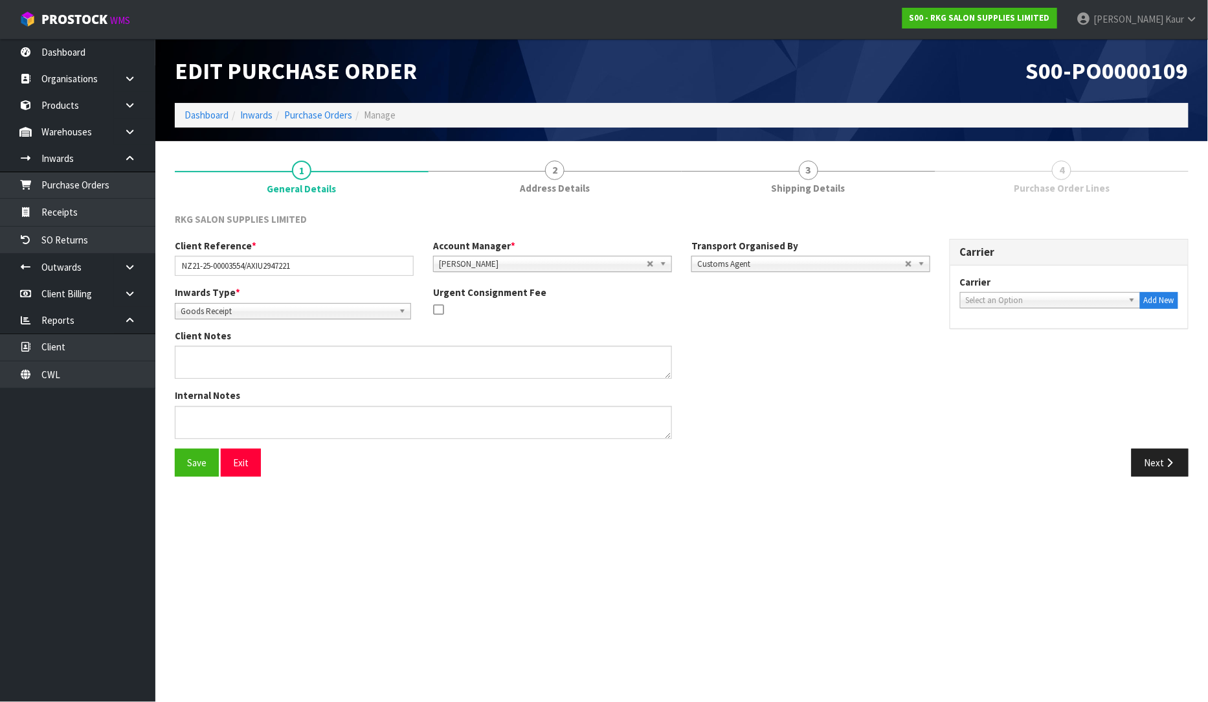
click at [346, 319] on div "Inwards Type * Goods Receipt Goods Returned Goods Receipt Urgent Consignment Fee" at bounding box center [552, 307] width 775 height 43
click at [351, 313] on span "Goods Receipt" at bounding box center [287, 312] width 213 height 16
click at [873, 338] on div "Client Notes" at bounding box center [552, 359] width 775 height 60
click at [612, 183] on link "2 Address Details" at bounding box center [556, 176] width 254 height 51
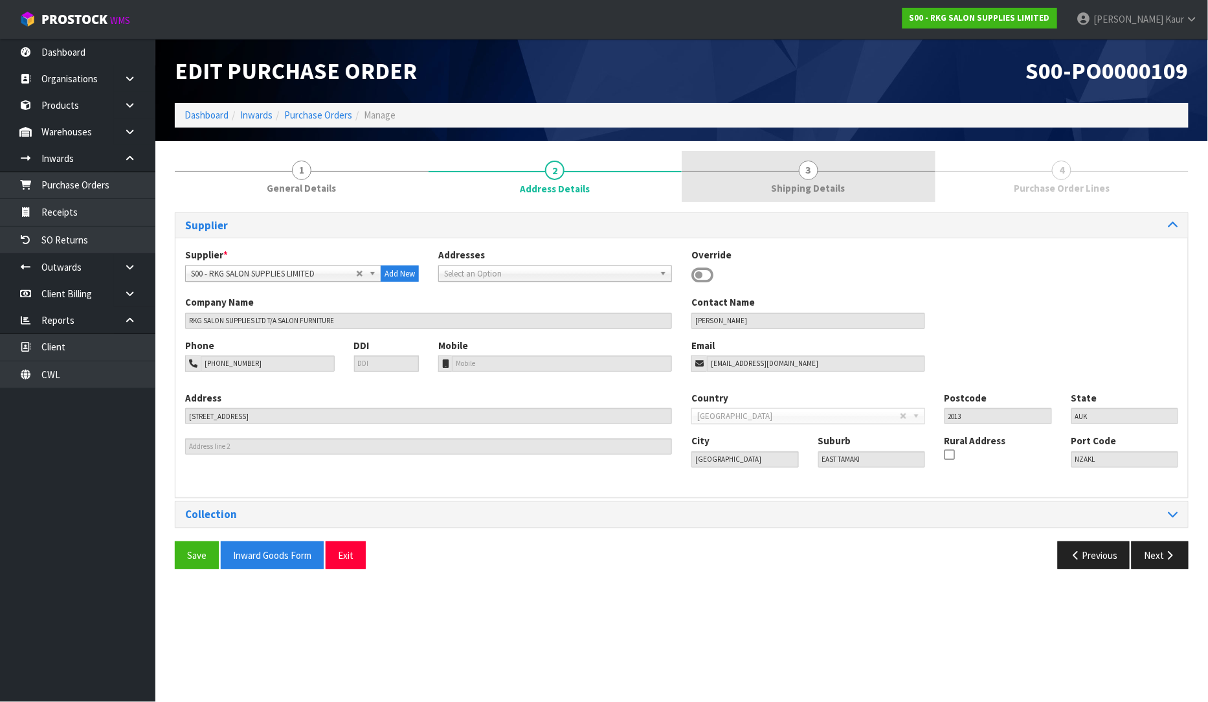
click at [809, 181] on span "Shipping Details" at bounding box center [809, 188] width 74 height 14
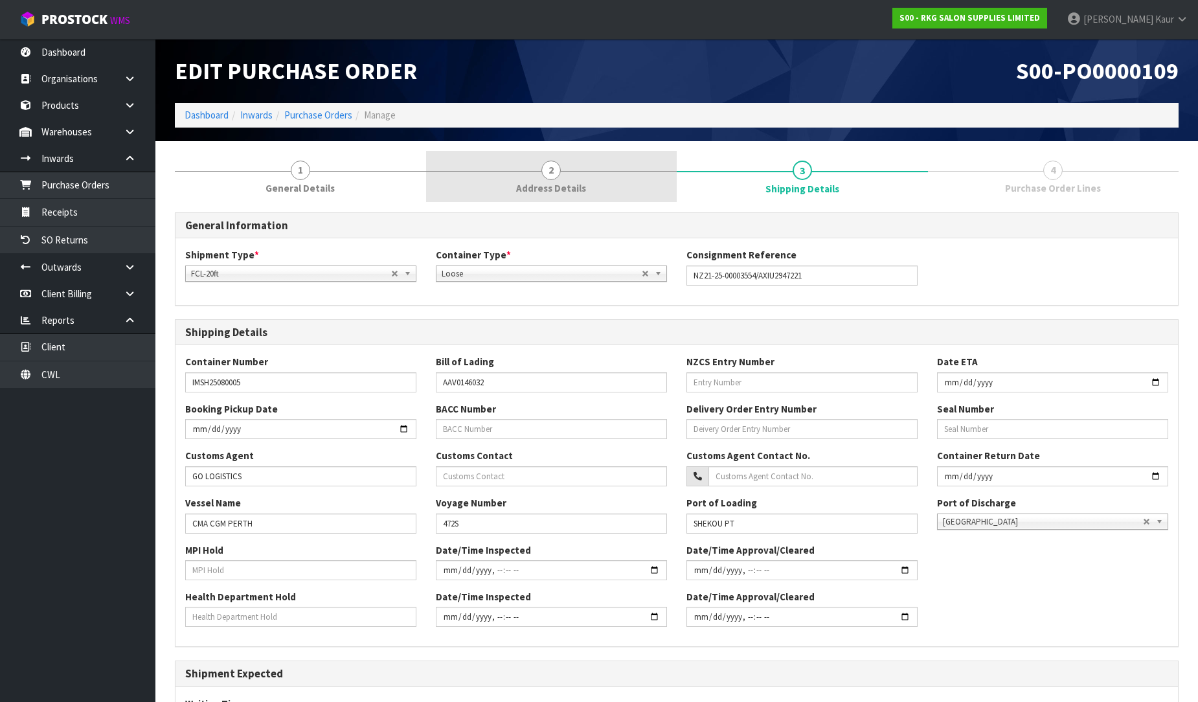
click at [492, 183] on link "2 Address Details" at bounding box center [551, 176] width 251 height 51
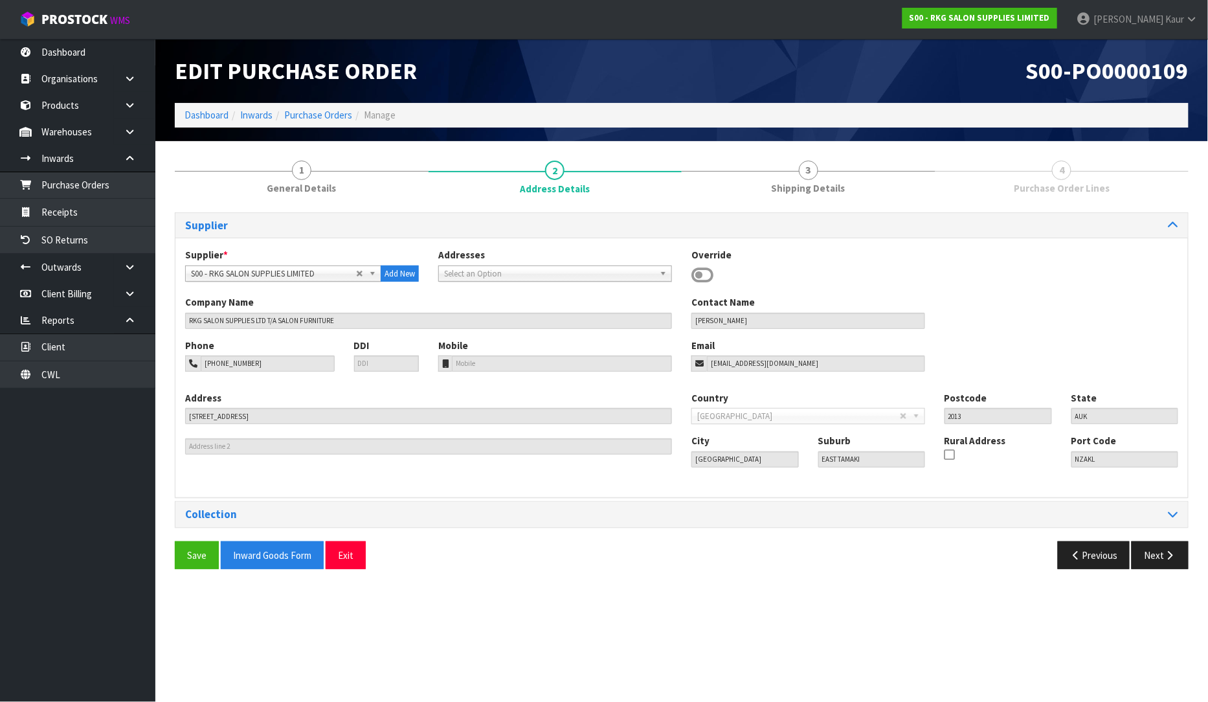
click at [1182, 528] on div "Collection Consignee 000001.BAY MECHANICS - BAY MECHANICS 000001A - BRAKE & TRA…" at bounding box center [682, 514] width 1014 height 27
click at [1182, 526] on div "Collection" at bounding box center [681, 514] width 1013 height 25
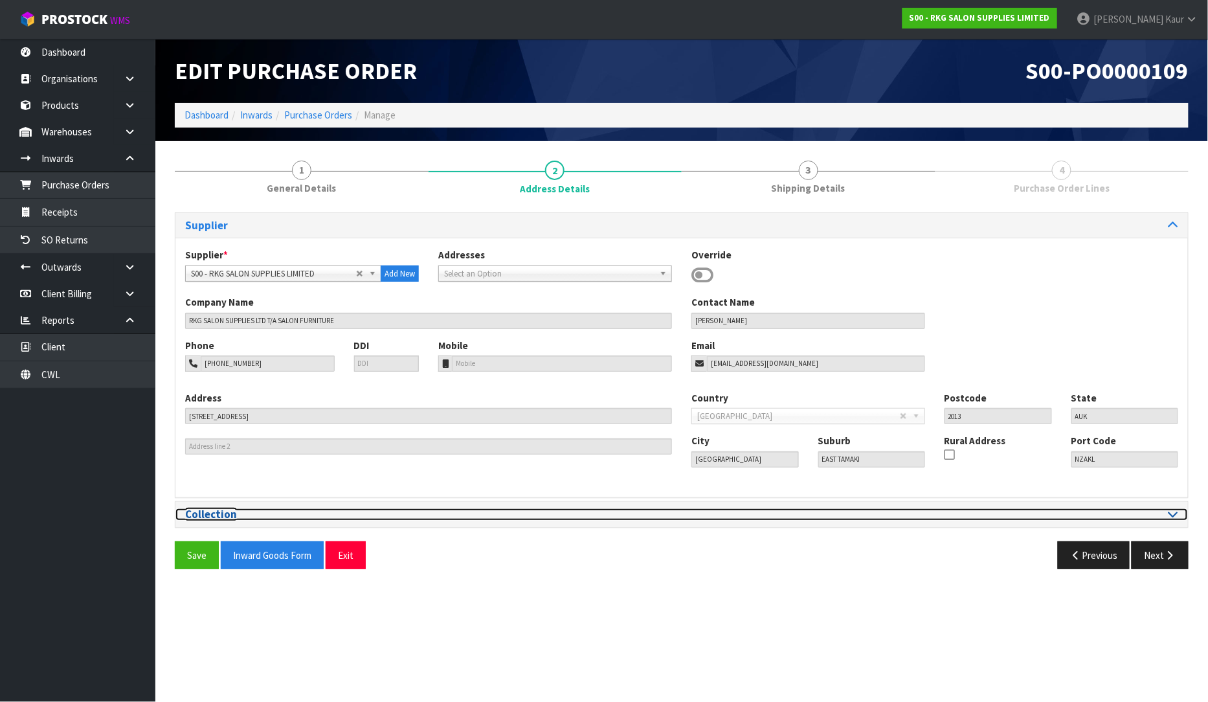
click at [1179, 509] on div at bounding box center [935, 514] width 506 height 12
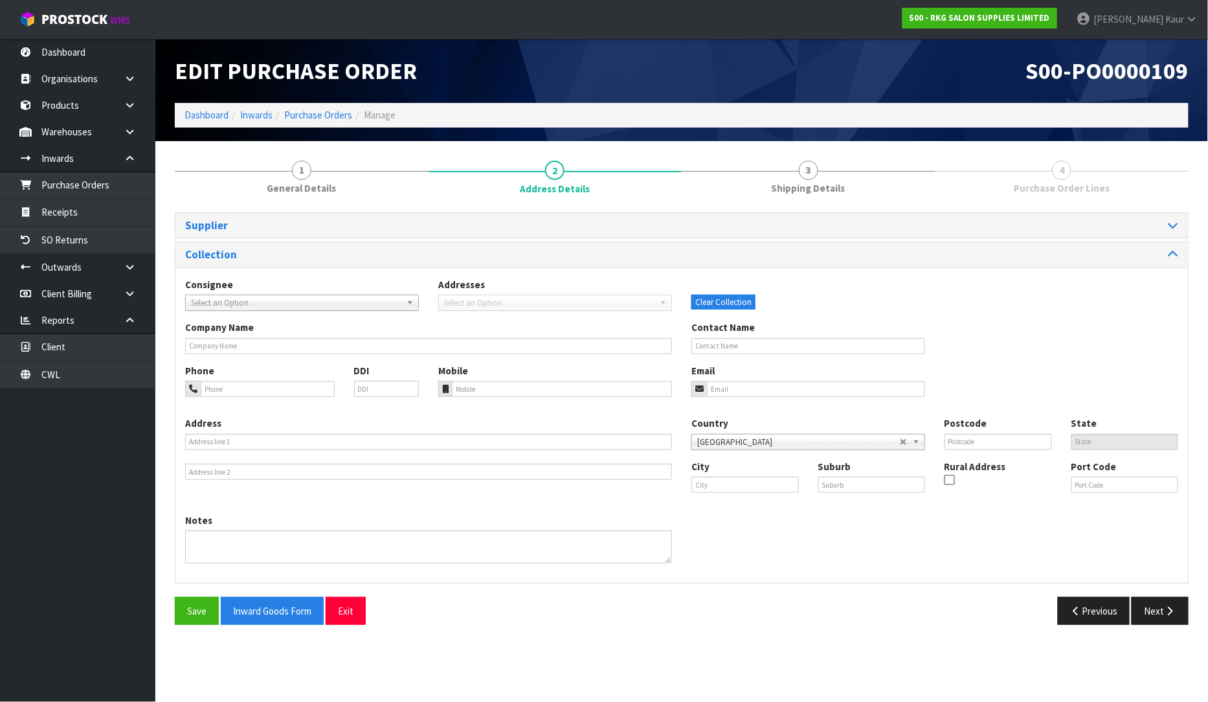
click at [732, 189] on link "3 Shipping Details" at bounding box center [809, 176] width 254 height 51
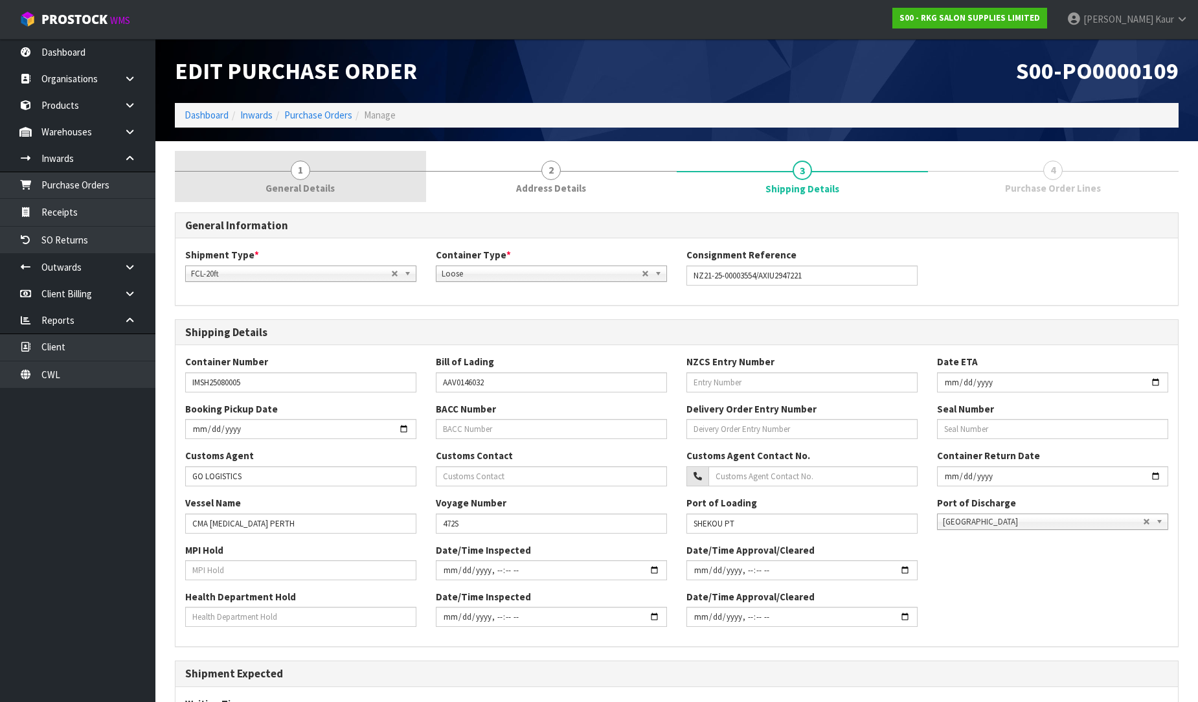
click at [386, 181] on link "1 General Details" at bounding box center [300, 176] width 251 height 51
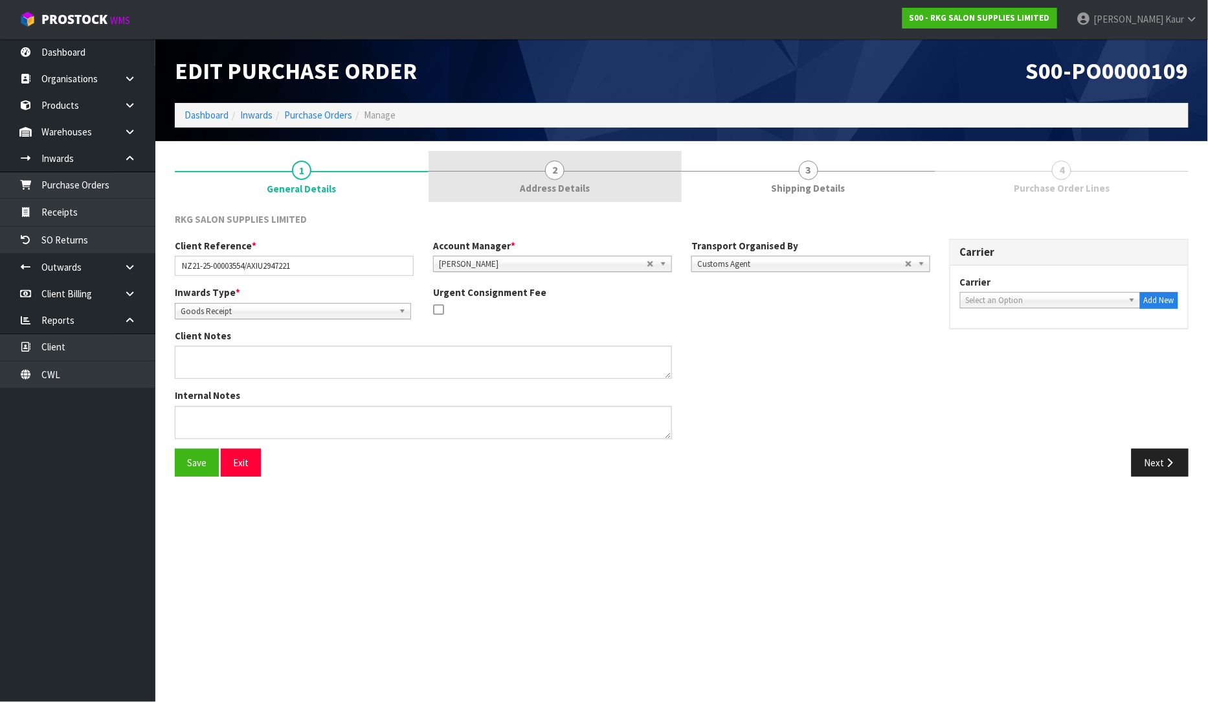
click at [559, 179] on link "2 Address Details" at bounding box center [556, 176] width 254 height 51
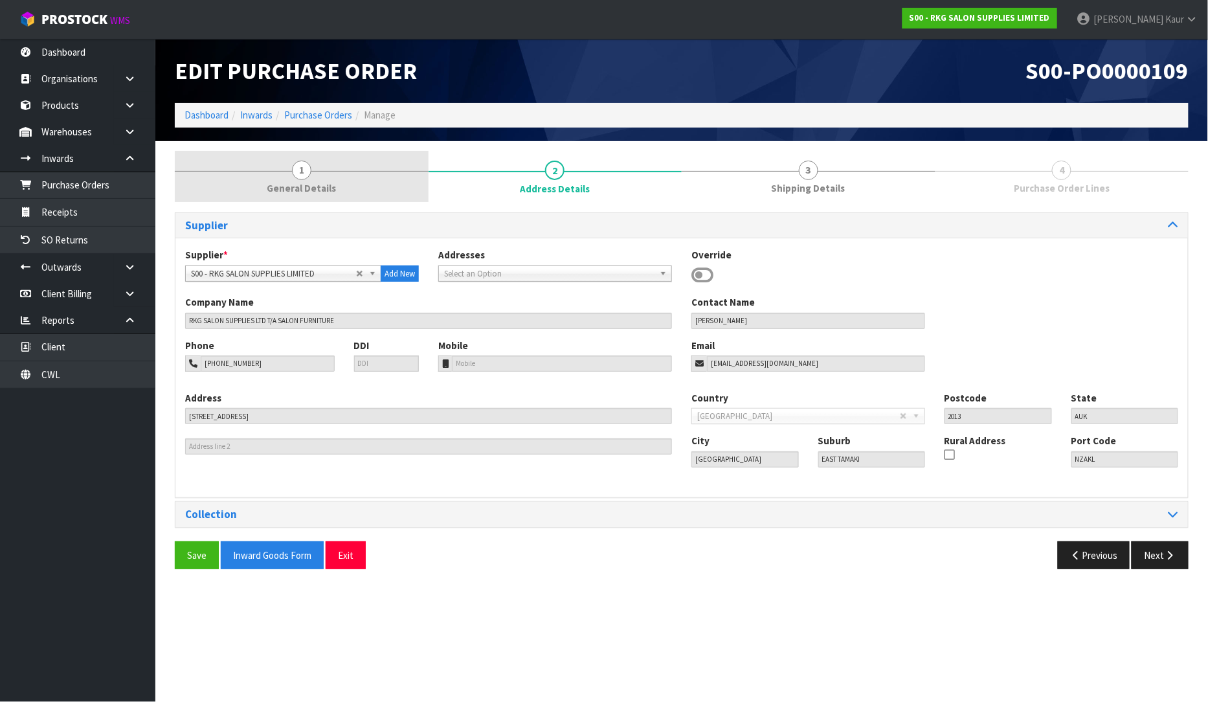
click at [383, 199] on link "1 General Details" at bounding box center [302, 176] width 254 height 51
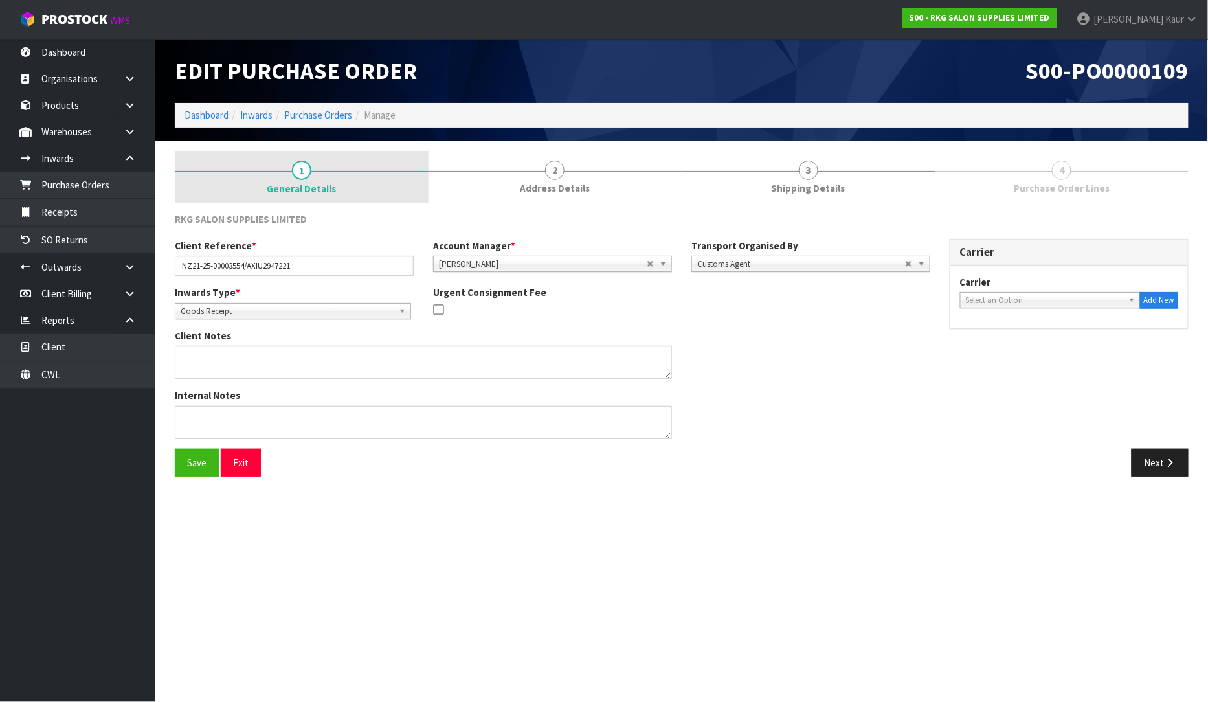
drag, startPoint x: 537, startPoint y: 177, endPoint x: 303, endPoint y: 187, distance: 234.6
click at [537, 177] on link "2 Address Details" at bounding box center [556, 176] width 254 height 51
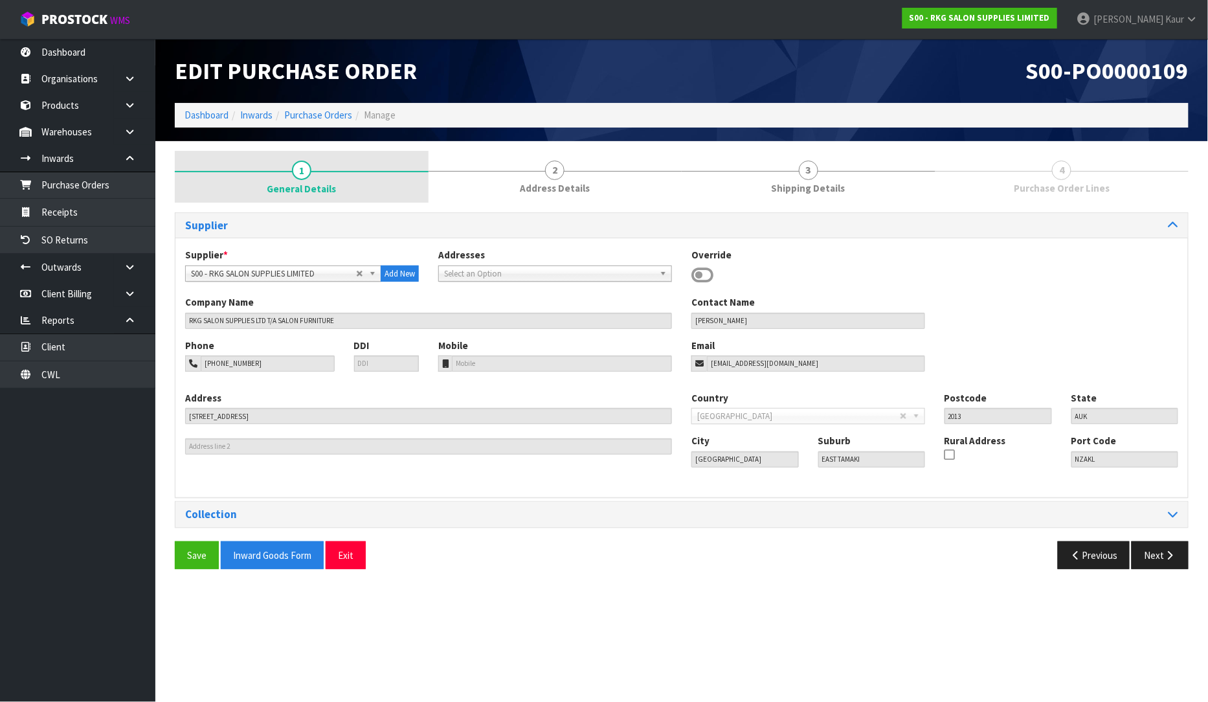
click at [303, 187] on span "General Details" at bounding box center [301, 189] width 69 height 14
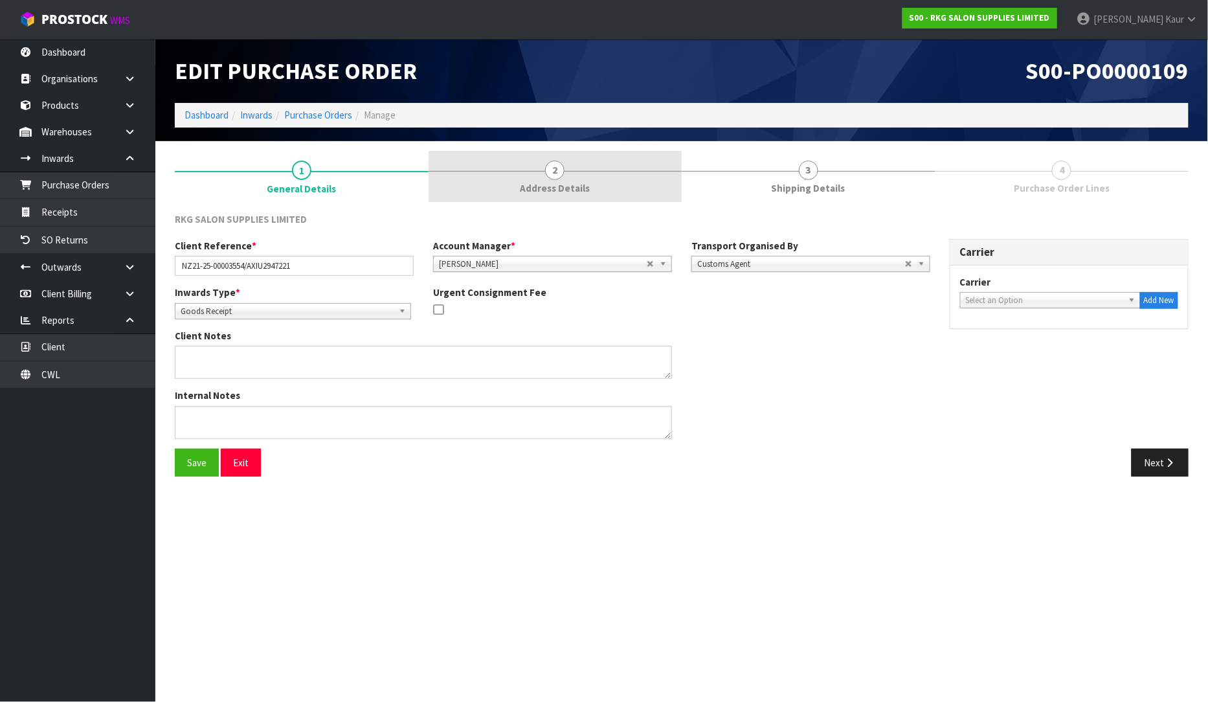
click at [574, 177] on link "2 Address Details" at bounding box center [556, 176] width 254 height 51
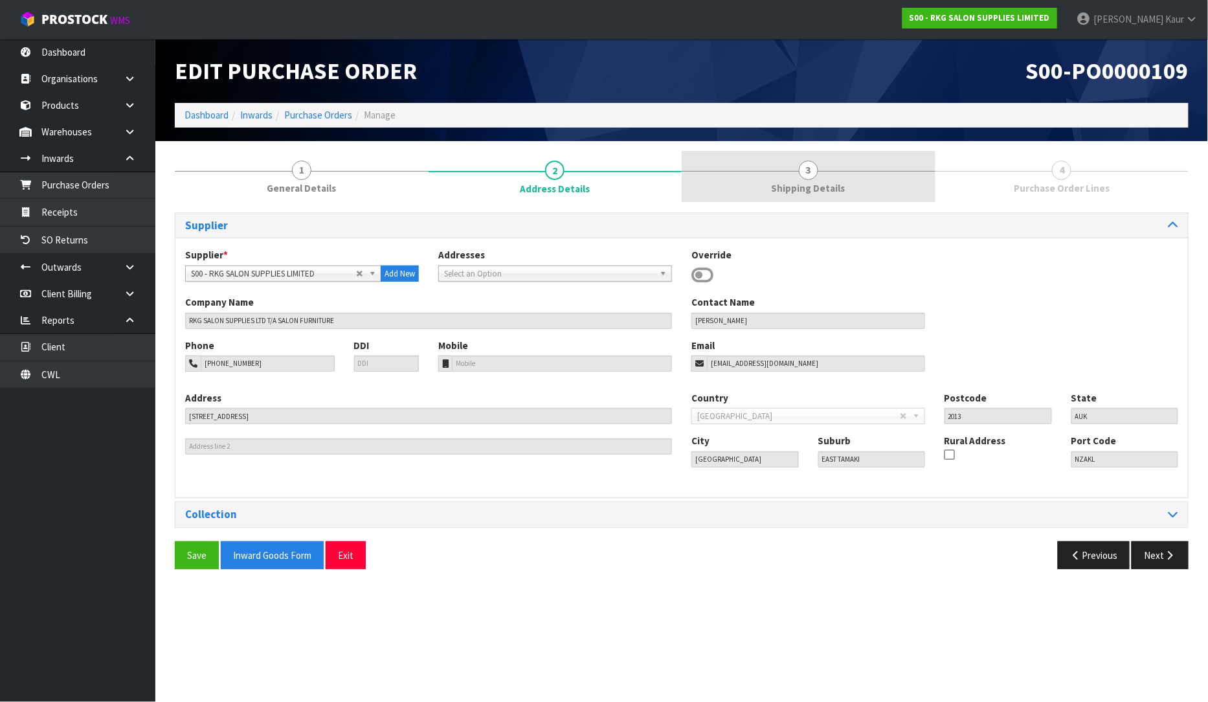
click at [739, 174] on link "3 Shipping Details" at bounding box center [809, 176] width 254 height 51
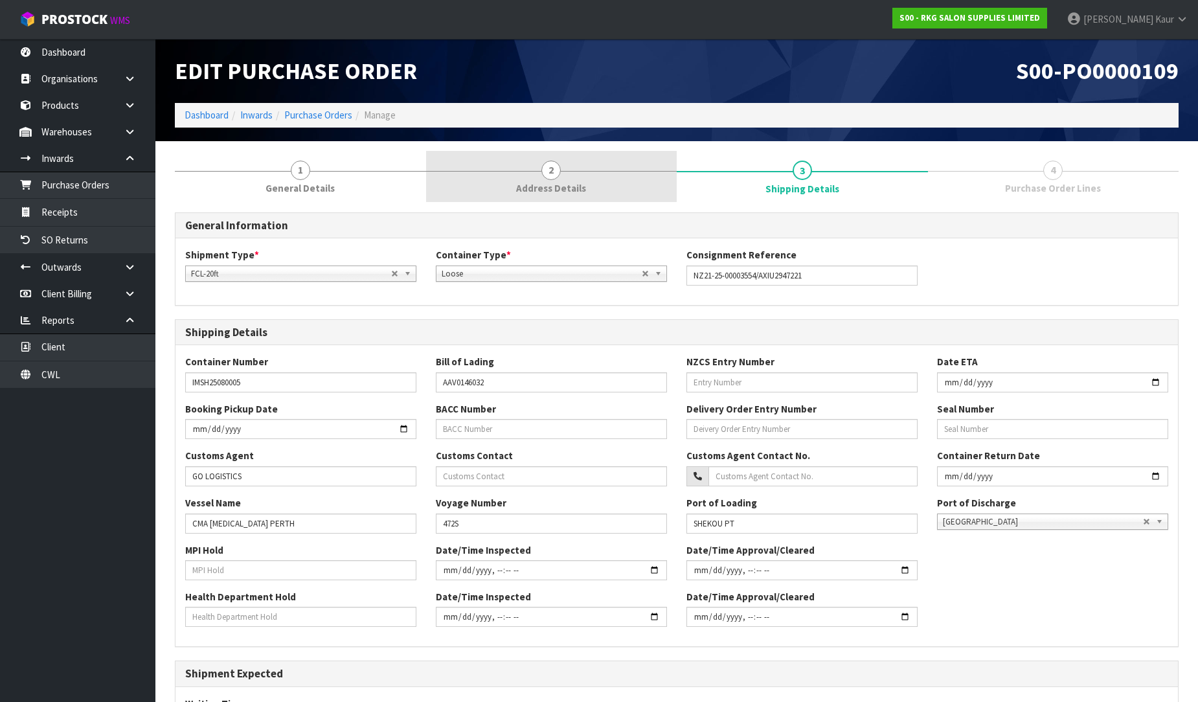
click at [536, 175] on link "2 Address Details" at bounding box center [551, 176] width 251 height 51
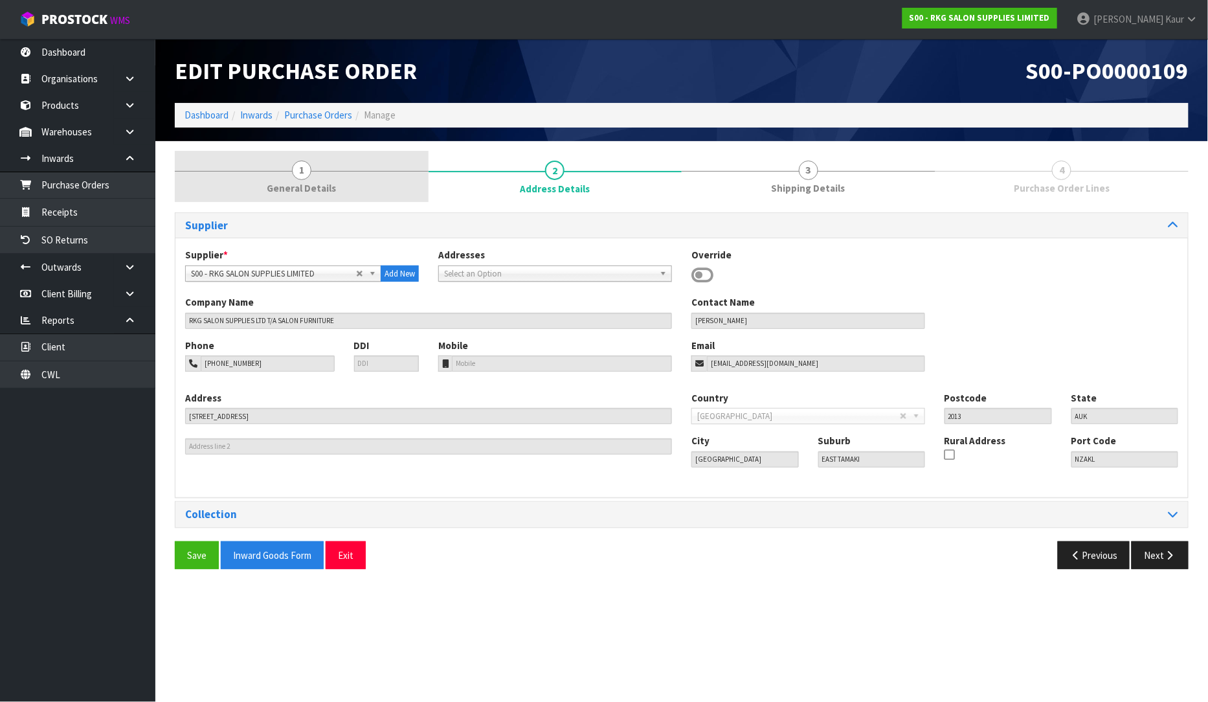
click at [352, 192] on link "1 General Details" at bounding box center [302, 176] width 254 height 51
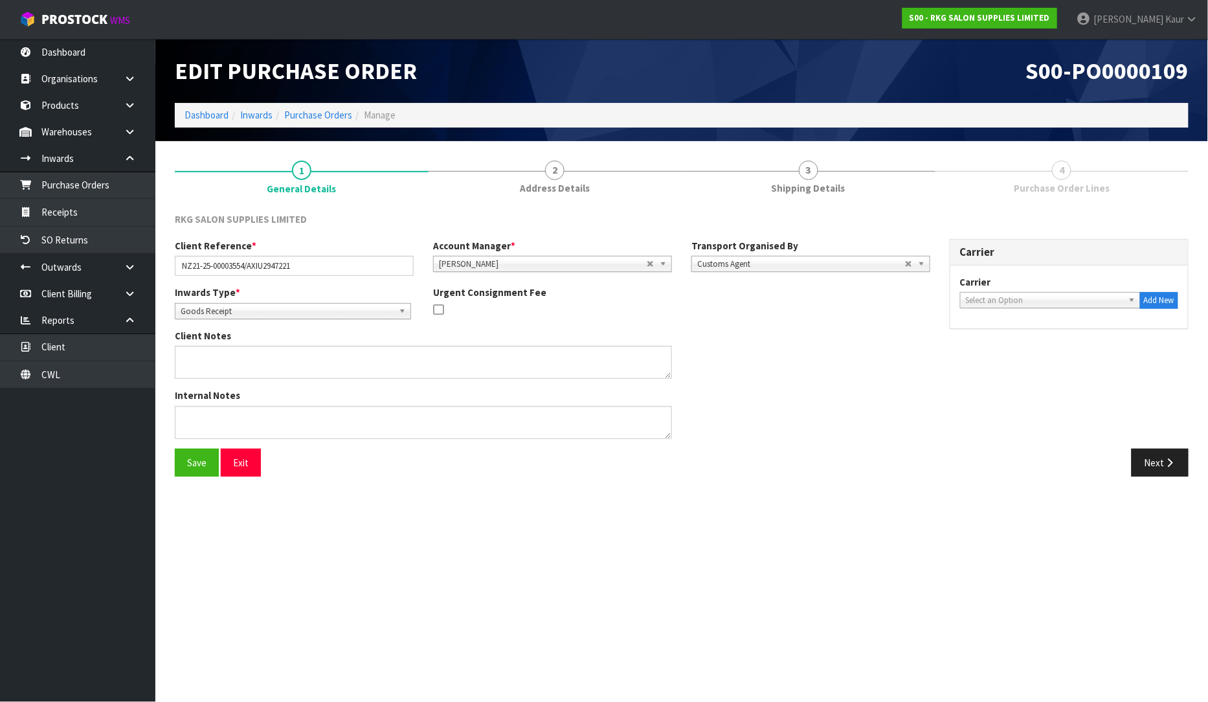
click at [1076, 188] on span "Purchase Order Lines" at bounding box center [1062, 188] width 96 height 14
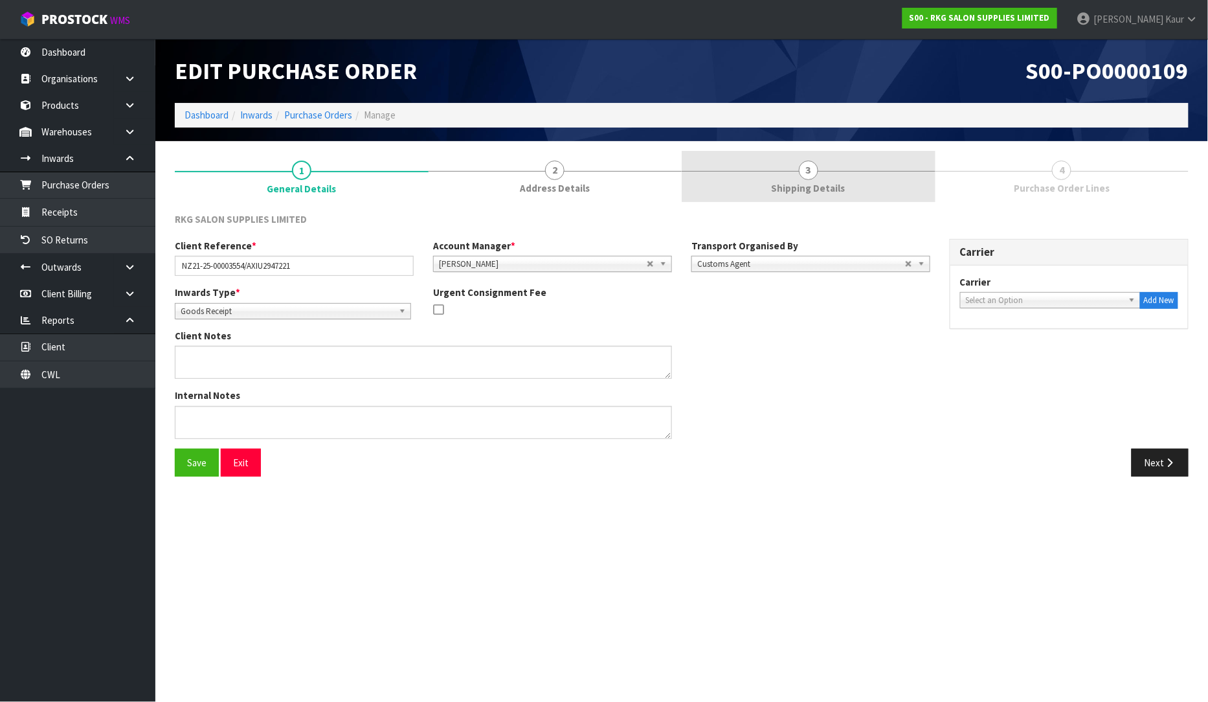
click at [854, 196] on link "3 Shipping Details" at bounding box center [809, 176] width 254 height 51
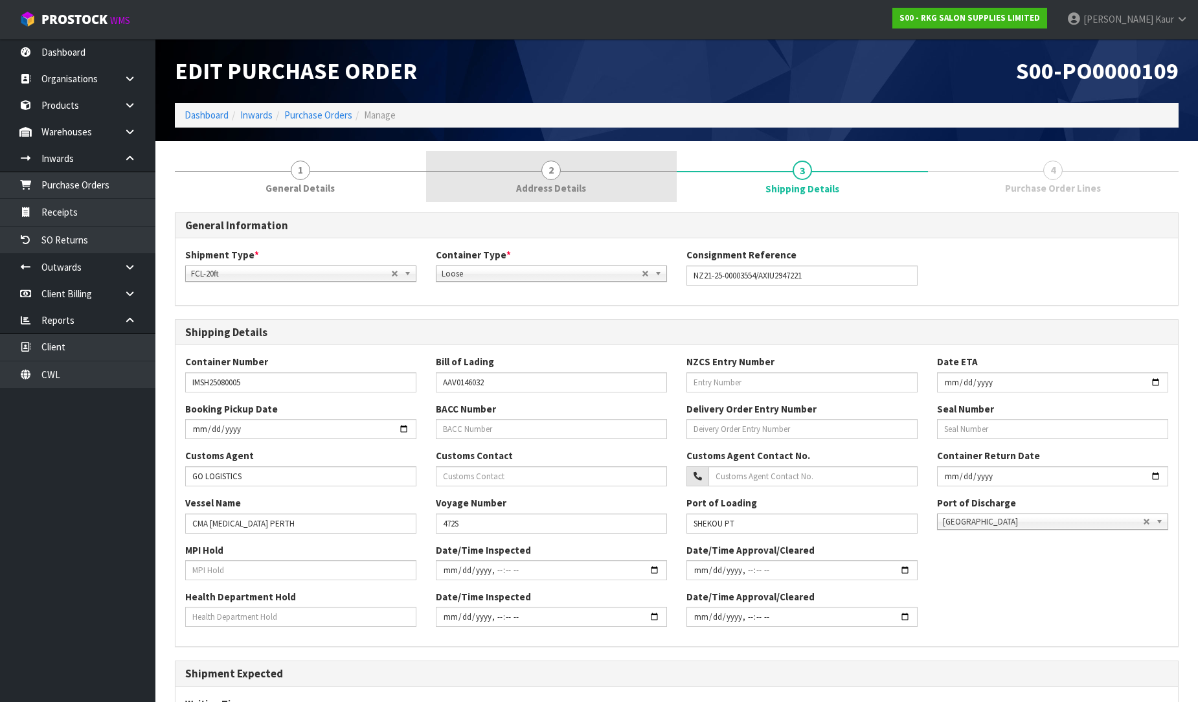
click at [558, 187] on span "Address Details" at bounding box center [551, 188] width 70 height 14
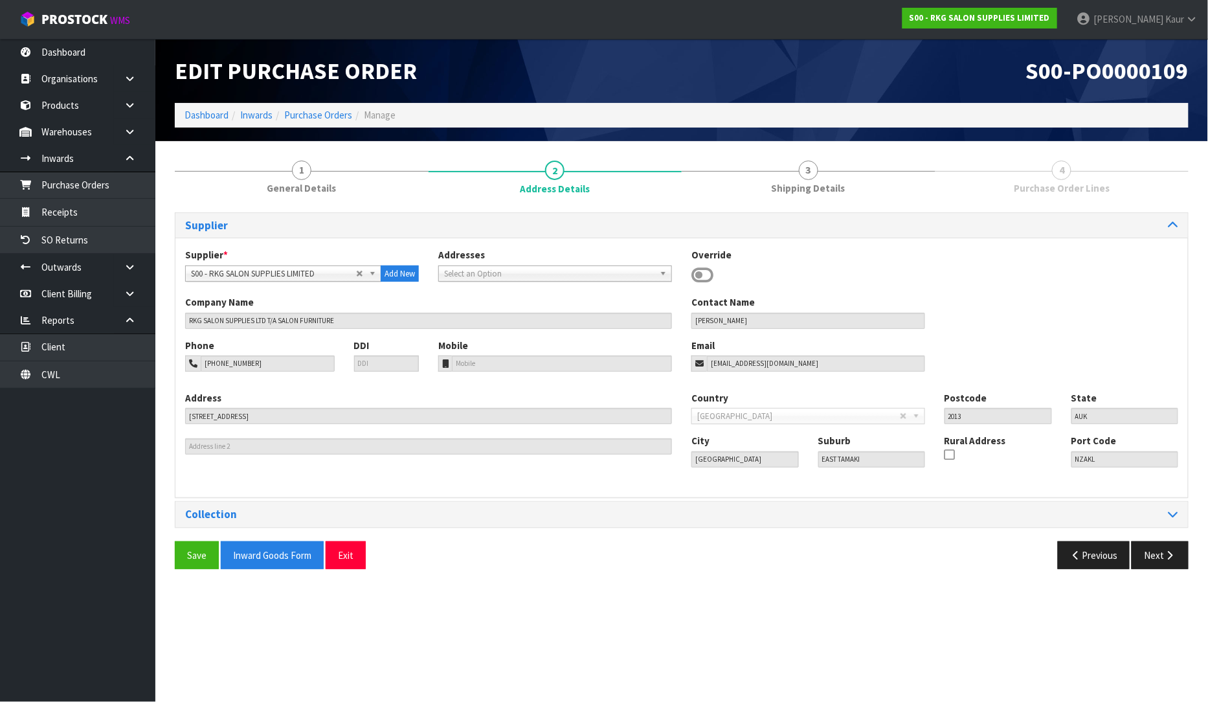
click at [1089, 196] on link "4 Purchase Order Lines" at bounding box center [1063, 176] width 254 height 51
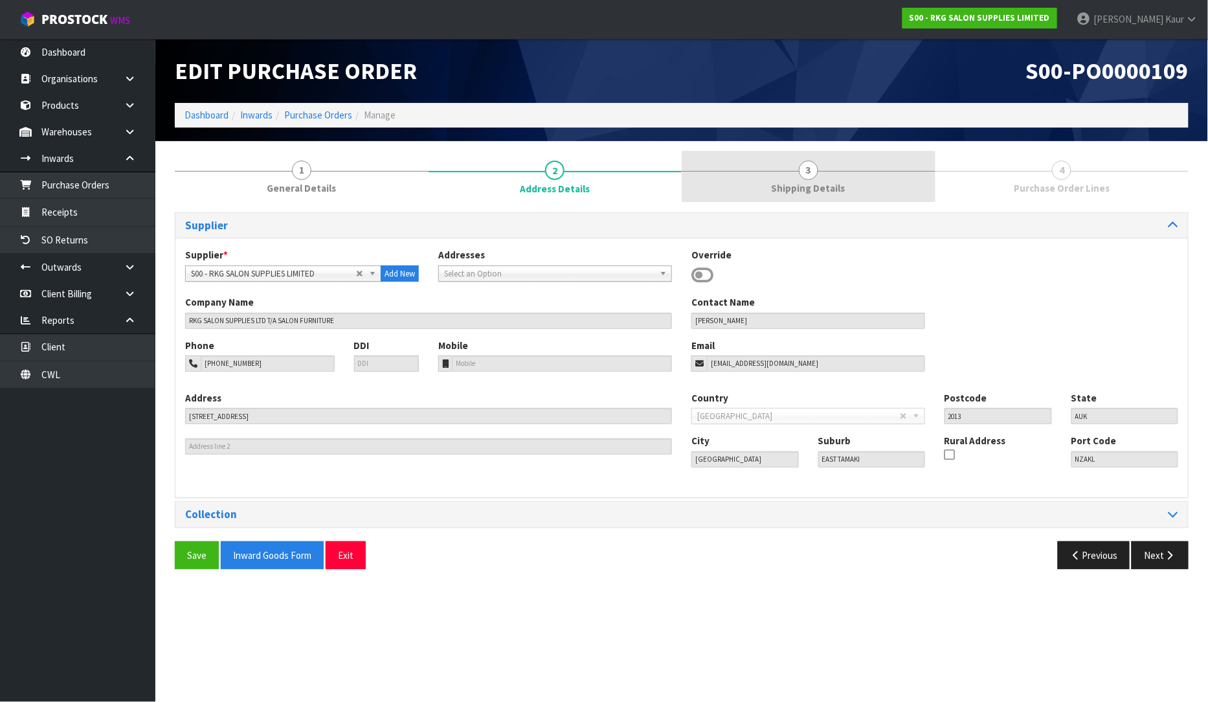
click at [888, 172] on link "3 Shipping Details" at bounding box center [809, 176] width 254 height 51
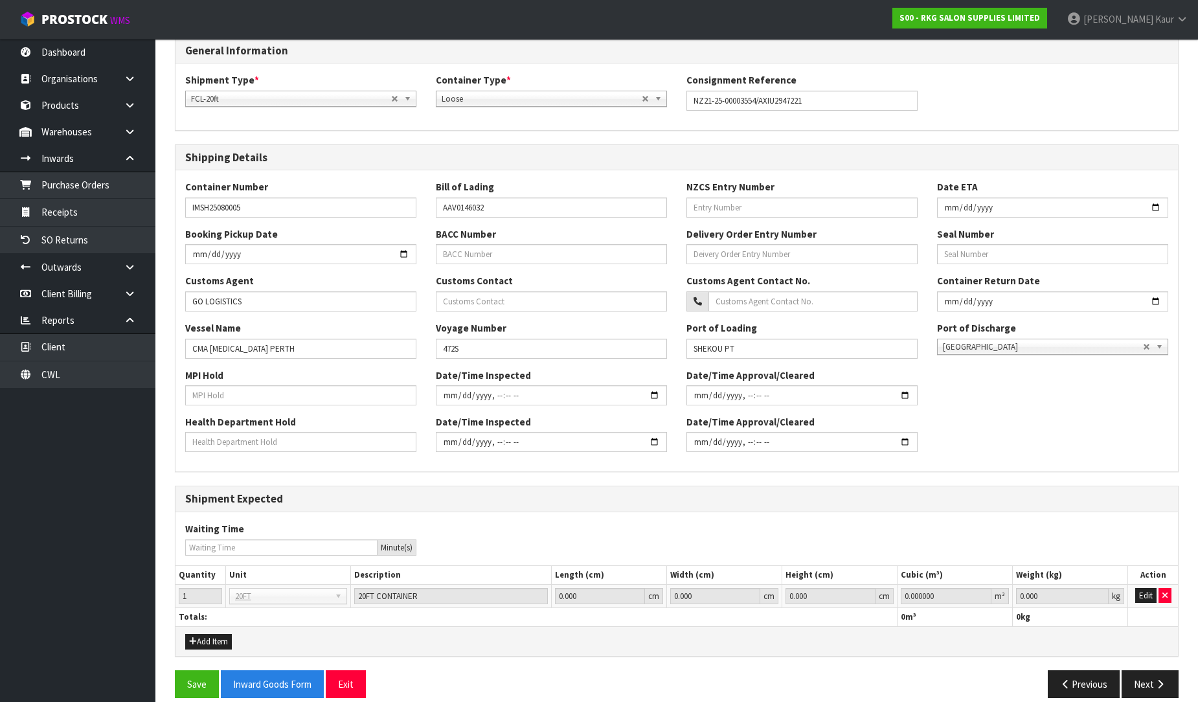
scroll to position [190, 0]
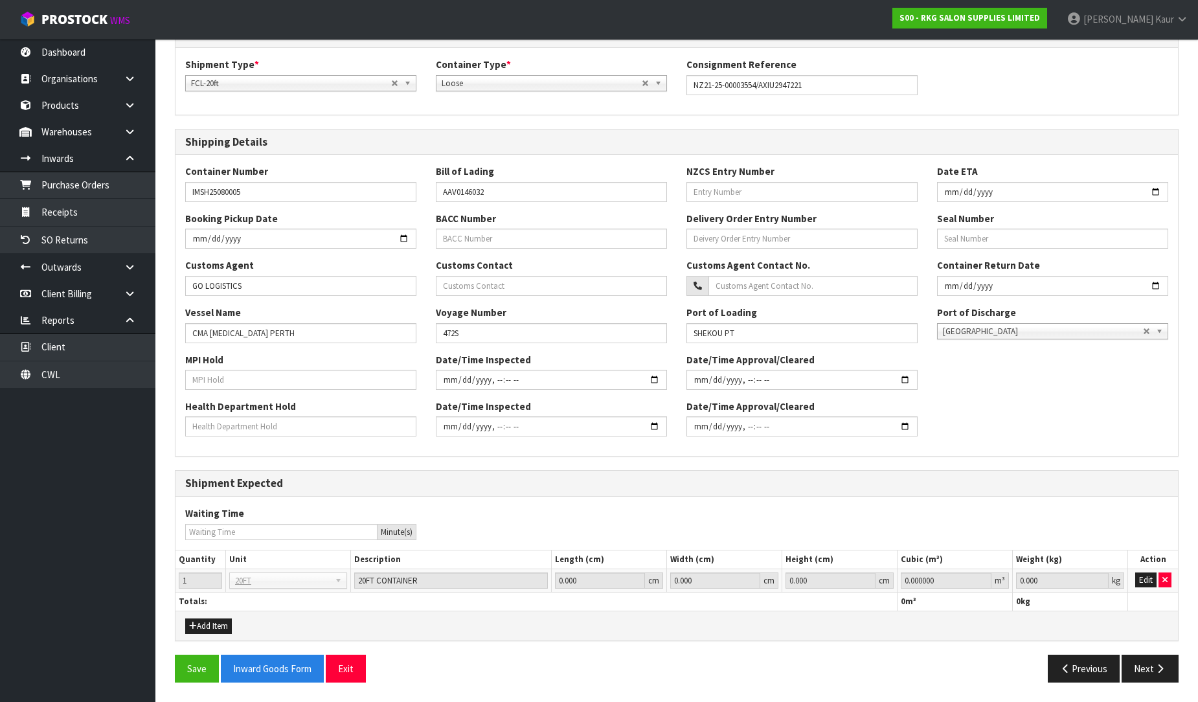
click at [1141, 652] on div "General Information Shipment Type * LCL National LCL International FCL-20ft FCL…" at bounding box center [677, 357] width 1004 height 670
click at [1138, 683] on div "Save Inward Goods Form Exit Previous Next" at bounding box center [676, 674] width 1023 height 38
click at [1147, 672] on button "Next" at bounding box center [1150, 669] width 57 height 28
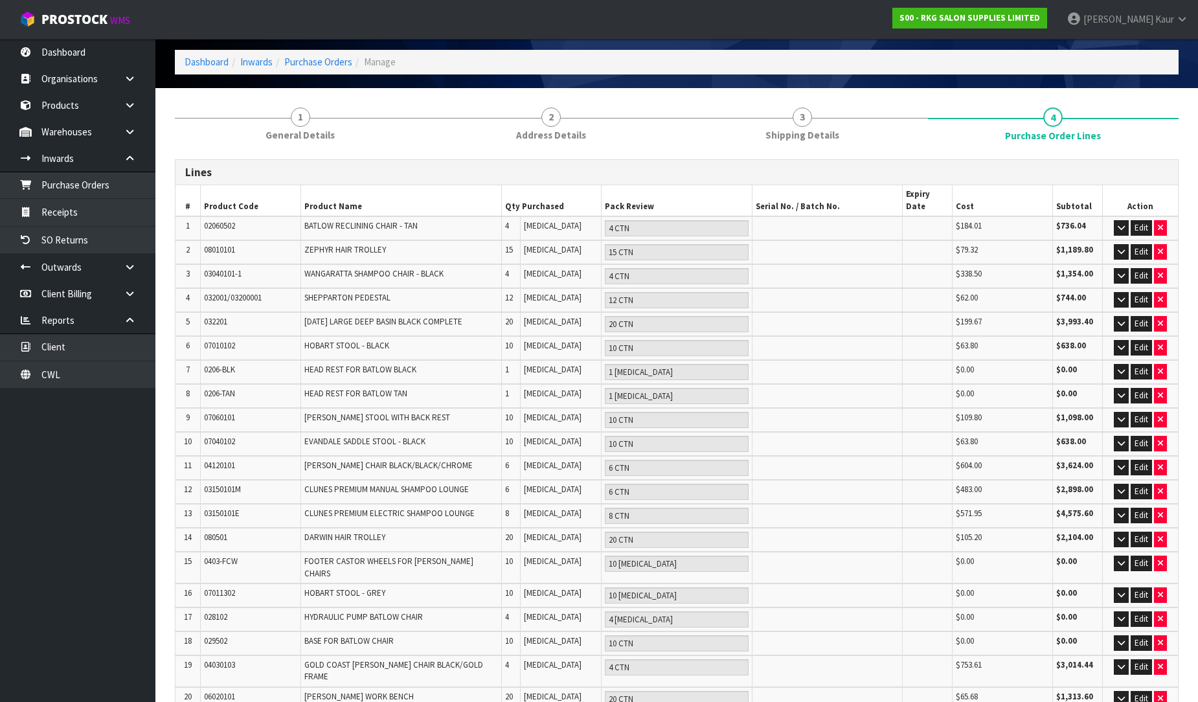
scroll to position [0, 0]
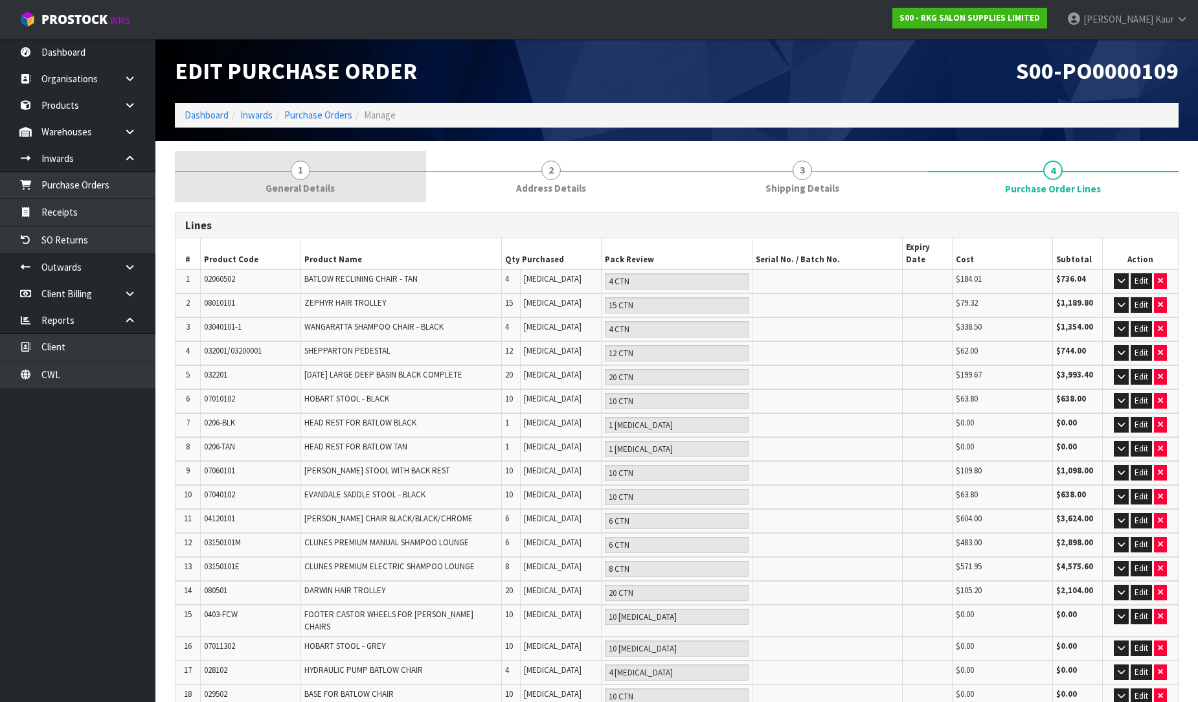
click at [333, 196] on link "1 General Details" at bounding box center [300, 176] width 251 height 51
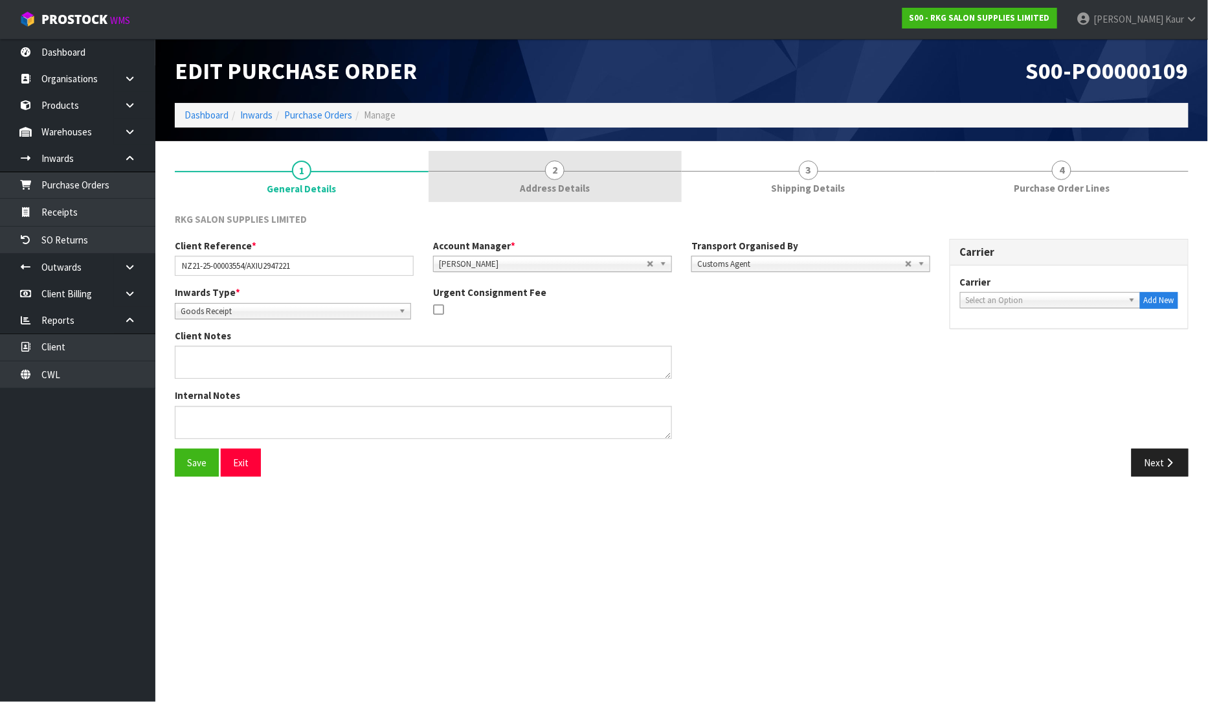
click at [554, 185] on span "Address Details" at bounding box center [555, 188] width 70 height 14
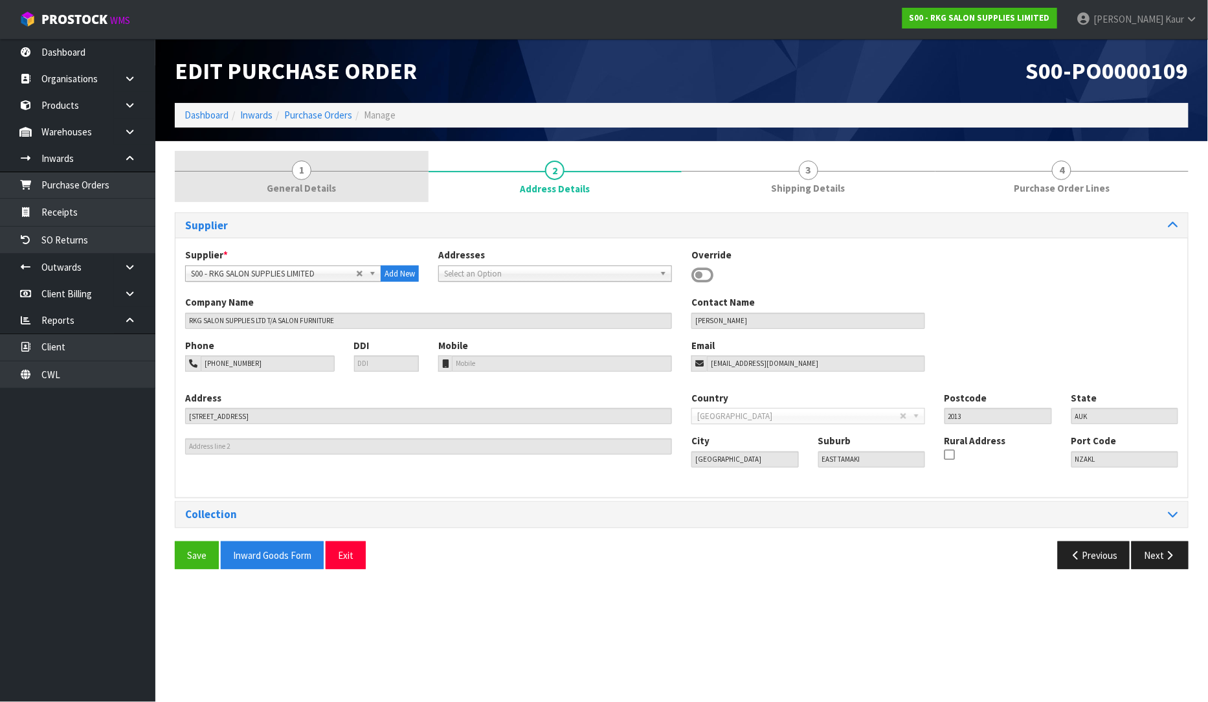
click at [376, 192] on link "1 General Details" at bounding box center [302, 176] width 254 height 51
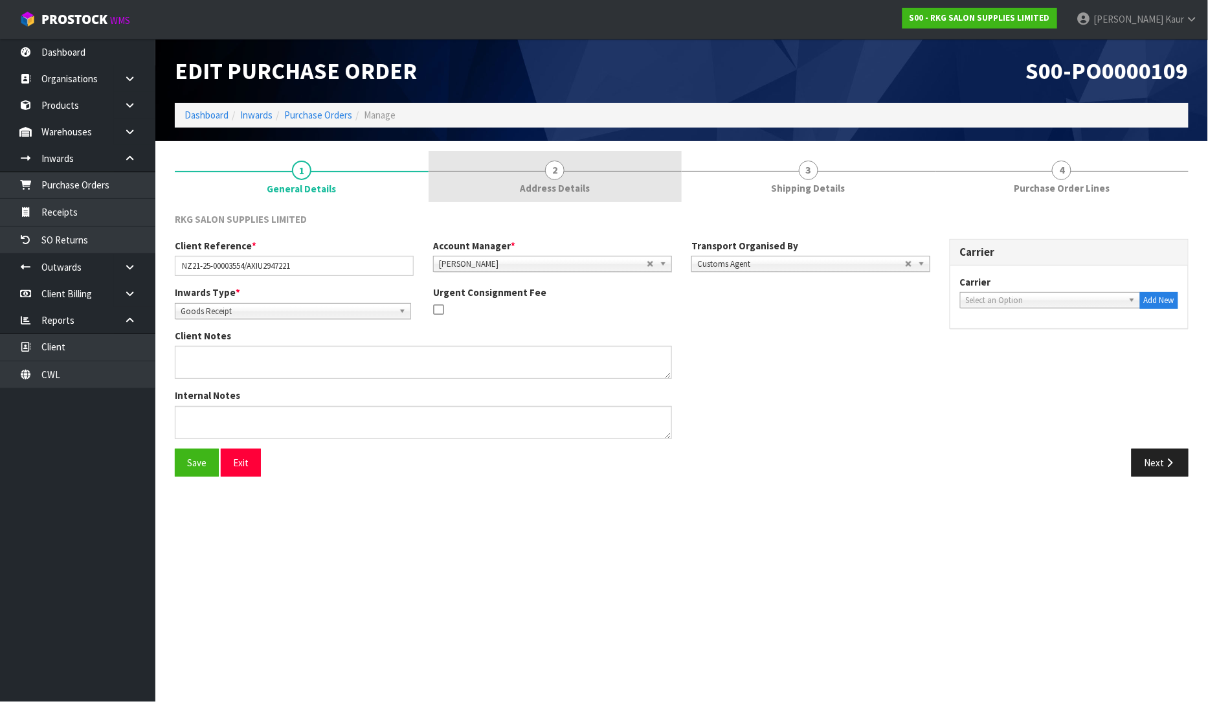
click at [541, 159] on link "2 Address Details" at bounding box center [556, 176] width 254 height 51
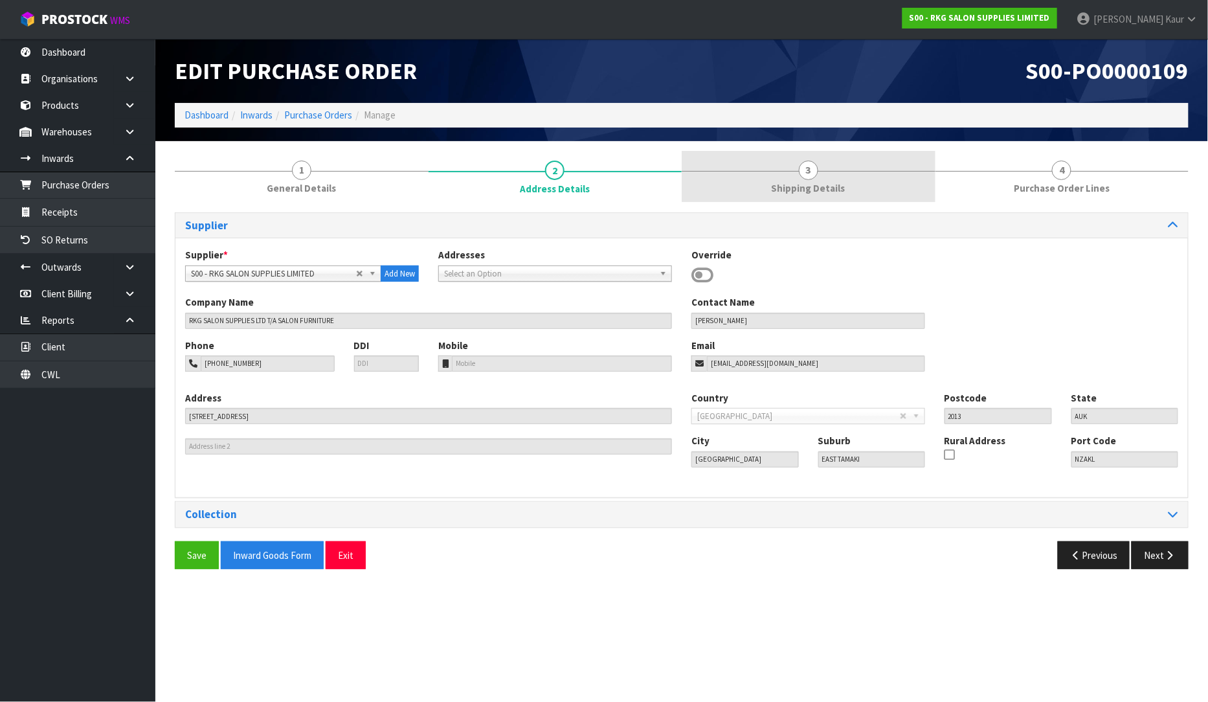
click at [800, 159] on link "3 Shipping Details" at bounding box center [809, 176] width 254 height 51
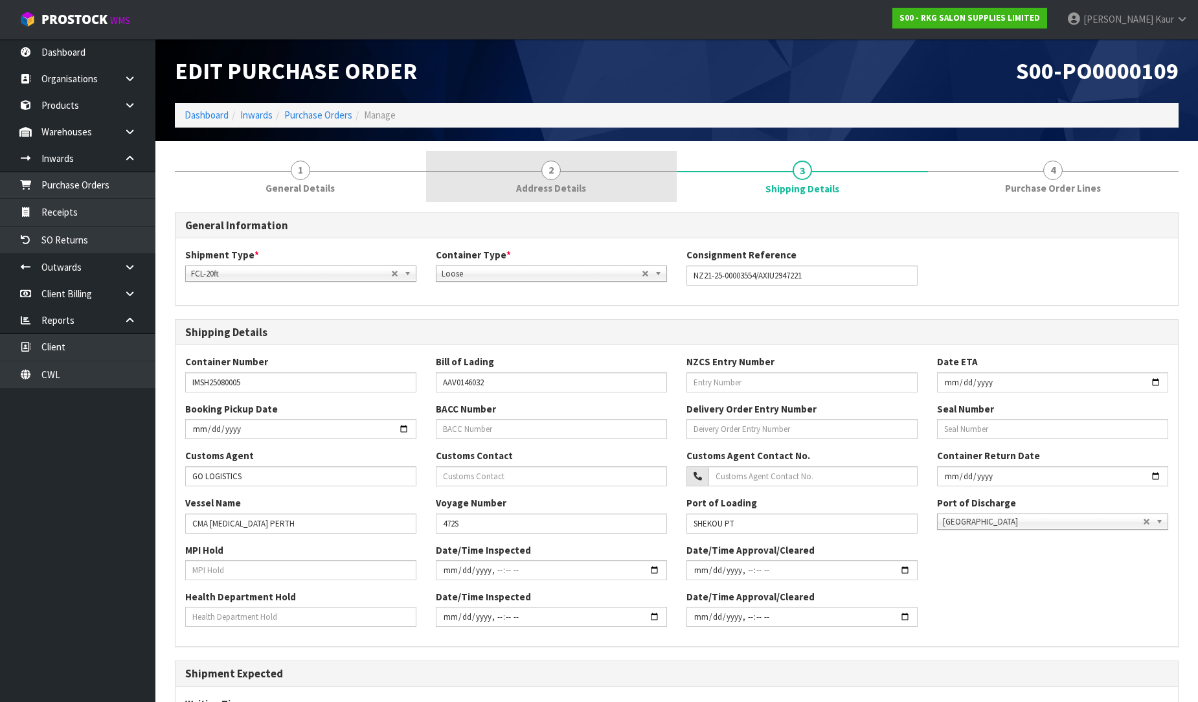
click at [501, 171] on div at bounding box center [551, 171] width 251 height 1
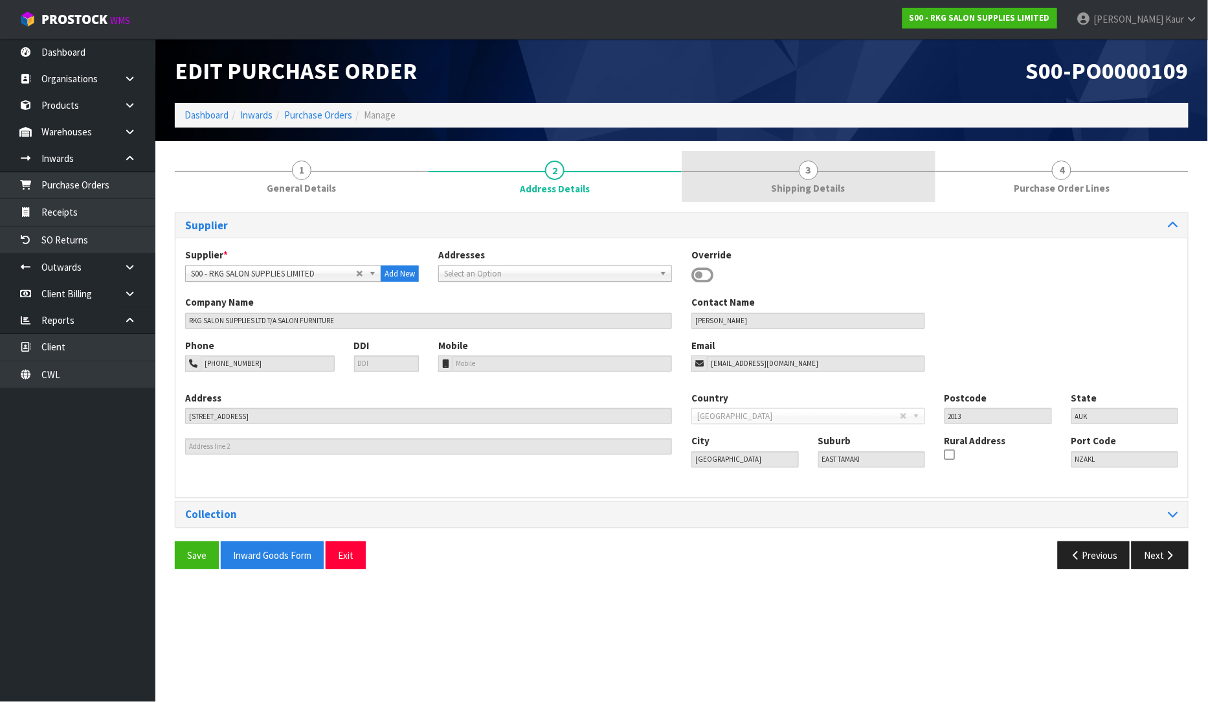
click at [801, 175] on span "3" at bounding box center [808, 170] width 19 height 19
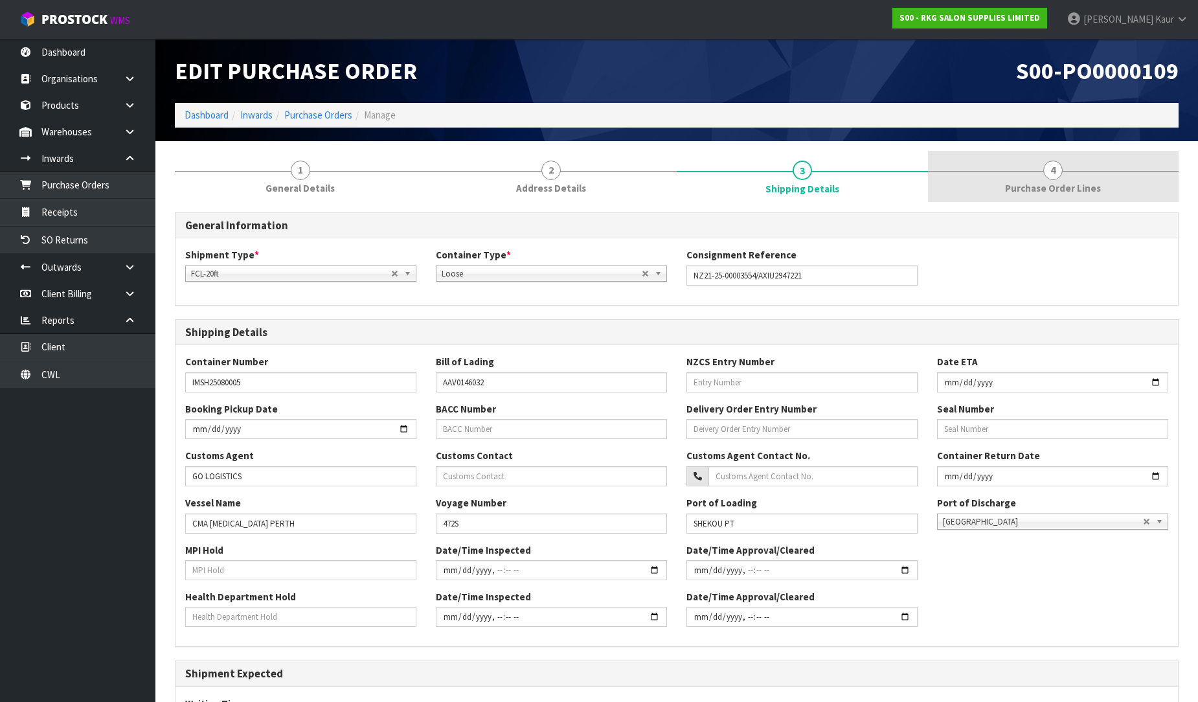
click at [1027, 184] on span "Purchase Order Lines" at bounding box center [1053, 188] width 96 height 14
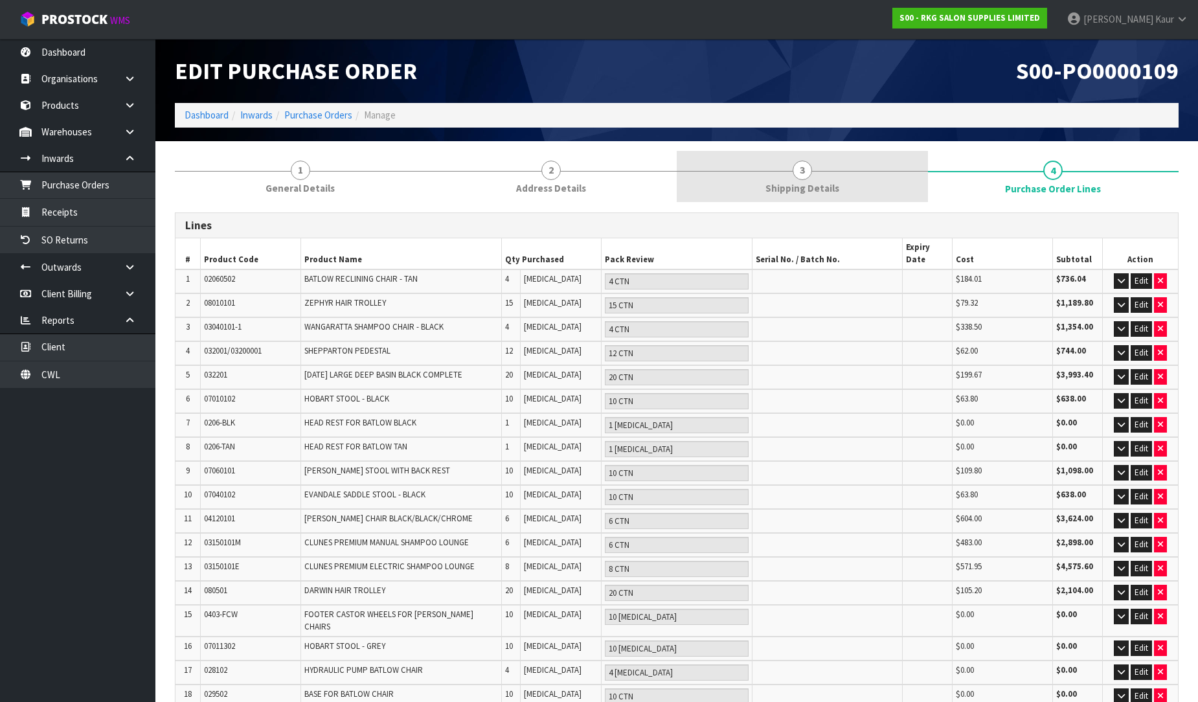
click at [743, 184] on link "3 Shipping Details" at bounding box center [802, 176] width 251 height 51
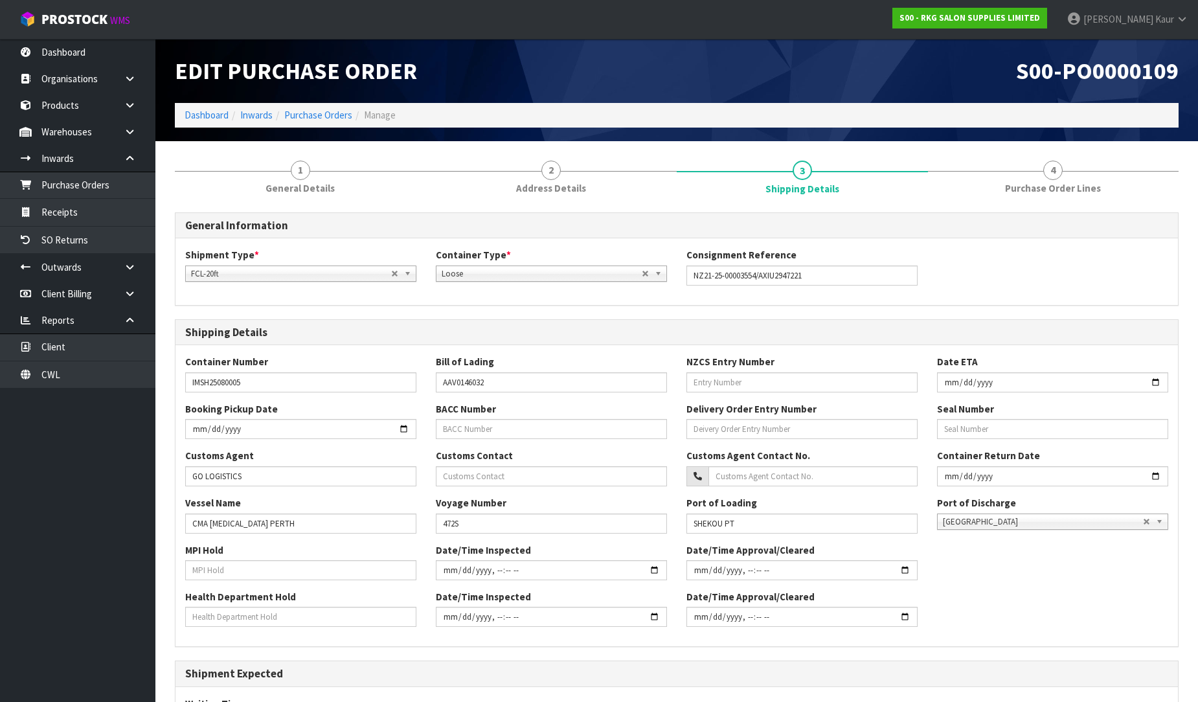
click at [291, 203] on div "General Information Shipment Type * LCL National LCL International FCL-20ft FCL…" at bounding box center [677, 543] width 1004 height 680
click at [277, 175] on link "1 General Details" at bounding box center [300, 176] width 251 height 51
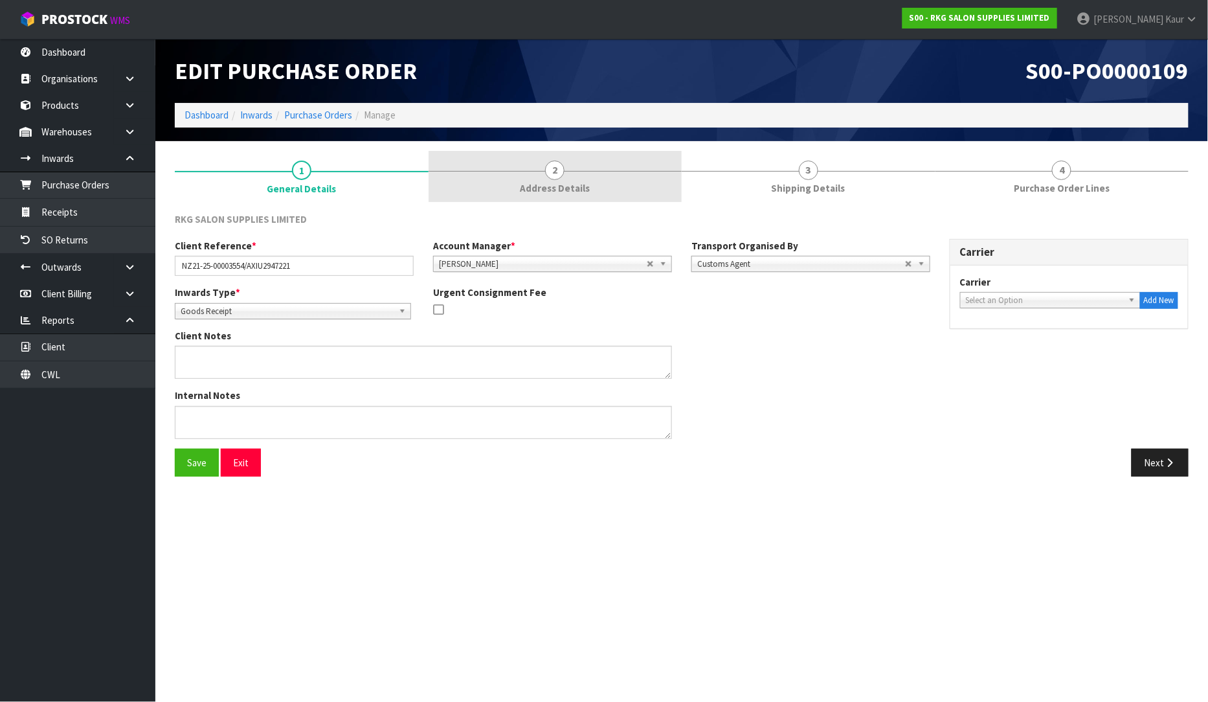
click at [571, 184] on span "Address Details" at bounding box center [555, 188] width 70 height 14
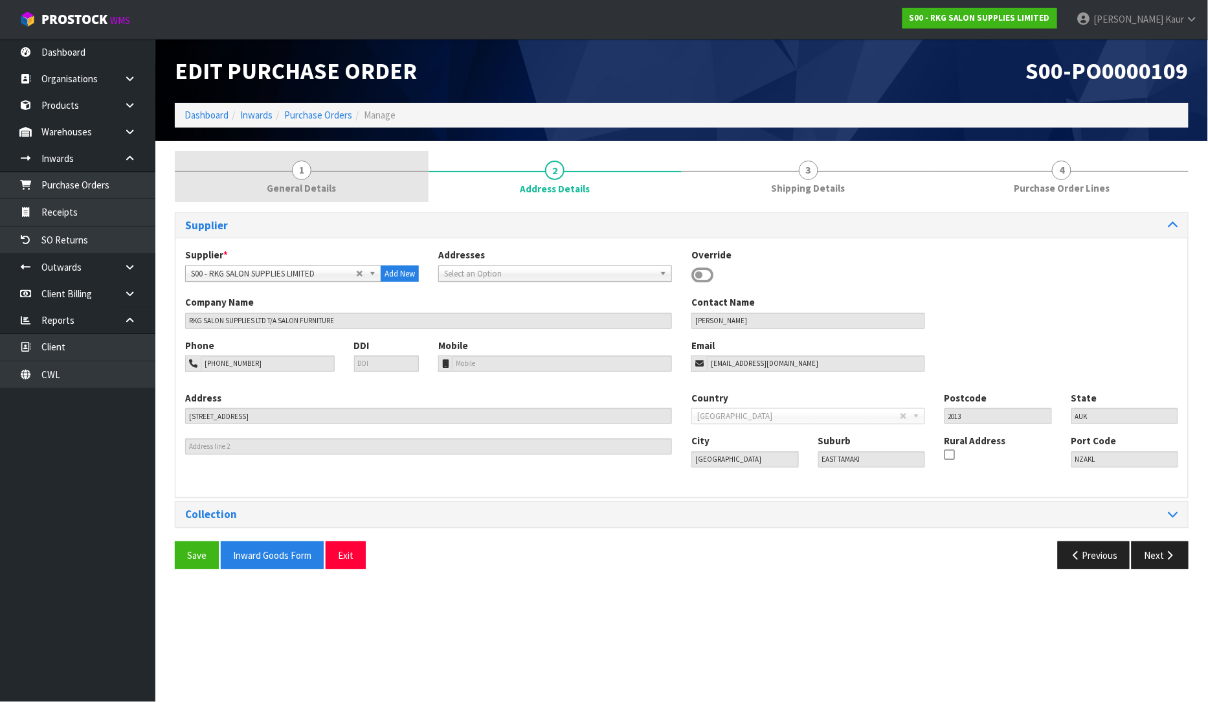
click at [332, 181] on span "General Details" at bounding box center [301, 188] width 69 height 14
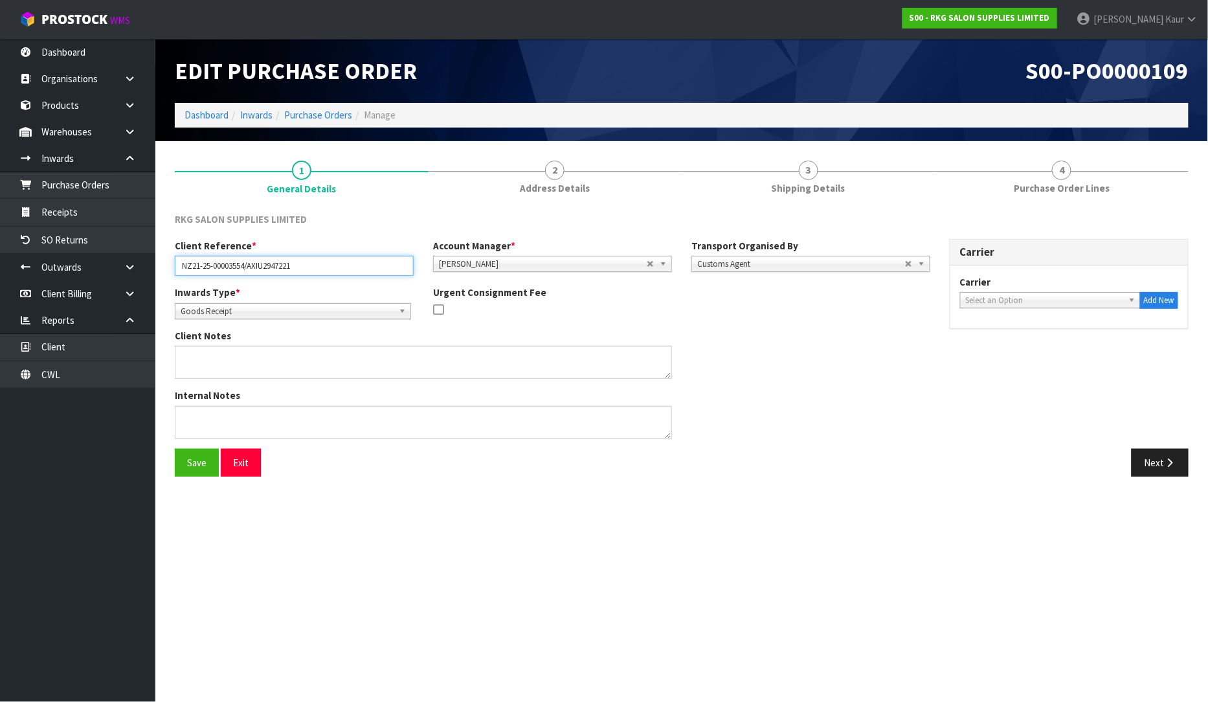
click at [274, 267] on input "NZ21-25-00003554/AXIU2947221" at bounding box center [294, 266] width 239 height 20
click at [210, 266] on input "NZ21-25-00003554/AXIU2947221" at bounding box center [294, 266] width 239 height 20
drag, startPoint x: 181, startPoint y: 269, endPoint x: 246, endPoint y: 271, distance: 64.8
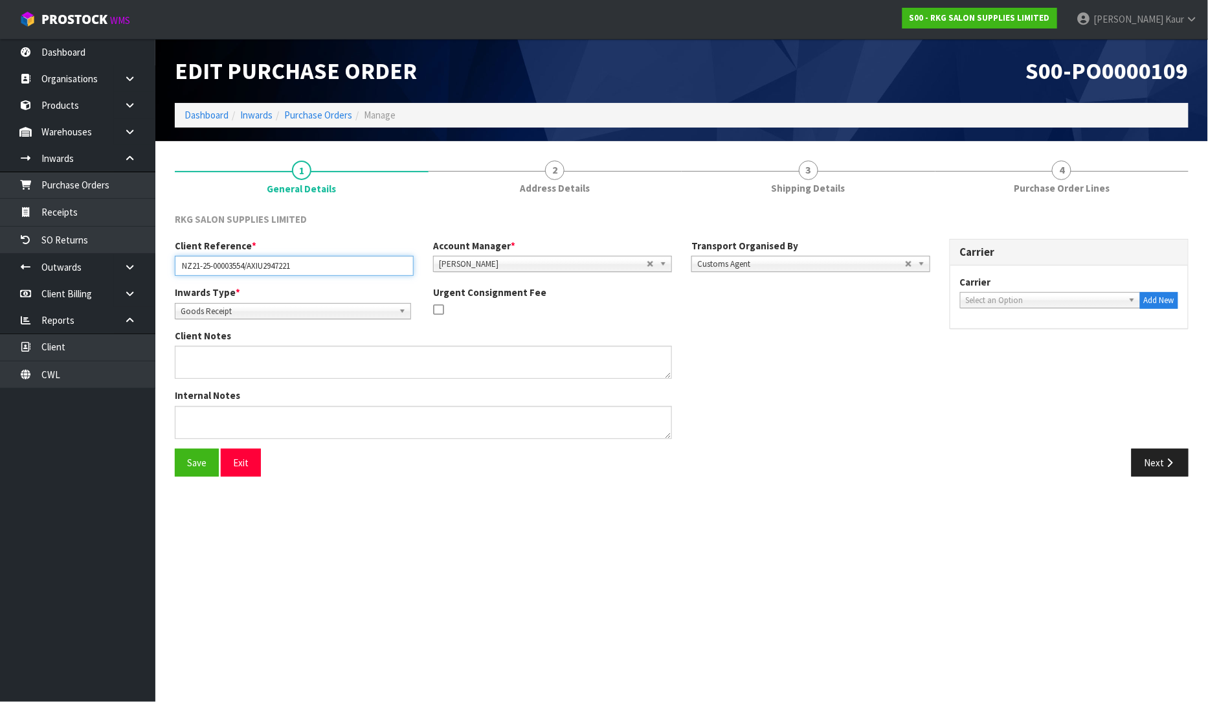
click at [246, 271] on input "NZ21-25-00003554/AXIU2947221" at bounding box center [294, 266] width 239 height 20
click at [346, 268] on input "NZ21-25-00003554/AXIU2947221" at bounding box center [294, 266] width 239 height 20
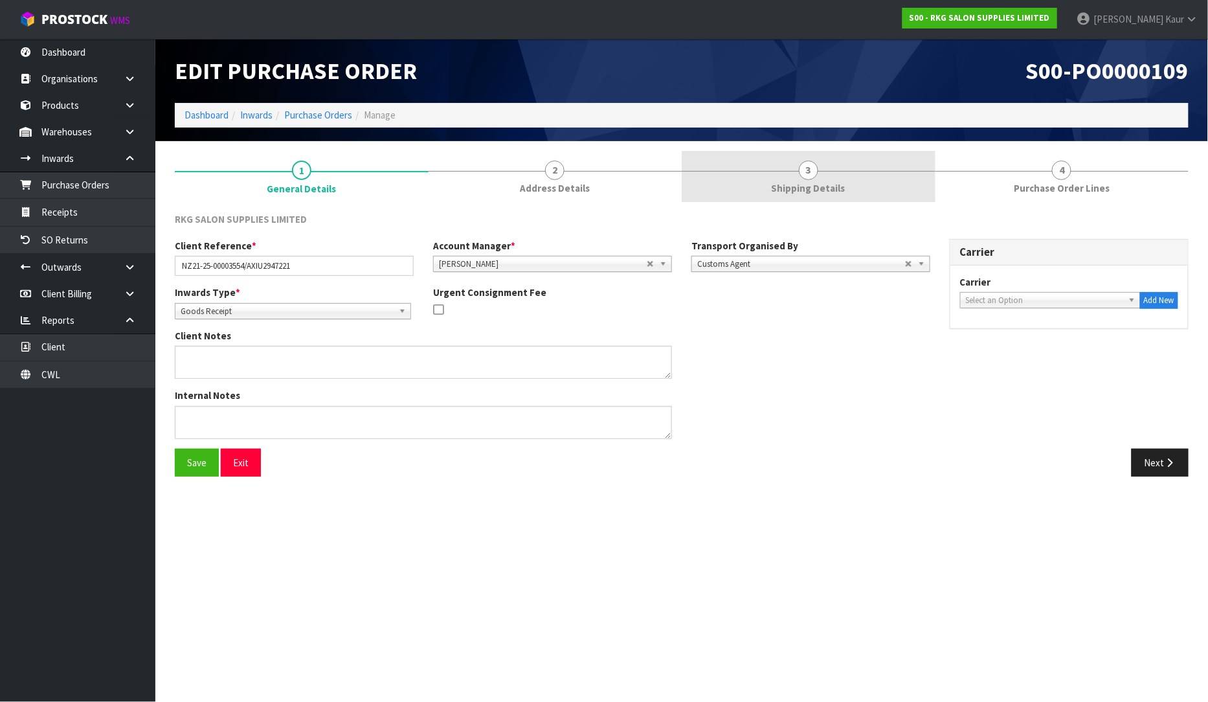
drag, startPoint x: 800, startPoint y: 177, endPoint x: 791, endPoint y: 191, distance: 16.0
click at [800, 177] on link "3 Shipping Details" at bounding box center [809, 176] width 254 height 51
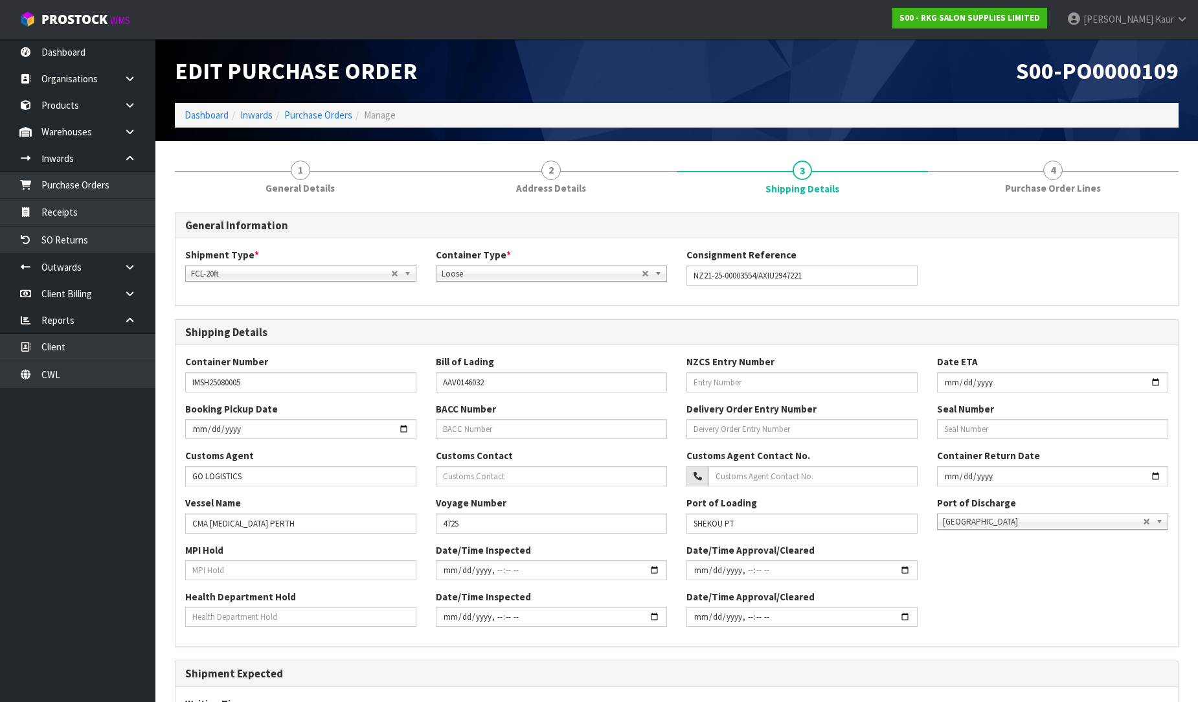
click at [548, 277] on span "Loose" at bounding box center [542, 274] width 200 height 16
click at [493, 299] on div "Shipment Type * LCL National LCL International FCL-20ft FCL-40ft FCL-20ft Conta…" at bounding box center [676, 271] width 1002 height 66
click at [503, 281] on div "Shipment Type * LCL National LCL International FCL-20ft FCL-40ft FCL-20ft Conta…" at bounding box center [676, 271] width 1002 height 47
click at [517, 279] on span "Loose" at bounding box center [542, 274] width 200 height 16
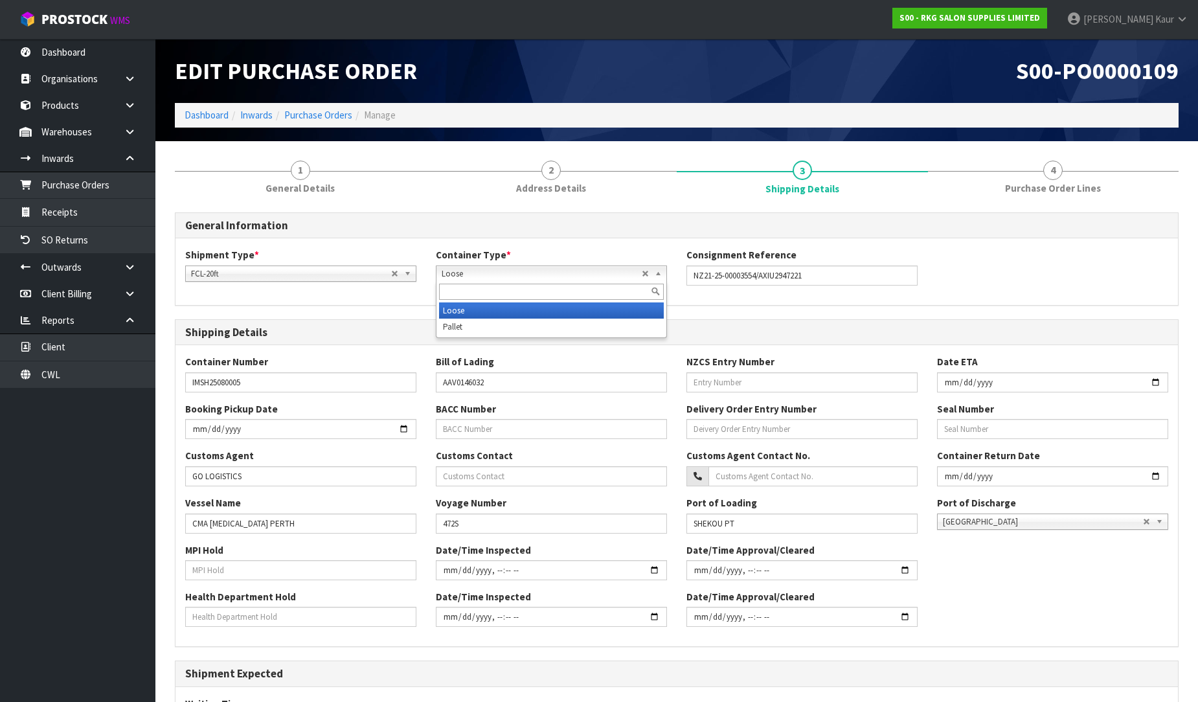
click at [521, 277] on span "Loose" at bounding box center [542, 274] width 200 height 16
click at [470, 306] on div "General Information Shipment Type * LCL National LCL International FCL-20ft FCL…" at bounding box center [677, 547] width 1004 height 670
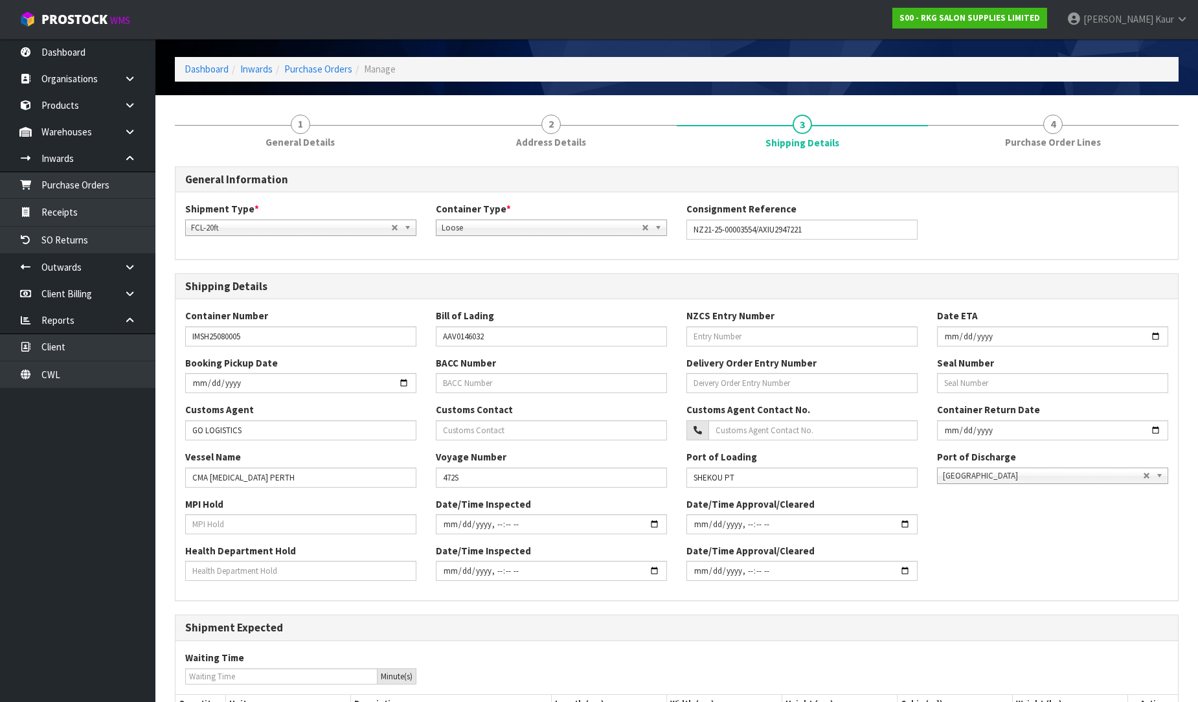
scroll to position [72, 0]
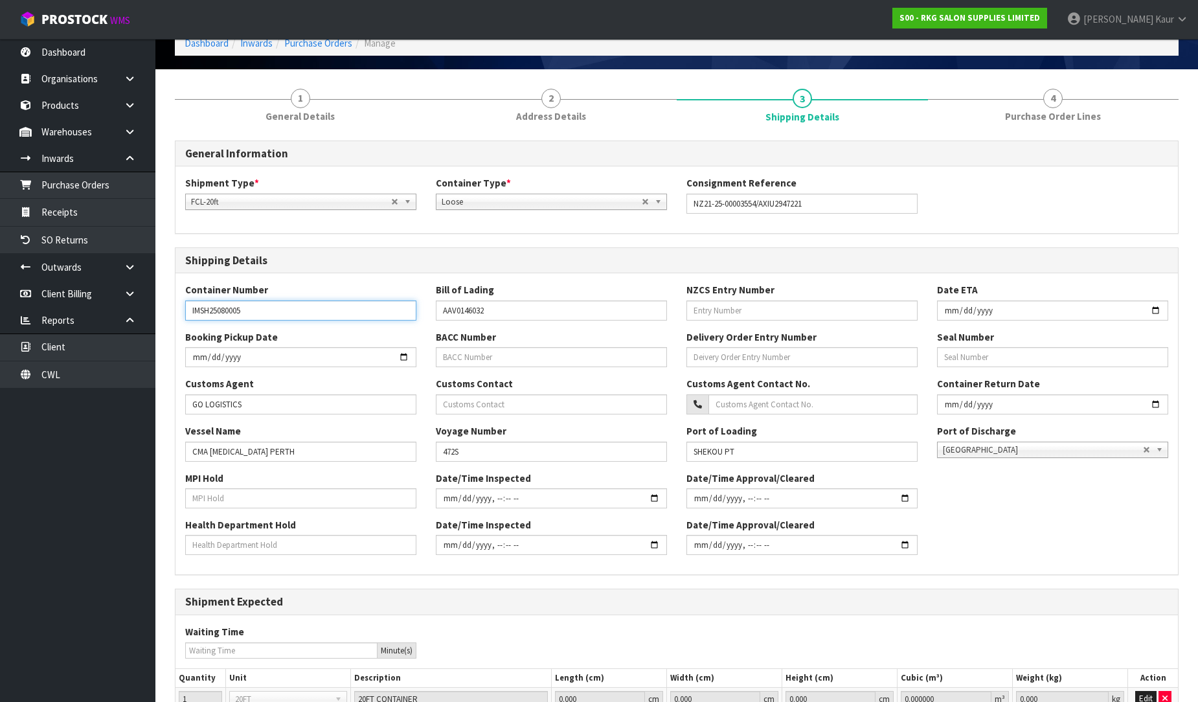
click at [335, 314] on input "IMSH25080005" at bounding box center [300, 310] width 231 height 20
click at [332, 295] on div "Container Number IMSH25080005" at bounding box center [300, 301] width 251 height 37
drag, startPoint x: 298, startPoint y: 317, endPoint x: 160, endPoint y: 332, distance: 138.7
click at [160, 332] on section "1 General Details 2 Address Details 3 Shipping Details 4 Purchase Order Lines G…" at bounding box center [676, 444] width 1043 height 751
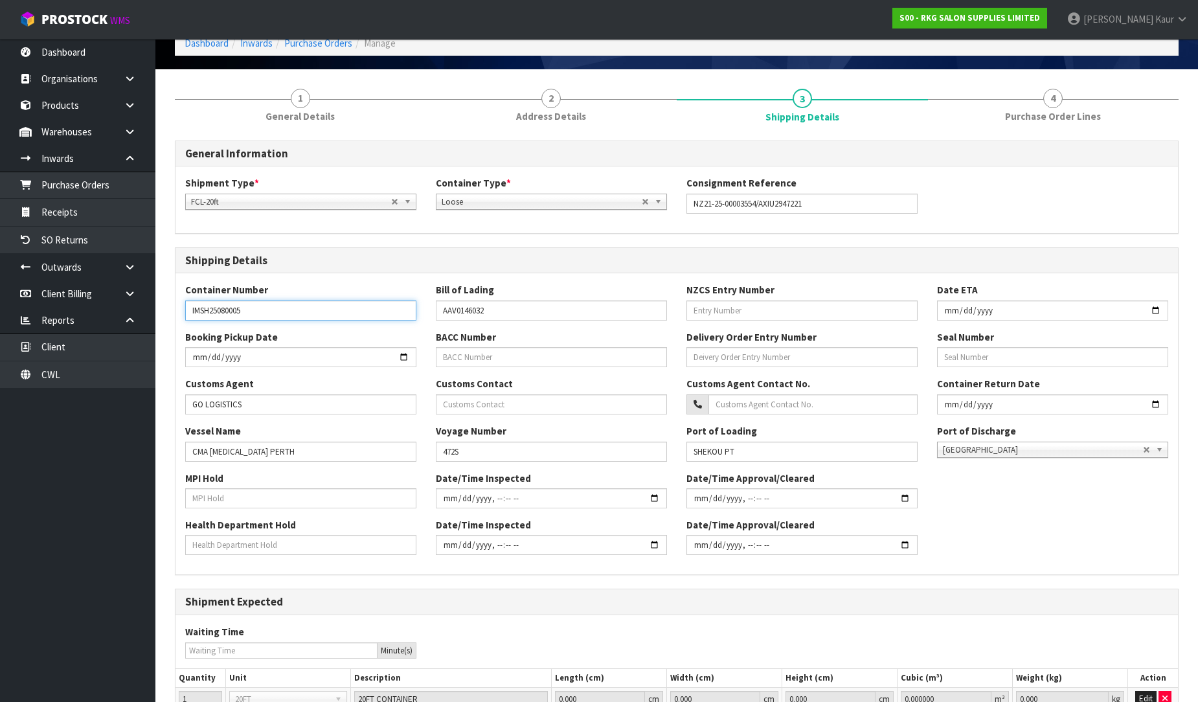
paste input "AXIU2947221"
type input "AXIU2947221"
click at [552, 310] on input "AAV0146032" at bounding box center [551, 310] width 231 height 20
drag, startPoint x: 552, startPoint y: 310, endPoint x: 421, endPoint y: 324, distance: 132.2
click at [421, 324] on div "Container Number AXIU2947221 Bill of Lading AAV0146032 NZCS Entry Number Date E…" at bounding box center [676, 306] width 1002 height 47
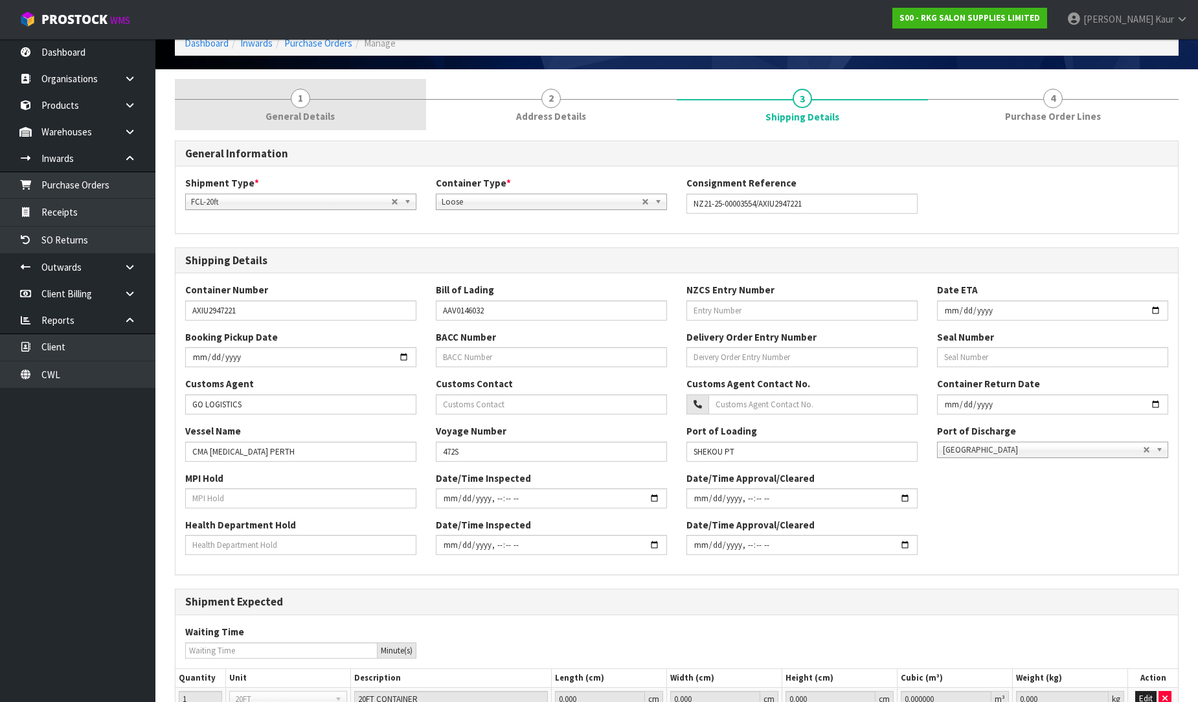
drag, startPoint x: 326, startPoint y: 107, endPoint x: 343, endPoint y: 153, distance: 49.0
click at [326, 107] on link "1 General Details" at bounding box center [300, 104] width 251 height 51
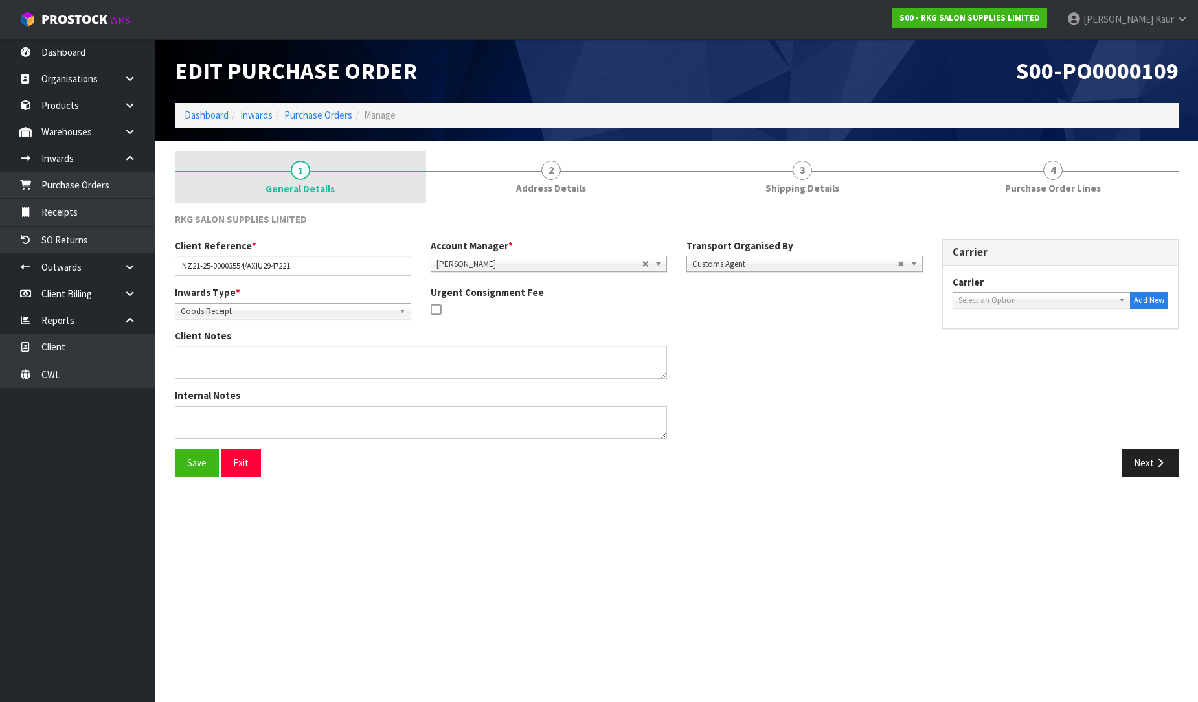
scroll to position [0, 0]
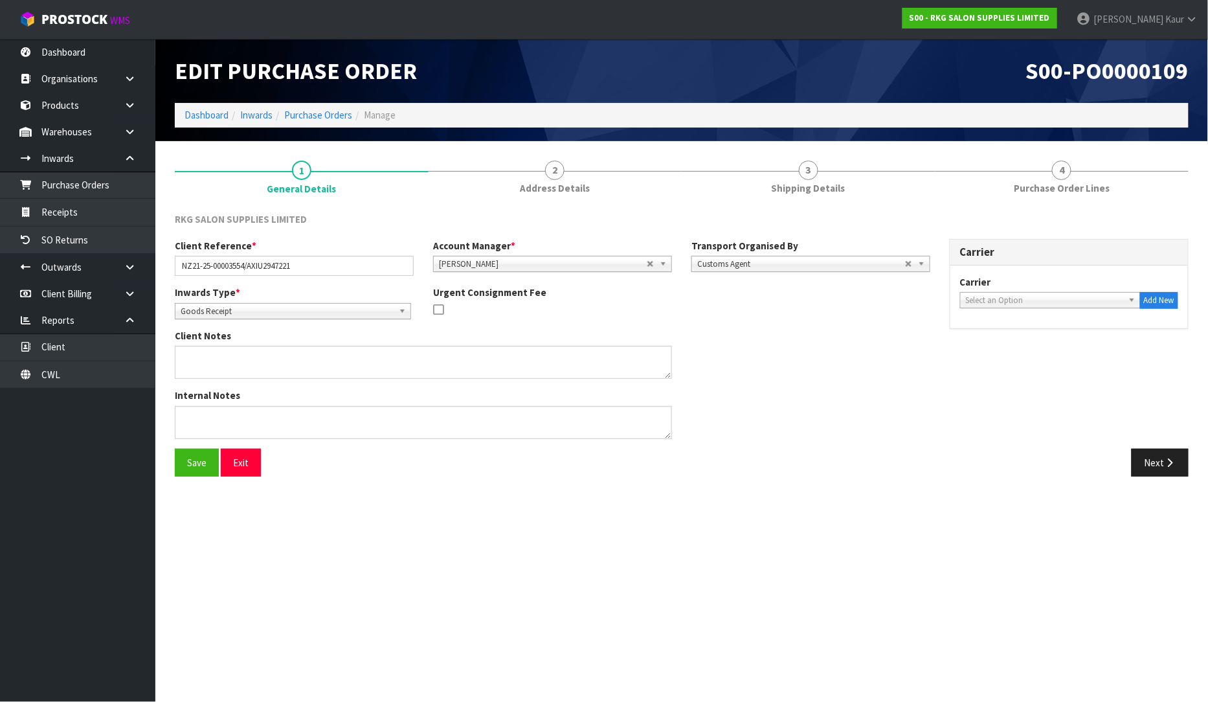
click at [781, 262] on span "Customs Agent" at bounding box center [801, 264] width 208 height 16
click at [750, 297] on li "Company" at bounding box center [811, 301] width 232 height 16
click at [1000, 261] on span "Select an Option" at bounding box center [1064, 264] width 216 height 16
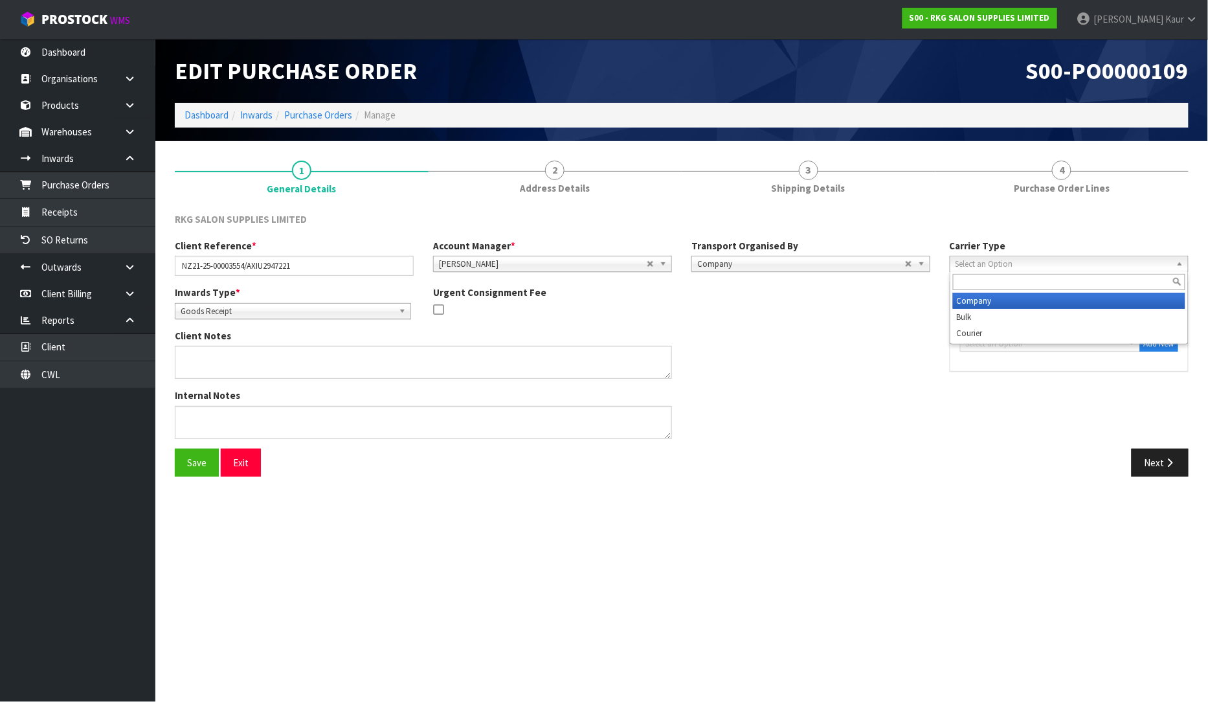
click at [980, 300] on li "Company" at bounding box center [1069, 301] width 232 height 16
click at [986, 343] on span "Select an Option" at bounding box center [1044, 344] width 157 height 16
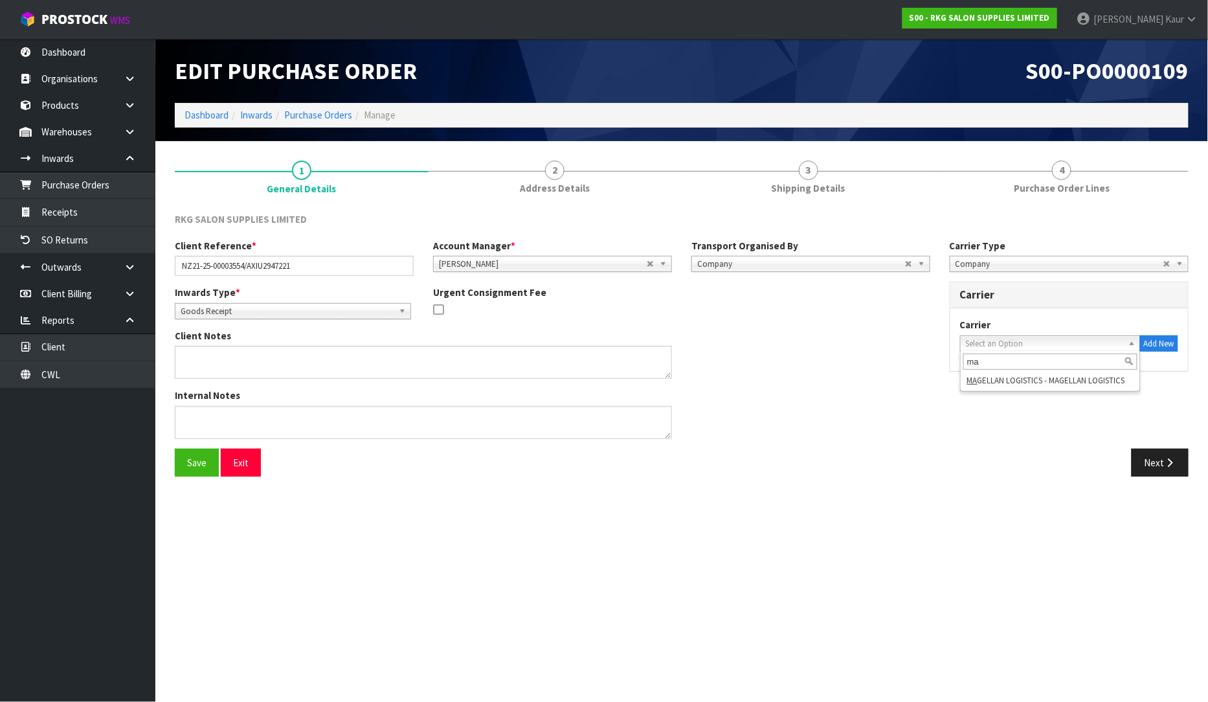
type input "ma"
click at [979, 264] on span "Company" at bounding box center [1060, 264] width 208 height 16
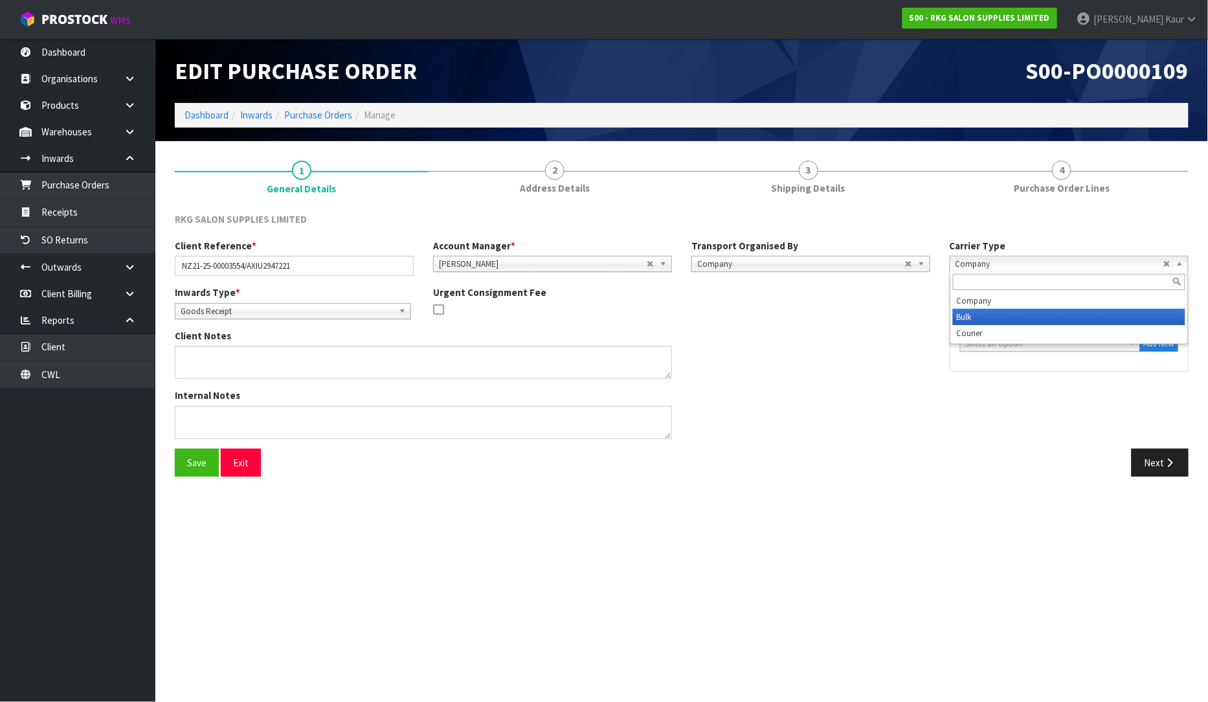
click at [971, 313] on li "Bulk" at bounding box center [1069, 317] width 232 height 16
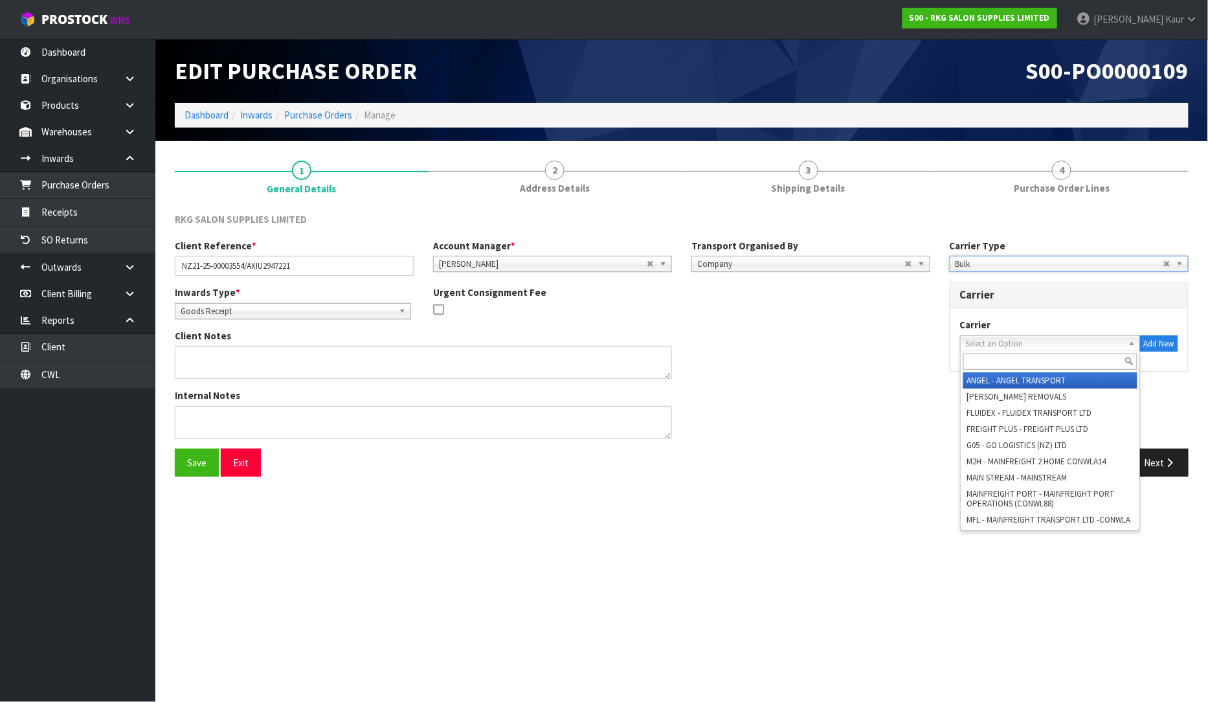
click at [999, 345] on span "Select an Option" at bounding box center [1044, 344] width 157 height 16
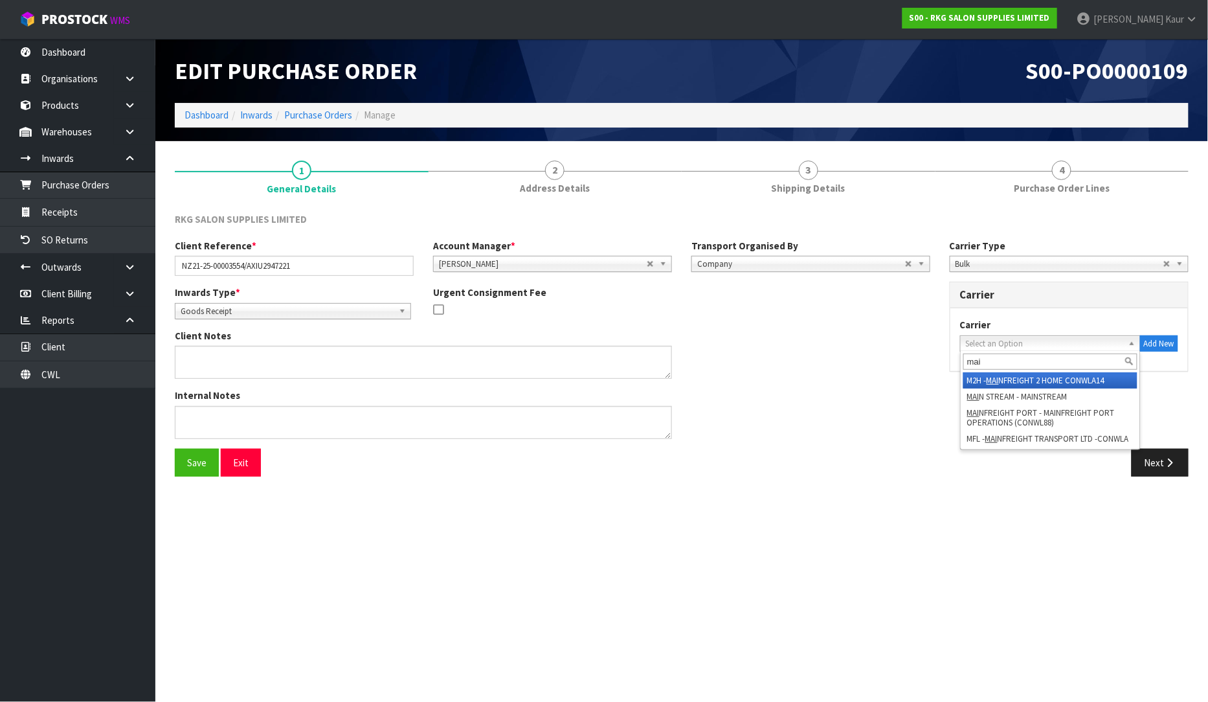
type input "mai"
click at [988, 374] on li "M2H - MAI NFREIGHT 2 HOME CONWLA14" at bounding box center [1051, 380] width 174 height 16
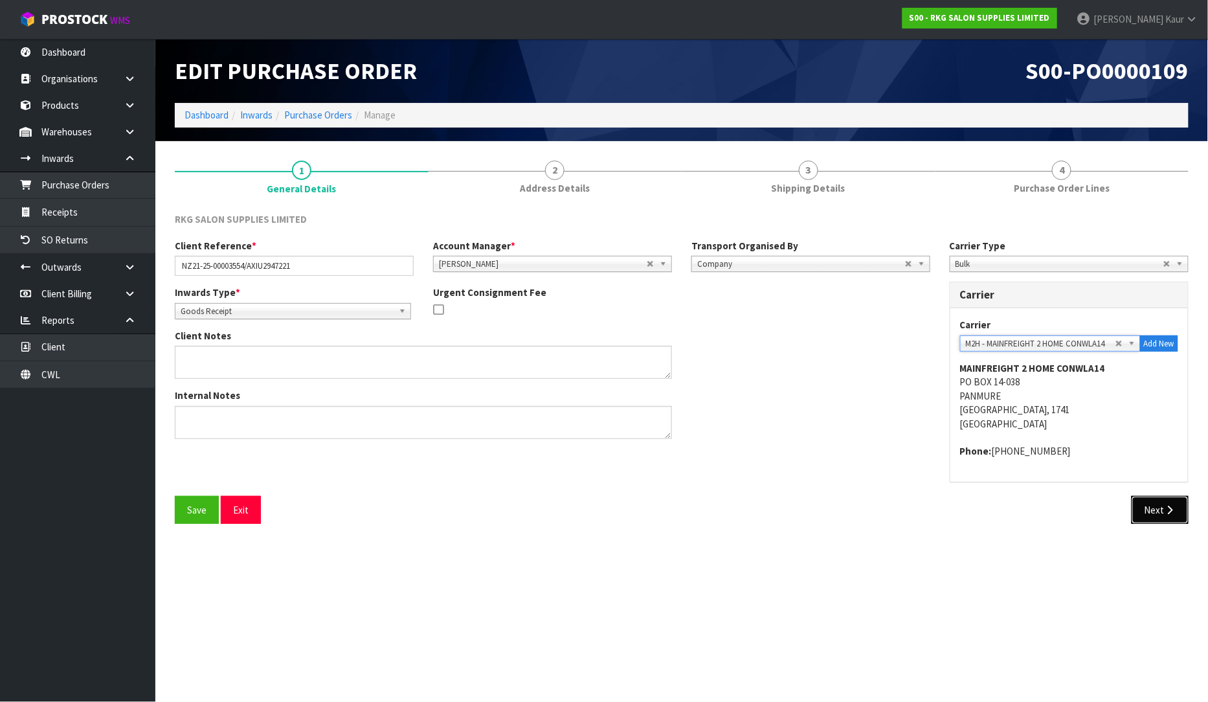
click at [1153, 515] on button "Next" at bounding box center [1160, 510] width 57 height 28
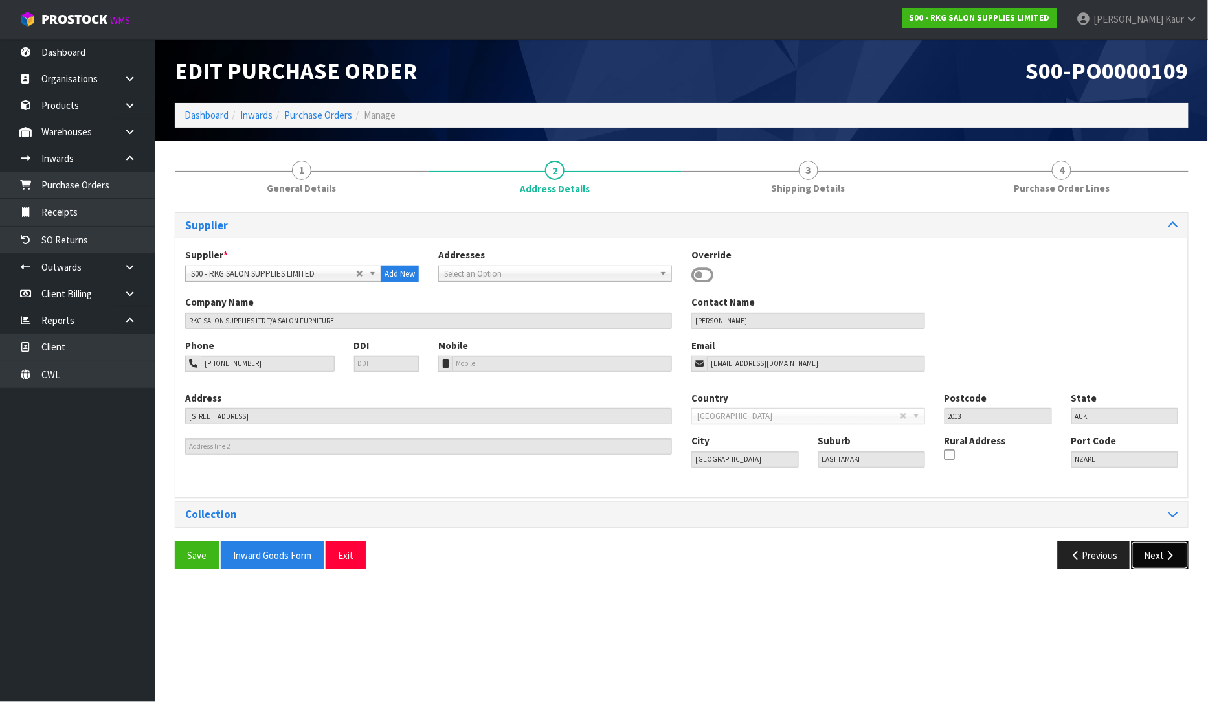
click at [1164, 547] on button "Next" at bounding box center [1160, 555] width 57 height 28
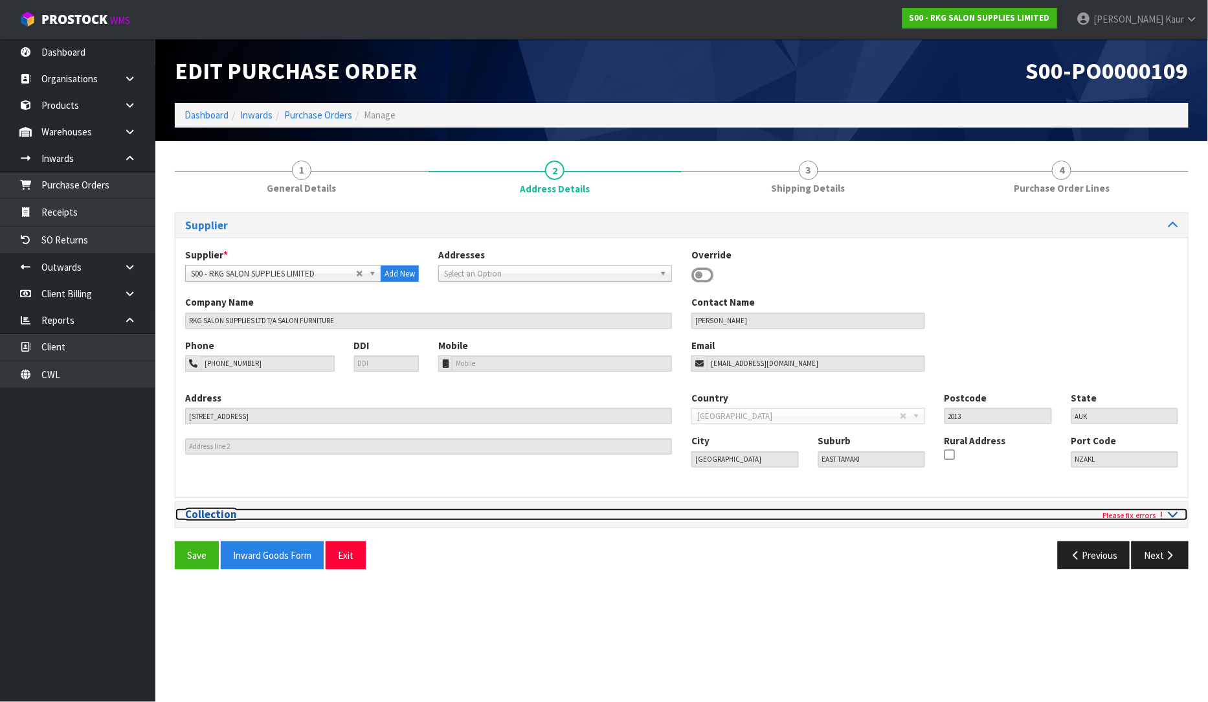
click at [1169, 513] on icon at bounding box center [1174, 513] width 10 height 11
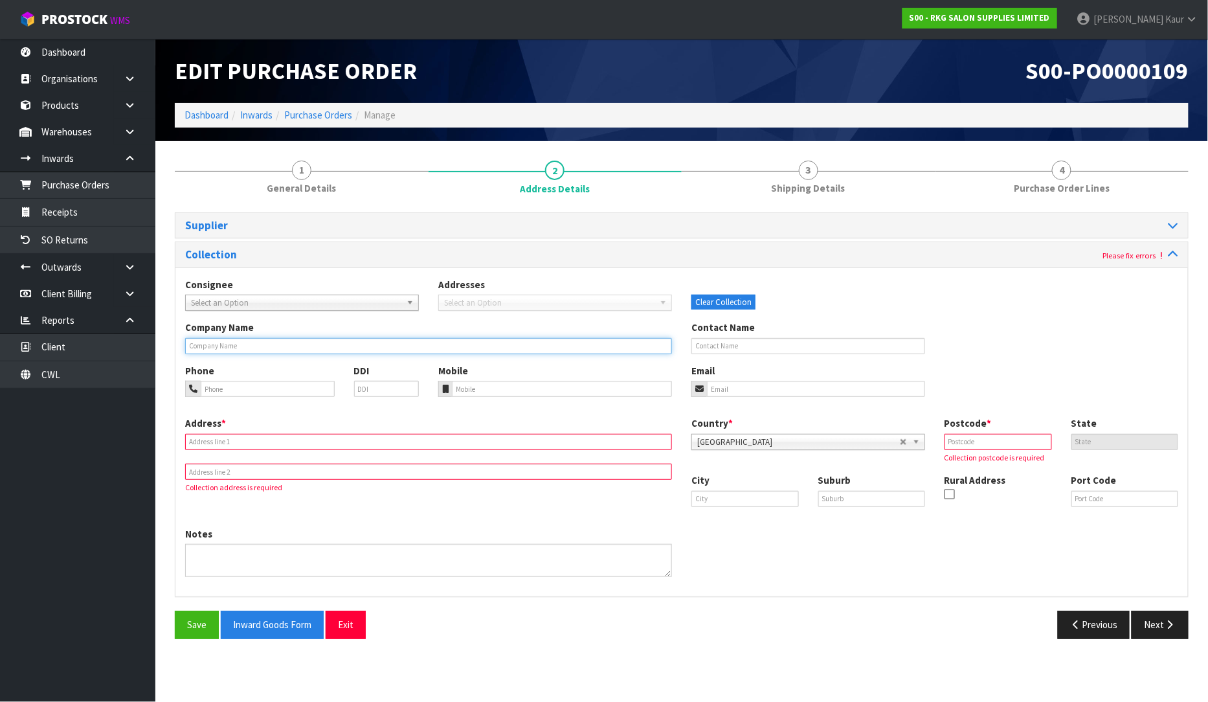
click at [229, 346] on input "text" at bounding box center [428, 346] width 487 height 16
type input "PORT OF AUCKLAND"
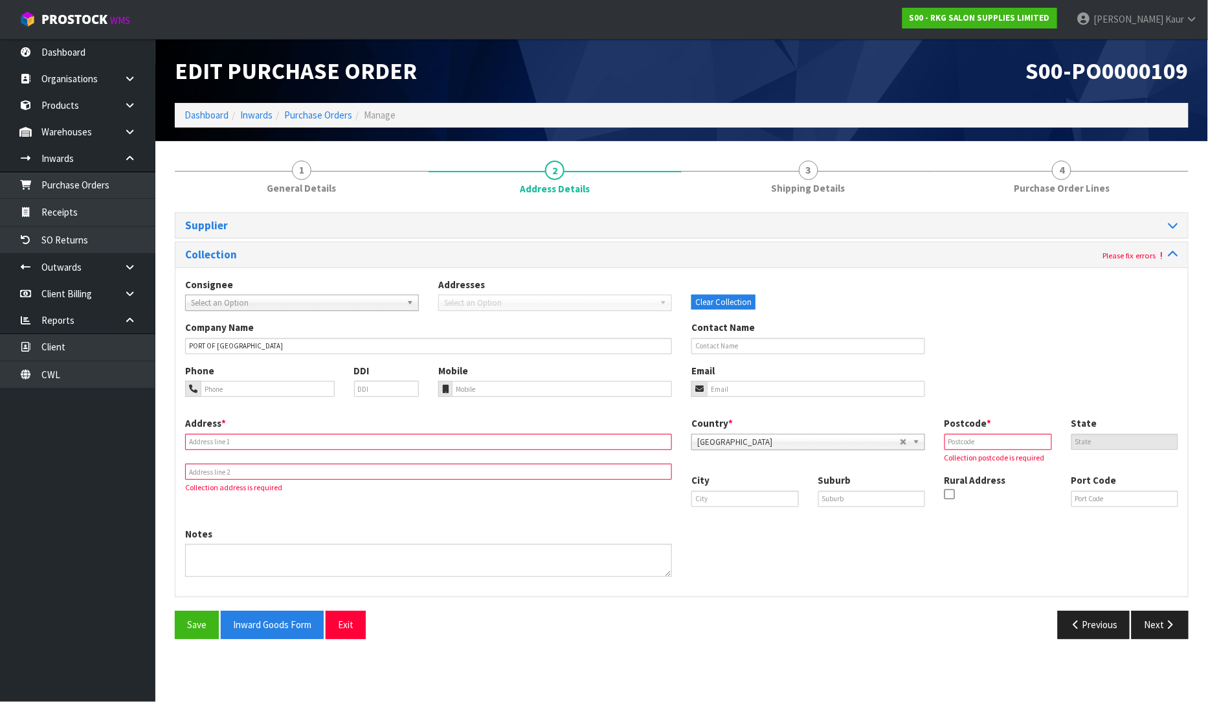
click at [206, 436] on input "text" at bounding box center [428, 442] width 487 height 16
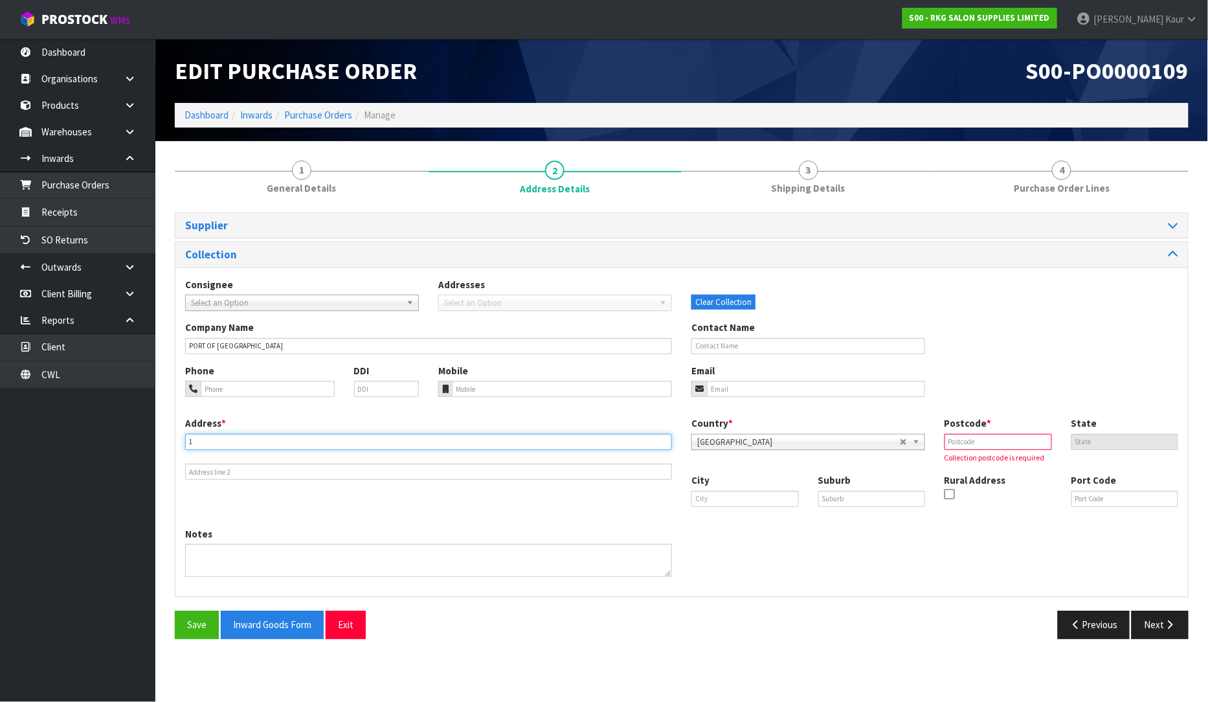
type input "1 SUNDERLAND STREET"
click at [975, 436] on input "text" at bounding box center [998, 442] width 107 height 16
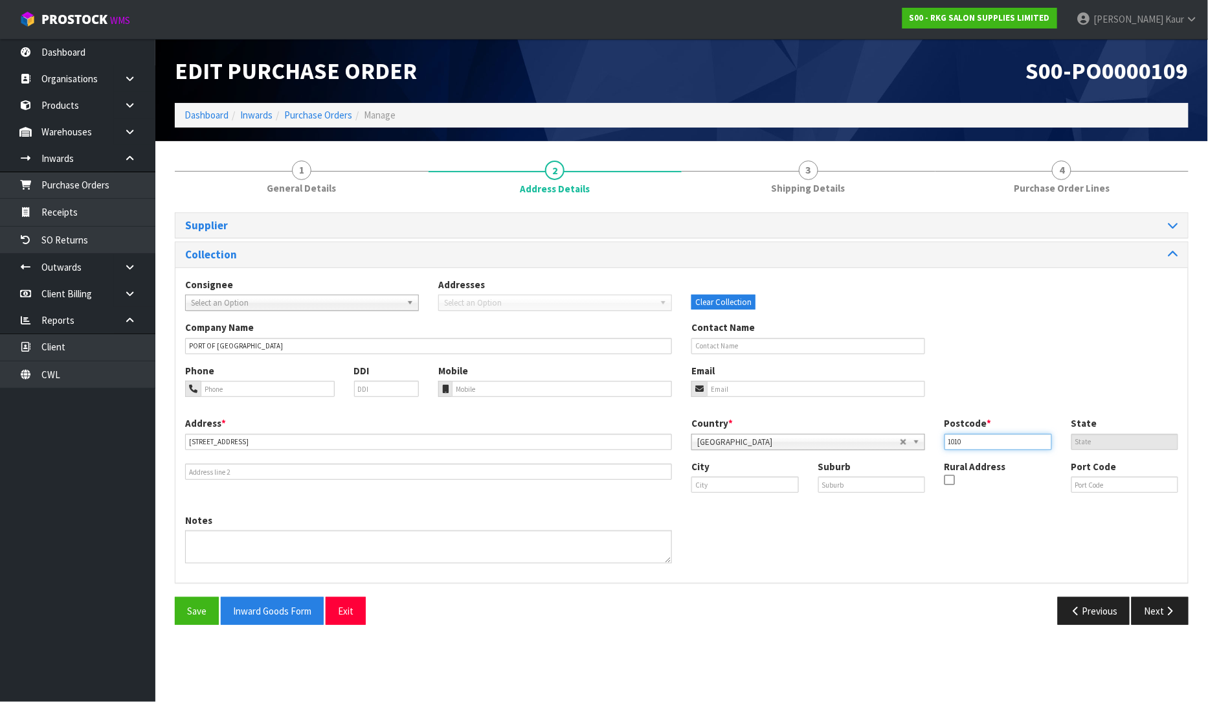
type input "1010"
click at [743, 487] on input "text" at bounding box center [745, 485] width 107 height 16
click at [740, 506] on strong "Auckland" at bounding box center [752, 507] width 94 height 12
type input "Auckland"
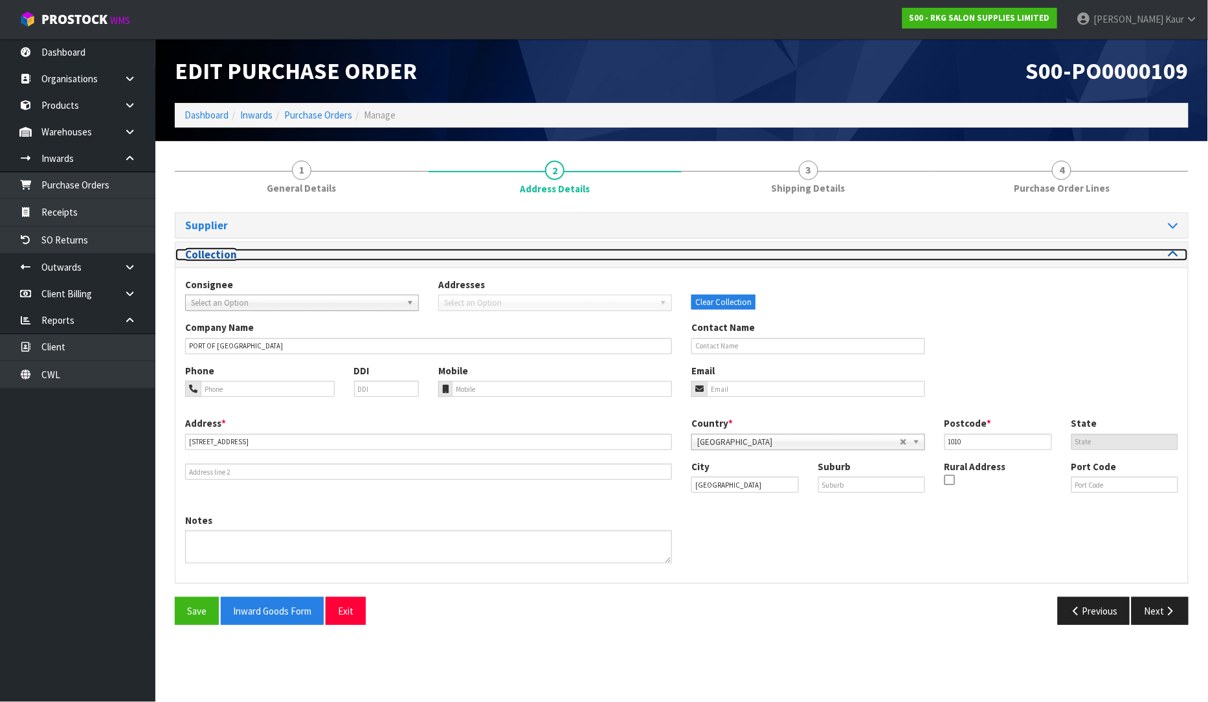
click at [1172, 249] on icon at bounding box center [1174, 254] width 10 height 11
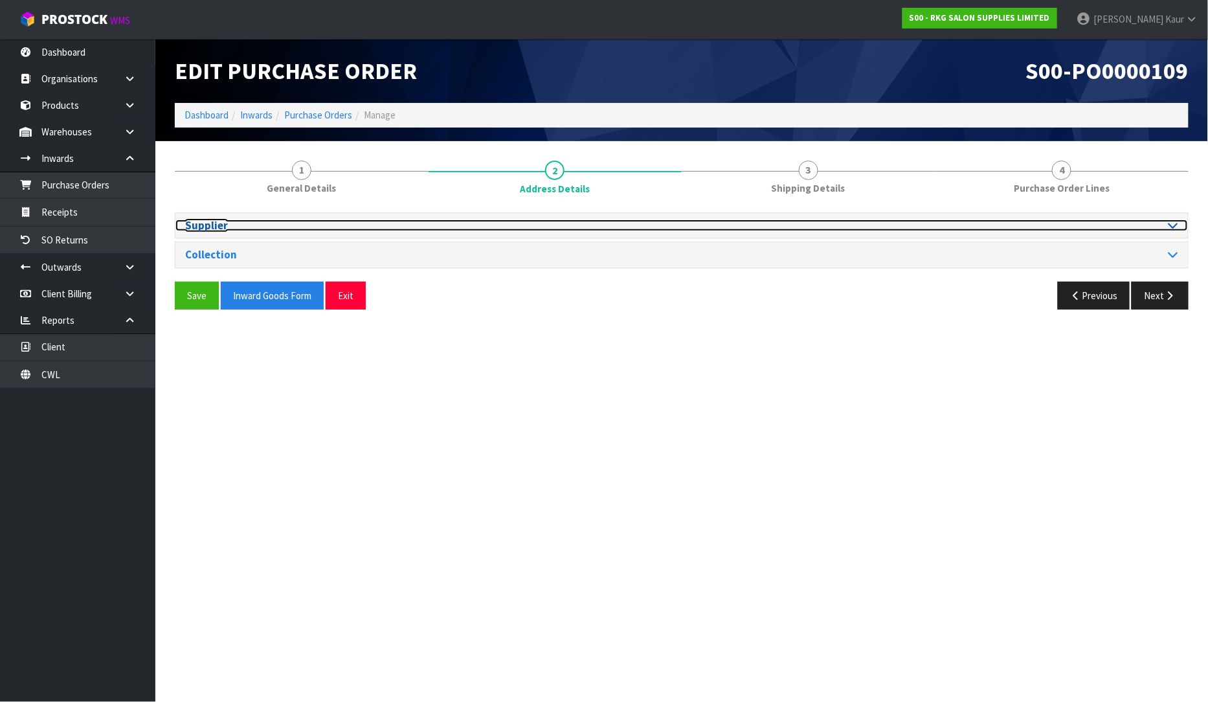
click at [1175, 221] on icon at bounding box center [1174, 225] width 10 height 11
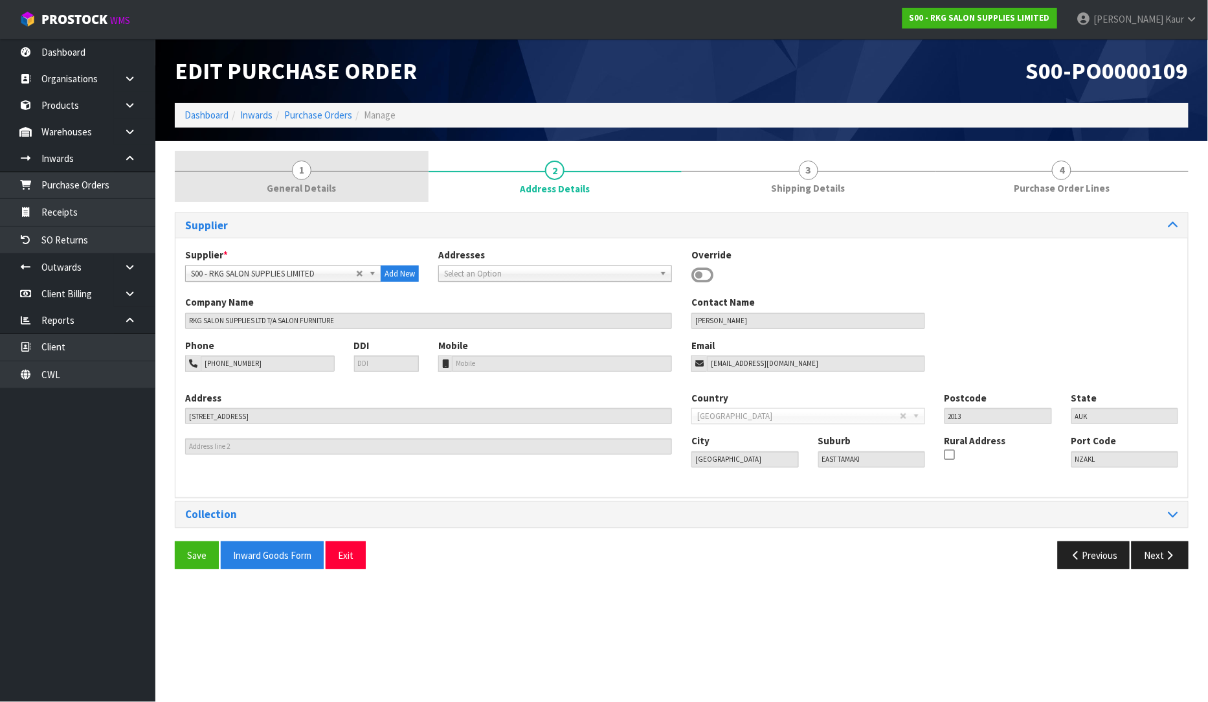
click at [300, 168] on span "1" at bounding box center [301, 170] width 19 height 19
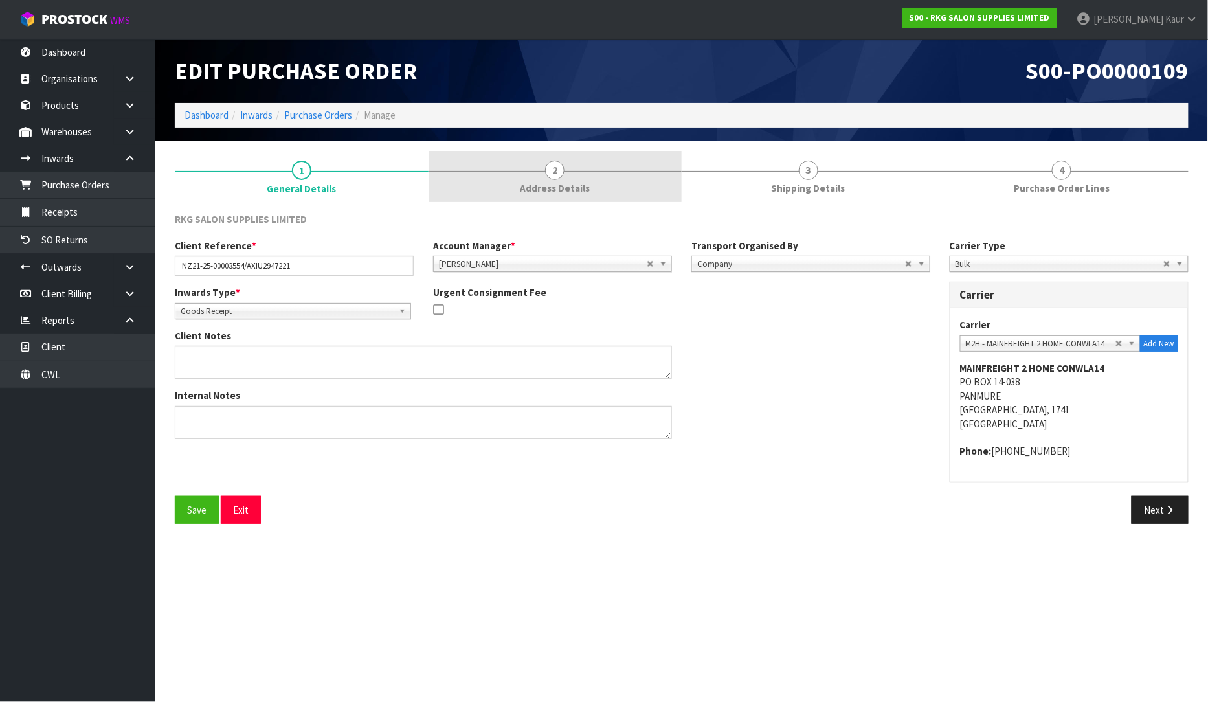
click at [579, 184] on span "Address Details" at bounding box center [555, 188] width 70 height 14
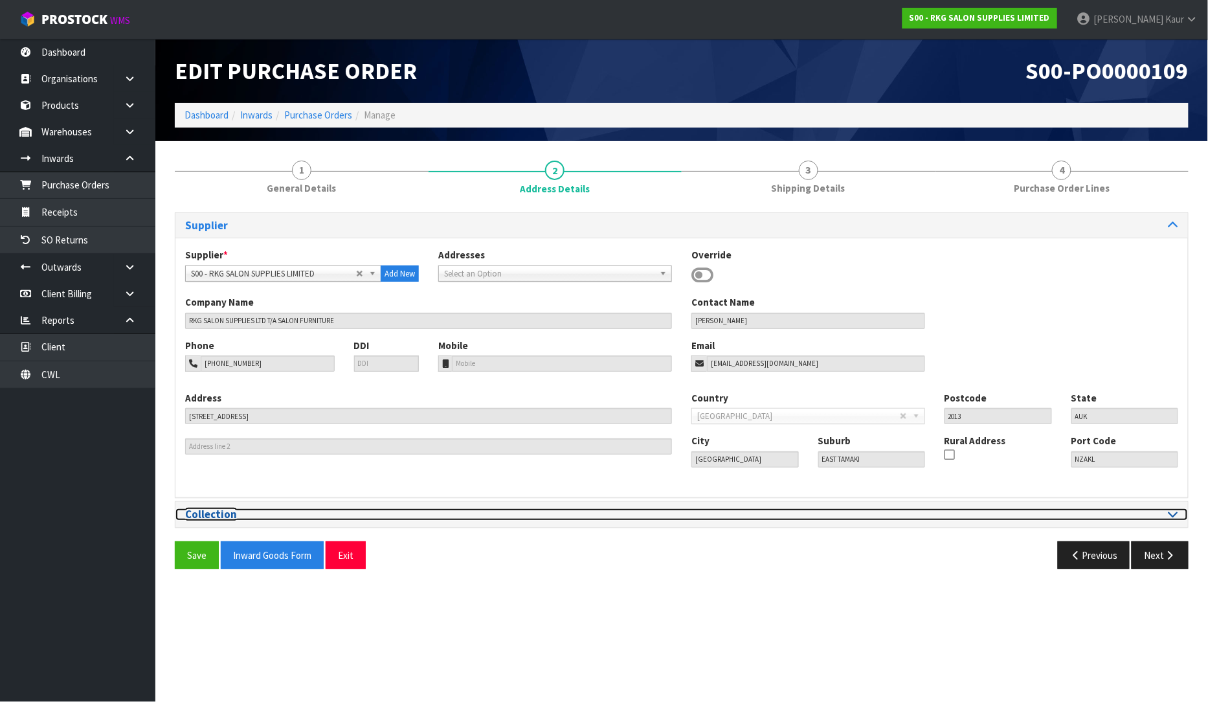
click at [1168, 510] on div at bounding box center [935, 514] width 487 height 12
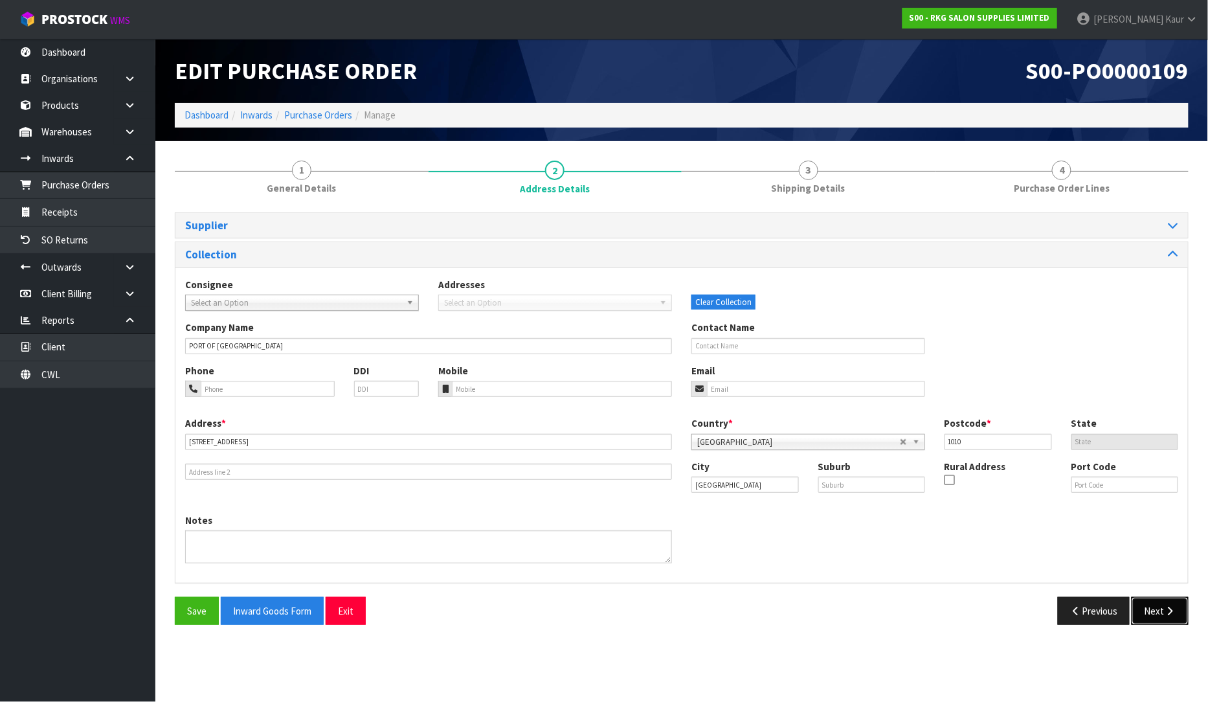
click at [1153, 609] on button "Next" at bounding box center [1160, 611] width 57 height 28
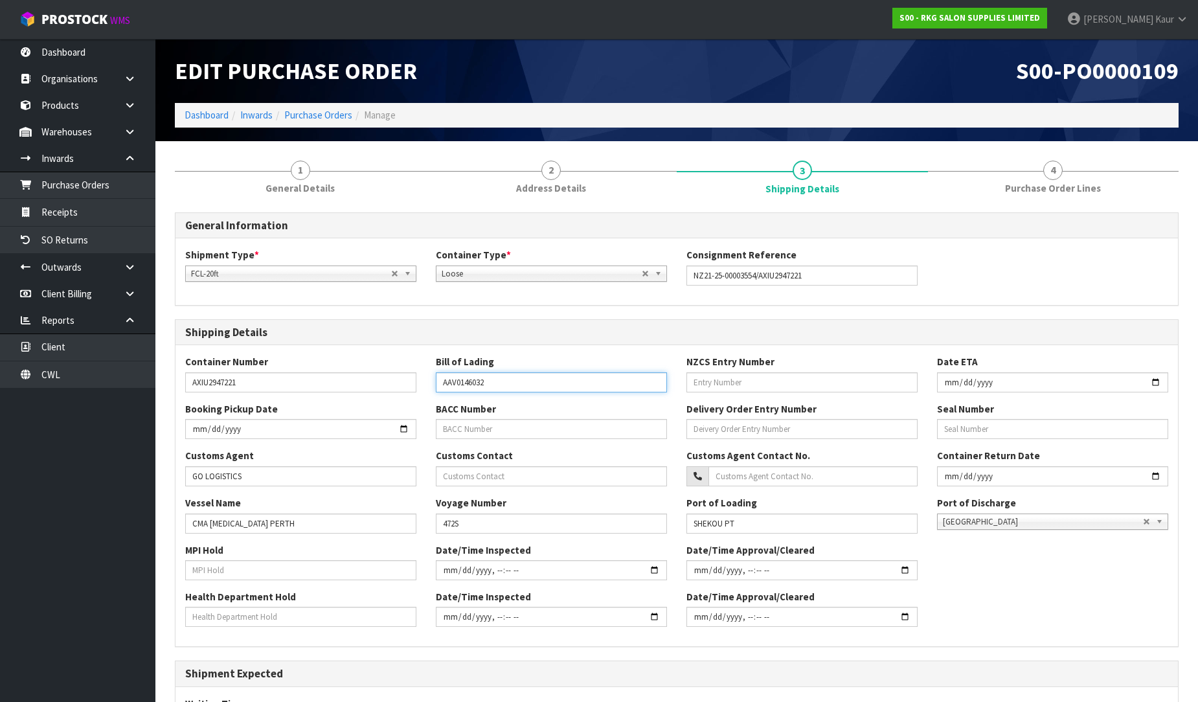
click at [602, 387] on input "AAV0146032" at bounding box center [551, 382] width 231 height 20
type input "AAV0146"
click at [604, 374] on input "AAV0146" at bounding box center [551, 382] width 231 height 20
click at [497, 372] on input "text" at bounding box center [551, 382] width 231 height 20
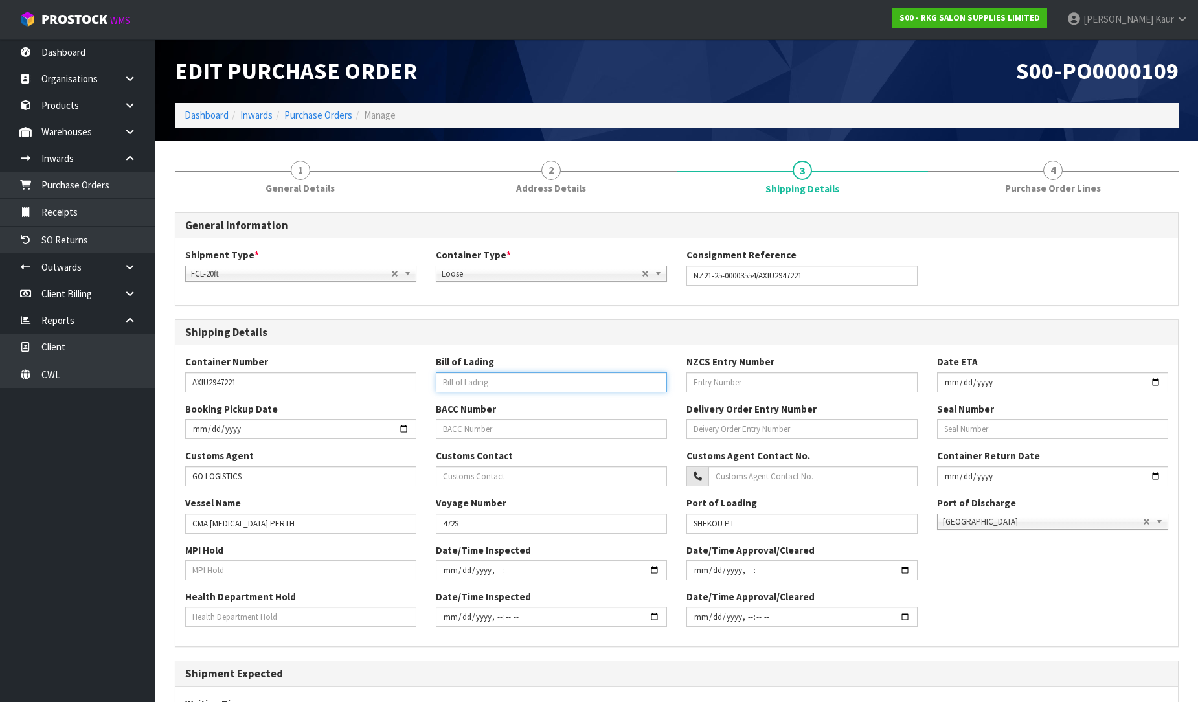
paste input "IMSH25080005"
type input "IMSH25080005"
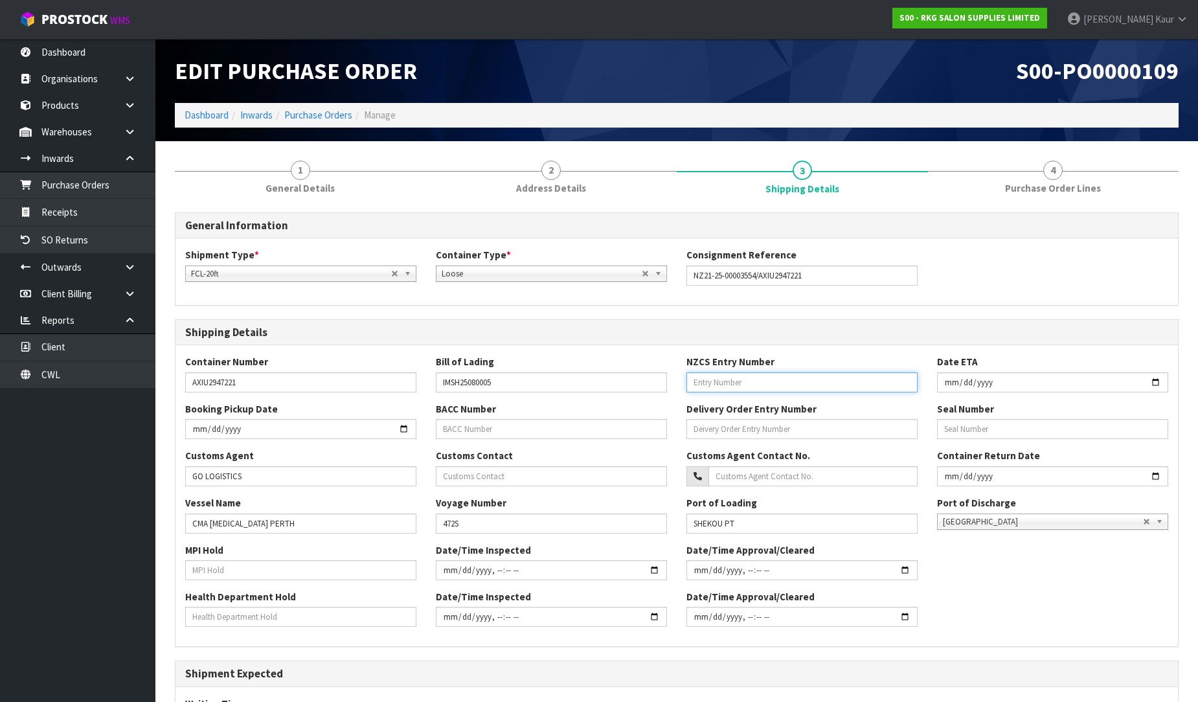
click at [771, 379] on input "text" at bounding box center [801, 382] width 231 height 20
click at [458, 417] on div "BACC Number" at bounding box center [551, 420] width 251 height 37
drag, startPoint x: 683, startPoint y: 355, endPoint x: 777, endPoint y: 354, distance: 93.9
click at [775, 355] on div "NZCS Entry Number" at bounding box center [802, 373] width 251 height 37
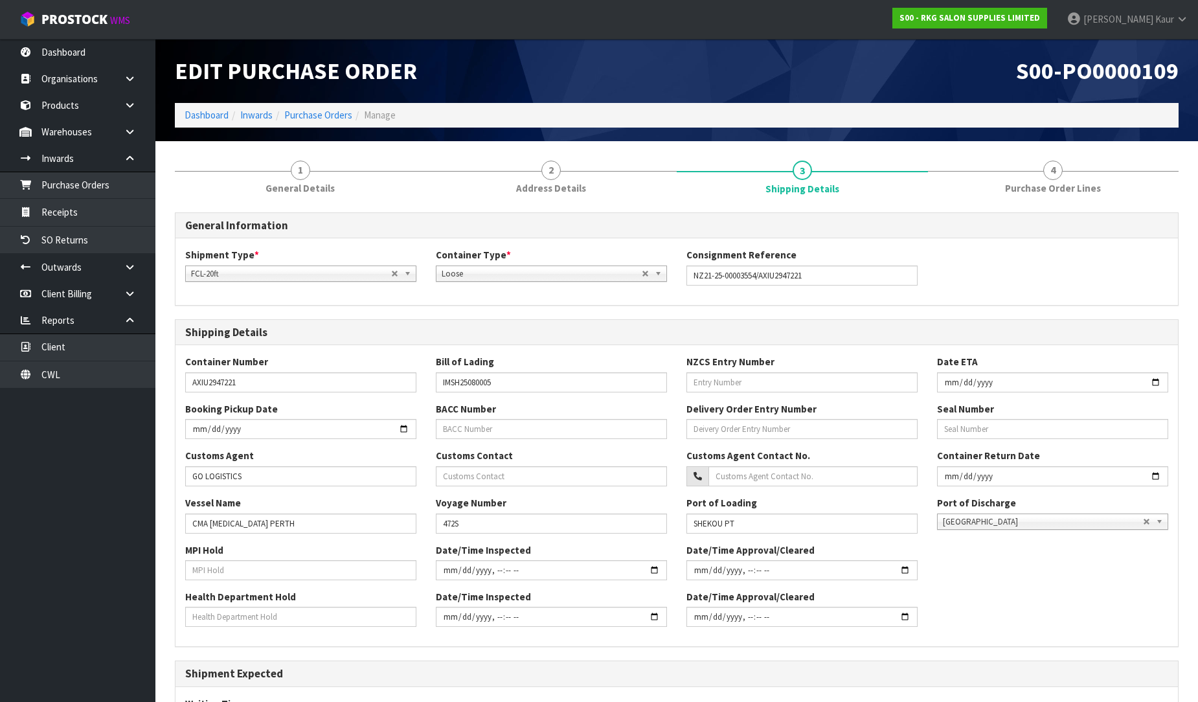
click at [777, 355] on div "NZCS Entry Number" at bounding box center [802, 373] width 251 height 37
click at [570, 357] on div "Bill of Lading IMSH25080005" at bounding box center [551, 373] width 251 height 37
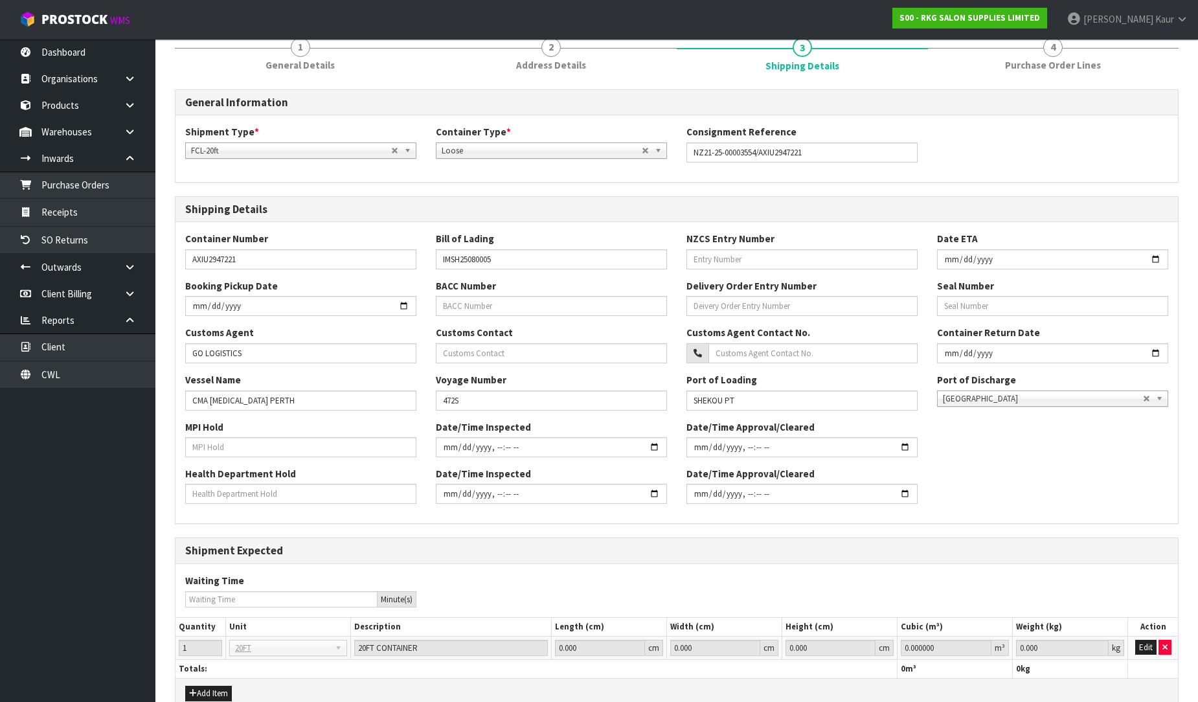
scroll to position [298, 0]
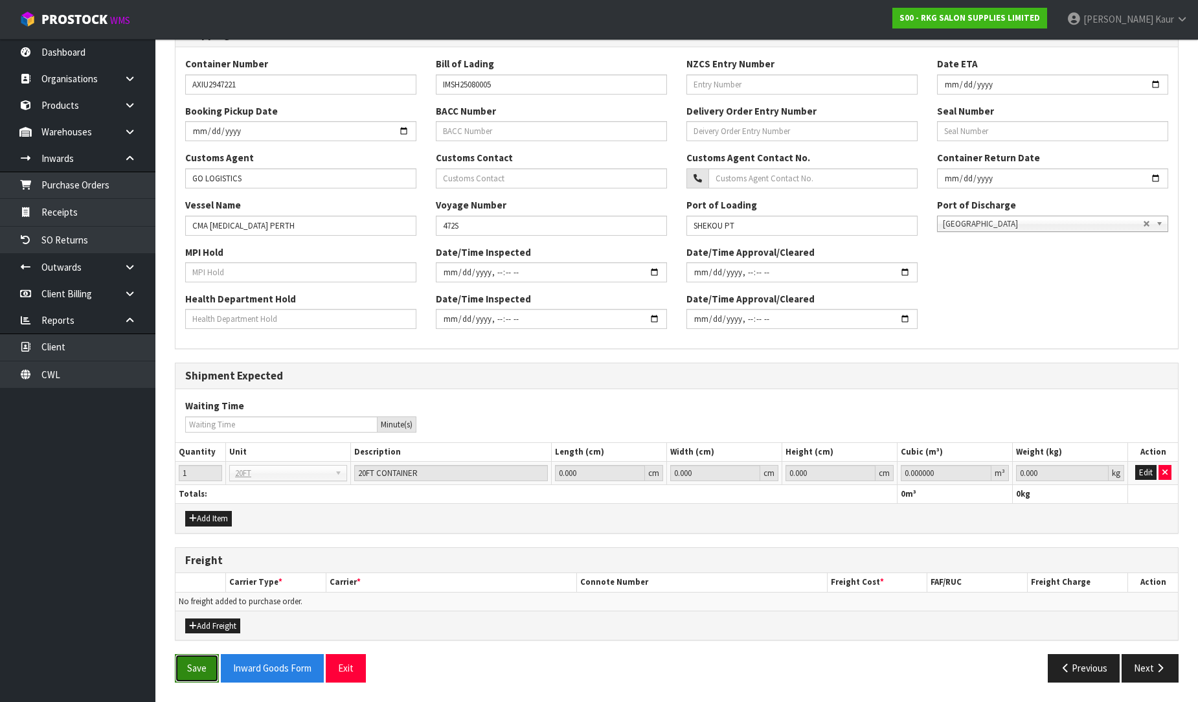
click at [177, 676] on button "Save" at bounding box center [197, 668] width 44 height 28
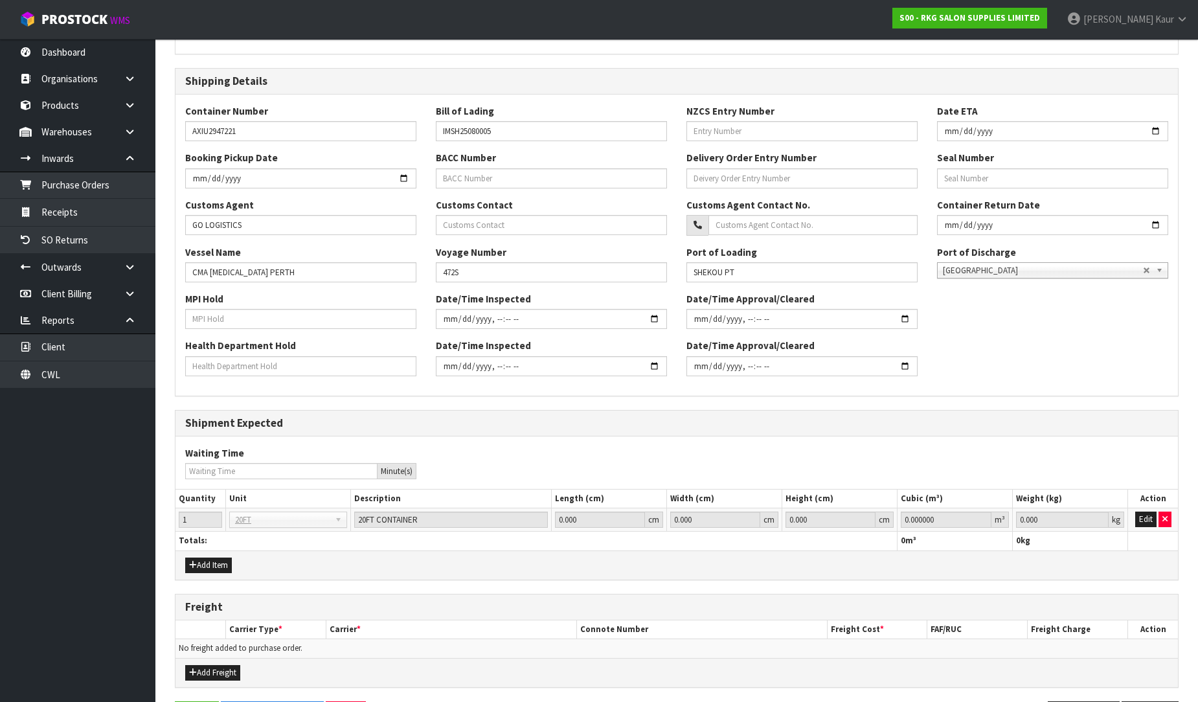
scroll to position [0, 0]
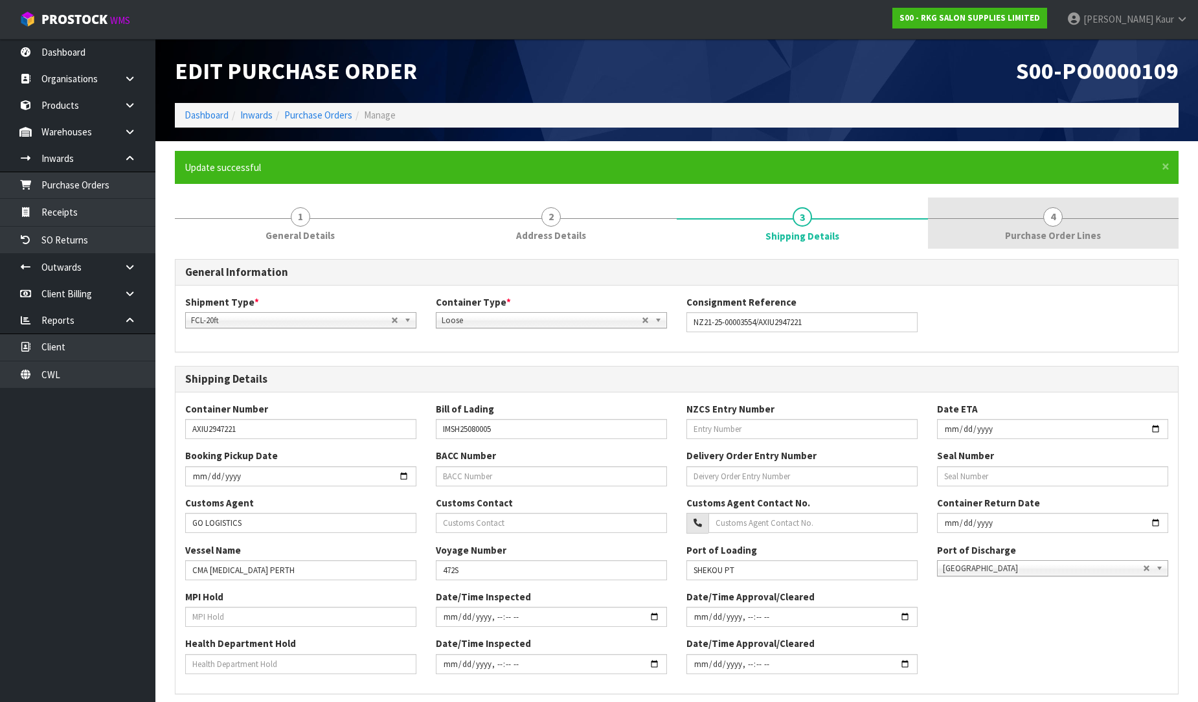
click at [1046, 227] on link "4 Purchase Order Lines" at bounding box center [1053, 223] width 251 height 51
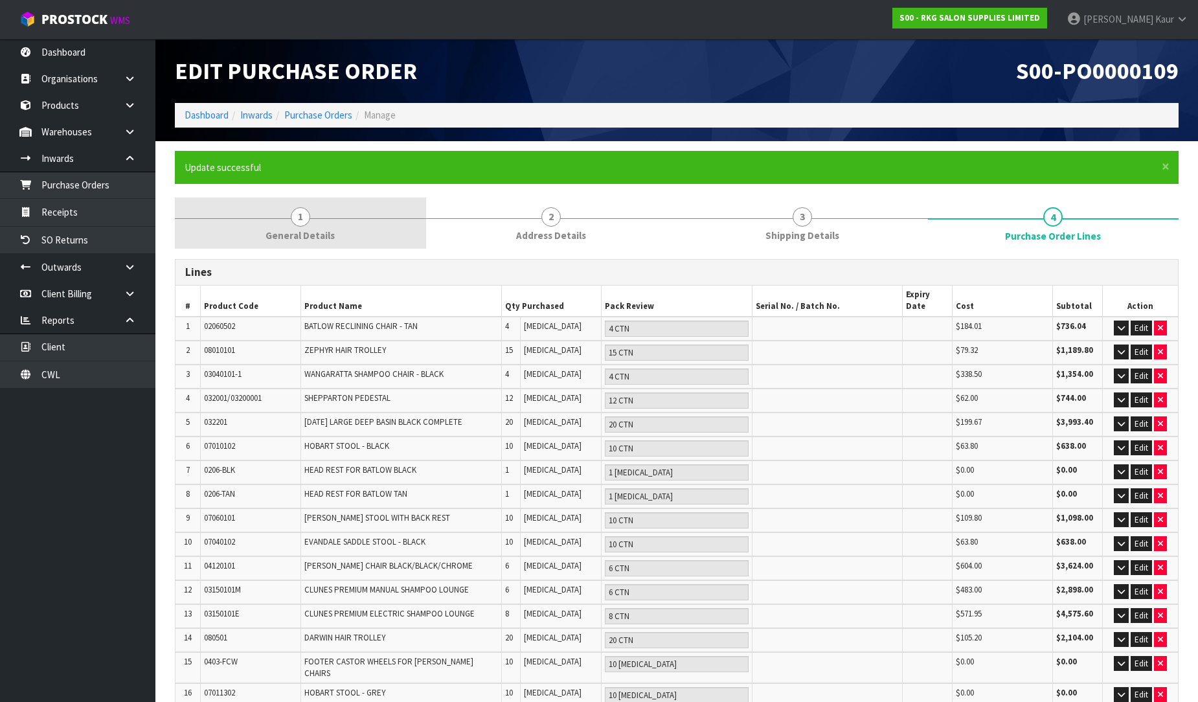
click at [313, 235] on span "General Details" at bounding box center [300, 236] width 69 height 14
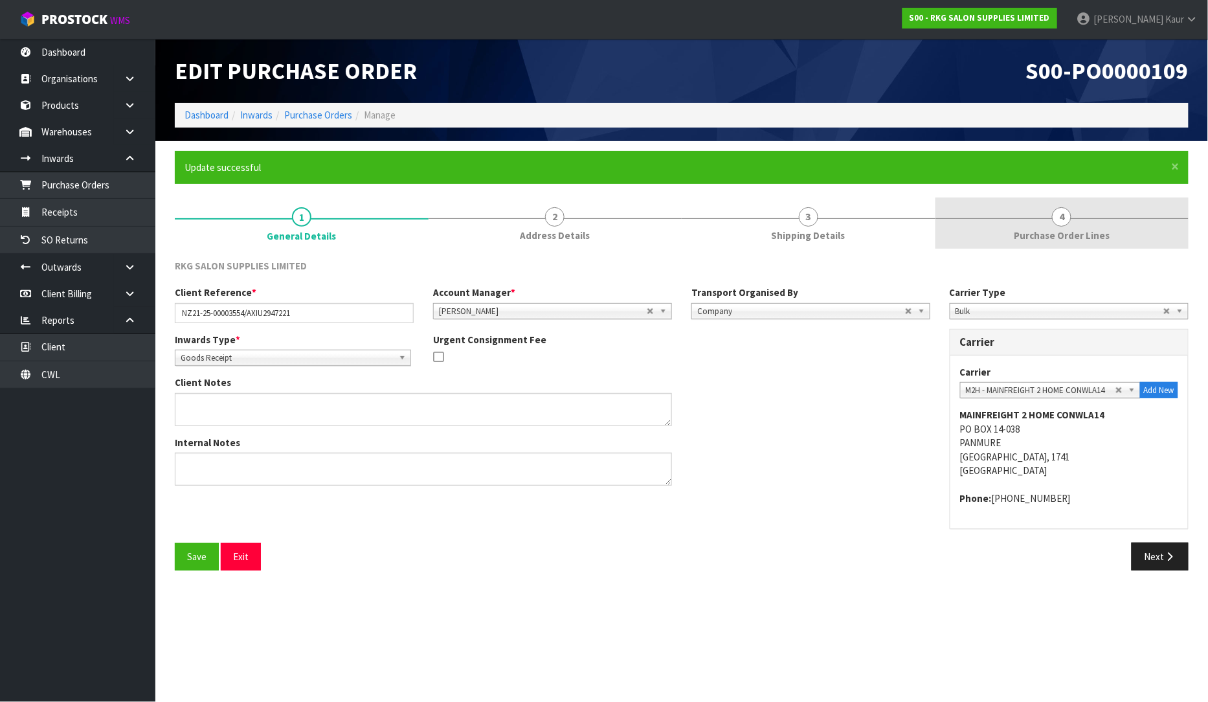
click at [1082, 221] on link "4 Purchase Order Lines" at bounding box center [1063, 223] width 254 height 51
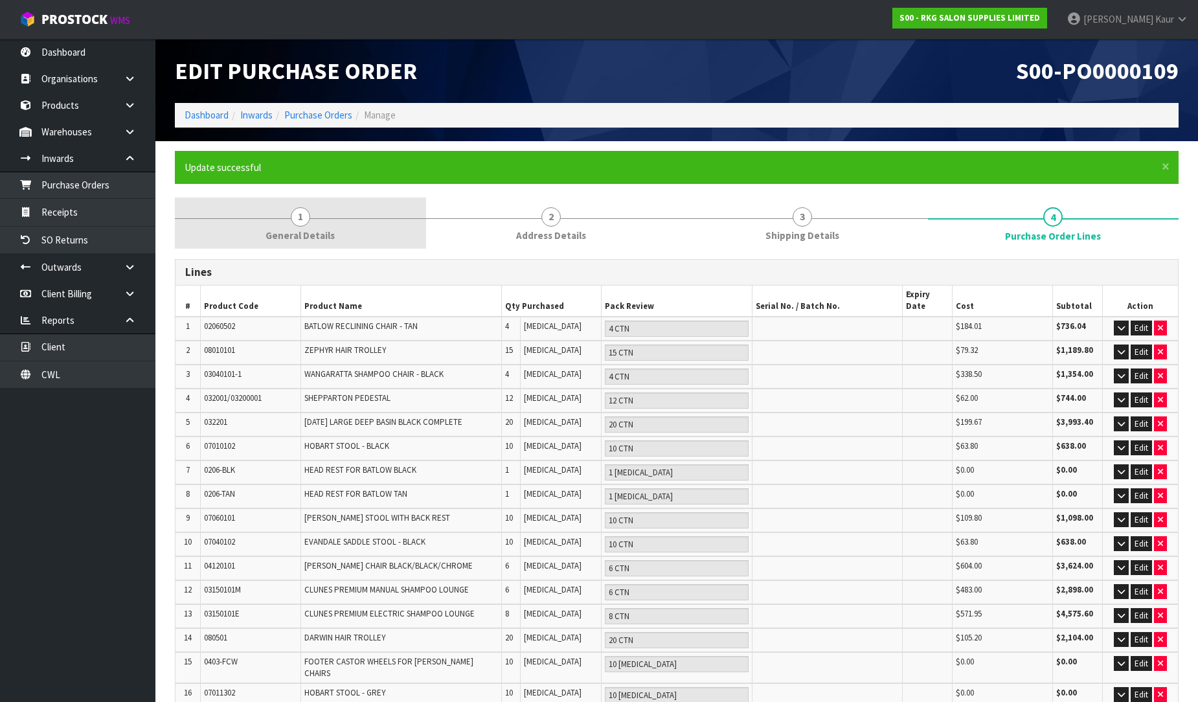
click at [331, 218] on link "1 General Details" at bounding box center [300, 223] width 251 height 51
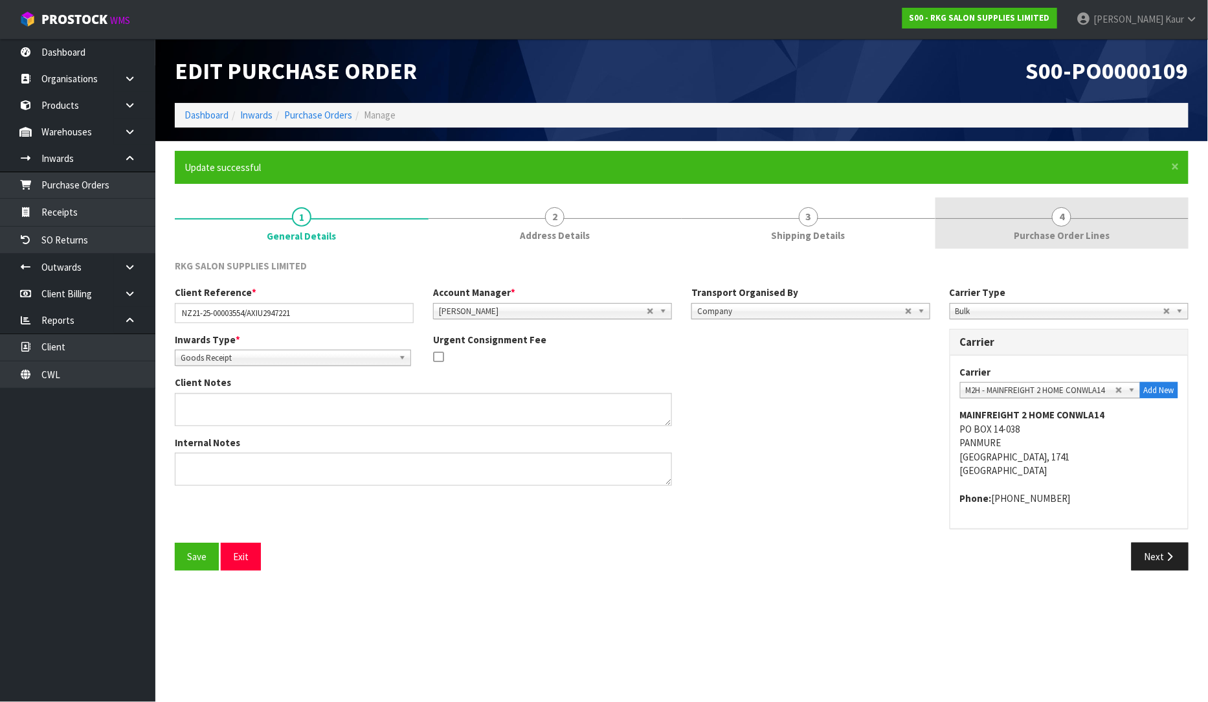
click at [1080, 245] on link "4 Purchase Order Lines" at bounding box center [1063, 223] width 254 height 51
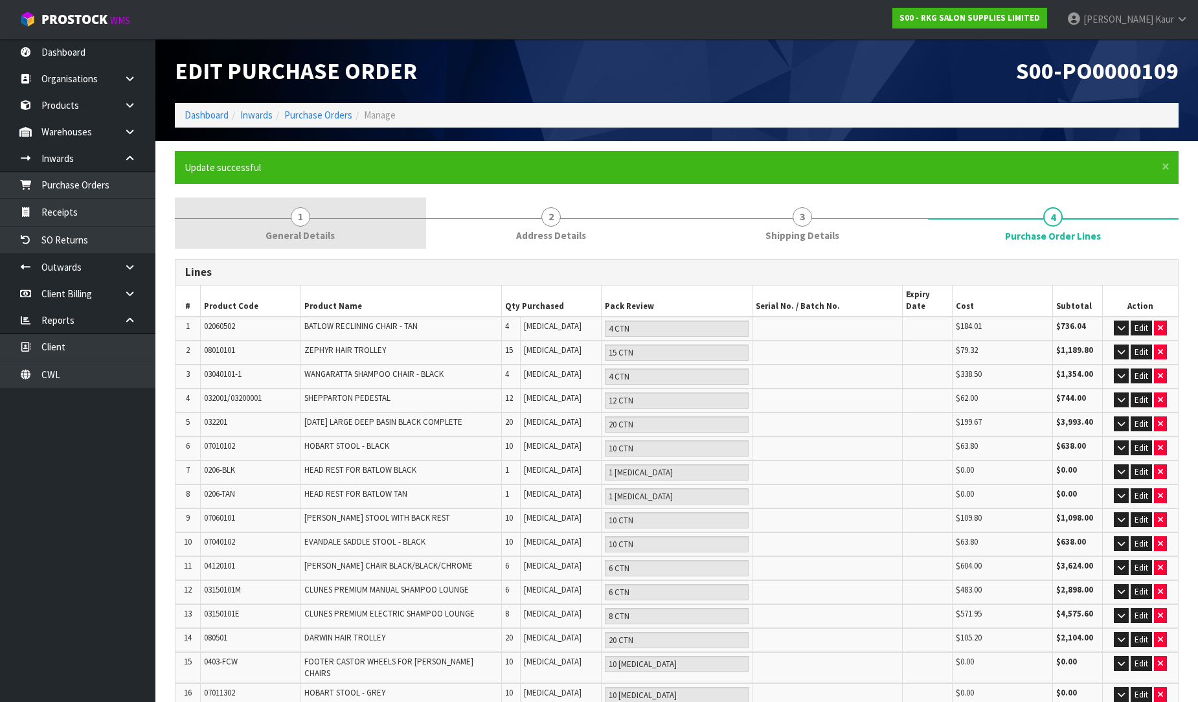
click at [306, 231] on span "General Details" at bounding box center [300, 236] width 69 height 14
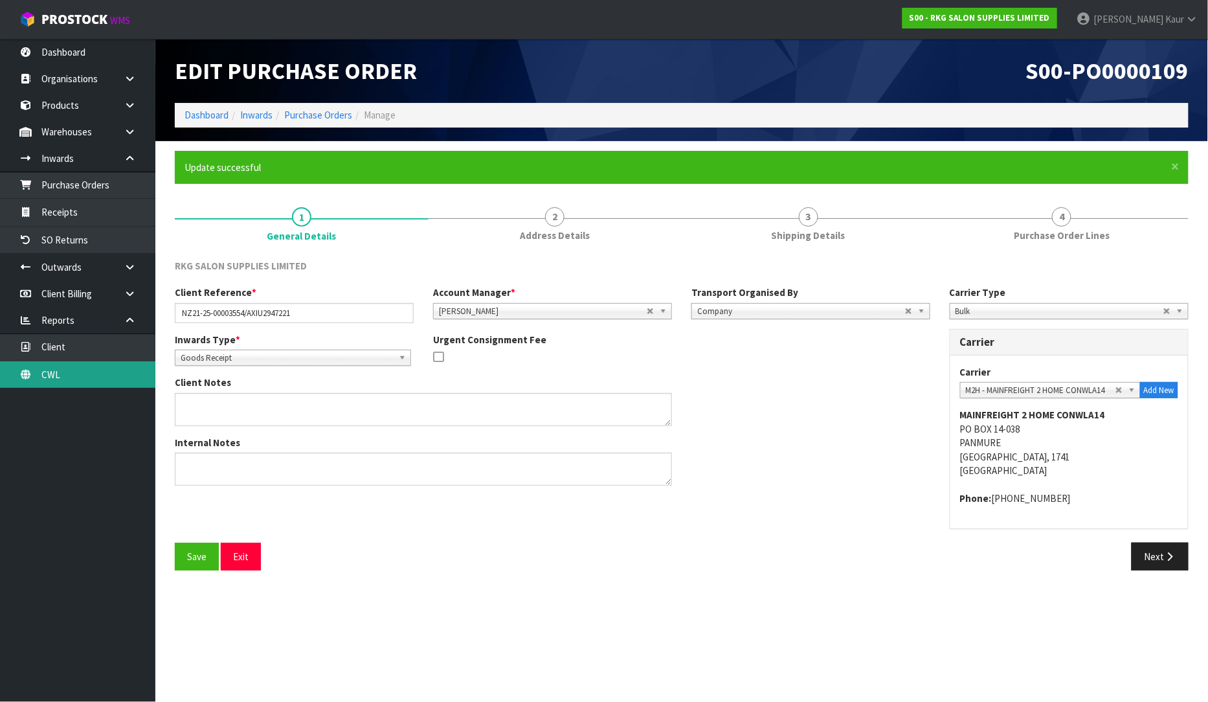
click at [60, 379] on link "CWL" at bounding box center [77, 374] width 155 height 27
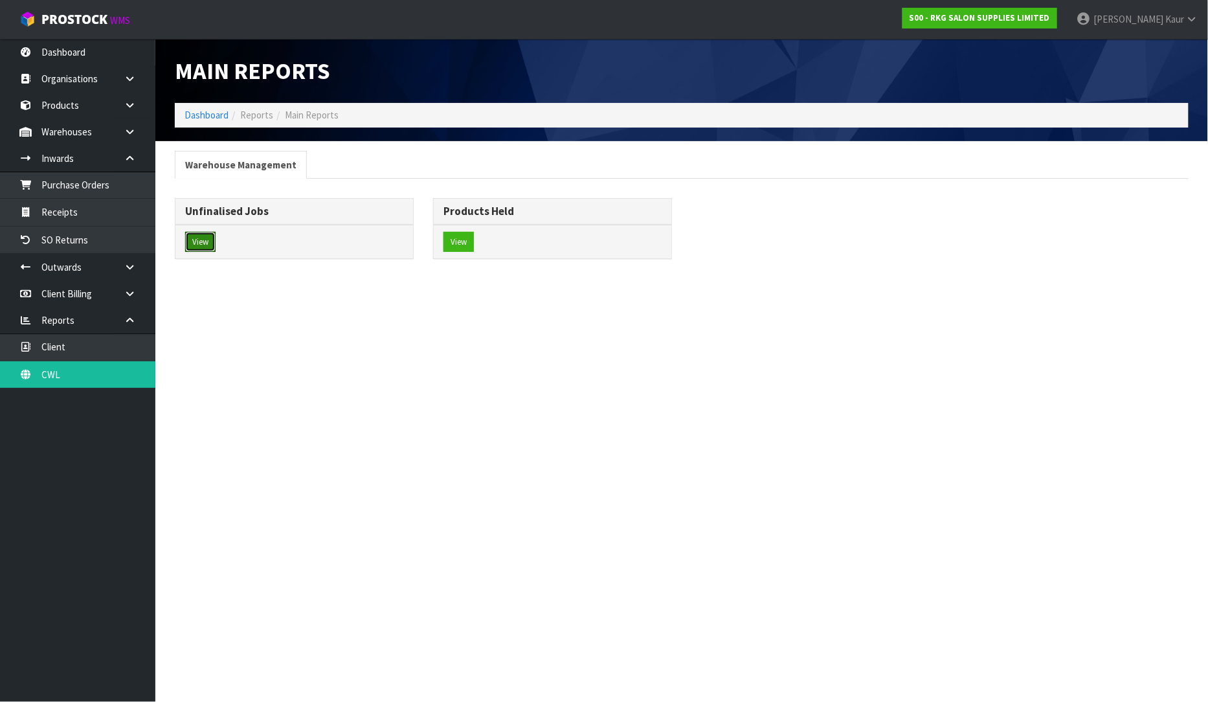
drag, startPoint x: 205, startPoint y: 245, endPoint x: 266, endPoint y: 245, distance: 61.5
click at [205, 245] on button "View" at bounding box center [200, 242] width 30 height 21
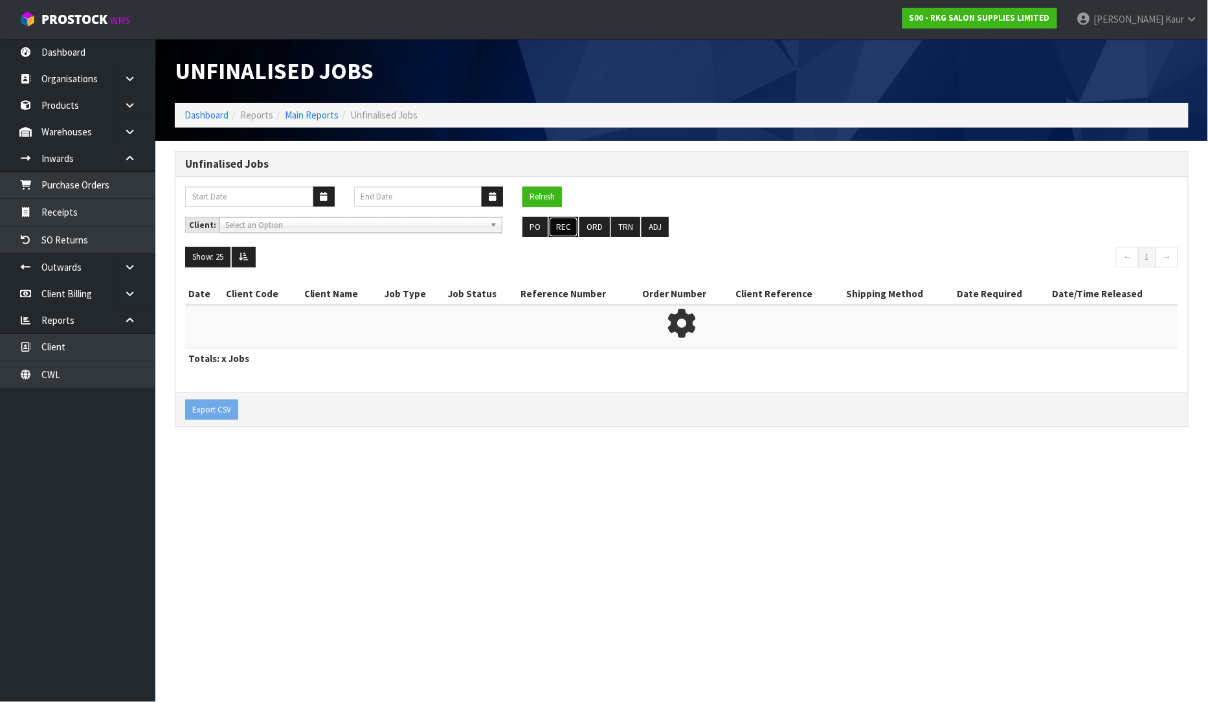
drag, startPoint x: 562, startPoint y: 225, endPoint x: 560, endPoint y: 242, distance: 16.4
click at [562, 227] on button "REC" at bounding box center [563, 227] width 29 height 21
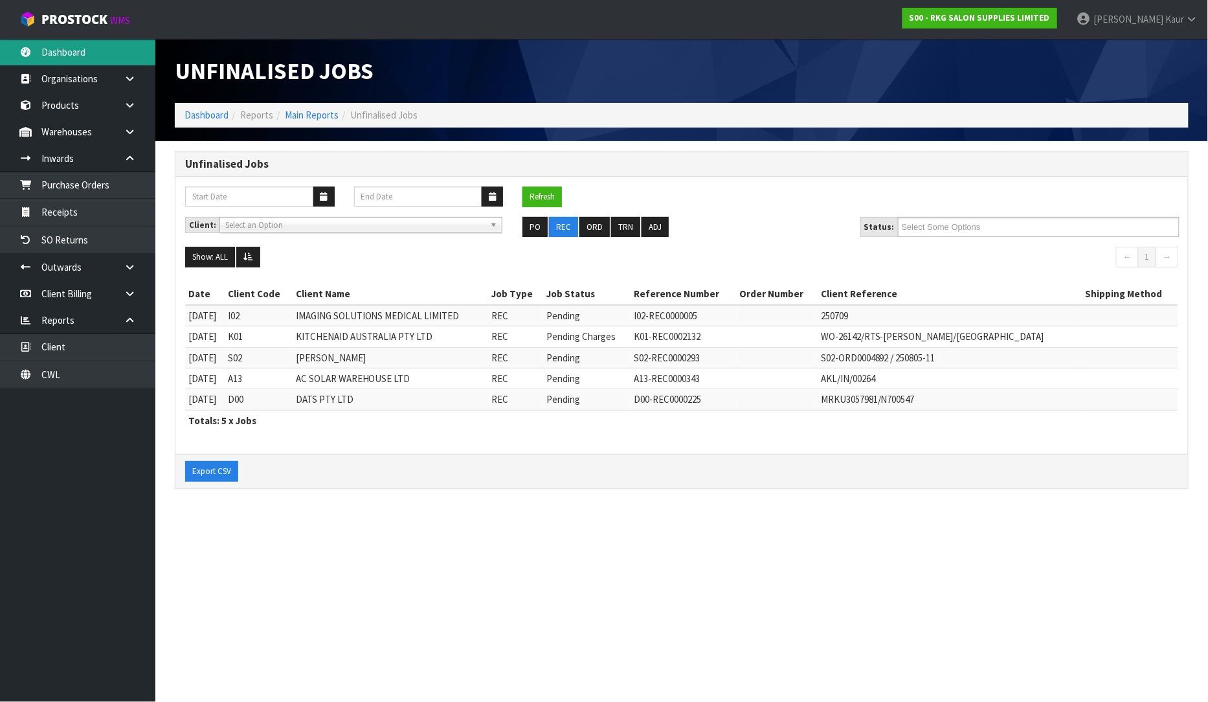
click at [50, 47] on link "Dashboard" at bounding box center [77, 52] width 155 height 27
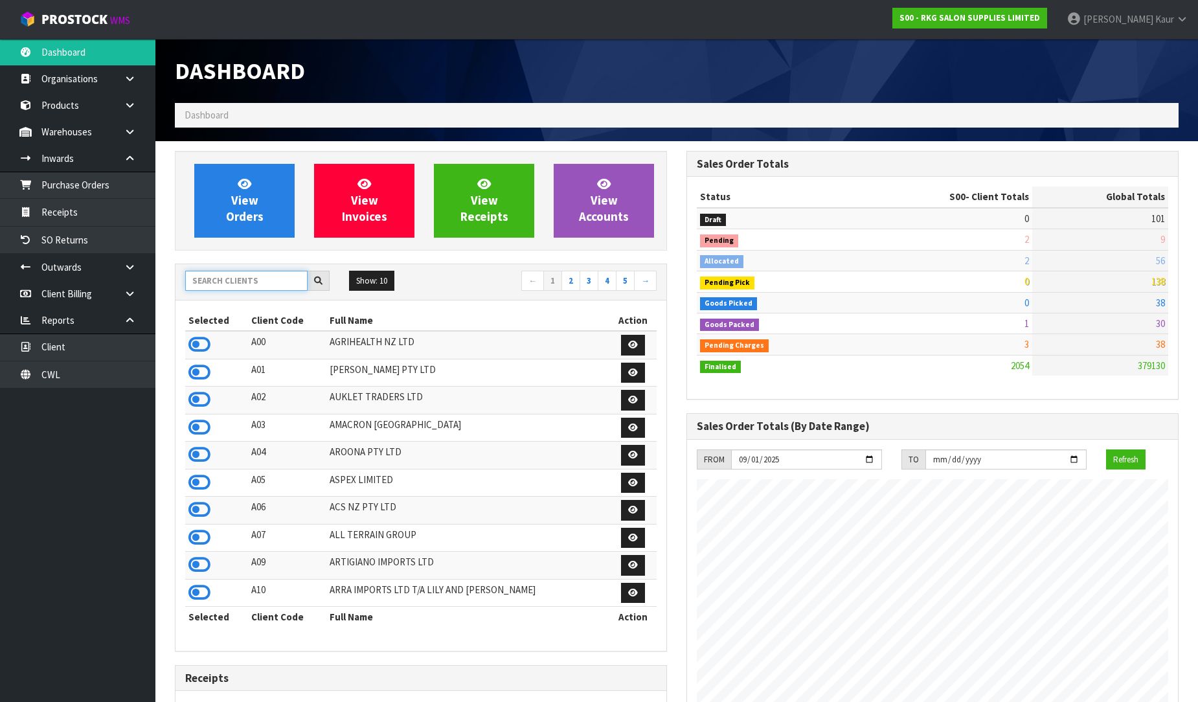
click at [243, 273] on input "text" at bounding box center [246, 281] width 122 height 20
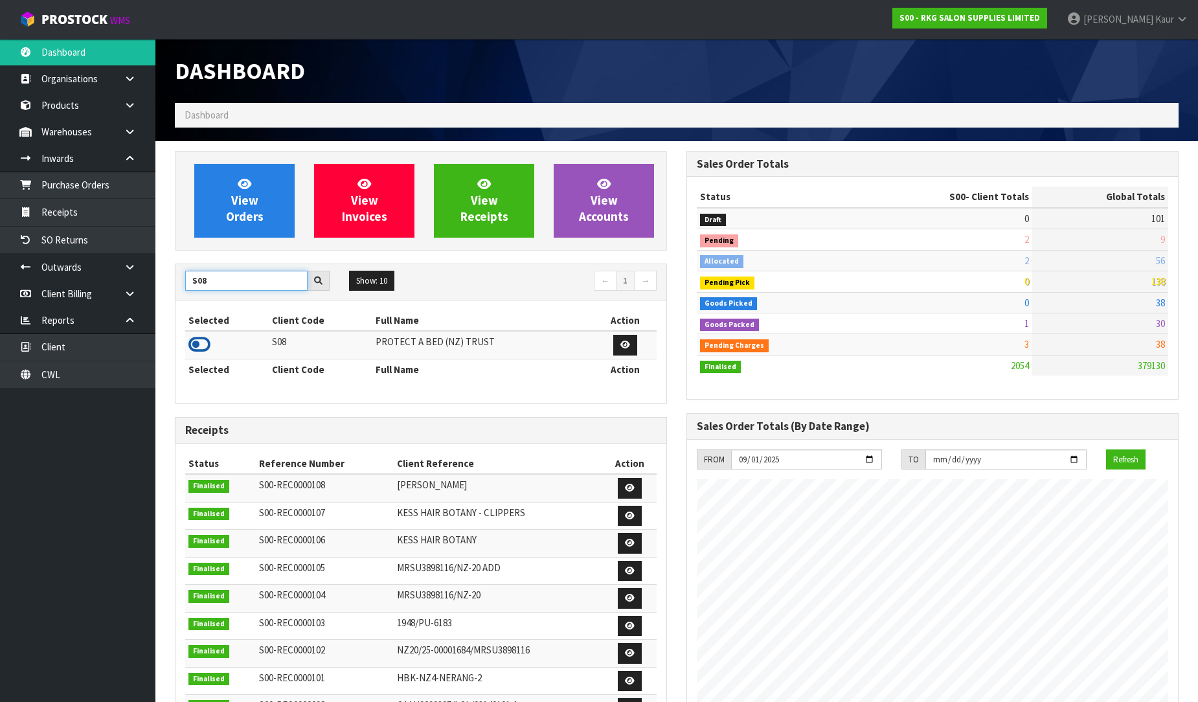
type input "S08"
drag, startPoint x: 206, startPoint y: 341, endPoint x: 205, endPoint y: 334, distance: 6.5
click at [205, 339] on icon at bounding box center [199, 344] width 22 height 19
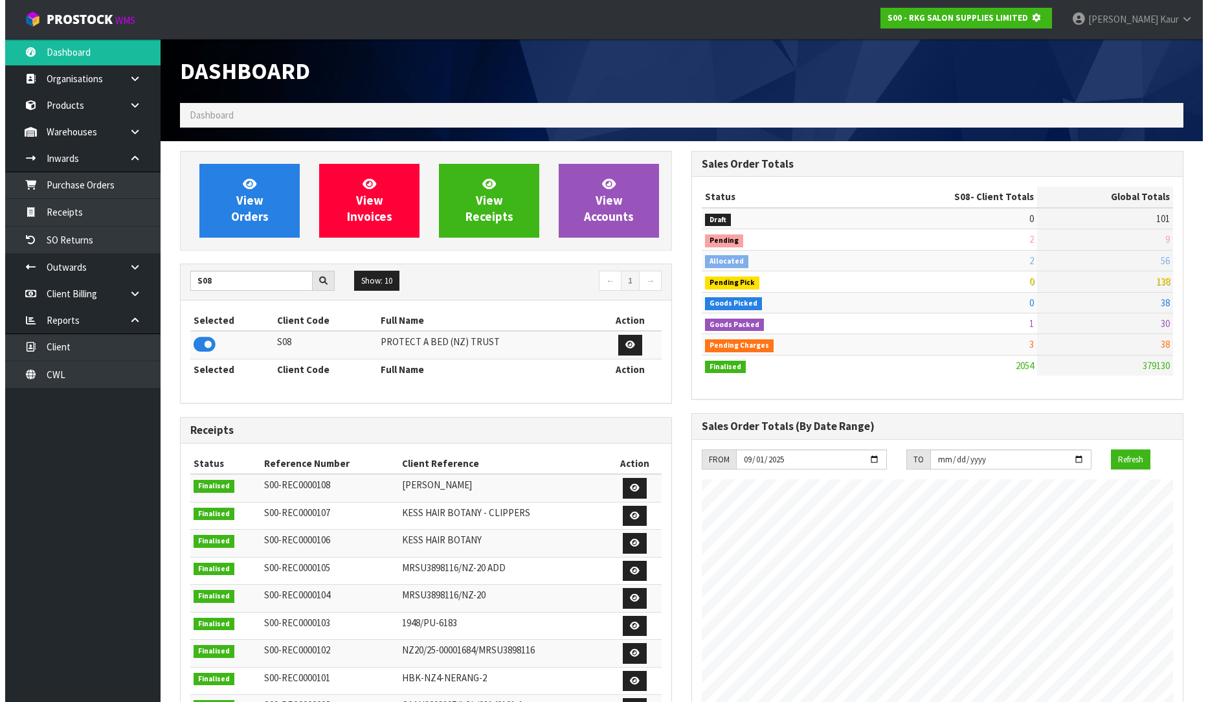
scroll to position [646766, 647062]
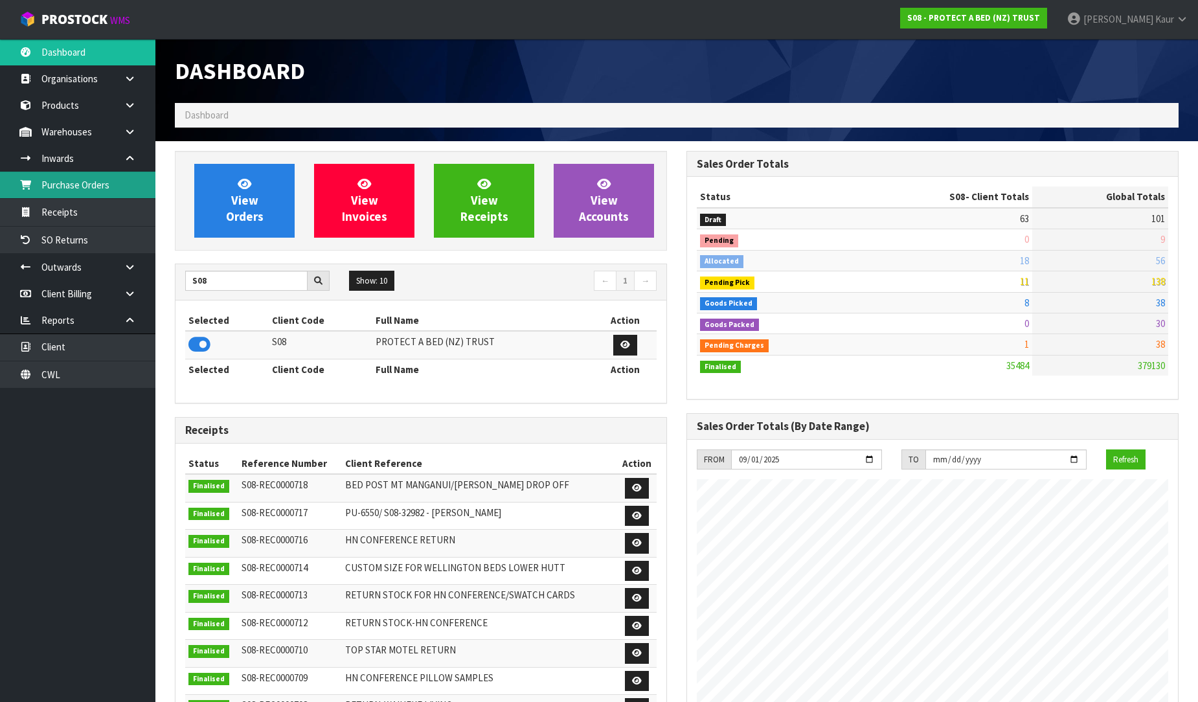
click at [78, 195] on link "Purchase Orders" at bounding box center [77, 185] width 155 height 27
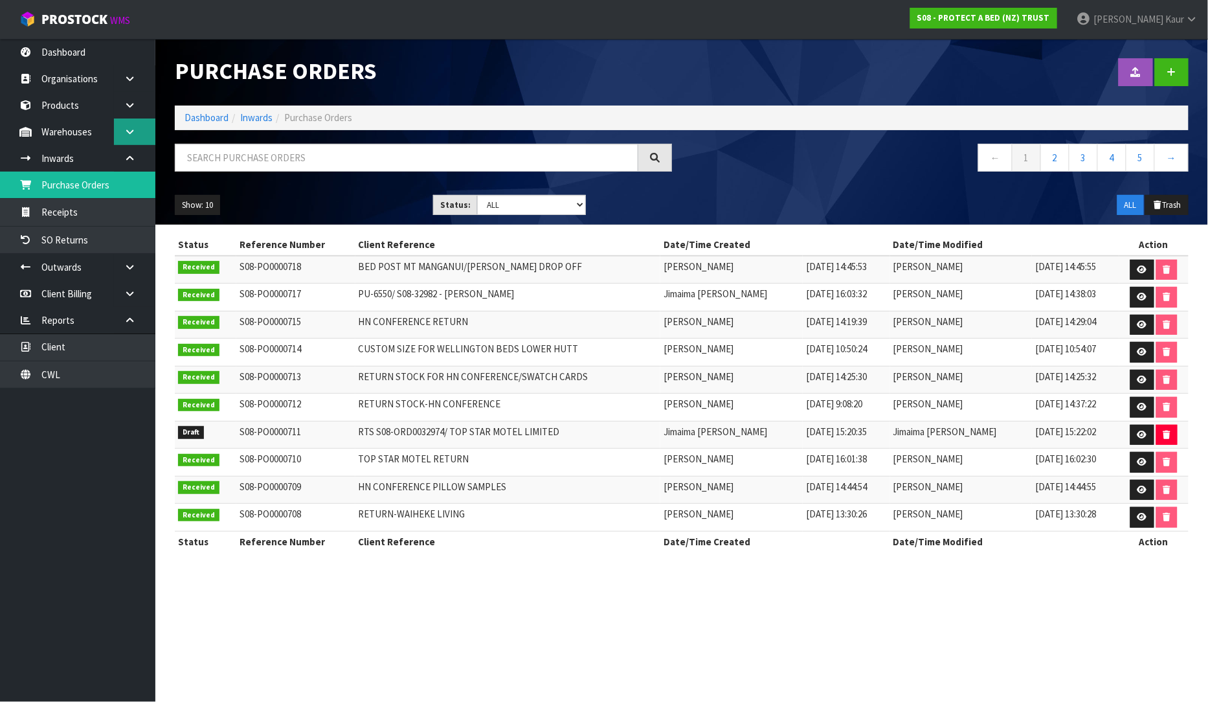
click at [127, 141] on link at bounding box center [134, 132] width 41 height 27
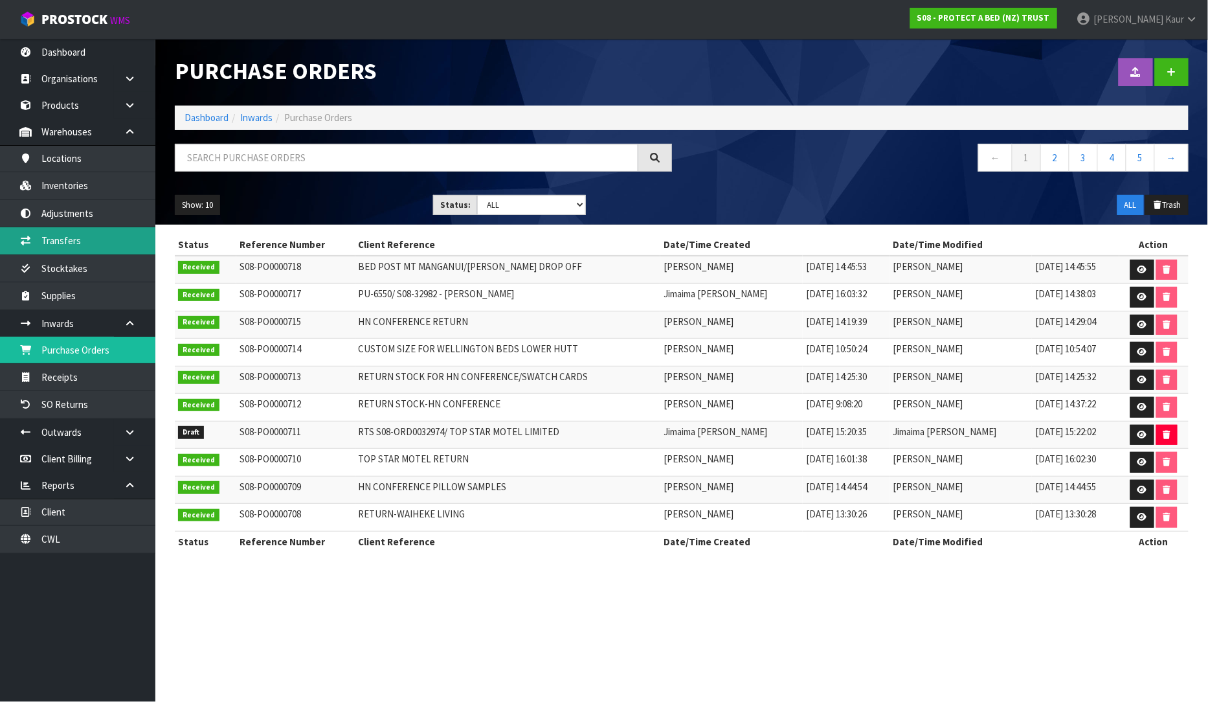
click at [73, 243] on link "Transfers" at bounding box center [77, 240] width 155 height 27
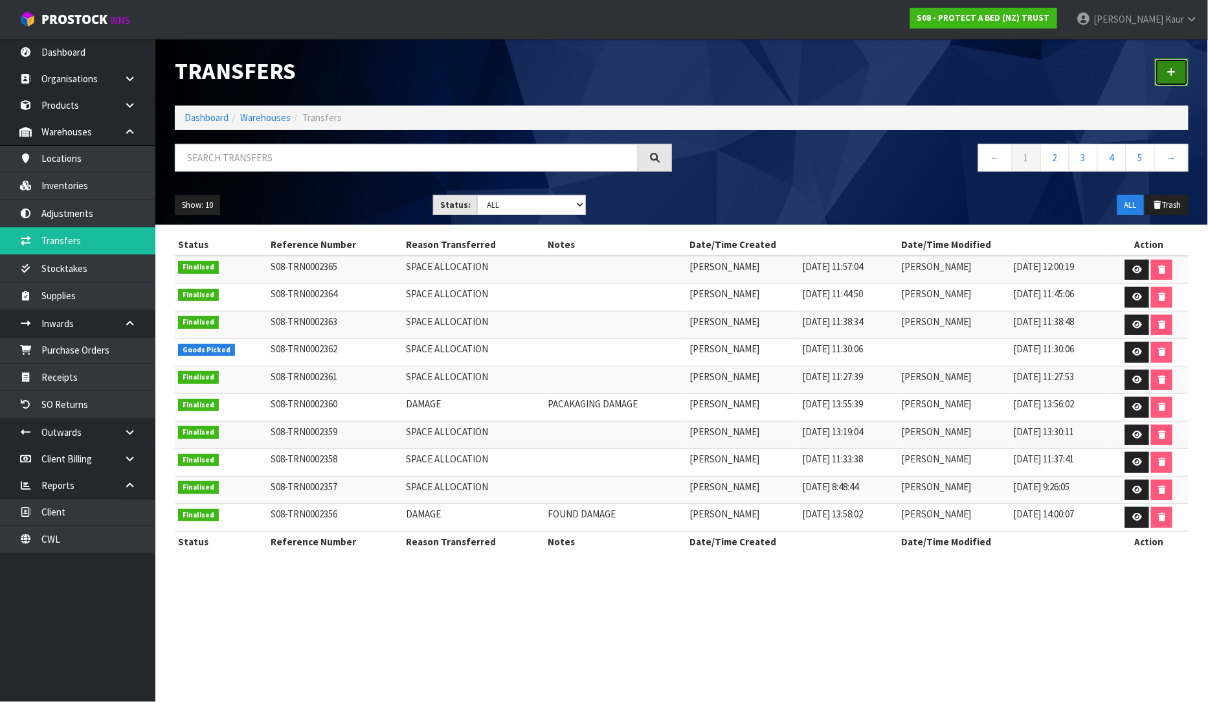
click at [1186, 76] on link at bounding box center [1172, 72] width 34 height 28
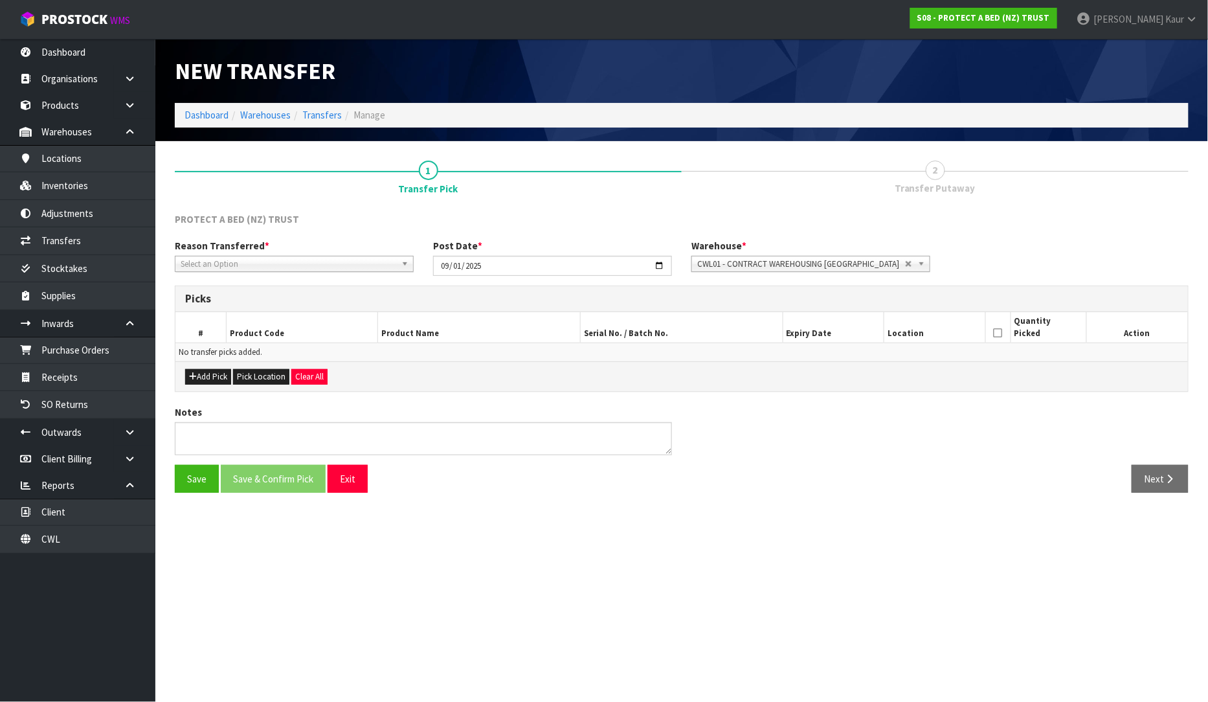
click at [262, 268] on span "Select an Option" at bounding box center [289, 264] width 216 height 16
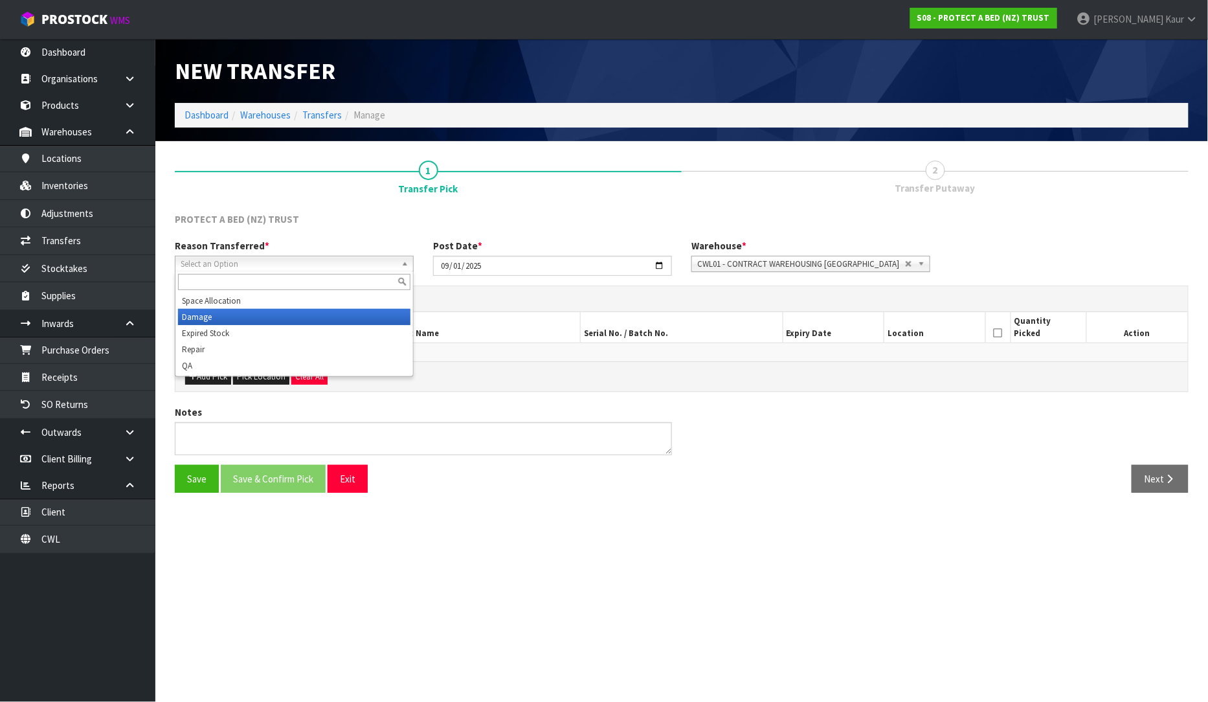
click at [229, 321] on li "Damage" at bounding box center [294, 317] width 232 height 16
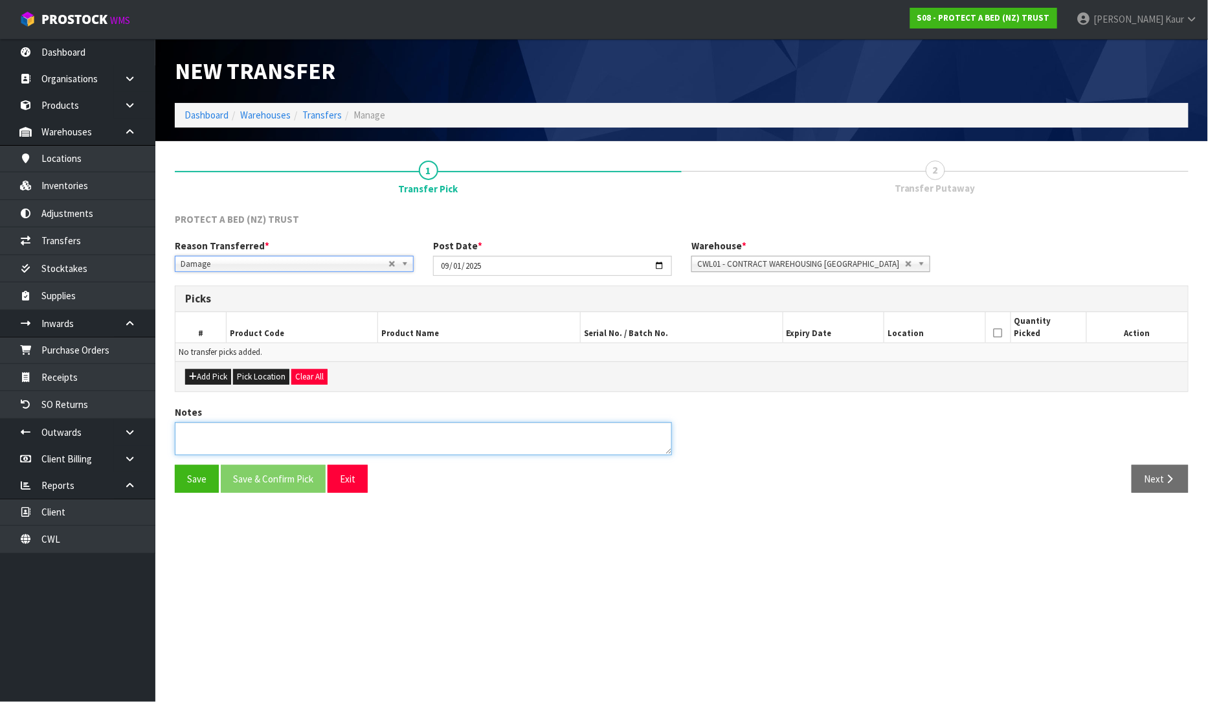
click at [232, 446] on textarea at bounding box center [423, 438] width 497 height 33
type textarea "PACAKAGING DAMAGE"
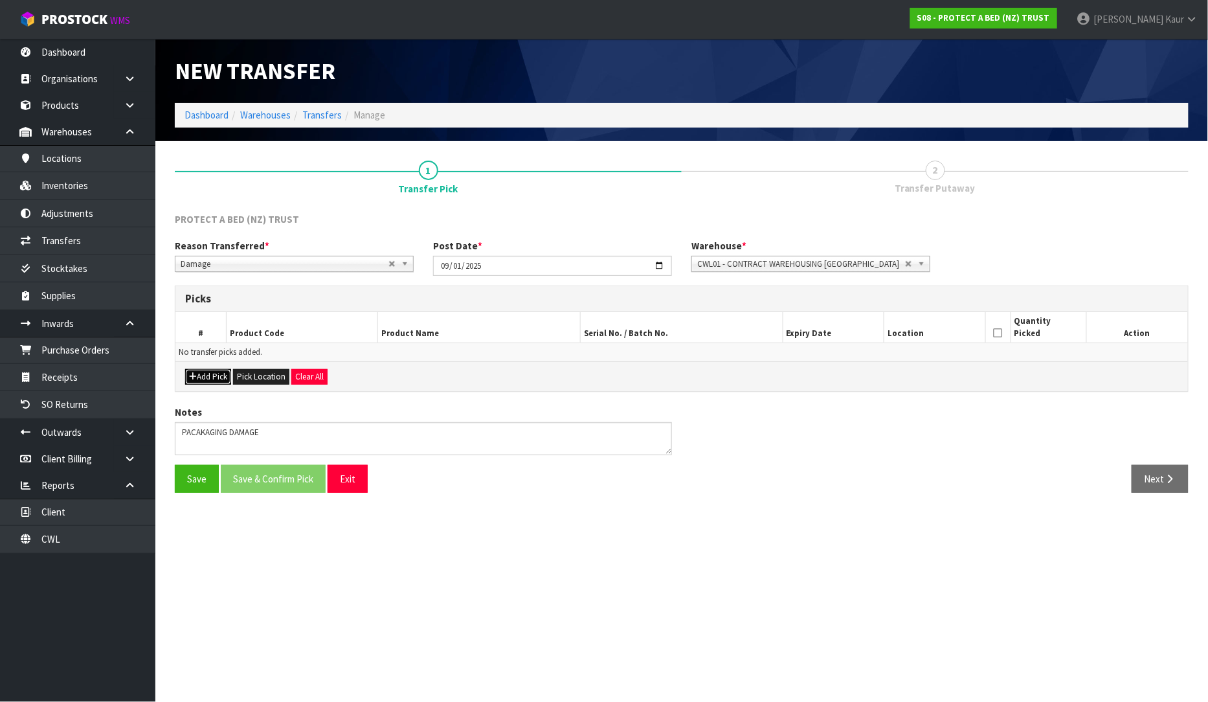
click at [215, 379] on button "Add Pick" at bounding box center [208, 377] width 46 height 16
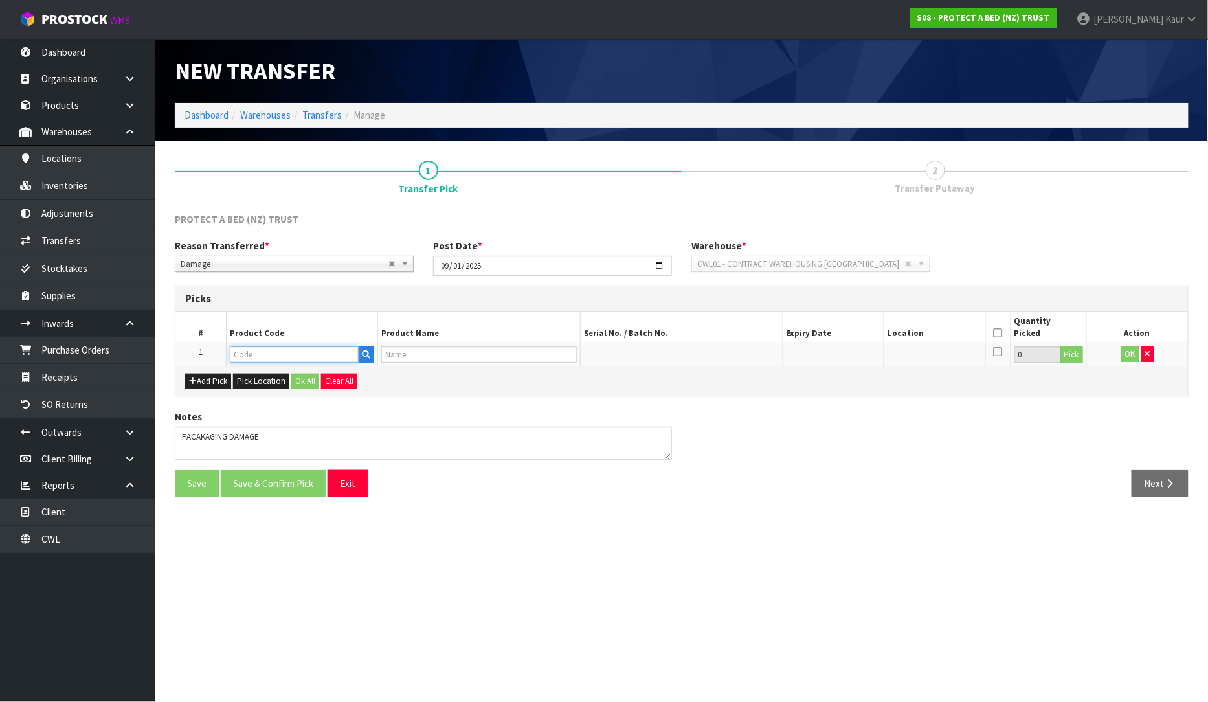
click at [247, 356] on input "text" at bounding box center [295, 354] width 130 height 16
type input "F0601Q"
click at [277, 380] on link "F0601Q UE0" at bounding box center [282, 375] width 102 height 17
type input "F0601QUE0"
type input "CUMFYSAFE BXD QUEEN"
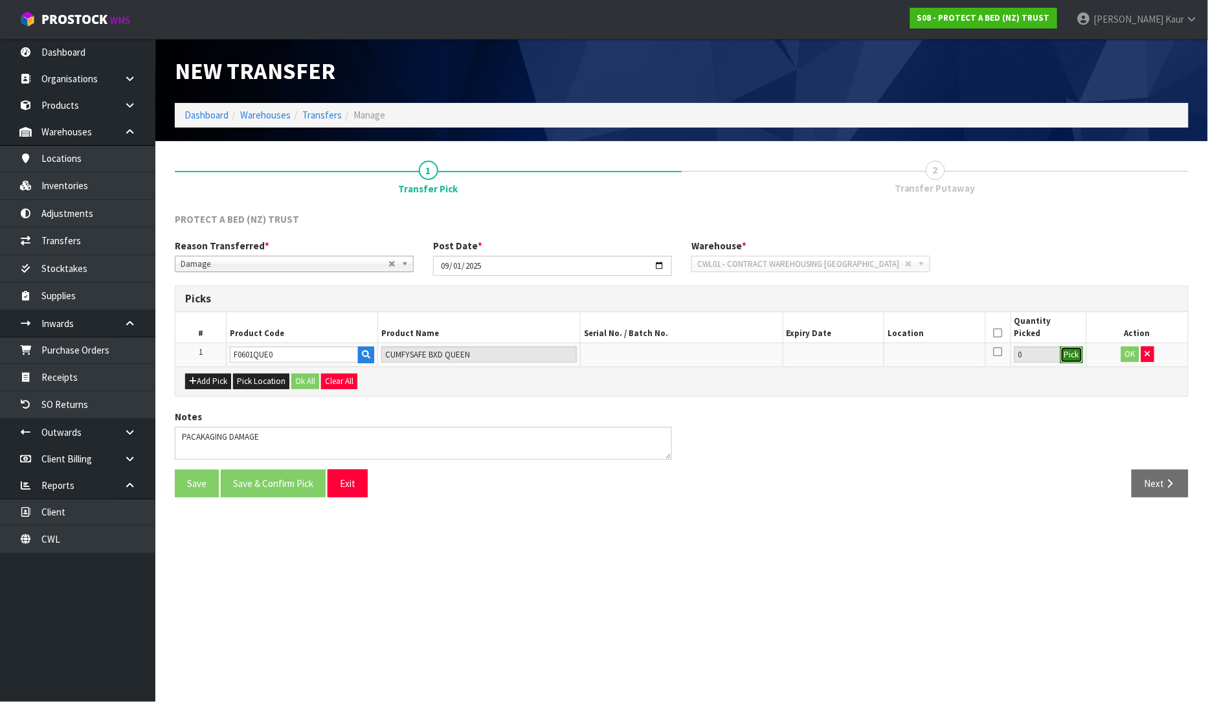
click at [1072, 357] on button "Pick" at bounding box center [1072, 354] width 23 height 17
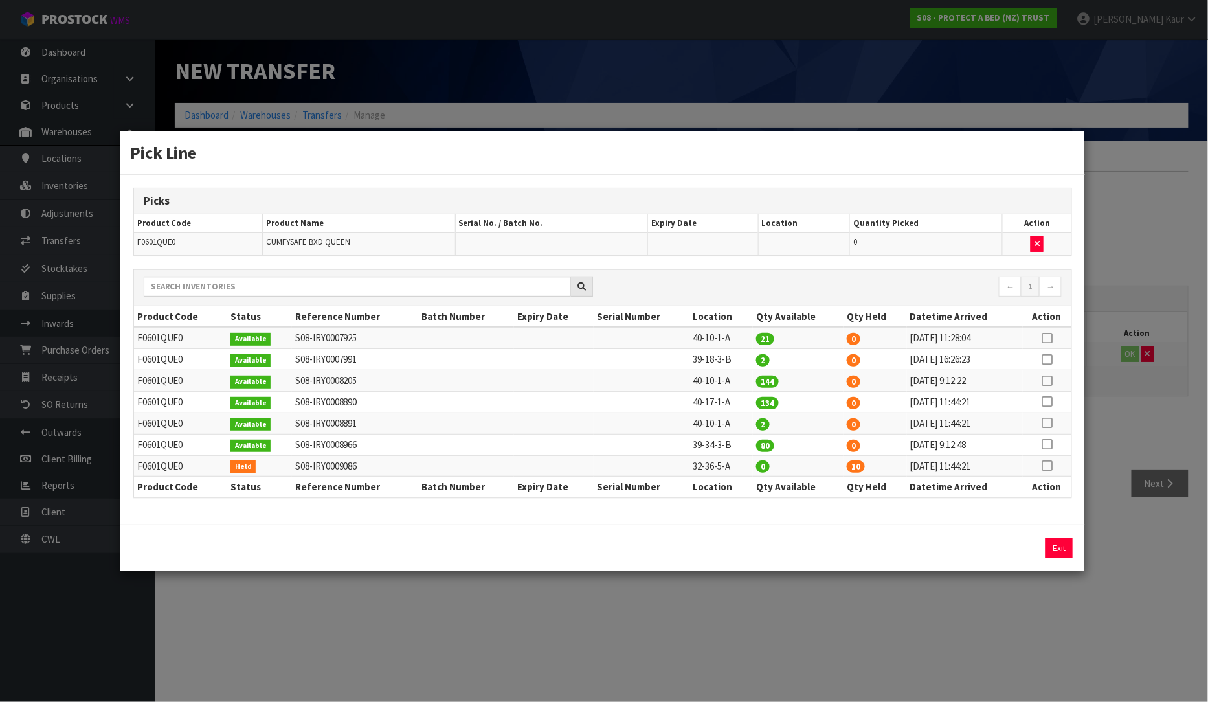
click at [1044, 402] on icon at bounding box center [1048, 401] width 10 height 1
drag, startPoint x: 905, startPoint y: 556, endPoint x: 836, endPoint y: 558, distance: 68.7
click at [836, 558] on div "134 Assign Pick Exit" at bounding box center [603, 548] width 966 height 47
type input "4"
click at [1025, 554] on button "Assign Pick" at bounding box center [1015, 548] width 53 height 20
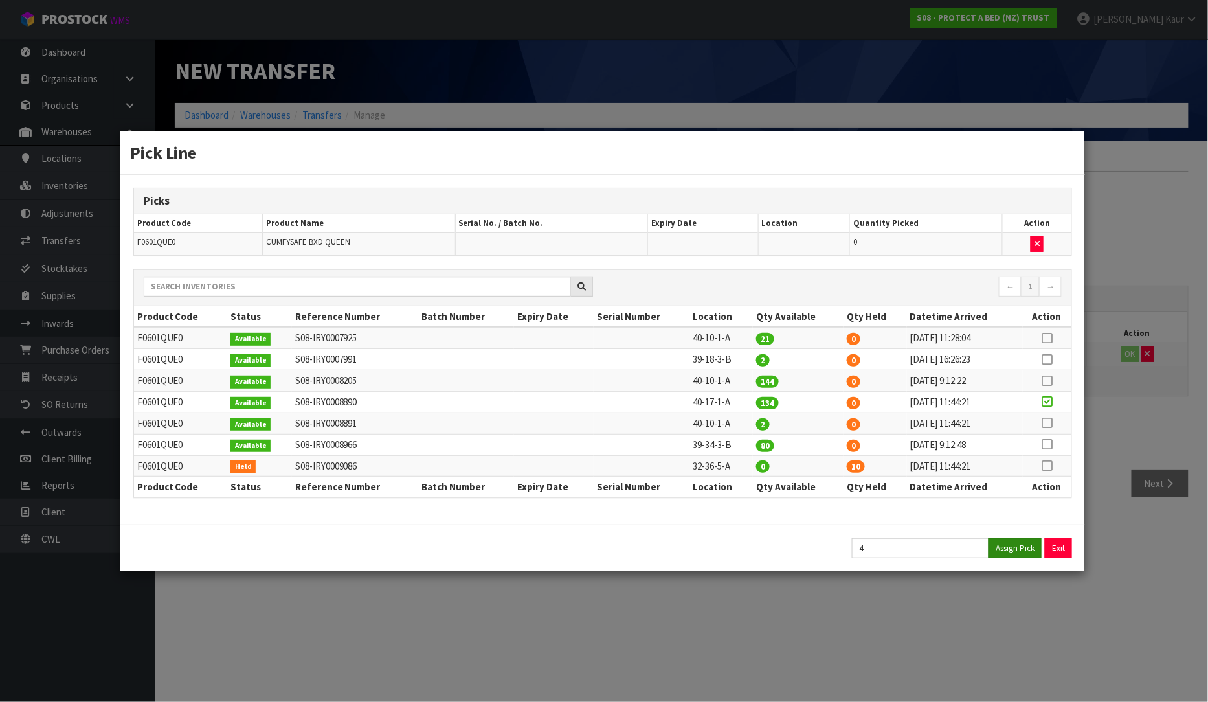
type input "4"
click at [1111, 553] on div "Pick Line Picks Product Code Product Name Serial No. / Batch No. Expiry Date Lo…" at bounding box center [604, 351] width 1208 height 702
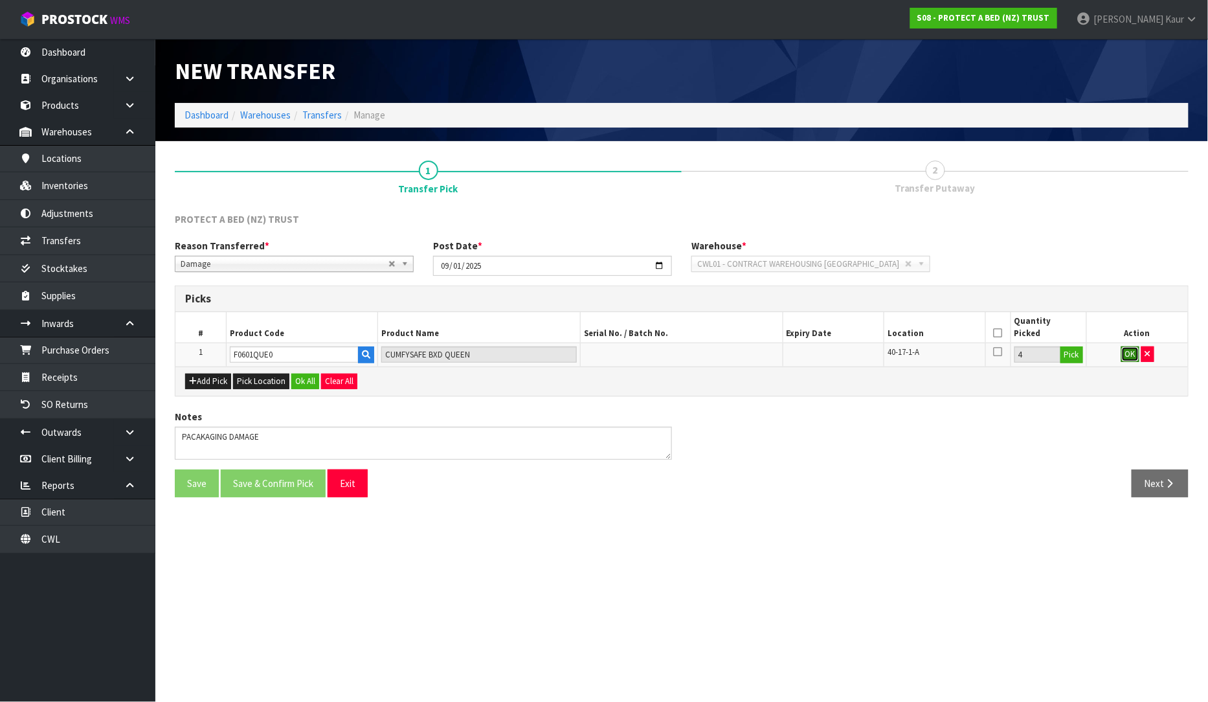
click at [1134, 354] on button "OK" at bounding box center [1131, 354] width 18 height 16
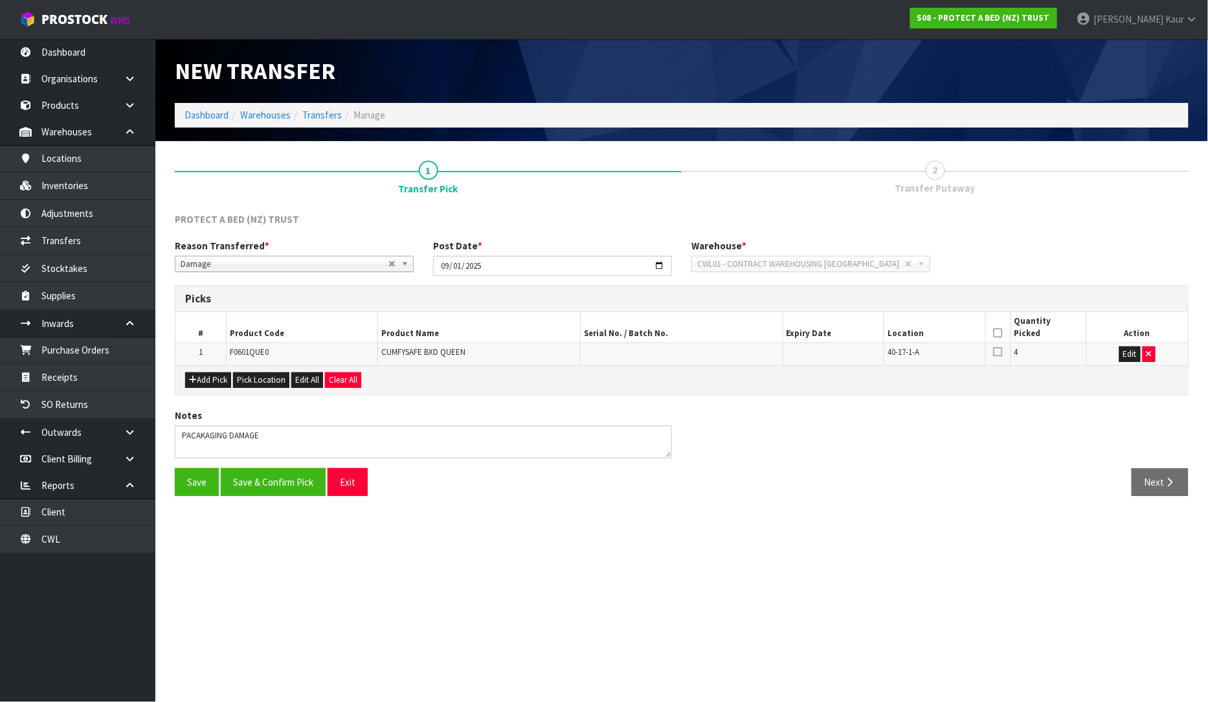
click at [1002, 333] on icon at bounding box center [998, 333] width 9 height 1
click at [263, 486] on button "Save & Confirm Pick" at bounding box center [273, 482] width 105 height 28
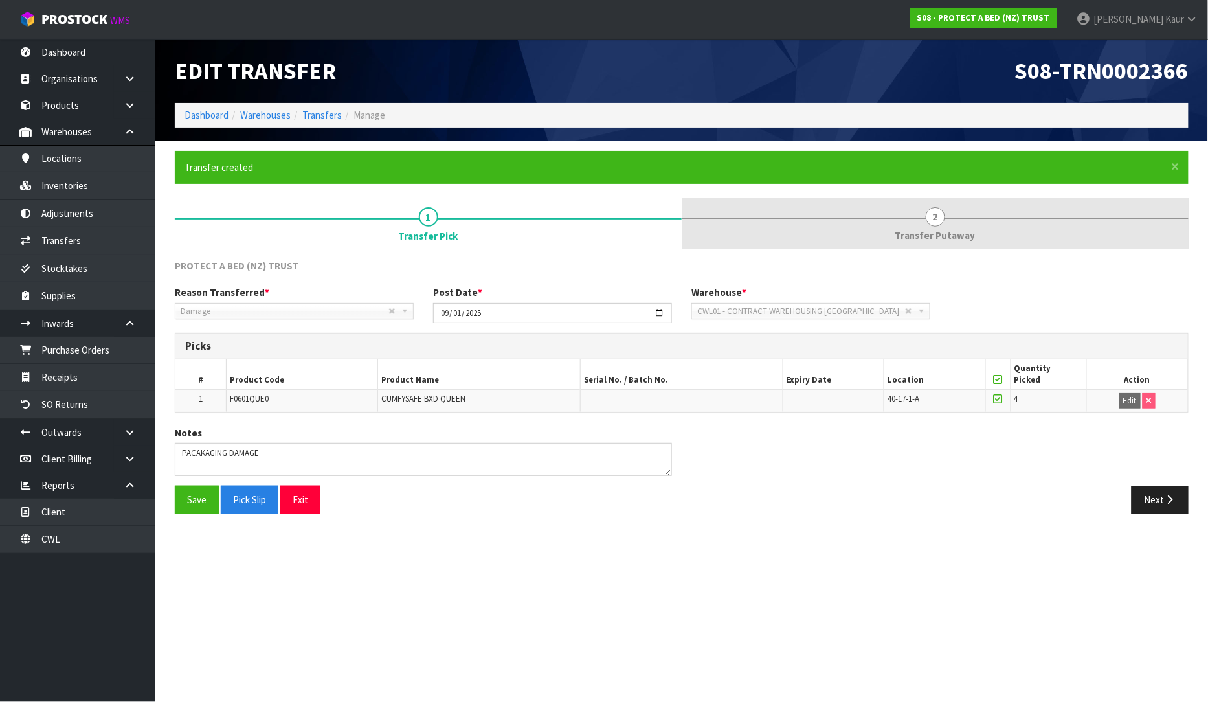
click at [931, 236] on span "Transfer Putaway" at bounding box center [935, 236] width 81 height 14
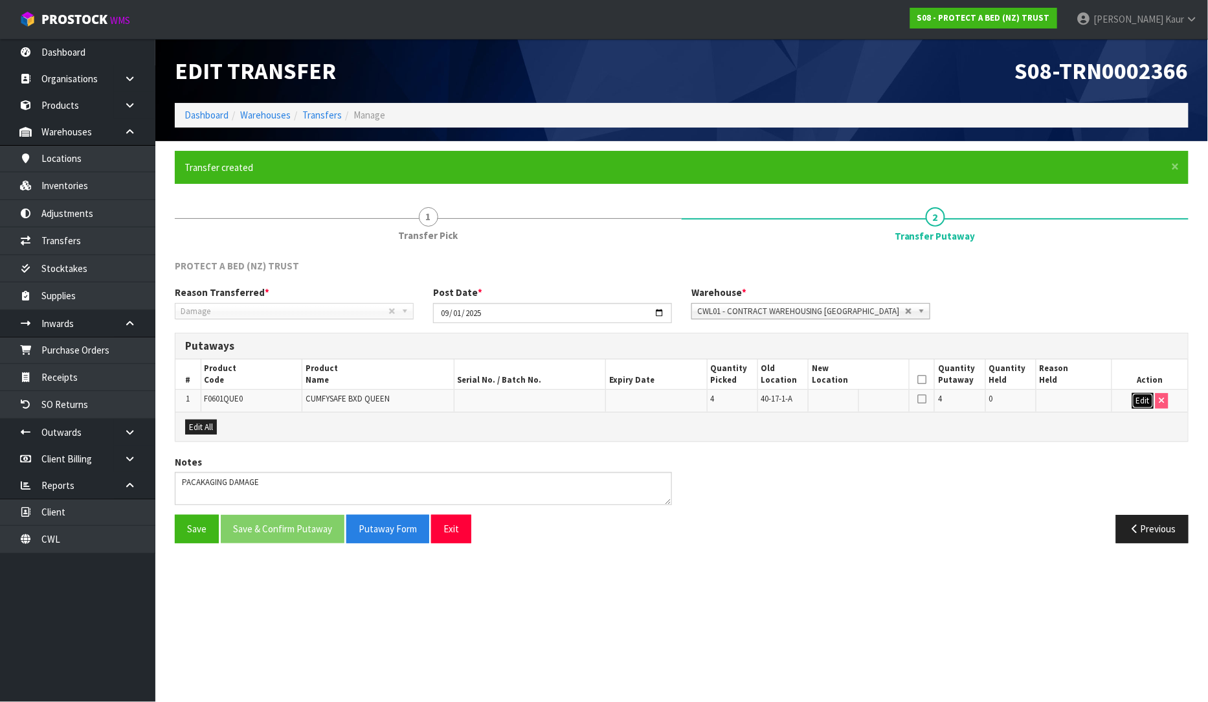
click at [1143, 399] on button "Edit" at bounding box center [1143, 401] width 21 height 16
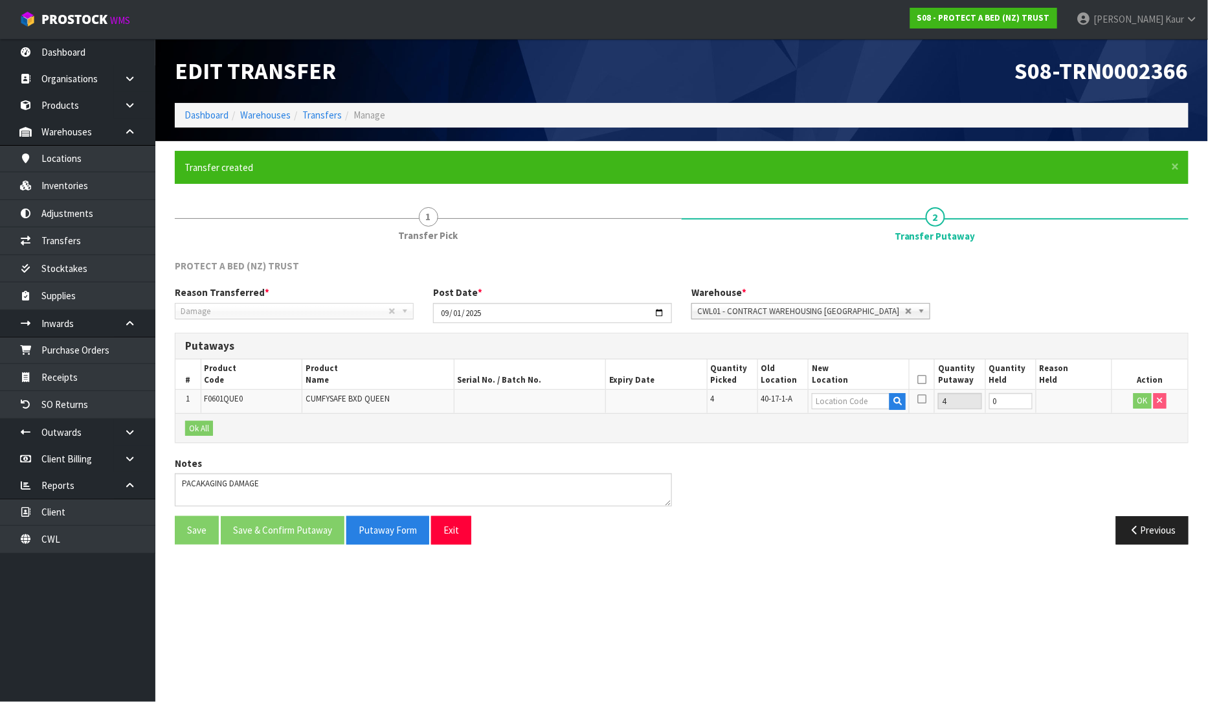
click at [838, 392] on td at bounding box center [858, 401] width 101 height 23
click at [839, 407] on input "text" at bounding box center [851, 401] width 78 height 16
type input "32-34-4"
click at [860, 437] on link "32-34-4 -B" at bounding box center [864, 440] width 102 height 17
type input "32-34-4-B"
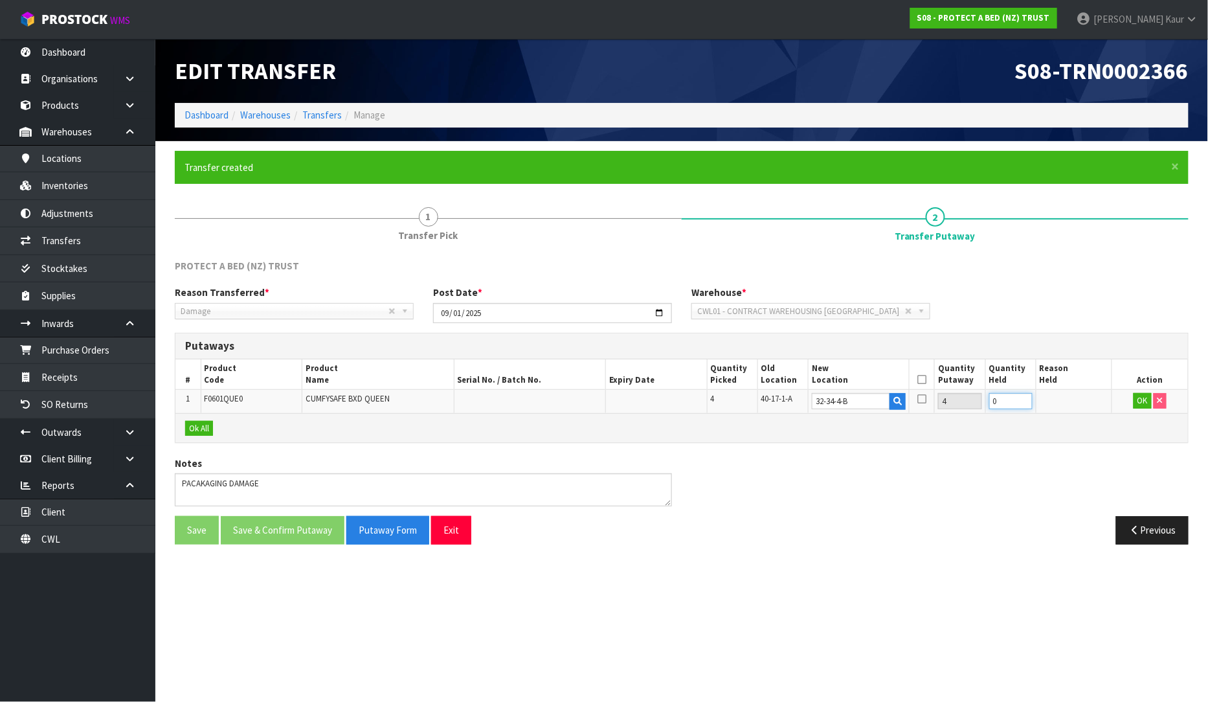
click at [988, 401] on td "0" at bounding box center [1011, 401] width 51 height 23
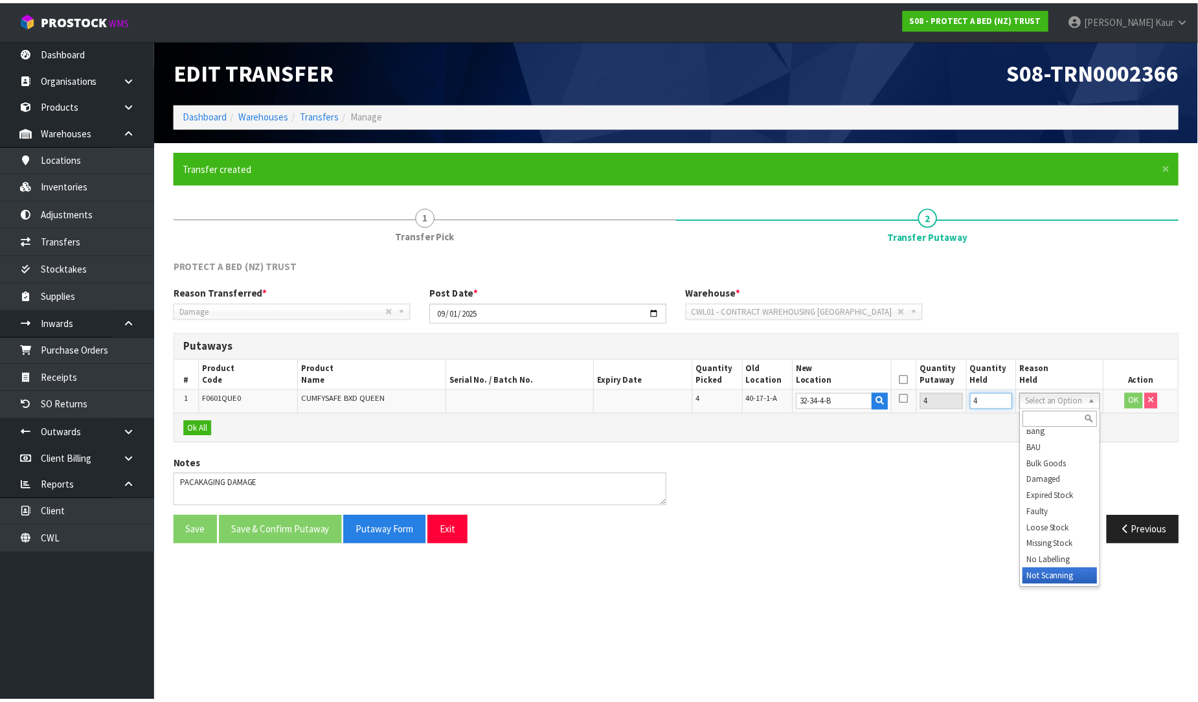
scroll to position [81, 0]
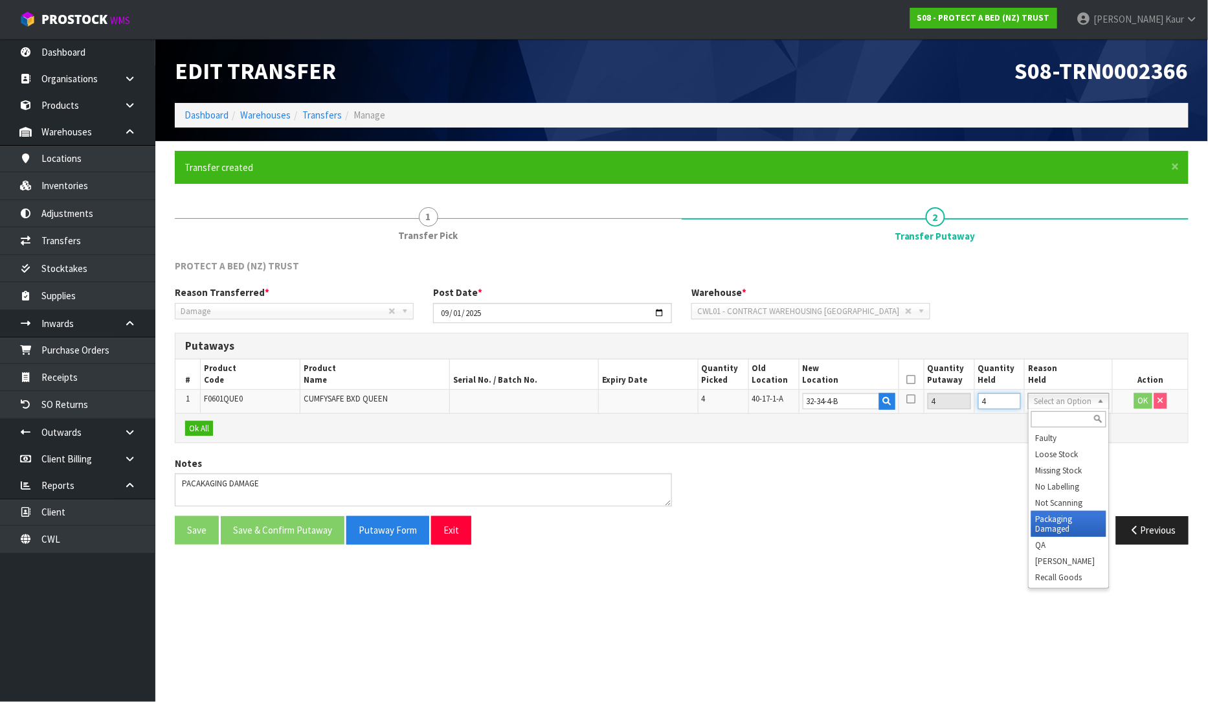
type input "4"
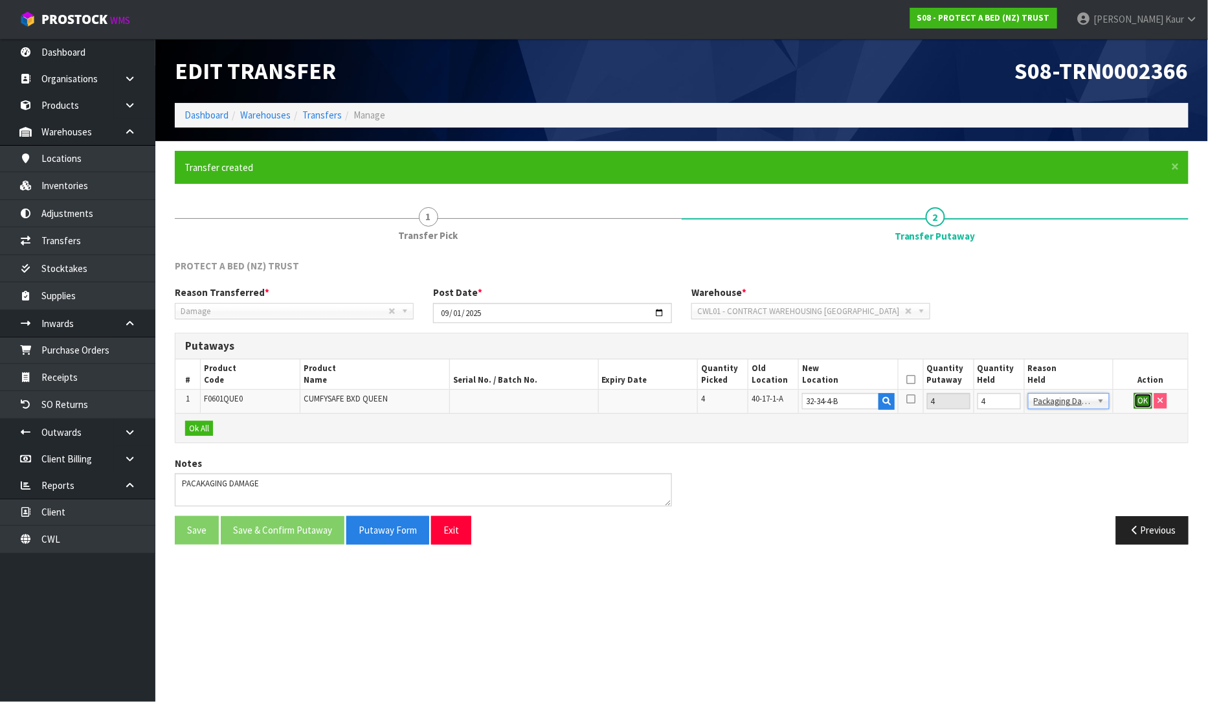
click at [1142, 396] on button "OK" at bounding box center [1144, 401] width 18 height 16
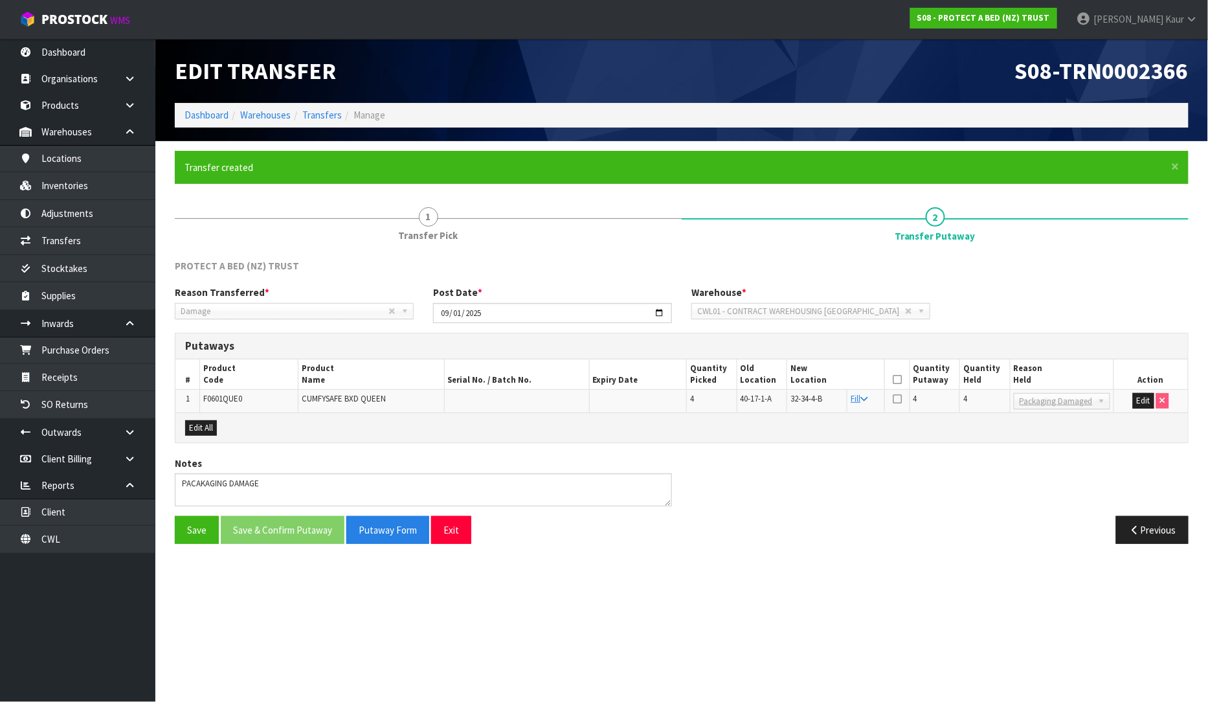
click at [902, 379] on icon at bounding box center [897, 379] width 9 height 1
click at [286, 523] on button "Save & Confirm Putaway" at bounding box center [283, 530] width 124 height 28
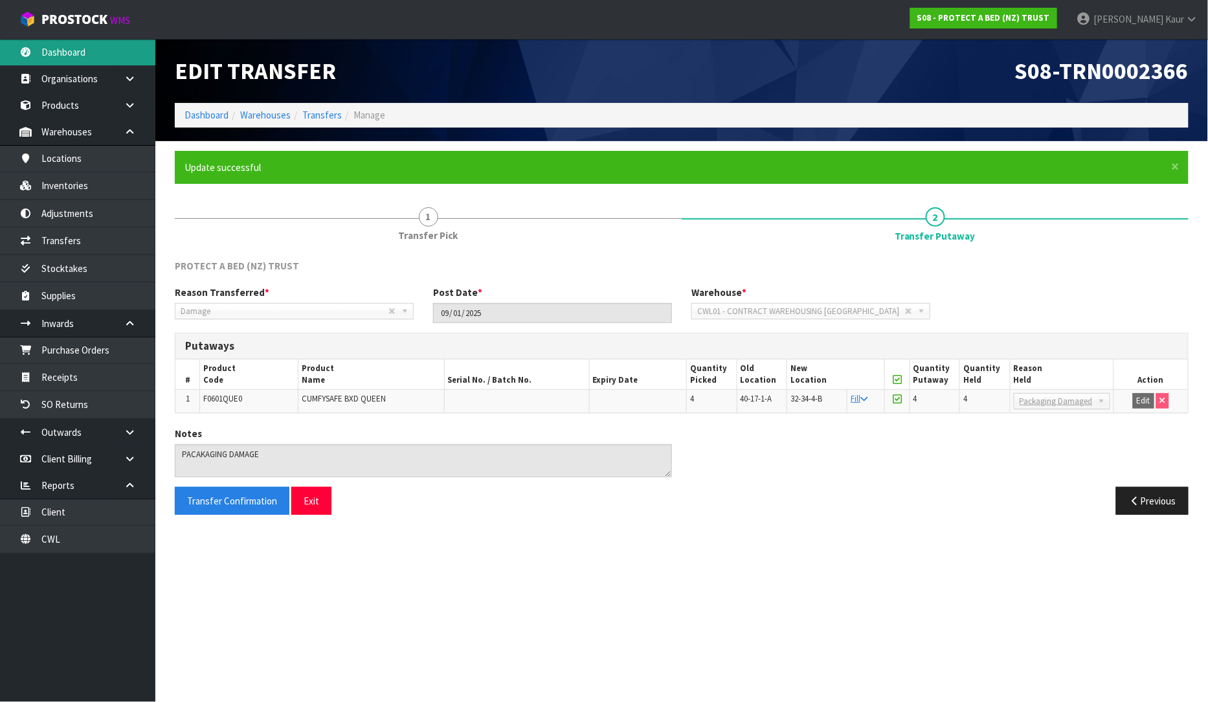
click at [60, 56] on link "Dashboard" at bounding box center [77, 52] width 155 height 27
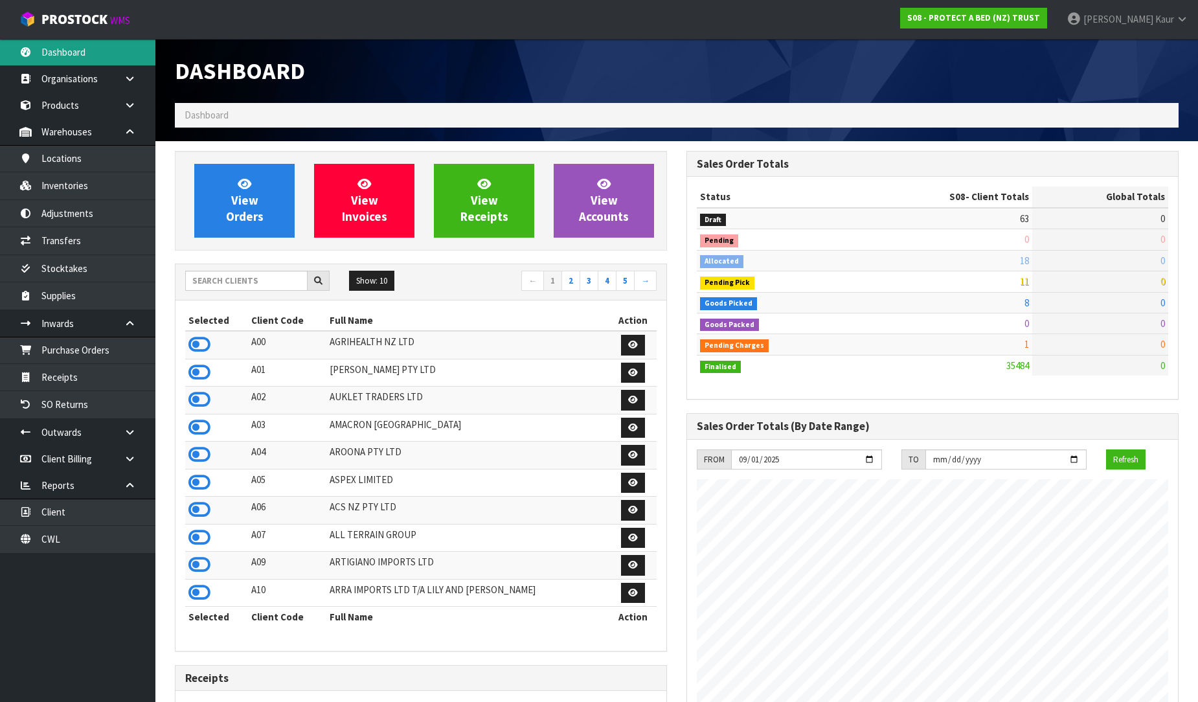
scroll to position [981, 512]
click at [777, 55] on div at bounding box center [933, 48] width 512 height 19
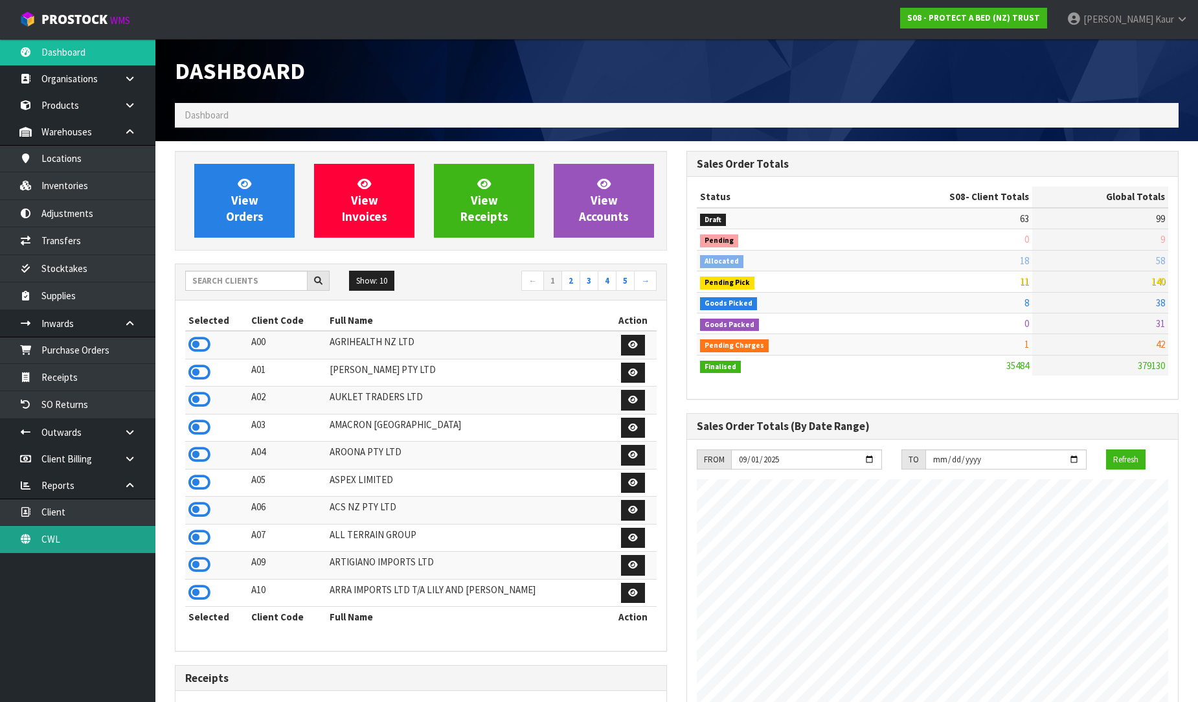
drag, startPoint x: 76, startPoint y: 541, endPoint x: 84, endPoint y: 531, distance: 12.4
click at [76, 540] on link "CWL" at bounding box center [77, 539] width 155 height 27
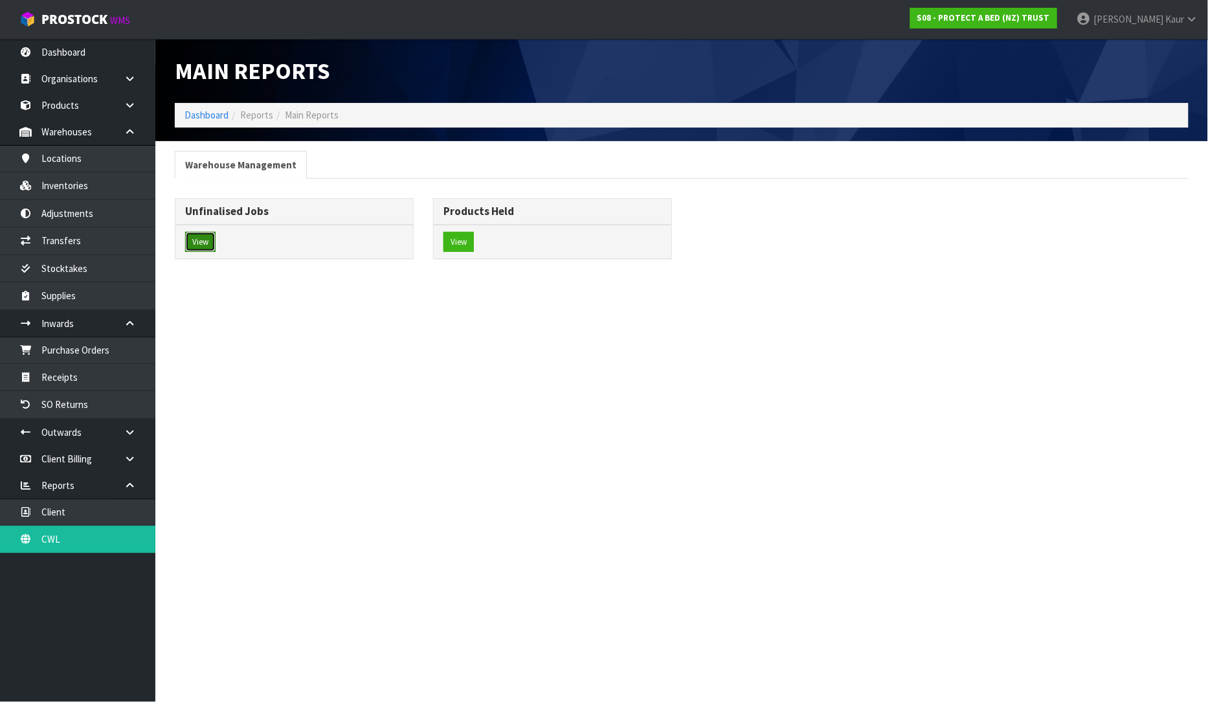
click at [210, 251] on button "View" at bounding box center [200, 242] width 30 height 21
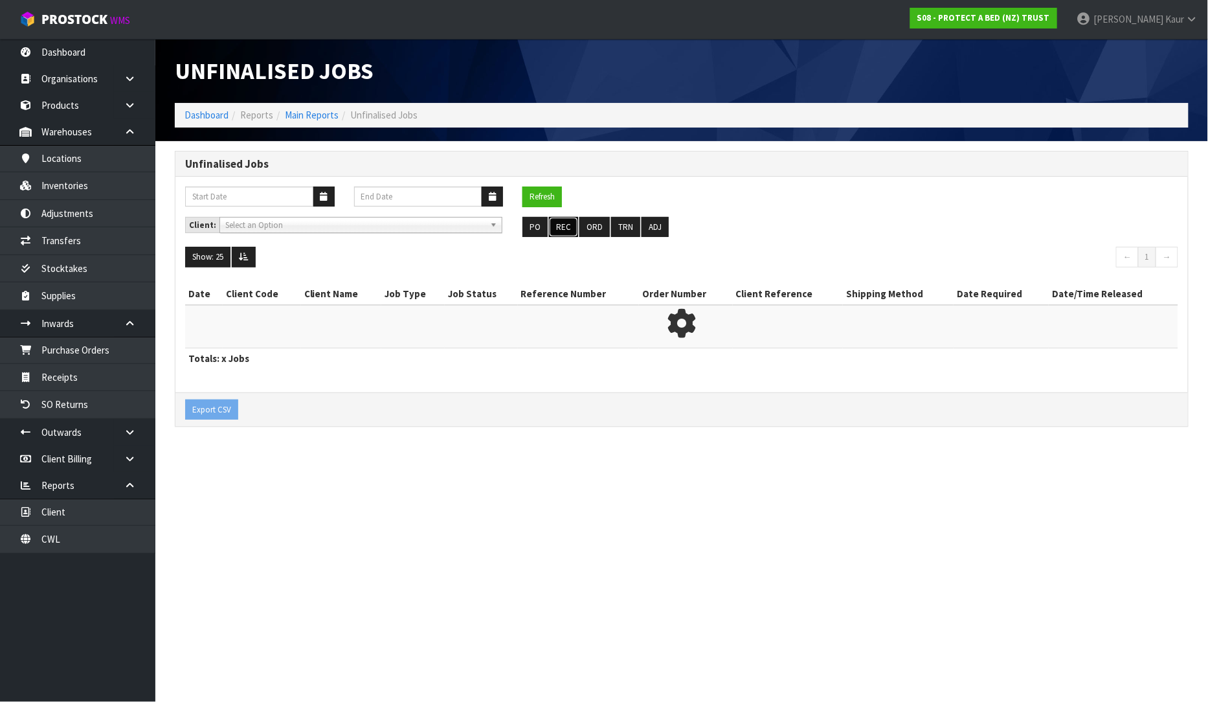
click at [560, 230] on button "REC" at bounding box center [563, 227] width 29 height 21
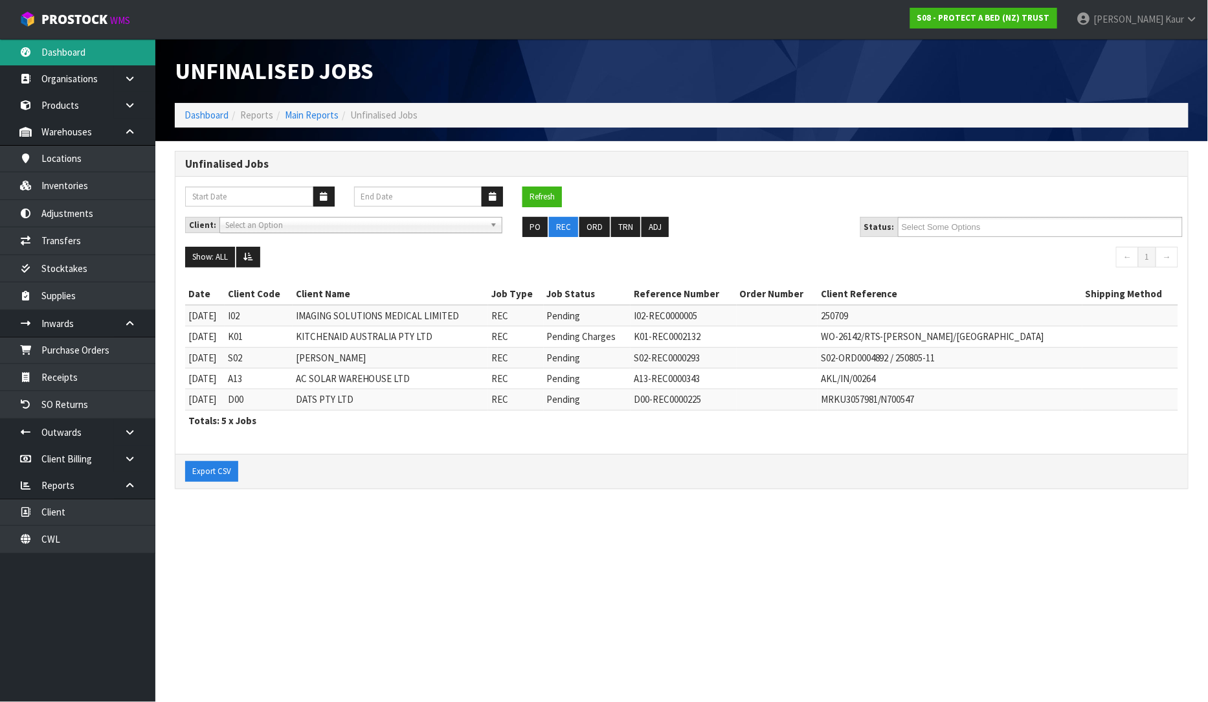
click at [46, 49] on link "Dashboard" at bounding box center [77, 52] width 155 height 27
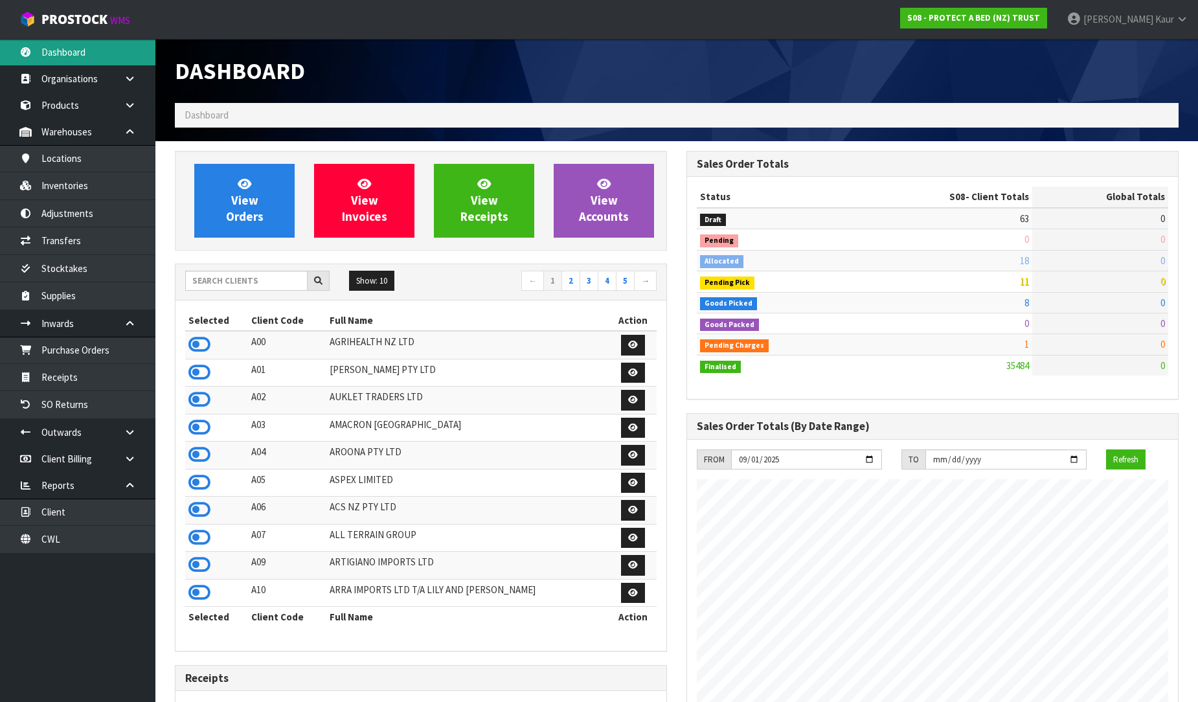
scroll to position [981, 512]
click at [227, 271] on input "text" at bounding box center [246, 281] width 122 height 20
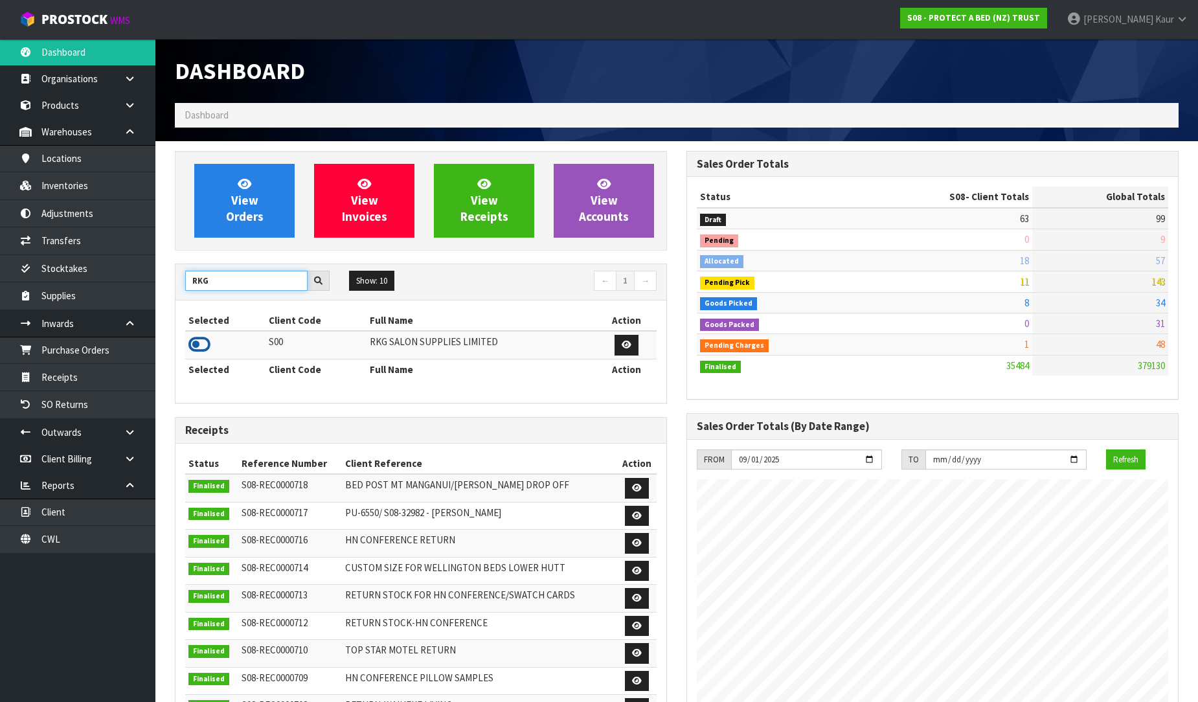
type input "RKG"
click at [205, 346] on icon at bounding box center [199, 344] width 22 height 19
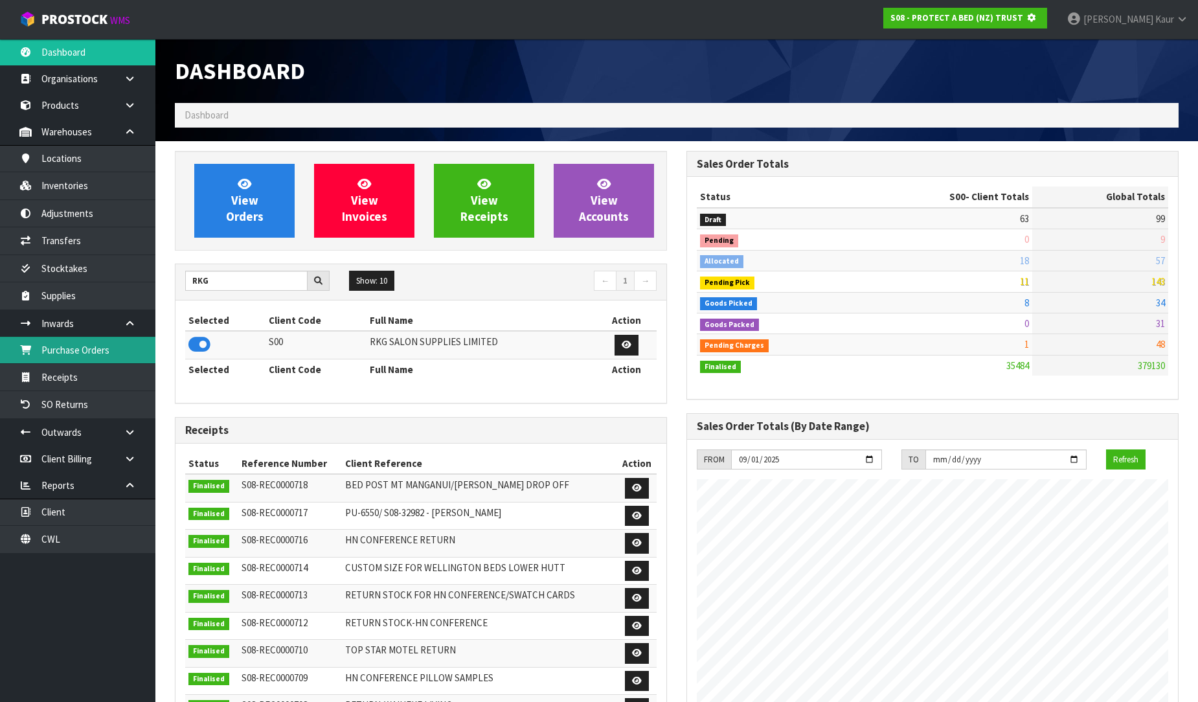
scroll to position [808, 512]
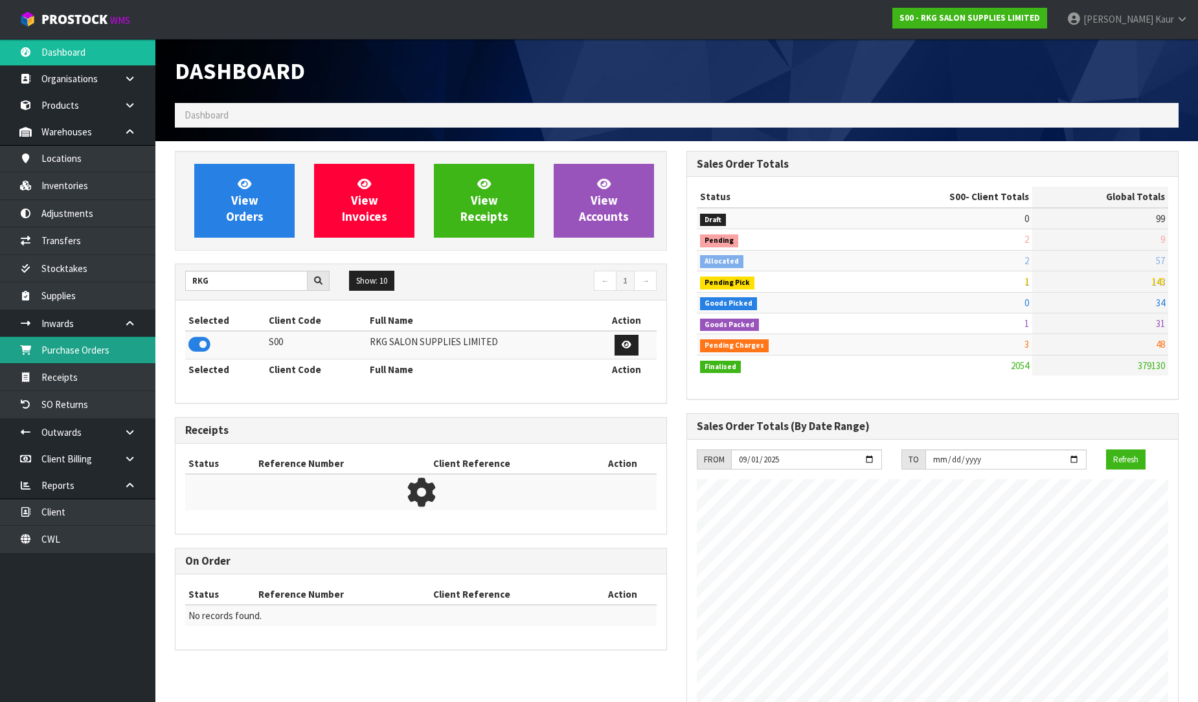
click at [84, 348] on link "Purchase Orders" at bounding box center [77, 350] width 155 height 27
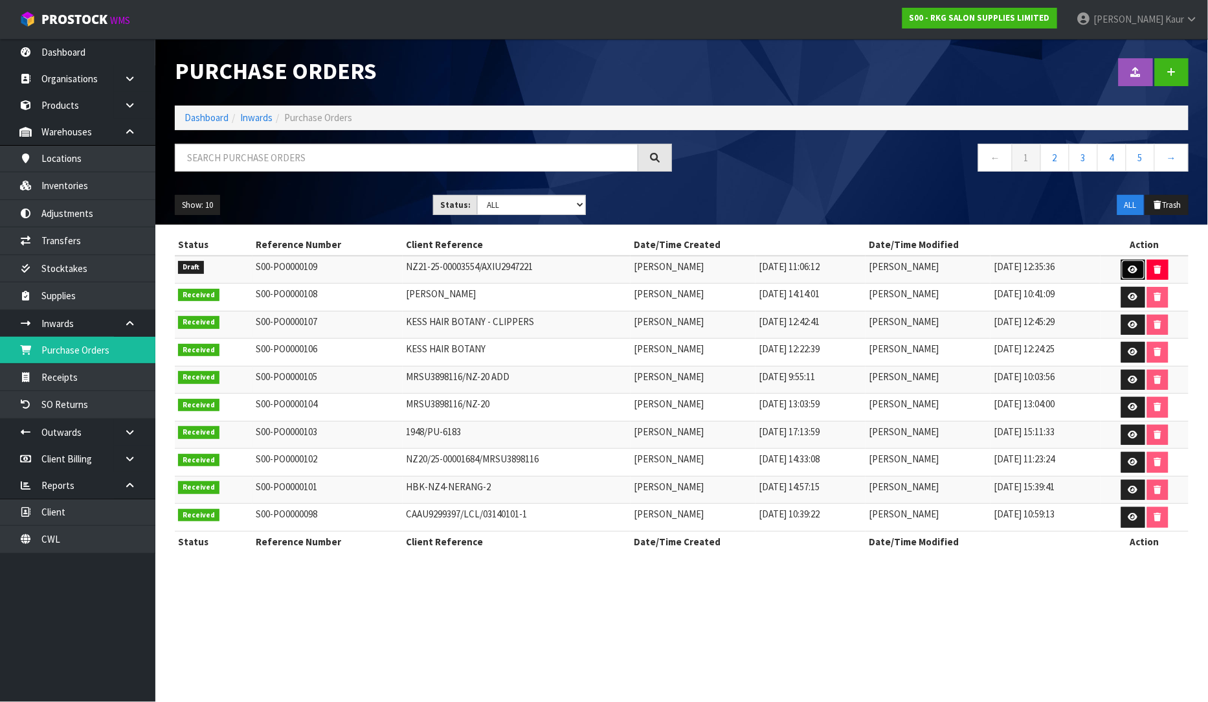
click at [1135, 266] on icon at bounding box center [1134, 270] width 10 height 8
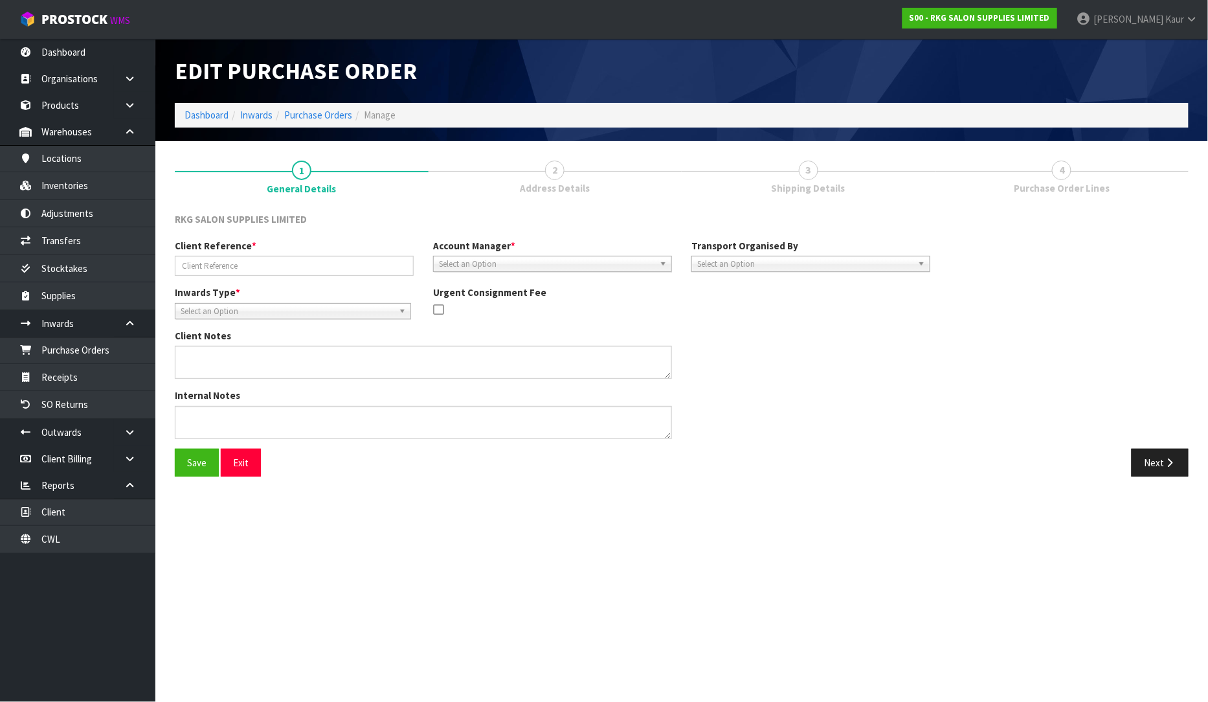
type input "NZ21-25-00003554/AXIU2947221"
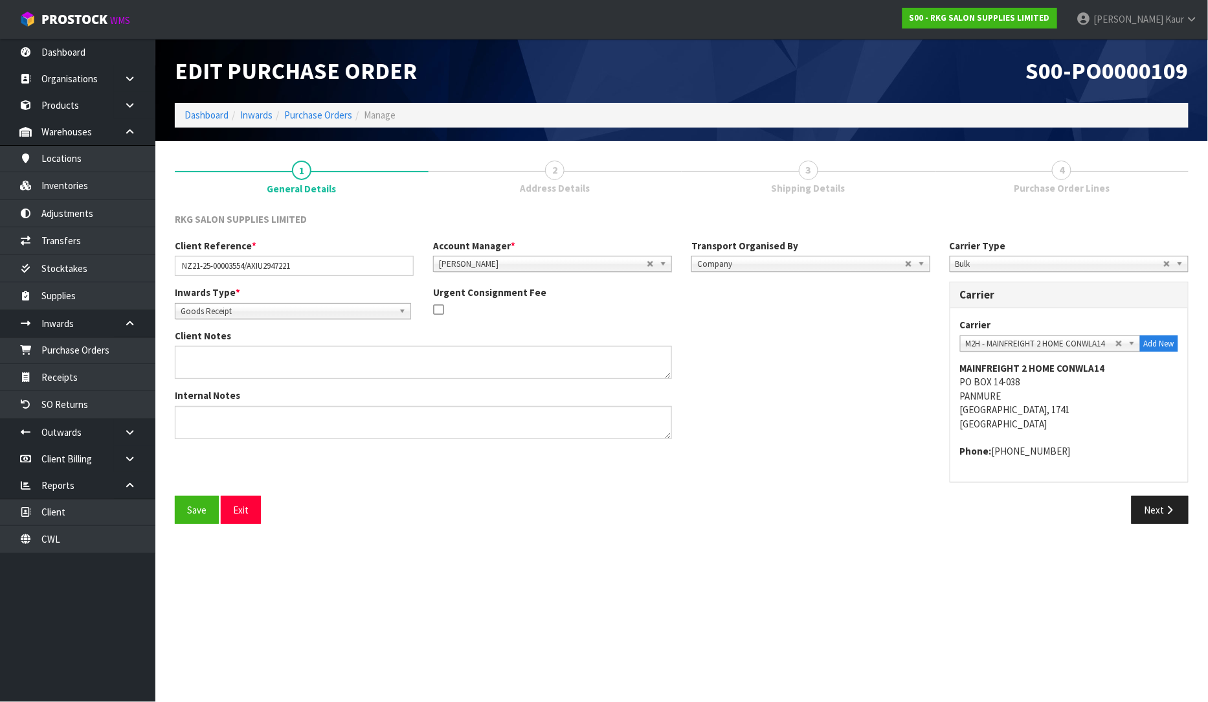
click at [1142, 493] on div "Carrier Type Company Bulk Courier Bulk Carrier Carrier ANGEL - ANGEL TRANSPORT …" at bounding box center [1069, 367] width 258 height 257
click at [1157, 514] on button "Next" at bounding box center [1160, 510] width 57 height 28
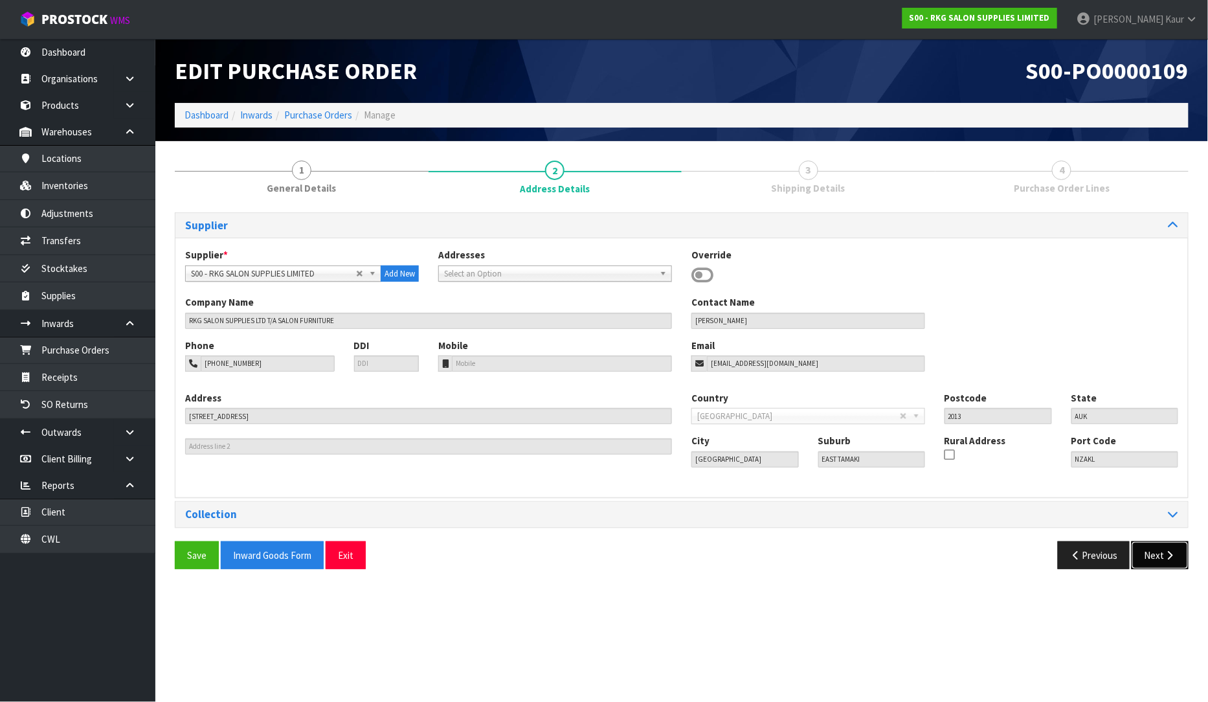
click at [1155, 553] on button "Next" at bounding box center [1160, 555] width 57 height 28
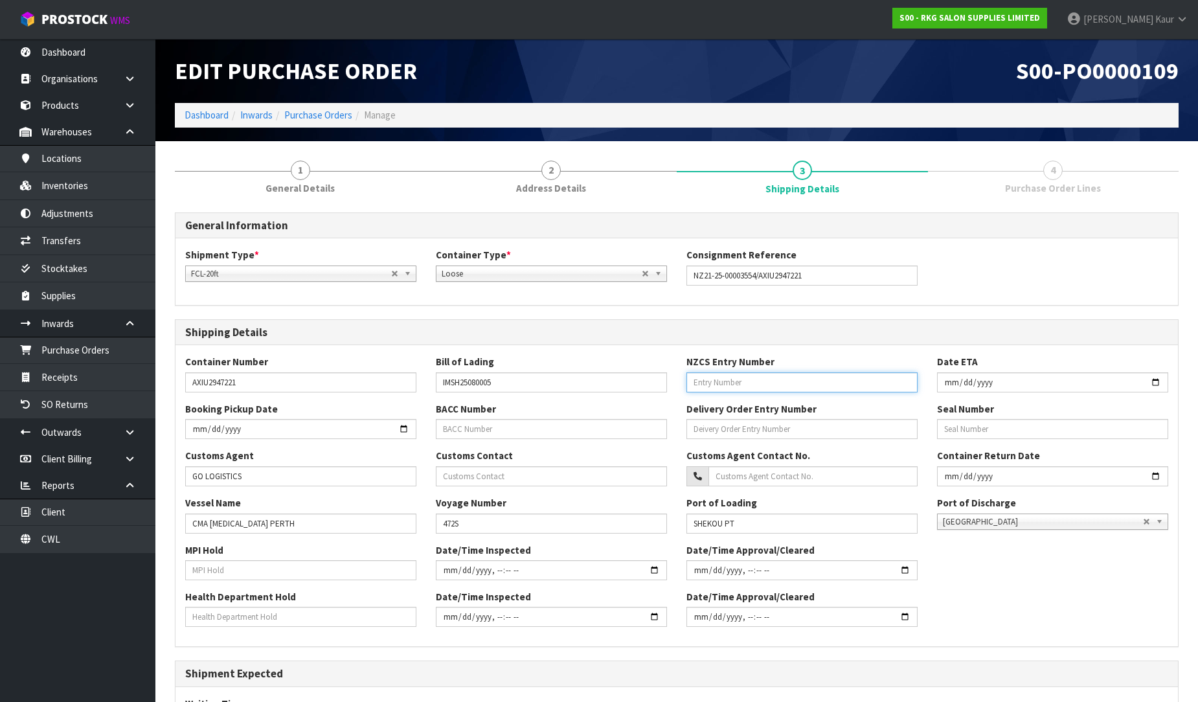
click at [808, 378] on input "text" at bounding box center [801, 382] width 231 height 20
paste input "41702597"
type input "41702597"
click at [227, 573] on input "text" at bounding box center [300, 570] width 231 height 20
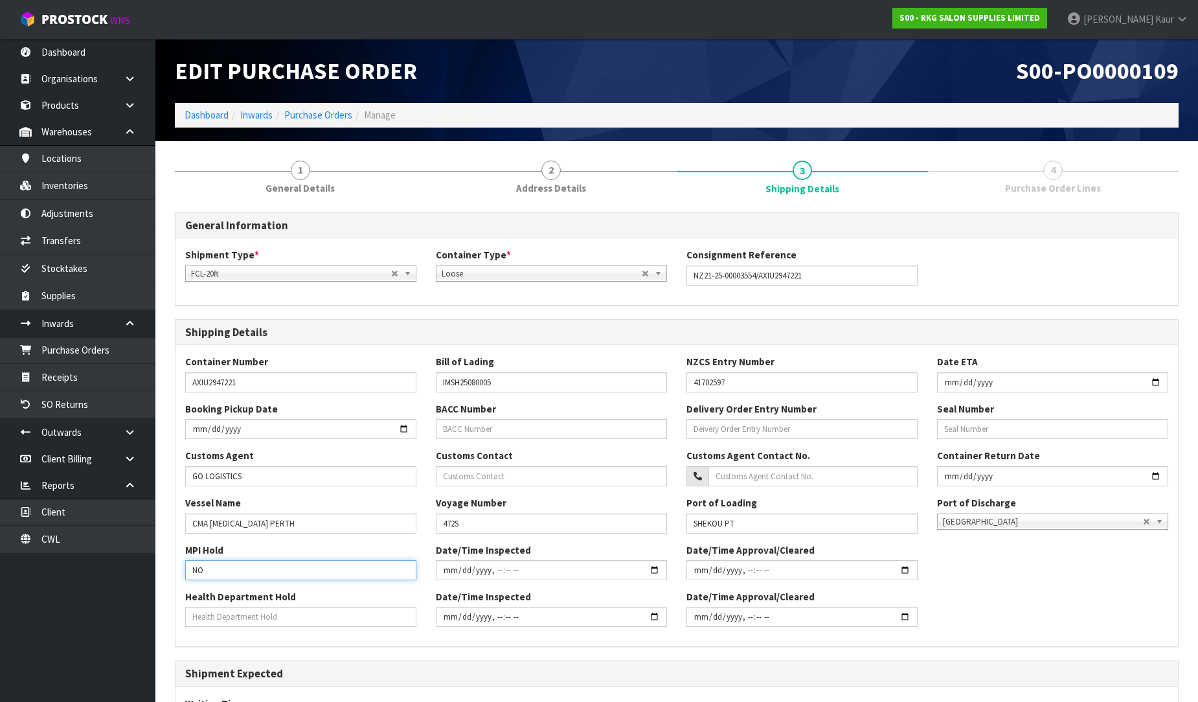
type input "NO"
click at [216, 611] on input "text" at bounding box center [300, 617] width 231 height 20
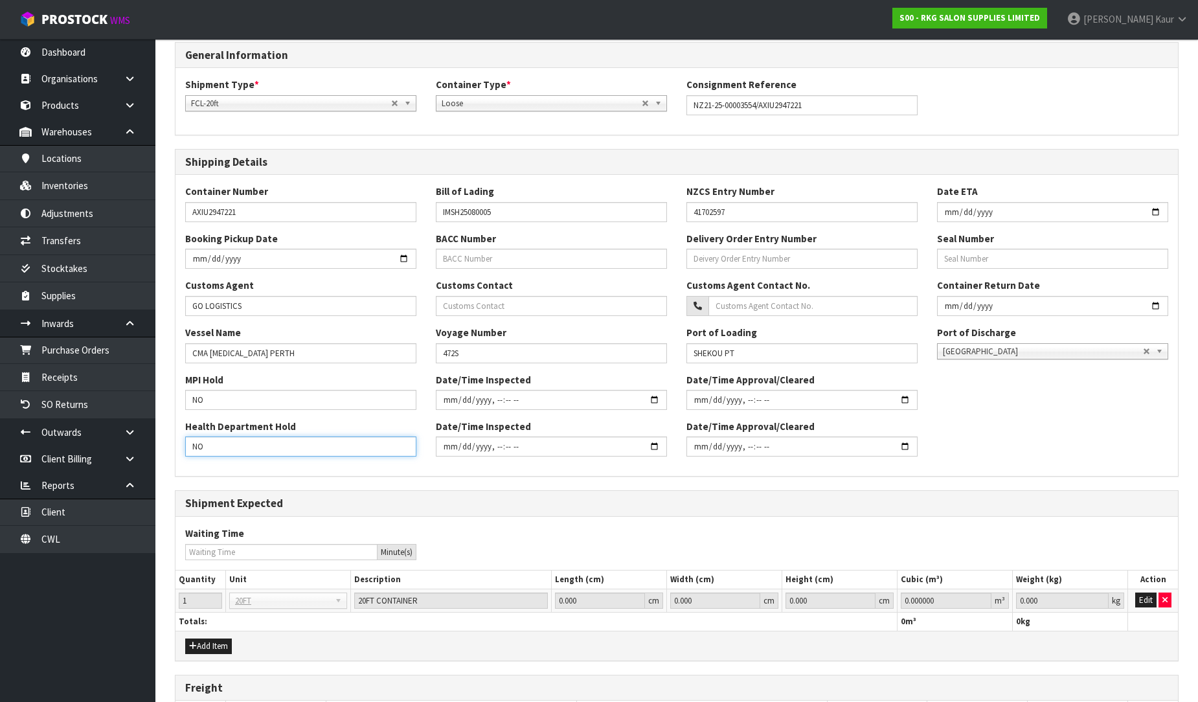
scroll to position [298, 0]
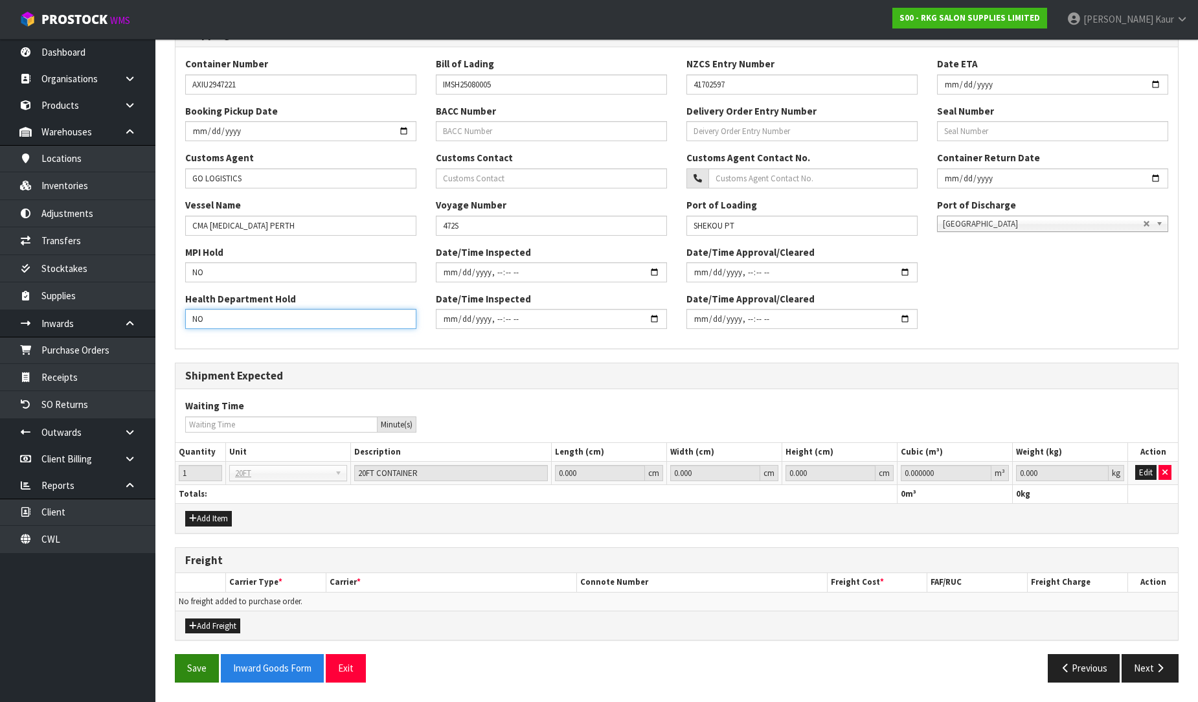
type input "NO"
click at [179, 672] on button "Save" at bounding box center [197, 668] width 44 height 28
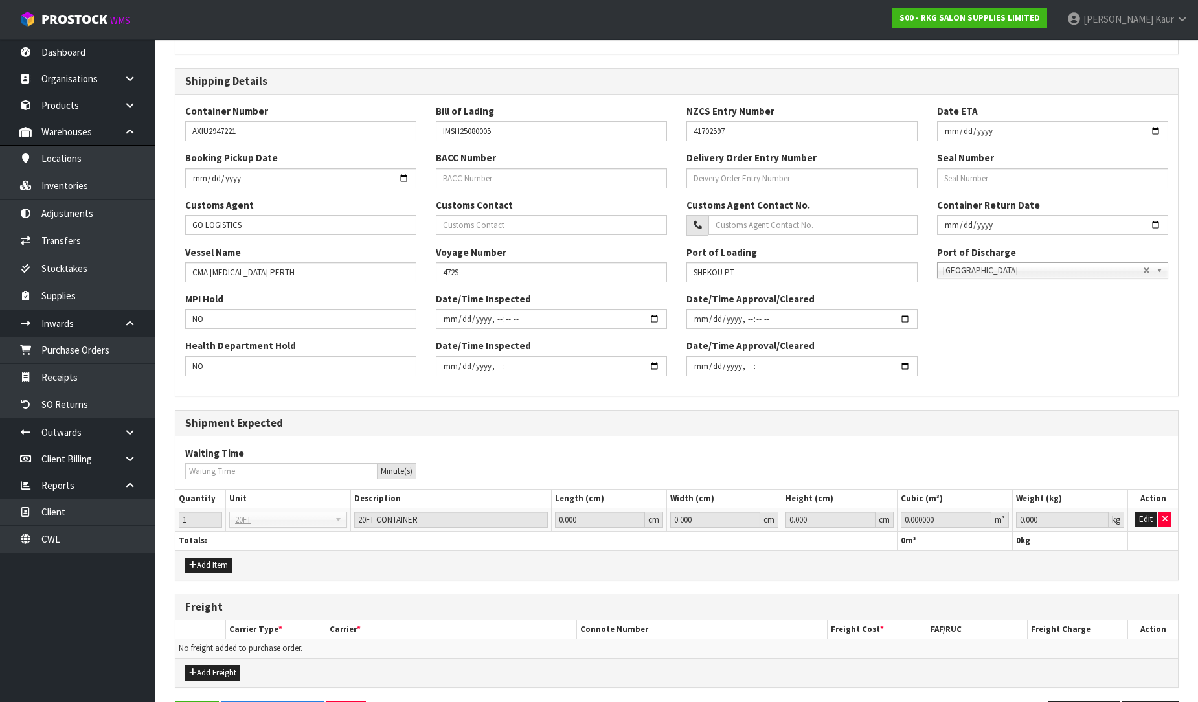
scroll to position [0, 0]
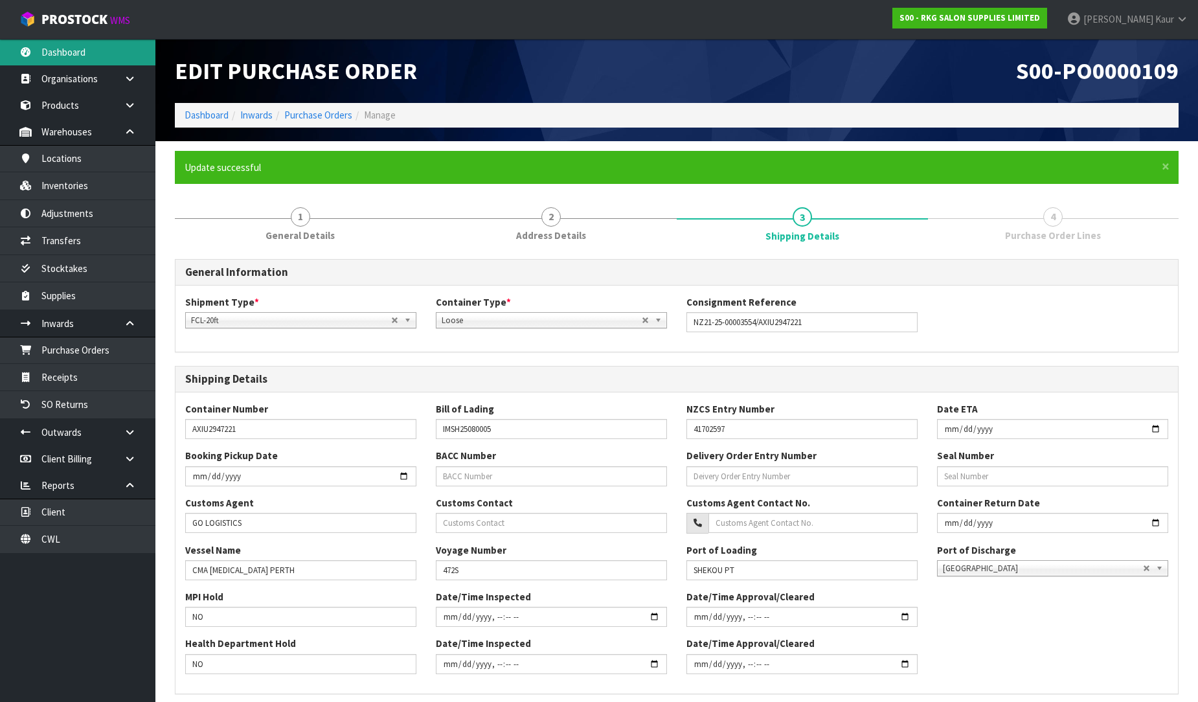
click at [87, 63] on link "Dashboard" at bounding box center [77, 52] width 155 height 27
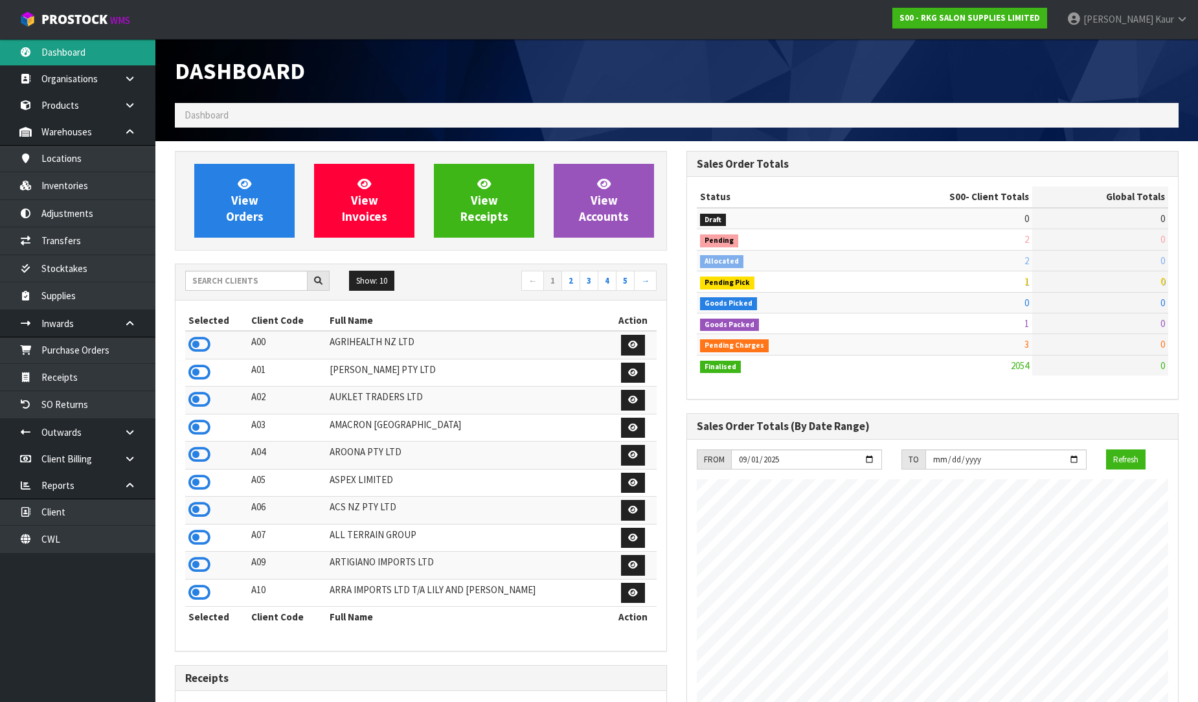
scroll to position [1024, 512]
click at [256, 283] on input "text" at bounding box center [246, 281] width 122 height 20
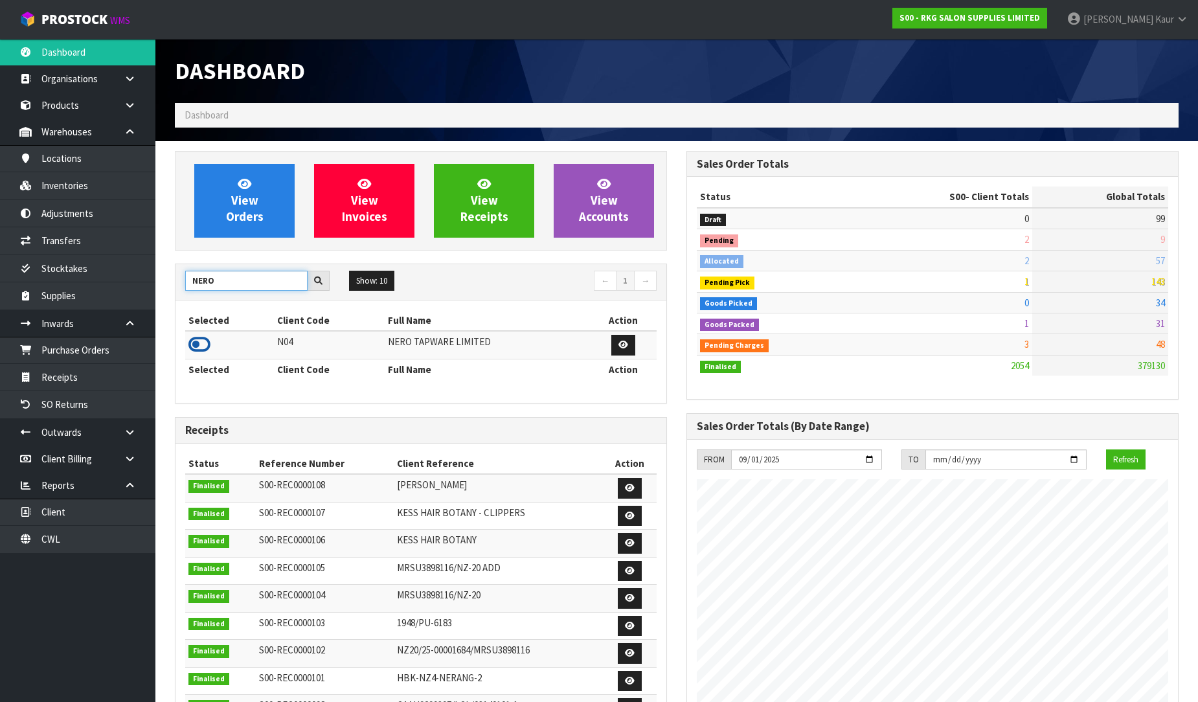
type input "NERO"
click at [196, 348] on icon at bounding box center [199, 344] width 22 height 19
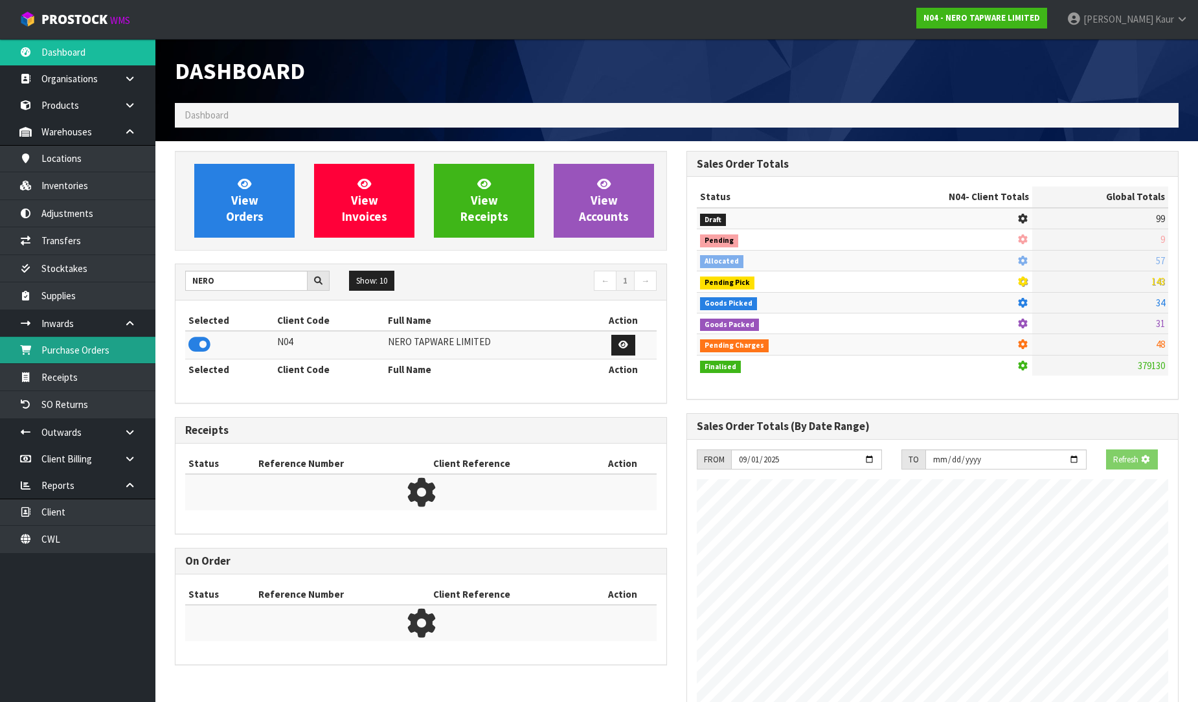
scroll to position [808, 512]
click at [51, 343] on link "Purchase Orders" at bounding box center [77, 350] width 155 height 27
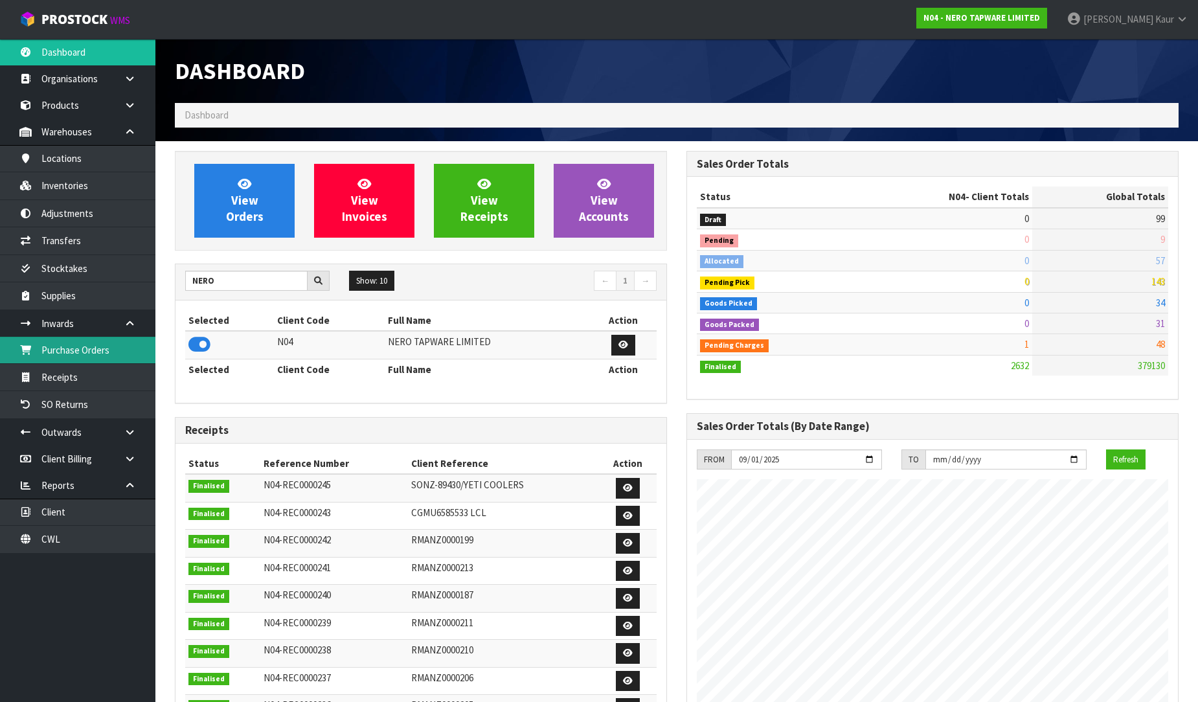
scroll to position [1024, 512]
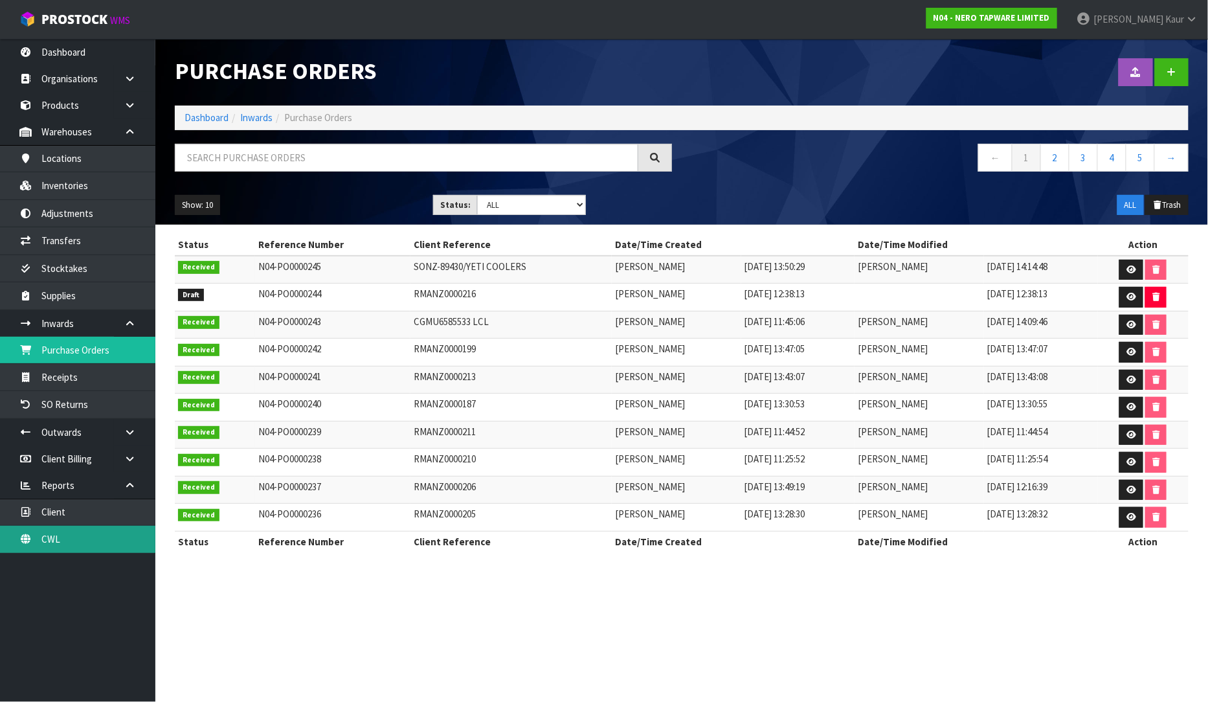
click at [55, 552] on link "CWL" at bounding box center [77, 539] width 155 height 27
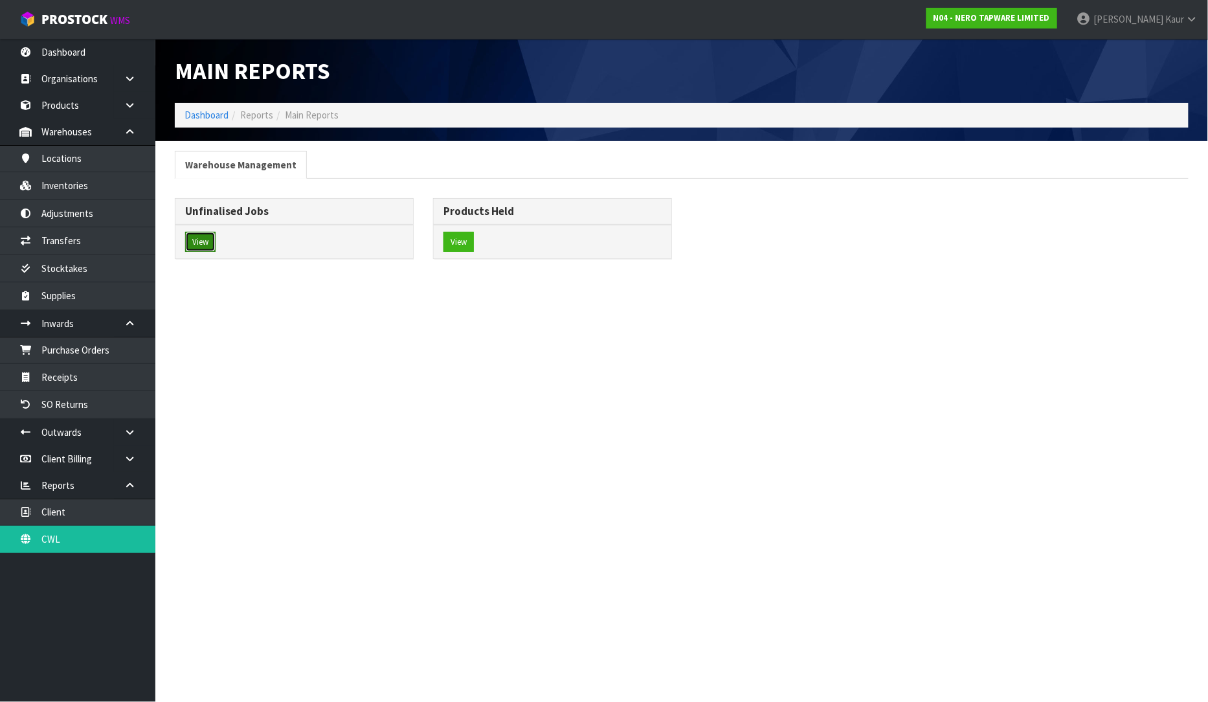
click at [202, 248] on button "View" at bounding box center [200, 242] width 30 height 21
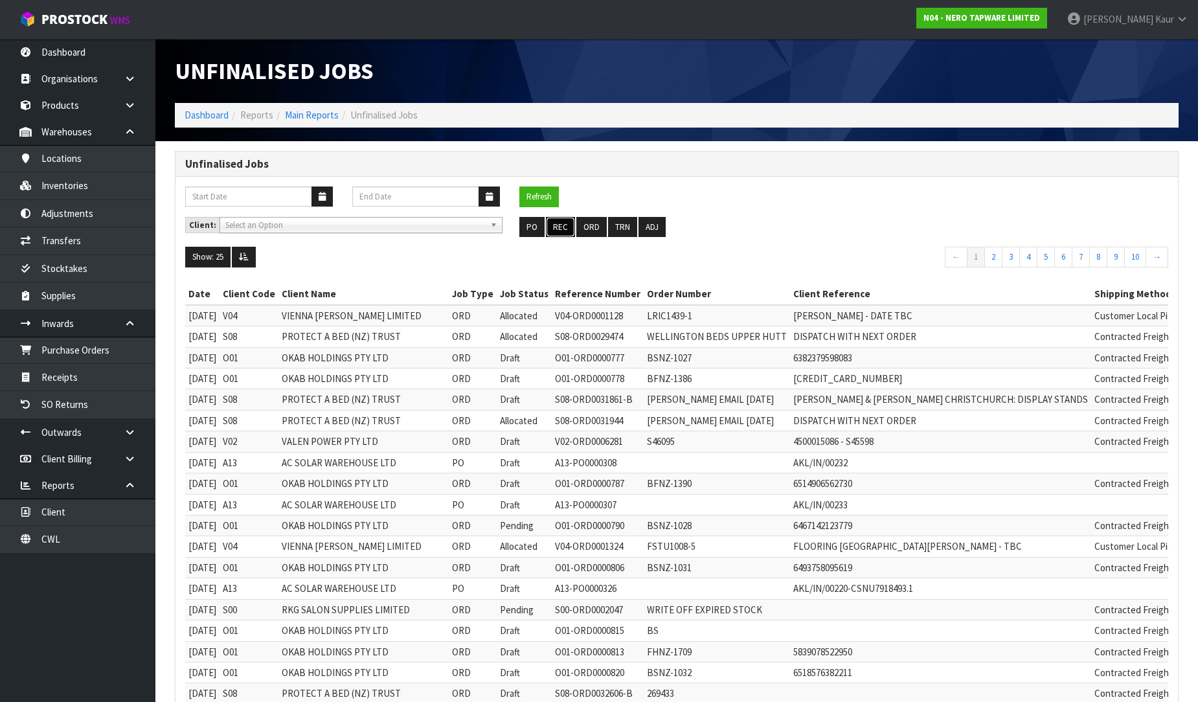
click at [562, 234] on button "REC" at bounding box center [560, 227] width 29 height 21
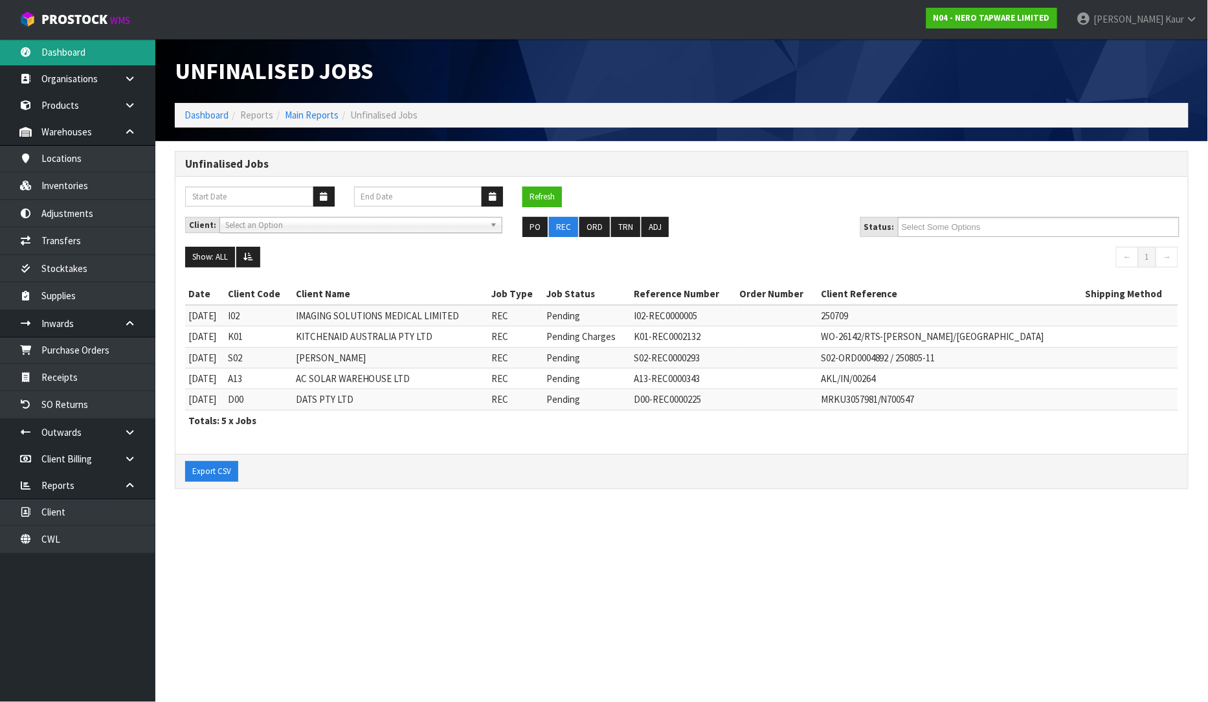
click at [60, 62] on link "Dashboard" at bounding box center [77, 52] width 155 height 27
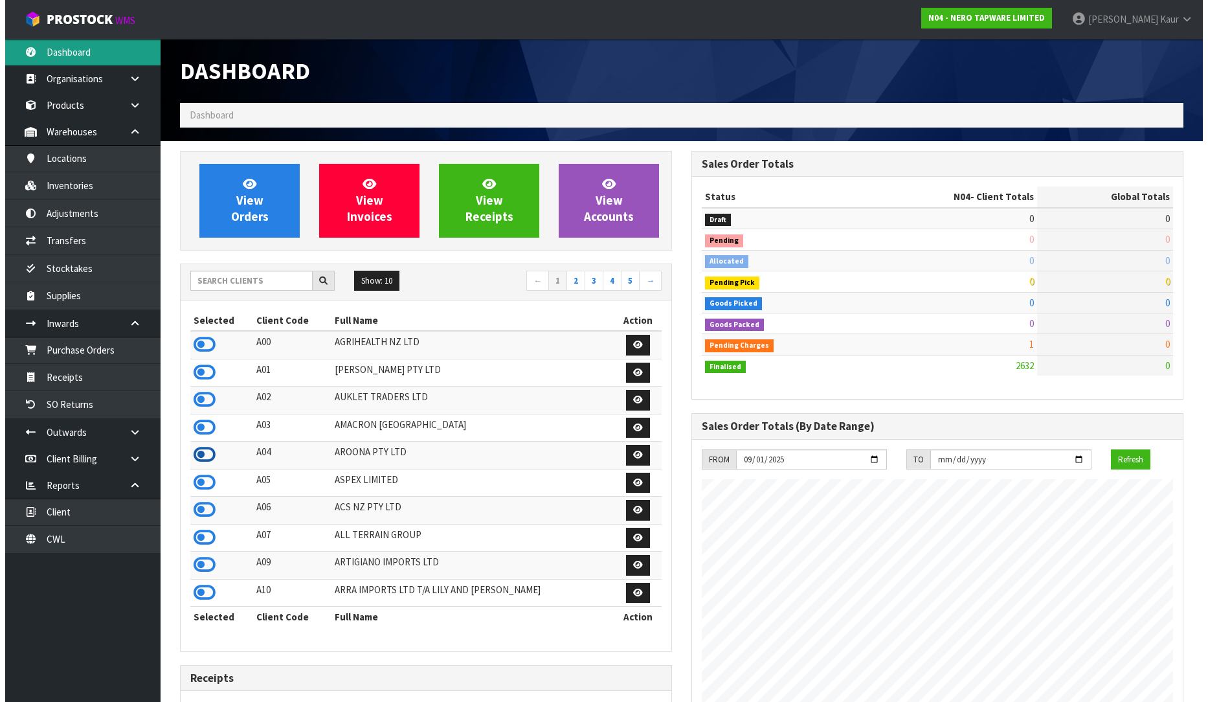
scroll to position [1009, 512]
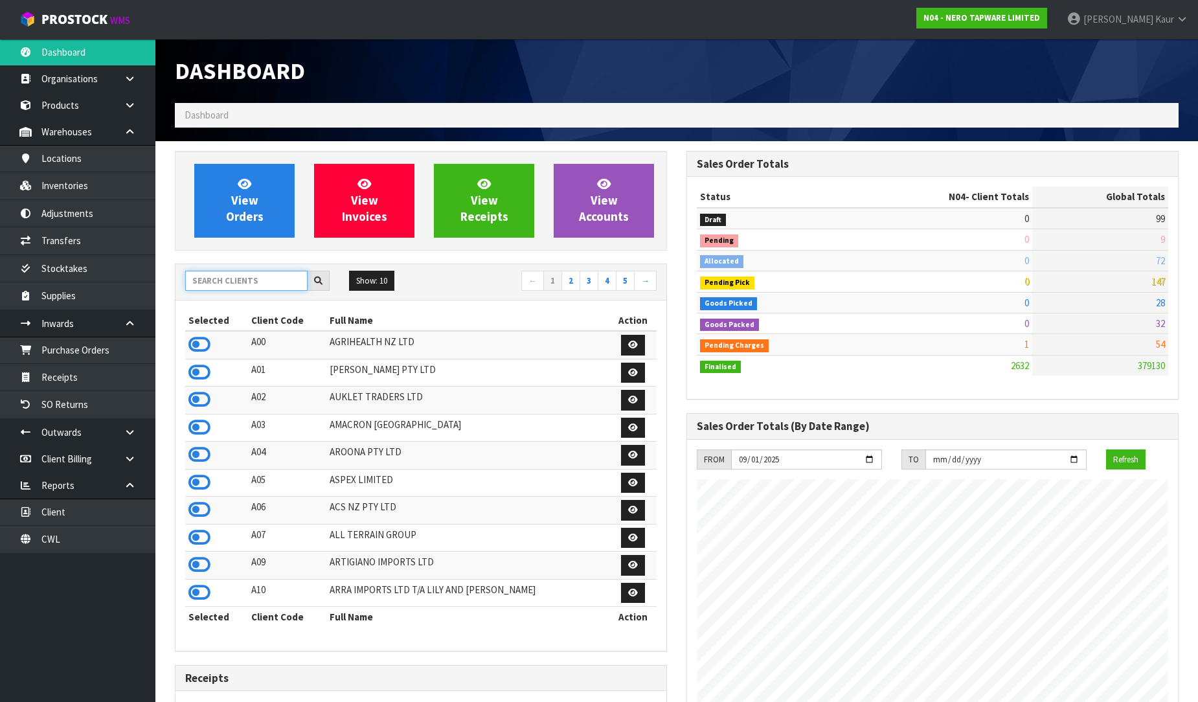
click at [214, 280] on input "text" at bounding box center [246, 281] width 122 height 20
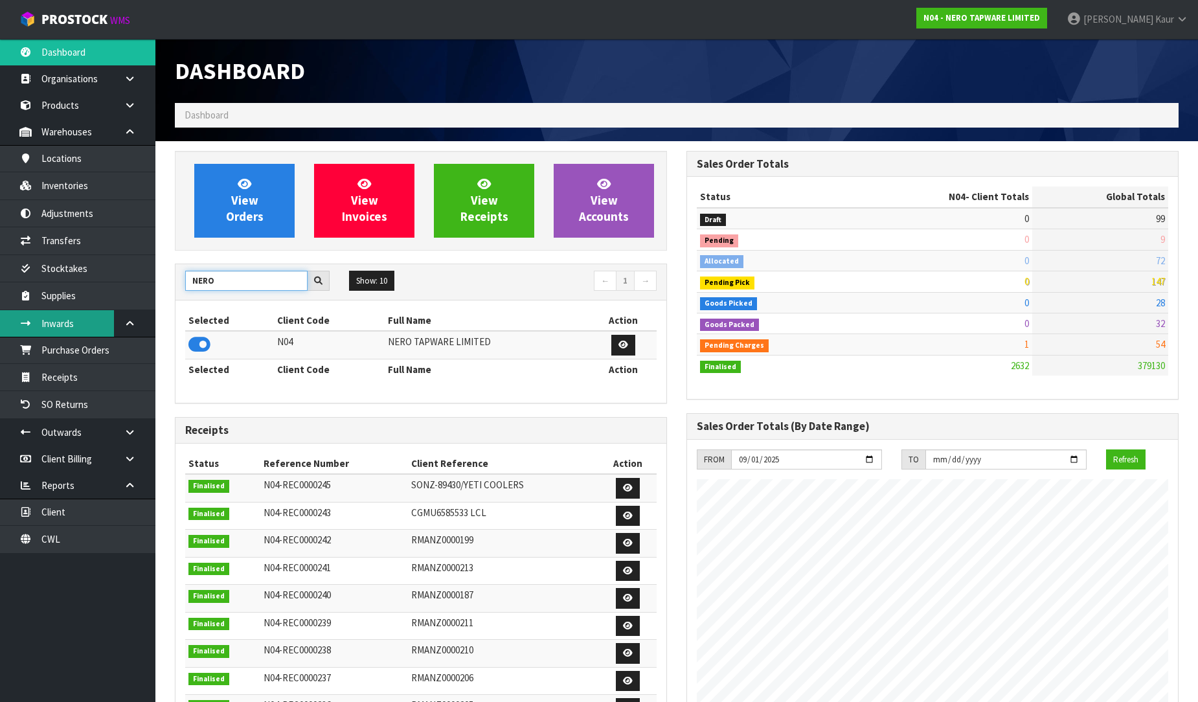
type input "NERO"
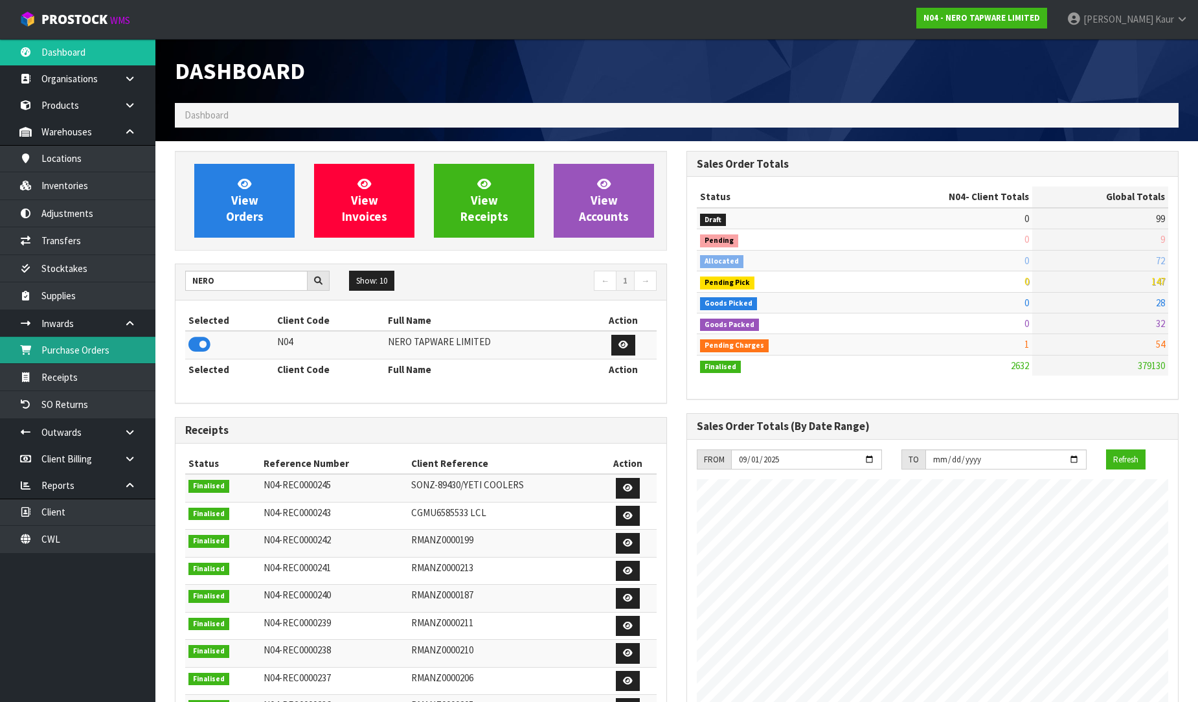
click at [107, 338] on link "Purchase Orders" at bounding box center [77, 350] width 155 height 27
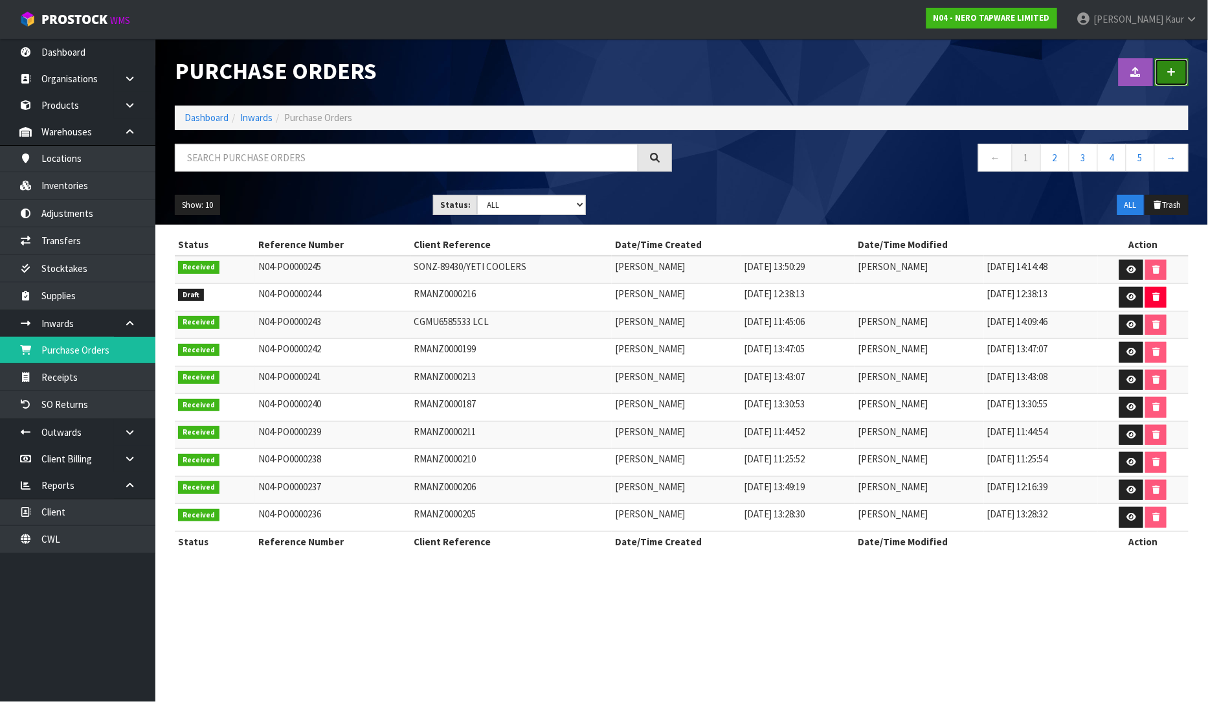
click at [1162, 62] on link at bounding box center [1172, 72] width 34 height 28
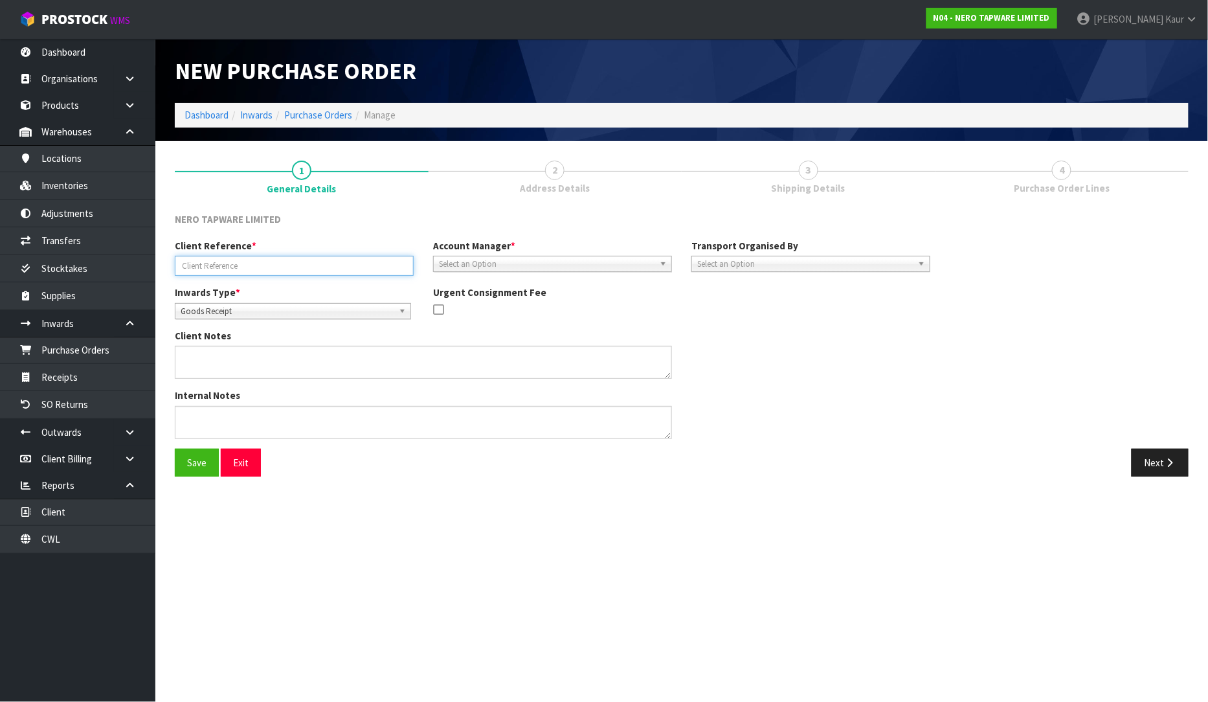
click at [352, 273] on input "text" at bounding box center [294, 266] width 239 height 20
click at [972, 480] on div "Save Exit Next" at bounding box center [682, 468] width 1034 height 38
click at [594, 315] on div at bounding box center [552, 311] width 239 height 16
click at [488, 266] on span "Select an Option" at bounding box center [547, 264] width 216 height 16
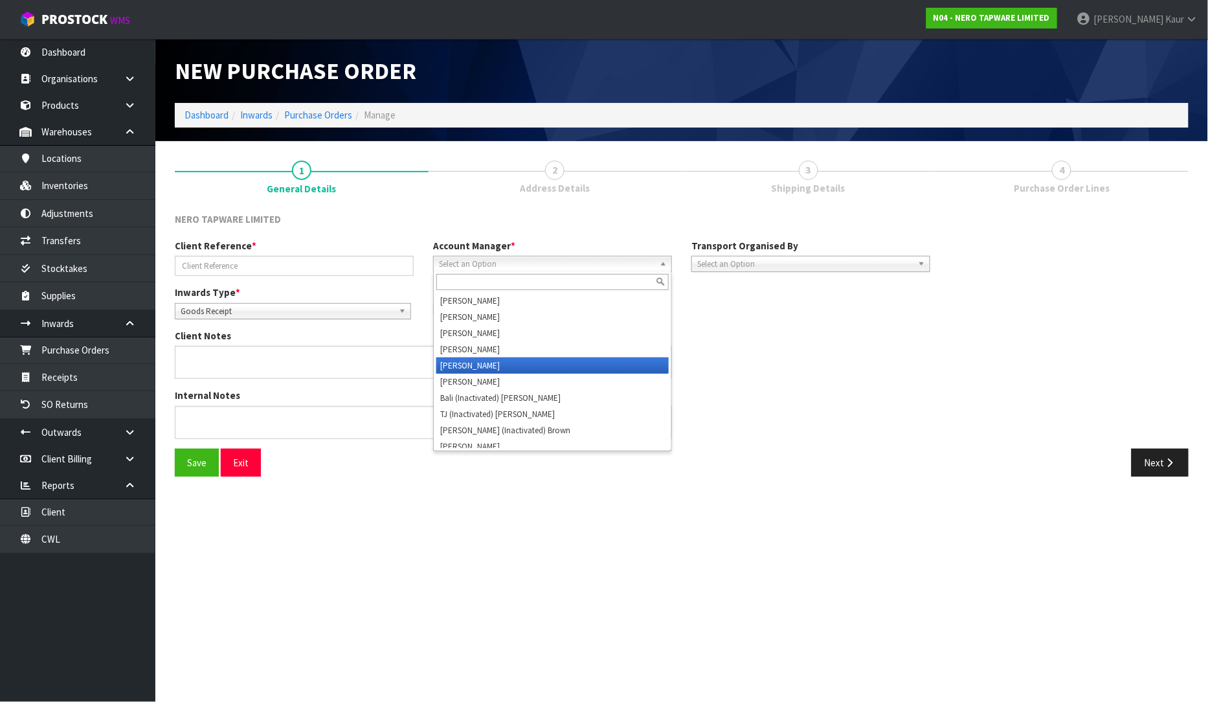
click at [510, 365] on li "Vineeta Lingam" at bounding box center [552, 365] width 232 height 16
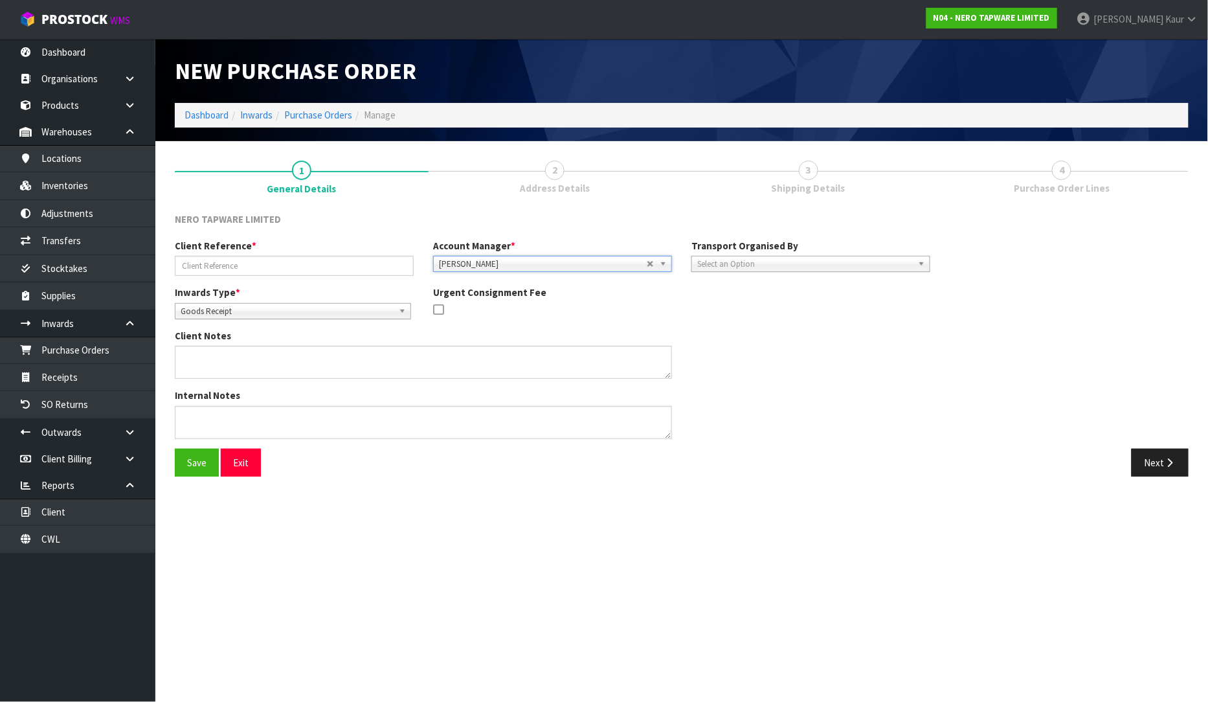
click at [683, 300] on div "Inwards Type * Goods Receipt Goods Returned Goods Receipt Urgent Consignment Fee" at bounding box center [552, 307] width 775 height 43
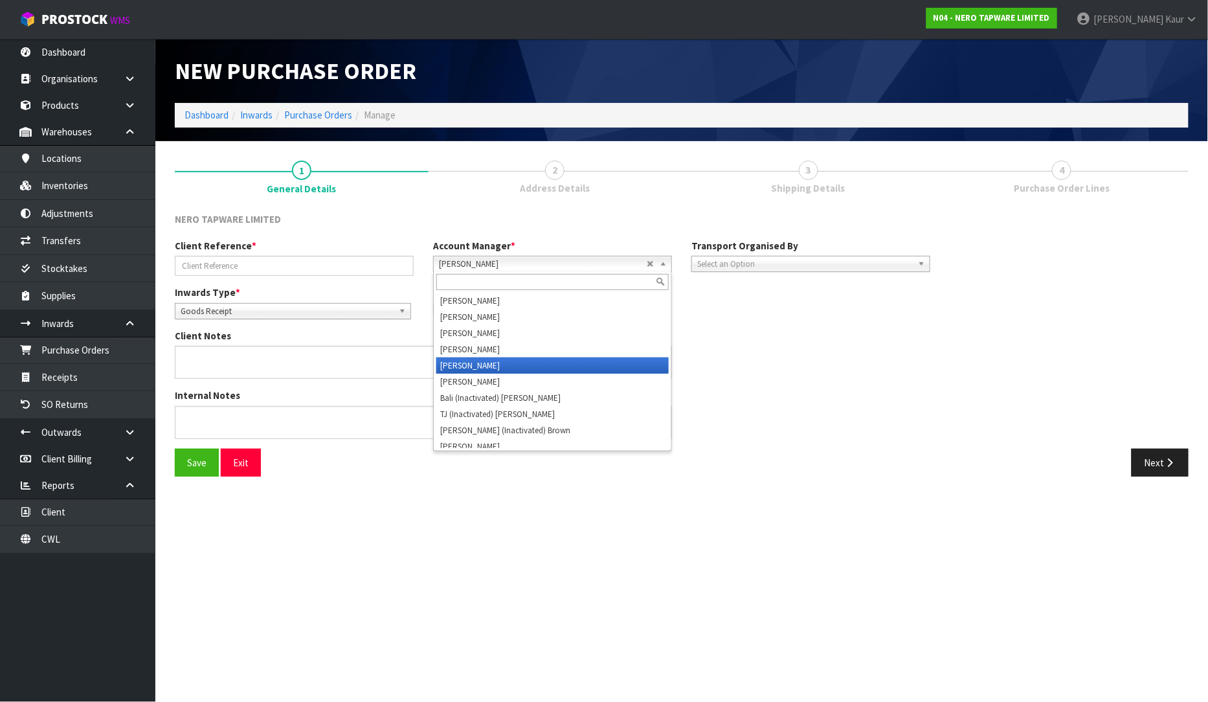
click at [645, 268] on span "Vineeta Lingam" at bounding box center [543, 264] width 208 height 16
click at [534, 365] on li "Vineeta Lingam" at bounding box center [552, 365] width 232 height 16
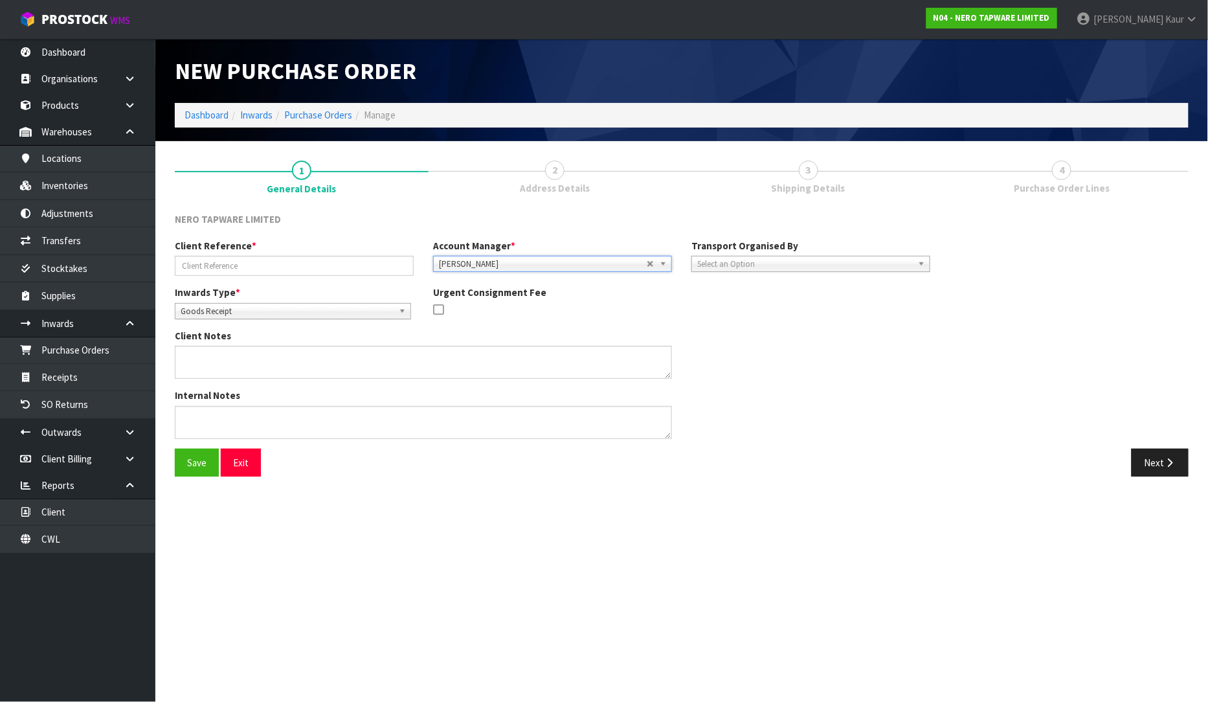
click at [883, 365] on div "Client Notes" at bounding box center [552, 359] width 775 height 60
click at [837, 241] on div "Transport Organised By Company Supplier Client Customs Agent Select an Option" at bounding box center [811, 255] width 258 height 33
click at [822, 251] on div "Transport Organised By Company Supplier Client Customs Agent Select an Option" at bounding box center [811, 255] width 258 height 33
click at [771, 276] on div "Client Reference * Account Manager * Zubair Moolla Rod Giles Kirsty Giles Trace…" at bounding box center [552, 262] width 775 height 47
click at [761, 345] on div "Client Notes" at bounding box center [552, 359] width 775 height 60
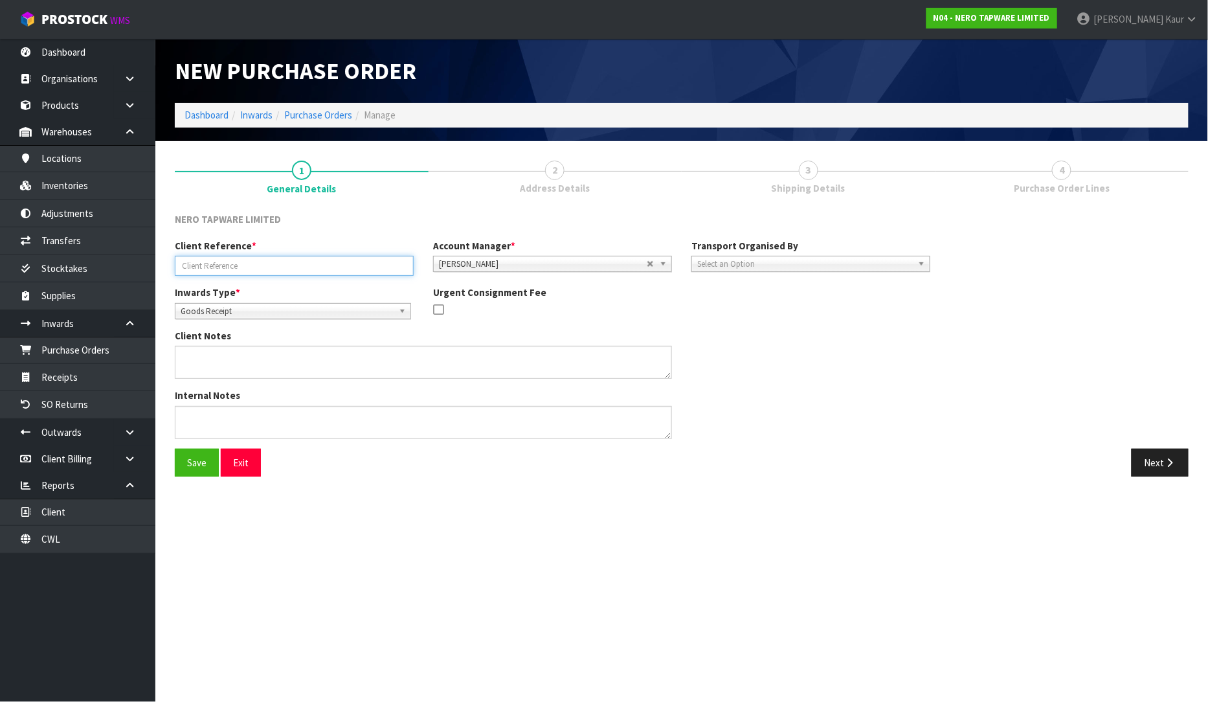
click at [324, 269] on input "text" at bounding box center [294, 266] width 239 height 20
click at [328, 267] on input "text" at bounding box center [294, 266] width 239 height 20
paste input "CGMU5239407"
click at [185, 267] on input "CGMU5239407" at bounding box center [294, 266] width 239 height 20
click at [176, 267] on input "CGMU5239407" at bounding box center [294, 266] width 239 height 20
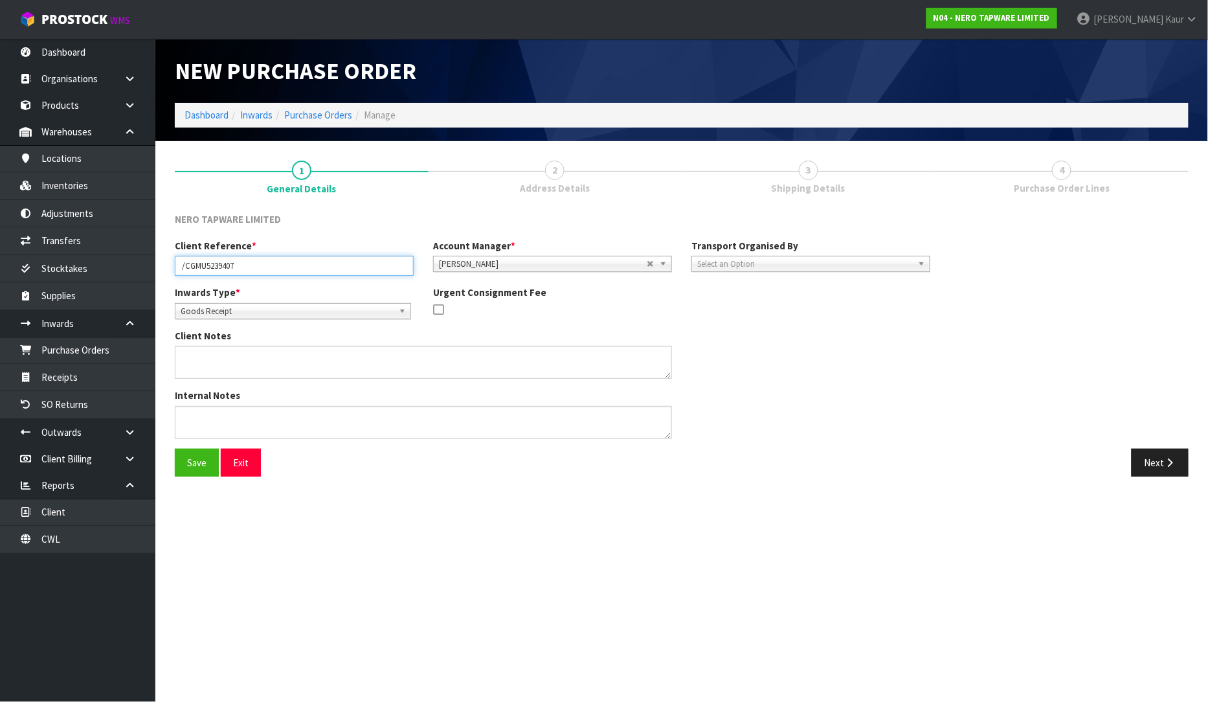
type input "/CGMU5239407"
click at [841, 427] on div "Internal Notes" at bounding box center [552, 419] width 775 height 60
click at [1158, 457] on button "Next" at bounding box center [1160, 463] width 57 height 28
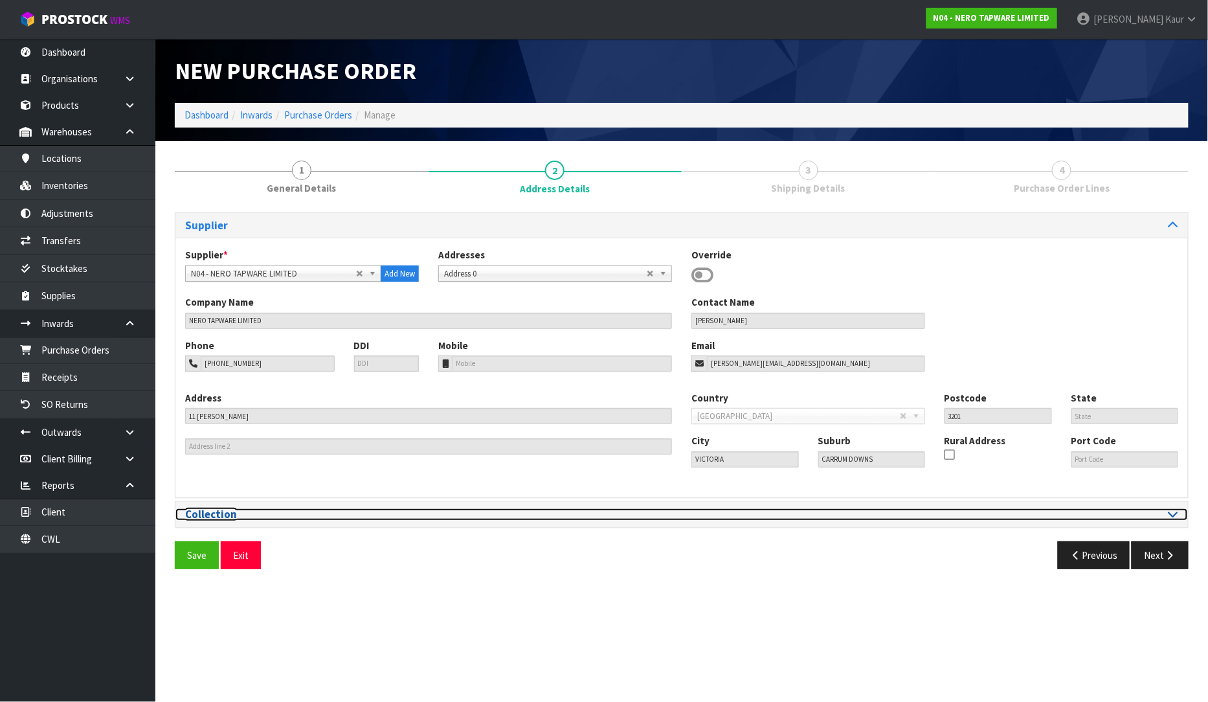
click at [1170, 519] on icon at bounding box center [1174, 513] width 10 height 11
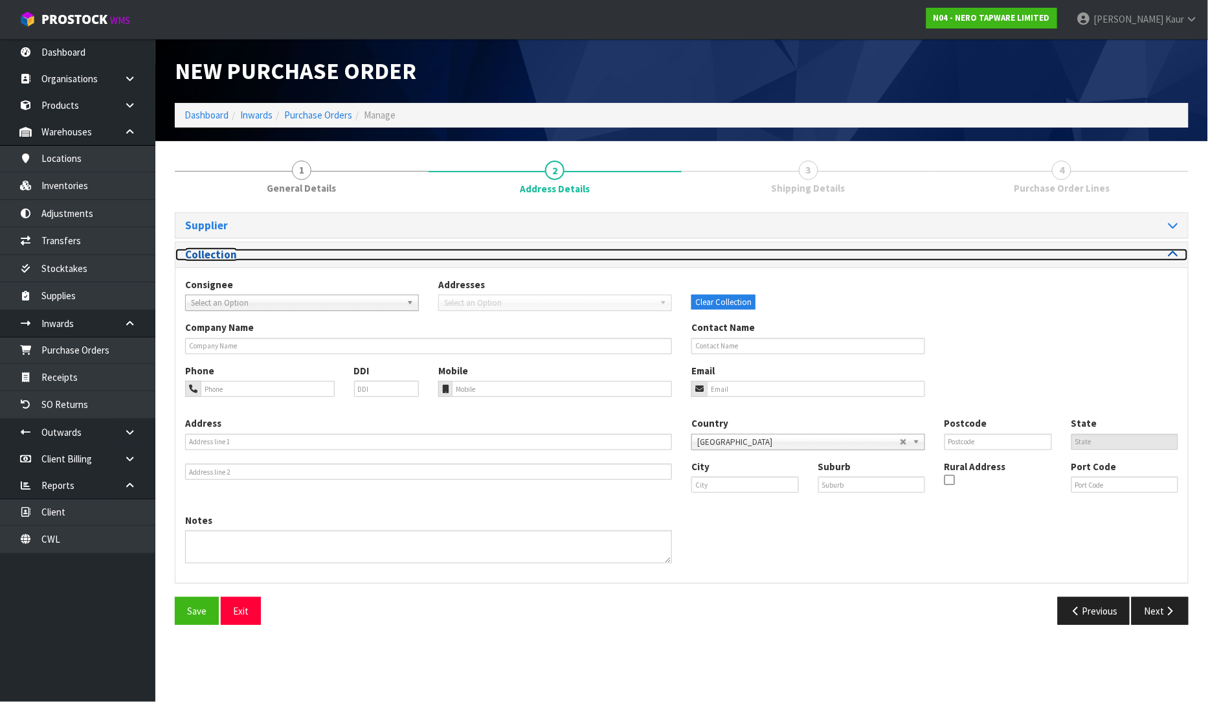
click at [1176, 249] on icon at bounding box center [1174, 254] width 10 height 11
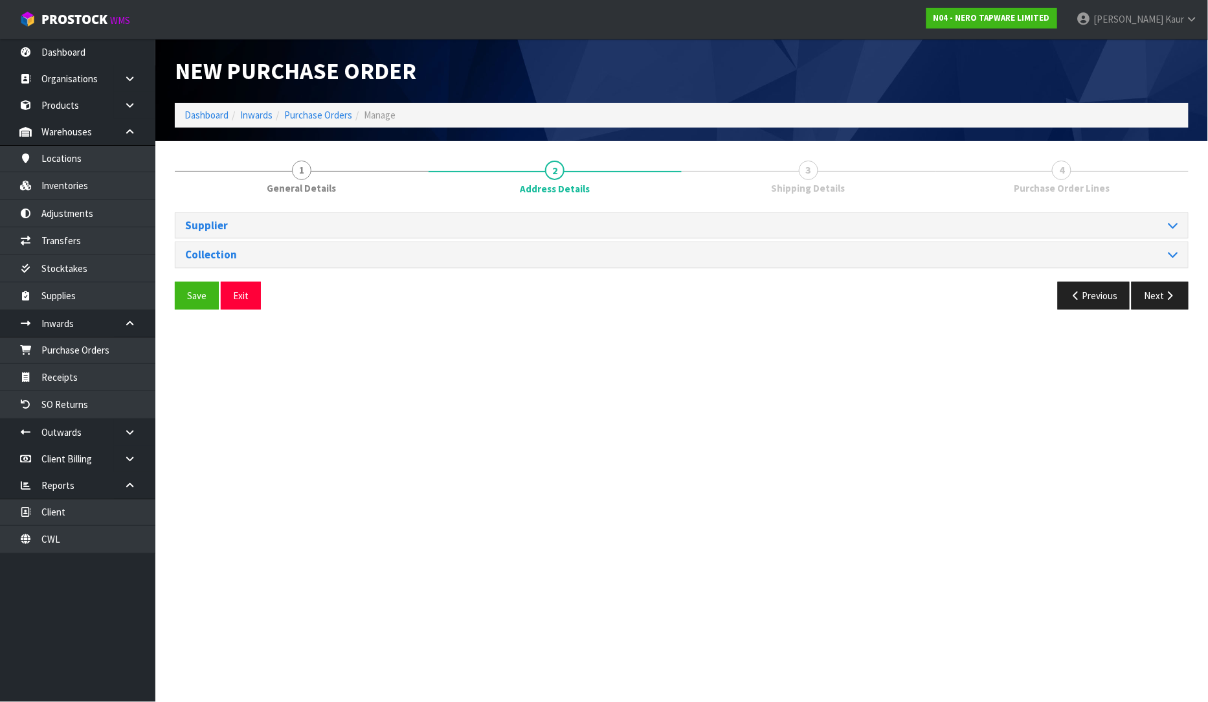
click at [846, 189] on link "3 Shipping Details" at bounding box center [809, 176] width 254 height 51
click at [1156, 296] on button "Next" at bounding box center [1160, 296] width 57 height 28
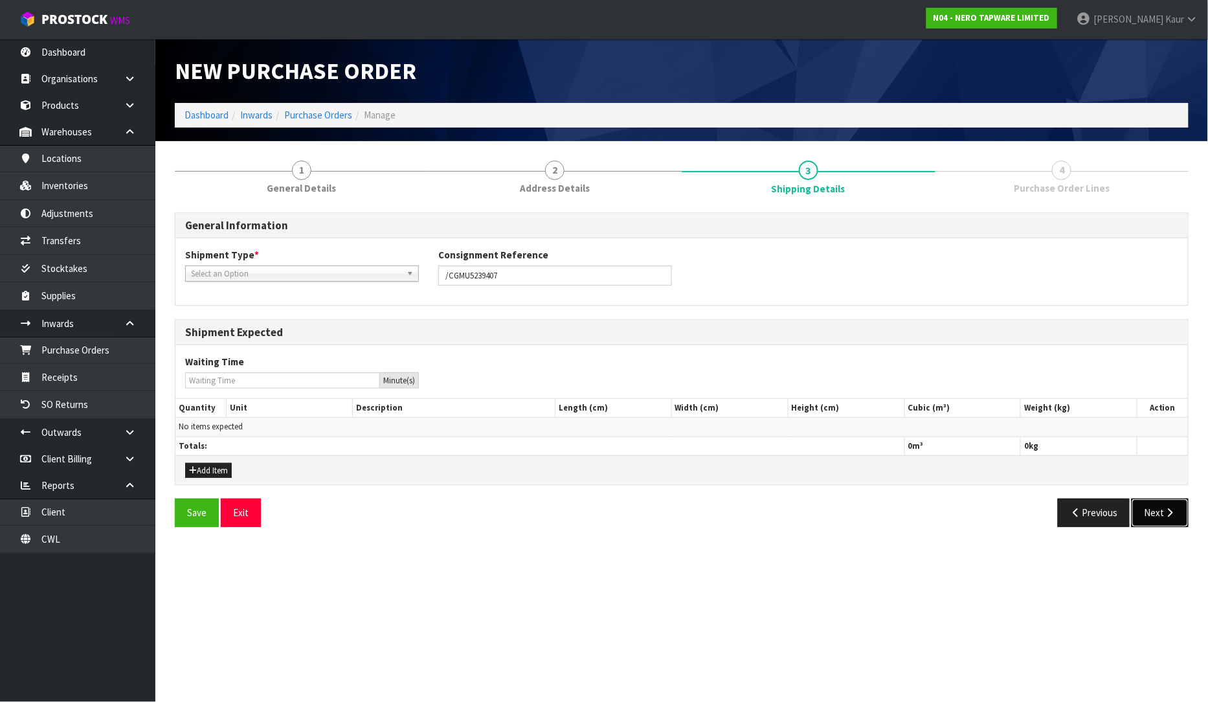
click at [1140, 519] on button "Next" at bounding box center [1160, 513] width 57 height 28
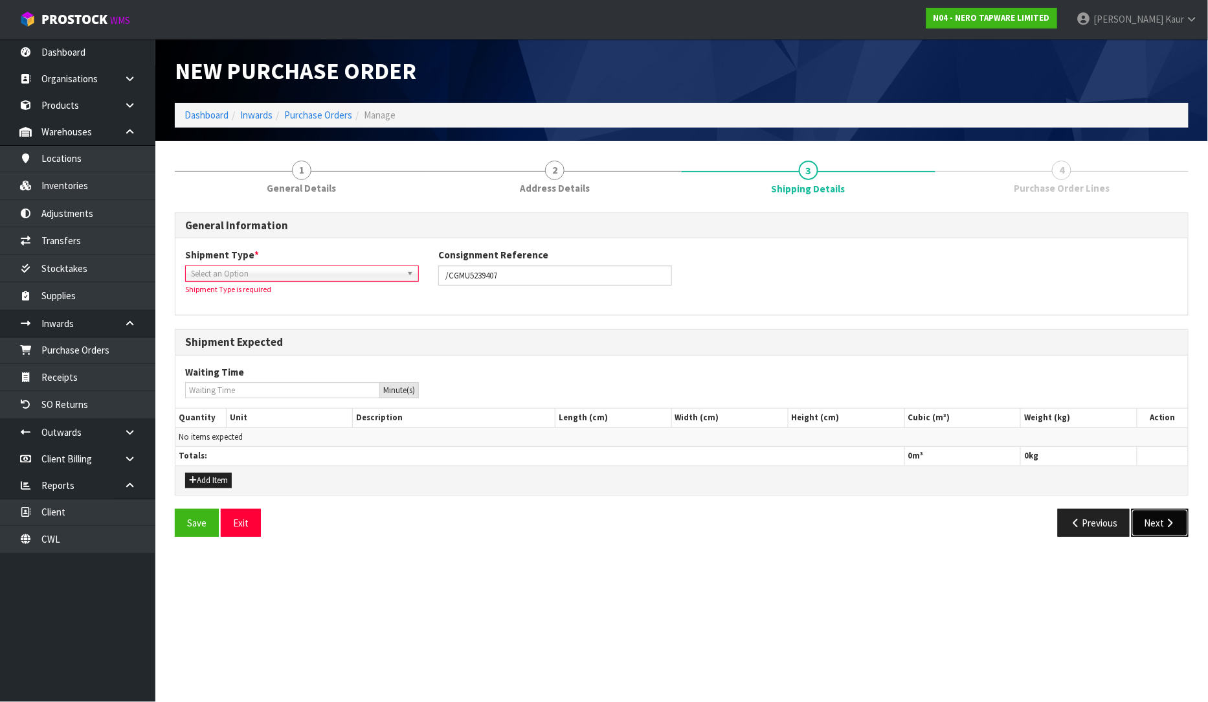
click at [1153, 528] on button "Next" at bounding box center [1160, 523] width 57 height 28
click at [296, 275] on span "Select an Option" at bounding box center [296, 274] width 210 height 16
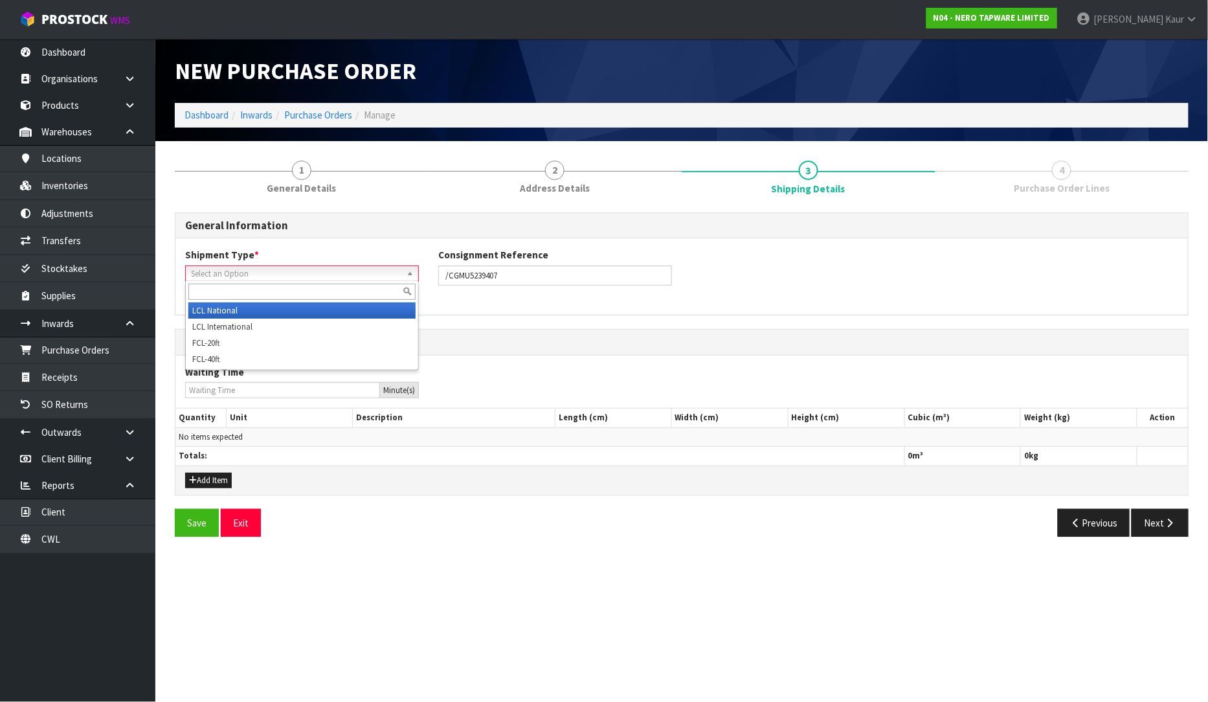
click at [296, 275] on span "Select an Option" at bounding box center [296, 274] width 210 height 16
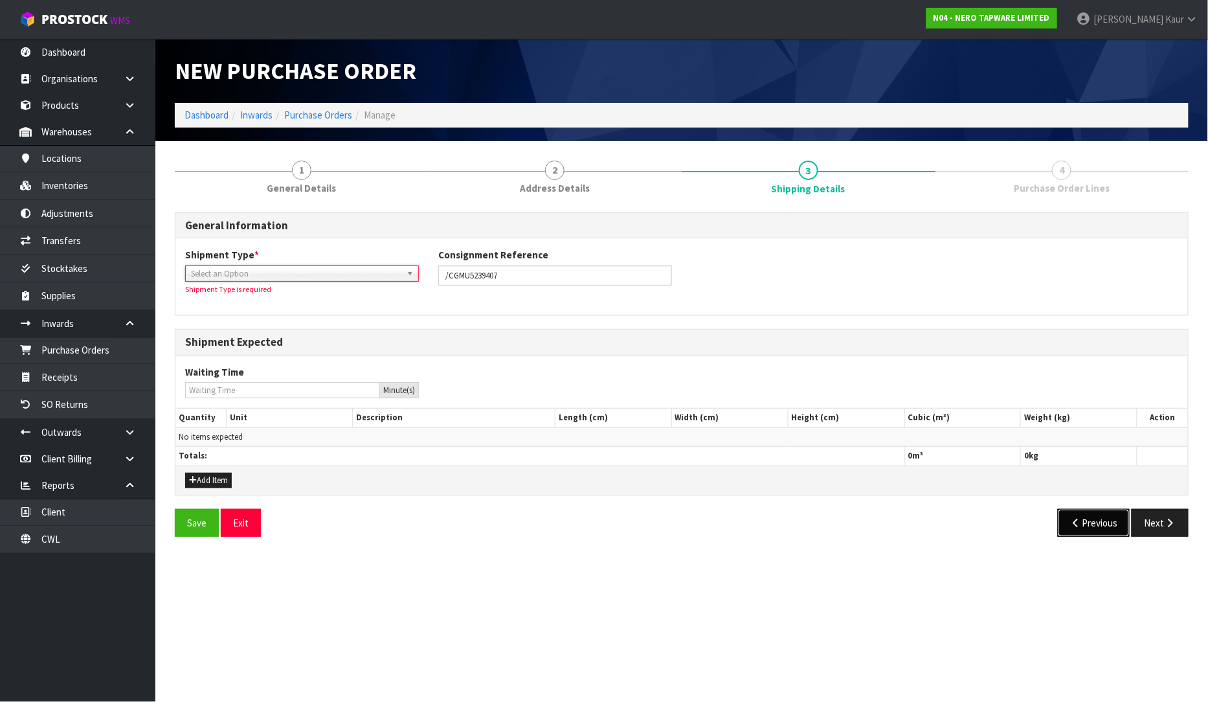
click at [1098, 515] on button "Previous" at bounding box center [1094, 523] width 73 height 28
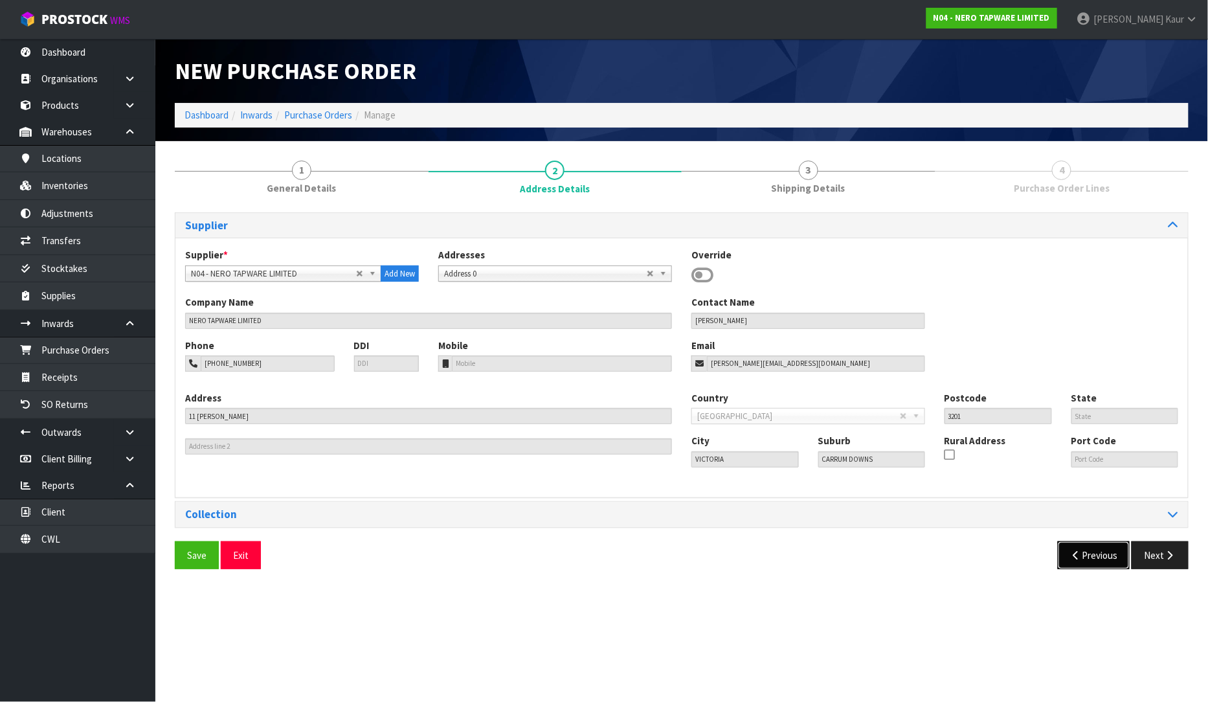
click at [1088, 563] on button "Previous" at bounding box center [1094, 555] width 73 height 28
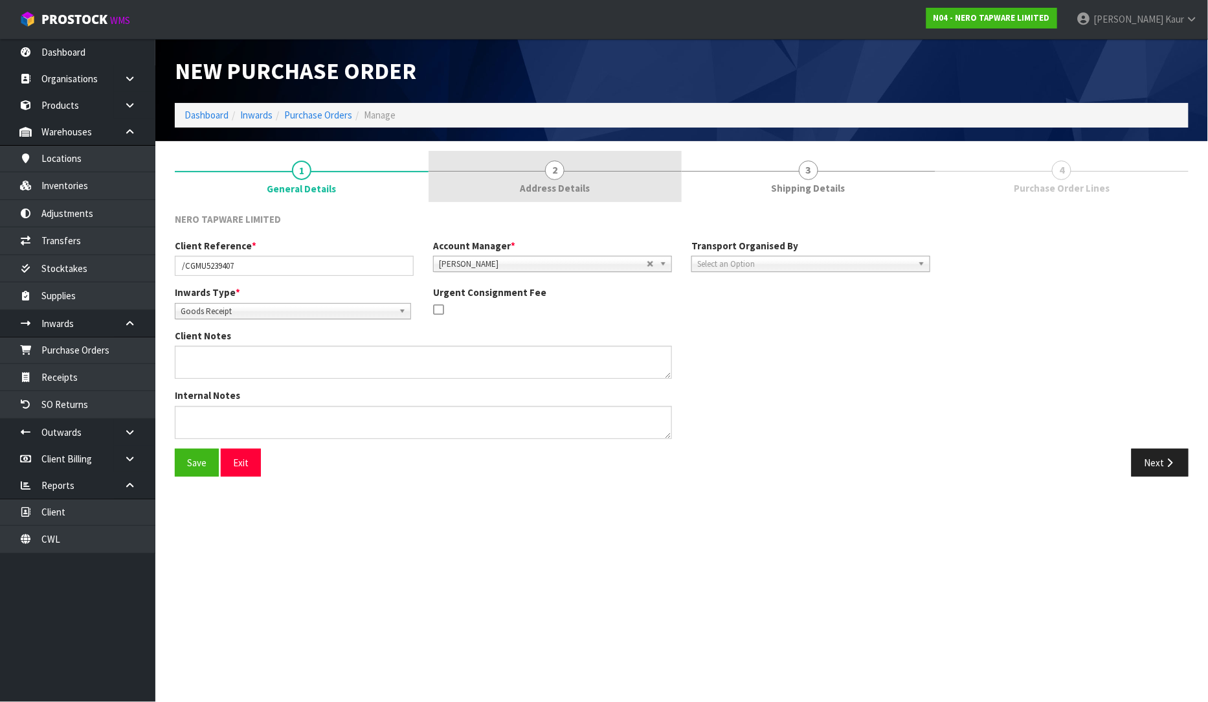
click at [553, 192] on span "Address Details" at bounding box center [555, 188] width 70 height 14
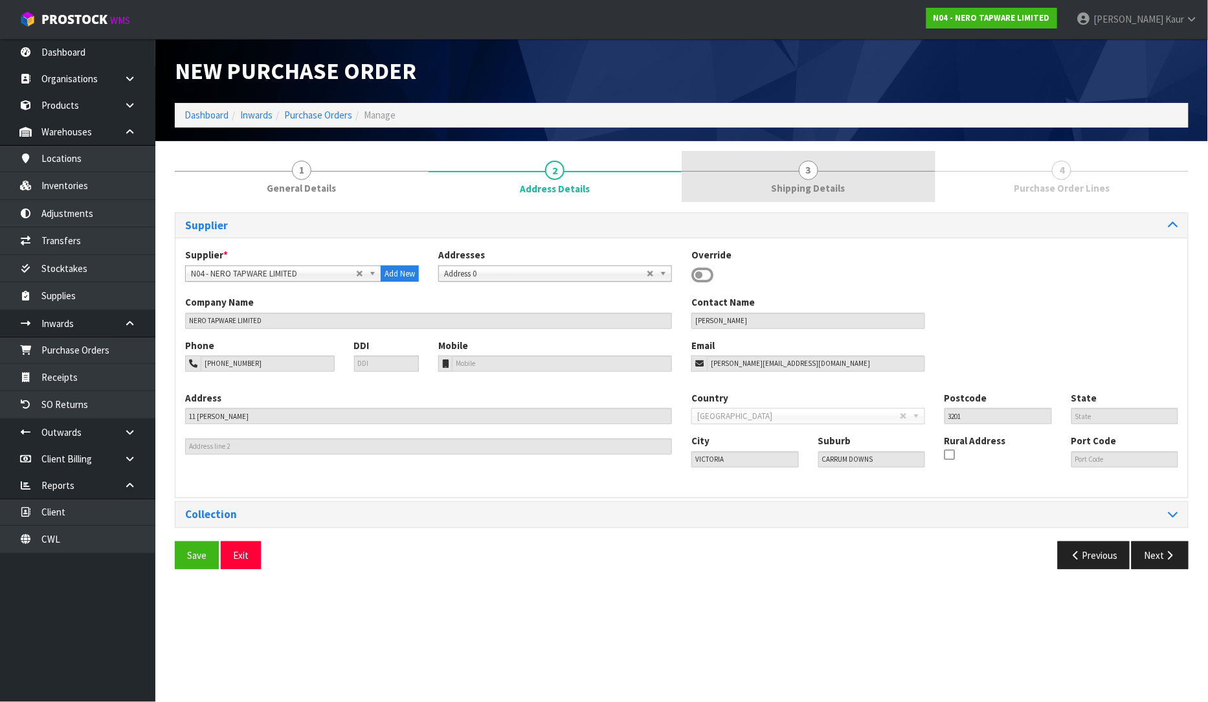
click at [765, 192] on link "3 Shipping Details" at bounding box center [809, 176] width 254 height 51
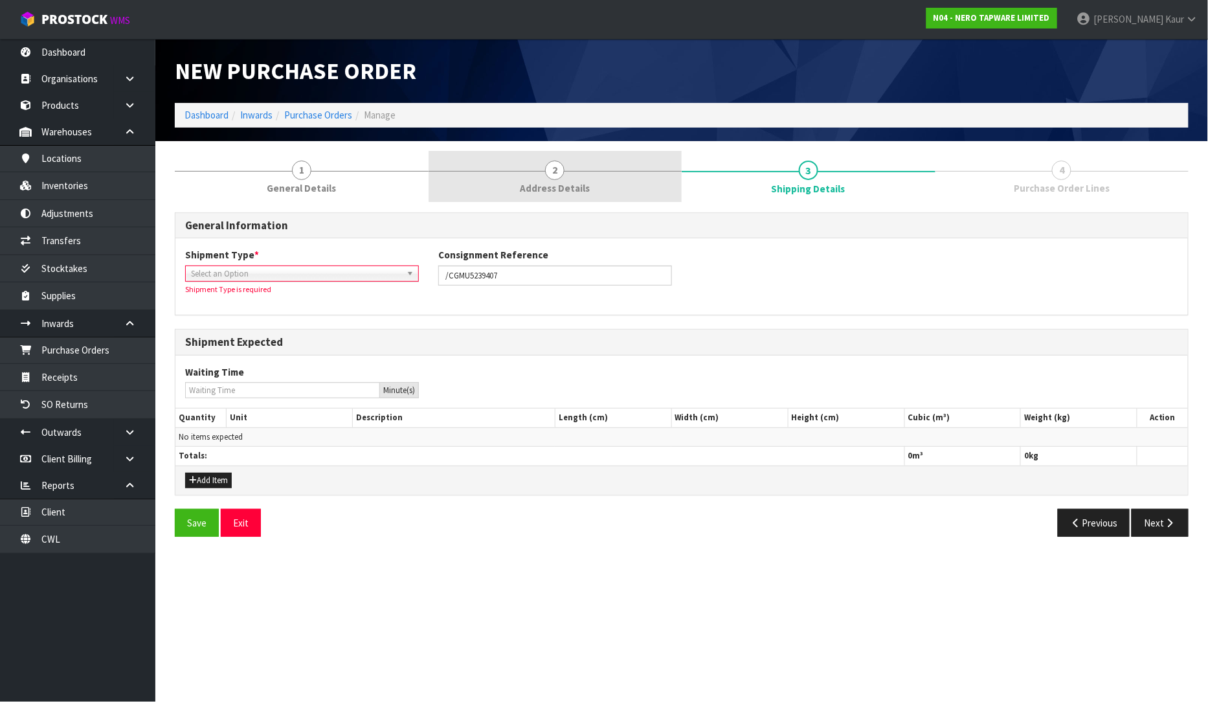
click at [670, 193] on link "2 Address Details" at bounding box center [556, 176] width 254 height 51
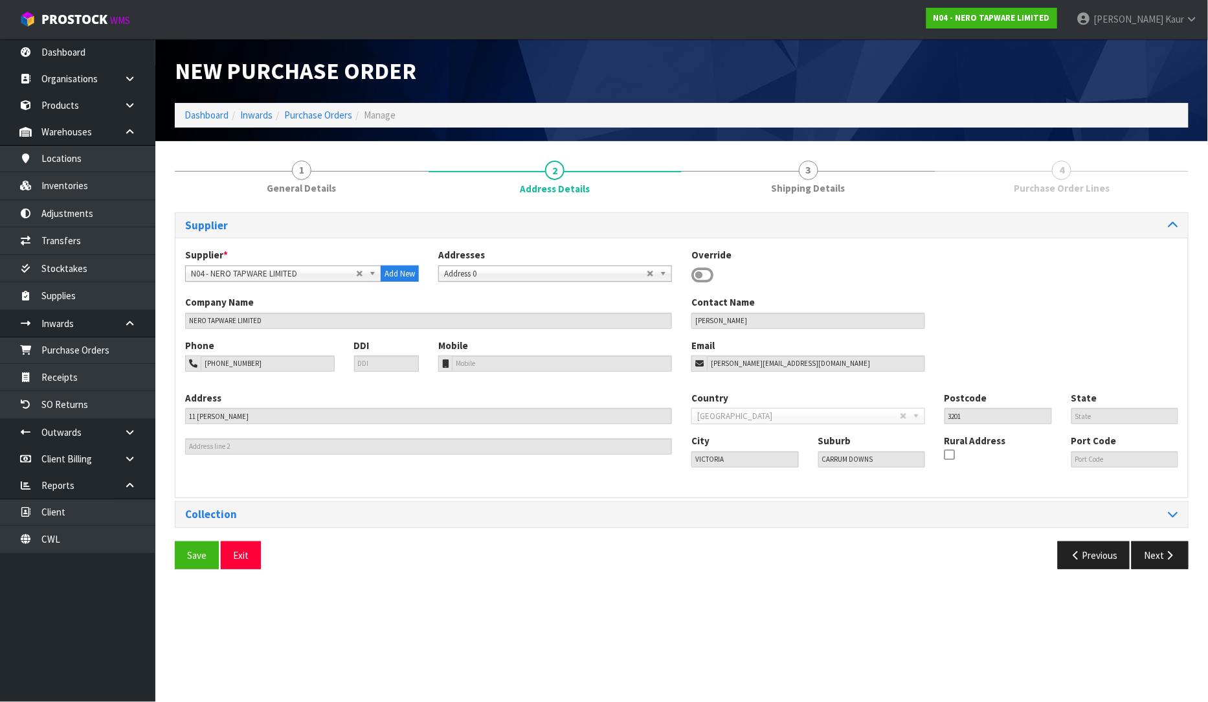
click at [280, 212] on div "Supplier Supplier * A00 - AGRIHEALTH NZ LTD A01 - AGAIN FASTER PTY LTD A02 - AU…" at bounding box center [682, 355] width 1014 height 286
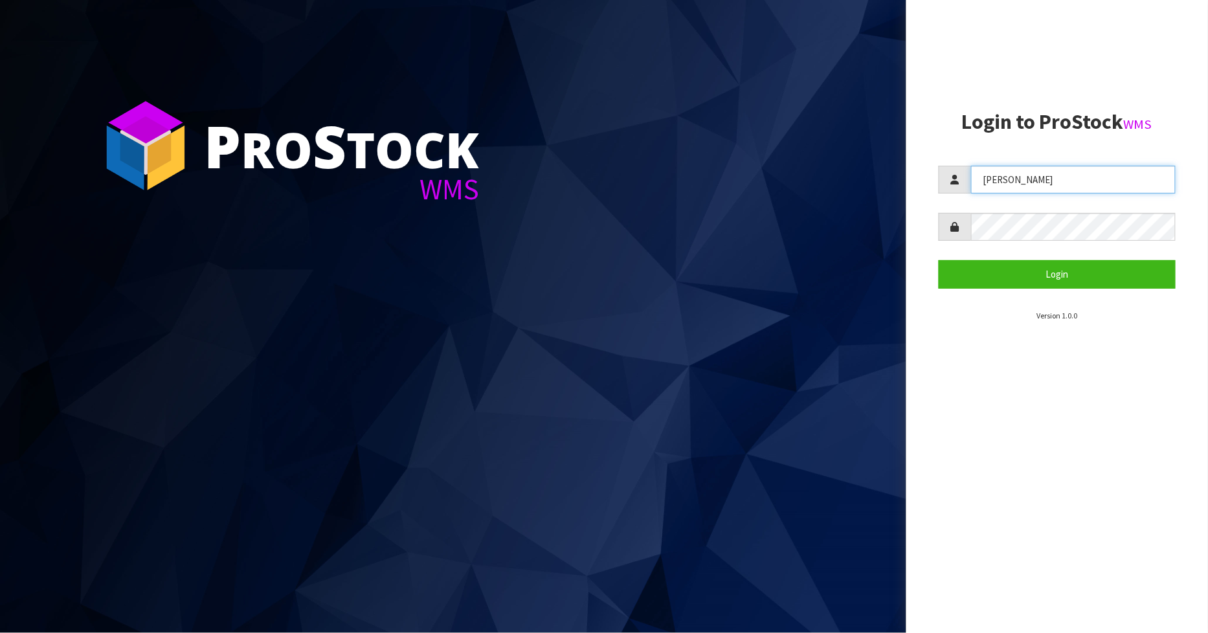
click at [1057, 193] on input "[PERSON_NAME]" at bounding box center [1073, 180] width 205 height 28
click at [1066, 183] on input "[PERSON_NAME]" at bounding box center [1073, 180] width 205 height 28
drag, startPoint x: 1066, startPoint y: 183, endPoint x: 923, endPoint y: 210, distance: 145.7
click at [923, 210] on aside "Login to ProStock WMS [PERSON_NAME] Login Version 1.0.0" at bounding box center [1058, 316] width 302 height 633
type input "[PERSON_NAME]"
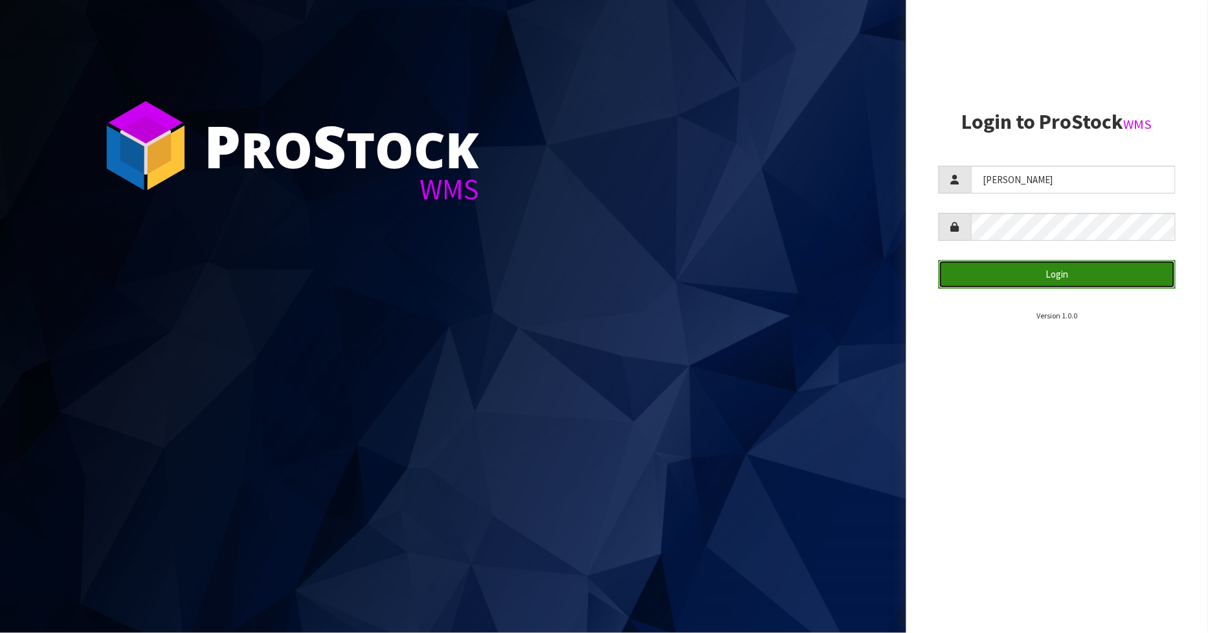
click at [1039, 267] on button "Login" at bounding box center [1058, 274] width 238 height 28
